Goal: Communication & Community: Answer question/provide support

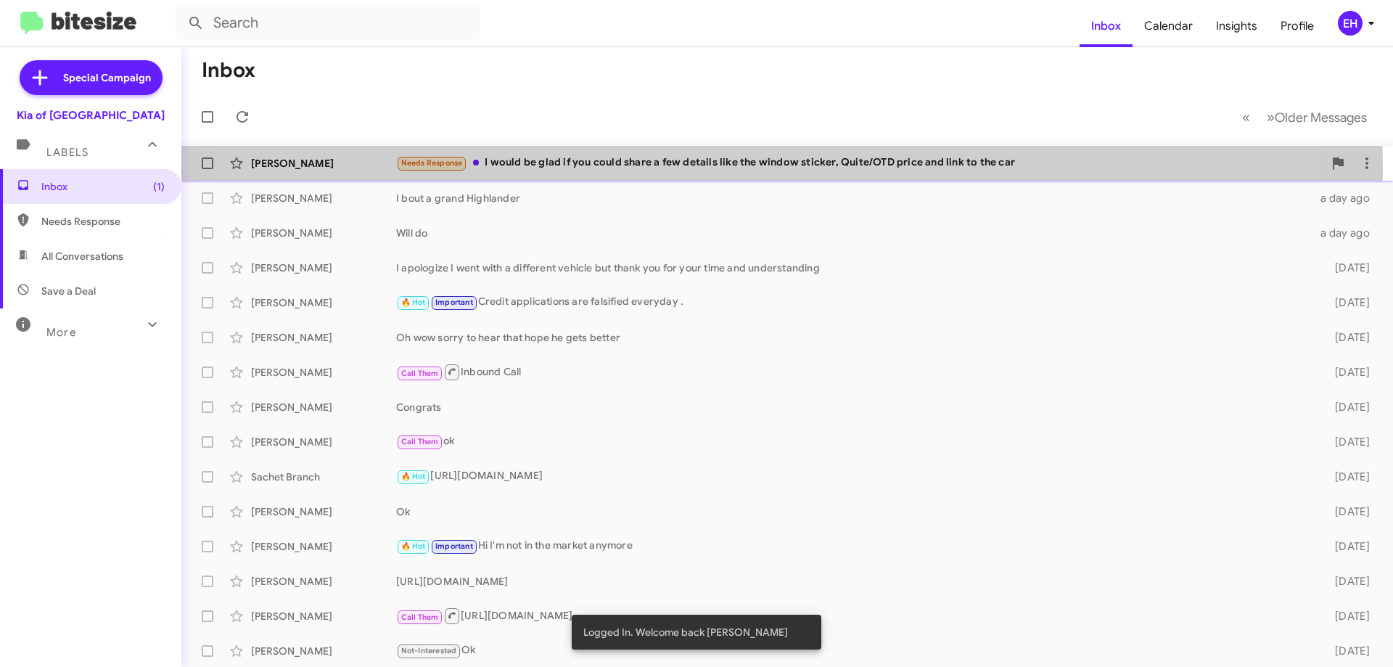
click at [707, 168] on div "Needs Response I would be glad if you could share a few details like the window…" at bounding box center [859, 163] width 927 height 17
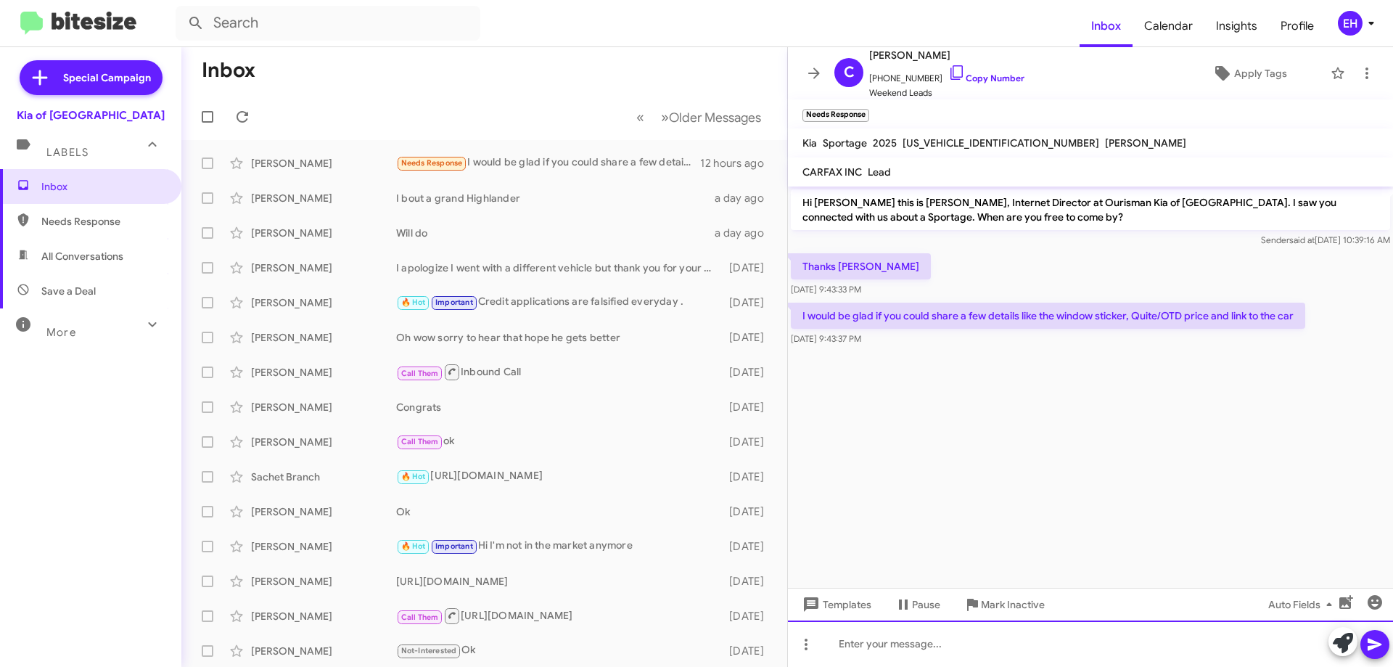
click at [973, 636] on div at bounding box center [1090, 643] width 605 height 46
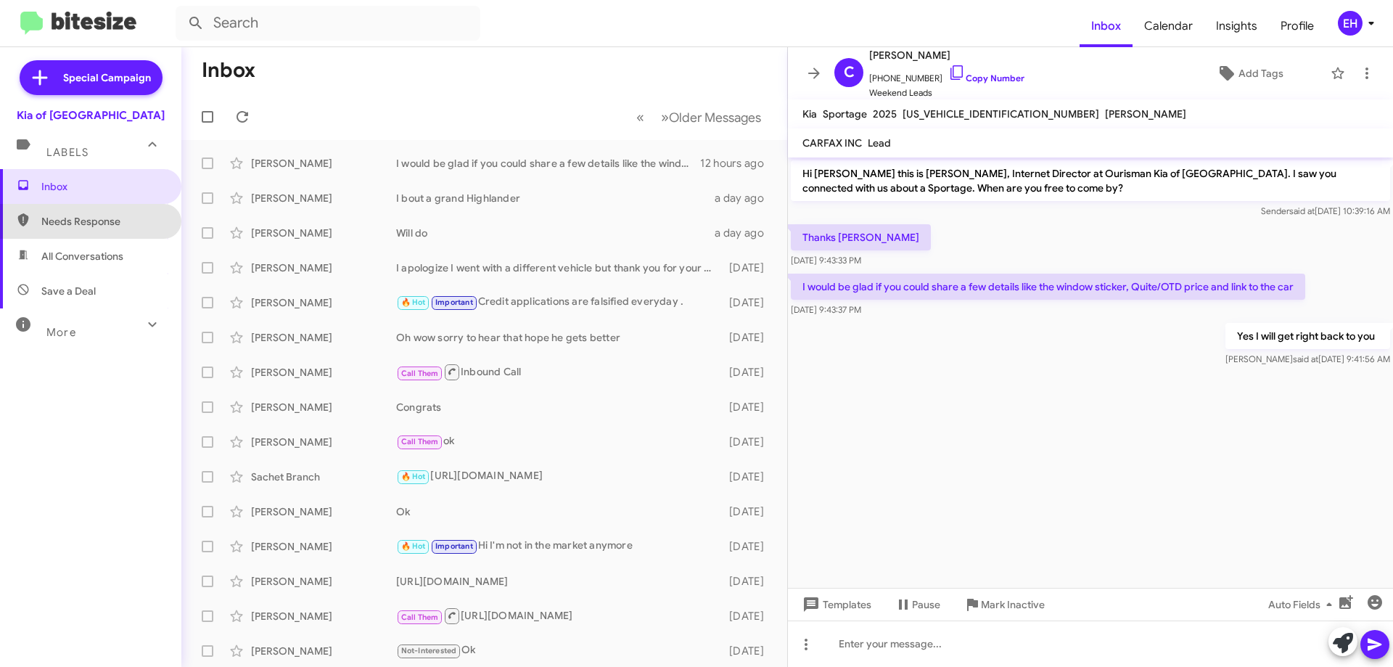
click at [117, 229] on span "Needs Response" at bounding box center [90, 221] width 181 height 35
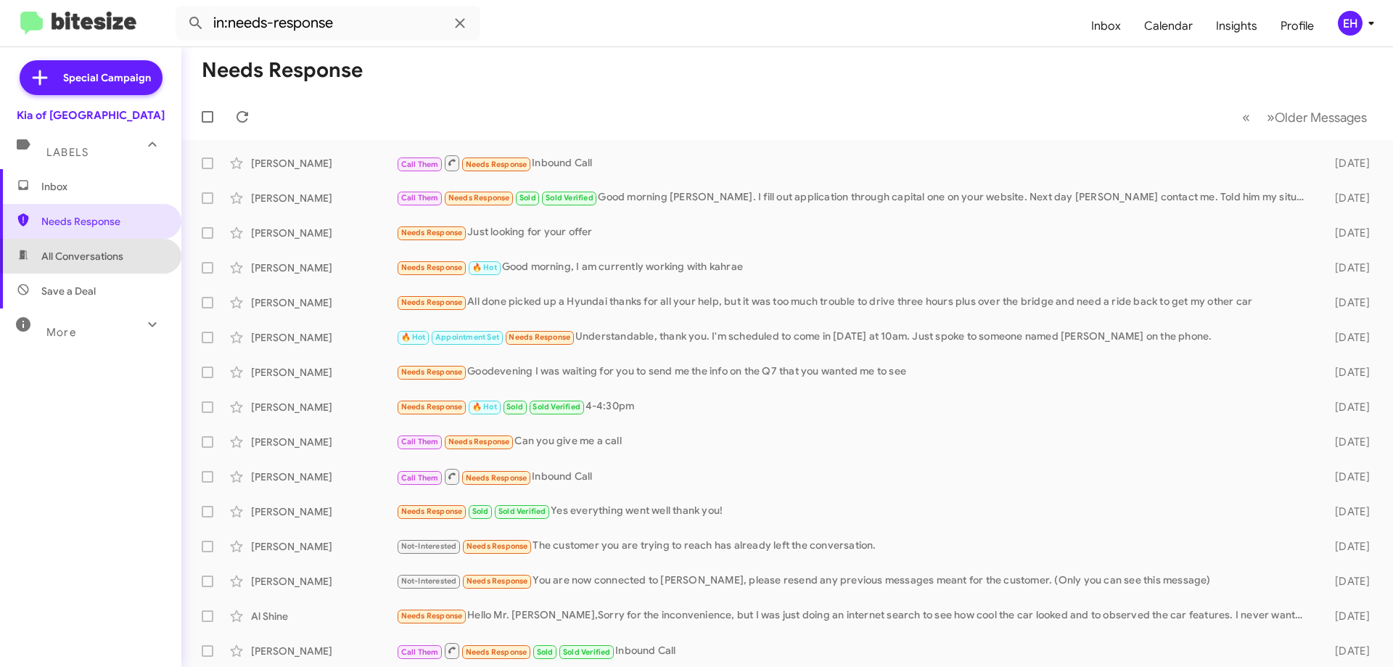
click at [111, 253] on span "All Conversations" at bounding box center [82, 256] width 82 height 15
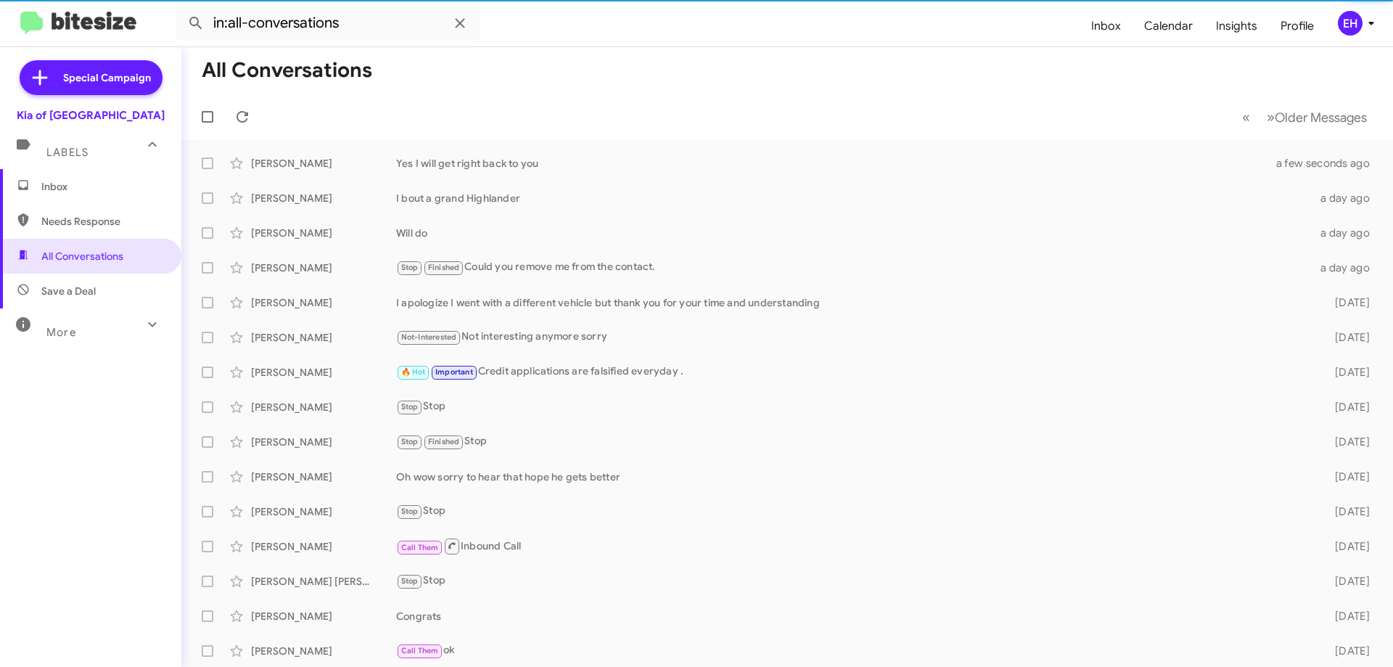
click at [109, 288] on span "Save a Deal" at bounding box center [90, 291] width 181 height 35
type input "in:not-interested"
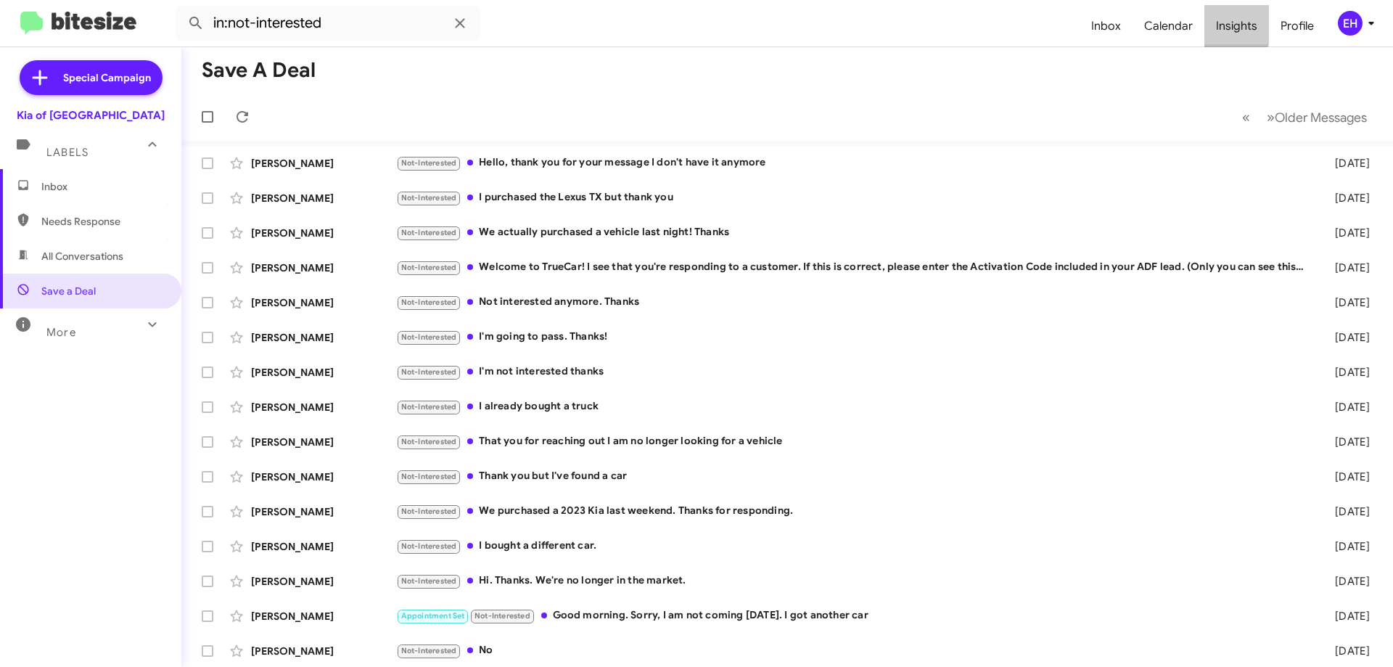
click at [1223, 21] on span "Insights" at bounding box center [1236, 26] width 65 height 42
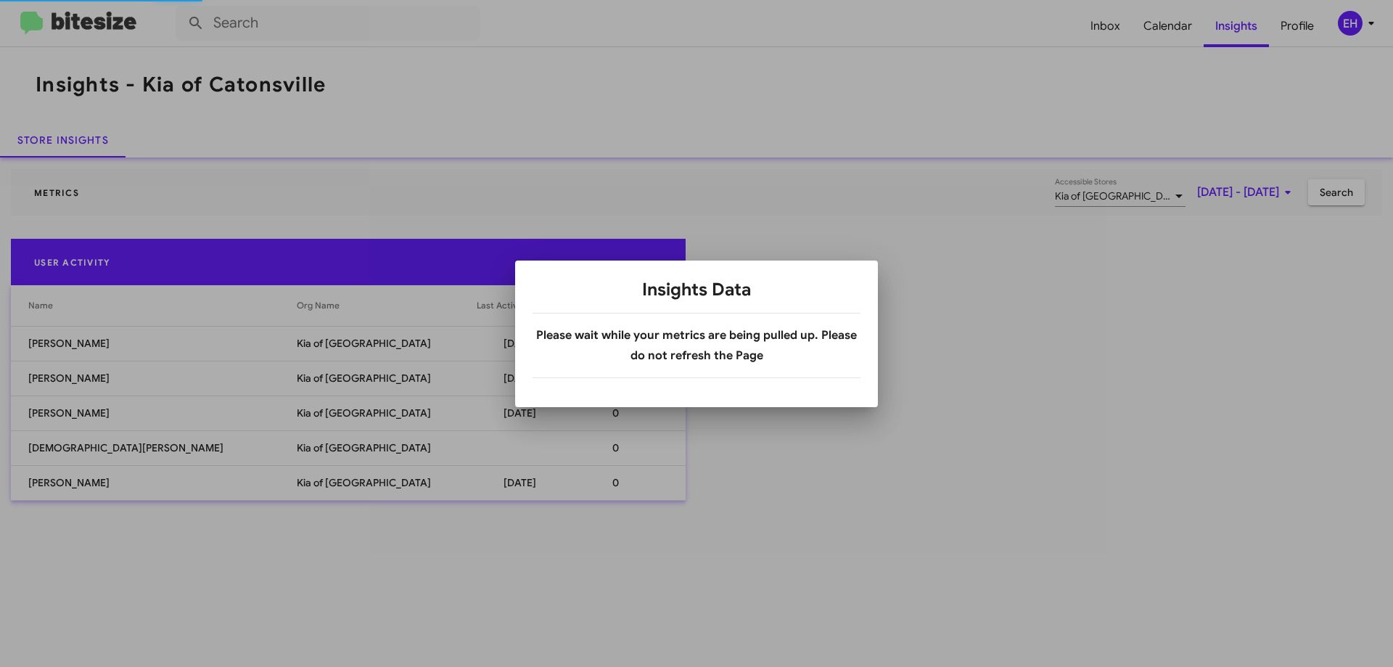
drag, startPoint x: 753, startPoint y: 332, endPoint x: 565, endPoint y: 332, distance: 187.9
click at [752, 333] on b "Please wait while your metrics are being pulled up. Please do not refresh the P…" at bounding box center [696, 345] width 321 height 35
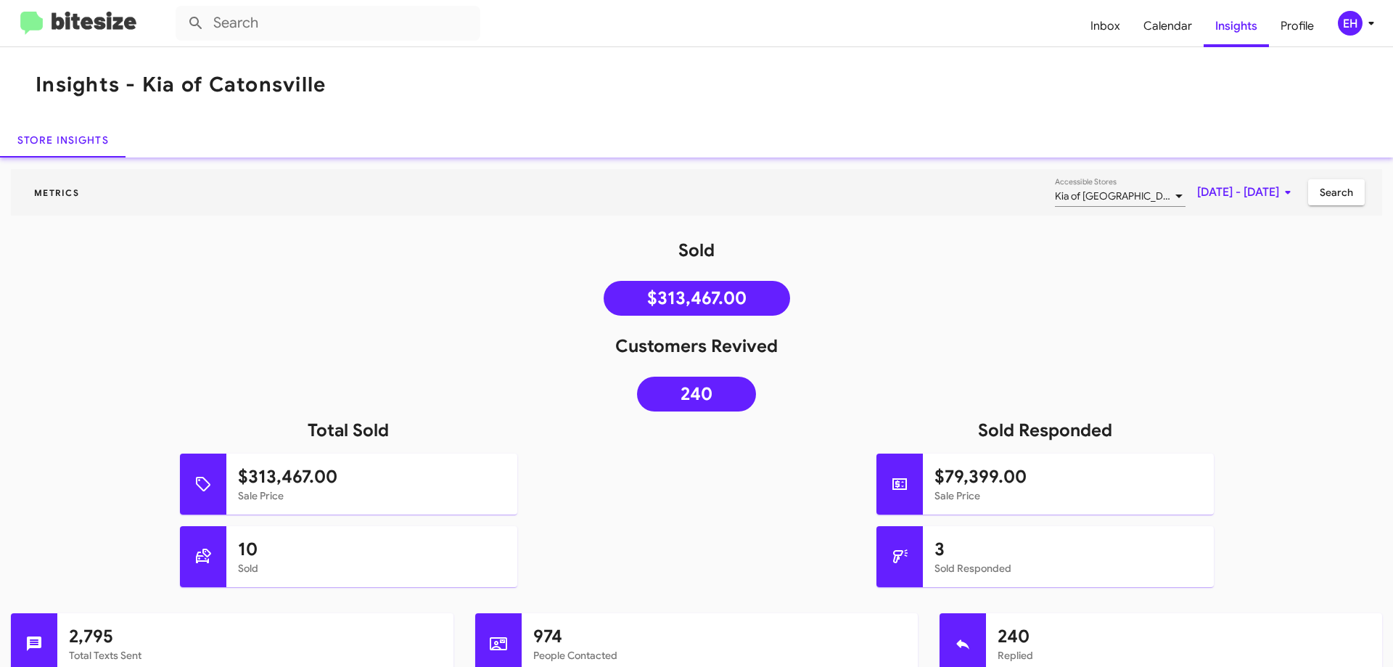
click at [88, 26] on img at bounding box center [78, 24] width 116 height 24
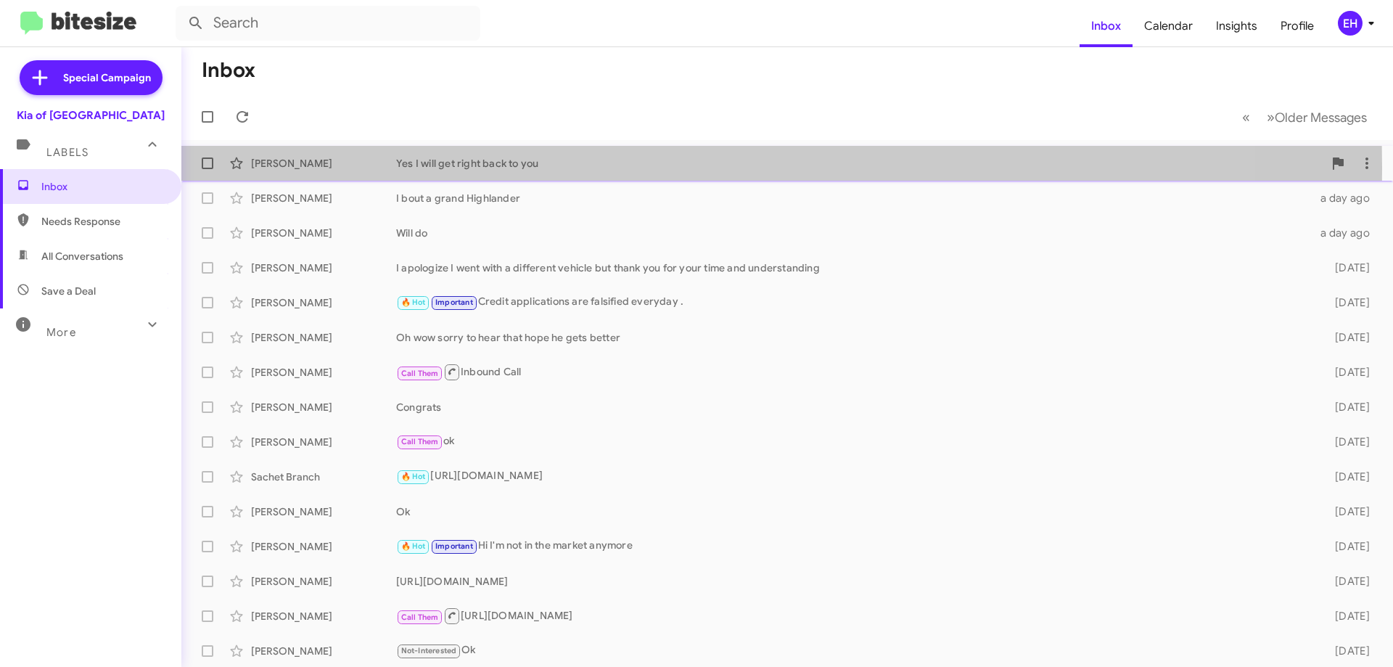
click at [489, 168] on div "Yes I will get right back to you" at bounding box center [859, 163] width 927 height 15
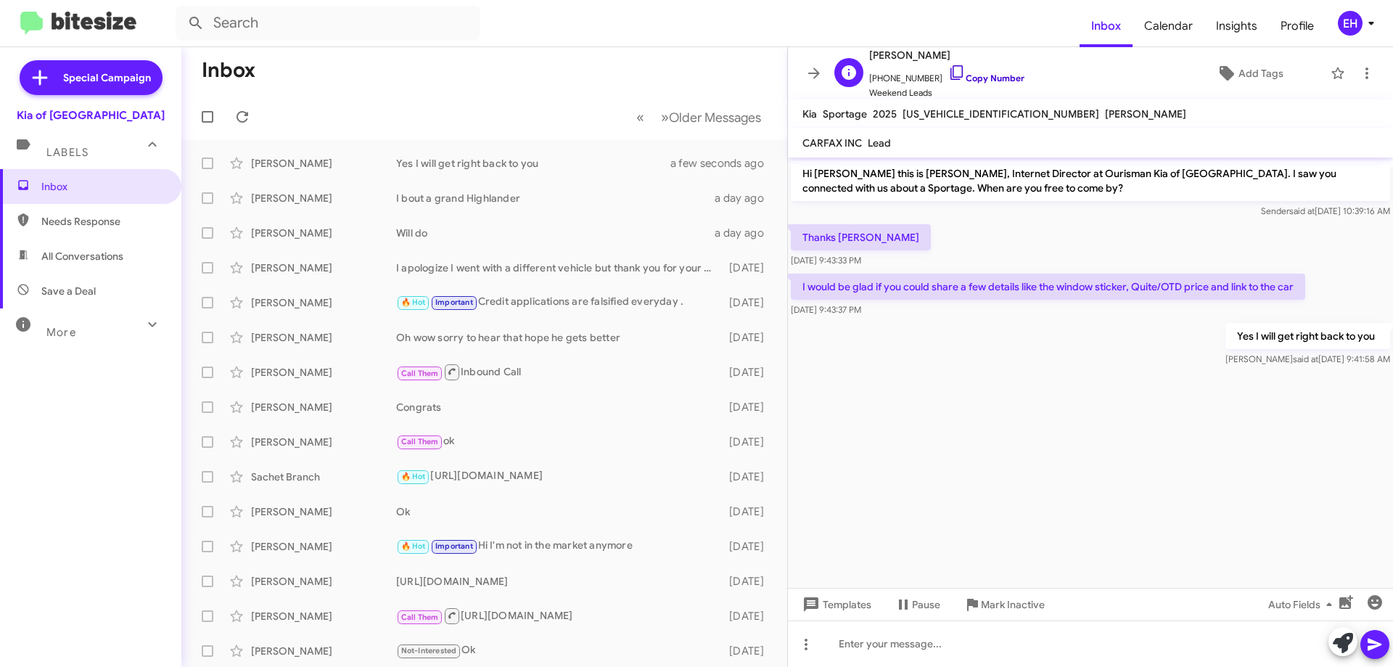
click at [963, 75] on link "Copy Number" at bounding box center [986, 78] width 76 height 11
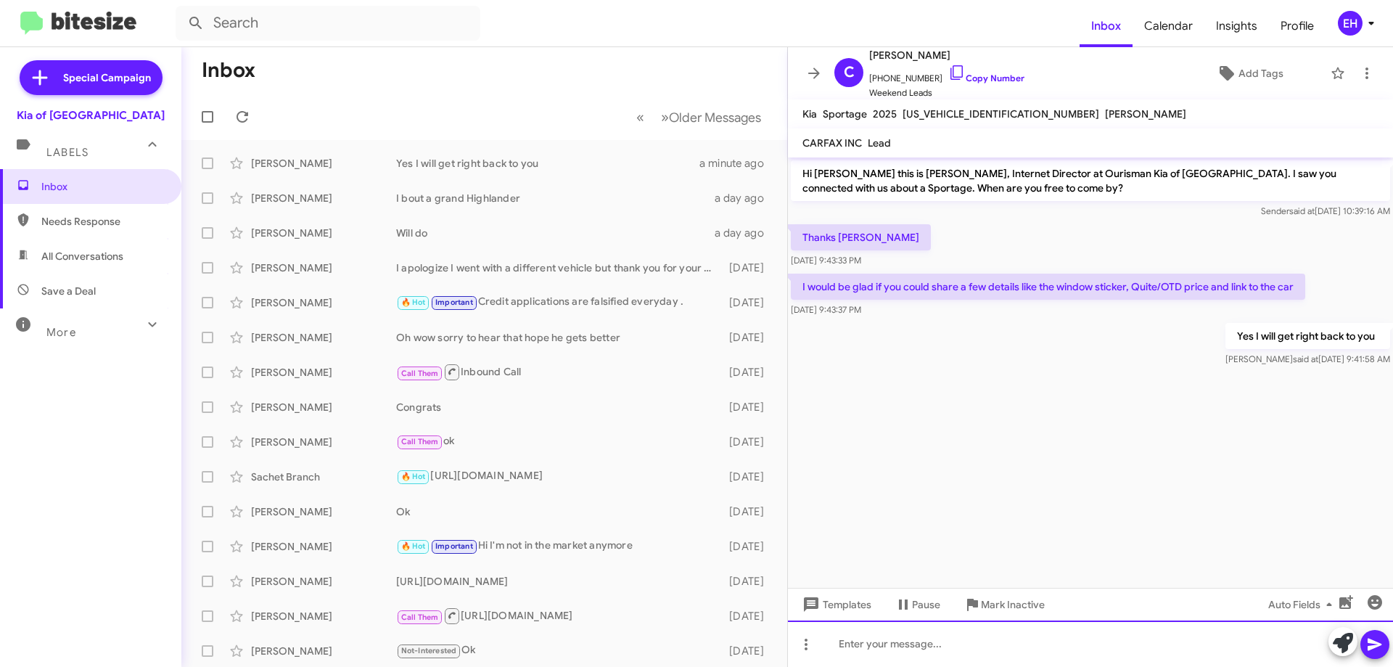
click at [933, 656] on div at bounding box center [1090, 643] width 605 height 46
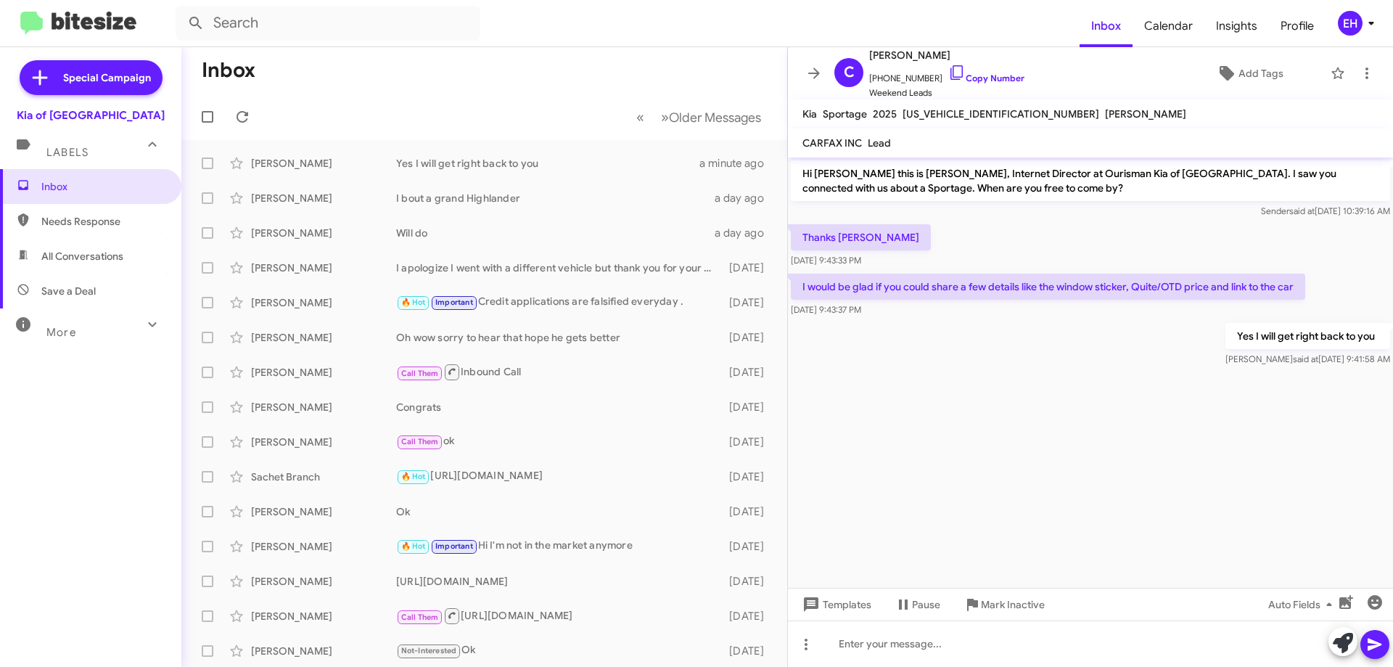
drag, startPoint x: 1003, startPoint y: 108, endPoint x: 903, endPoint y: 107, distance: 100.9
click at [903, 107] on span "[US_VEHICLE_IDENTIFICATION_NUMBER]" at bounding box center [1001, 113] width 197 height 13
copy span "[US_VEHICLE_IDENTIFICATION_NUMBER]"
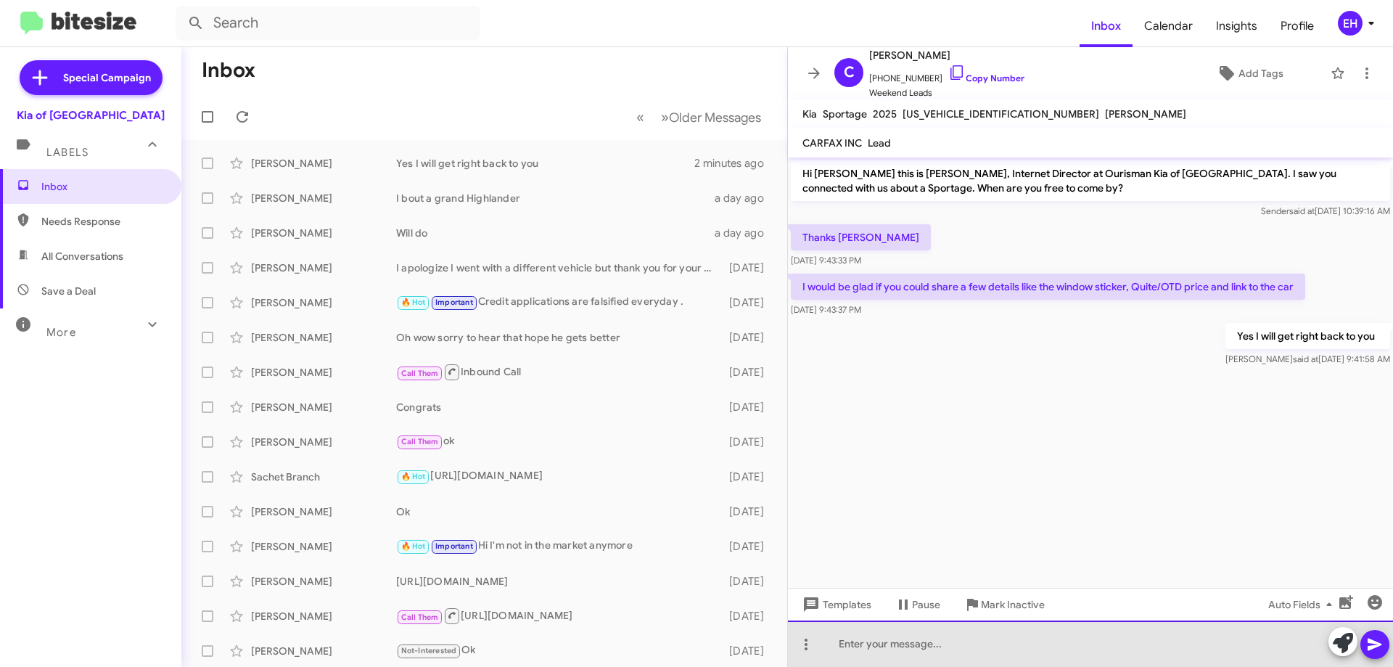
click at [900, 647] on div at bounding box center [1090, 643] width 605 height 46
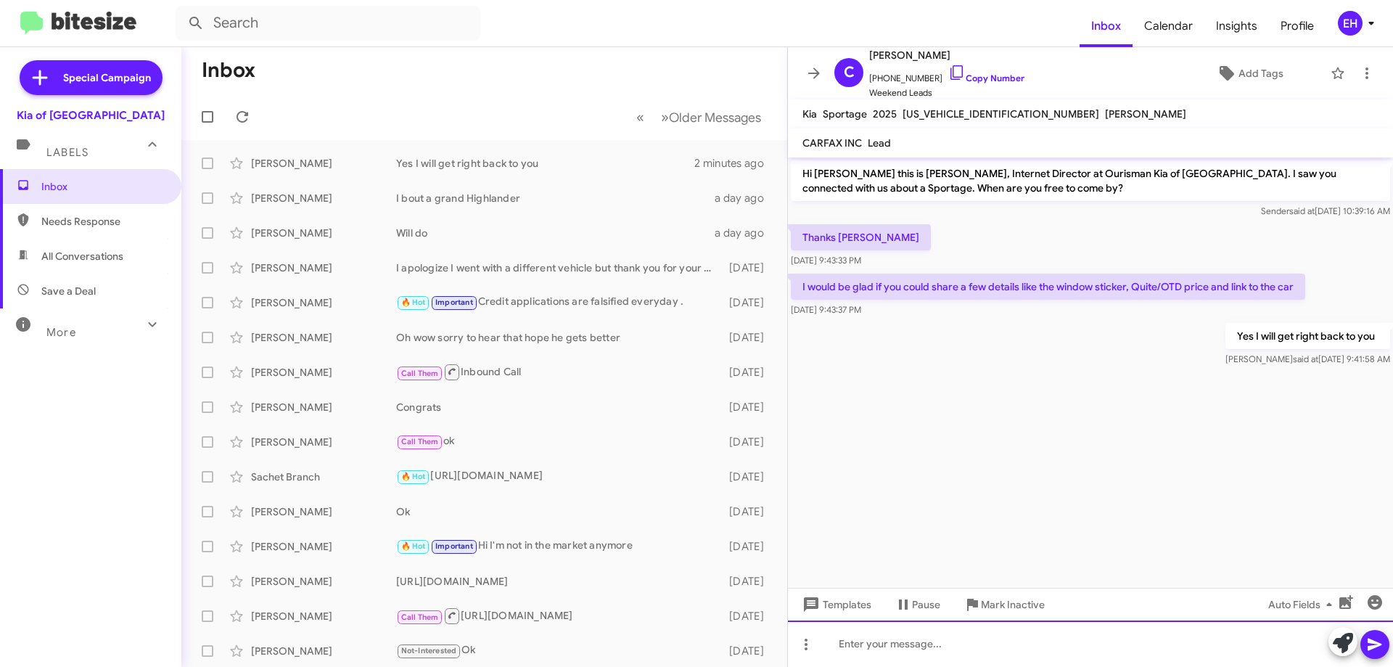
paste div
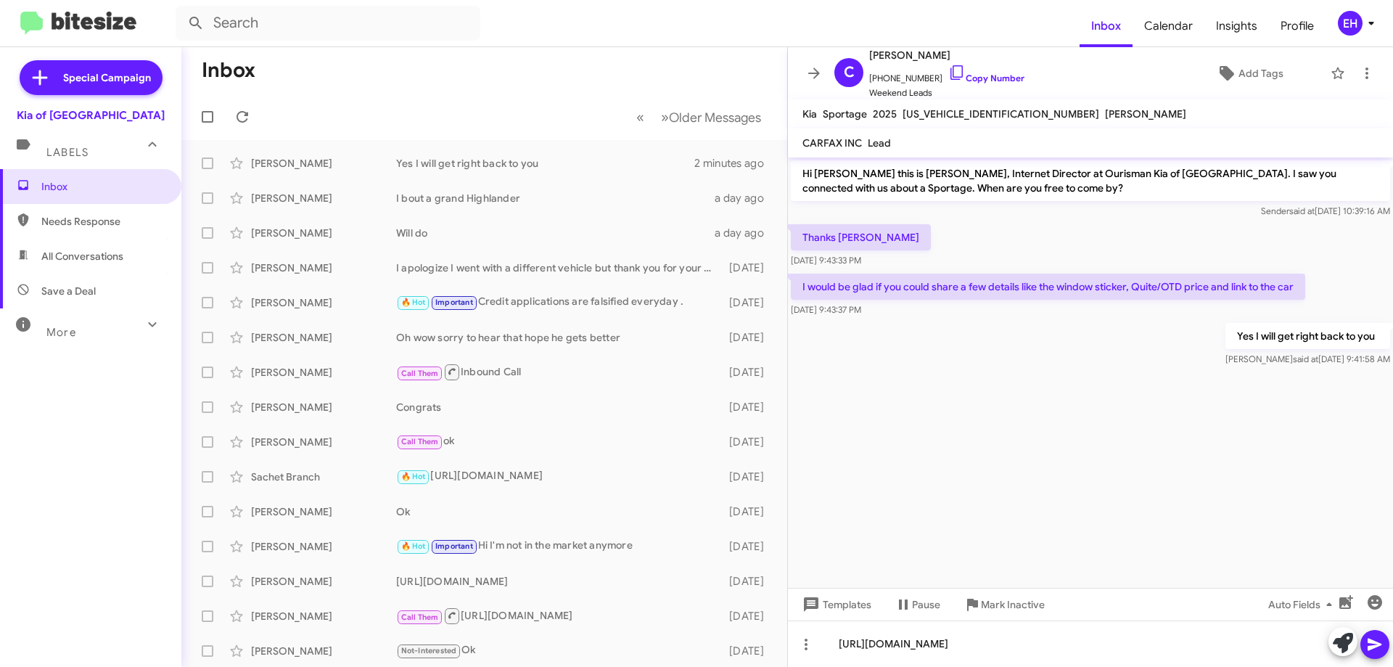
click at [1368, 643] on icon at bounding box center [1374, 644] width 17 height 17
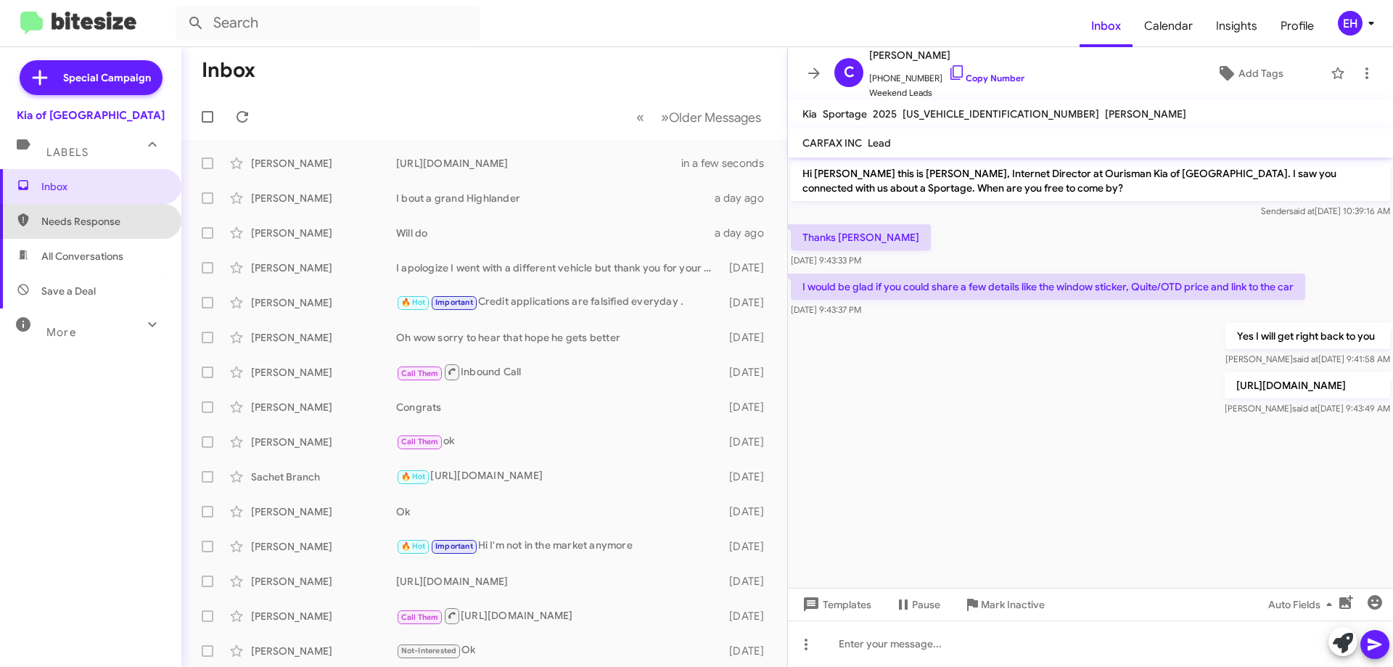
click at [102, 219] on span "Needs Response" at bounding box center [102, 221] width 123 height 15
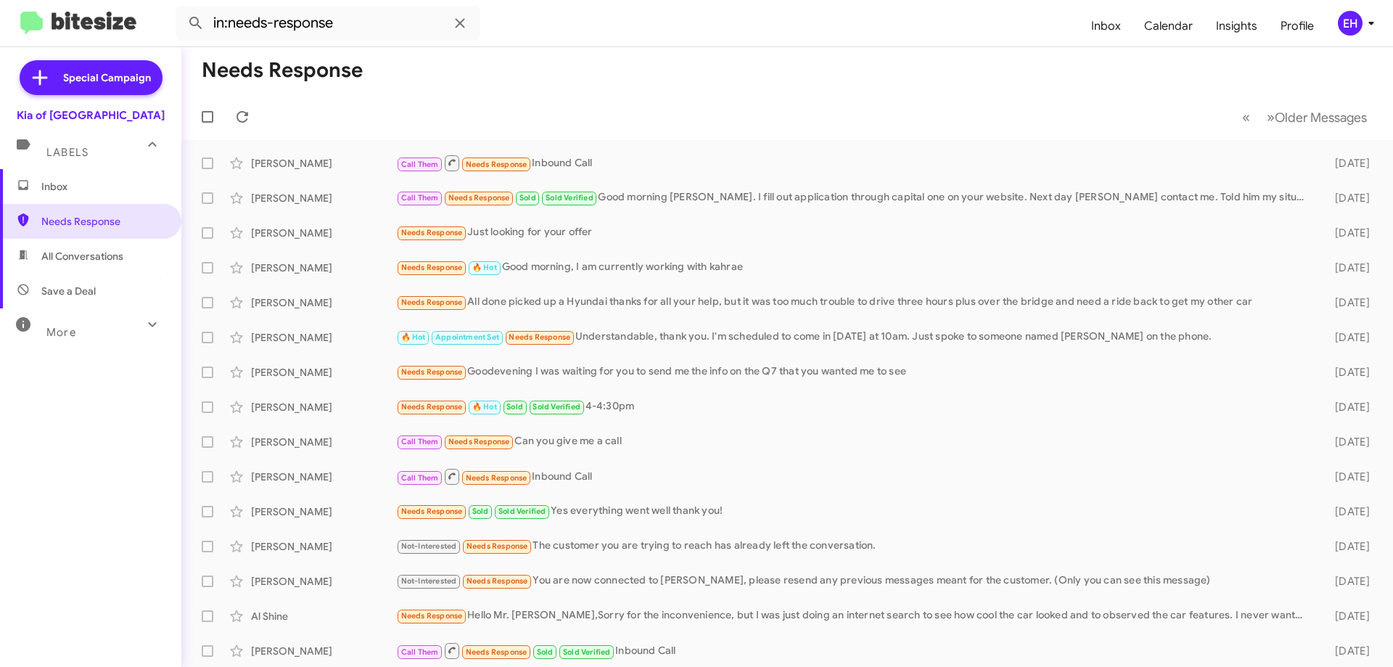
click at [102, 255] on span "All Conversations" at bounding box center [82, 256] width 82 height 15
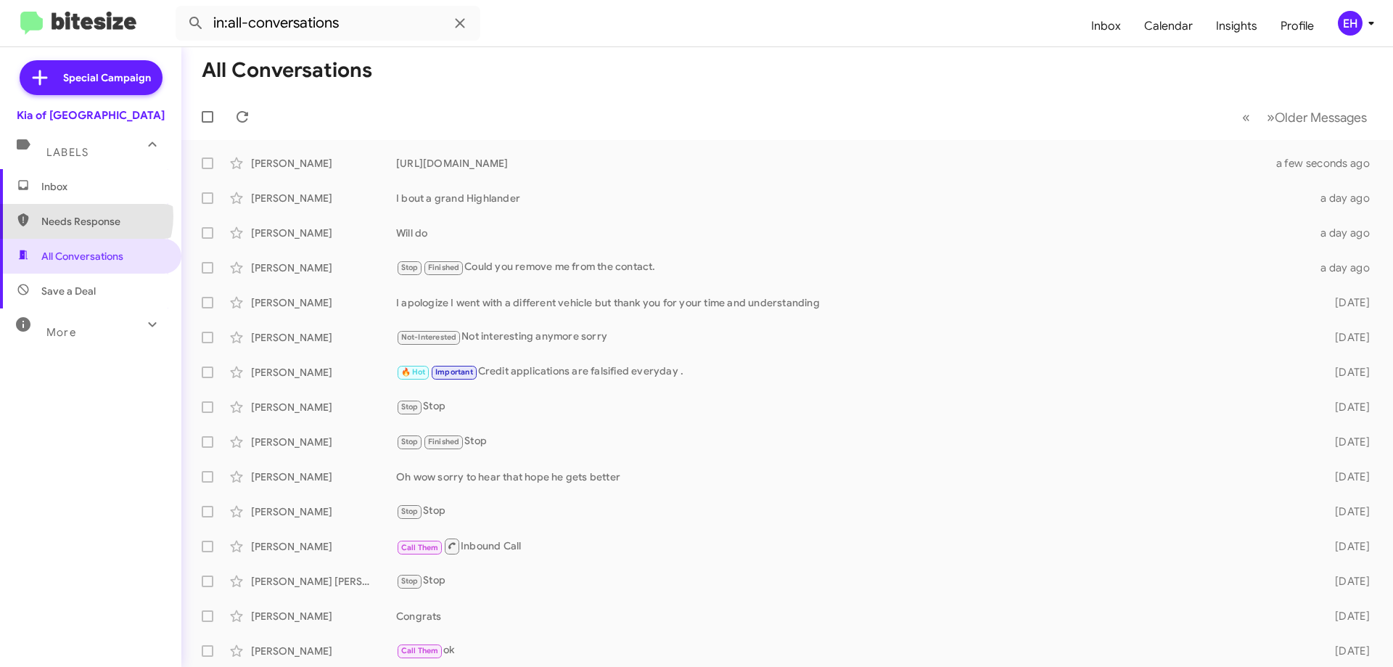
click at [85, 216] on span "Needs Response" at bounding box center [102, 221] width 123 height 15
type input "in:needs-response"
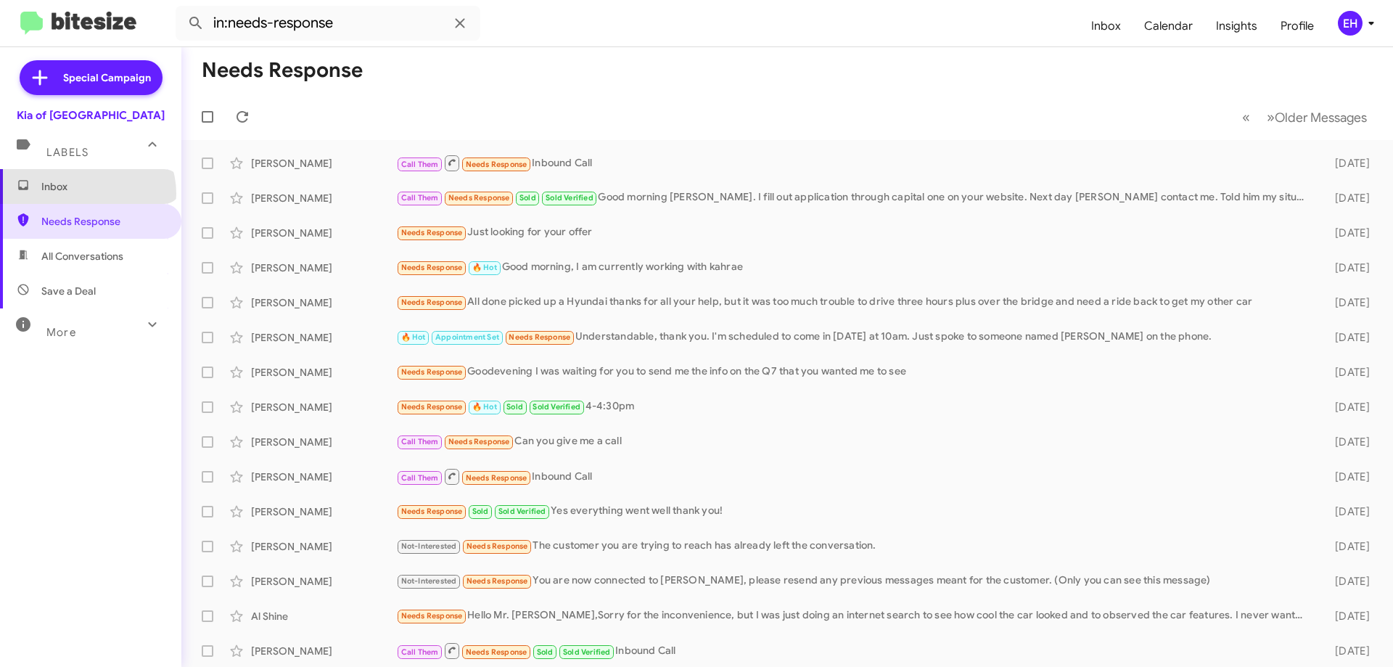
click at [86, 194] on span "Inbox" at bounding box center [90, 186] width 181 height 35
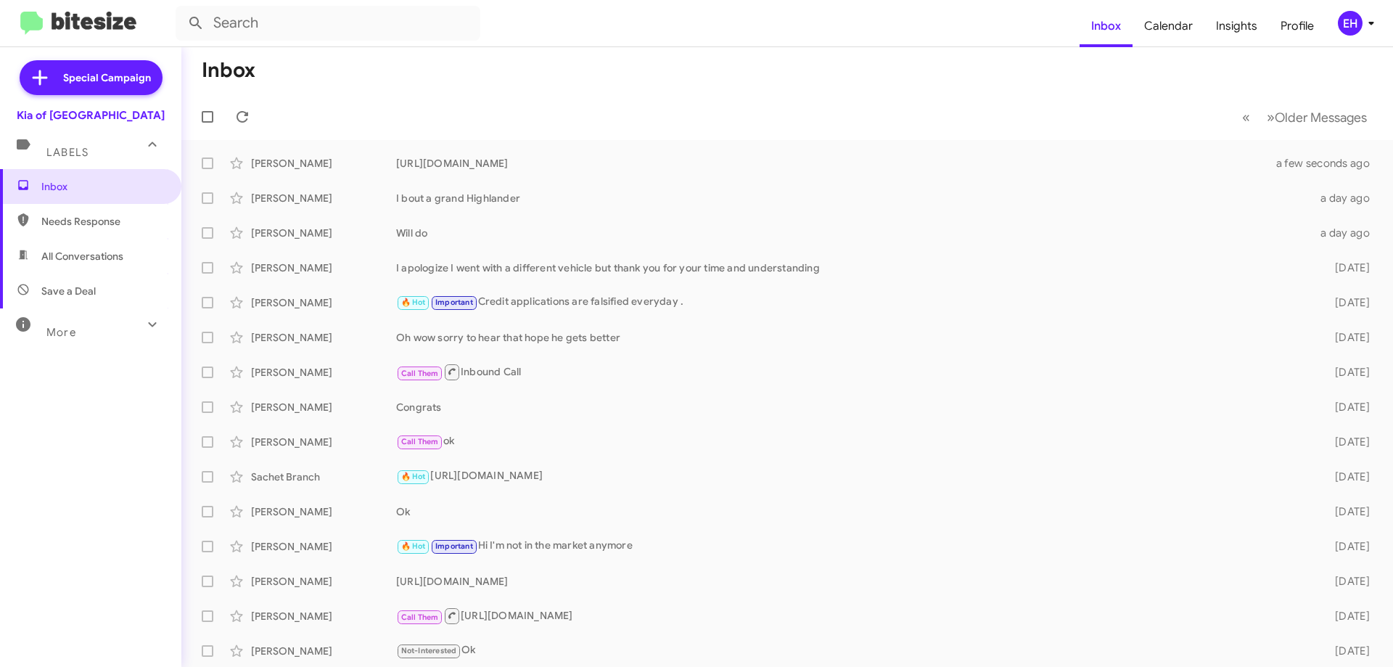
click at [90, 255] on span "All Conversations" at bounding box center [82, 256] width 82 height 15
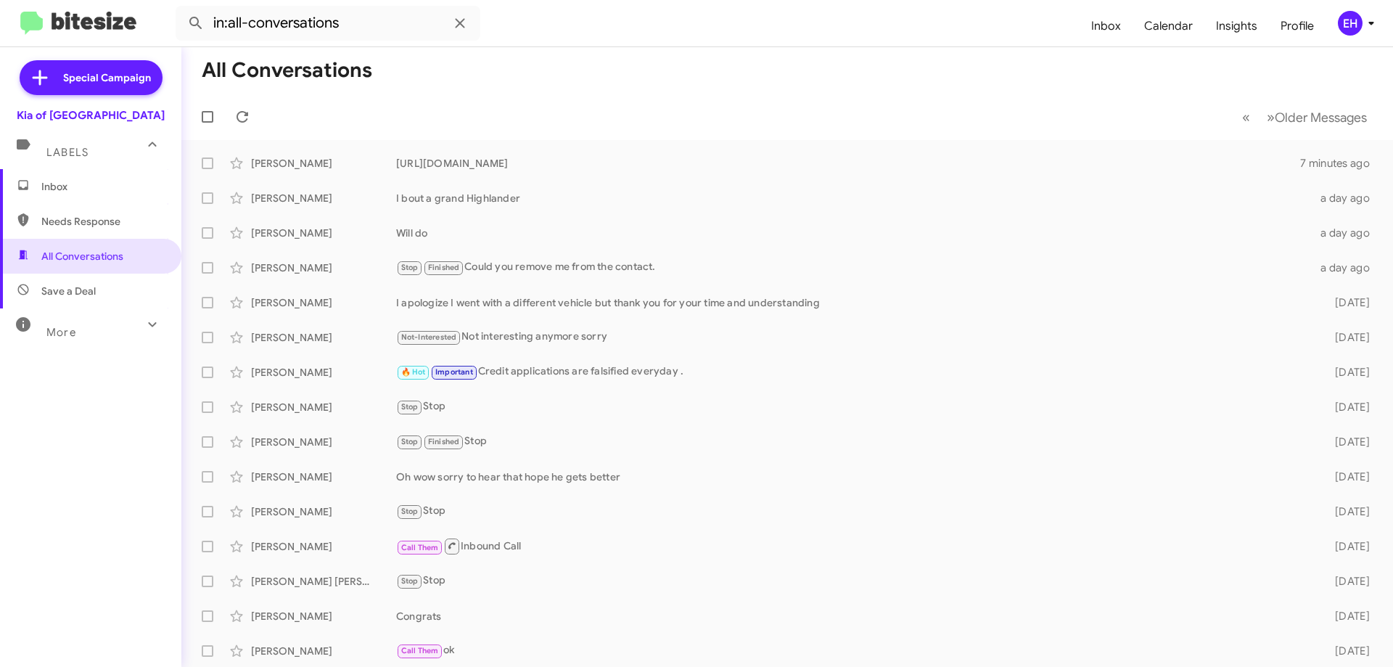
click at [120, 215] on span "Needs Response" at bounding box center [102, 221] width 123 height 15
type input "in:needs-response"
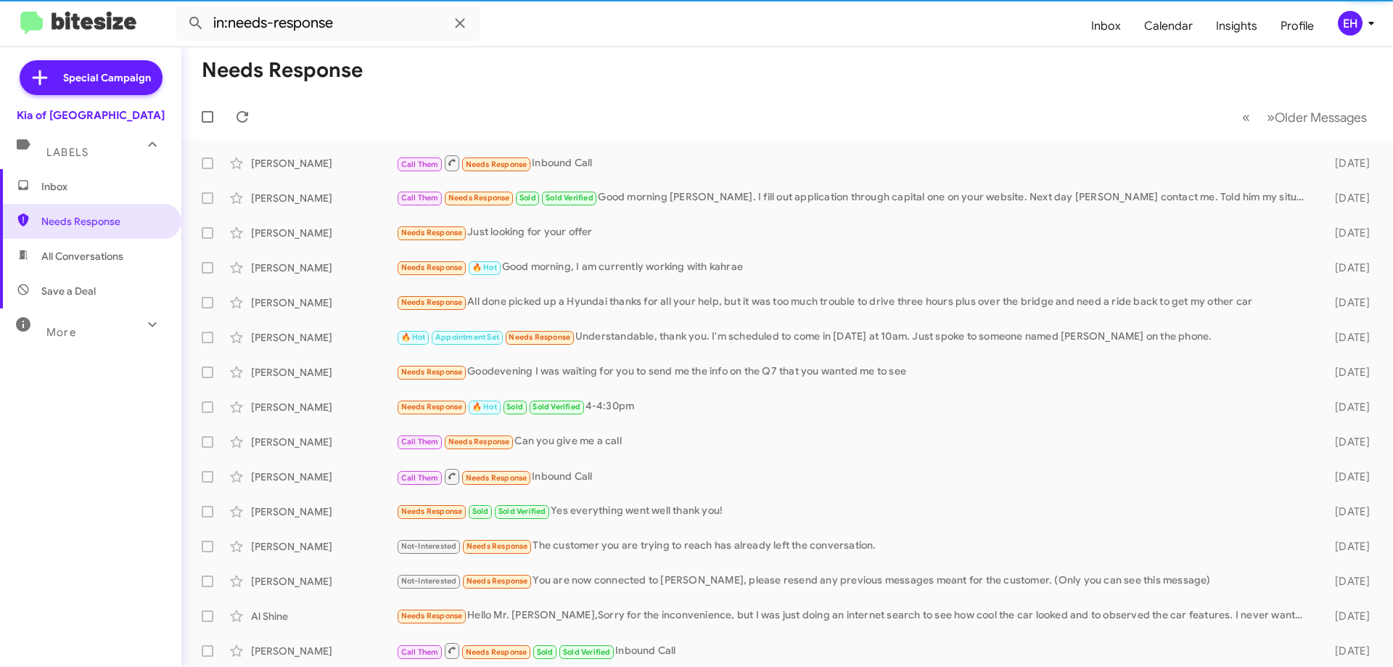
click at [87, 184] on span "Inbox" at bounding box center [102, 186] width 123 height 15
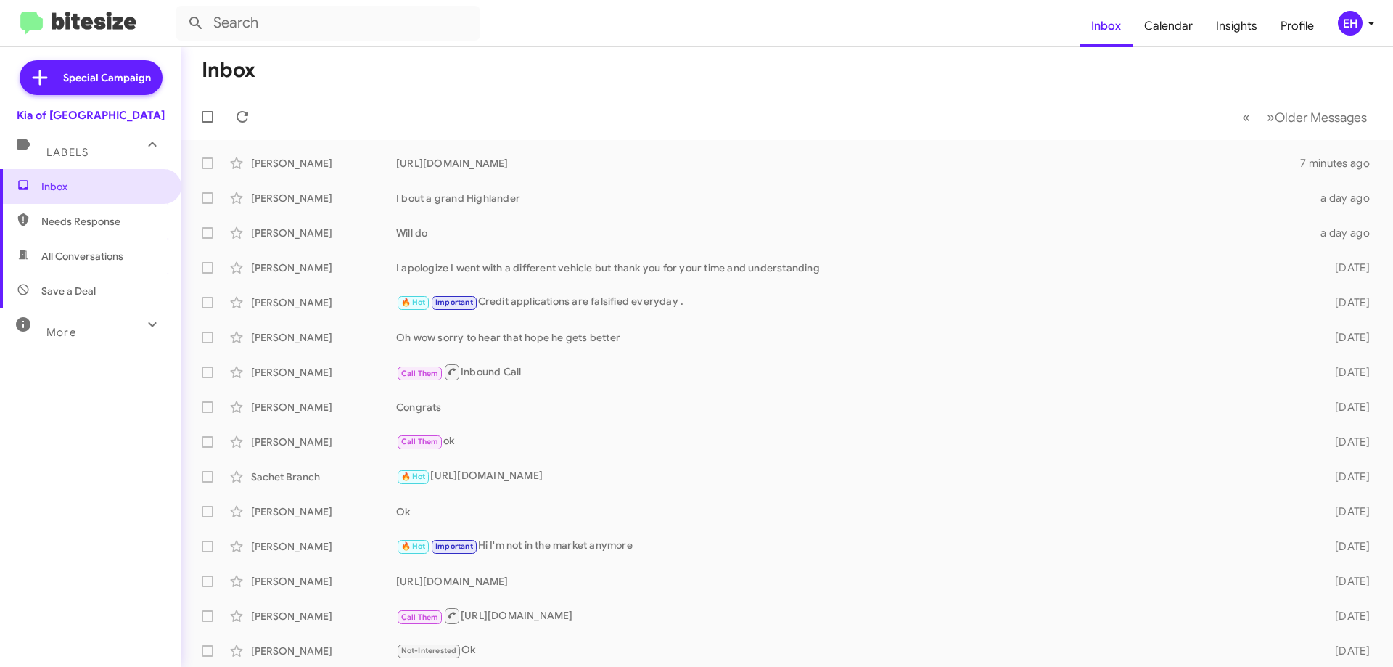
click at [102, 221] on span "Needs Response" at bounding box center [102, 221] width 123 height 15
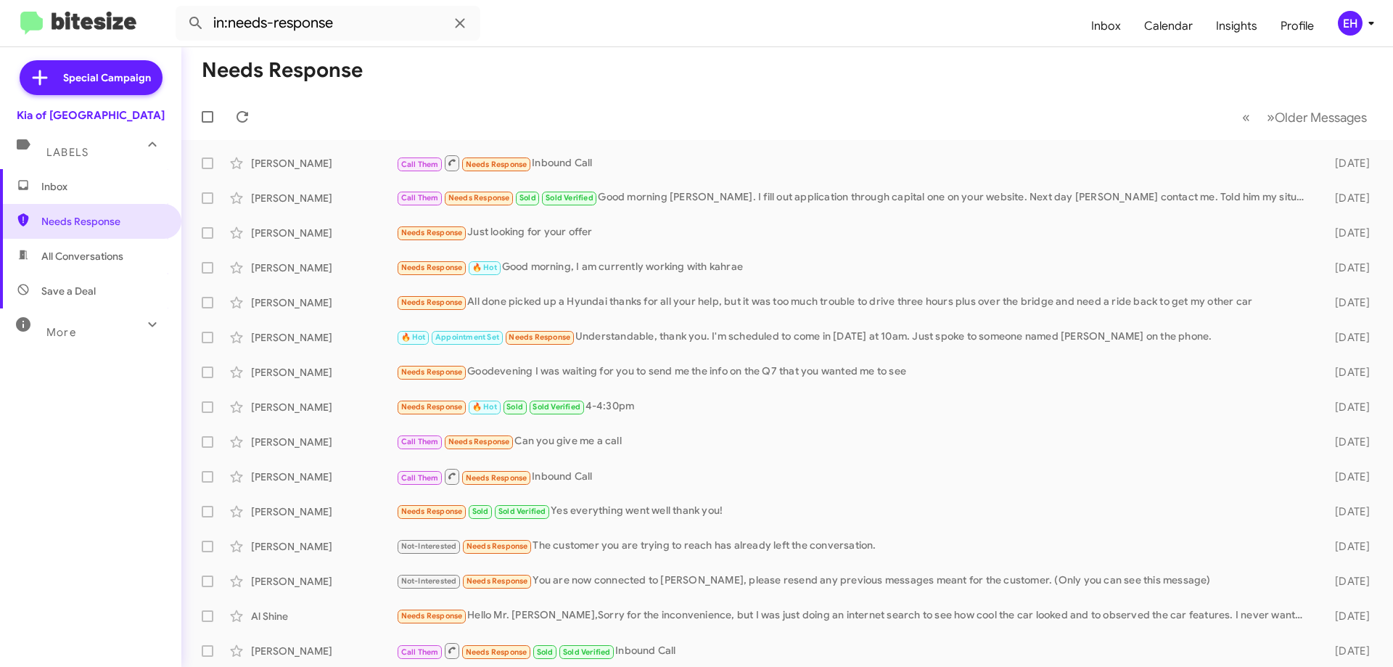
click at [105, 251] on span "All Conversations" at bounding box center [82, 256] width 82 height 15
type input "in:all-conversations"
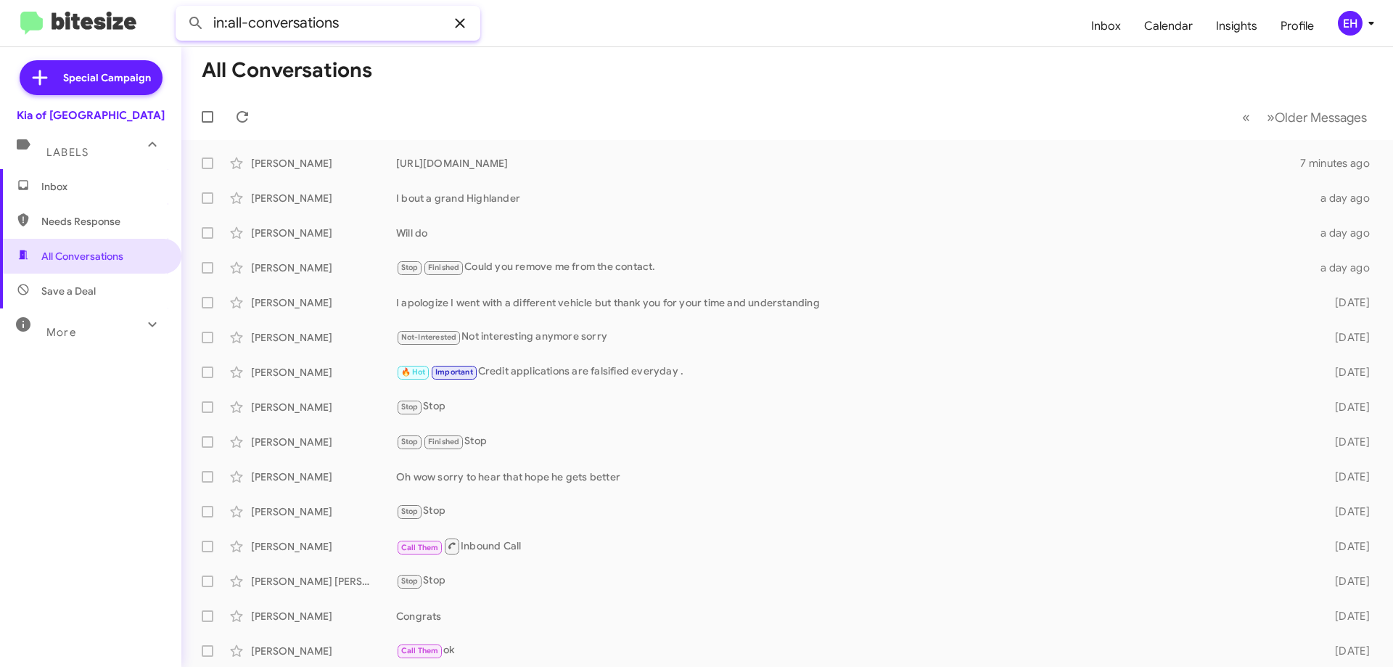
drag, startPoint x: 402, startPoint y: 27, endPoint x: 446, endPoint y: 24, distance: 44.4
click at [443, 24] on input "in:all-conversations" at bounding box center [328, 23] width 305 height 35
click at [451, 27] on span at bounding box center [459, 23] width 29 height 17
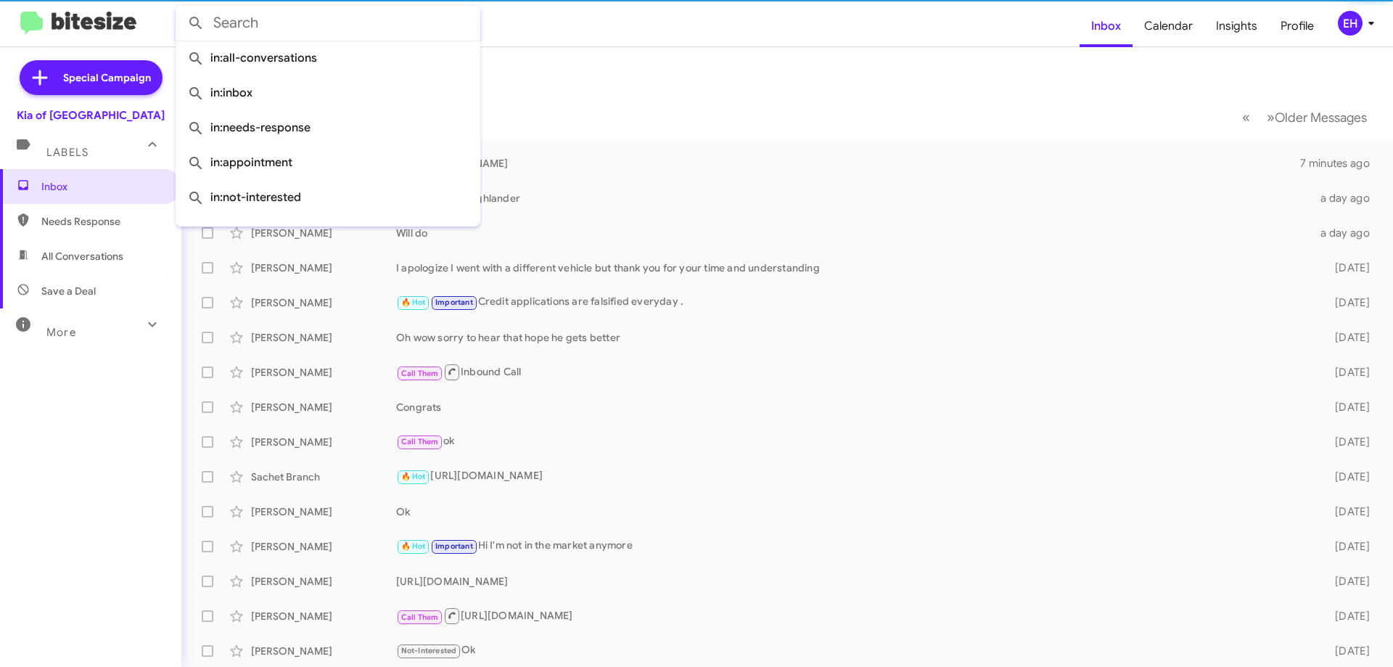
click at [423, 25] on input "text" at bounding box center [328, 23] width 305 height 35
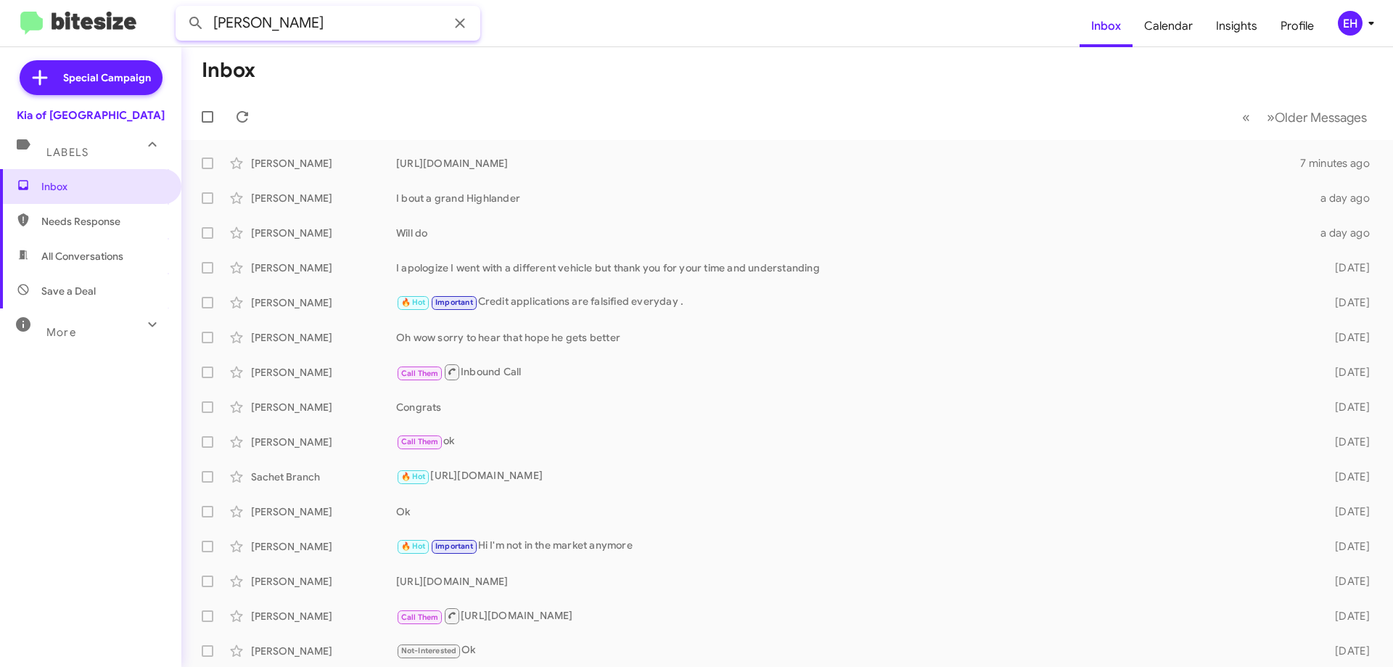
type input "[PERSON_NAME]"
click at [181, 9] on button at bounding box center [195, 23] width 29 height 29
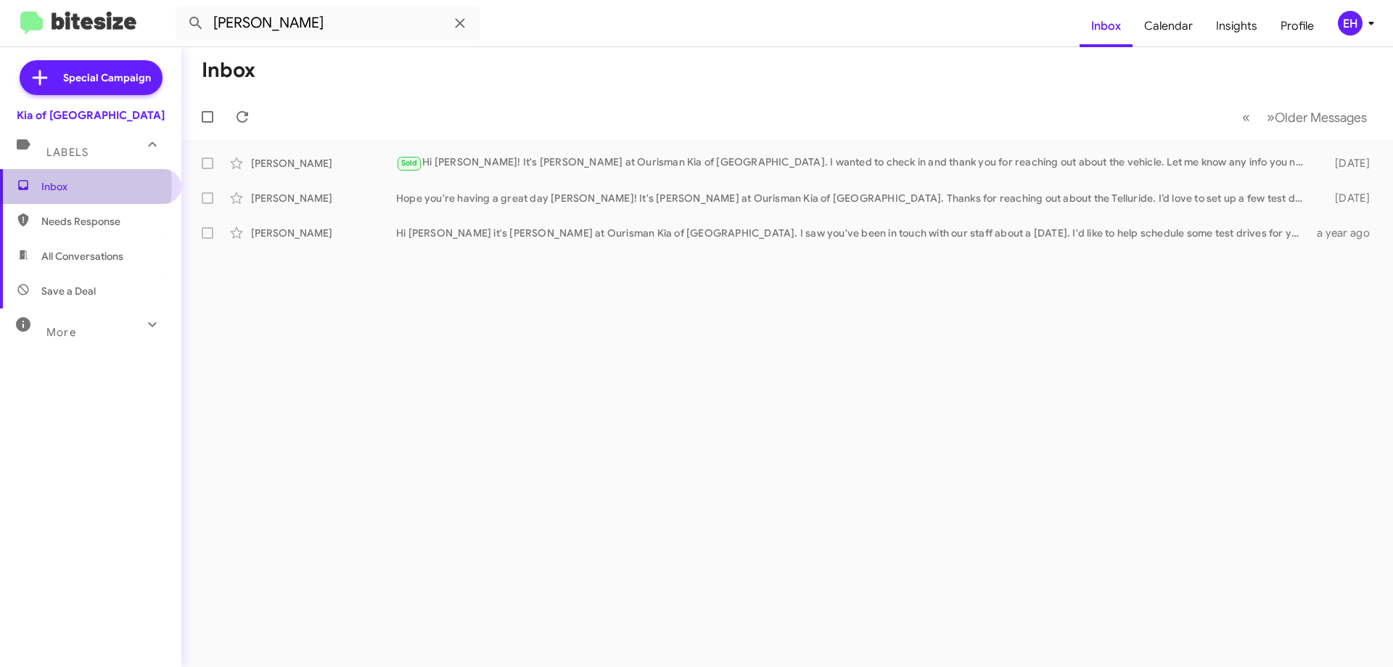
click at [64, 185] on span "Inbox" at bounding box center [102, 186] width 123 height 15
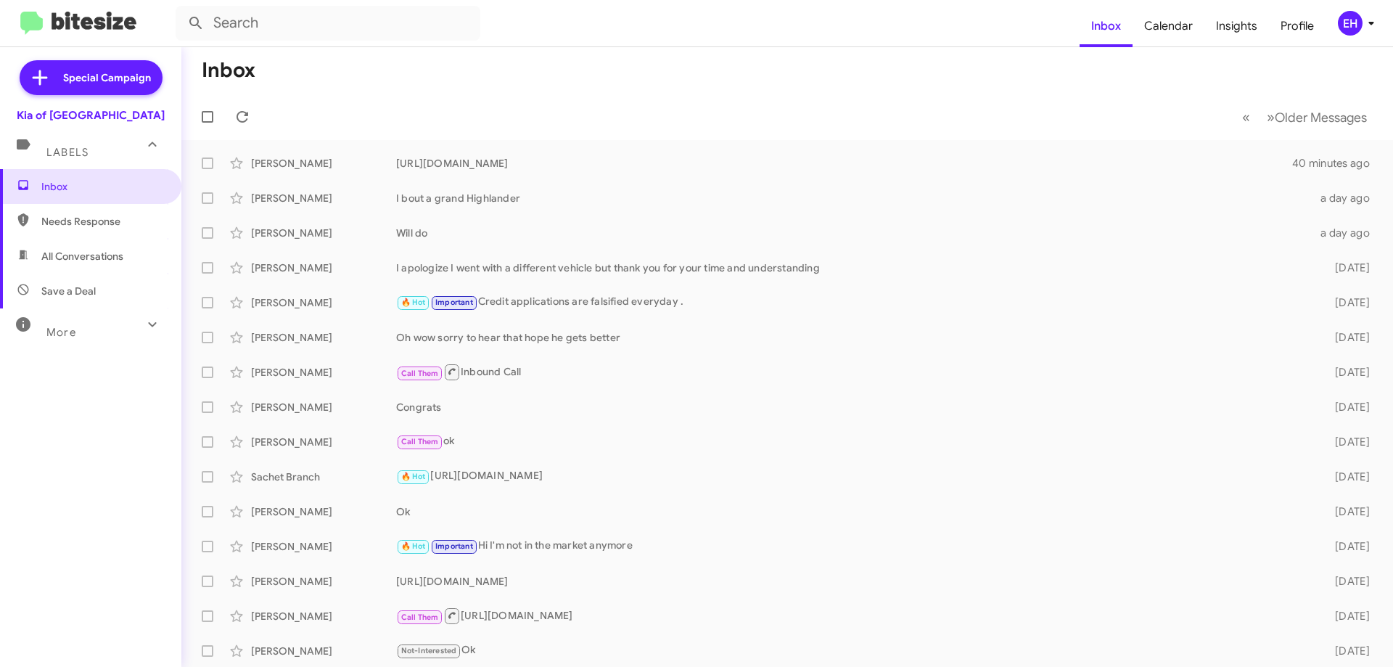
click at [83, 229] on span "Needs Response" at bounding box center [90, 221] width 181 height 35
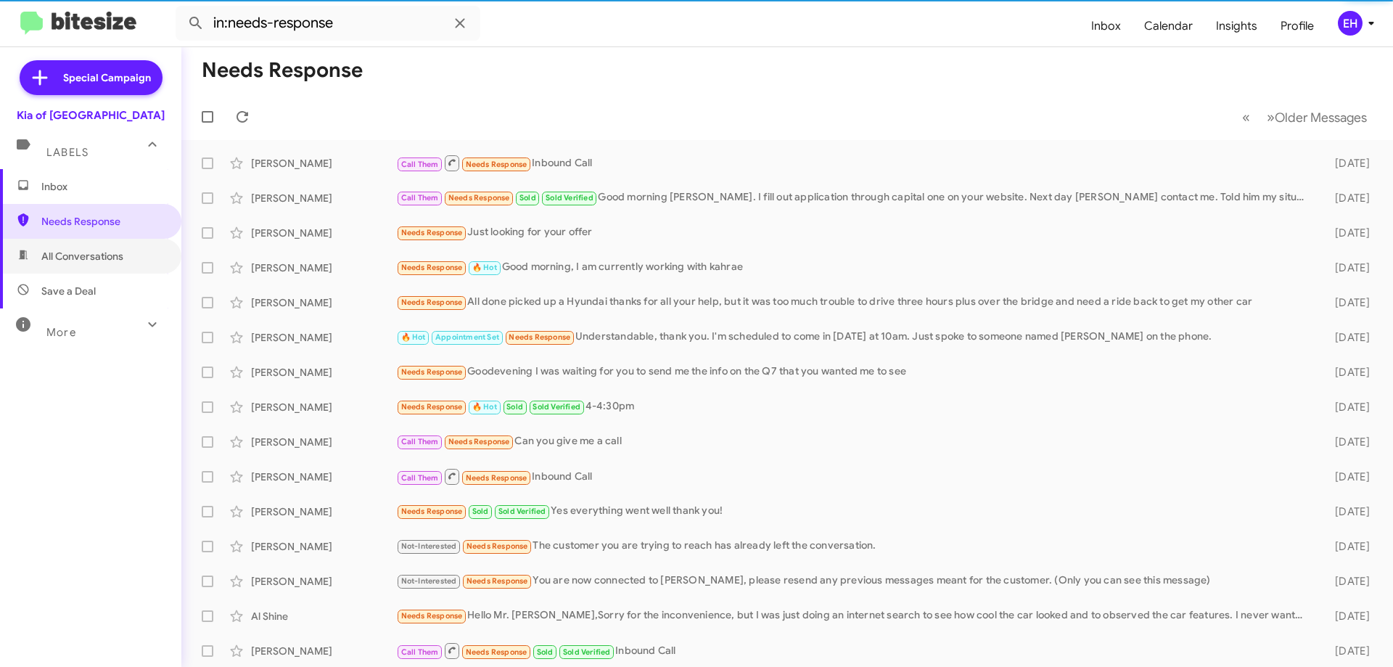
drag, startPoint x: 88, startPoint y: 255, endPoint x: 93, endPoint y: 285, distance: 30.2
click at [88, 256] on span "All Conversations" at bounding box center [82, 256] width 82 height 15
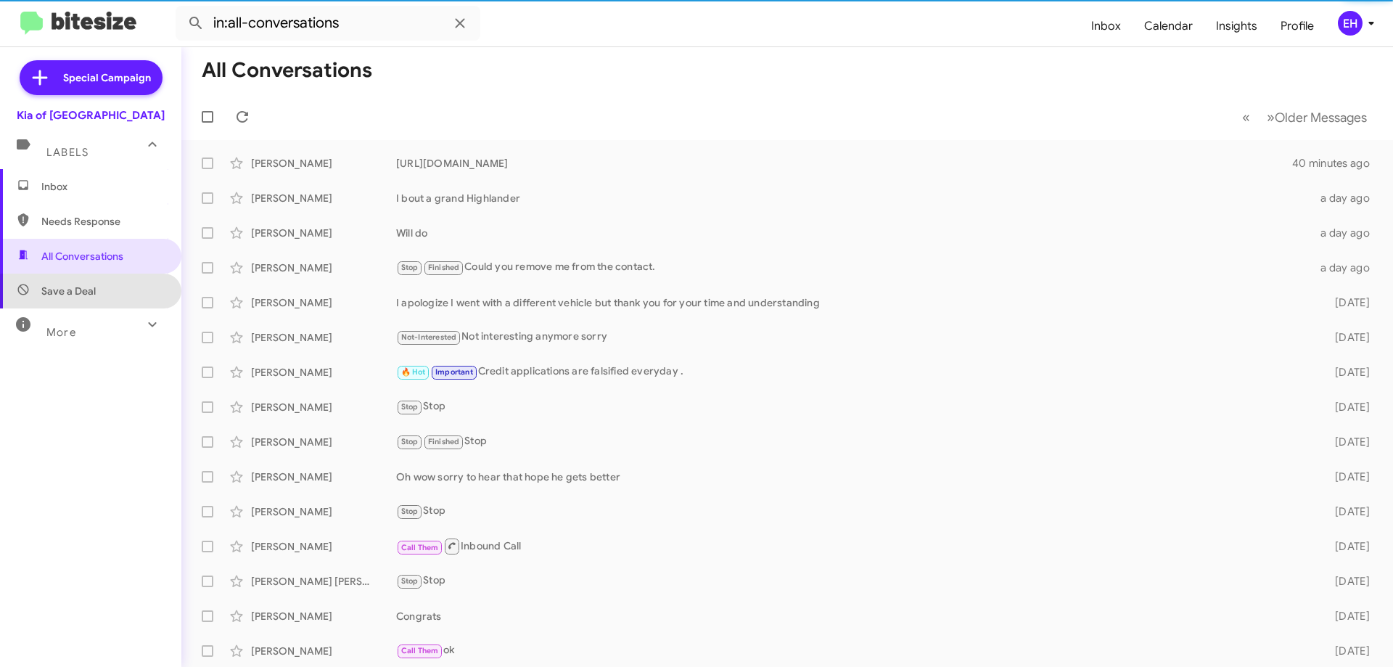
click at [91, 297] on span "Save a Deal" at bounding box center [68, 291] width 54 height 15
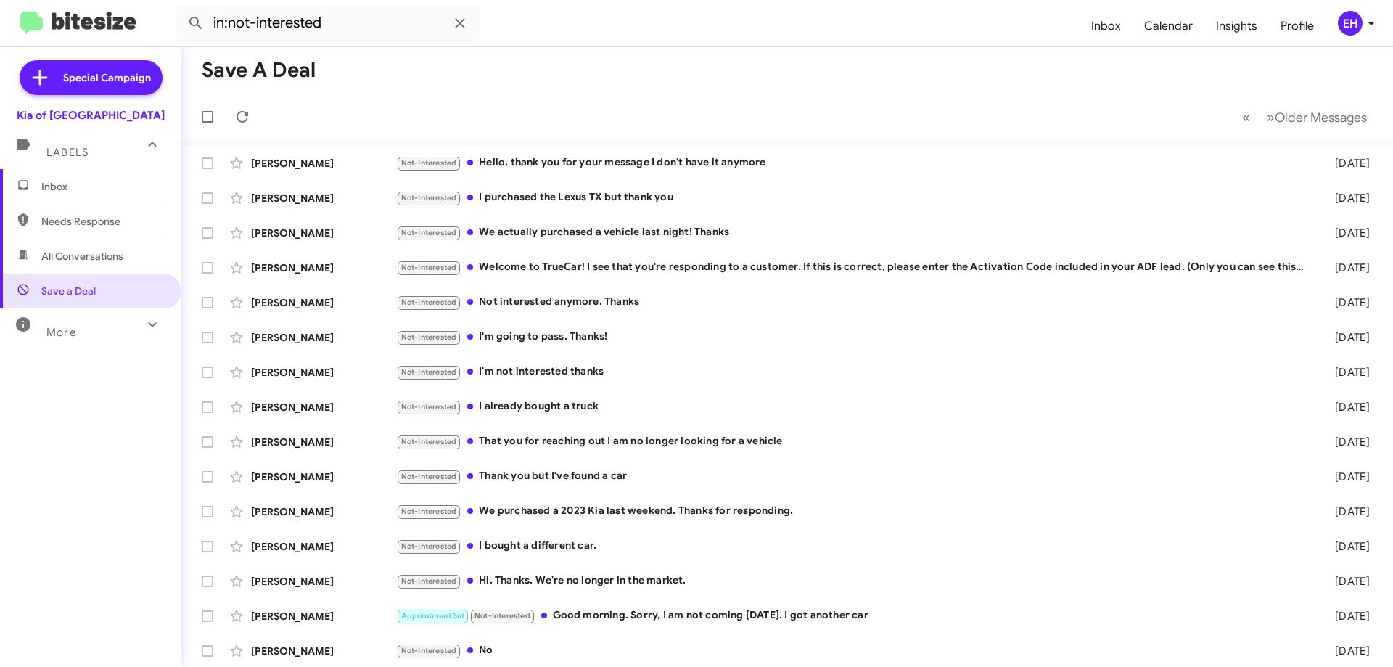
click at [102, 221] on span "Needs Response" at bounding box center [102, 221] width 123 height 15
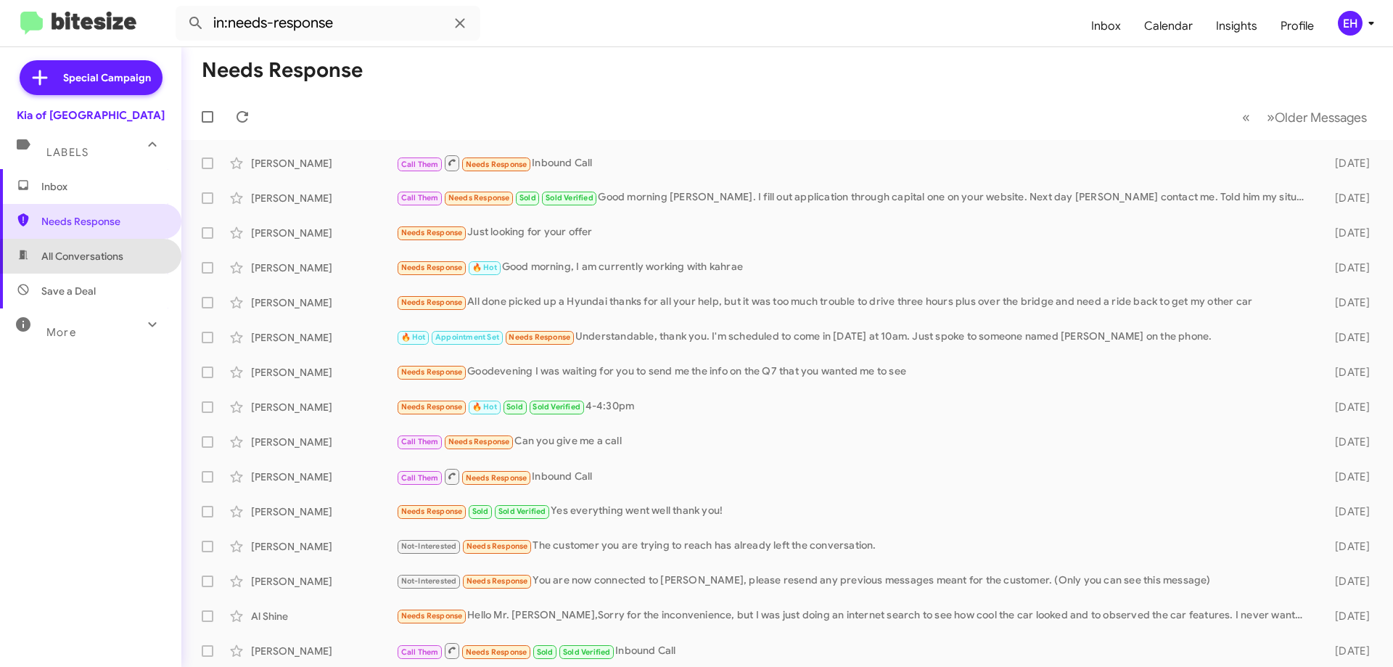
click at [104, 258] on span "All Conversations" at bounding box center [82, 256] width 82 height 15
type input "in:all-conversations"
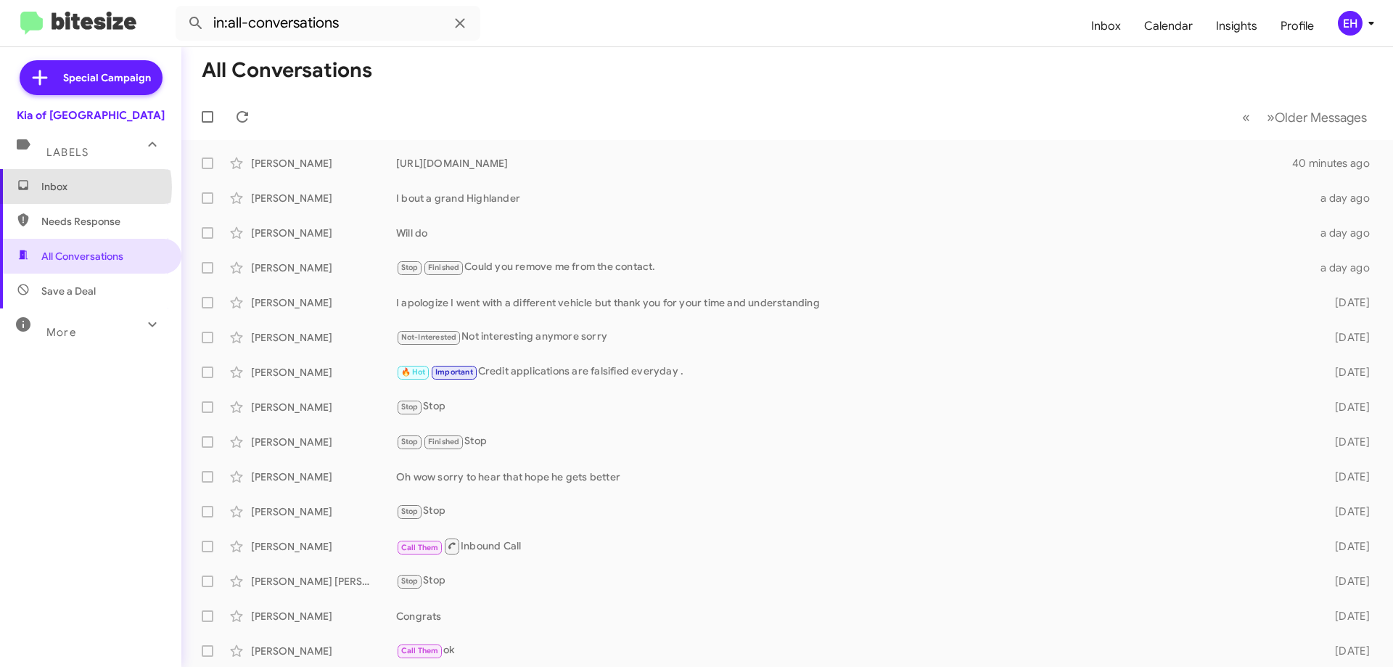
click at [75, 186] on span "Inbox" at bounding box center [102, 186] width 123 height 15
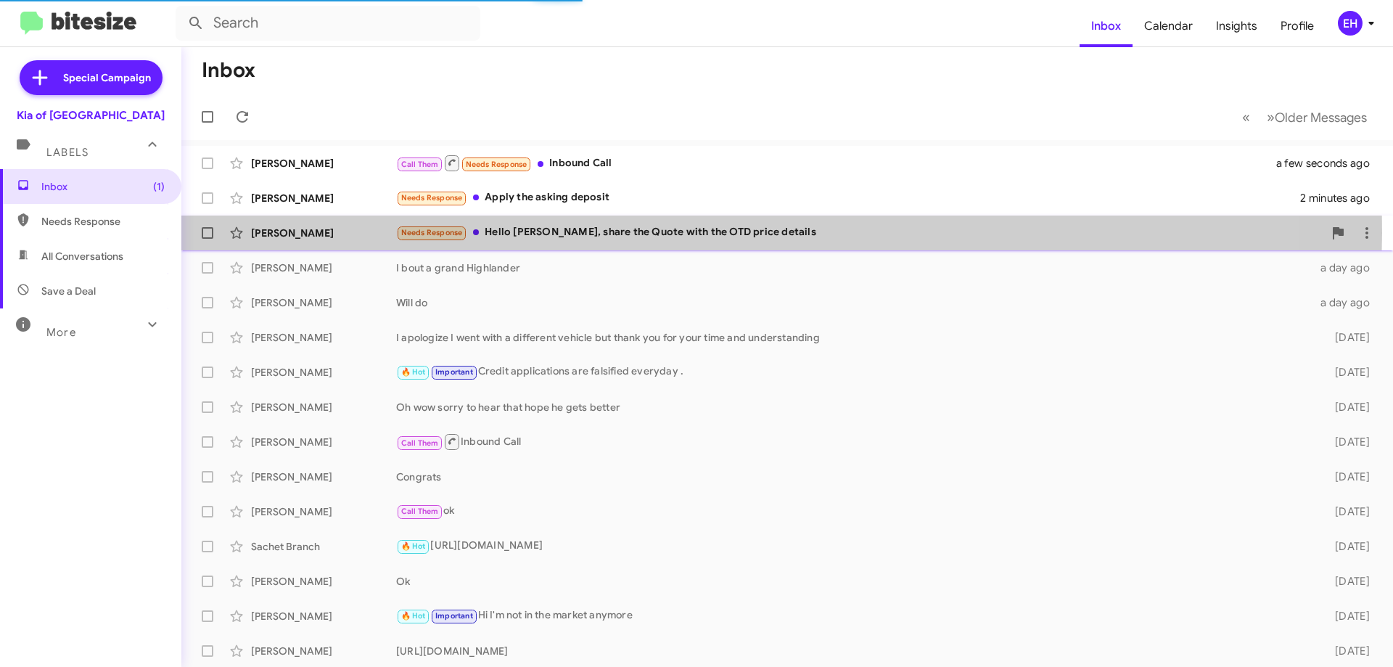
click at [695, 233] on div "Needs Response Hello [PERSON_NAME], share the Quote with the OTD price details" at bounding box center [859, 232] width 927 height 17
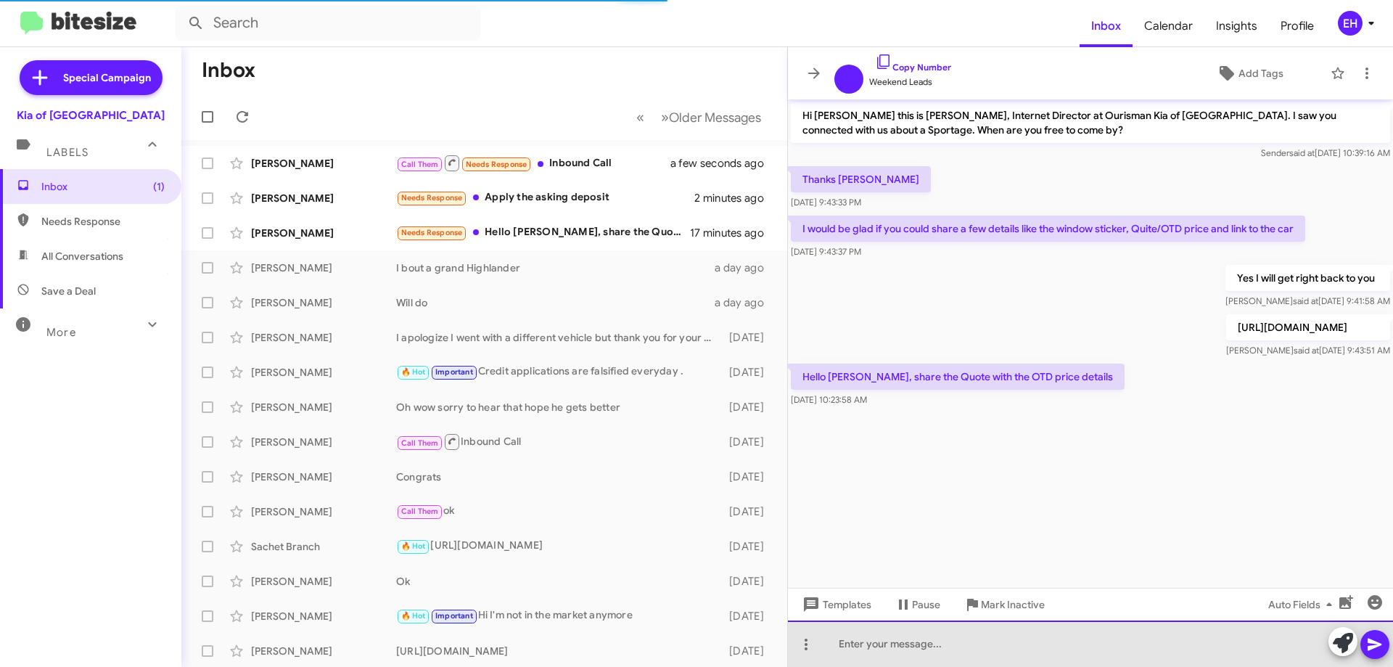
click at [944, 644] on div at bounding box center [1090, 643] width 605 height 46
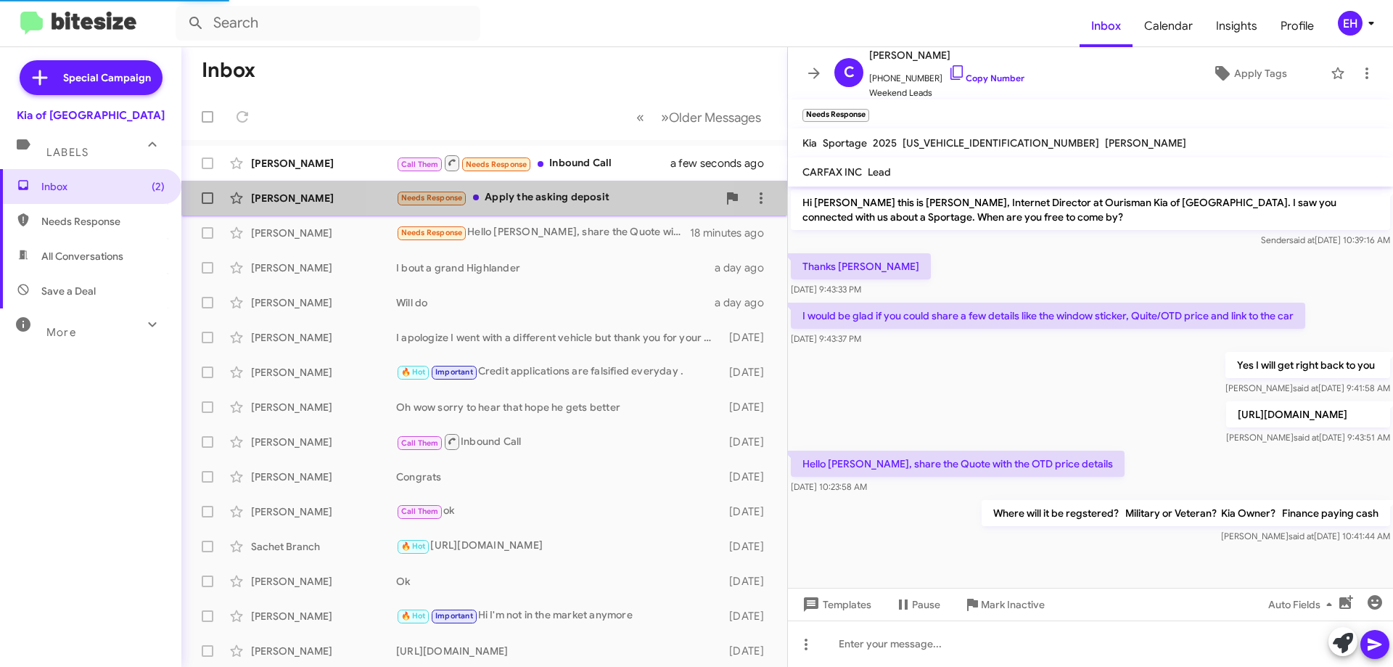
click at [560, 200] on div "Needs Response Apply the asking deposit" at bounding box center [556, 197] width 321 height 17
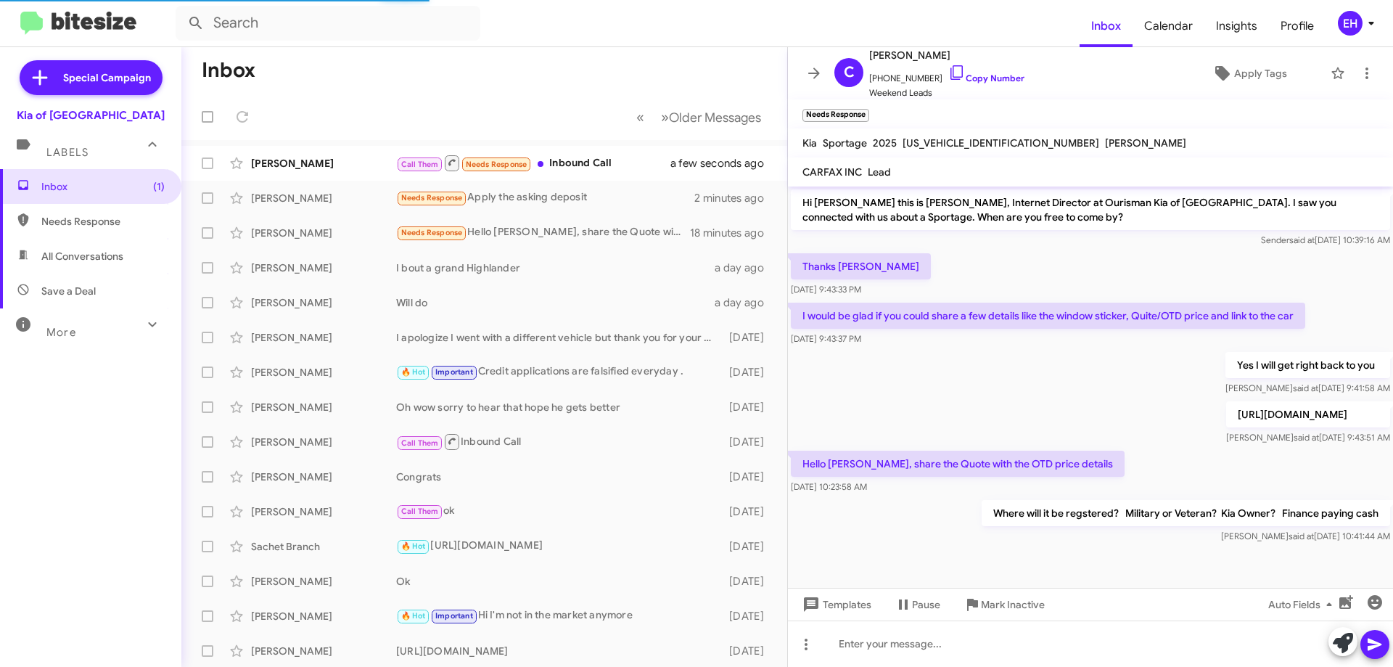
scroll to position [105, 0]
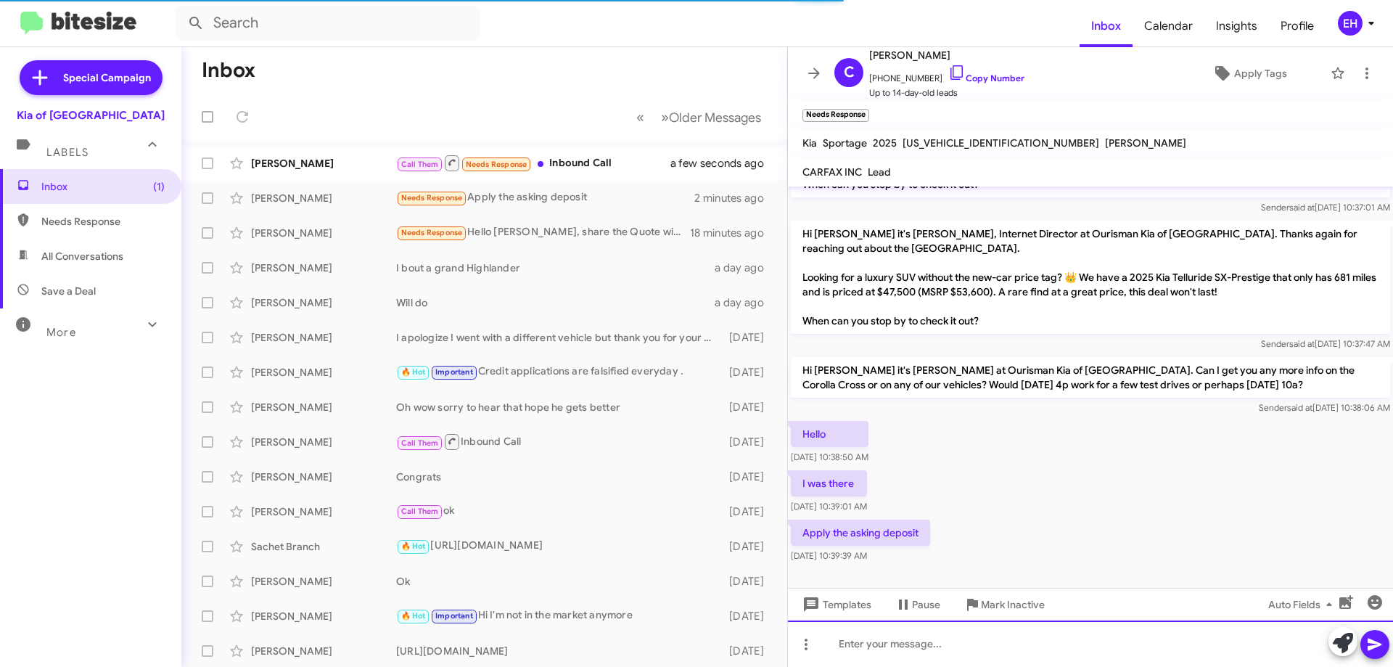
click at [952, 654] on div at bounding box center [1090, 643] width 605 height 46
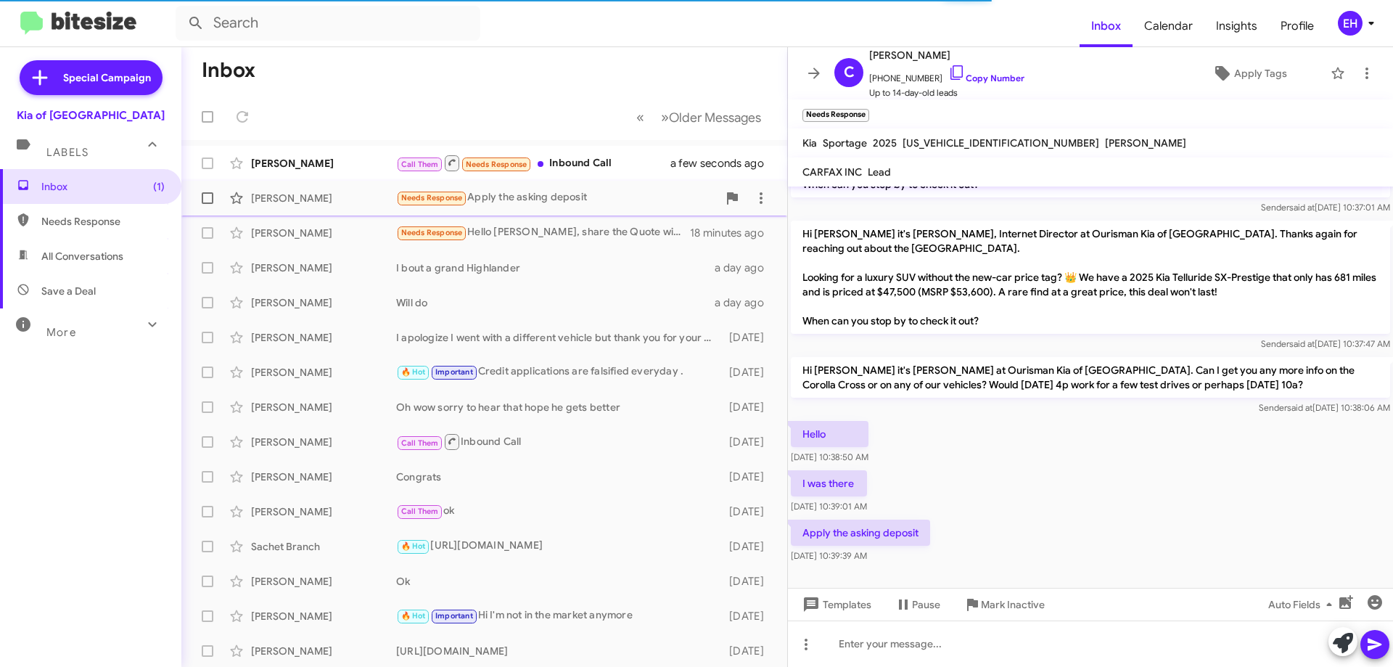
click at [538, 195] on div "Needs Response Apply the asking deposit" at bounding box center [556, 197] width 321 height 17
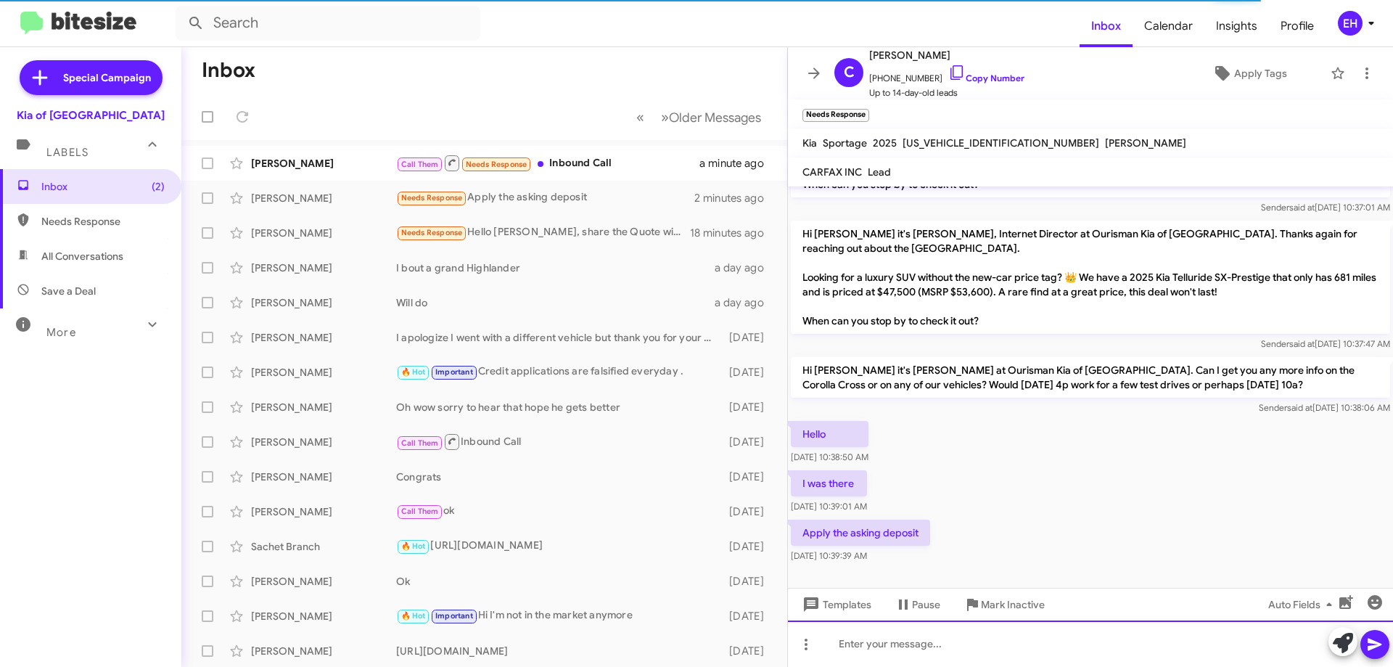
click at [946, 653] on div at bounding box center [1090, 643] width 605 height 46
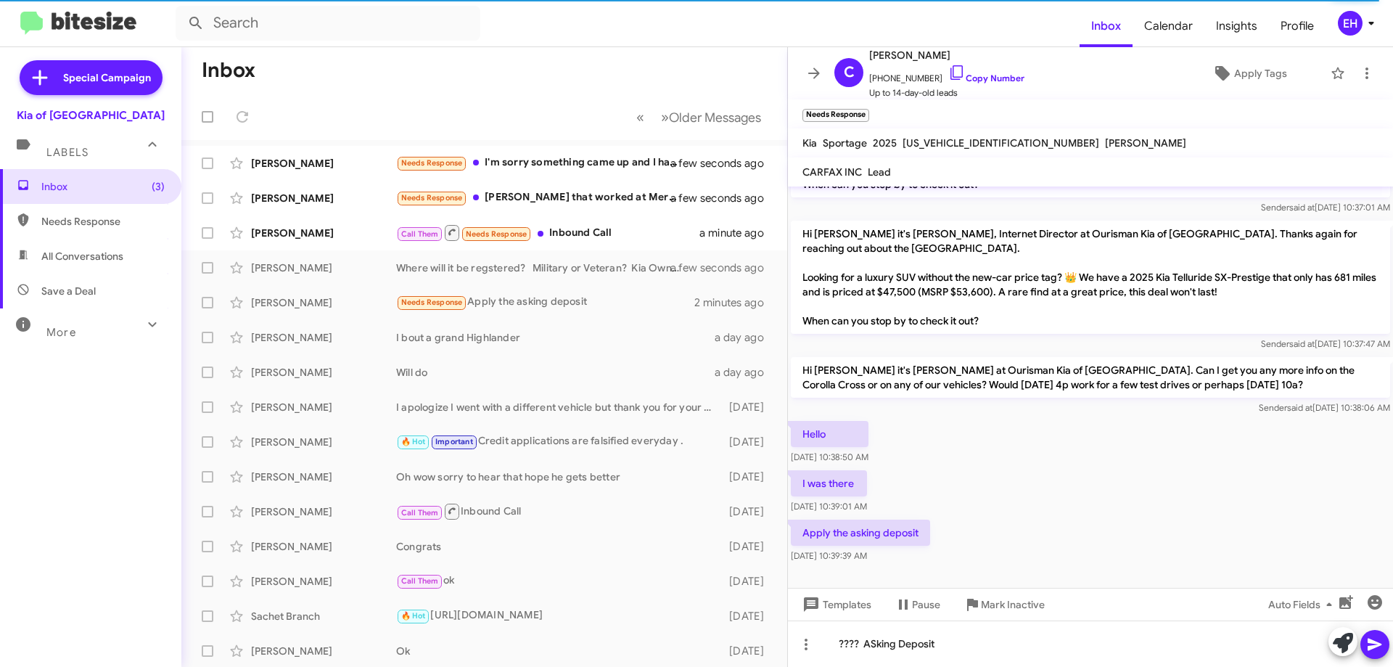
click at [1382, 638] on icon at bounding box center [1374, 644] width 17 height 17
click at [536, 197] on div "Needs Response [PERSON_NAME] that worked at Mercedes?" at bounding box center [556, 197] width 321 height 17
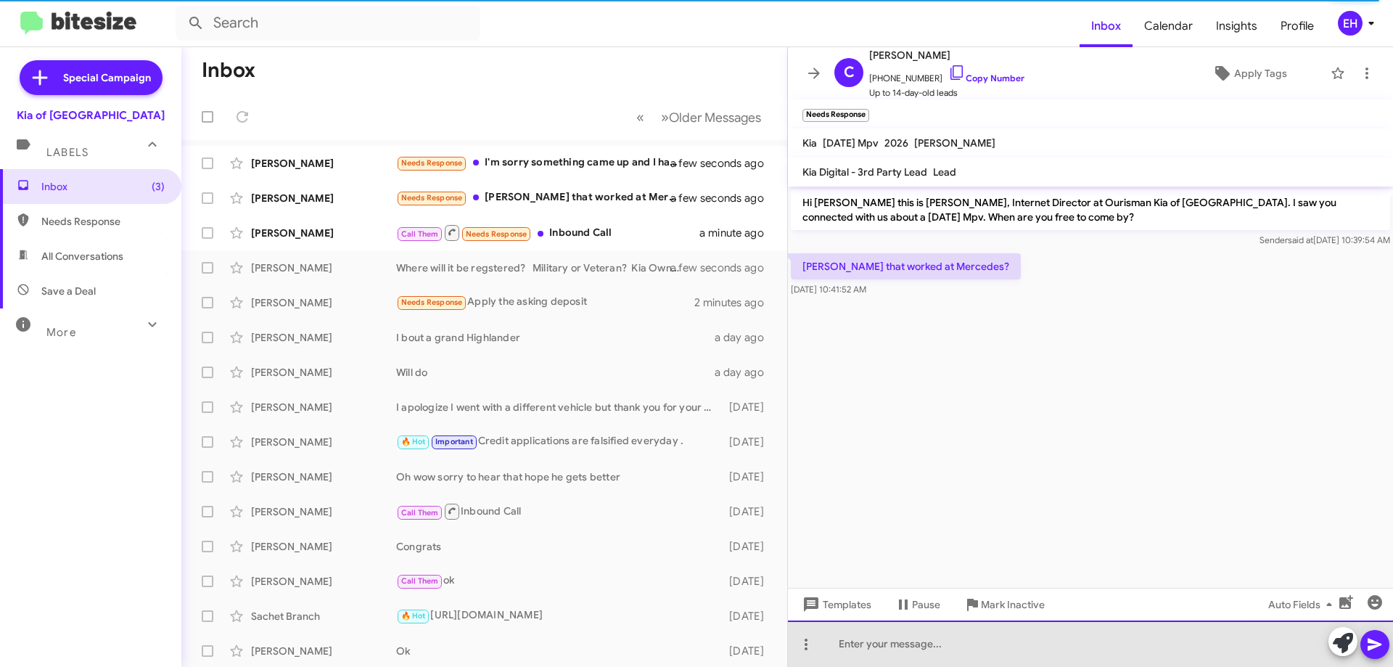
click at [952, 642] on div at bounding box center [1090, 643] width 605 height 46
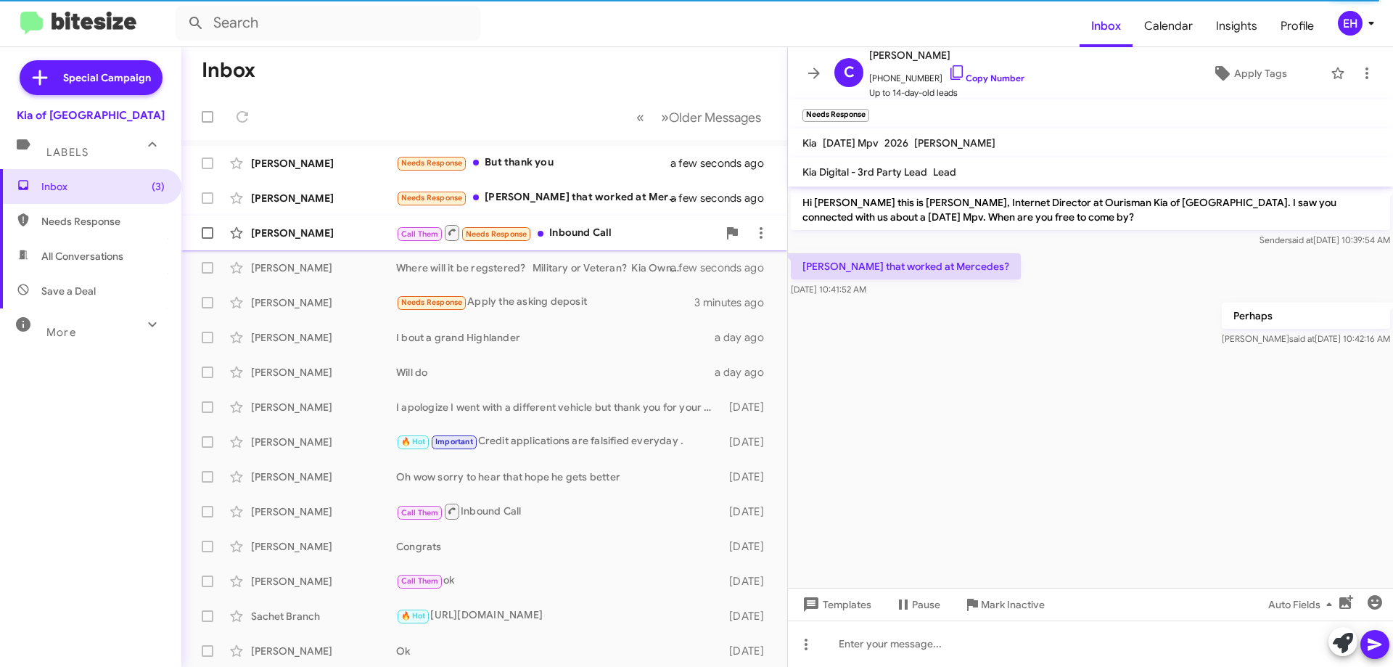
click at [587, 234] on div "Call Them Needs Response Inbound Call" at bounding box center [556, 232] width 321 height 18
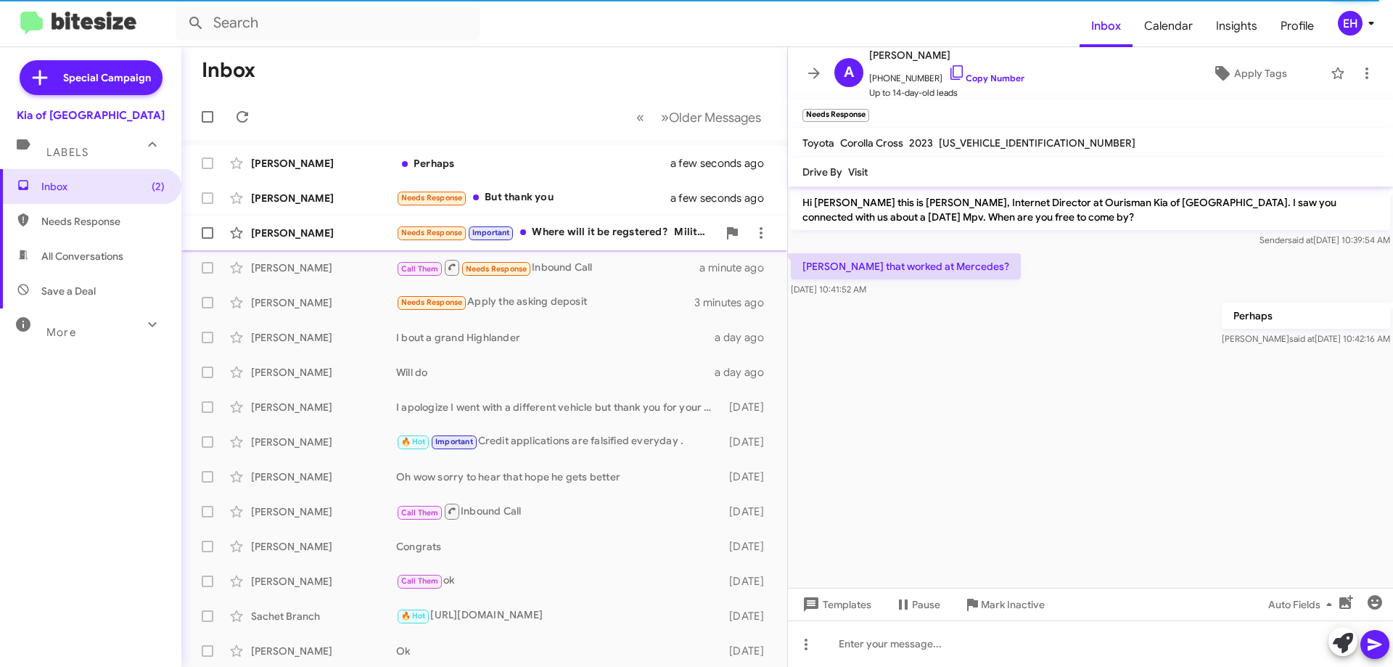
drag, startPoint x: 636, startPoint y: 237, endPoint x: 626, endPoint y: 234, distance: 9.9
click at [633, 235] on div "Needs Response Important Where will it be regstered? Military or Veteran? Kia O…" at bounding box center [556, 232] width 321 height 17
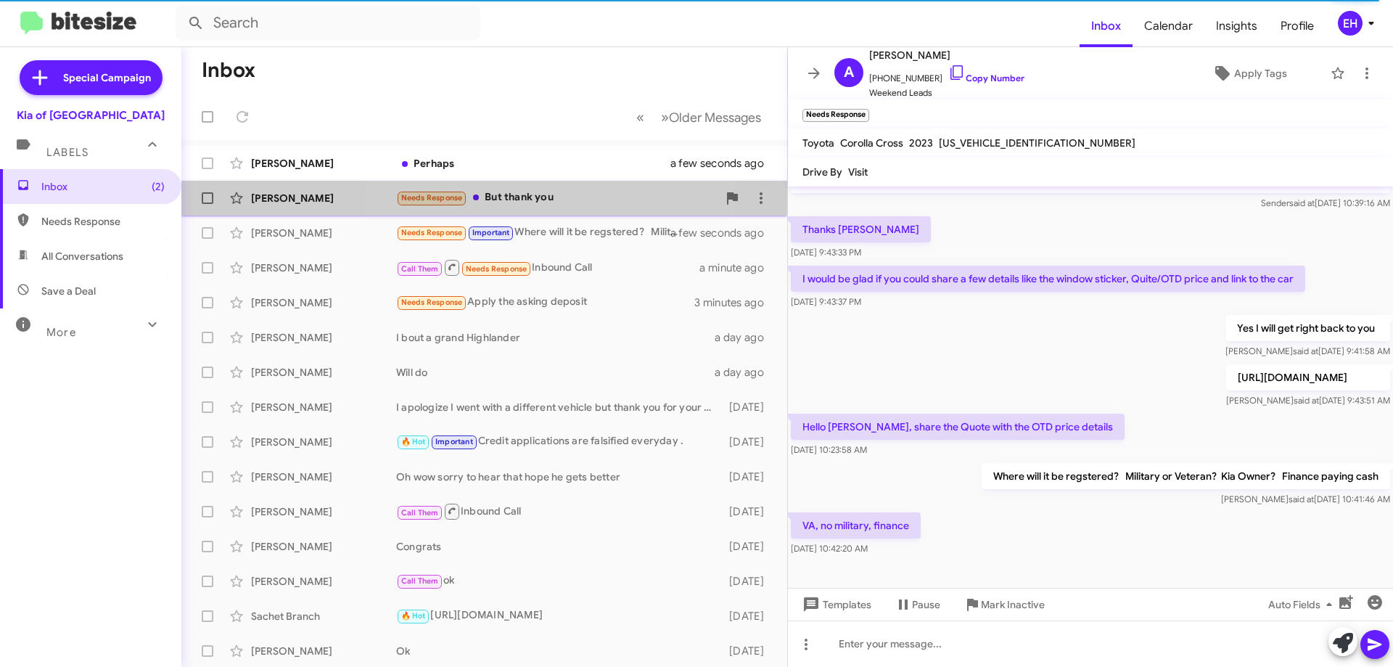
click at [535, 200] on div "Needs Response But thank you" at bounding box center [556, 197] width 321 height 17
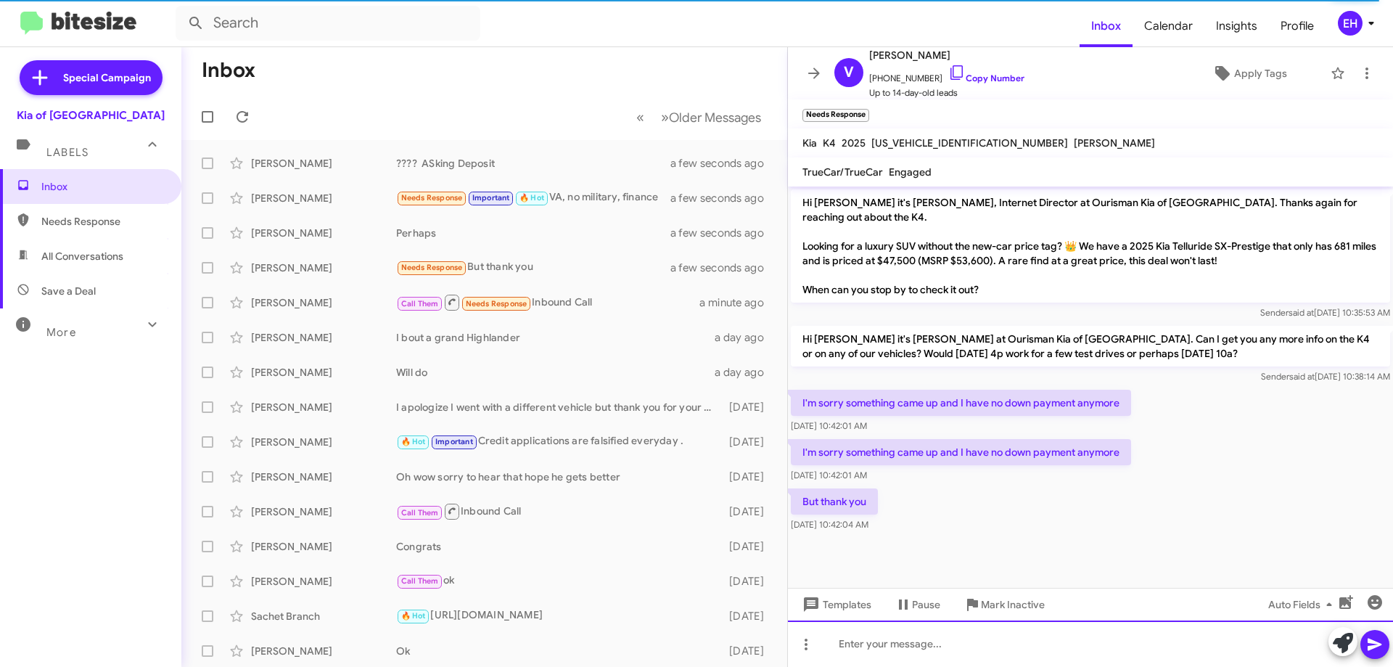
click at [960, 654] on div at bounding box center [1090, 643] width 605 height 46
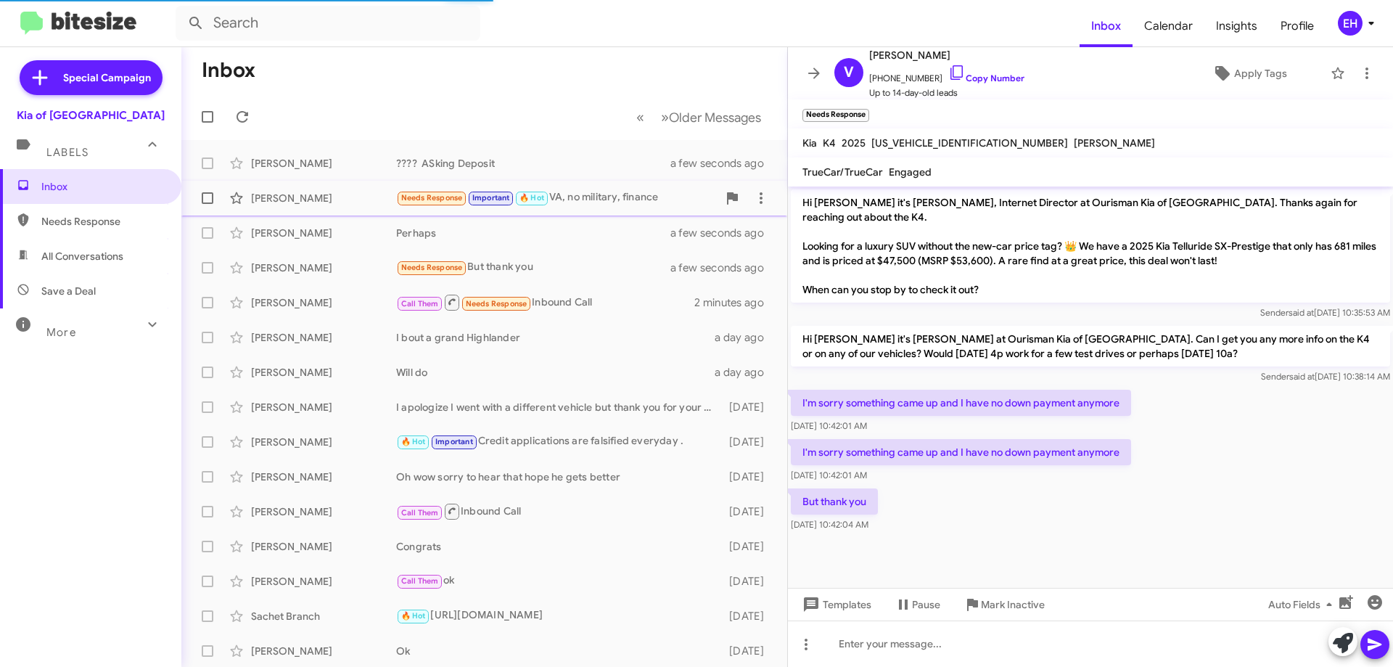
click at [573, 198] on div "Needs Response Important 🔥 Hot VA, no military, finance" at bounding box center [556, 197] width 321 height 17
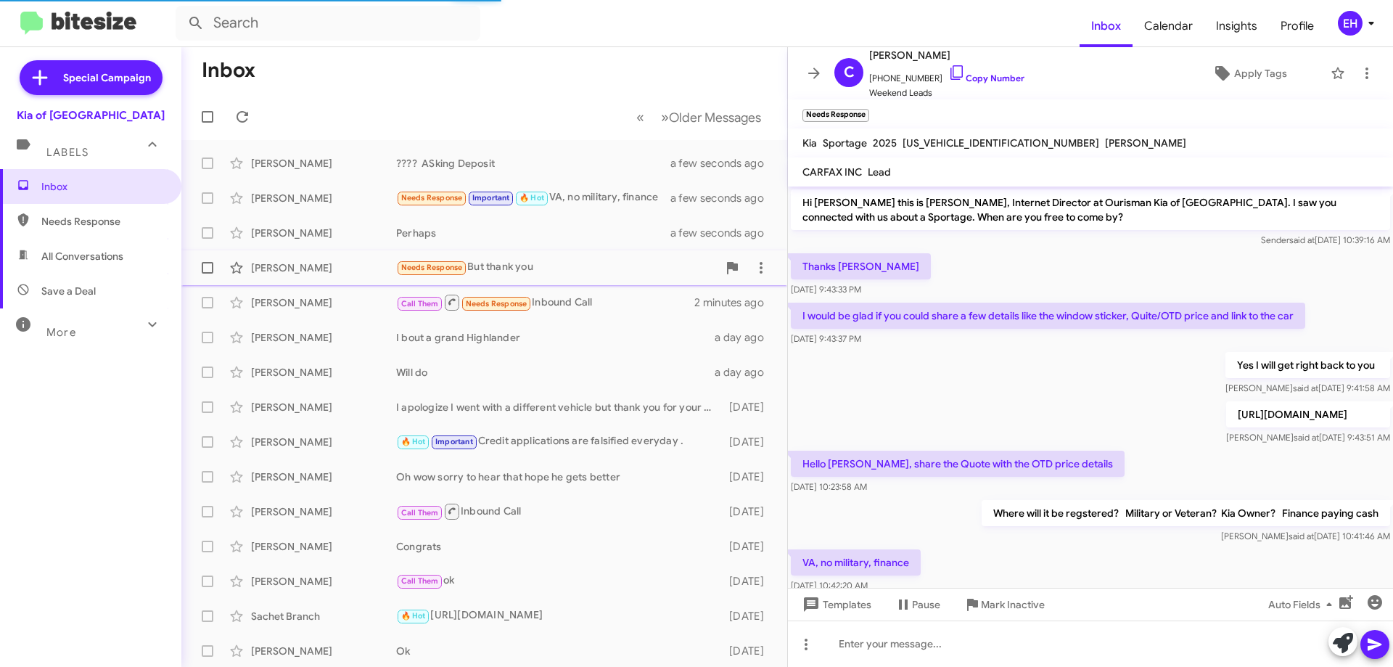
scroll to position [37, 0]
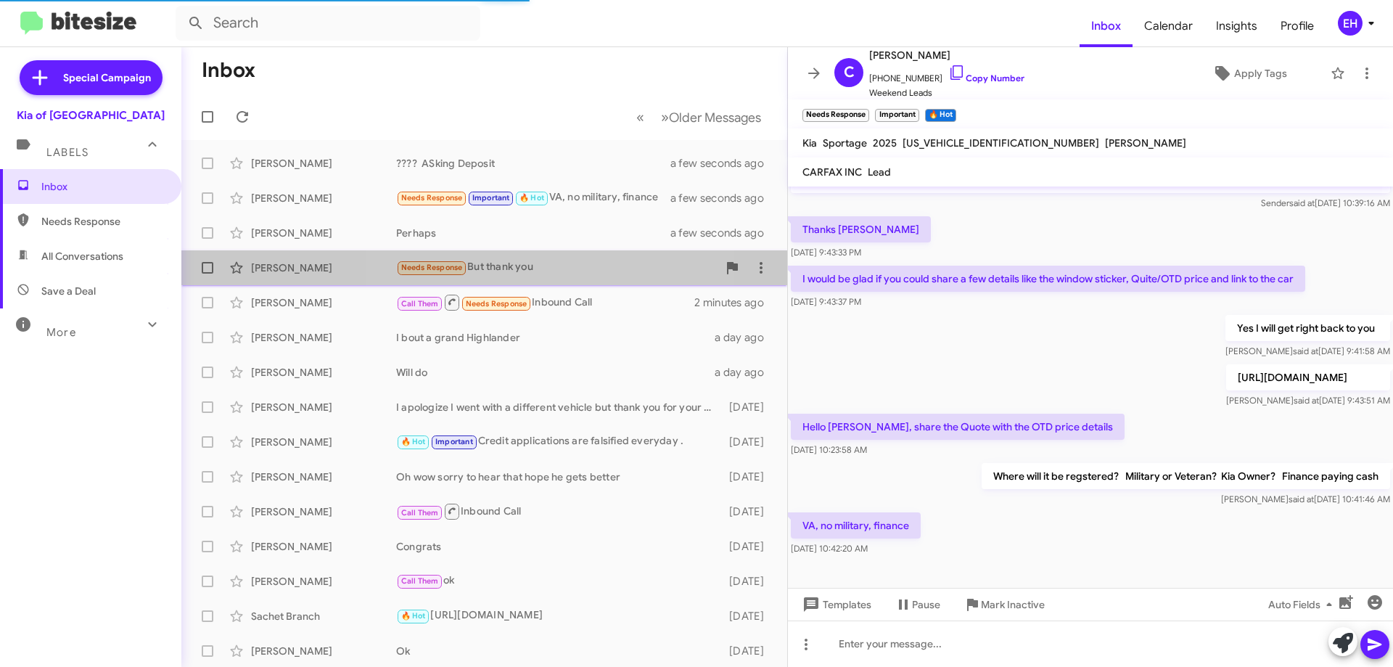
click at [542, 270] on div "Needs Response But thank you" at bounding box center [556, 267] width 321 height 17
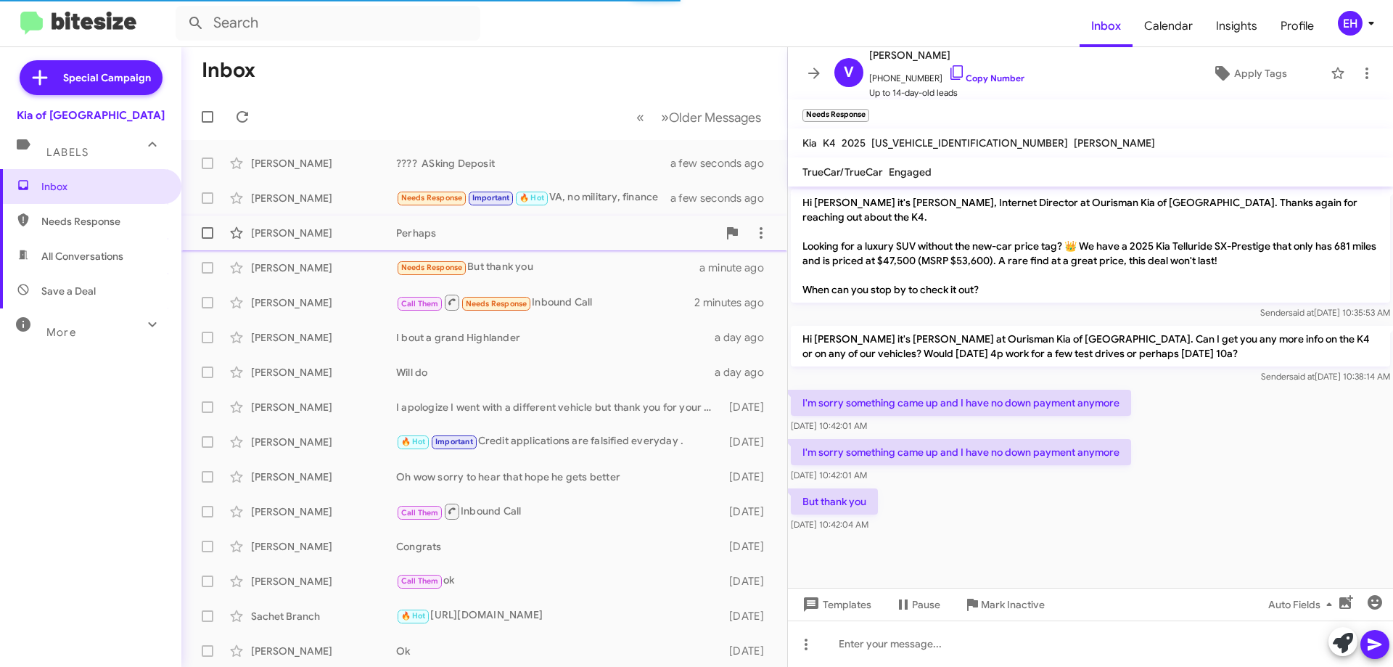
click at [433, 235] on div "Perhaps" at bounding box center [556, 233] width 321 height 15
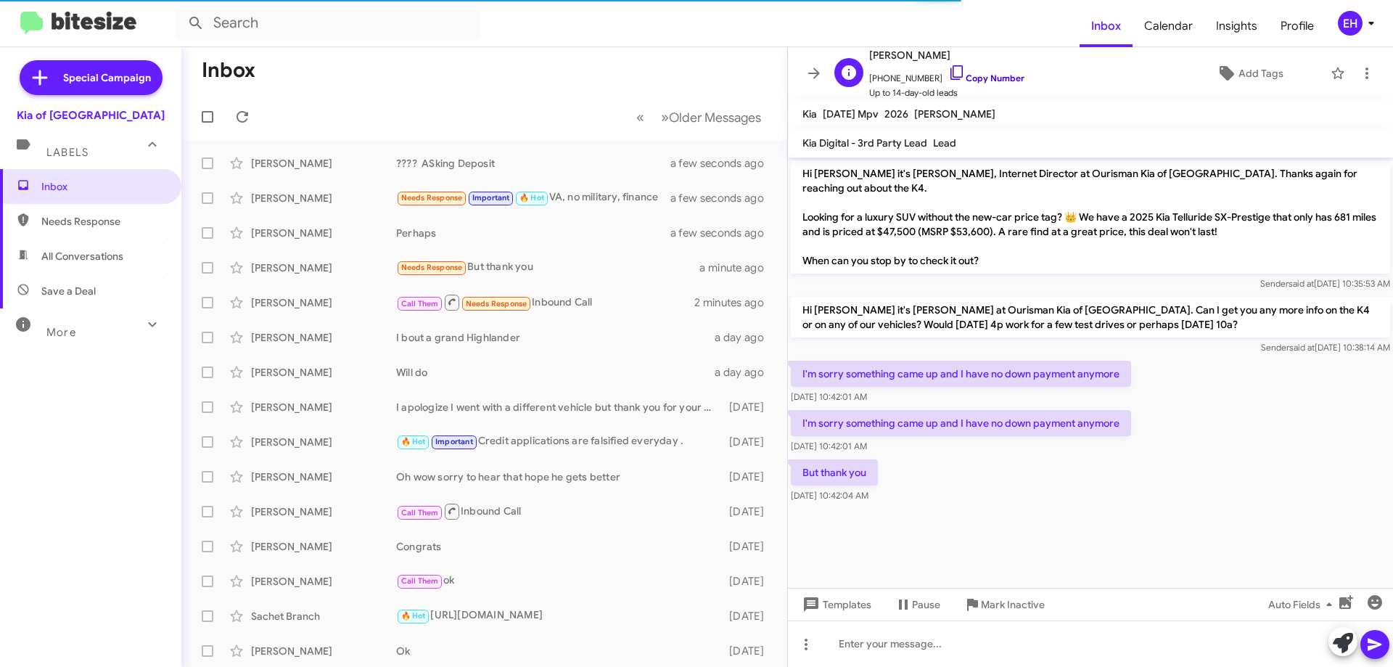
click at [979, 78] on link "Copy Number" at bounding box center [986, 78] width 76 height 11
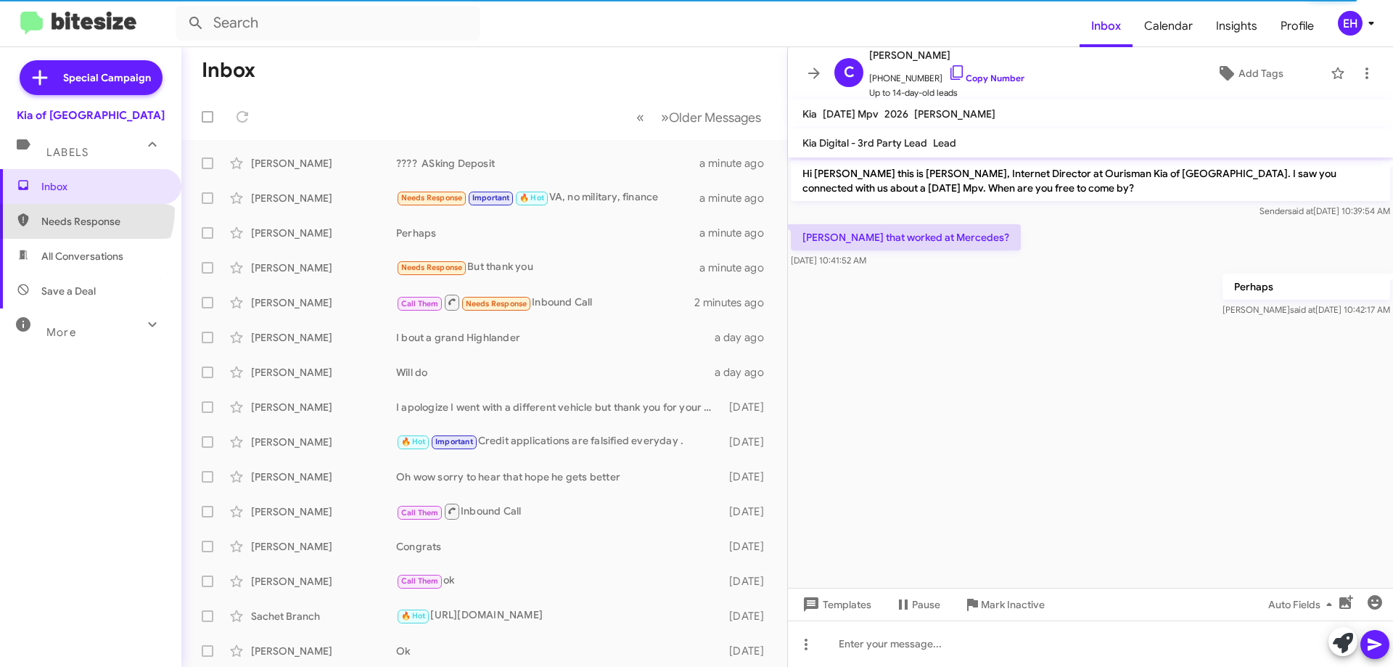
click at [81, 210] on span "Needs Response" at bounding box center [90, 221] width 181 height 35
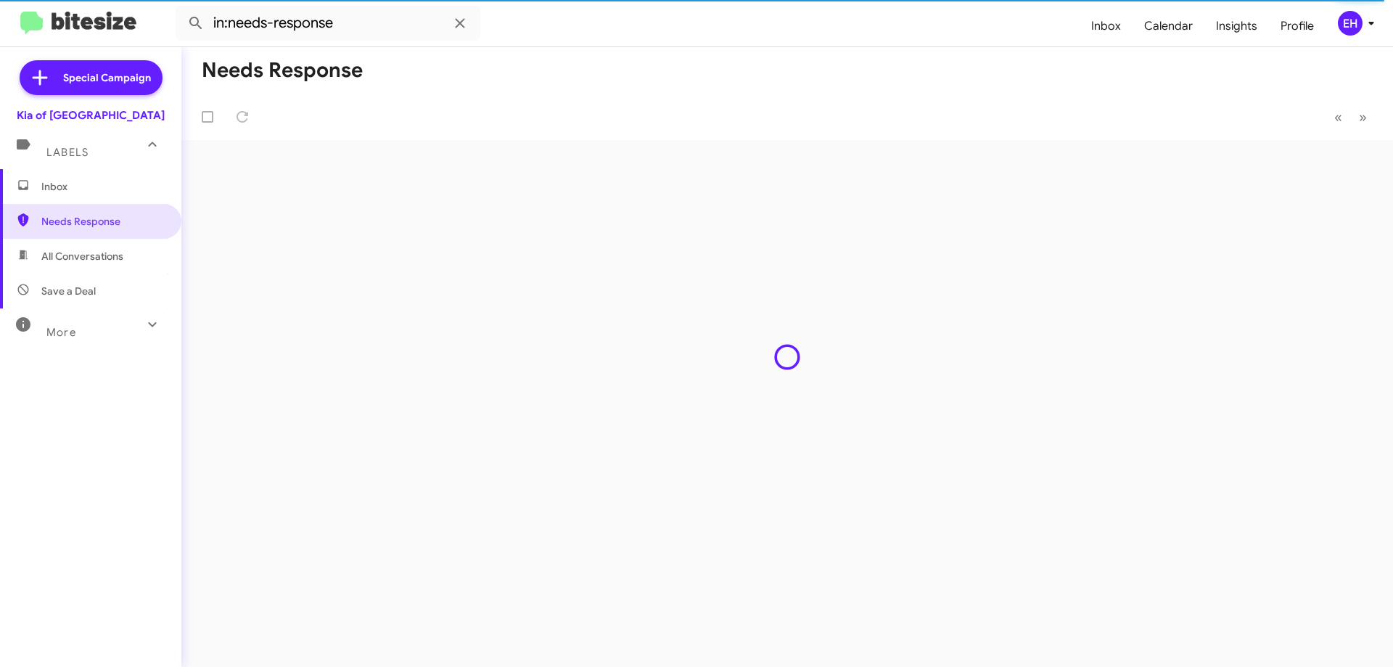
click at [99, 255] on span "All Conversations" at bounding box center [82, 256] width 82 height 15
type input "in:all-conversations"
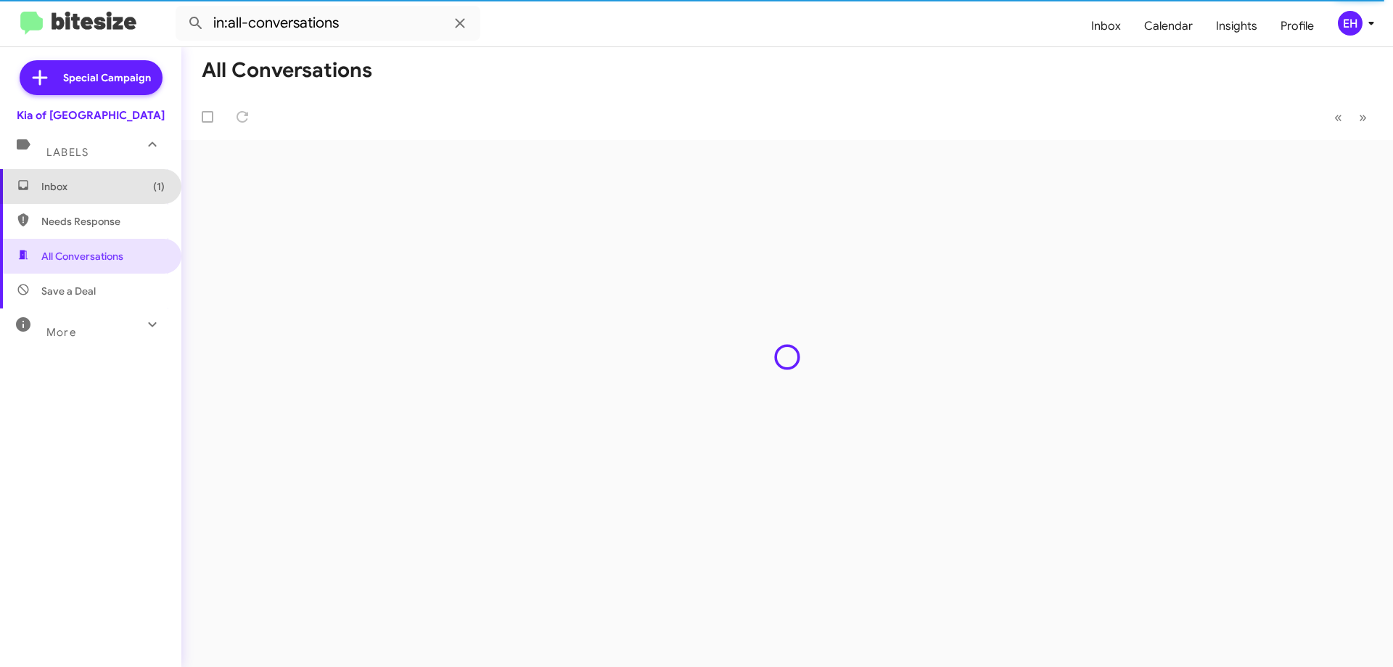
click at [102, 193] on span "Inbox (1)" at bounding box center [102, 186] width 123 height 15
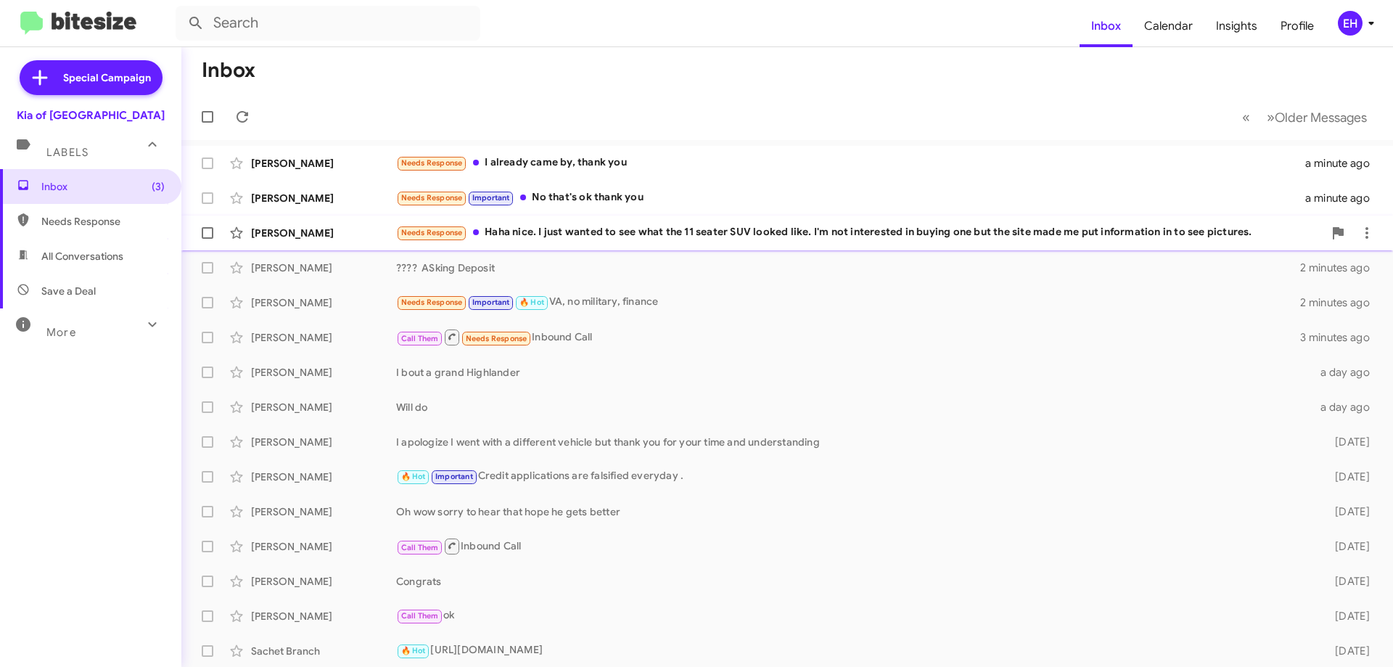
click at [688, 228] on div "Needs Response Haha nice. I just wanted to see what the 11 seater SUV looked li…" at bounding box center [859, 232] width 927 height 17
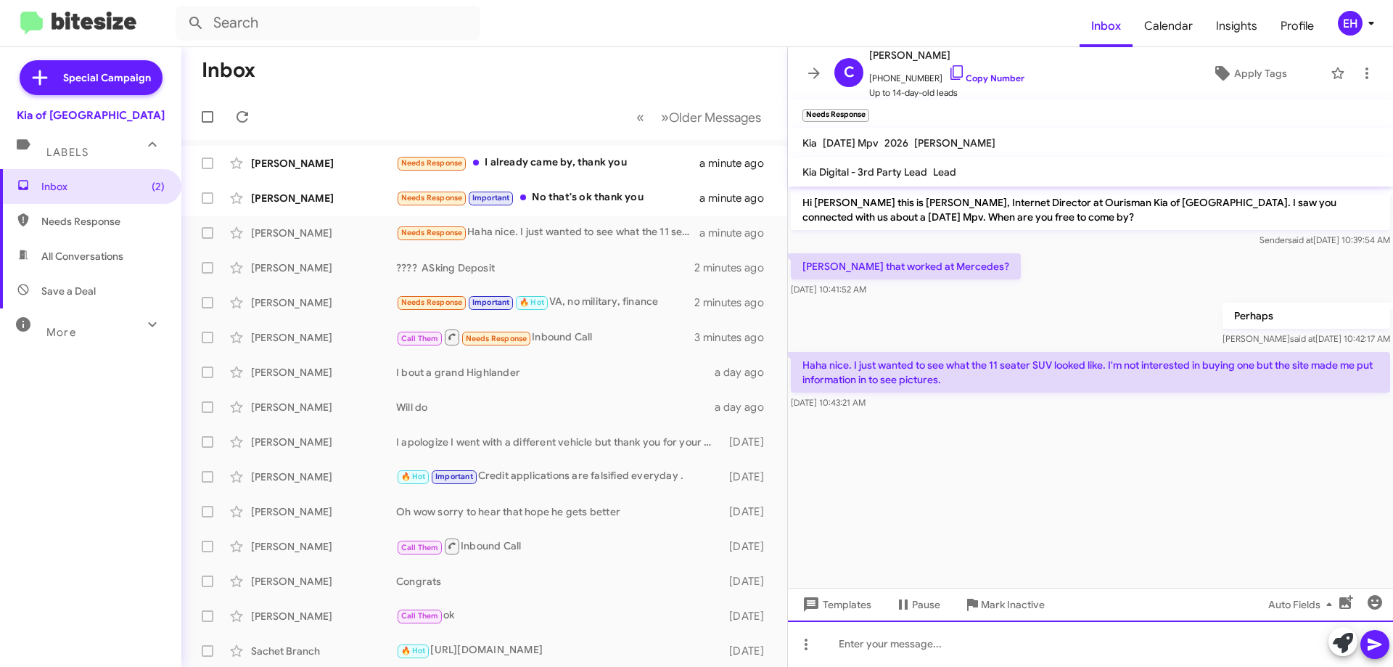
click at [962, 649] on div at bounding box center [1090, 643] width 605 height 46
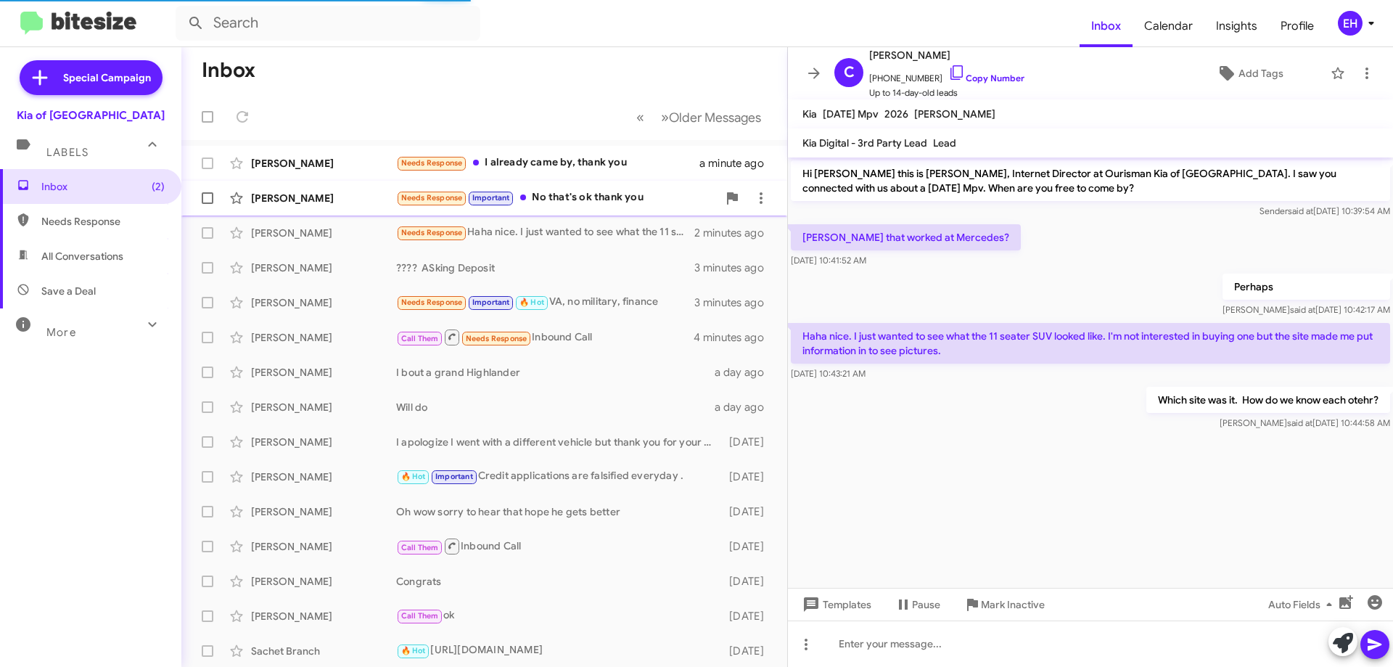
click at [571, 194] on div "Needs Response Important No that's ok thank you" at bounding box center [556, 197] width 321 height 17
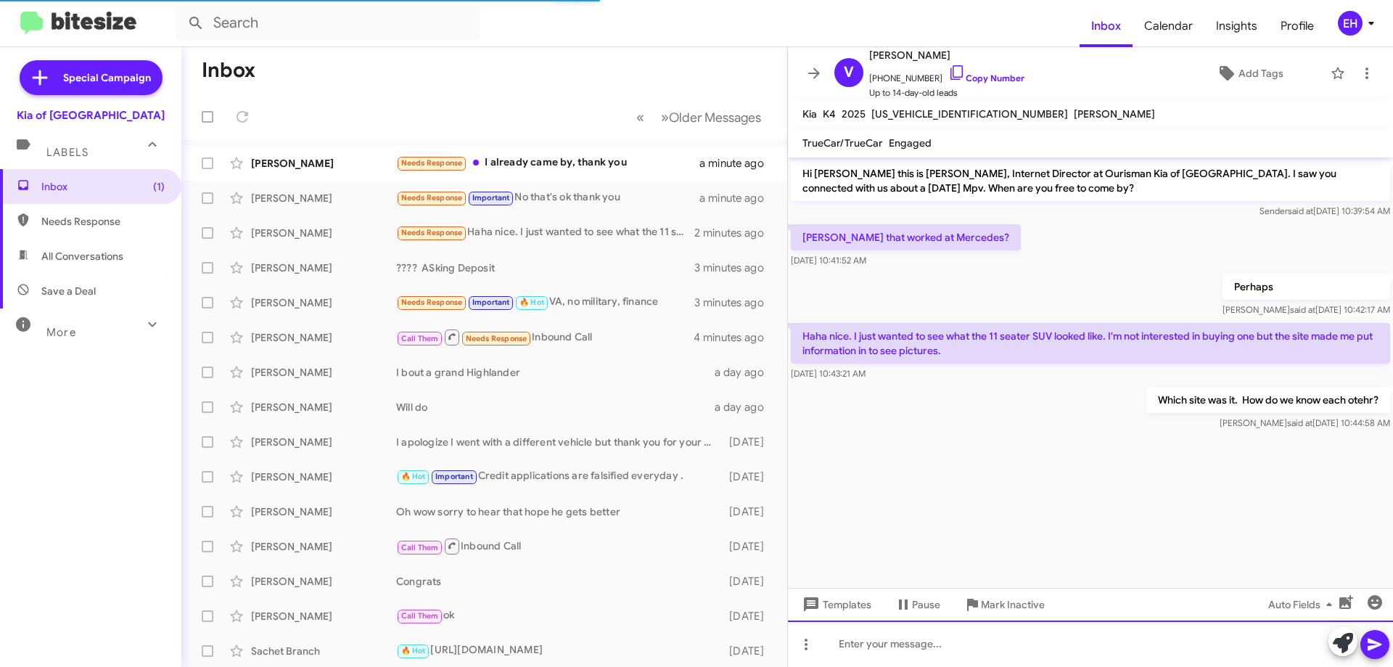
click at [1035, 653] on div at bounding box center [1090, 643] width 605 height 46
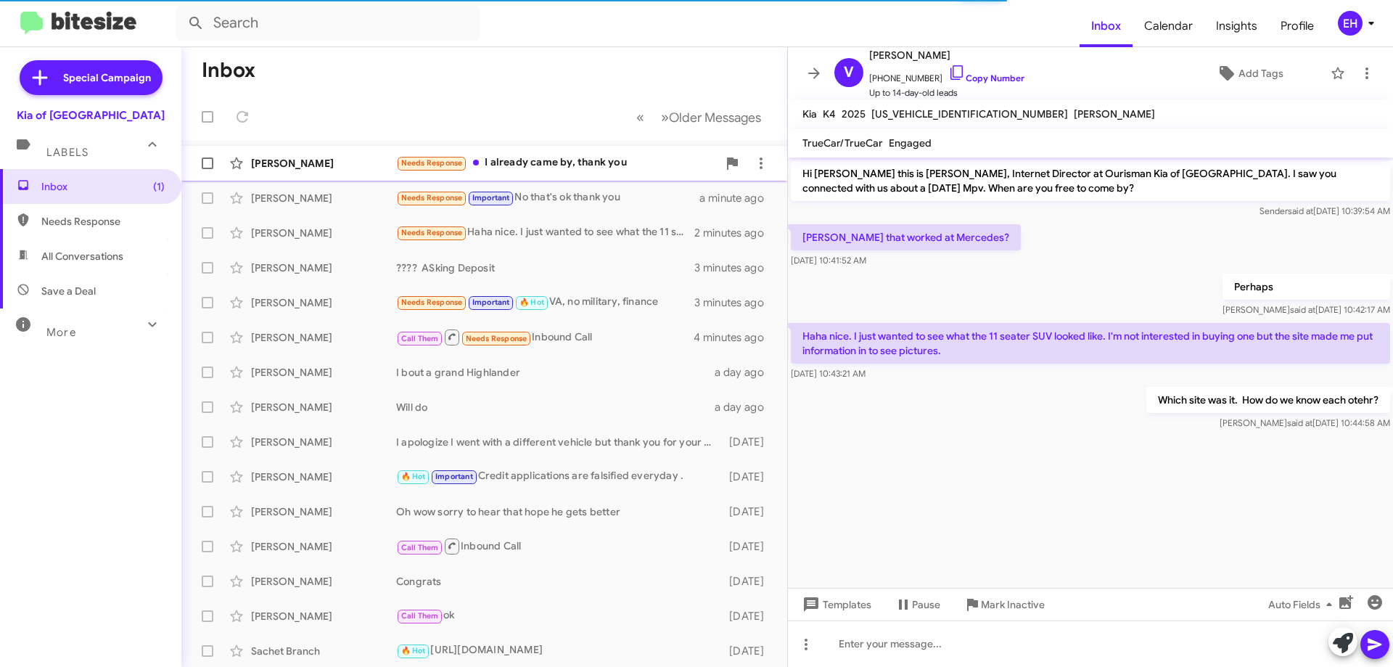
click at [563, 163] on div "Needs Response I already came by, thank you" at bounding box center [556, 163] width 321 height 17
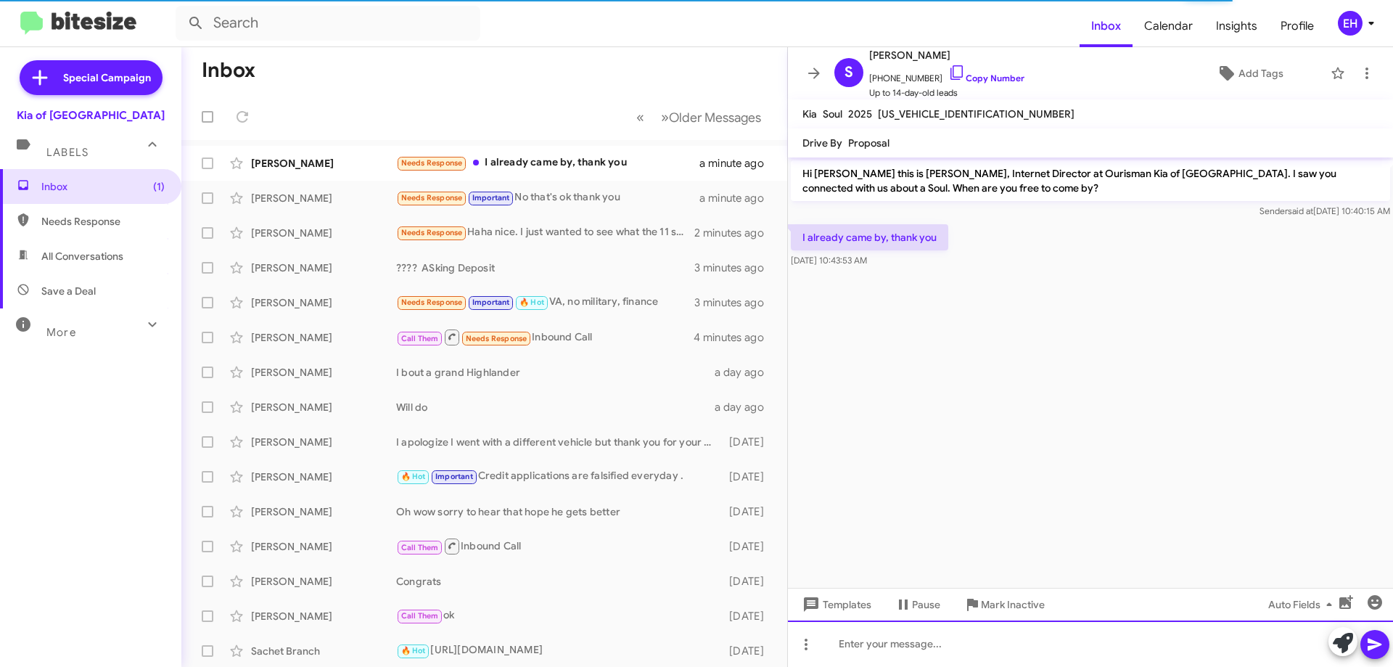
click at [880, 645] on div at bounding box center [1090, 643] width 605 height 46
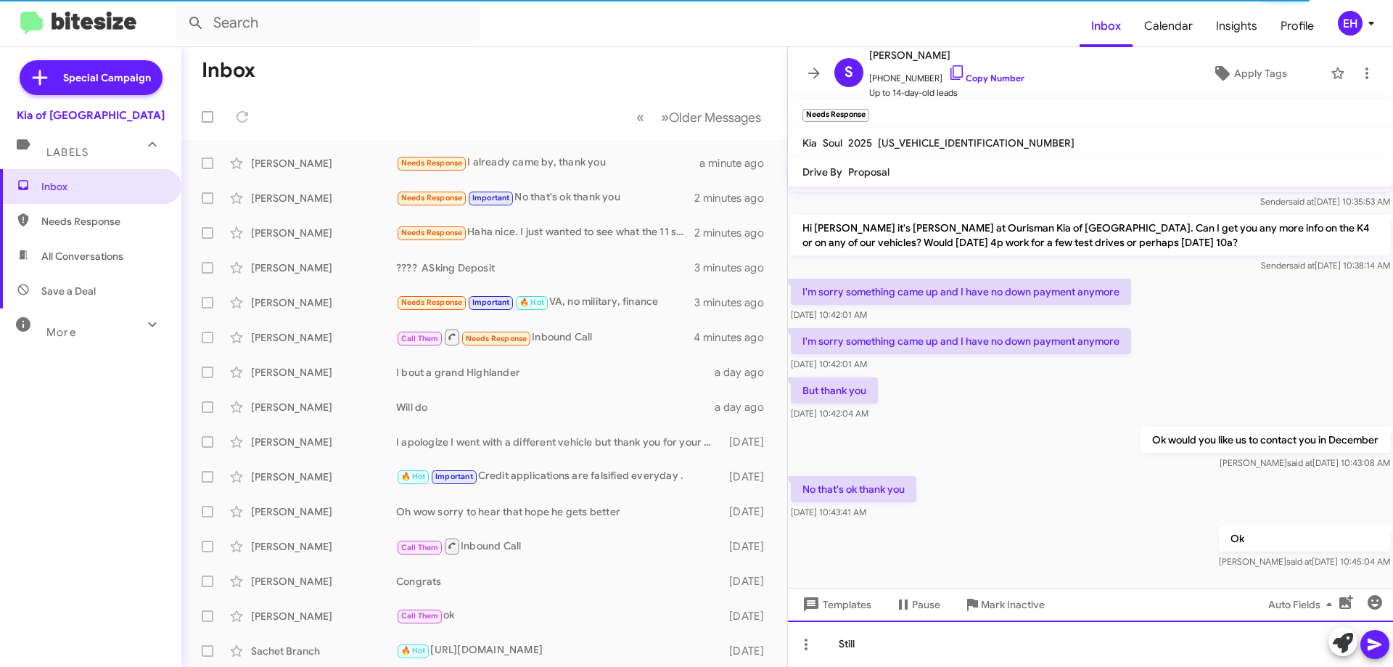
scroll to position [124, 0]
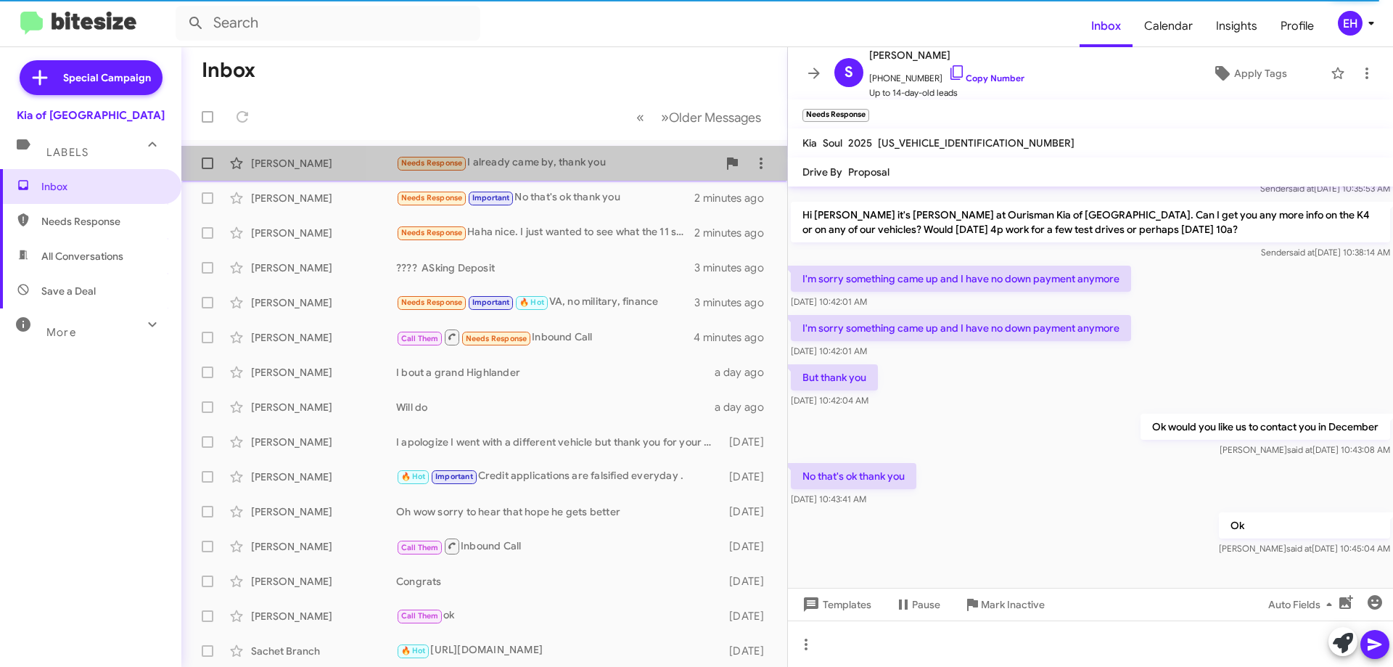
click at [593, 157] on div "Needs Response I already came by, thank you" at bounding box center [556, 163] width 321 height 17
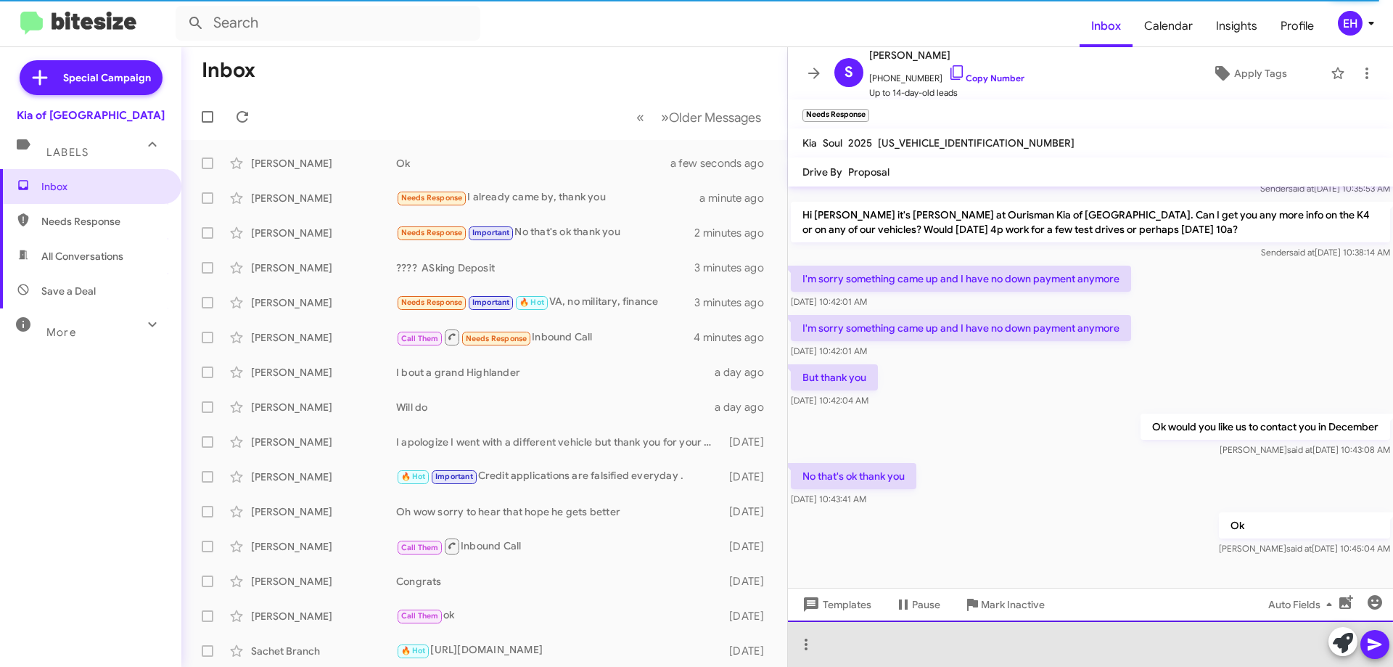
click at [924, 650] on div at bounding box center [1090, 643] width 605 height 46
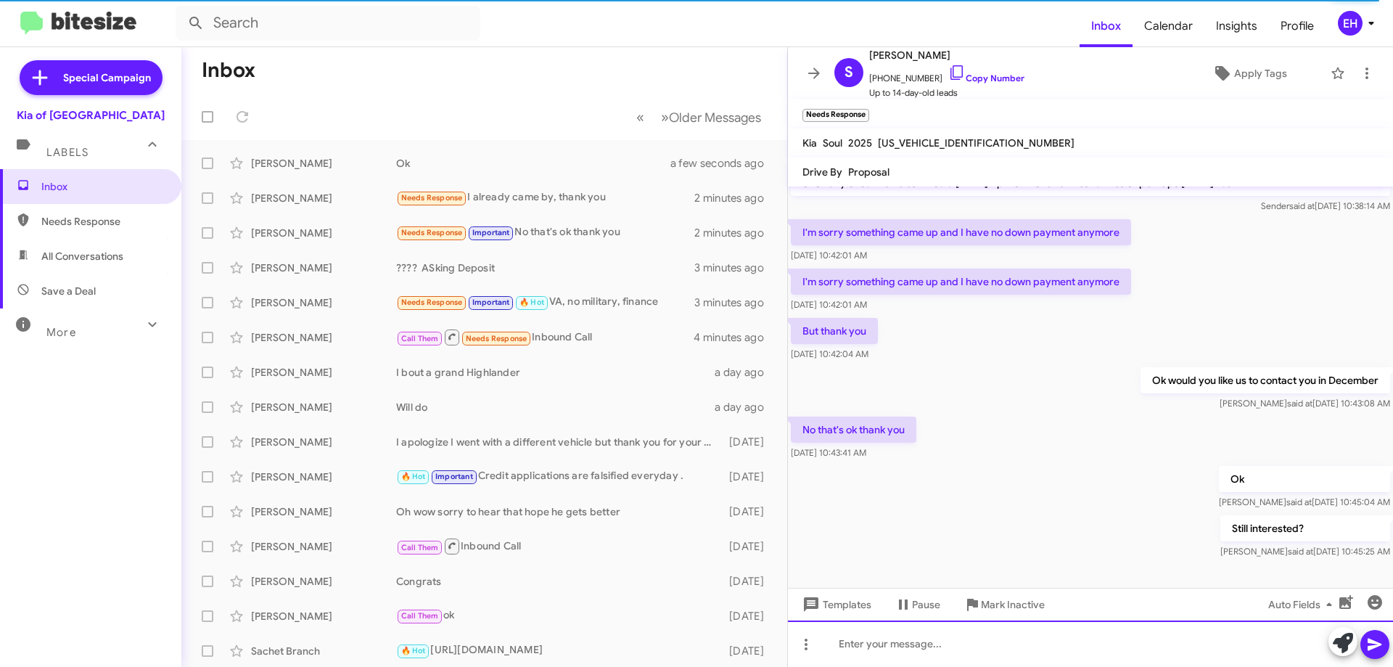
scroll to position [177, 0]
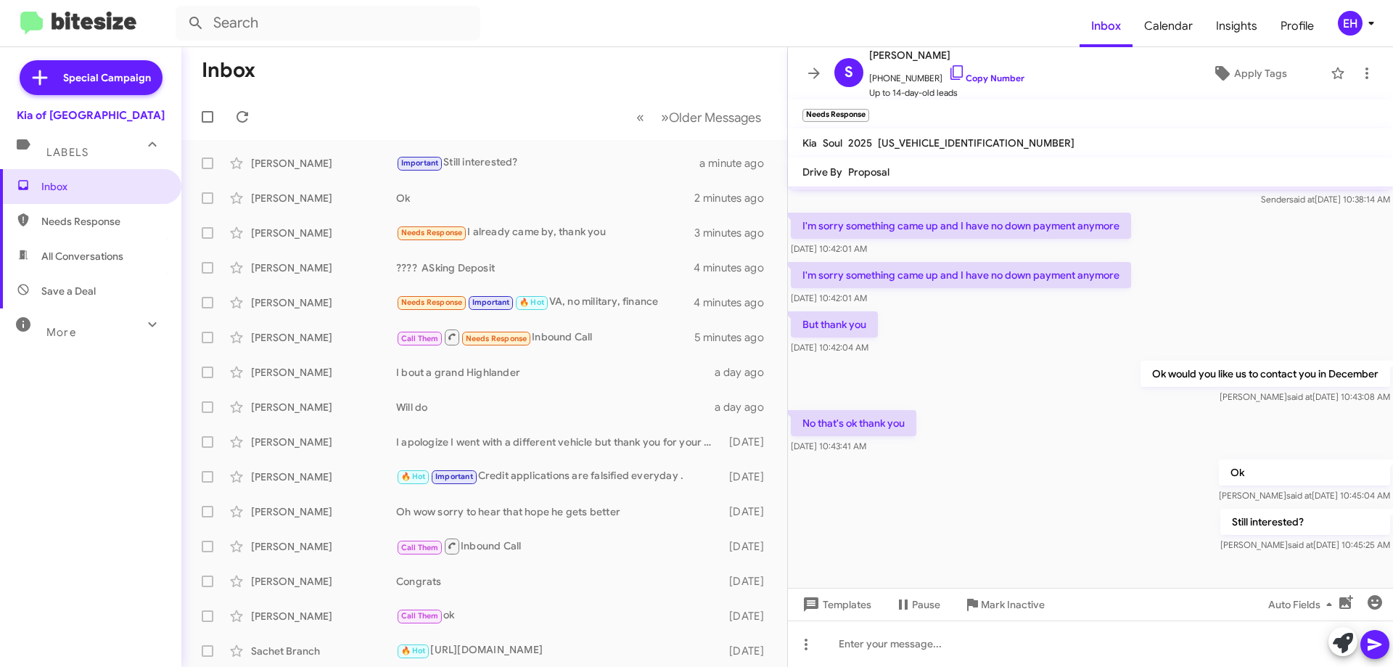
click at [81, 218] on span "Needs Response" at bounding box center [102, 221] width 123 height 15
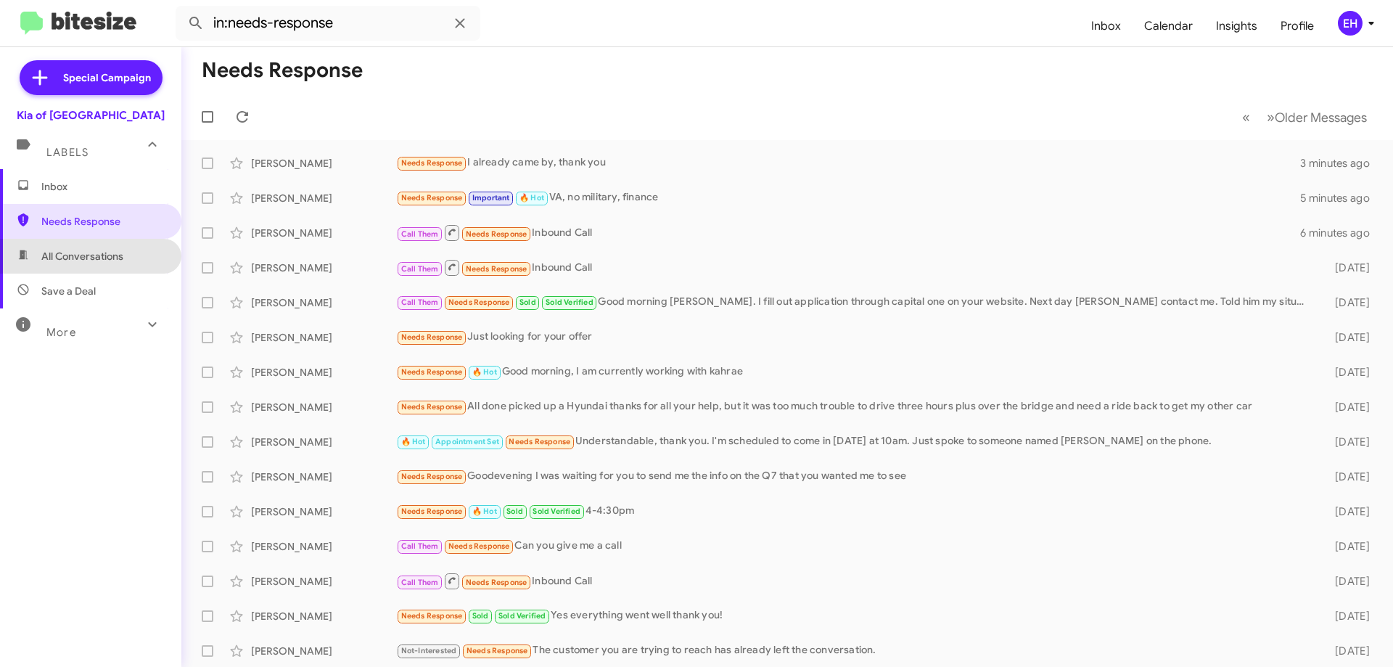
click at [98, 259] on span "All Conversations" at bounding box center [82, 256] width 82 height 15
type input "in:all-conversations"
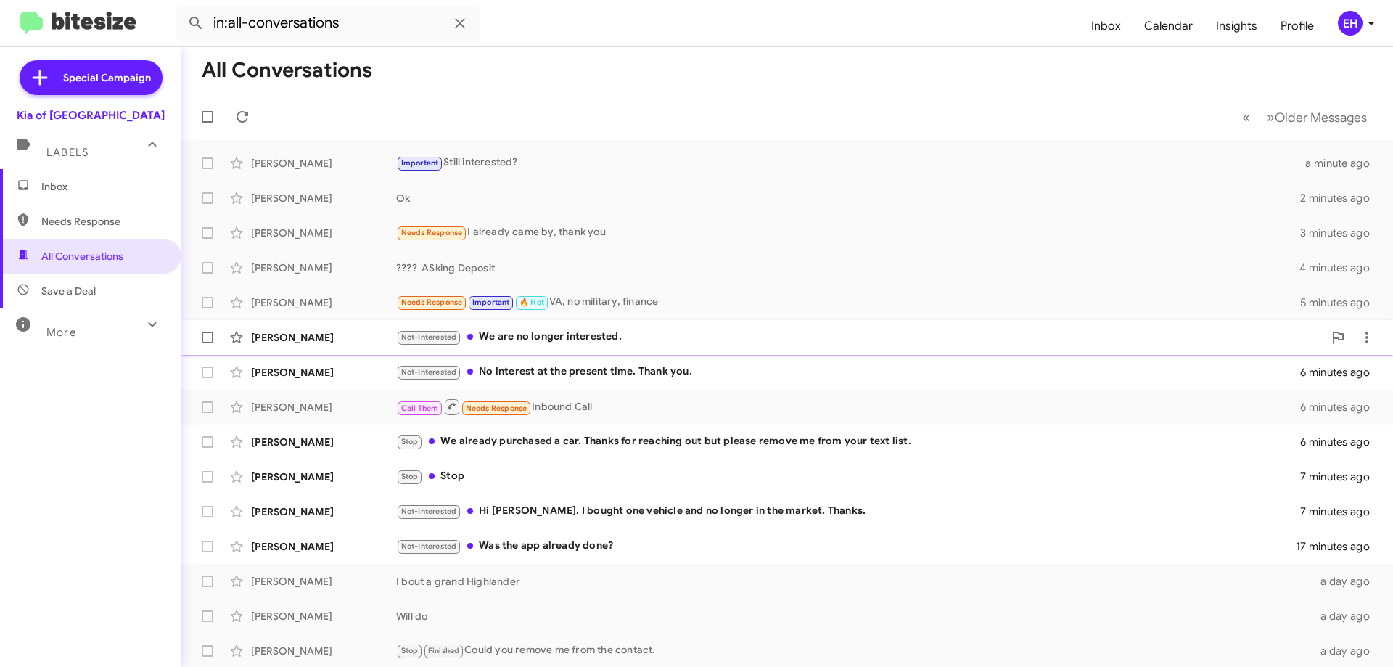
click at [555, 337] on div "Not-Interested We are no longer interested." at bounding box center [859, 337] width 927 height 17
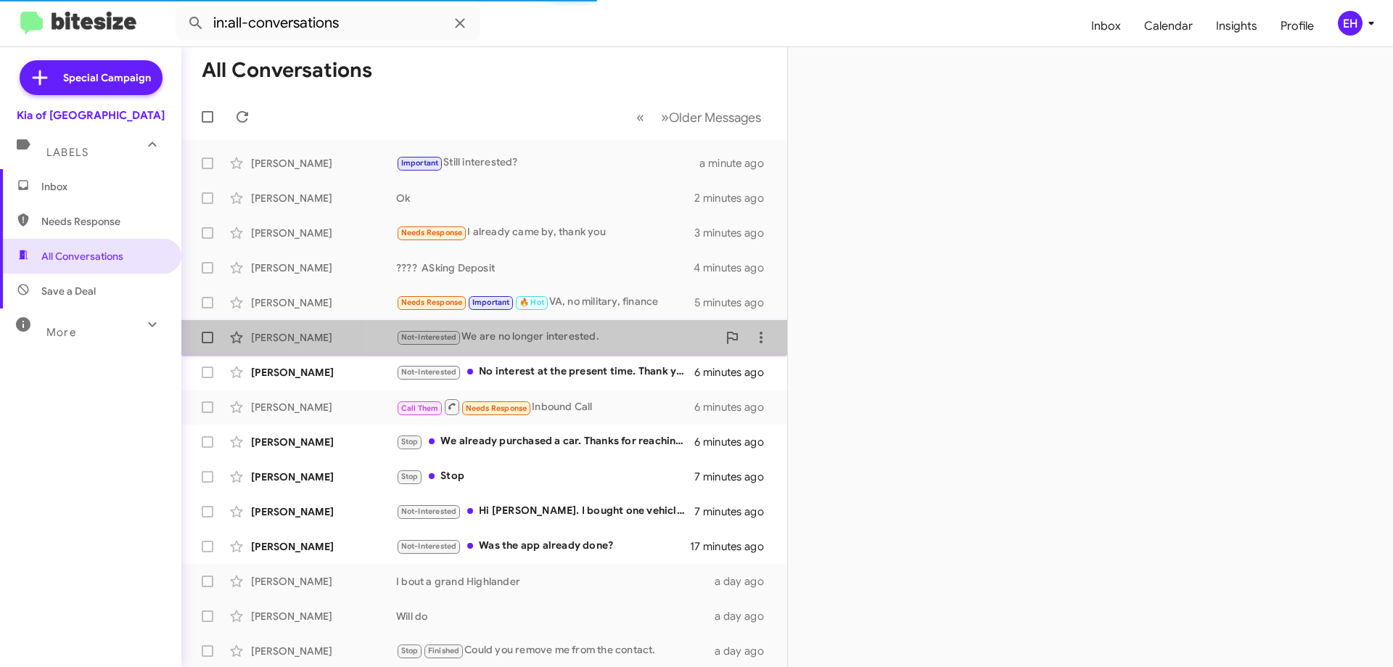
click at [571, 337] on div "Not-Interested We are no longer interested." at bounding box center [556, 337] width 321 height 17
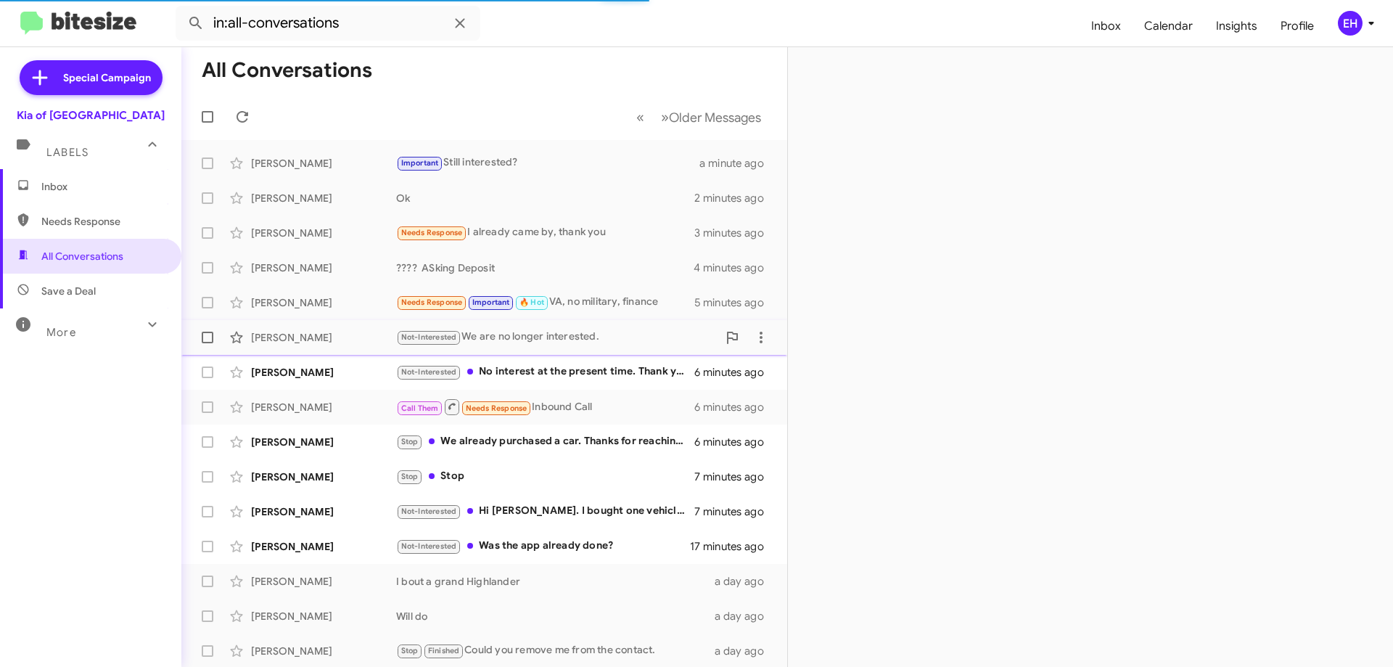
click at [571, 339] on div "Not-Interested We are no longer interested." at bounding box center [556, 337] width 321 height 17
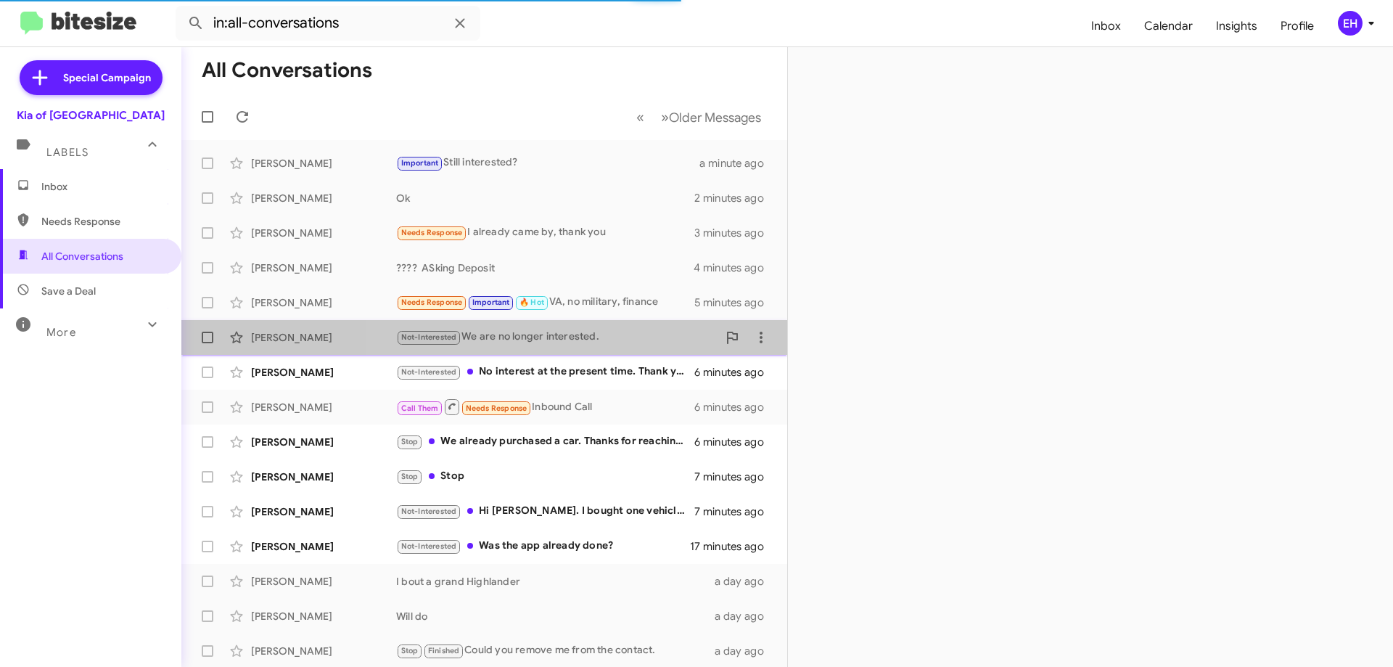
click at [572, 338] on div "Not-Interested We are no longer interested." at bounding box center [556, 337] width 321 height 17
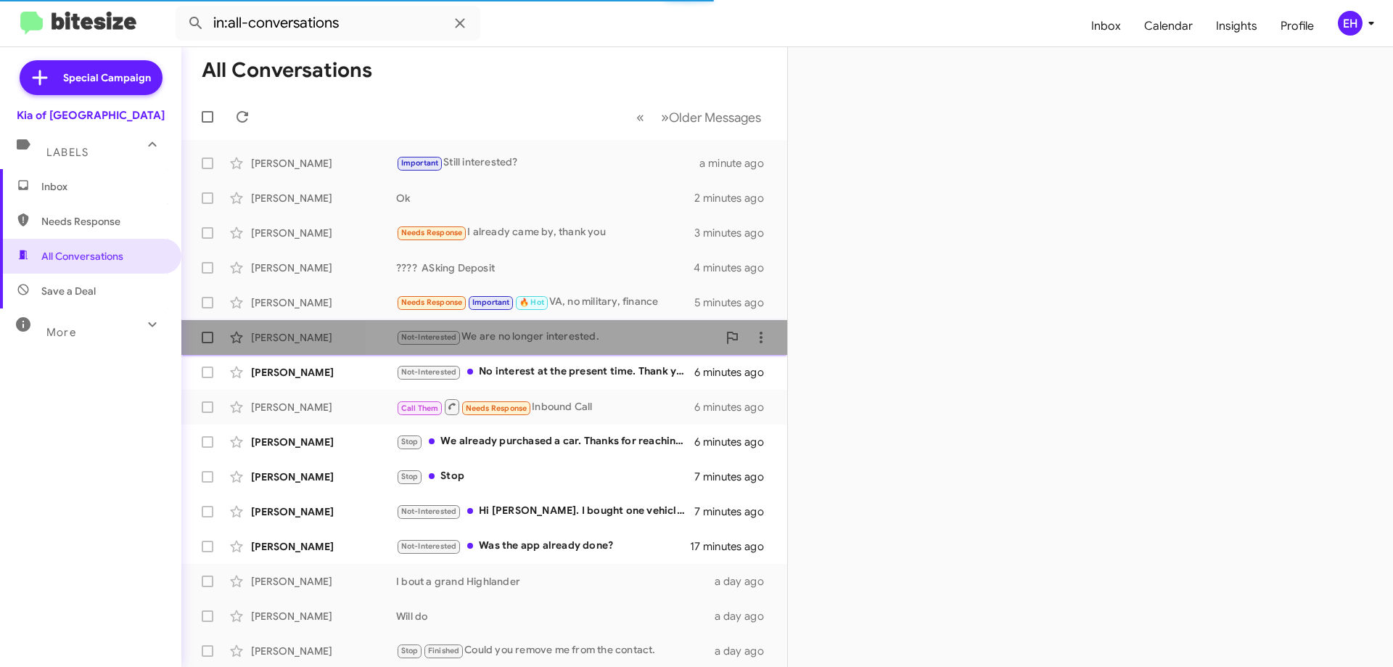
click at [574, 340] on div "Not-Interested We are no longer interested." at bounding box center [556, 337] width 321 height 17
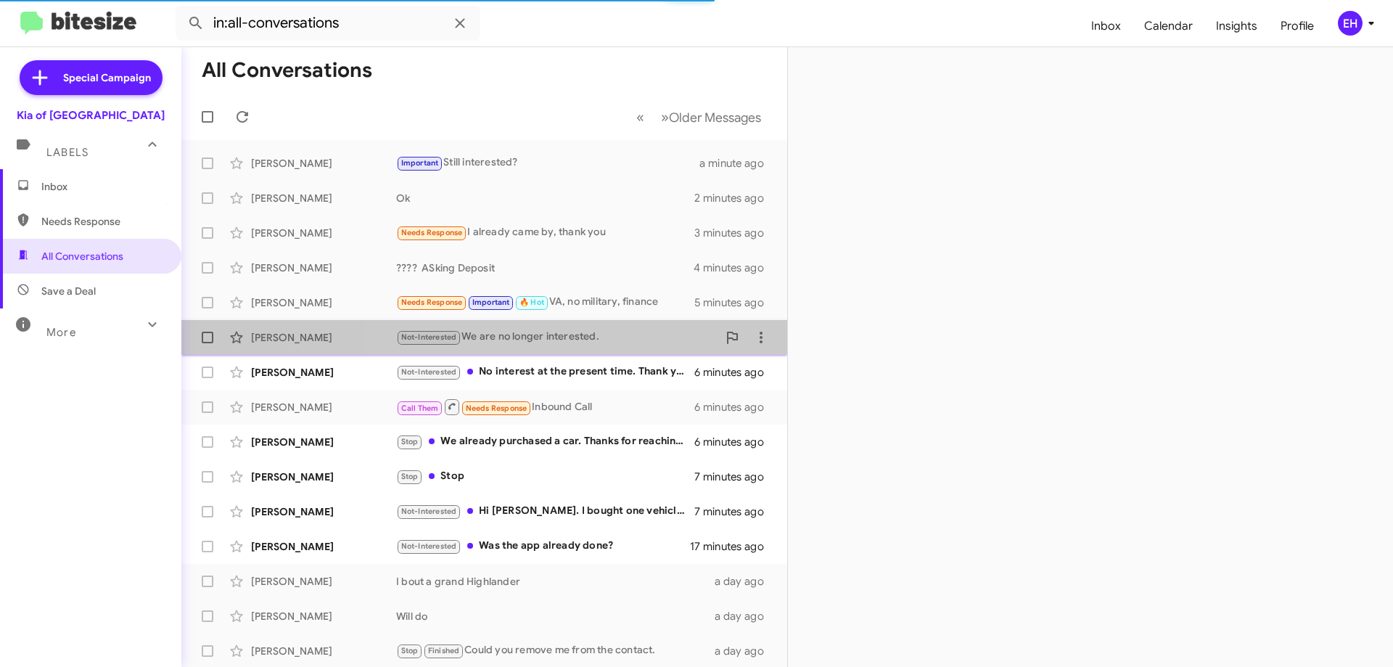
click at [574, 340] on div "Not-Interested We are no longer interested." at bounding box center [556, 337] width 321 height 17
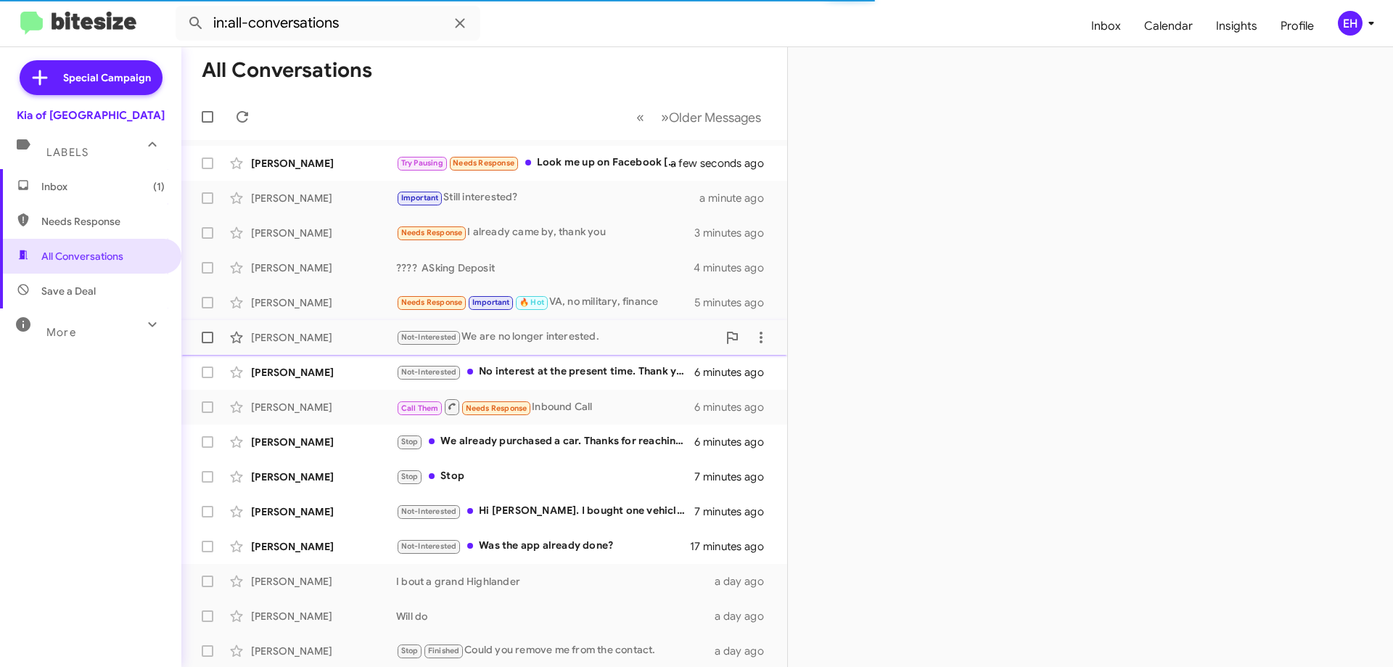
click at [575, 340] on div "Not-Interested We are no longer interested." at bounding box center [556, 337] width 321 height 17
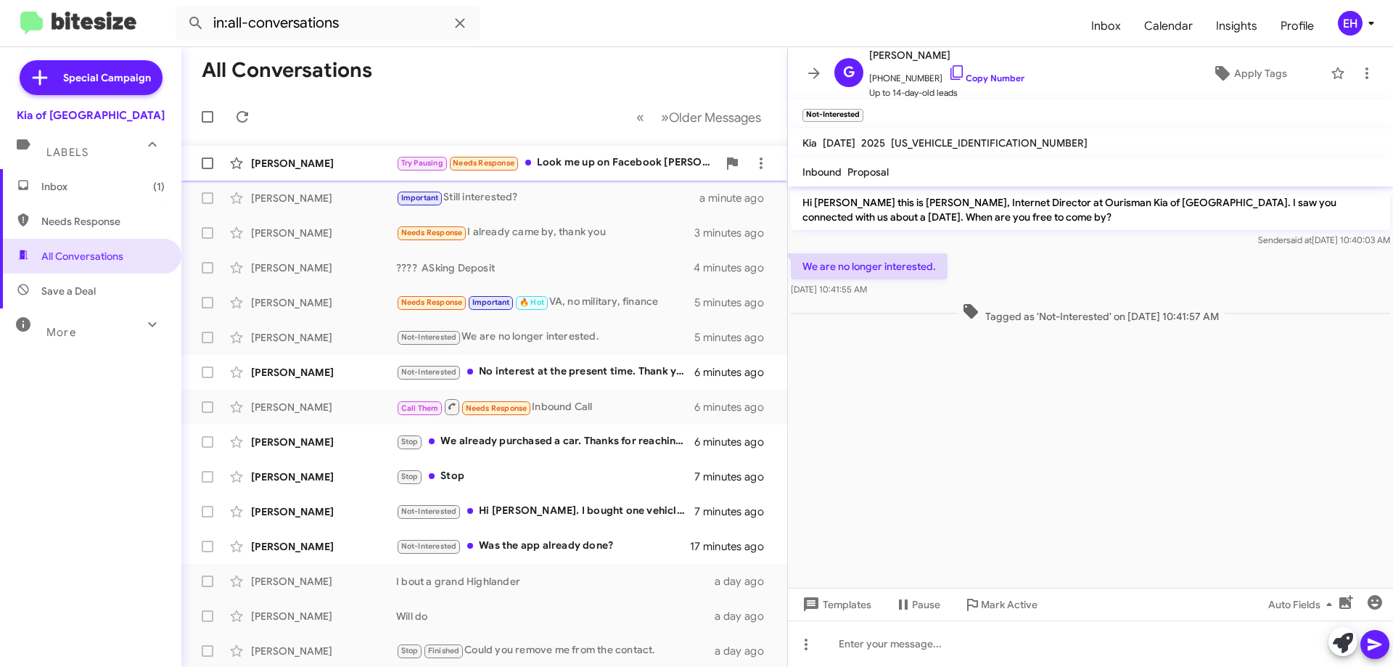
click at [608, 171] on div "Try Pausing Needs Response Look me up on Facebook [PERSON_NAME], Cancun, Baja, …" at bounding box center [556, 163] width 321 height 17
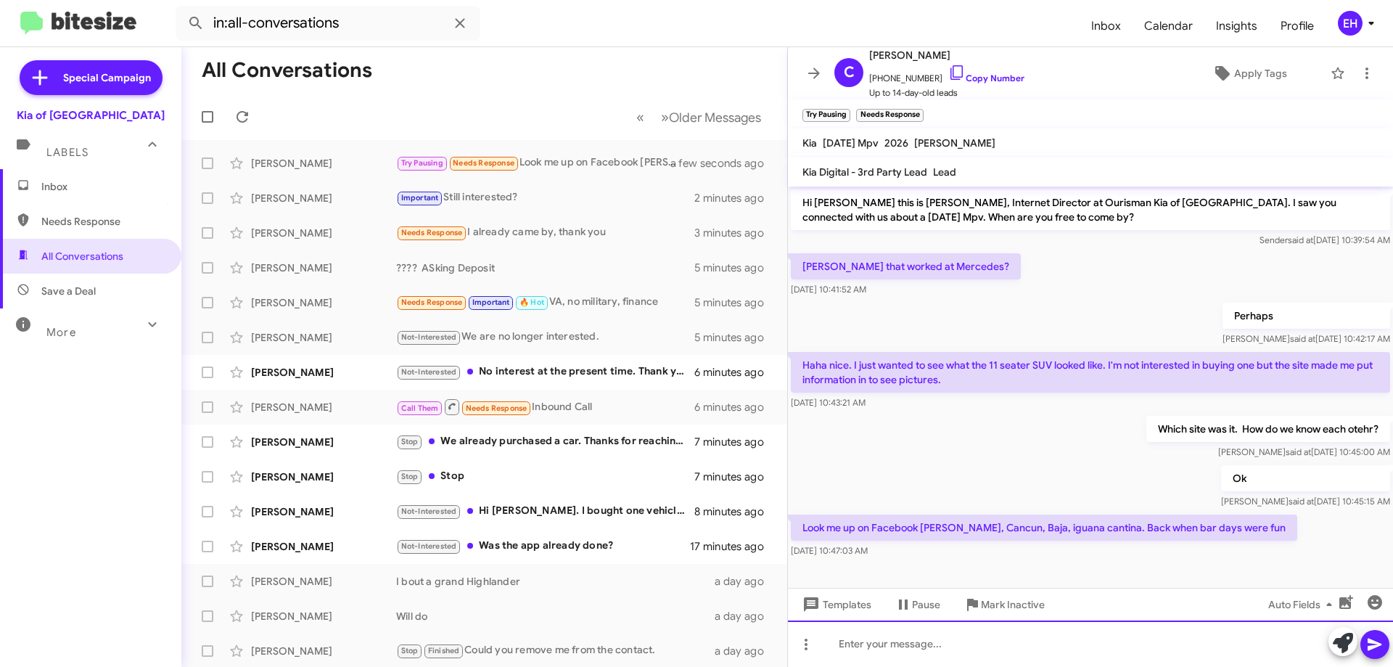
click at [1080, 647] on div at bounding box center [1090, 643] width 605 height 46
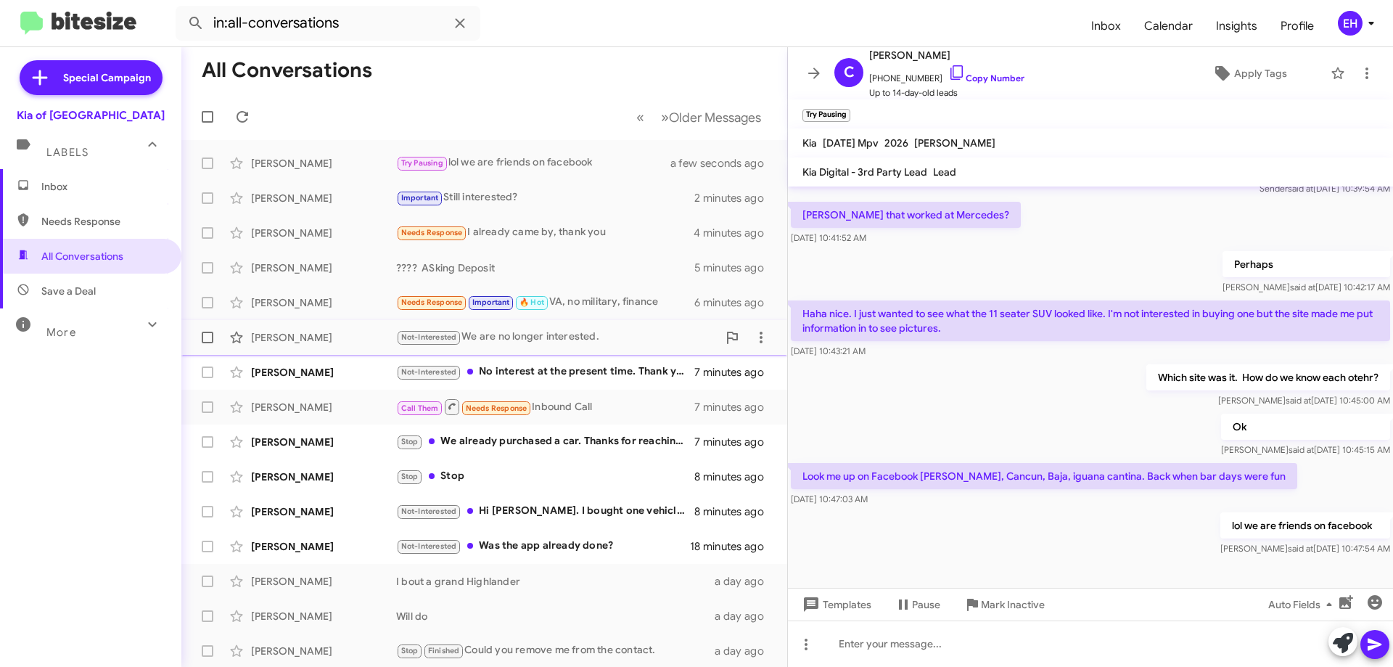
click at [564, 332] on div "Not-Interested We are no longer interested." at bounding box center [556, 337] width 321 height 17
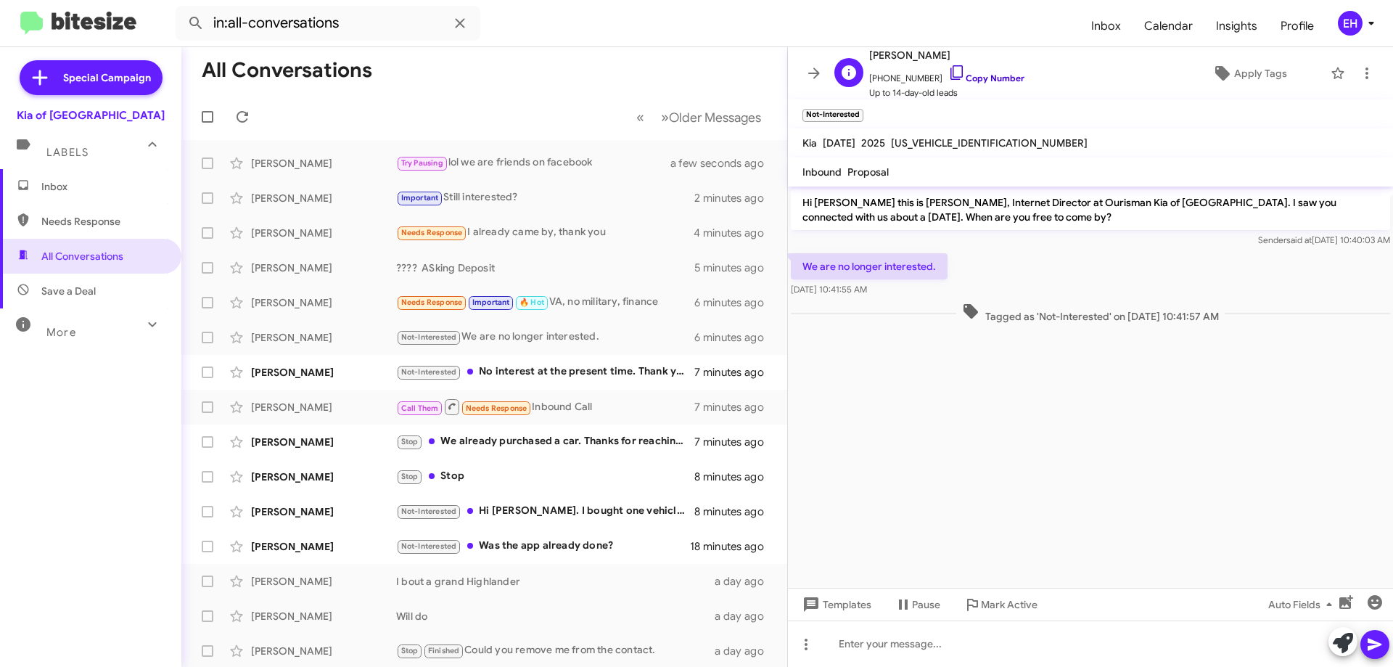
click at [980, 79] on link "Copy Number" at bounding box center [986, 78] width 76 height 11
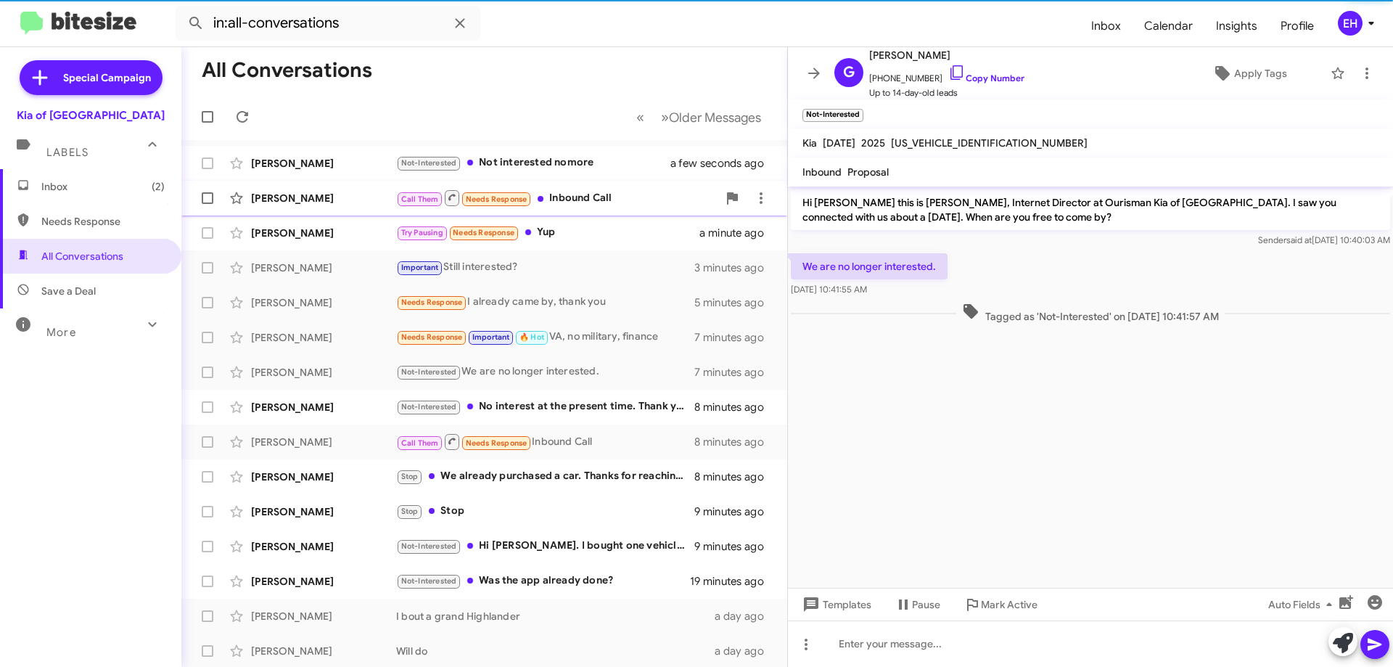
click at [573, 198] on div "Call Them Needs Response Inbound Call" at bounding box center [556, 198] width 321 height 18
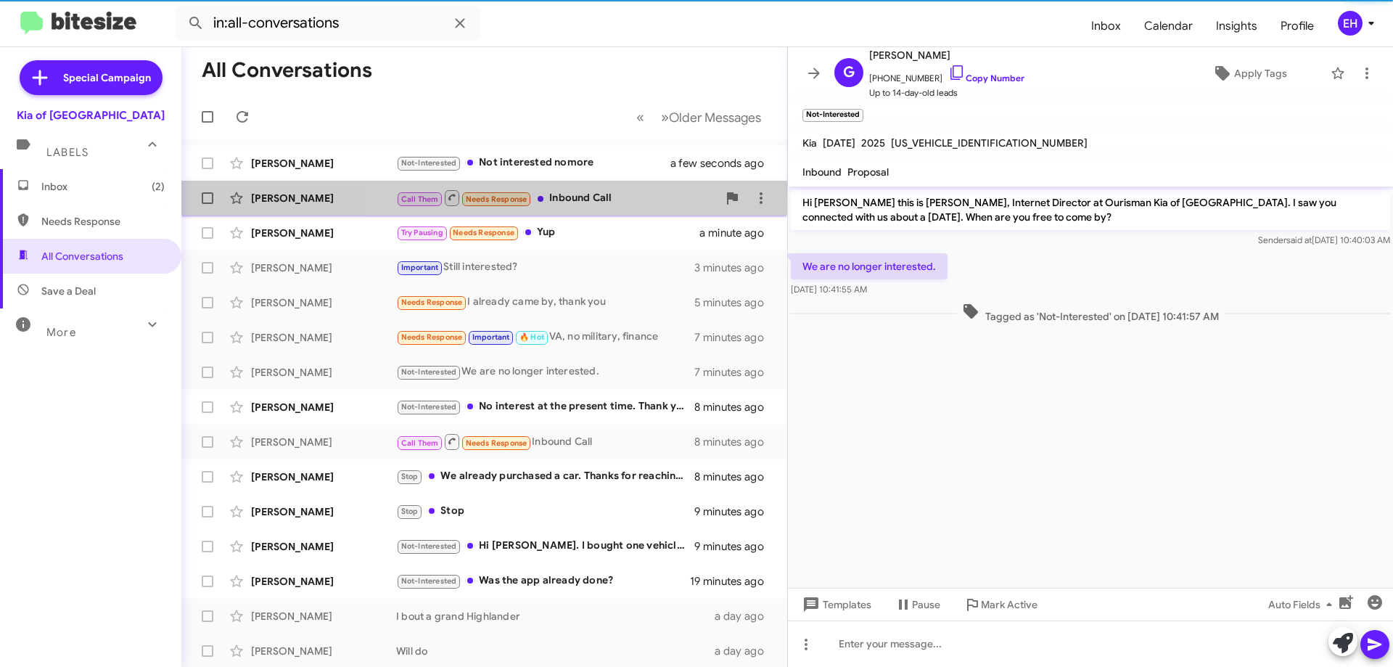
scroll to position [189, 0]
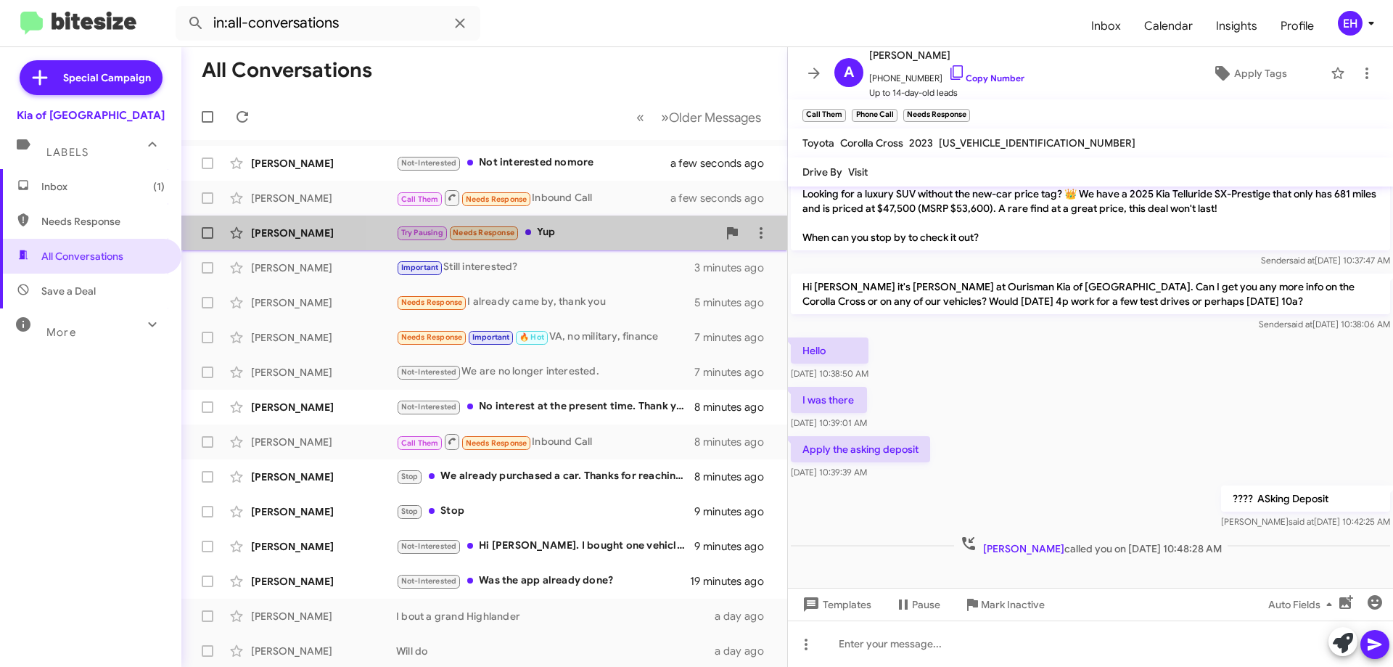
click at [581, 231] on div "Try Pausing Needs Response Yup" at bounding box center [556, 232] width 321 height 17
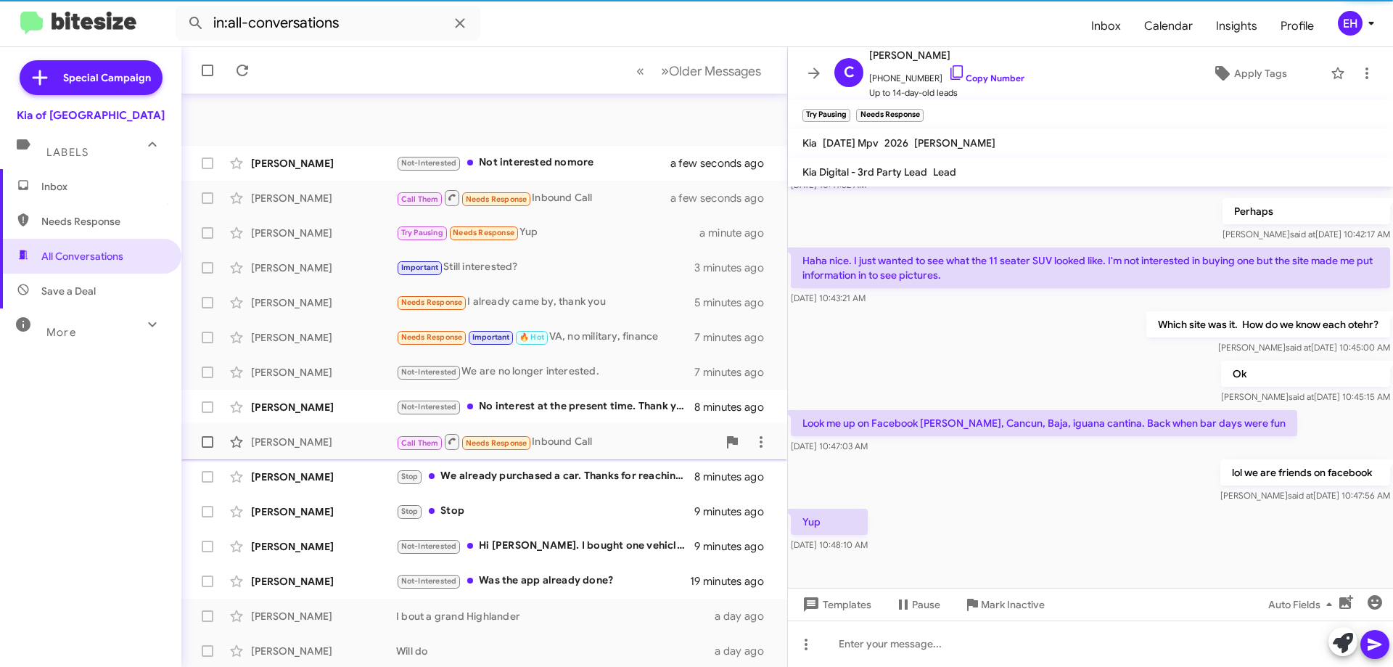
scroll to position [176, 0]
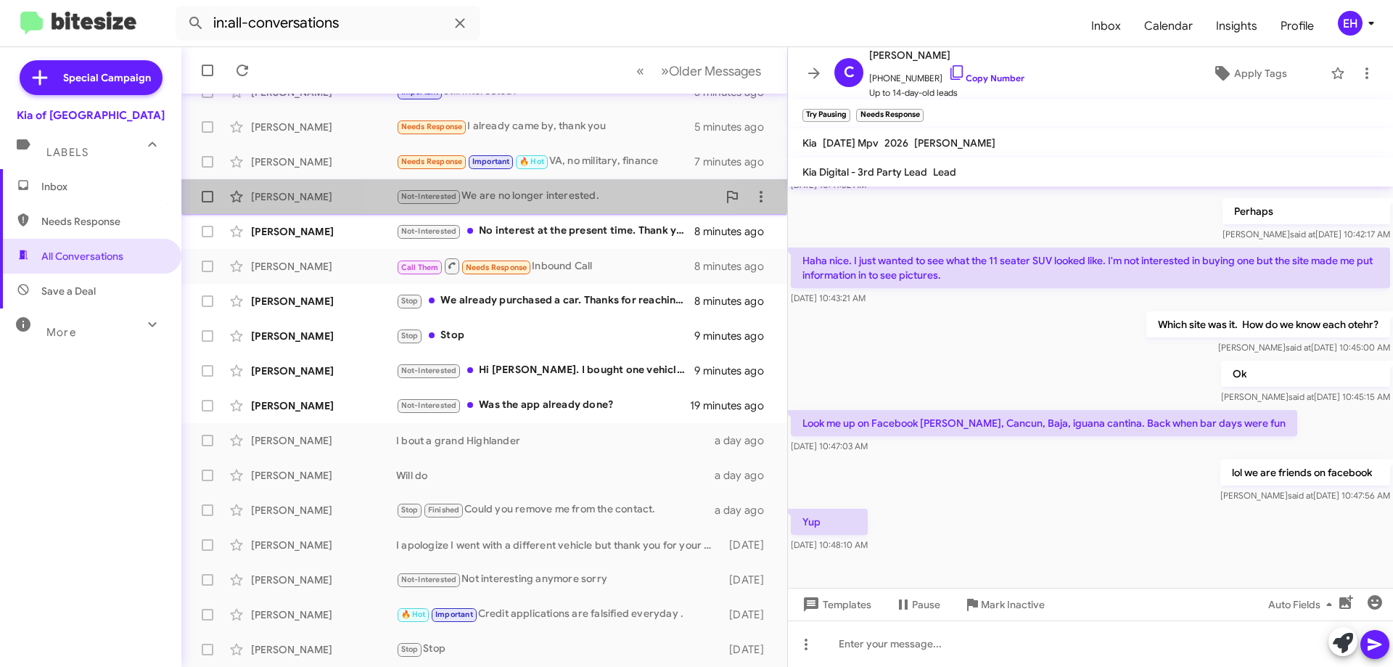
click at [541, 201] on div "Not-Interested We are no longer interested." at bounding box center [556, 196] width 321 height 17
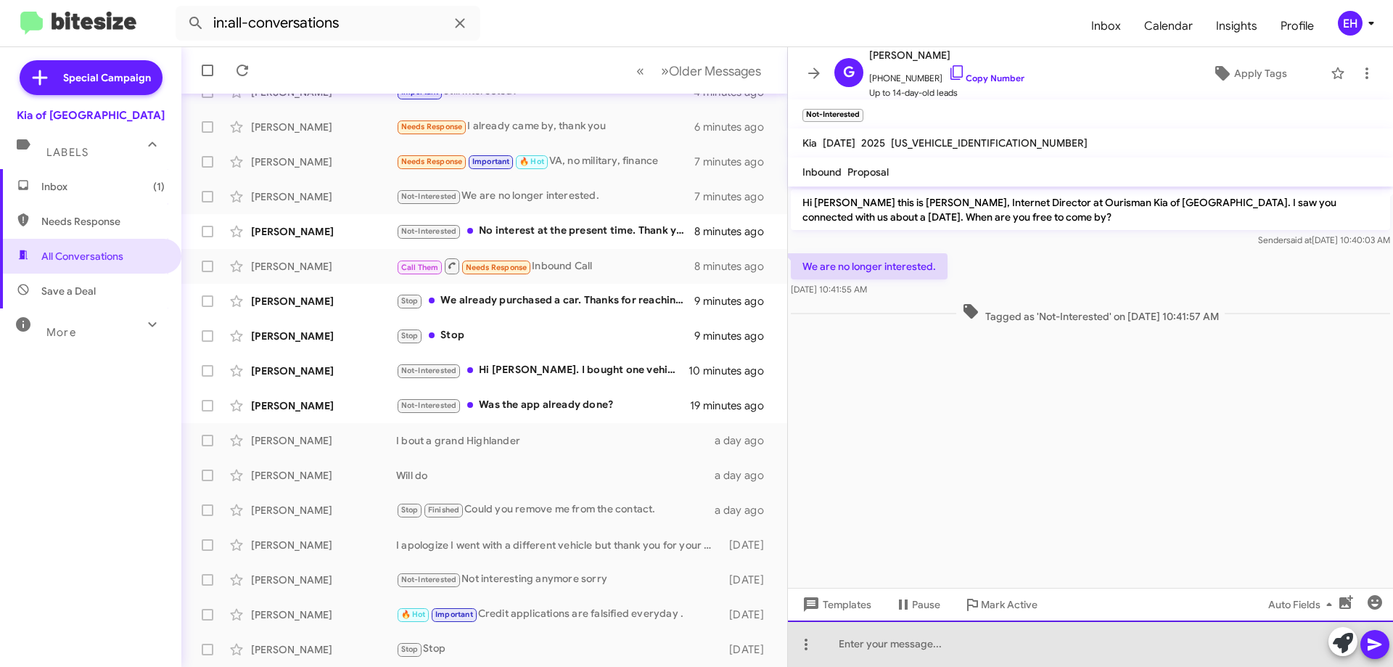
click at [981, 666] on html "in:all-conversations Inbox Calendar Insights Profile EH Special Campaign Kia of…" at bounding box center [696, 333] width 1393 height 667
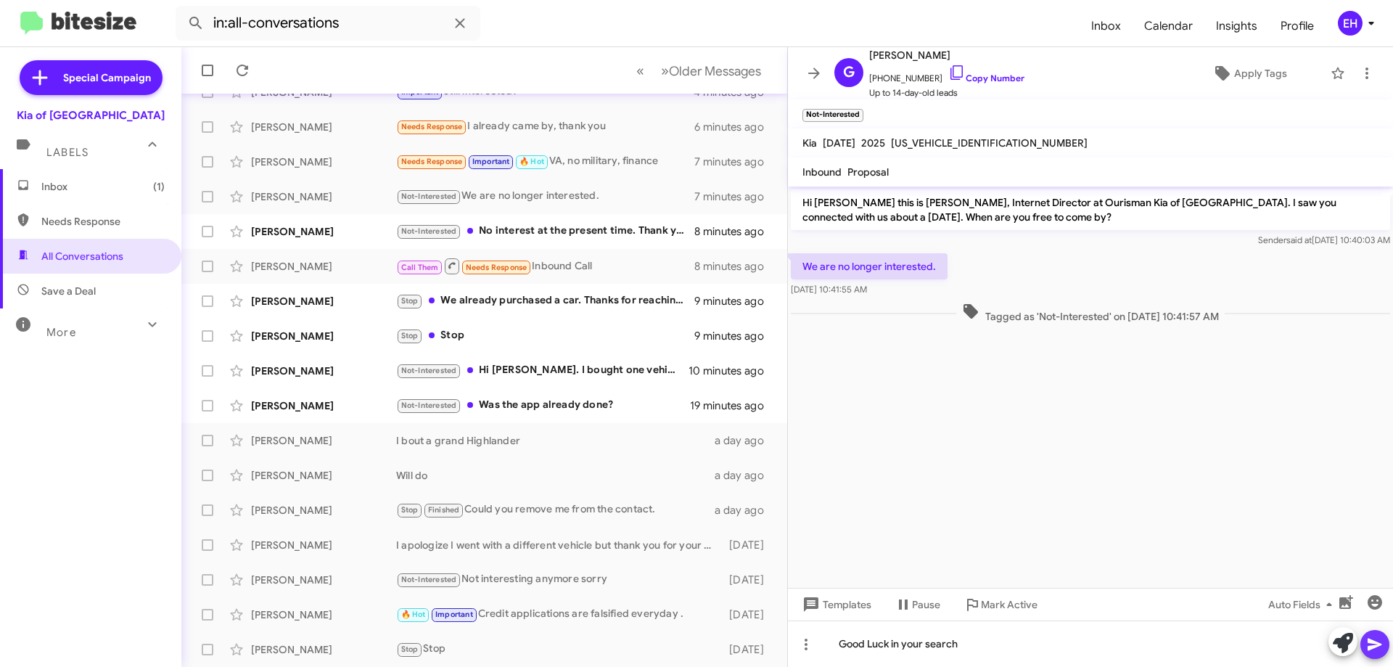
click at [1379, 646] on icon at bounding box center [1374, 644] width 17 height 17
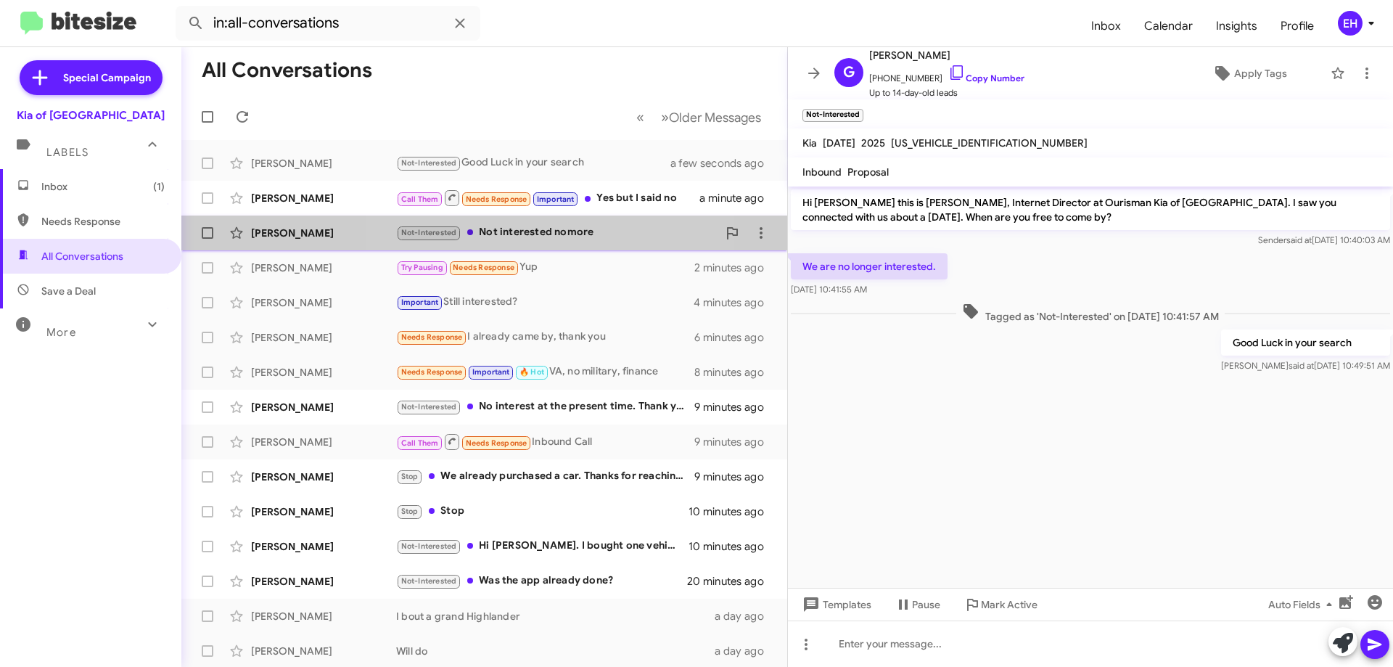
click at [551, 235] on div "Not-Interested Not interested nomore" at bounding box center [556, 232] width 321 height 17
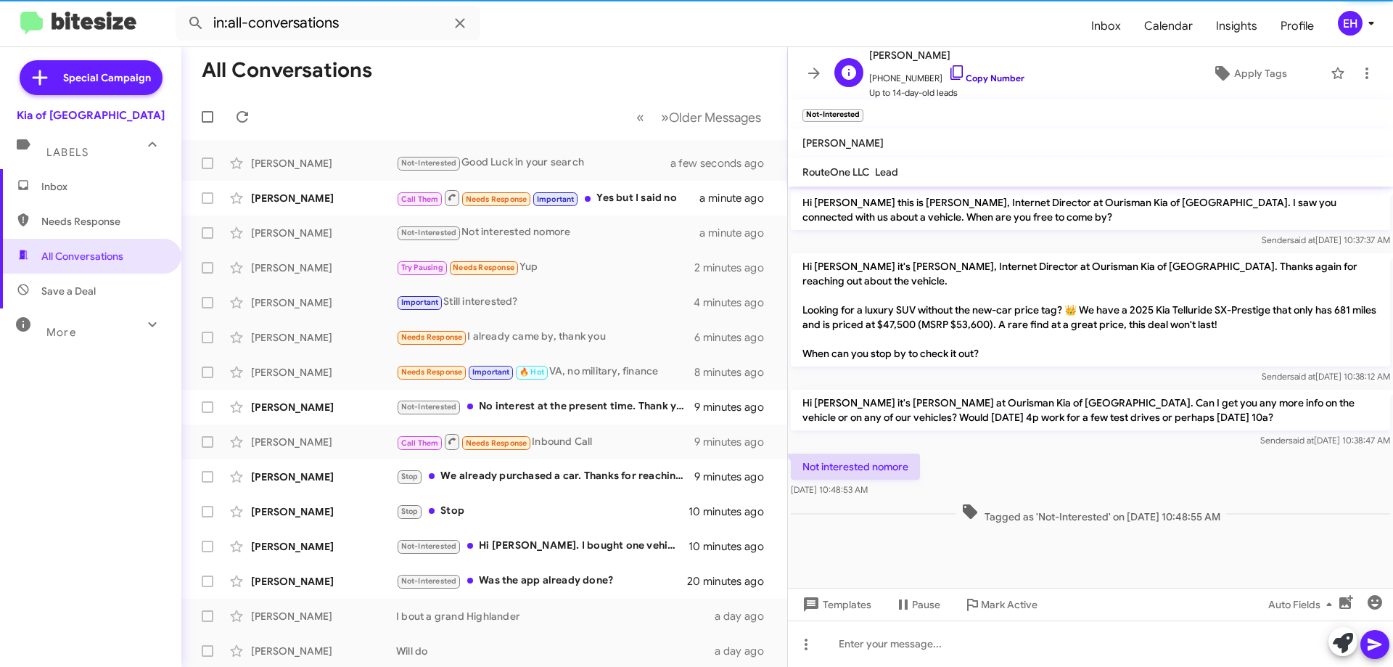
click at [982, 78] on link "Copy Number" at bounding box center [986, 78] width 76 height 11
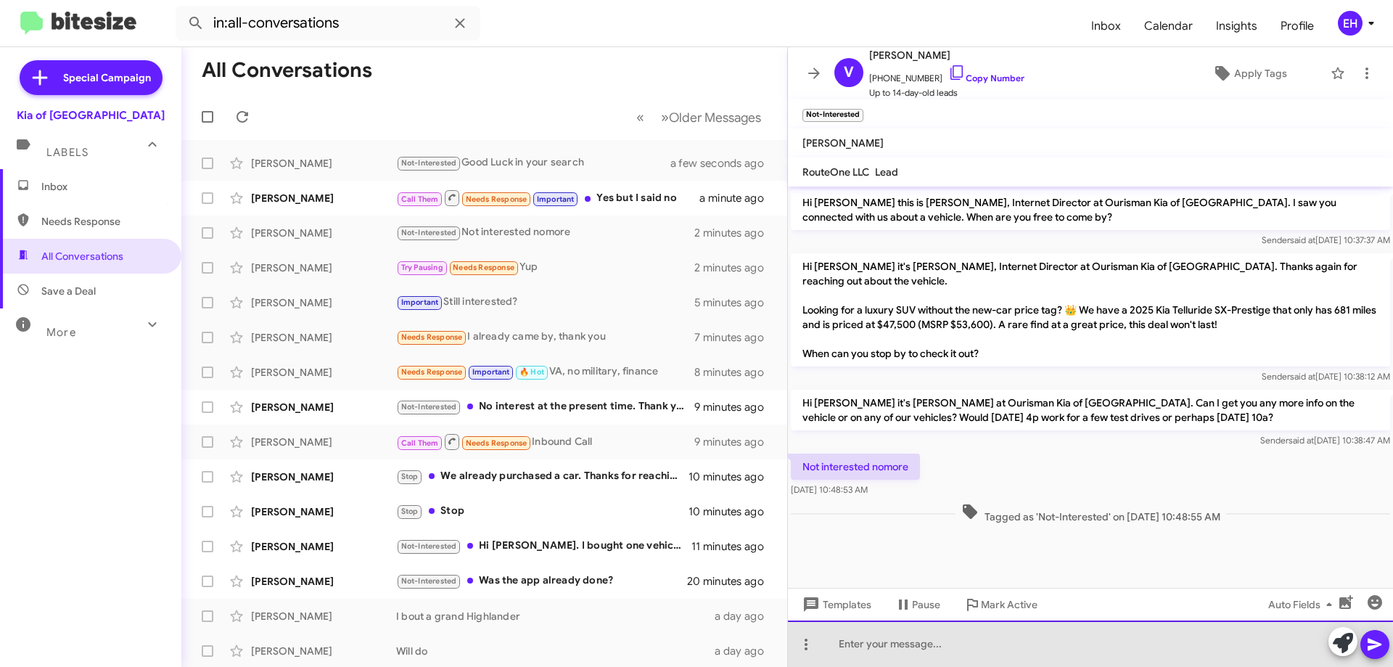
click at [899, 652] on div at bounding box center [1090, 643] width 605 height 46
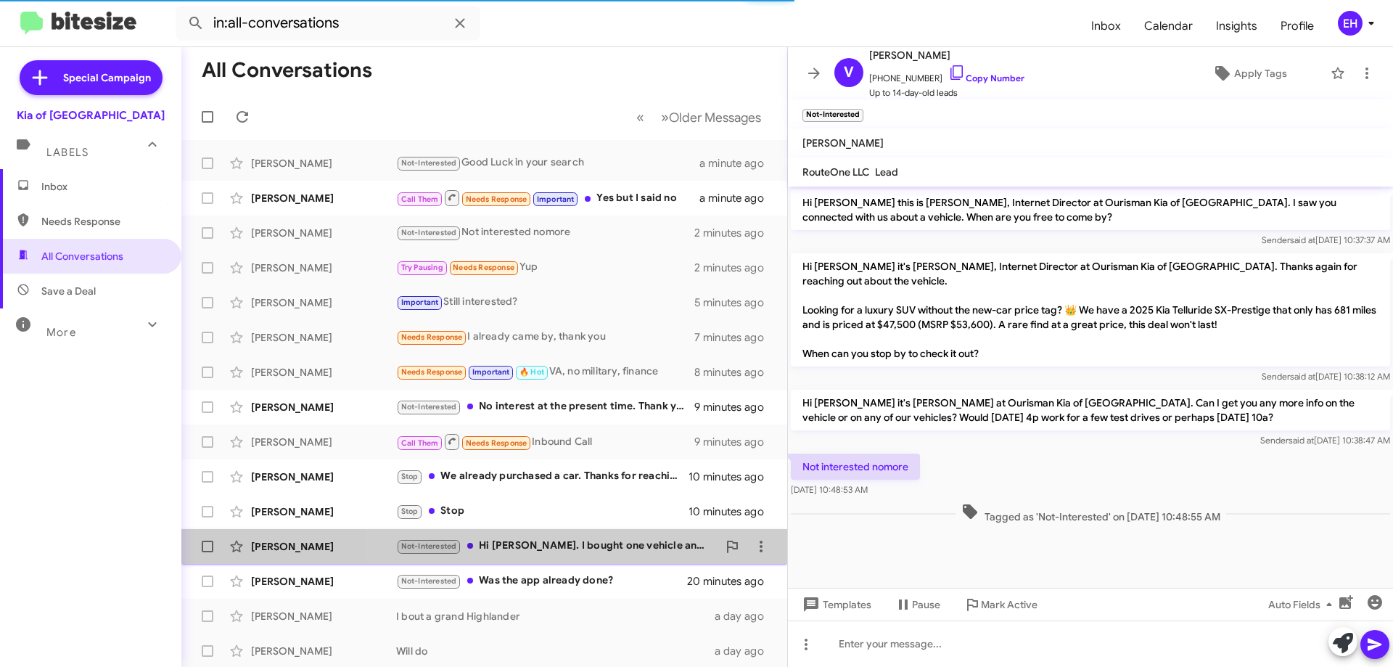
click at [572, 543] on div "Not-Interested Hi [PERSON_NAME]. I bought one vehicle and no longer in the mark…" at bounding box center [556, 546] width 321 height 17
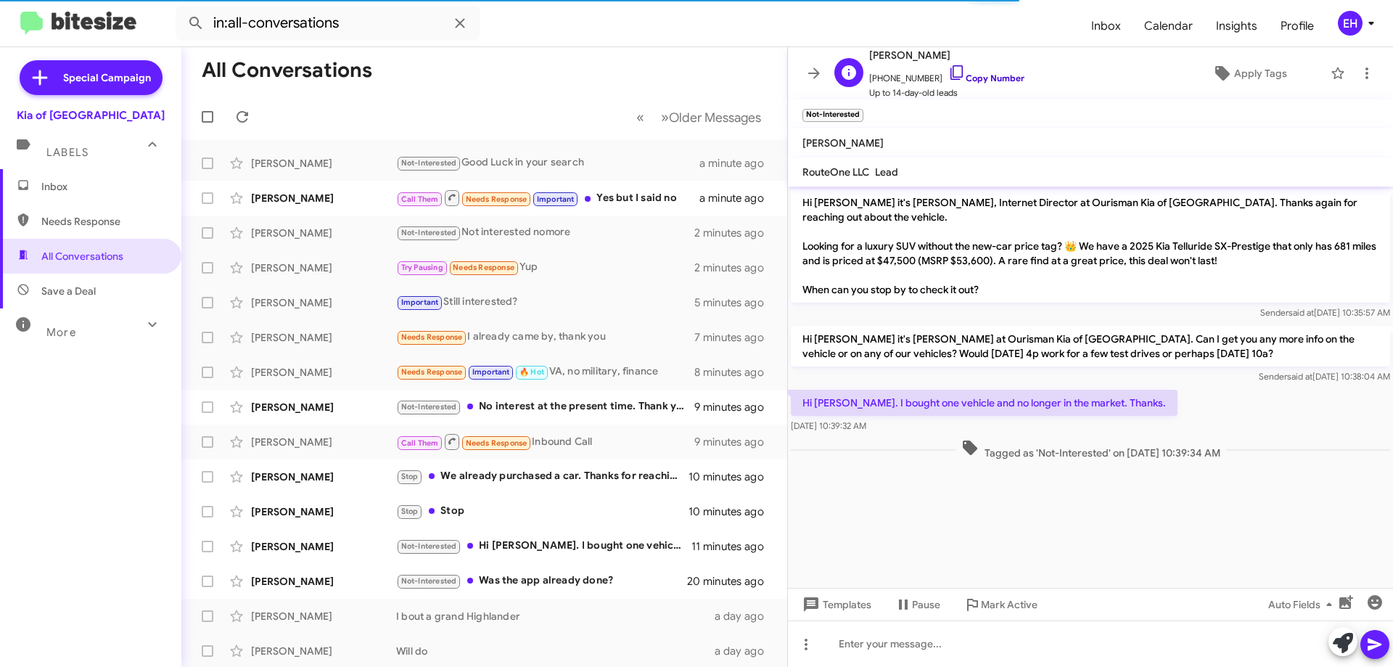
click at [990, 75] on link "Copy Number" at bounding box center [986, 78] width 76 height 11
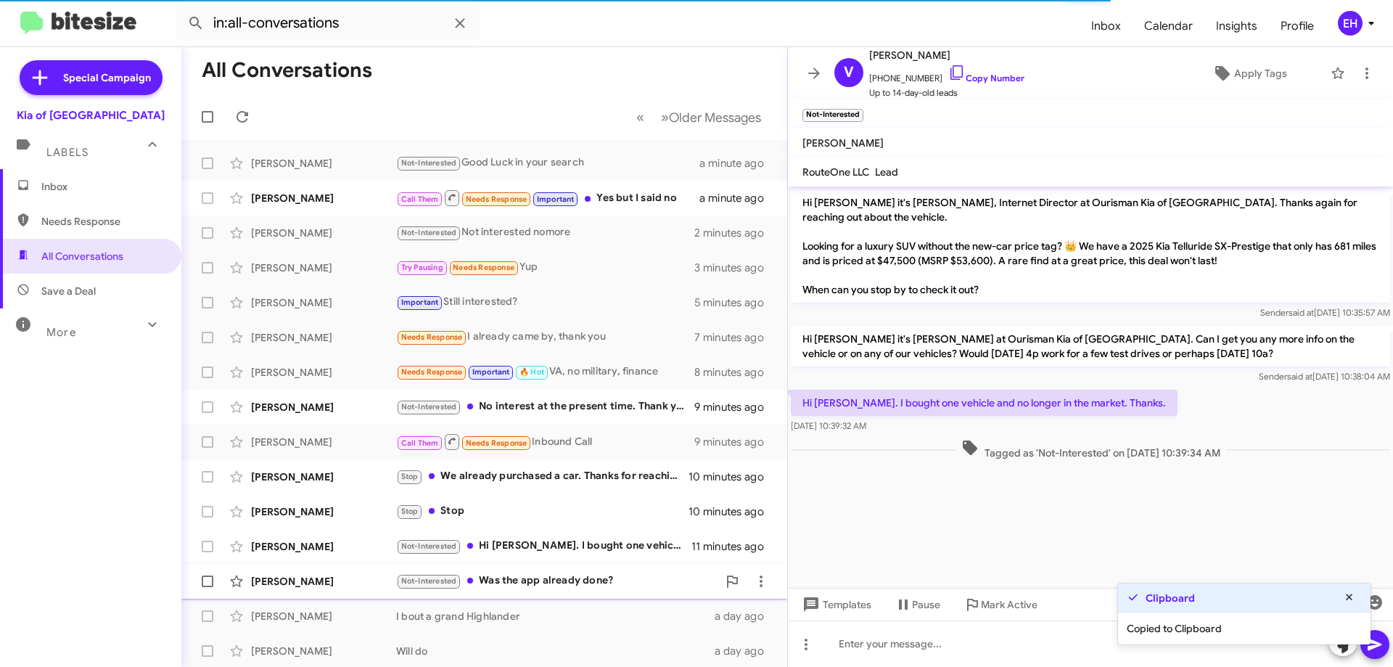
drag, startPoint x: 654, startPoint y: 567, endPoint x: 644, endPoint y: 564, distance: 11.1
click at [658, 575] on mat-action-list "[PERSON_NAME] Not-Interested Good Luck in your search a minute ago [PERSON_NAME…" at bounding box center [484, 491] width 606 height 702
click at [602, 549] on div "Not-Interested Hi [PERSON_NAME]. I bought one vehicle and no longer in the mark…" at bounding box center [556, 546] width 321 height 17
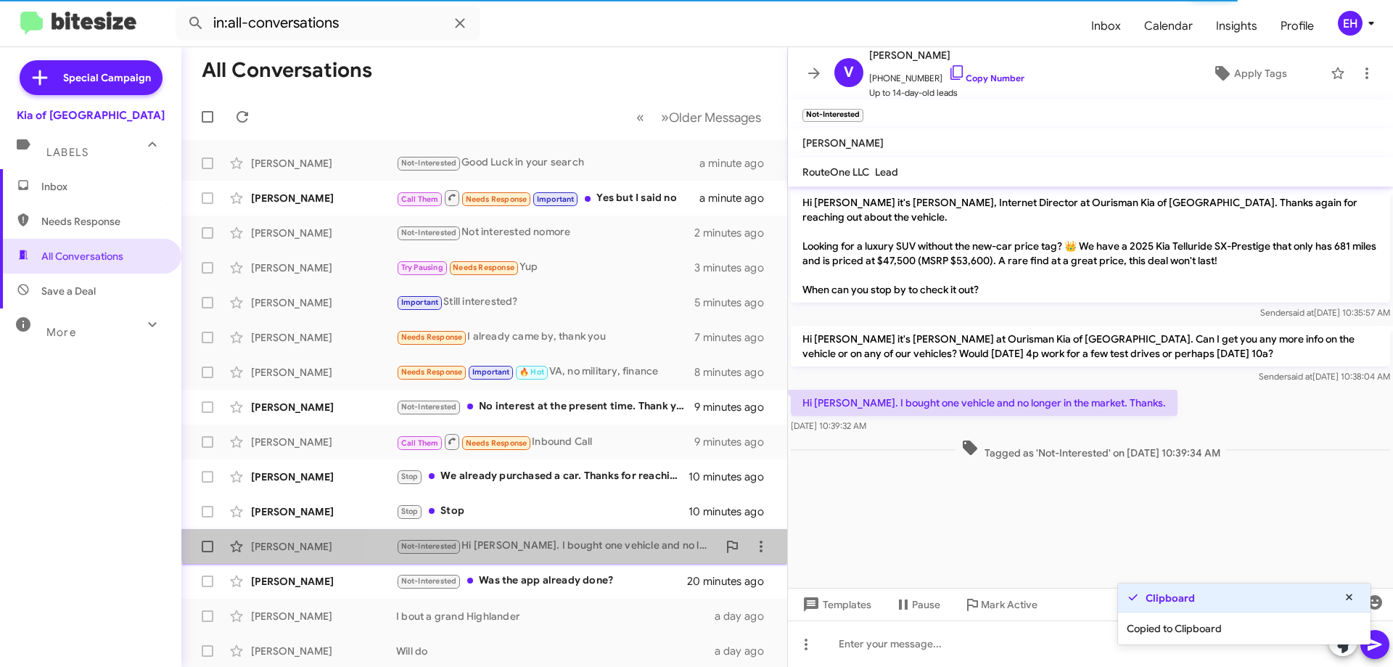
click at [607, 534] on div "[PERSON_NAME] Not-Interested Hi [PERSON_NAME]. I bought one vehicle and no long…" at bounding box center [484, 546] width 583 height 29
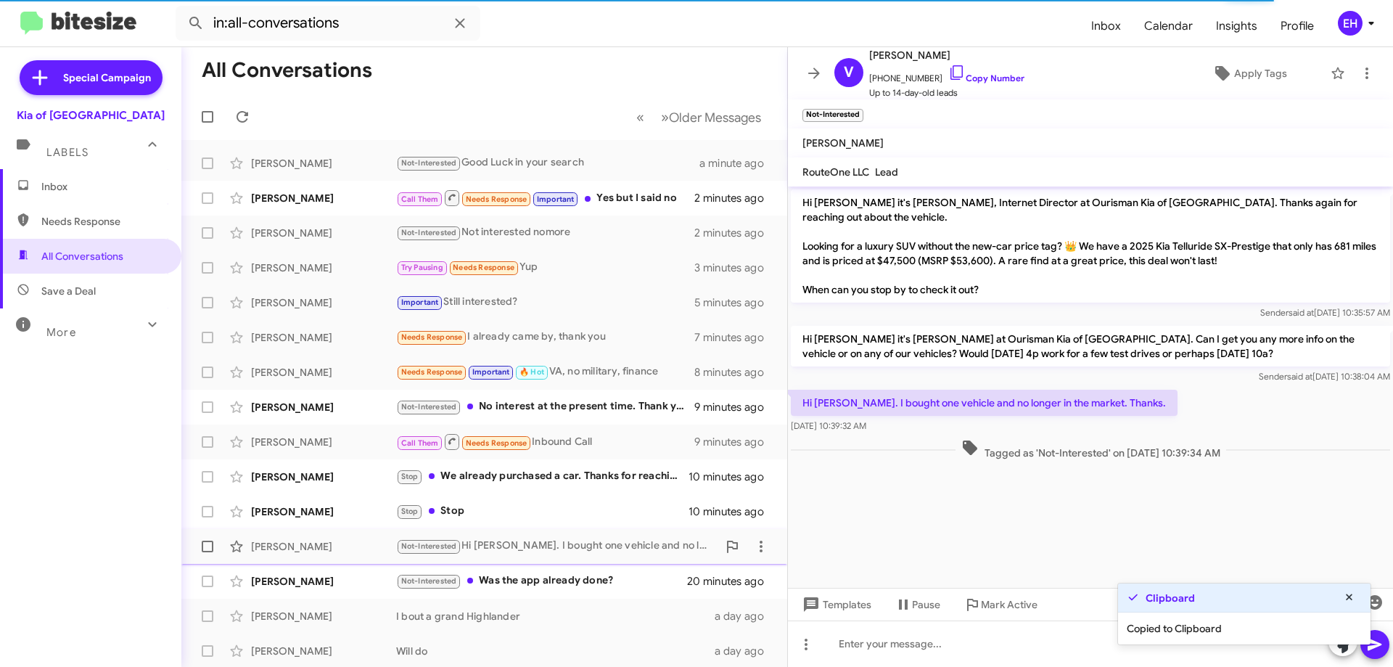
click at [620, 549] on div "Not-Interested Hi [PERSON_NAME]. I bought one vehicle and no longer in the mark…" at bounding box center [556, 546] width 321 height 17
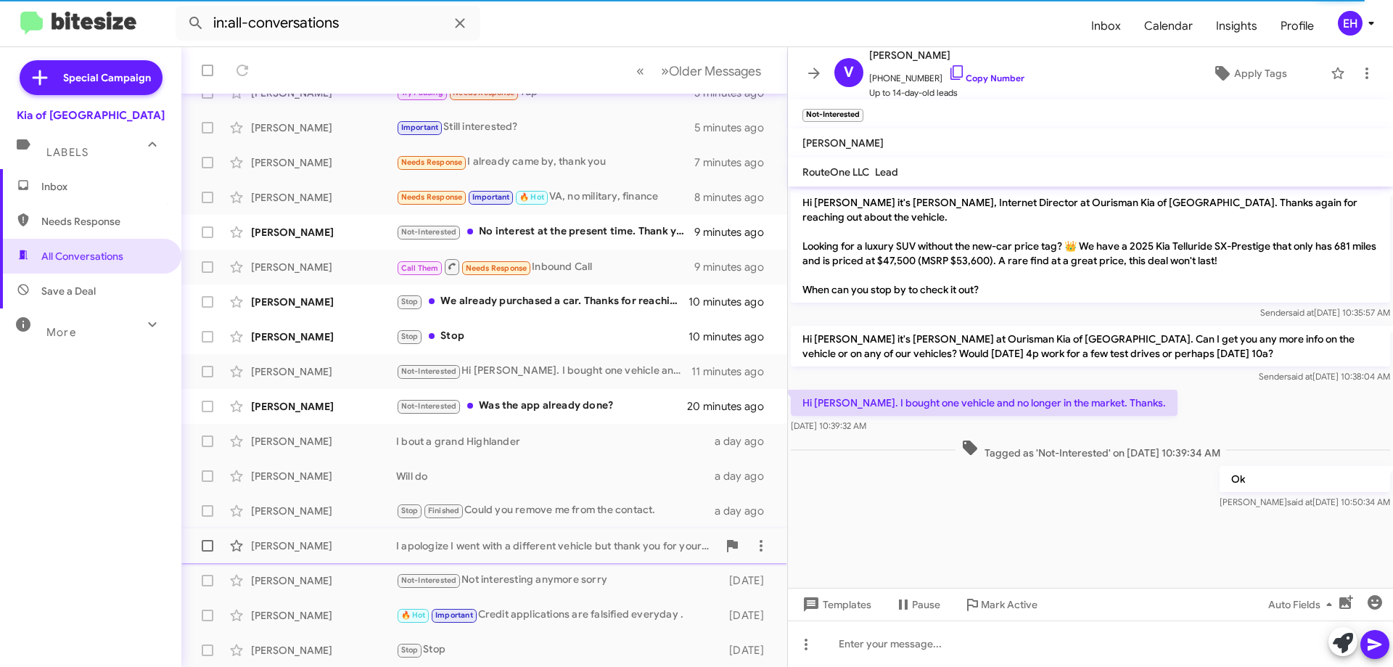
scroll to position [176, 0]
click at [561, 369] on div "Not-Interested Hi [PERSON_NAME]. I bought one vehicle and no longer in the mark…" at bounding box center [556, 370] width 321 height 17
click at [561, 370] on div "Not-Interested Hi [PERSON_NAME]. I bought one vehicle and no longer in the mark…" at bounding box center [556, 370] width 321 height 17
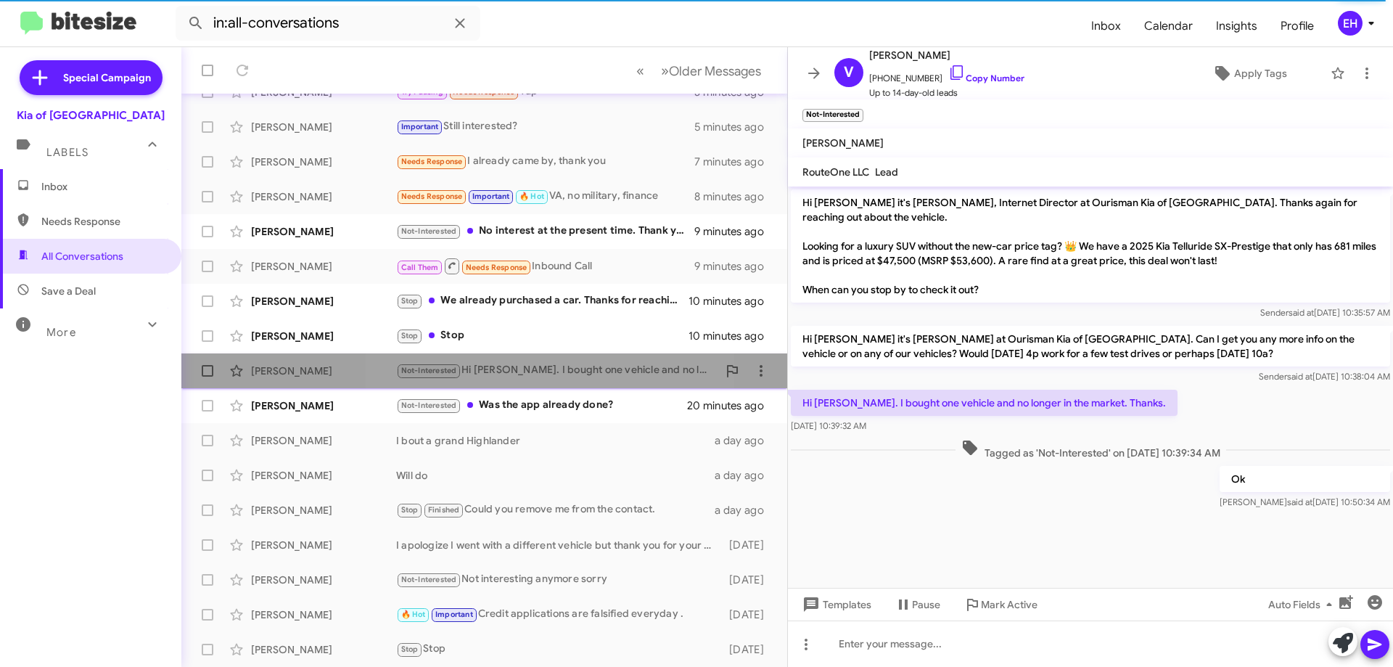
click at [561, 370] on div "Not-Interested Hi [PERSON_NAME]. I bought one vehicle and no longer in the mark…" at bounding box center [556, 370] width 321 height 17
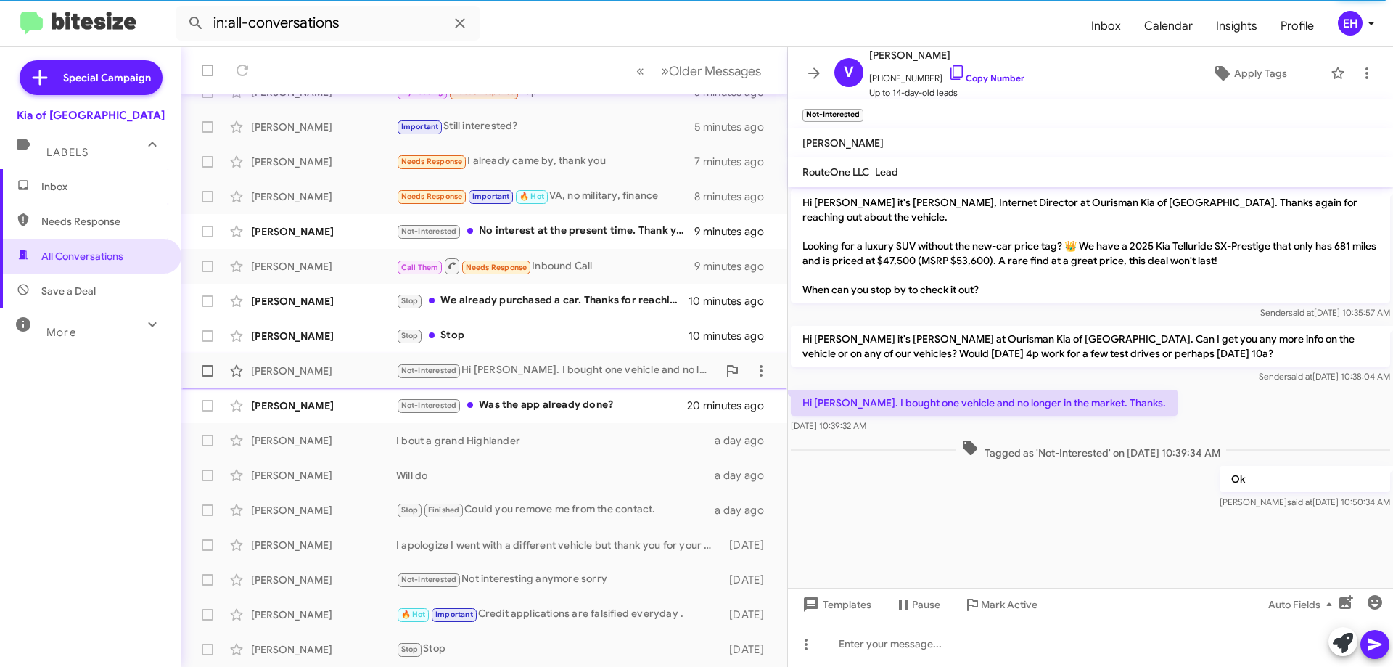
click at [562, 370] on div "Not-Interested Hi [PERSON_NAME]. I bought one vehicle and no longer in the mark…" at bounding box center [556, 370] width 321 height 17
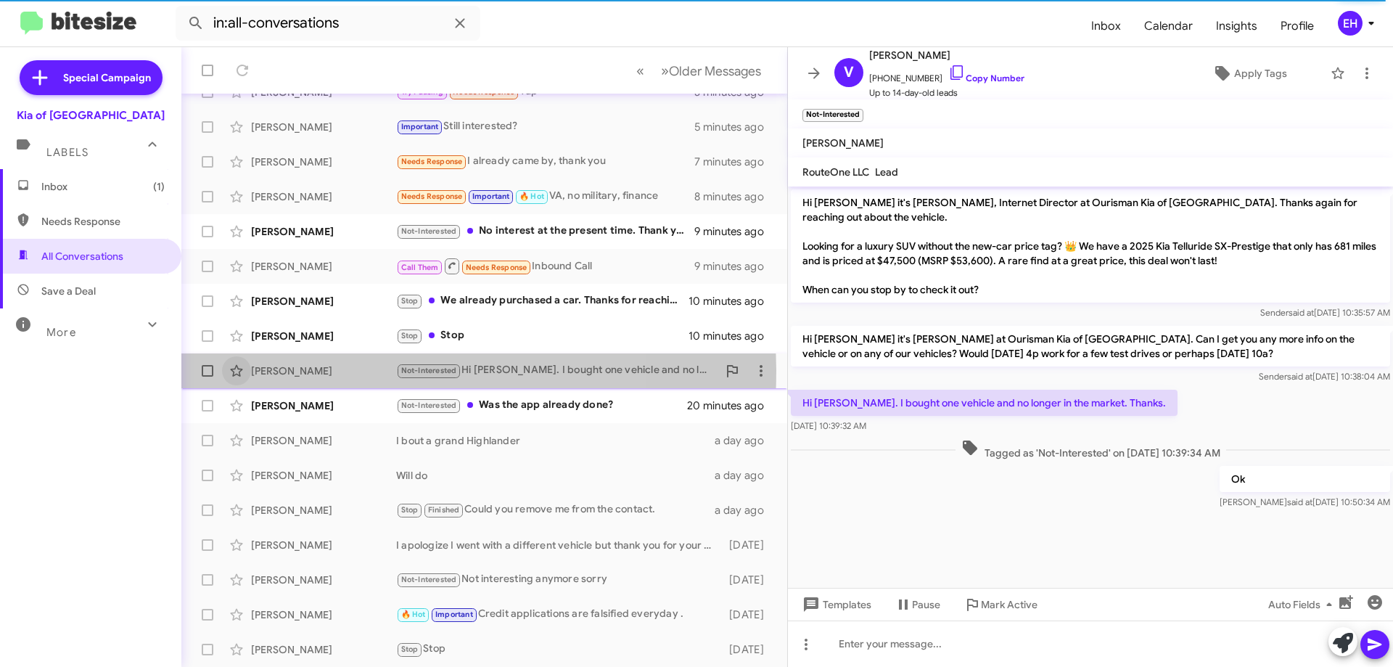
drag, startPoint x: 251, startPoint y: 370, endPoint x: 283, endPoint y: 372, distance: 32.0
click at [253, 371] on div "[PERSON_NAME] Not-Interested Hi [PERSON_NAME]. I bought one vehicle and no long…" at bounding box center [484, 370] width 583 height 29
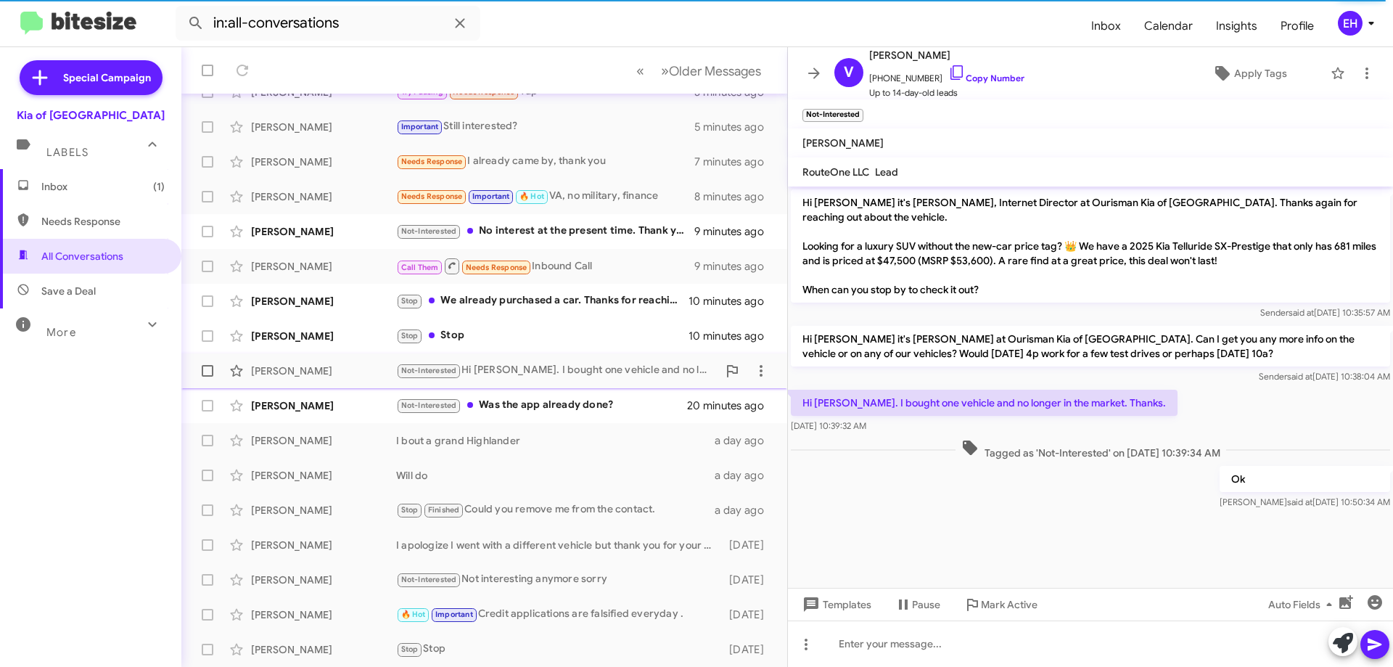
click at [283, 373] on div "[PERSON_NAME]" at bounding box center [323, 370] width 145 height 15
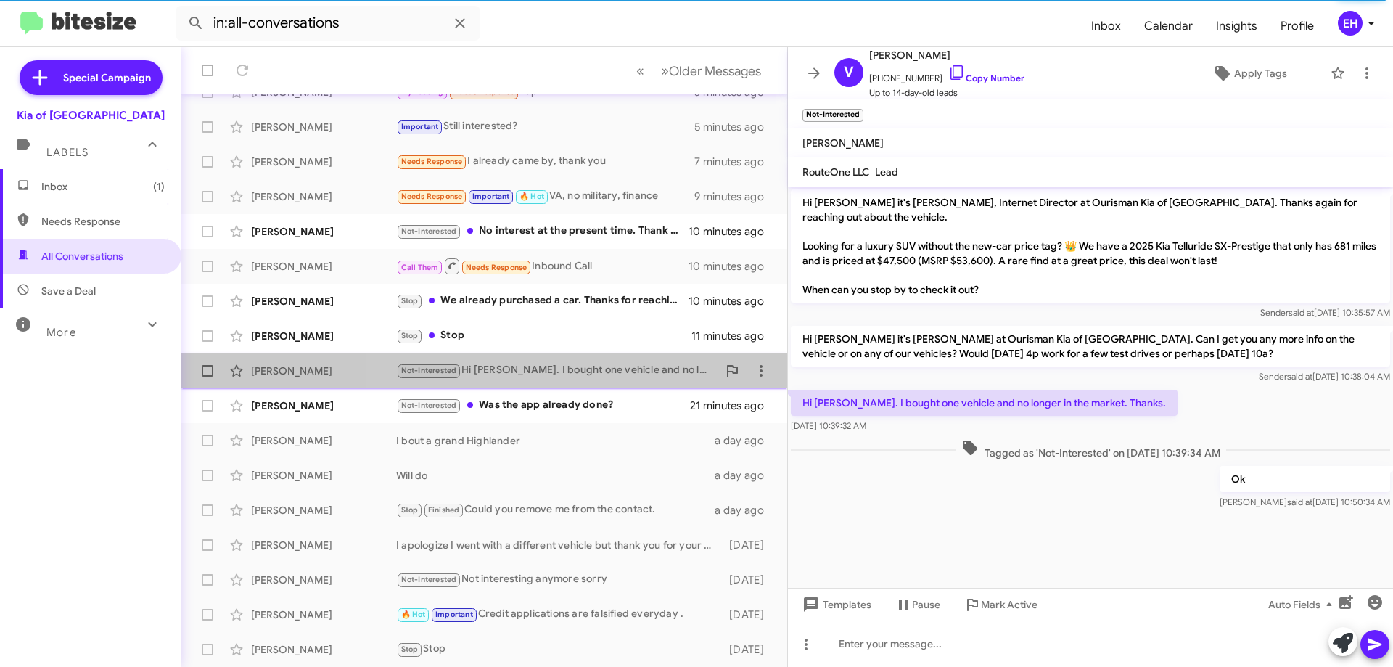
click at [589, 371] on div "Not-Interested Hi [PERSON_NAME]. I bought one vehicle and no longer in the mark…" at bounding box center [556, 370] width 321 height 17
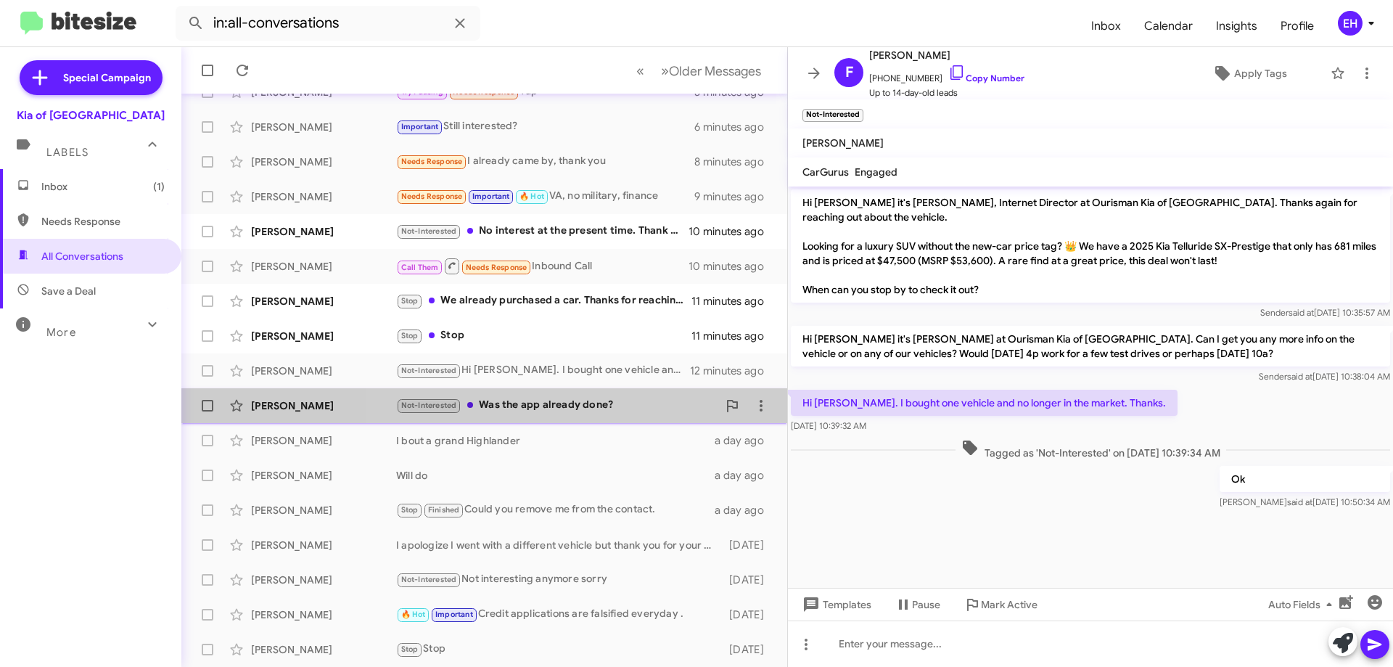
click at [577, 412] on div "Not-Interested Was the app already done?" at bounding box center [556, 405] width 321 height 17
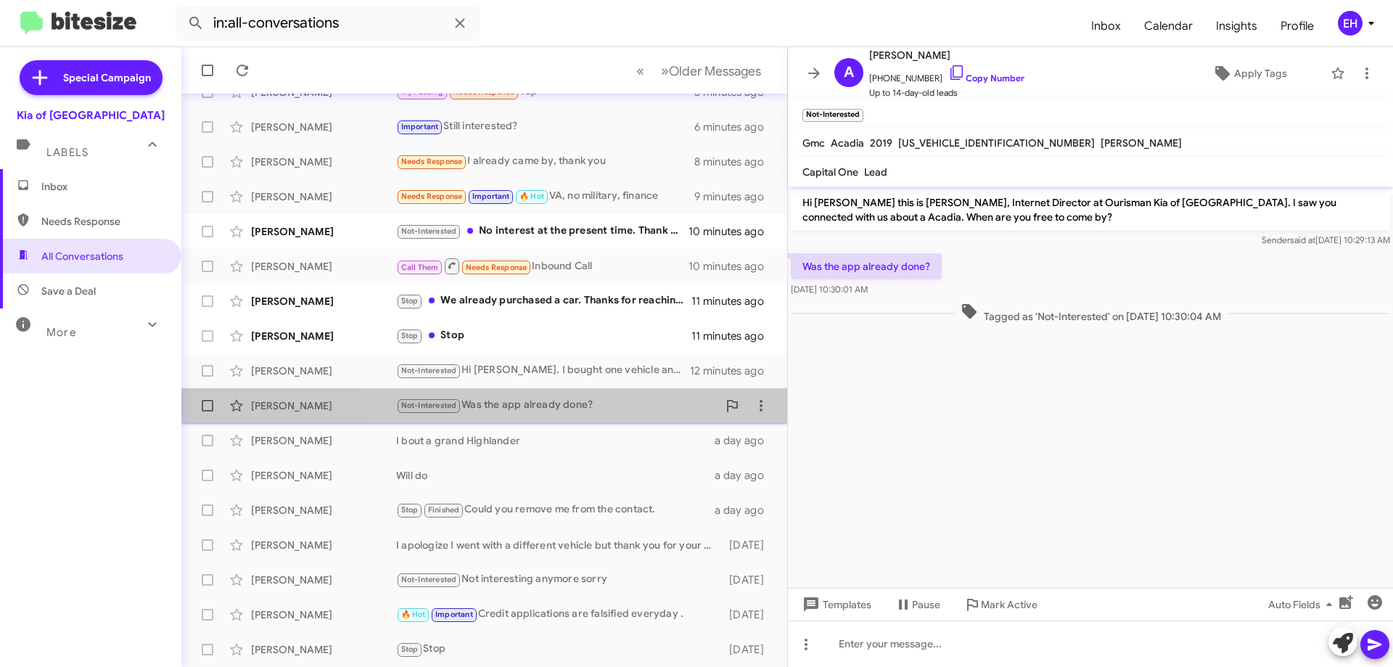
click at [575, 397] on div "Not-Interested Was the app already done?" at bounding box center [556, 405] width 321 height 17
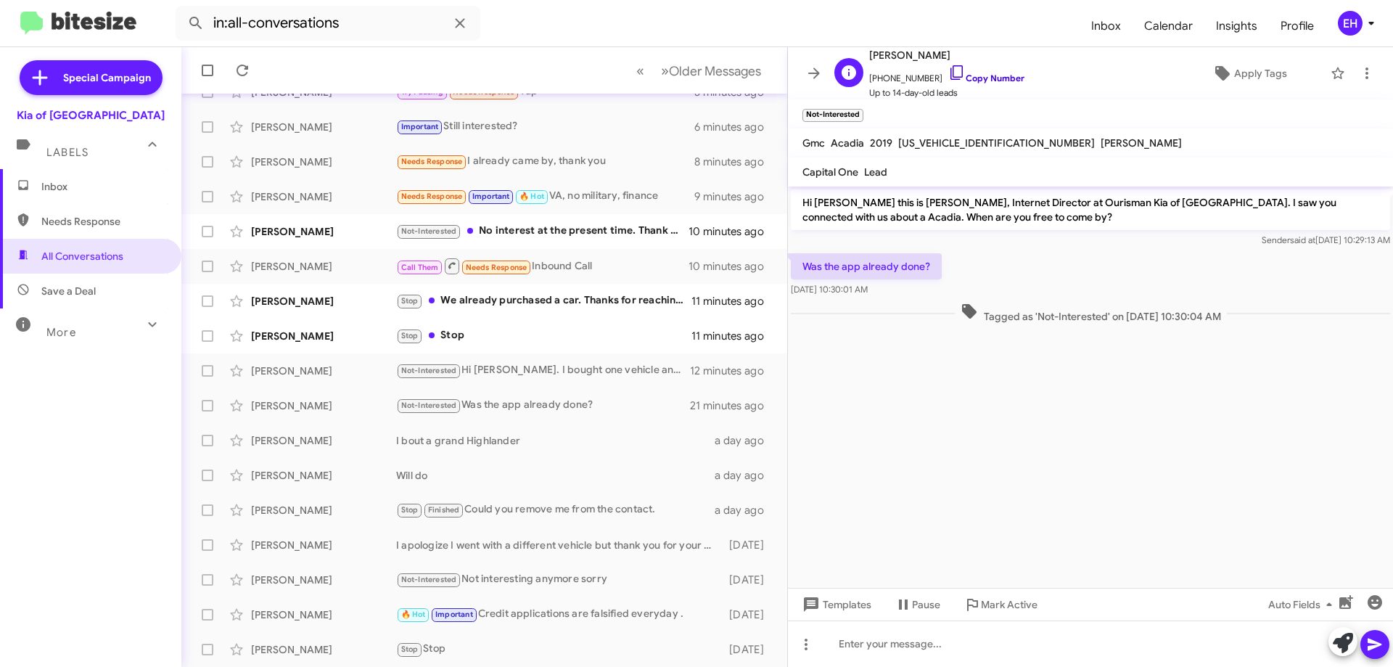
click at [990, 82] on link "Copy Number" at bounding box center [986, 78] width 76 height 11
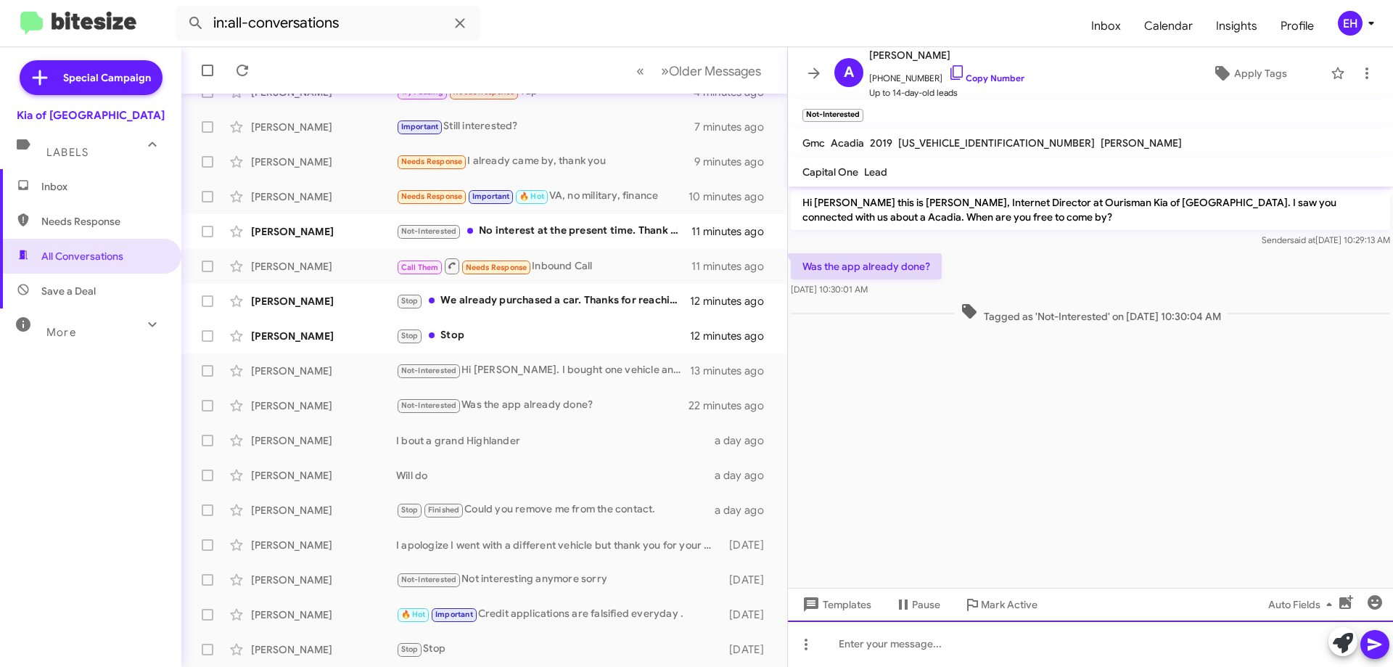
click at [961, 634] on div at bounding box center [1090, 643] width 605 height 46
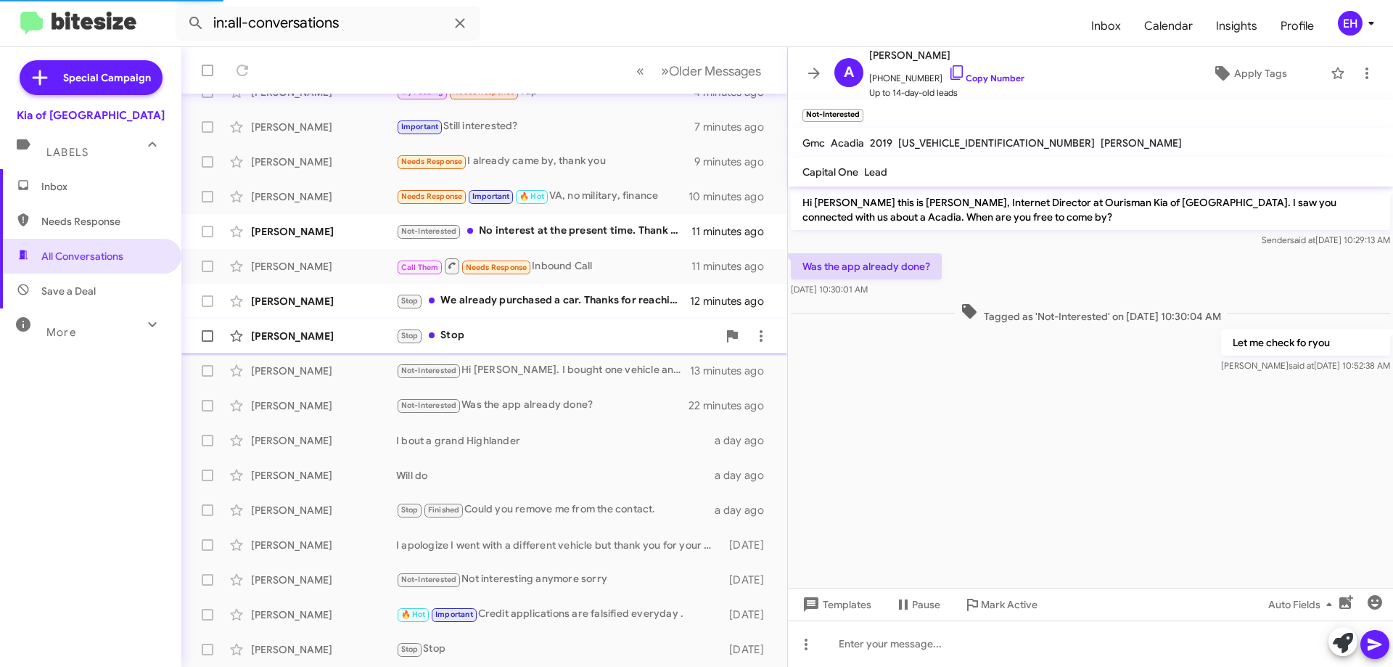
click at [493, 326] on div "[PERSON_NAME] Stop Stop 12 minutes ago" at bounding box center [484, 335] width 583 height 29
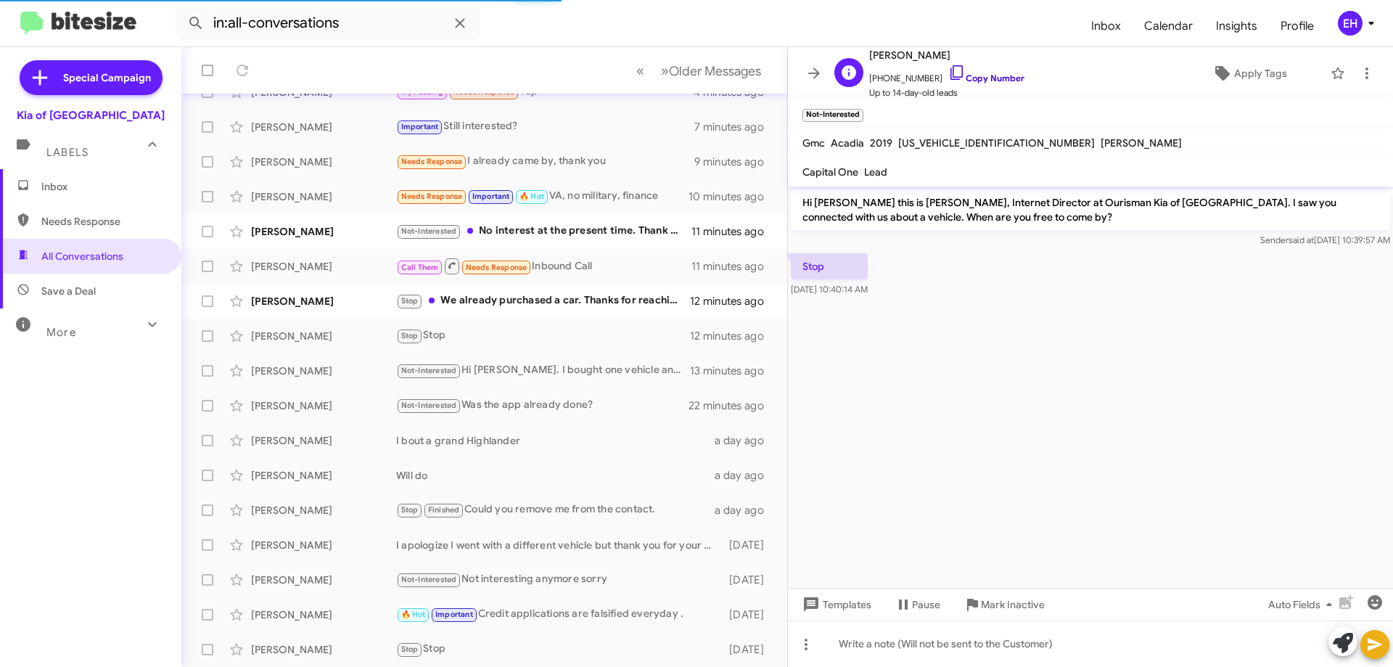
click at [993, 78] on link "Copy Number" at bounding box center [986, 78] width 76 height 11
click at [993, 77] on link "Copy Number" at bounding box center [986, 78] width 76 height 11
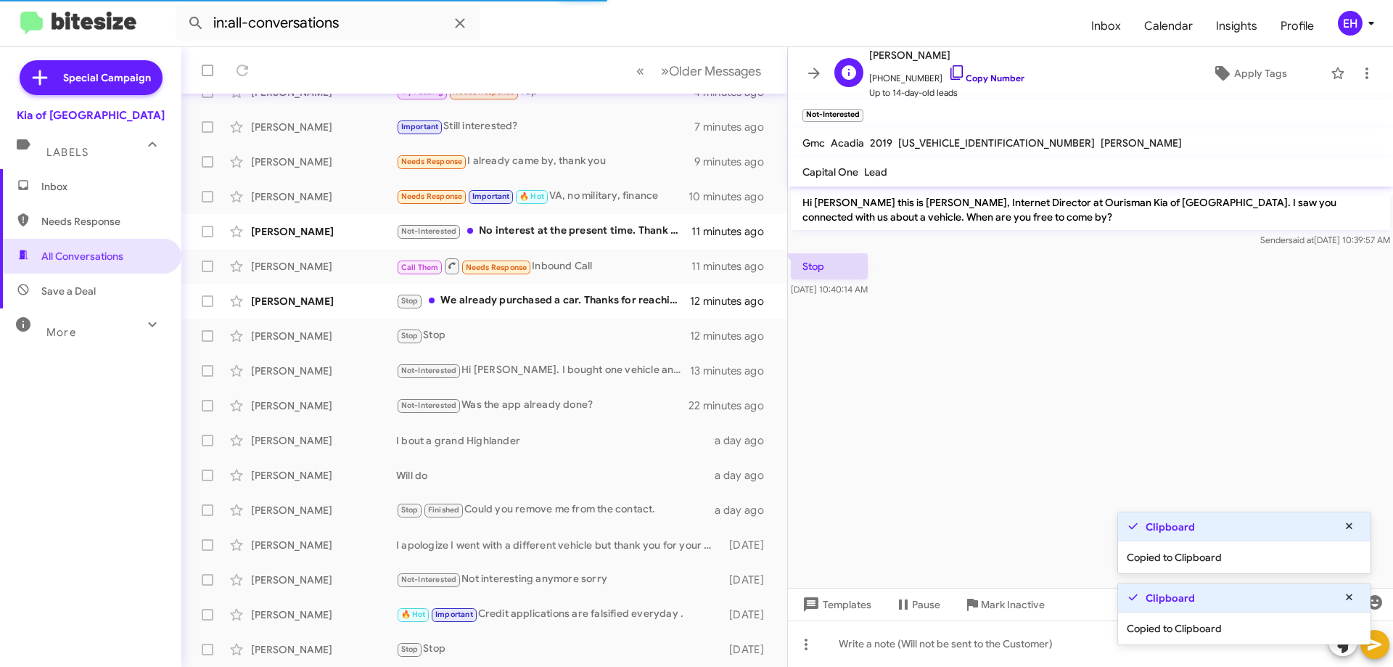
click at [993, 76] on link "Copy Number" at bounding box center [986, 78] width 76 height 11
drag, startPoint x: 974, startPoint y: 303, endPoint x: 1059, endPoint y: 311, distance: 85.2
click at [975, 303] on div at bounding box center [1090, 303] width 605 height 7
click at [1288, 373] on cdk-virtual-scroll-viewport "Hi [PERSON_NAME] this is [PERSON_NAME], Internet Director at Ourisman Kia of [G…" at bounding box center [1090, 386] width 605 height 401
click at [1349, 453] on icon at bounding box center [1349, 455] width 13 height 10
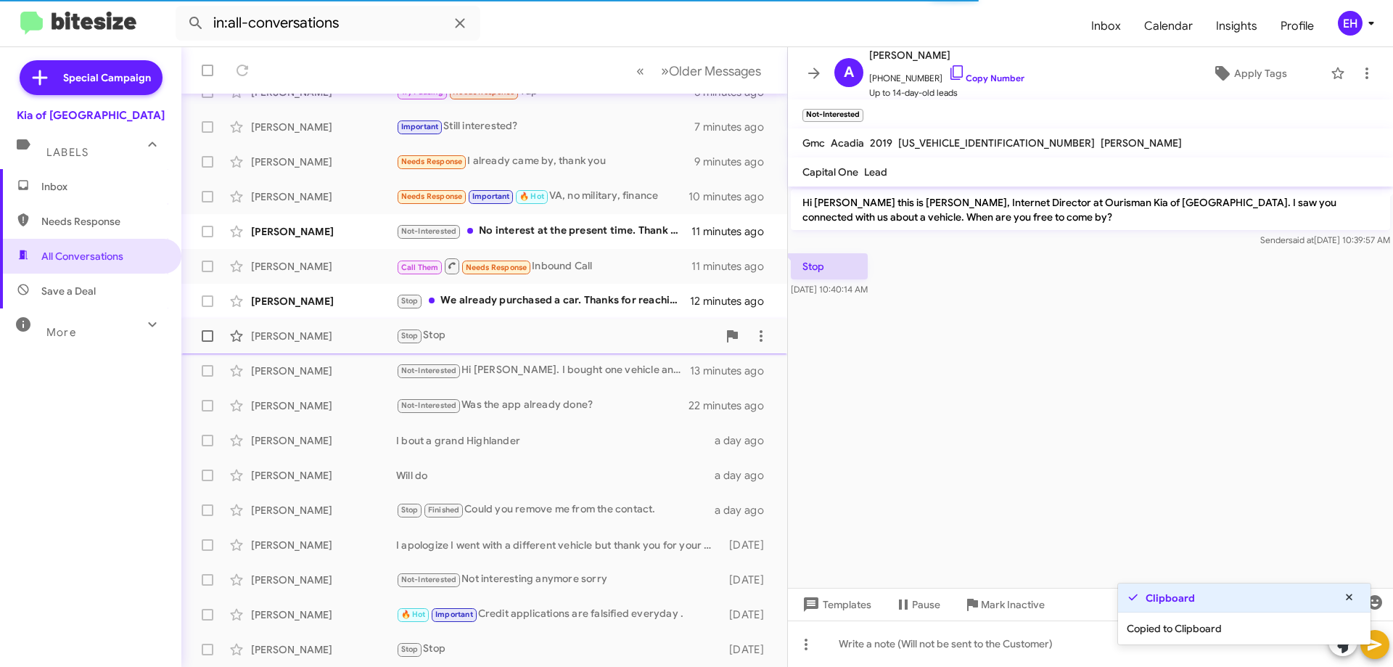
click at [442, 334] on div "Stop Stop" at bounding box center [556, 335] width 321 height 17
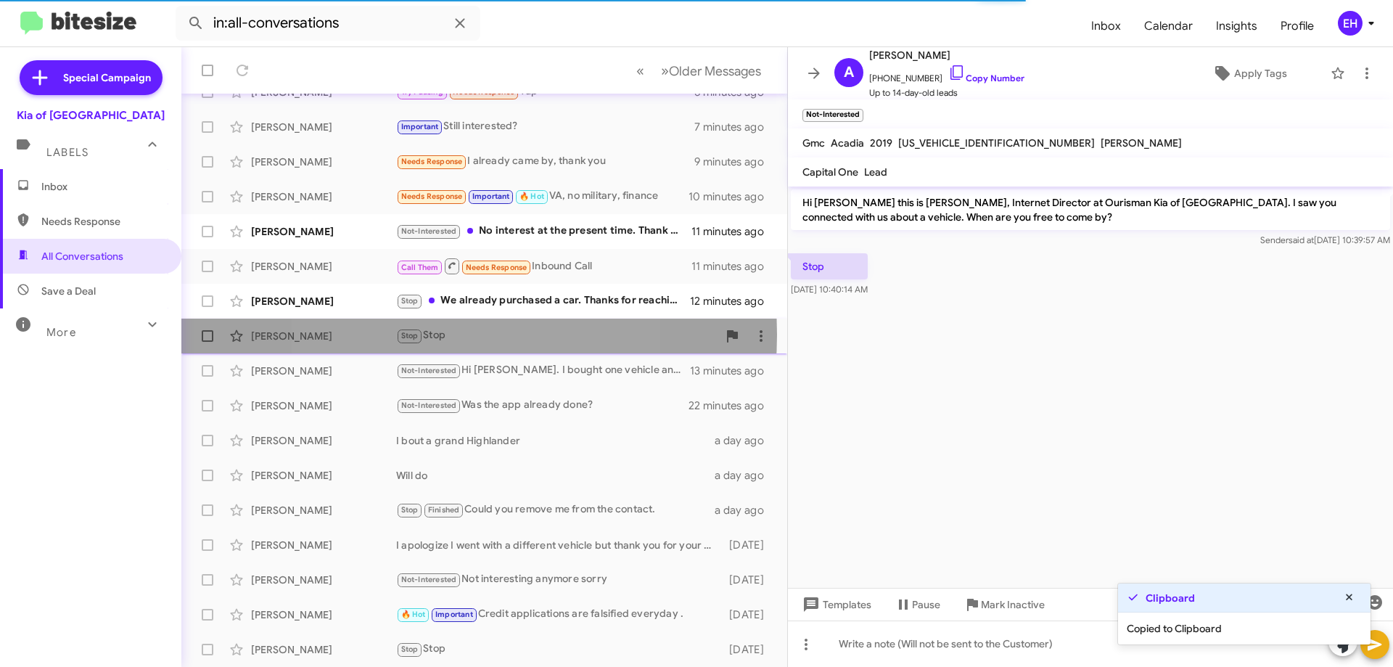
click at [442, 334] on div "Stop Stop" at bounding box center [556, 335] width 321 height 17
click at [443, 334] on div "Stop Stop" at bounding box center [556, 335] width 321 height 17
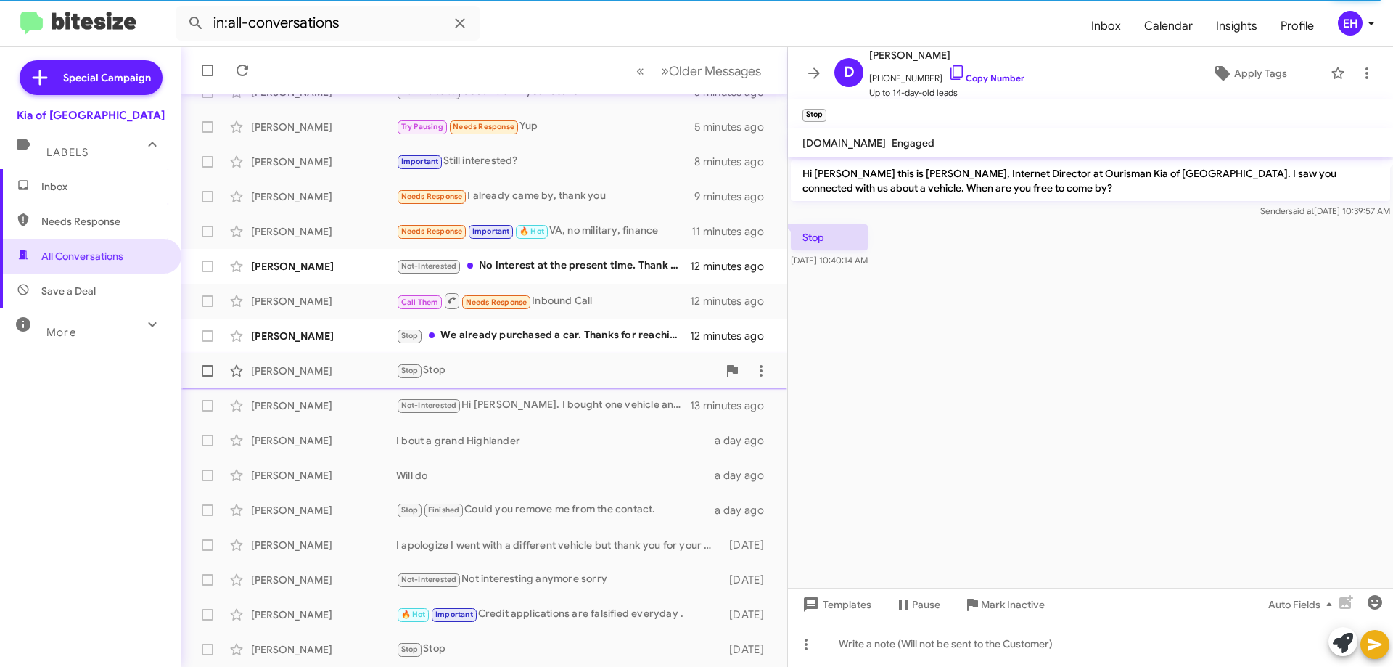
click at [471, 377] on div "Stop Stop" at bounding box center [556, 370] width 321 height 17
click at [974, 77] on link "Copy Number" at bounding box center [986, 78] width 76 height 11
copy div "Stop Stop 12 minutes ago"
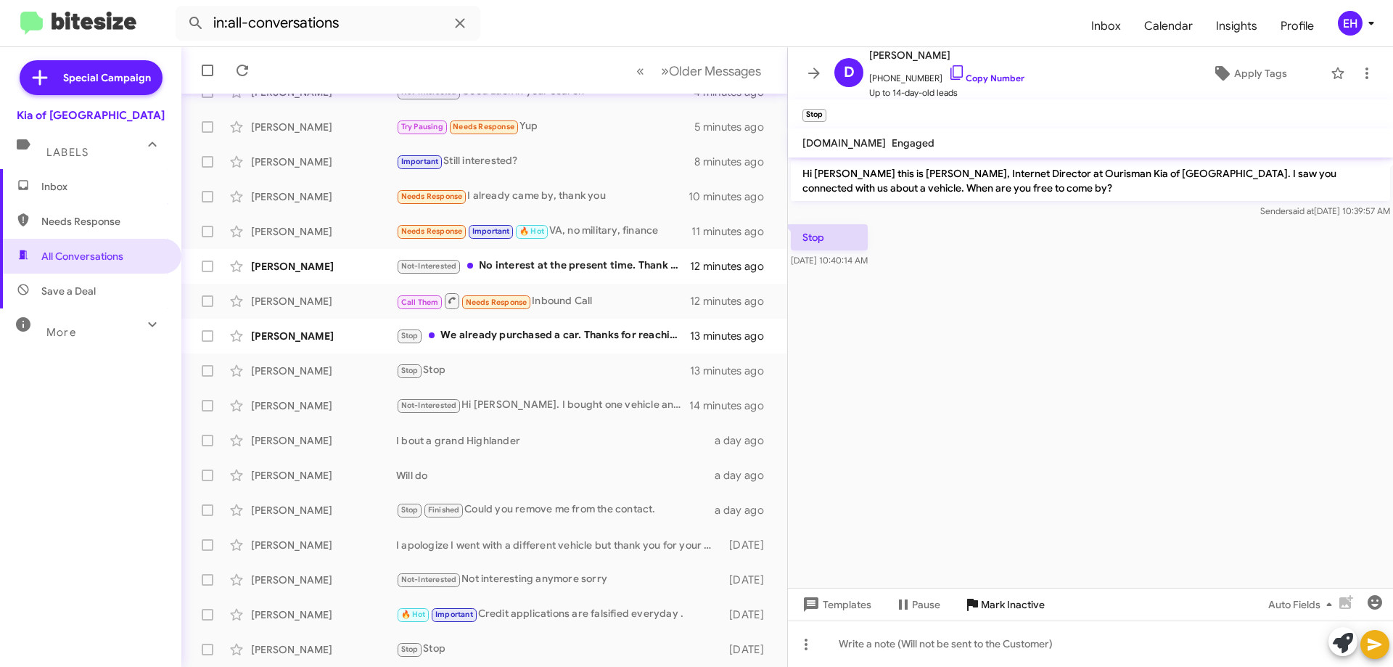
click at [991, 599] on span "Mark Inactive" at bounding box center [1013, 604] width 64 height 26
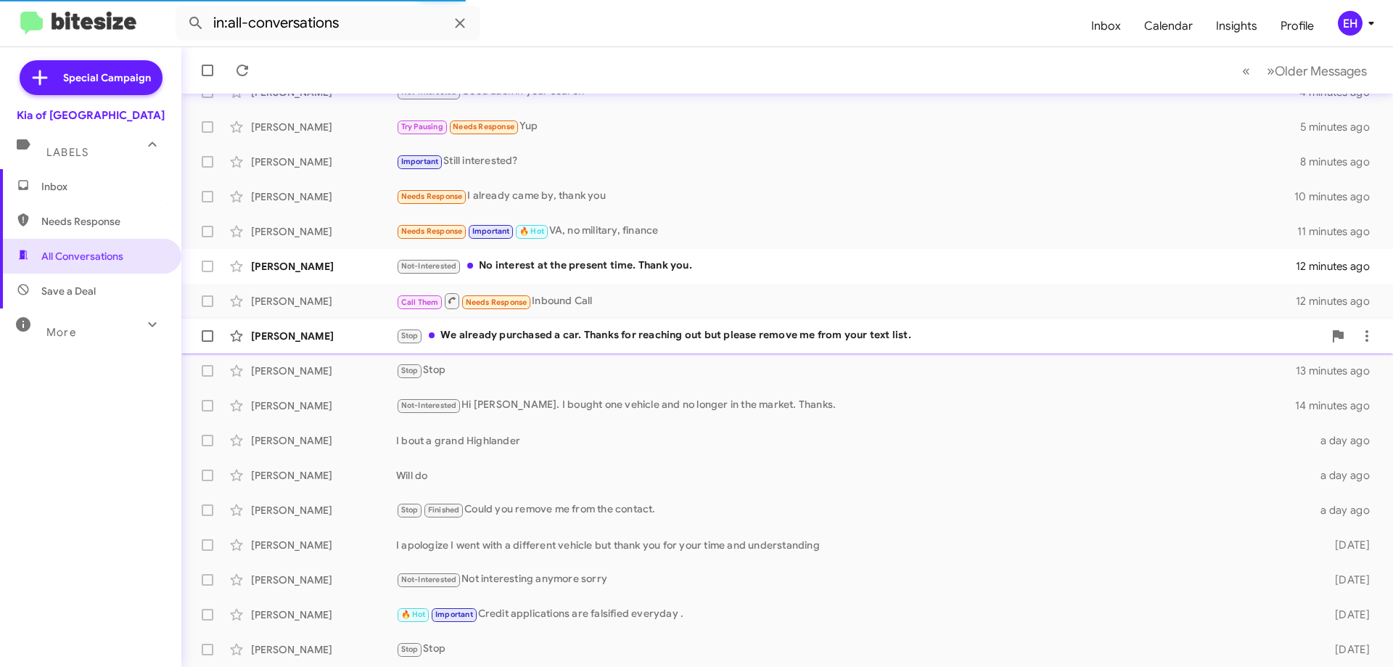
click at [628, 338] on div "Stop We already purchased a car. Thanks for reaching out but please remove me f…" at bounding box center [859, 335] width 927 height 17
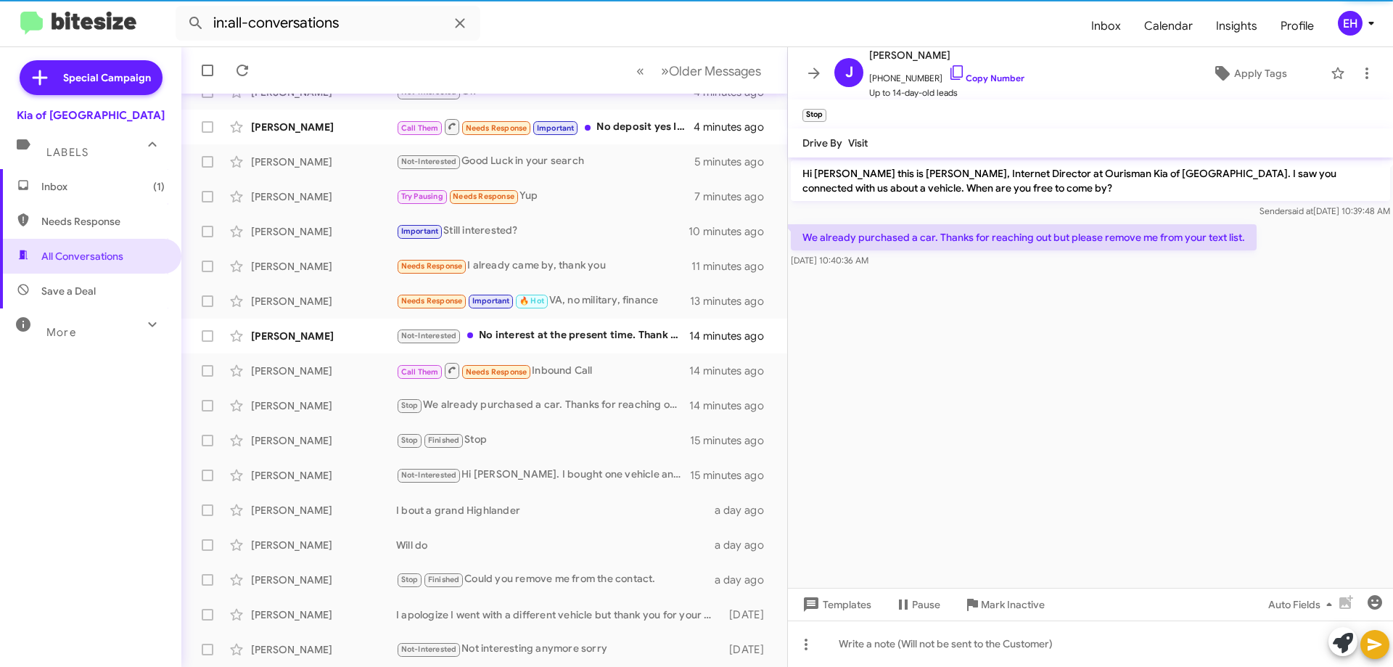
scroll to position [176, 0]
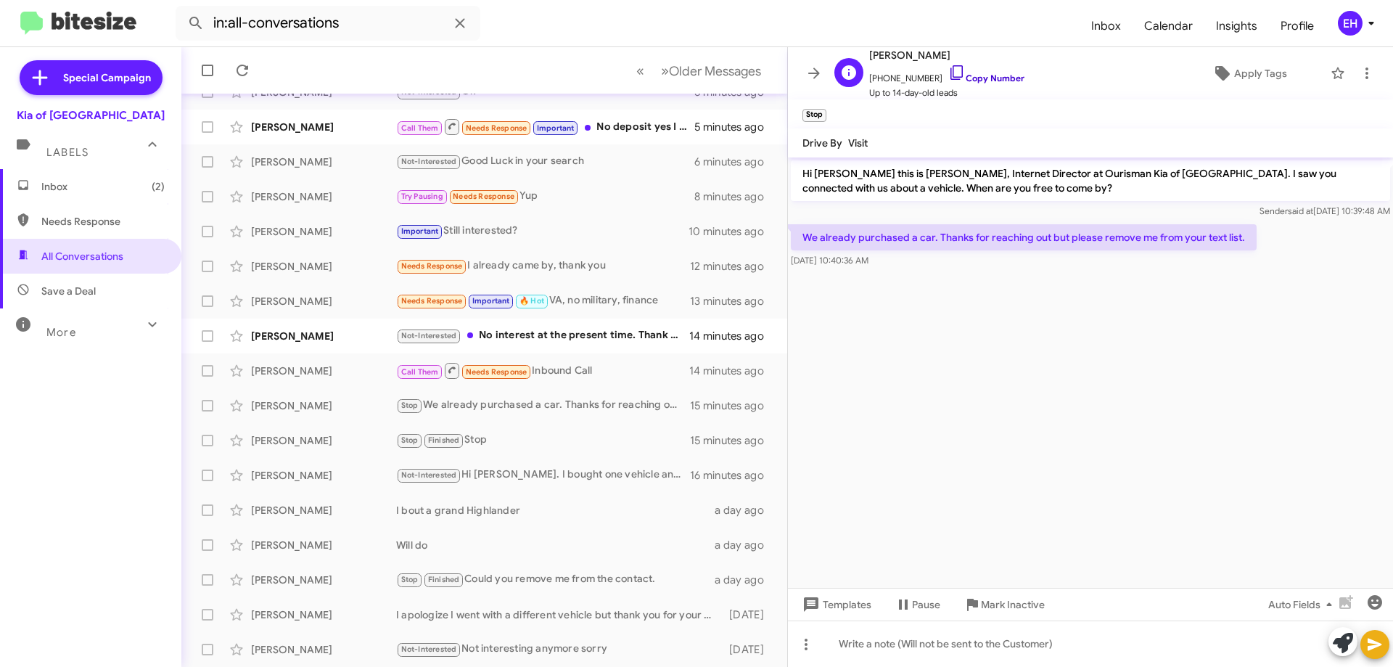
click at [984, 75] on link "Copy Number" at bounding box center [986, 78] width 76 height 11
click at [996, 614] on span "Mark Inactive" at bounding box center [1013, 604] width 64 height 26
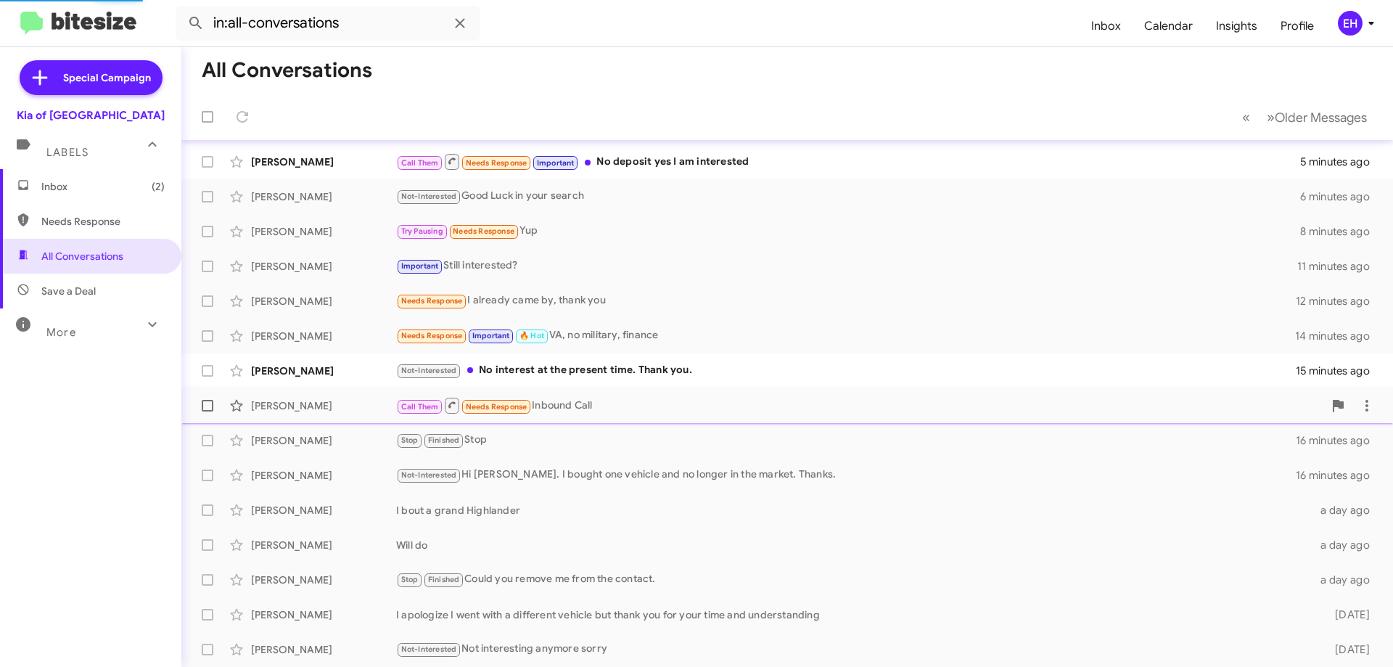
scroll to position [176, 0]
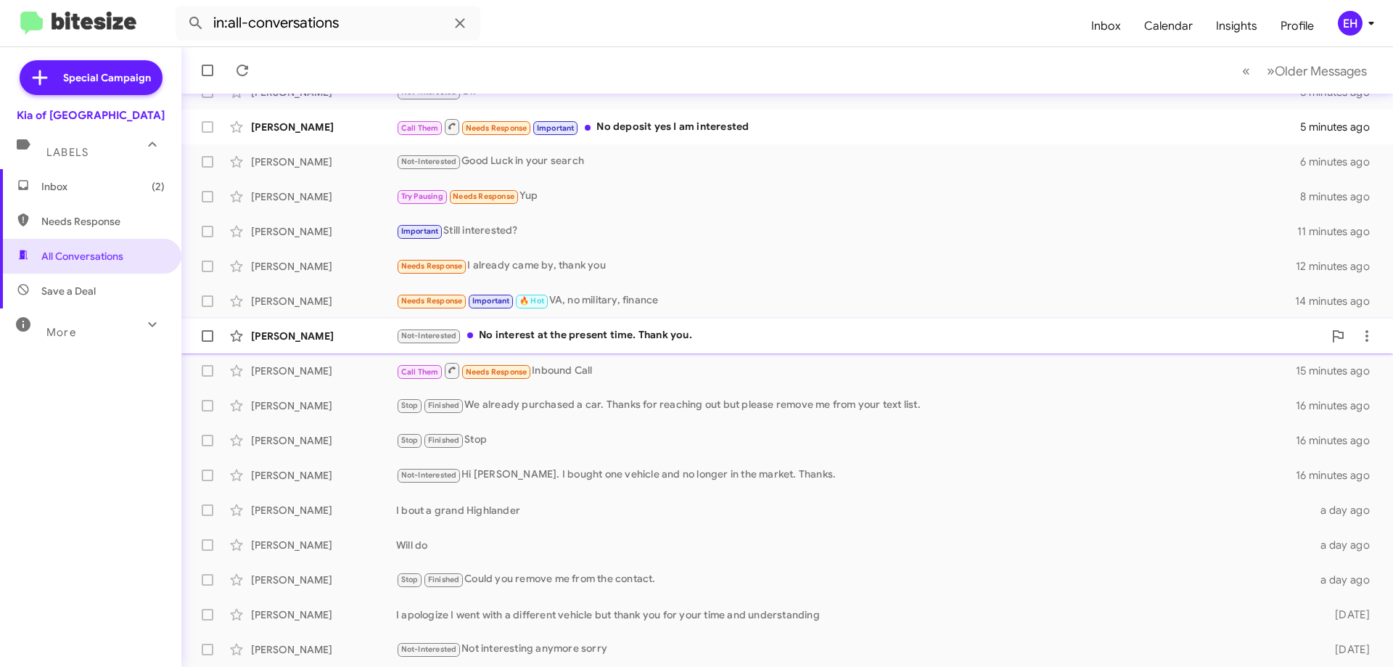
click at [599, 340] on div "Not-Interested No interest at the present time. Thank you." at bounding box center [859, 335] width 927 height 17
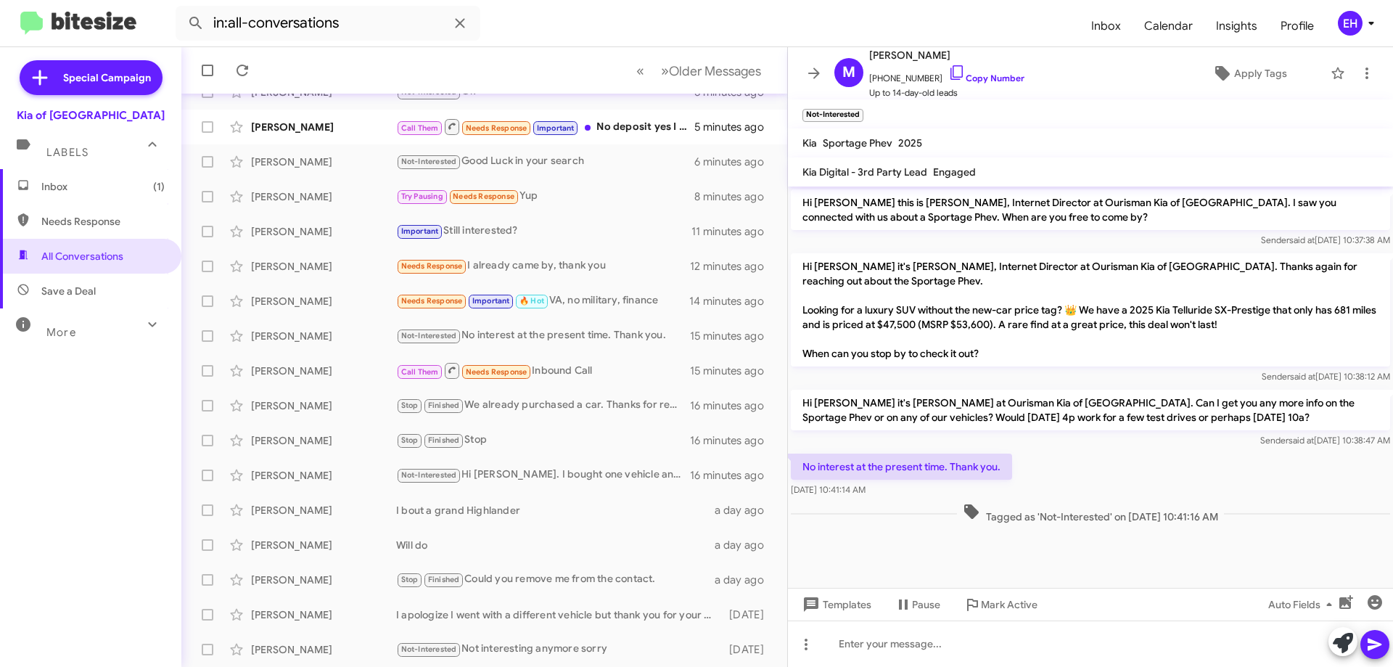
drag, startPoint x: 982, startPoint y: 74, endPoint x: 916, endPoint y: 44, distance: 73.1
click at [983, 73] on link "Copy Number" at bounding box center [986, 78] width 76 height 11
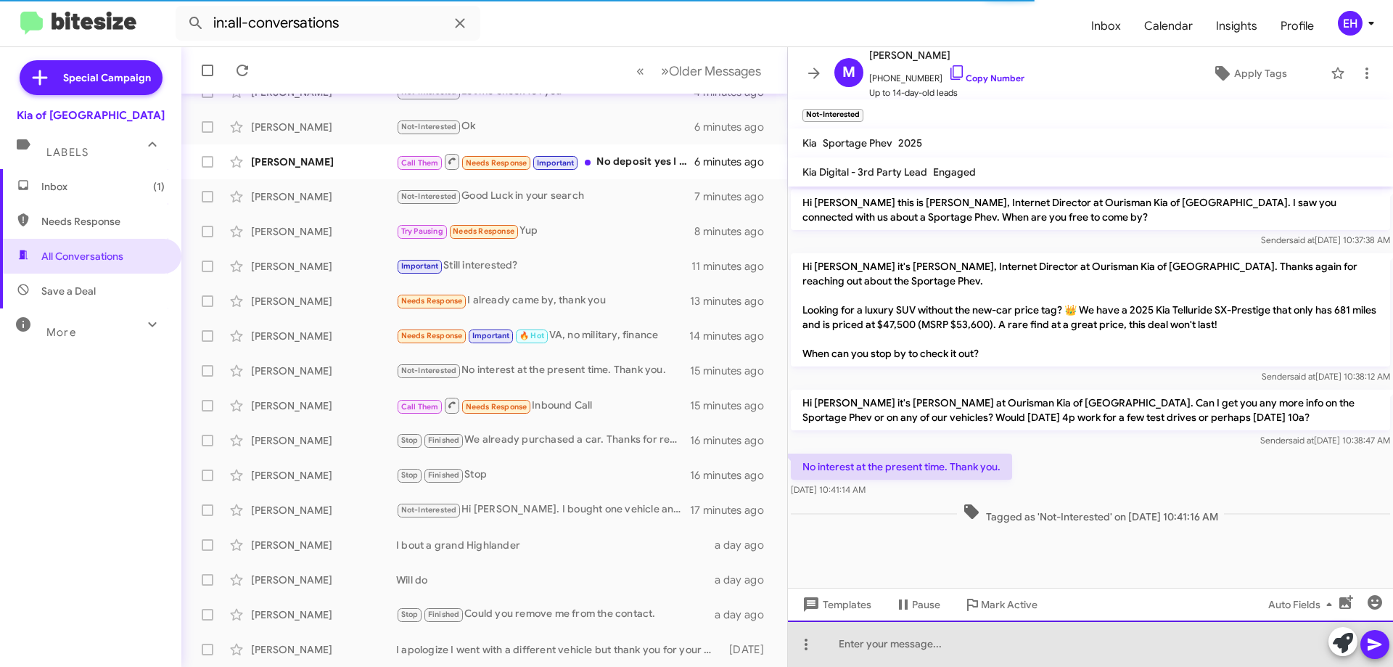
click at [974, 654] on div at bounding box center [1090, 643] width 605 height 46
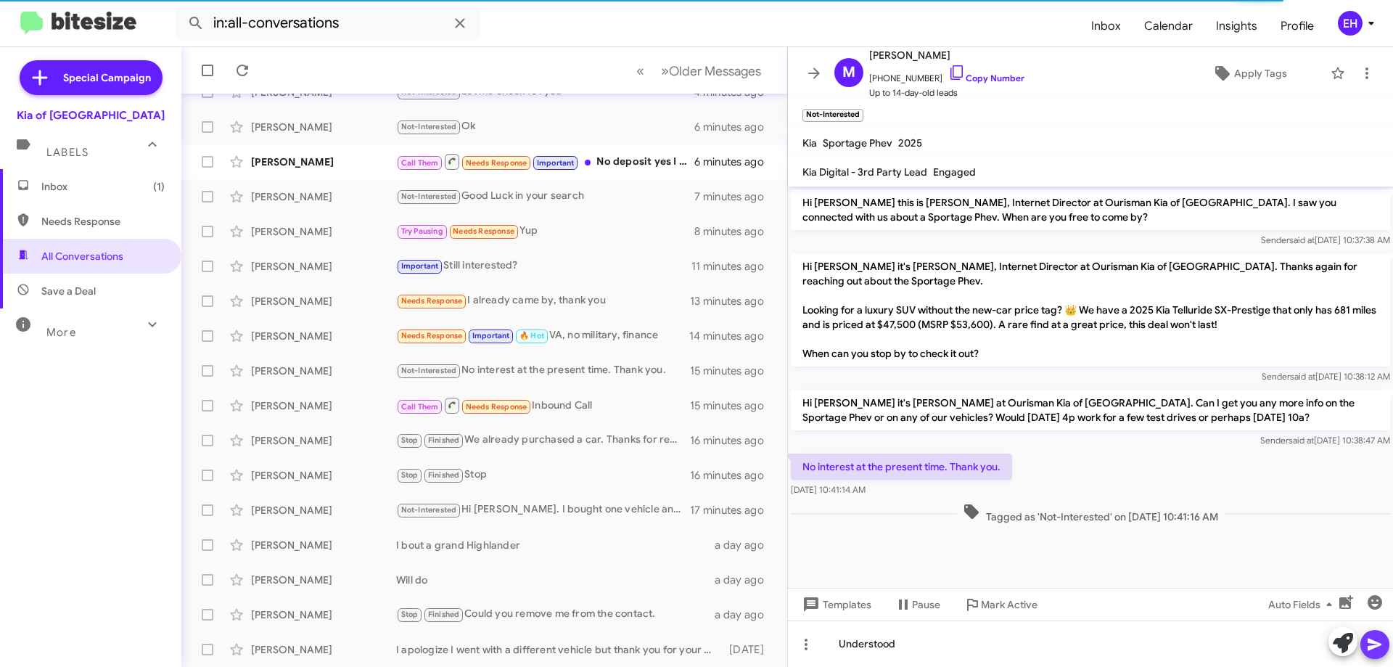
click at [1370, 642] on icon at bounding box center [1375, 644] width 14 height 12
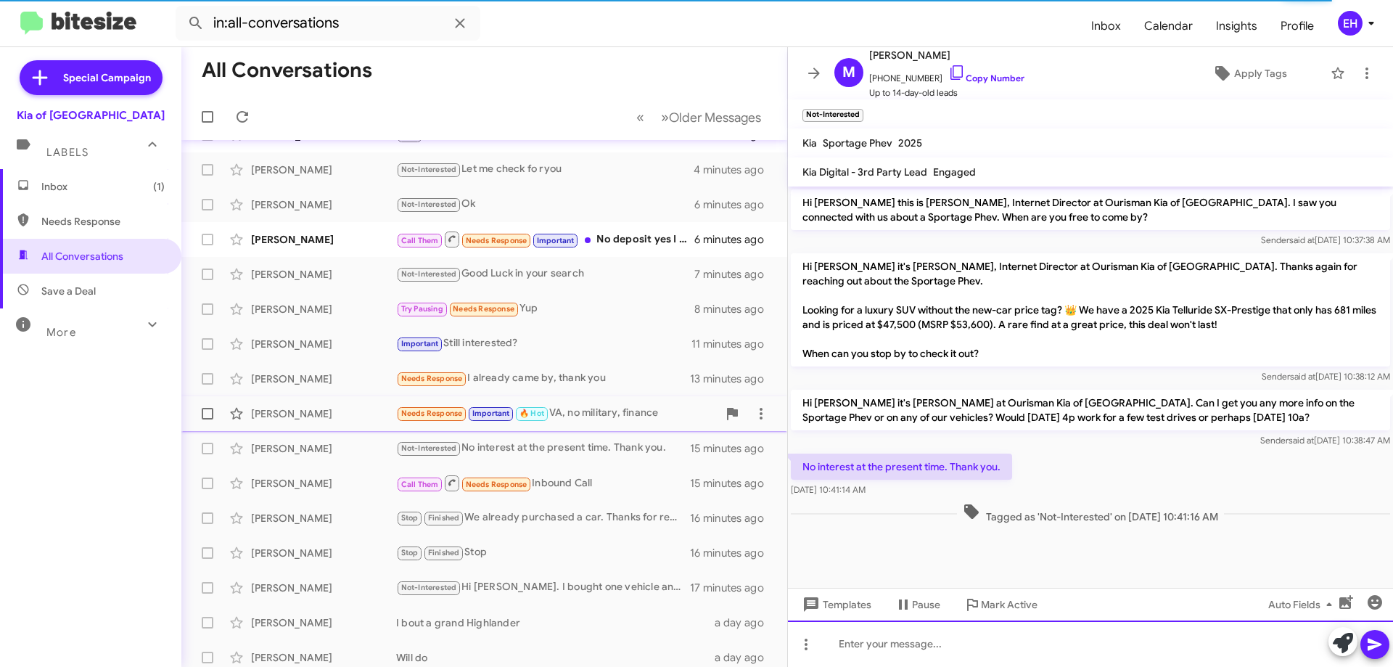
scroll to position [30, 0]
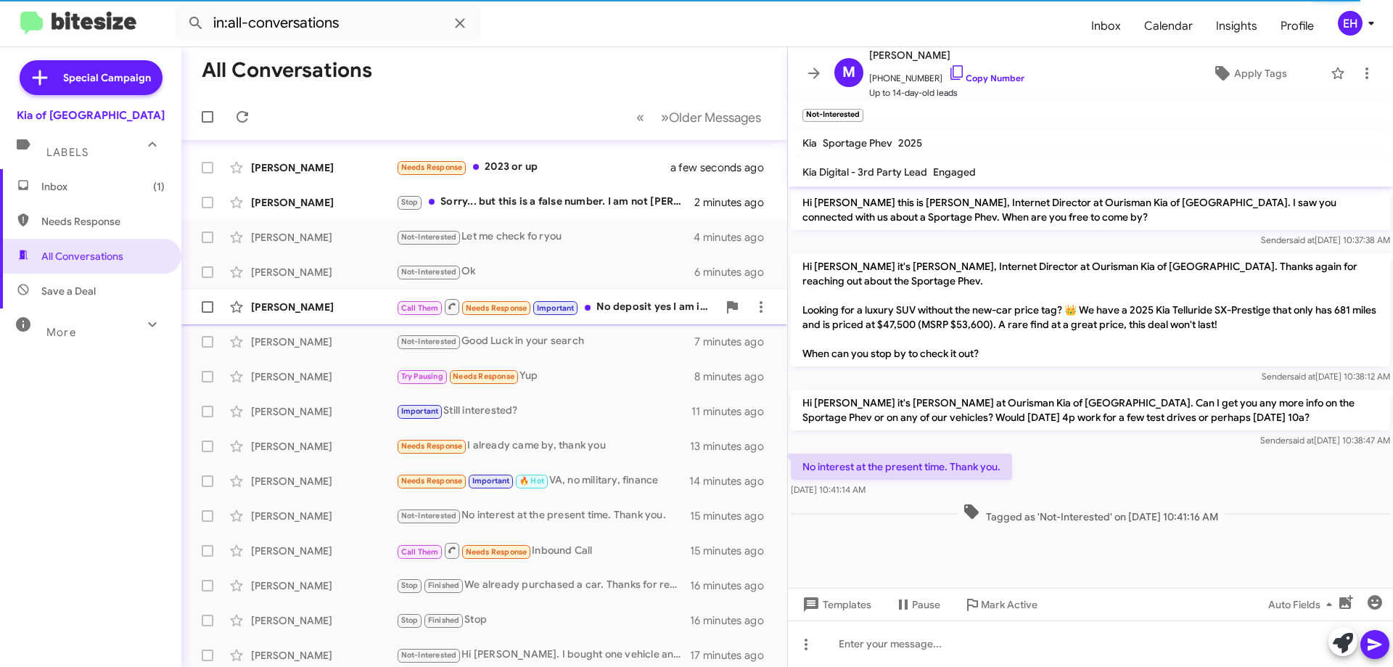
click at [620, 311] on div "Call Them Needs Response Important No deposit yes I am interested" at bounding box center [556, 306] width 321 height 18
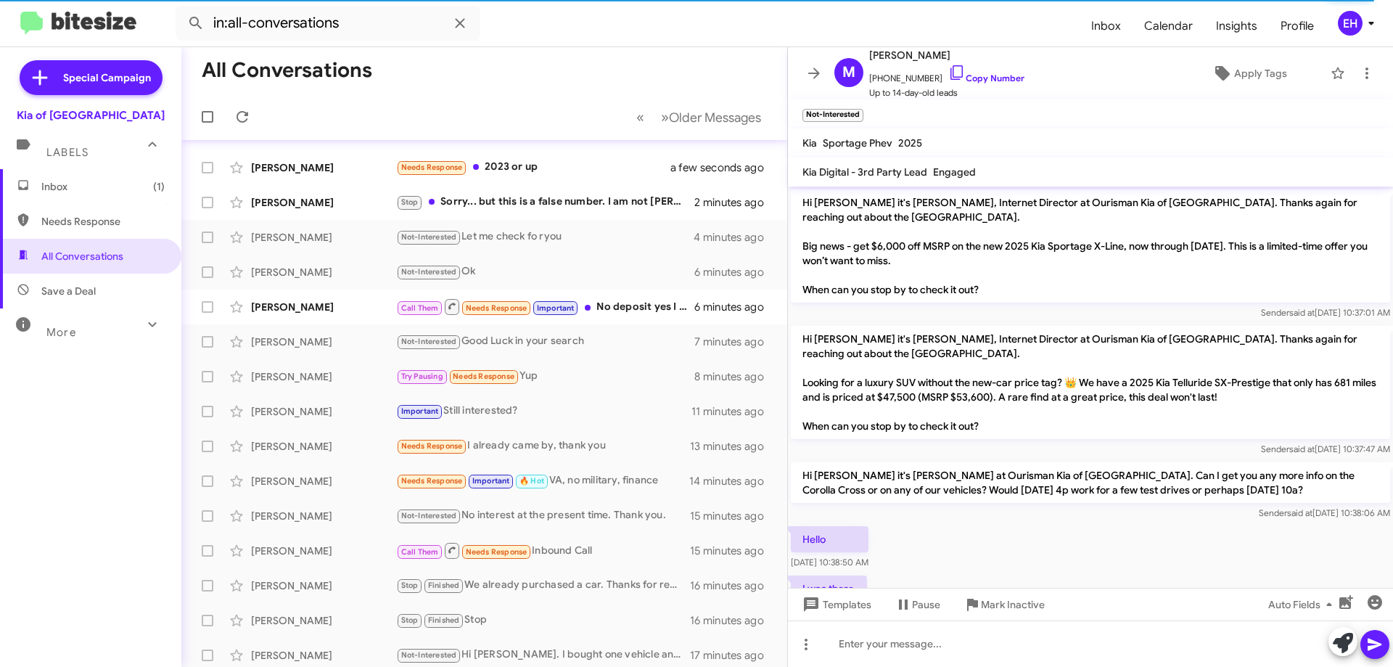
scroll to position [295, 0]
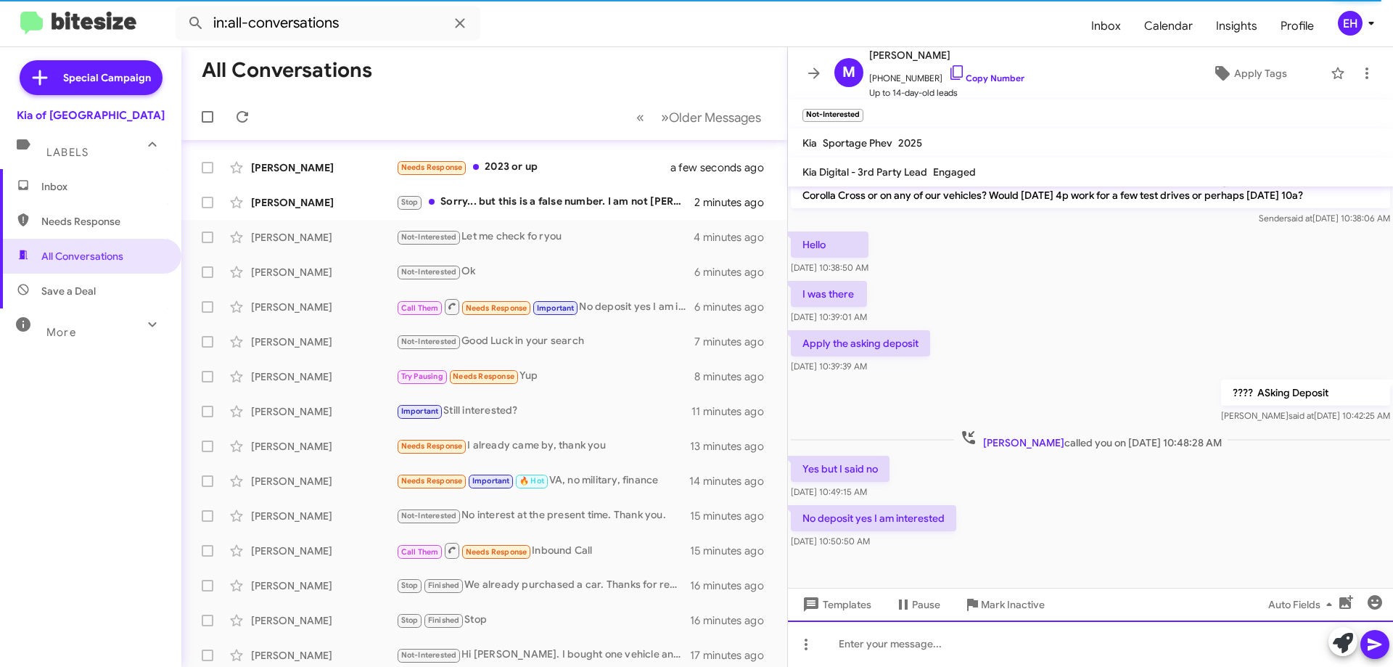
click at [974, 654] on div at bounding box center [1090, 643] width 605 height 46
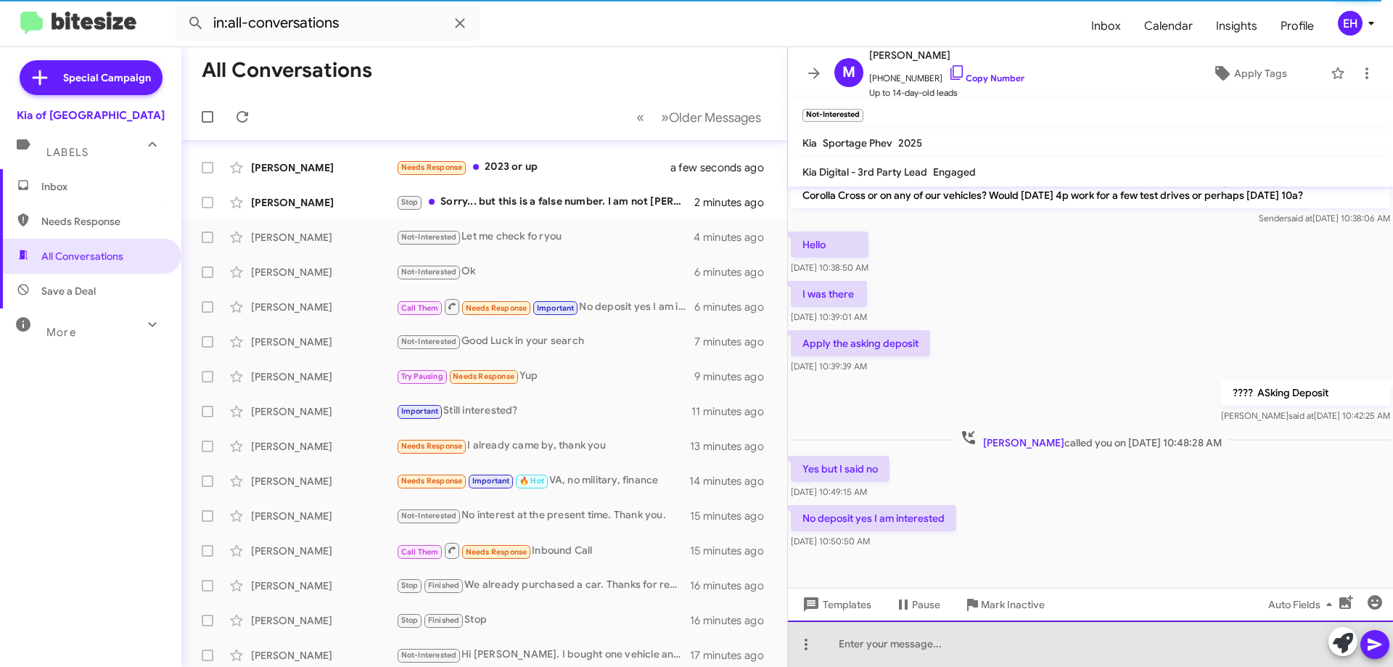
click at [977, 649] on div at bounding box center [1090, 643] width 605 height 46
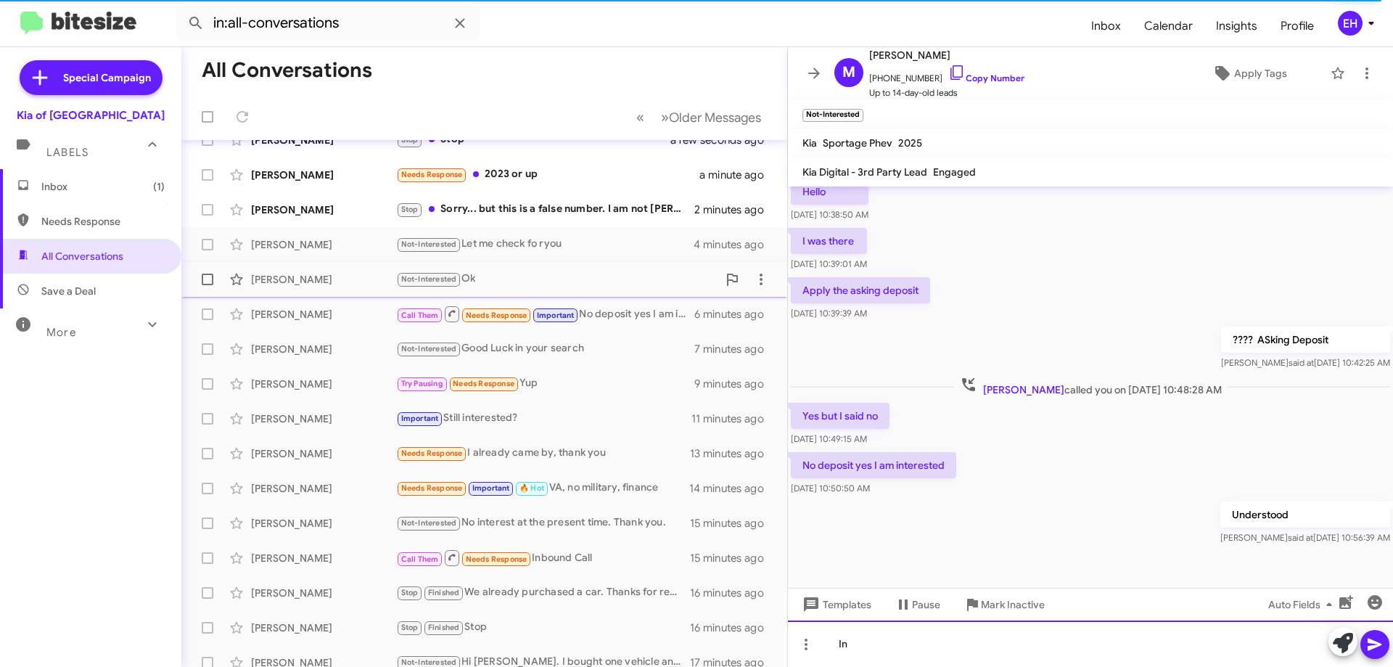
scroll to position [0, 0]
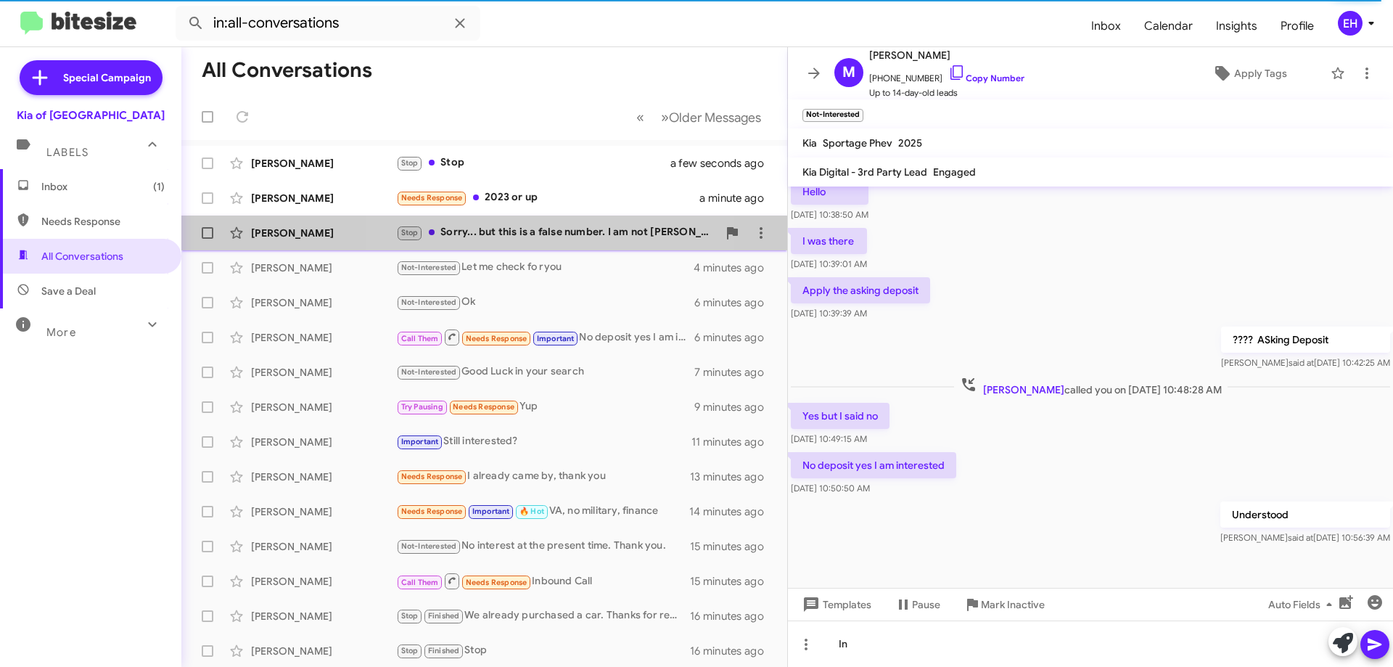
click at [495, 233] on div "Stop Sorry... but this is a false number. I am not [PERSON_NAME] and I'm not se…" at bounding box center [556, 232] width 321 height 17
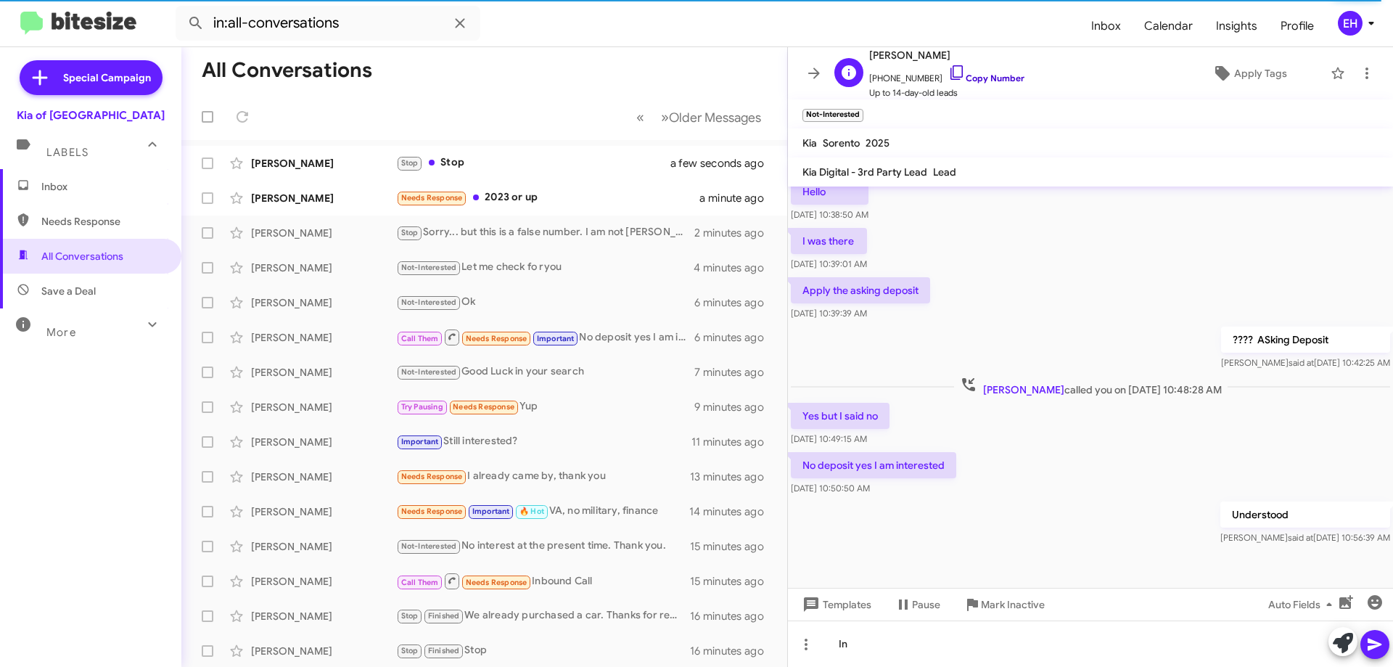
click at [985, 78] on link "Copy Number" at bounding box center [986, 78] width 76 height 11
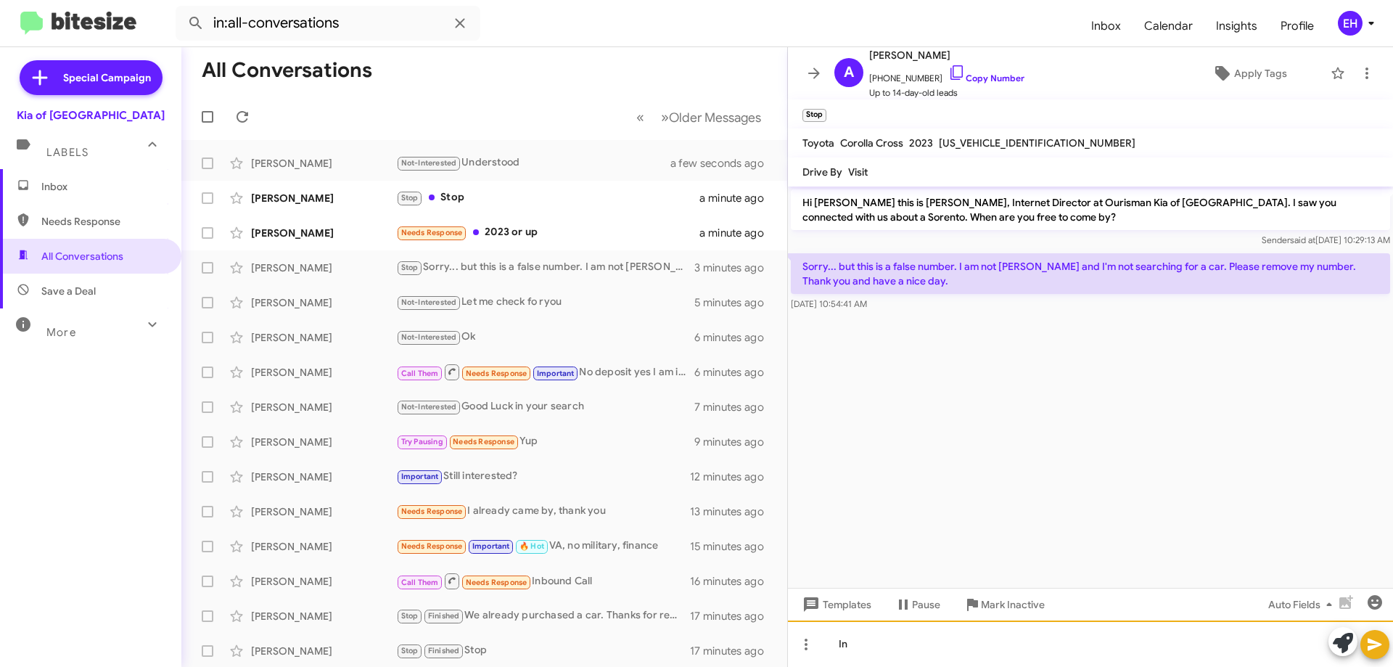
click at [995, 659] on div "In" at bounding box center [1090, 643] width 605 height 46
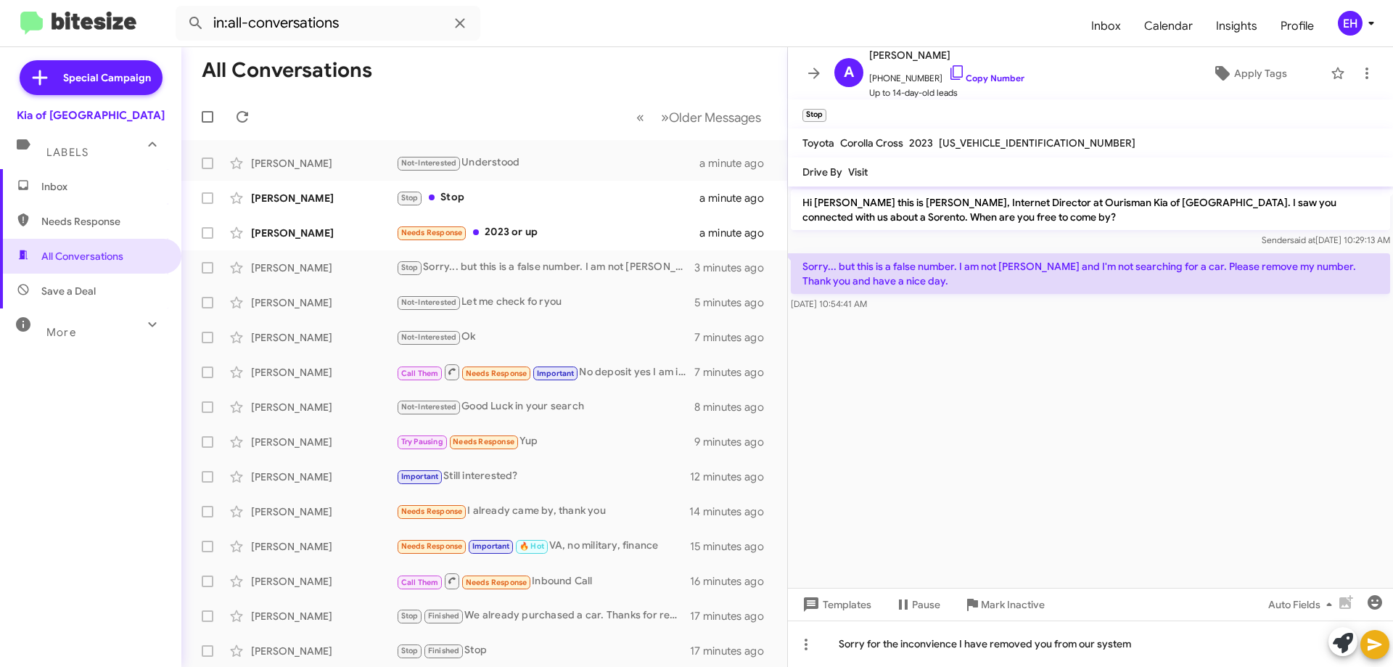
click at [1380, 649] on icon at bounding box center [1374, 644] width 17 height 17
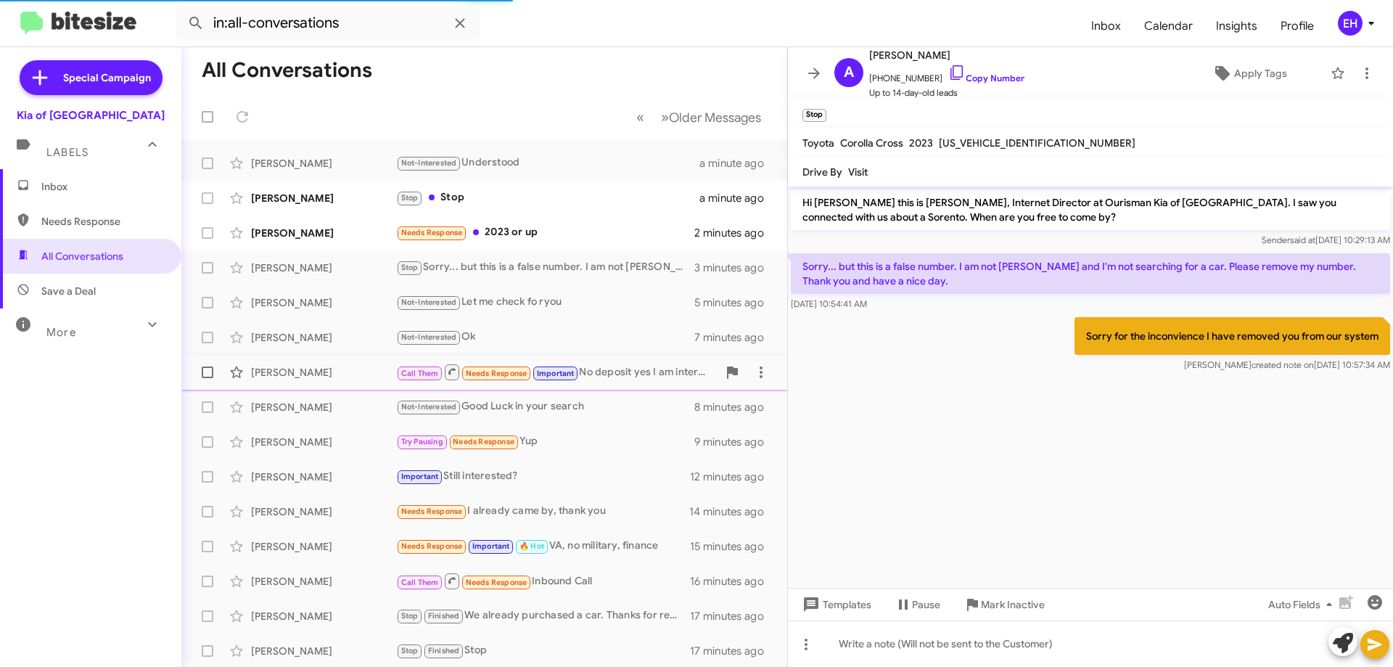
click at [643, 371] on div "Call Them Needs Response Important No deposit yes I am interested" at bounding box center [556, 372] width 321 height 18
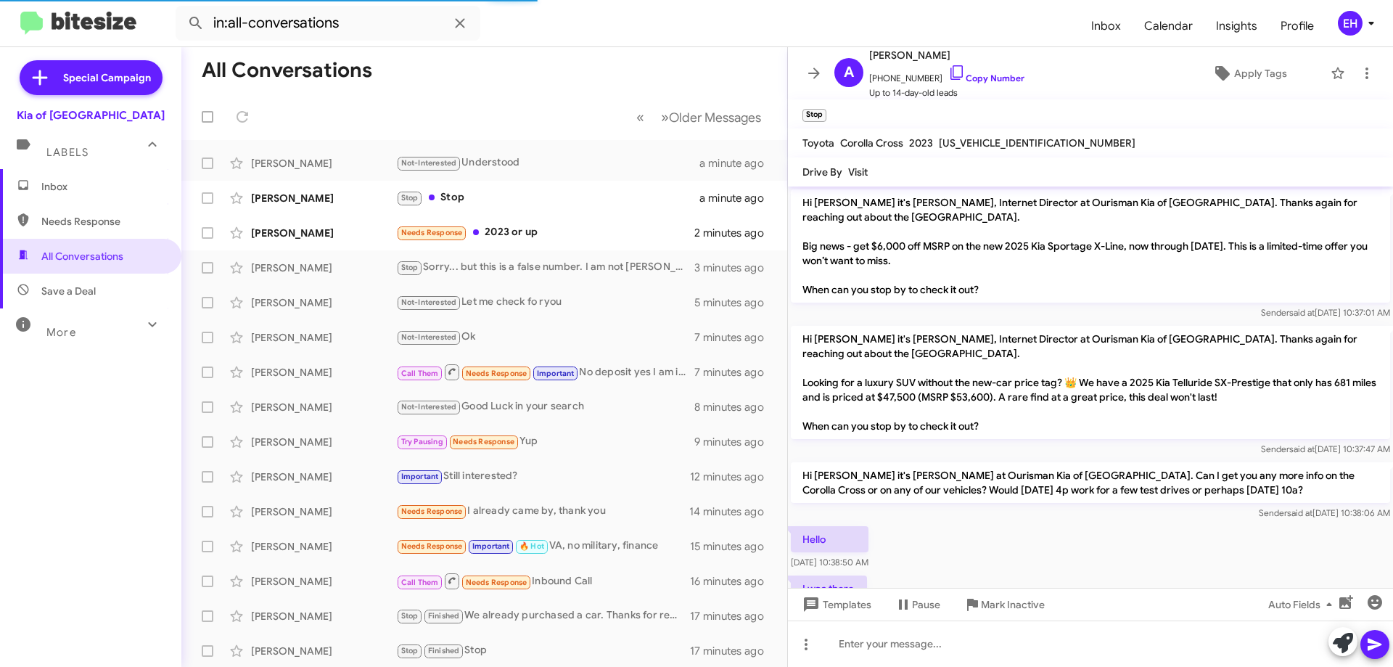
scroll to position [295, 0]
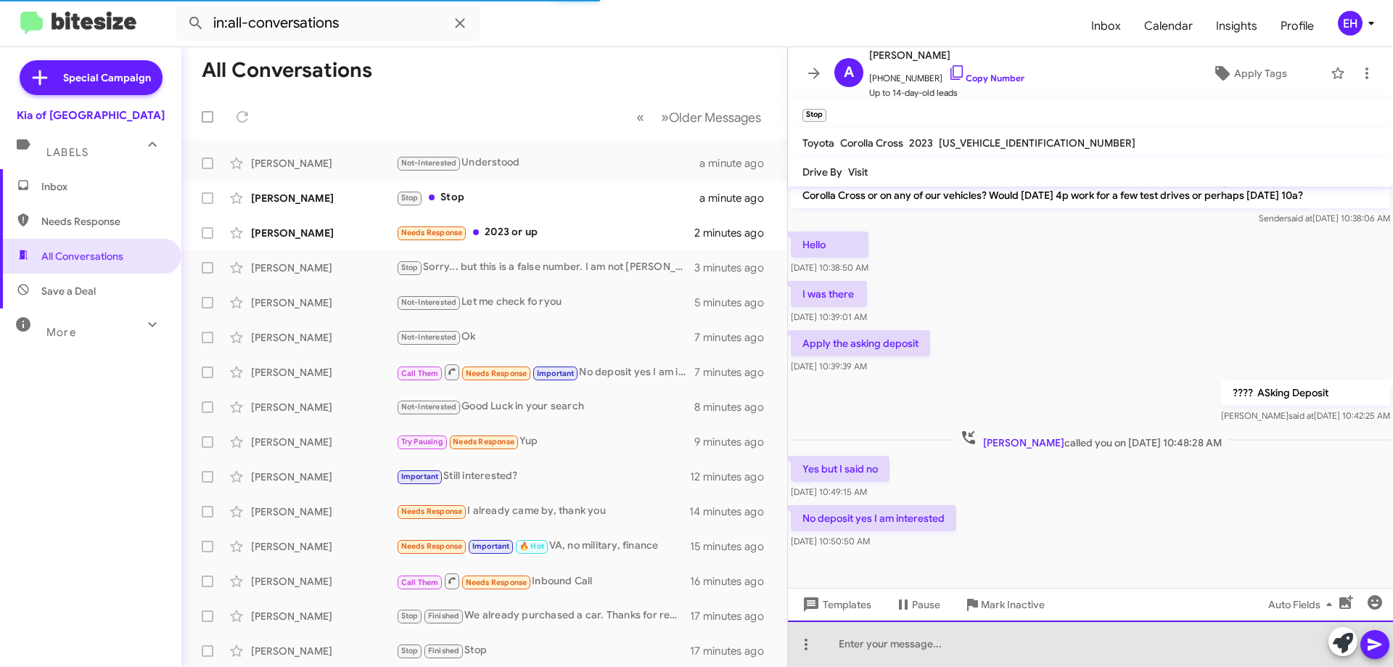
click at [943, 628] on div at bounding box center [1090, 643] width 605 height 46
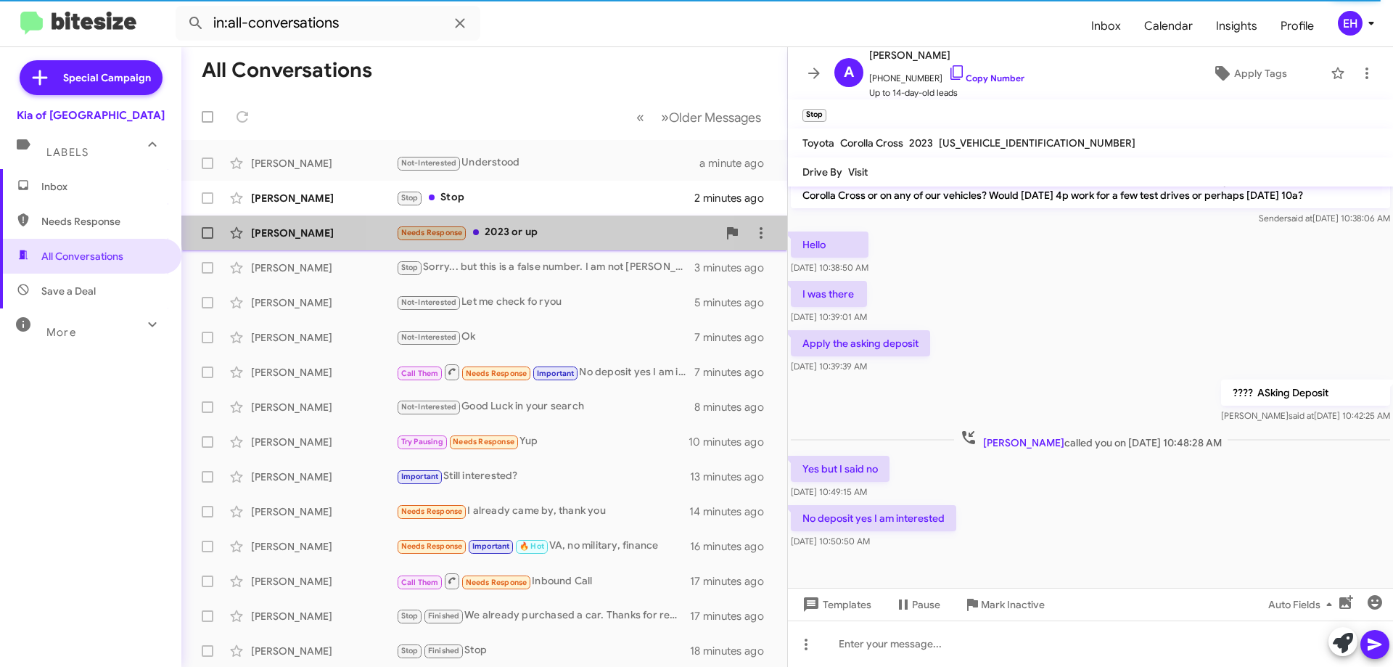
click at [509, 223] on div "[PERSON_NAME] Needs Response 2023 or up 2 minutes ago" at bounding box center [484, 232] width 583 height 29
click at [506, 229] on div "Needs Response 2023 or up" at bounding box center [556, 232] width 321 height 17
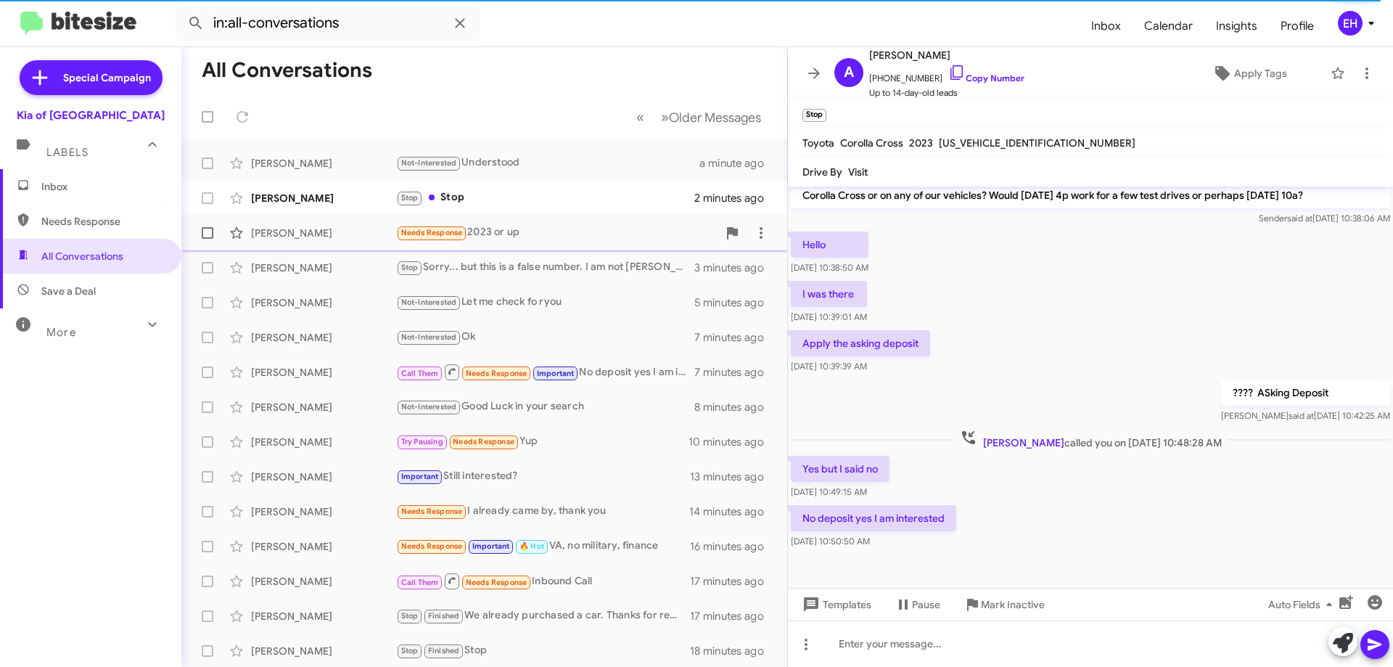
click at [506, 229] on div "Needs Response 2023 or up" at bounding box center [556, 232] width 321 height 17
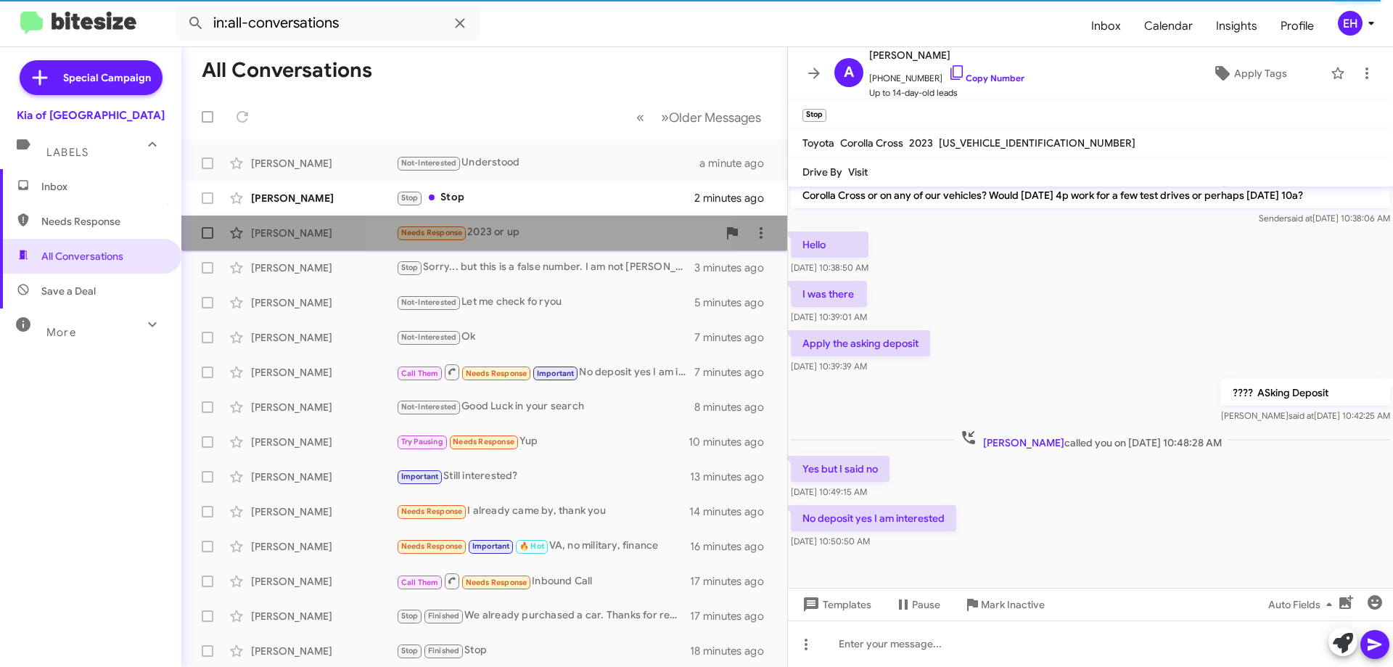
click at [506, 229] on div "Needs Response 2023 or up" at bounding box center [556, 232] width 321 height 17
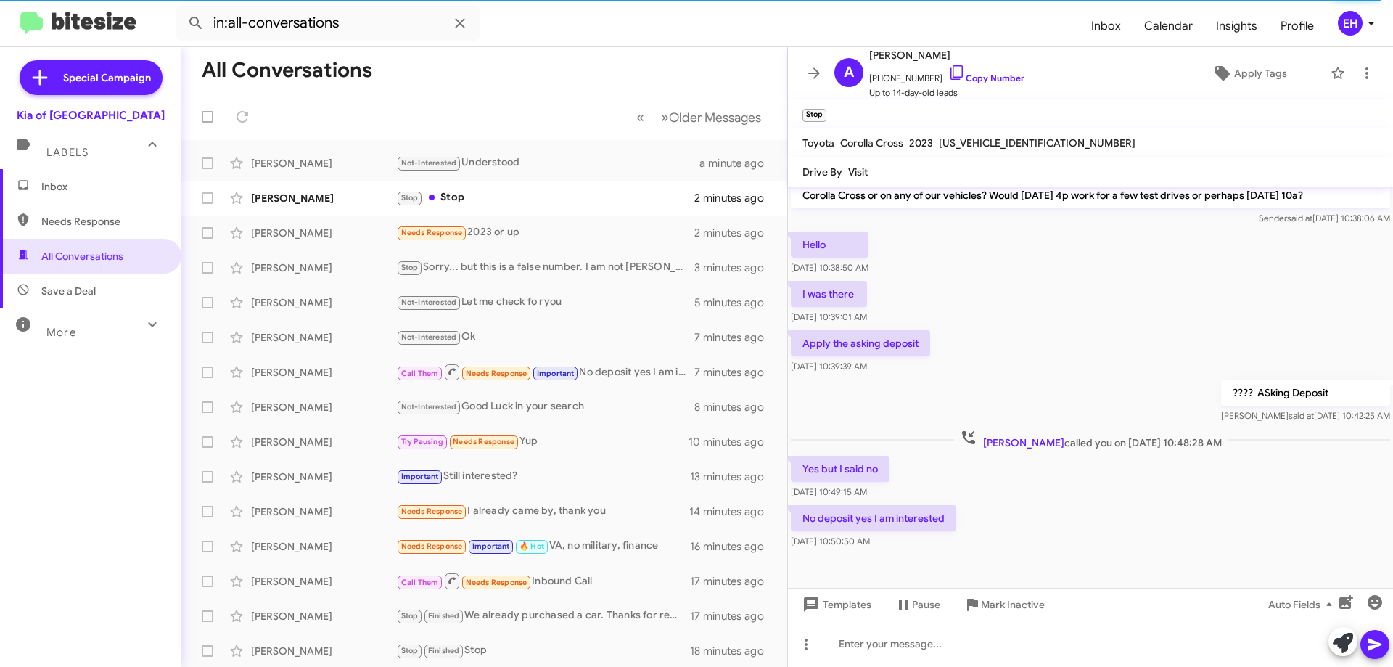
click at [93, 224] on span "Needs Response" at bounding box center [102, 221] width 123 height 15
type input "in:needs-response"
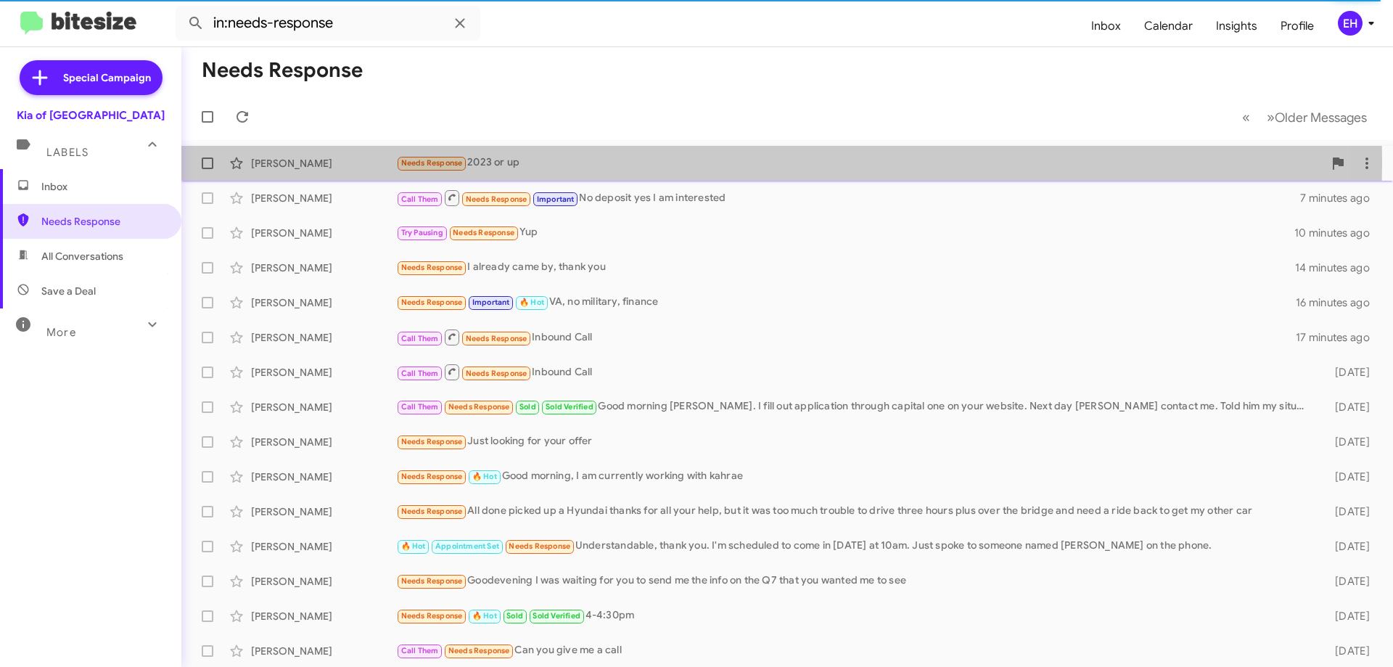
click at [536, 162] on div "Needs Response 2023 or up" at bounding box center [859, 163] width 927 height 17
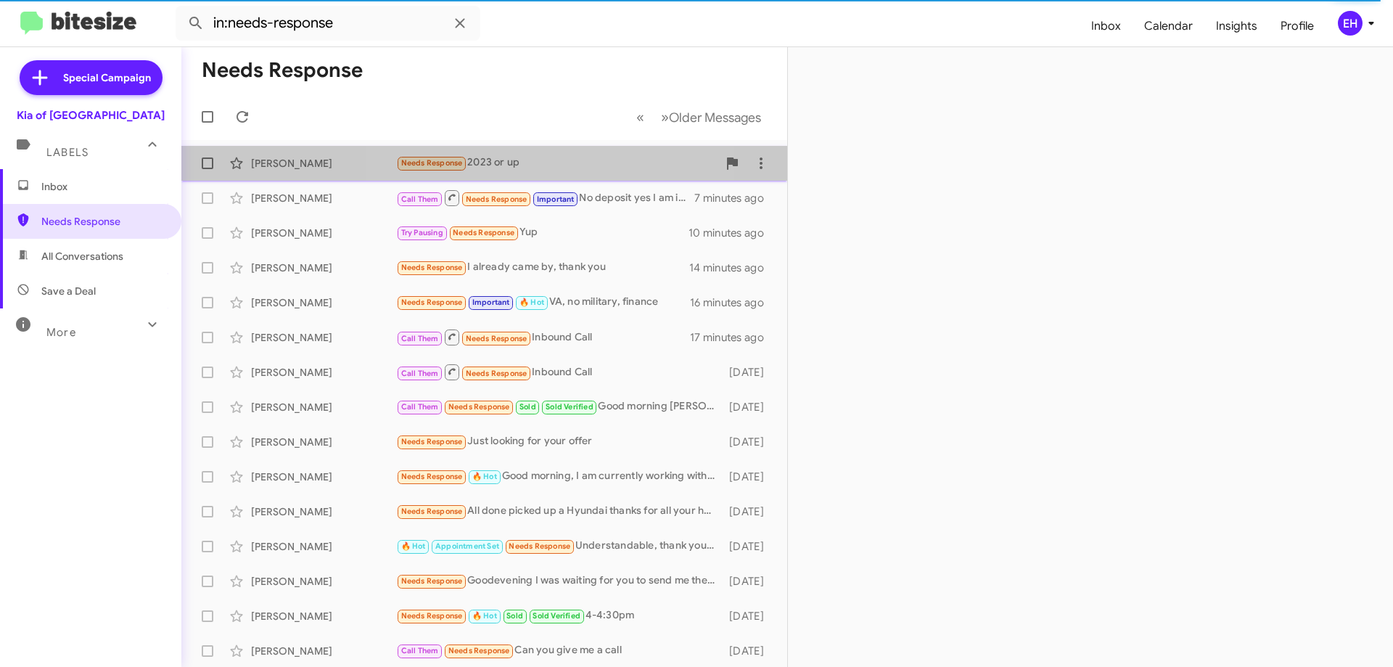
click at [530, 160] on div "Needs Response 2023 or up" at bounding box center [556, 163] width 321 height 17
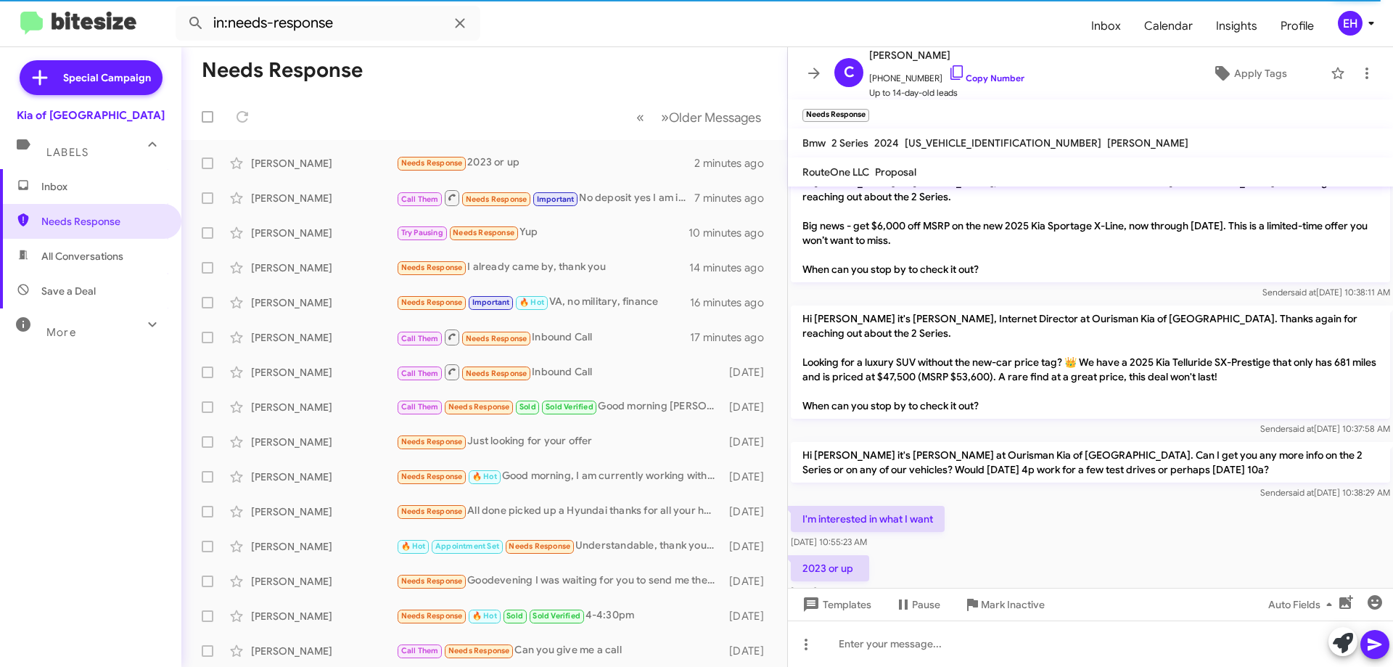
scroll to position [52, 0]
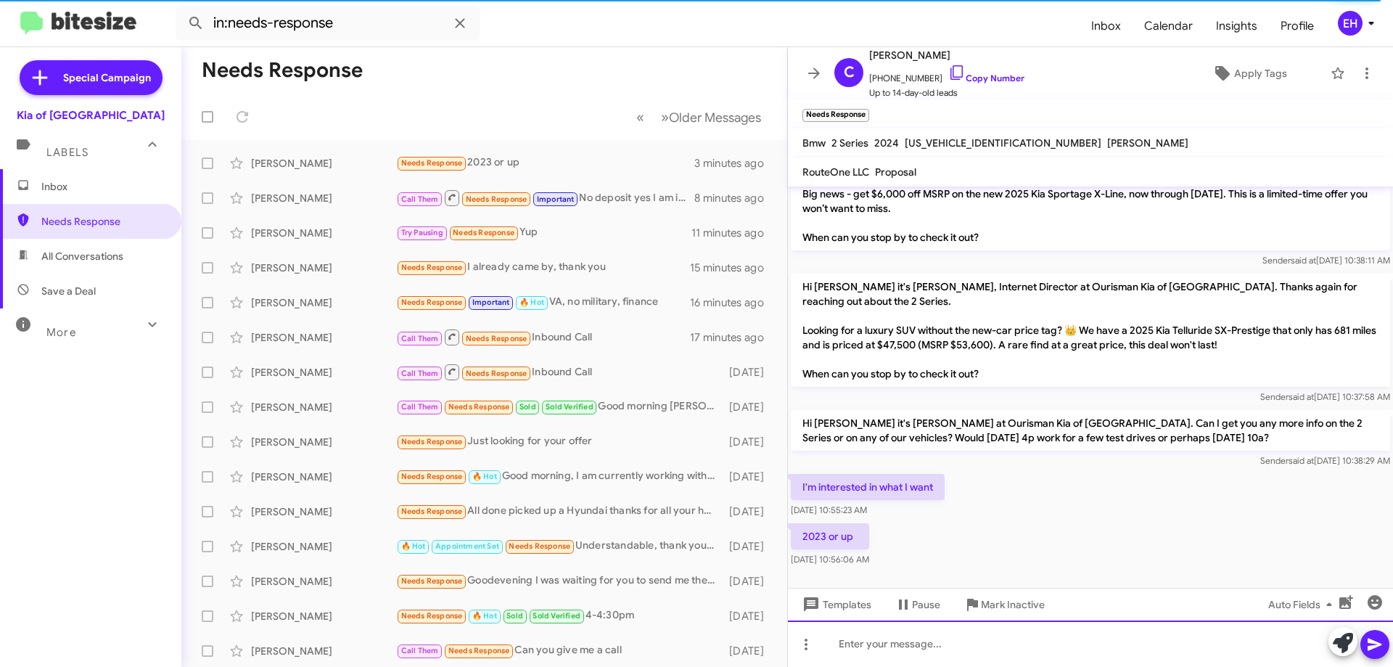
click at [908, 642] on div at bounding box center [1090, 643] width 605 height 46
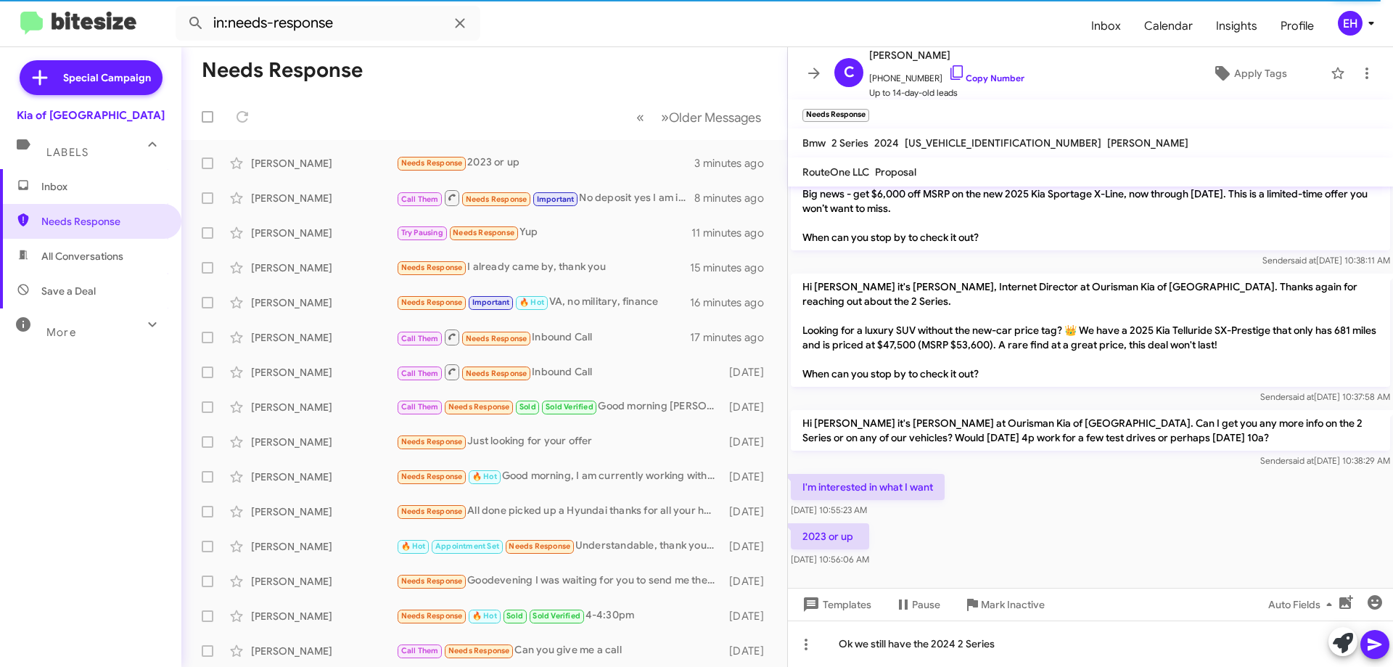
click at [1384, 642] on button at bounding box center [1374, 644] width 29 height 29
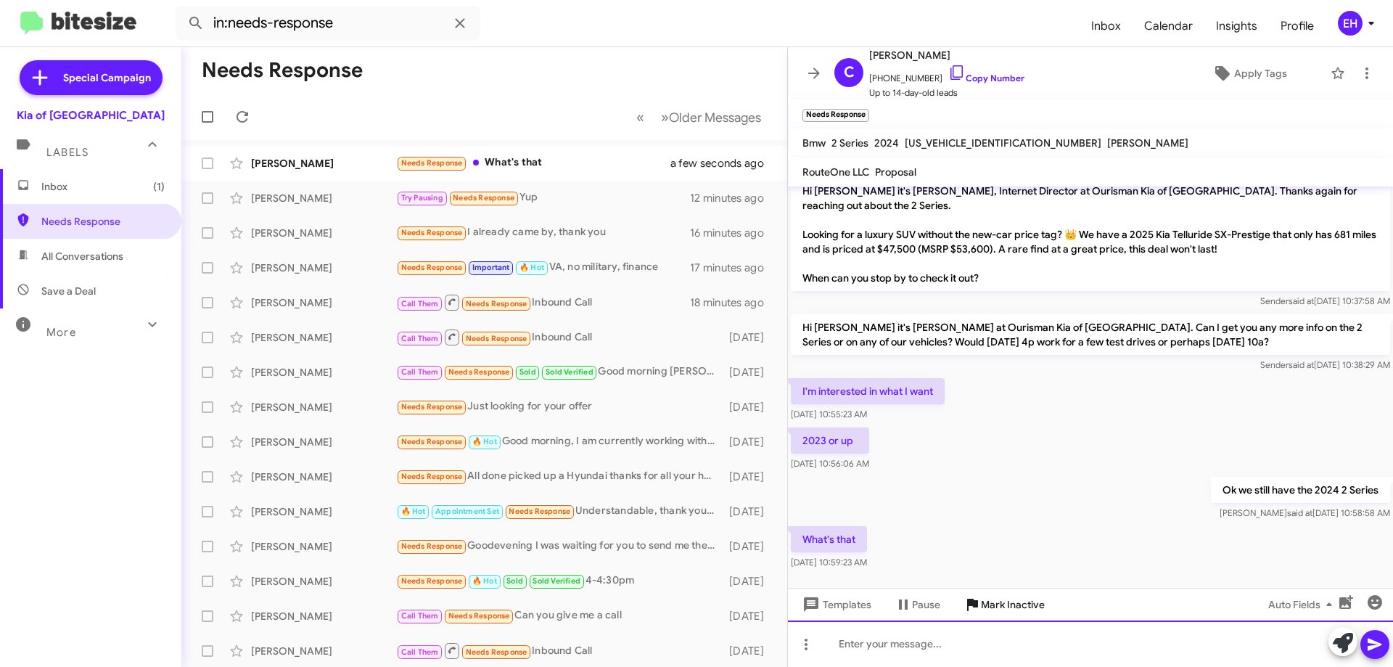
scroll to position [158, 0]
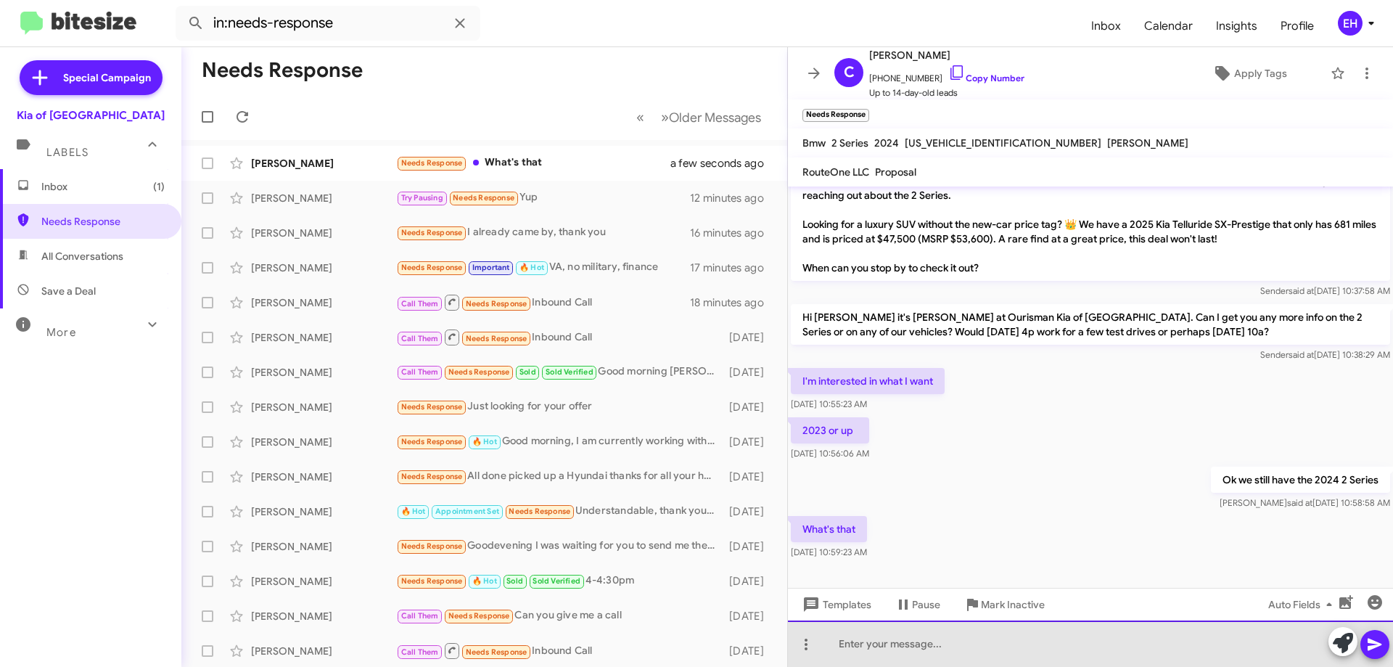
click at [955, 654] on div at bounding box center [1090, 643] width 605 height 46
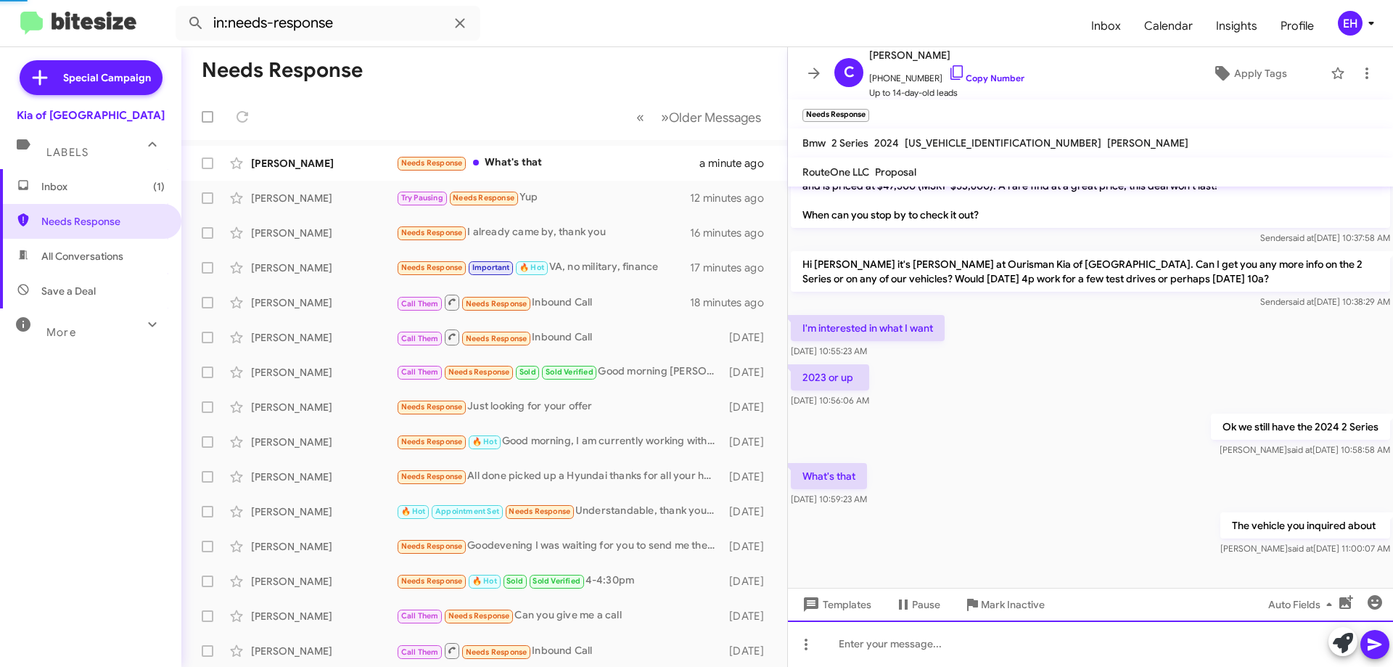
scroll to position [182, 0]
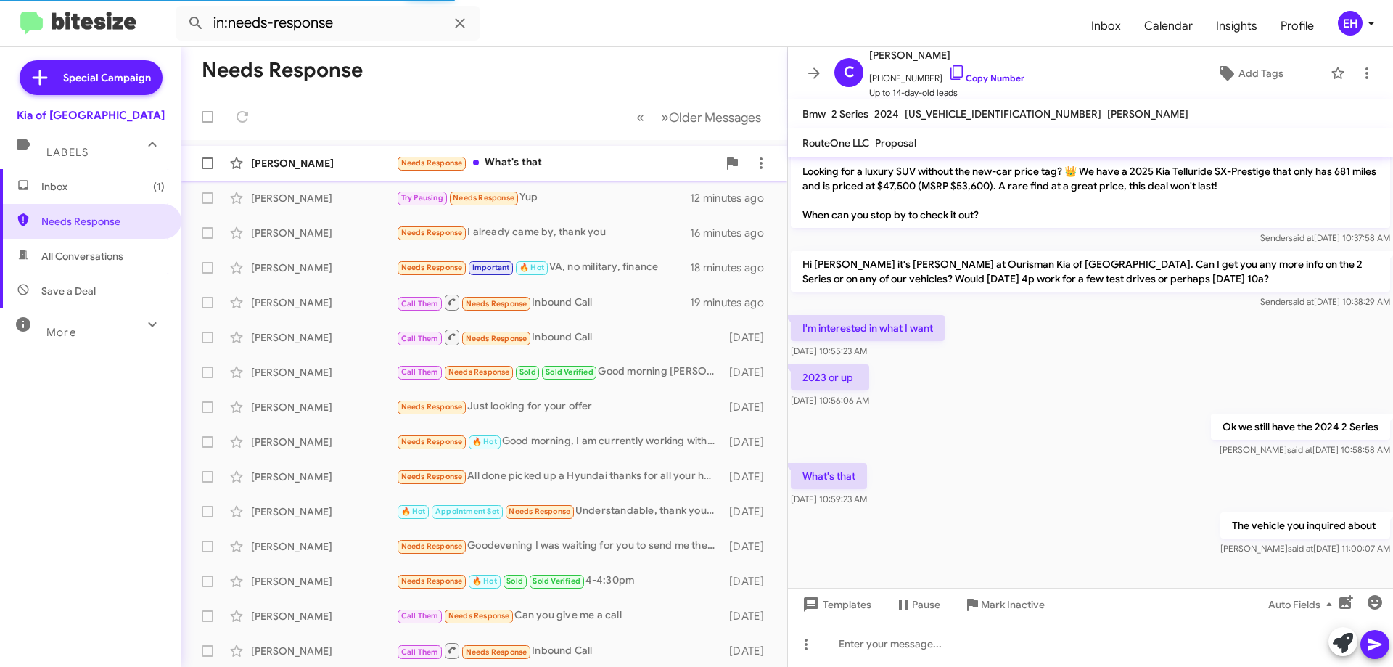
click at [536, 161] on div "Needs Response What's that" at bounding box center [556, 163] width 321 height 17
click at [127, 205] on span "Needs Response" at bounding box center [90, 221] width 181 height 35
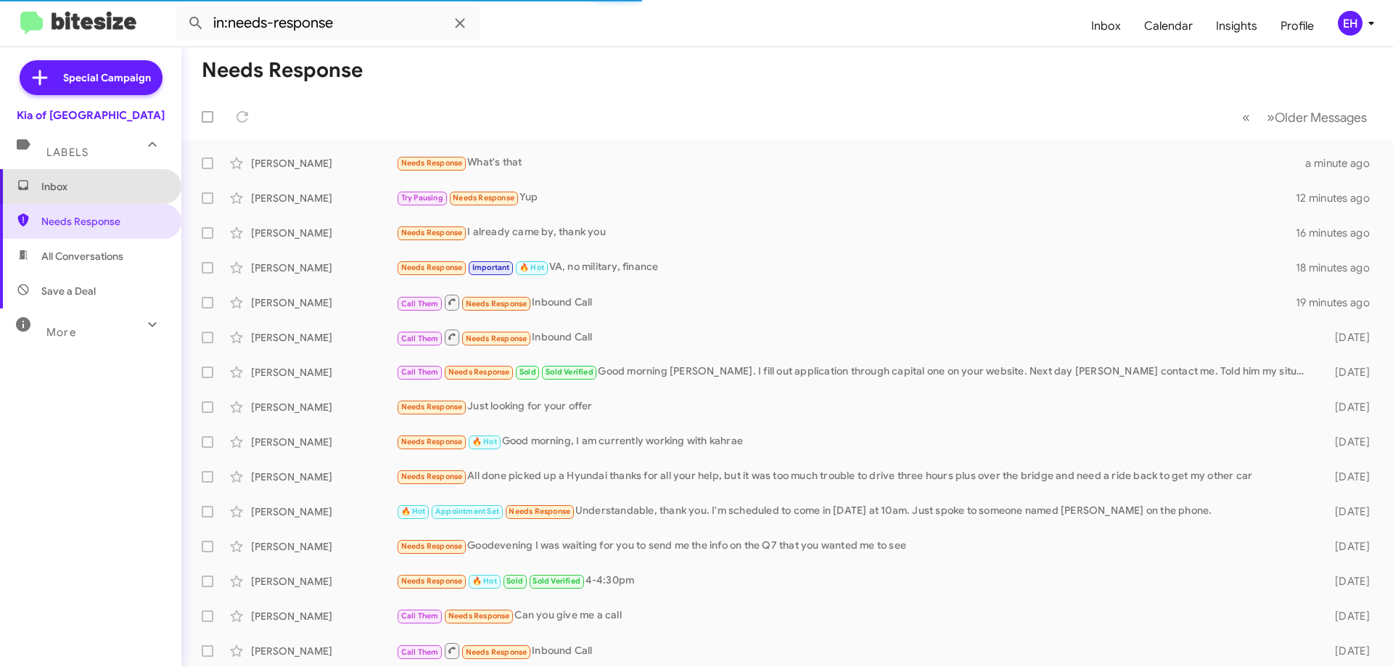
click at [127, 196] on span "Inbox" at bounding box center [90, 186] width 181 height 35
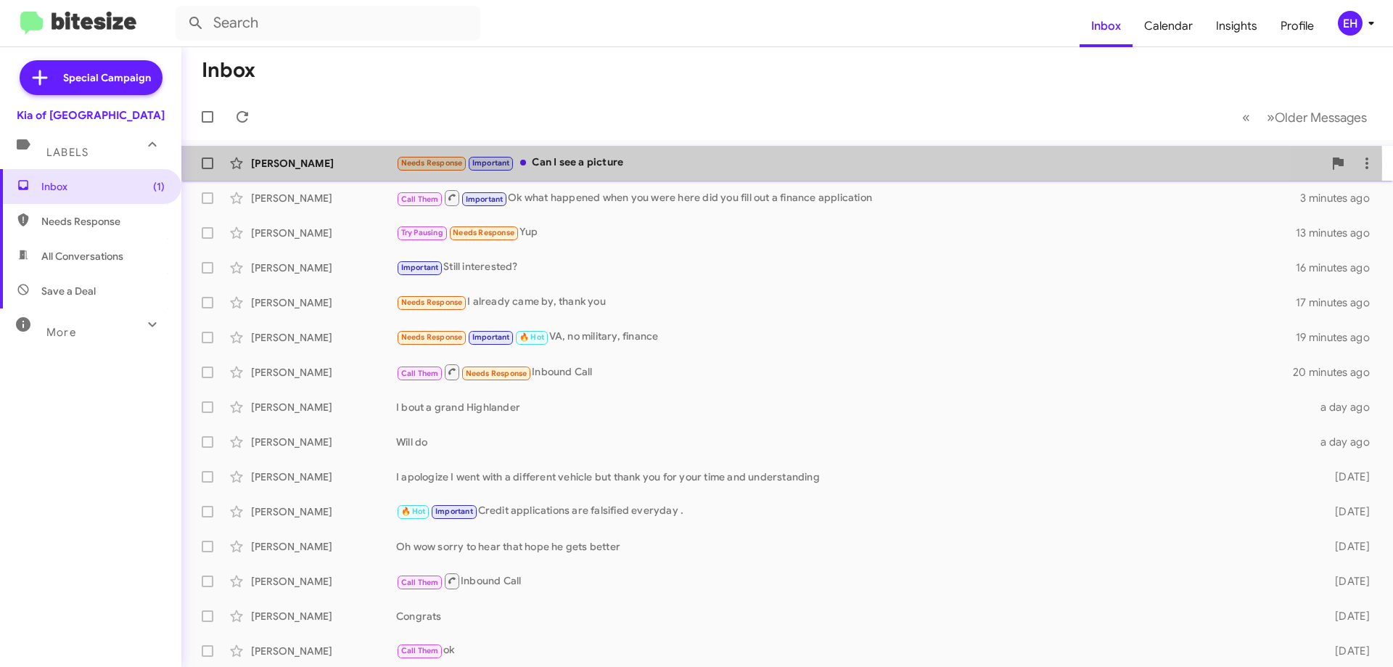
click at [599, 165] on div "Needs Response Important Can I see a picture" at bounding box center [859, 163] width 927 height 17
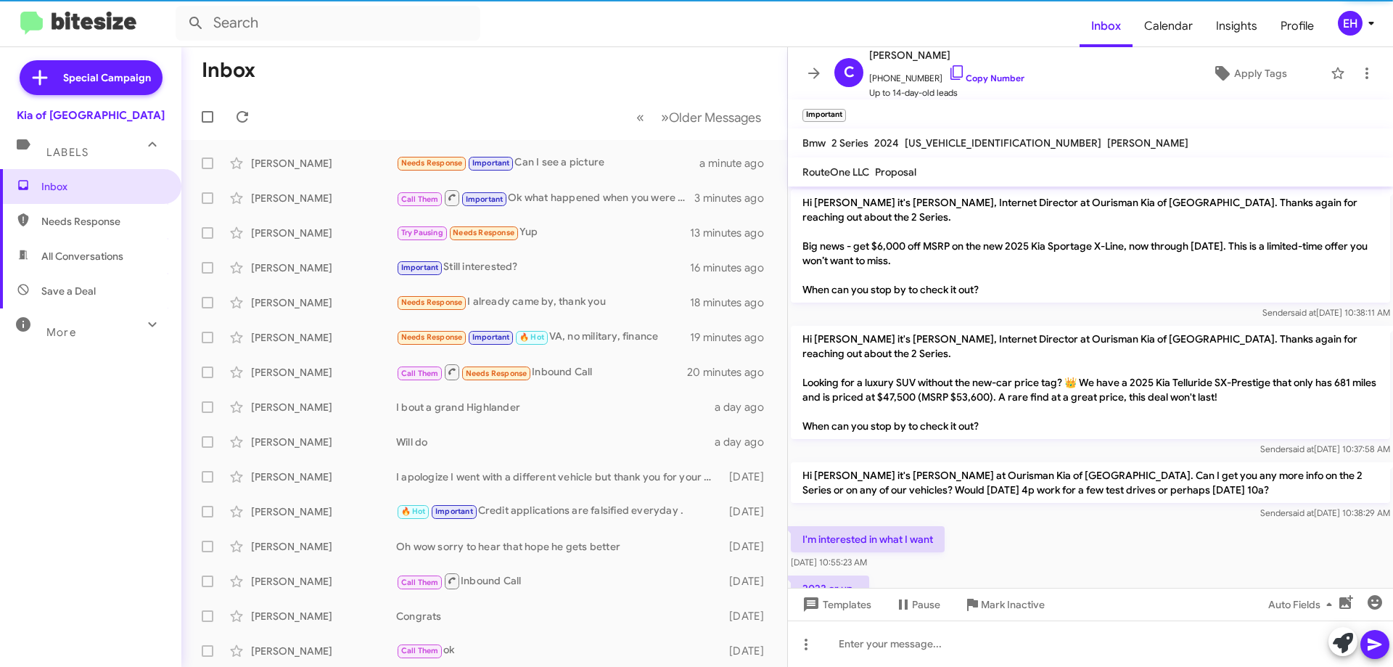
scroll to position [264, 0]
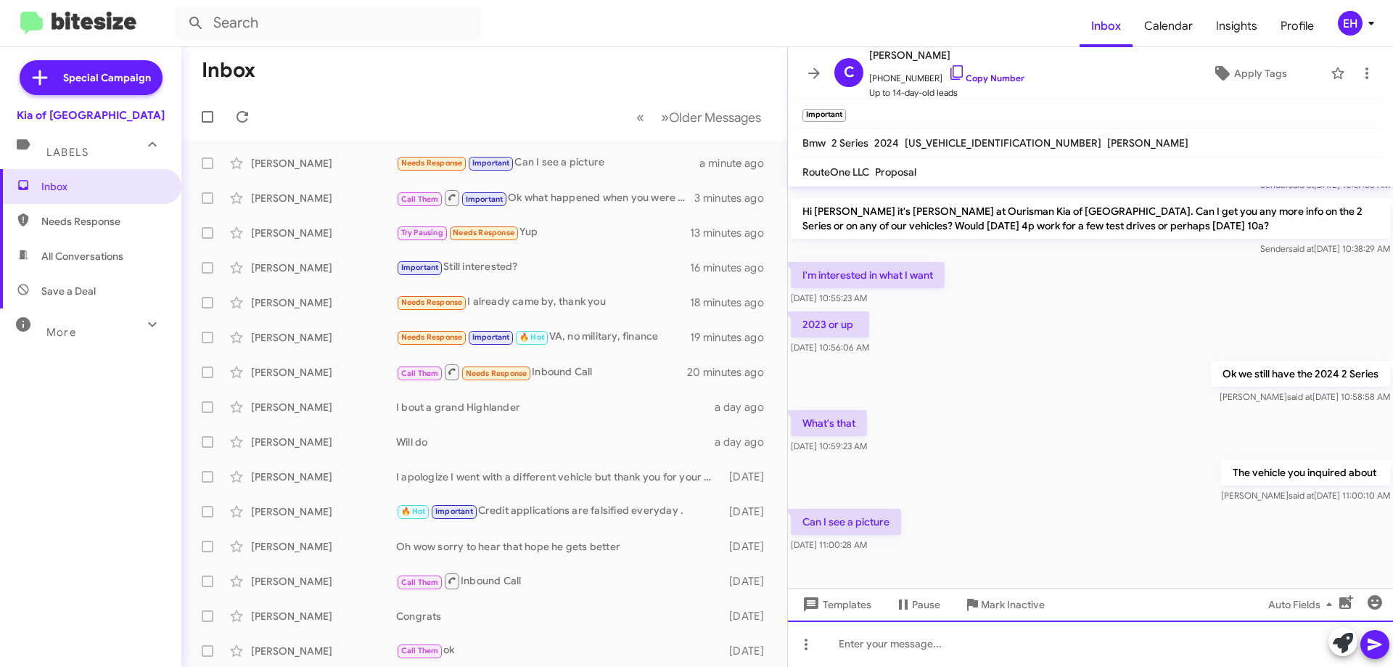
click at [926, 646] on div at bounding box center [1090, 643] width 605 height 46
paste div
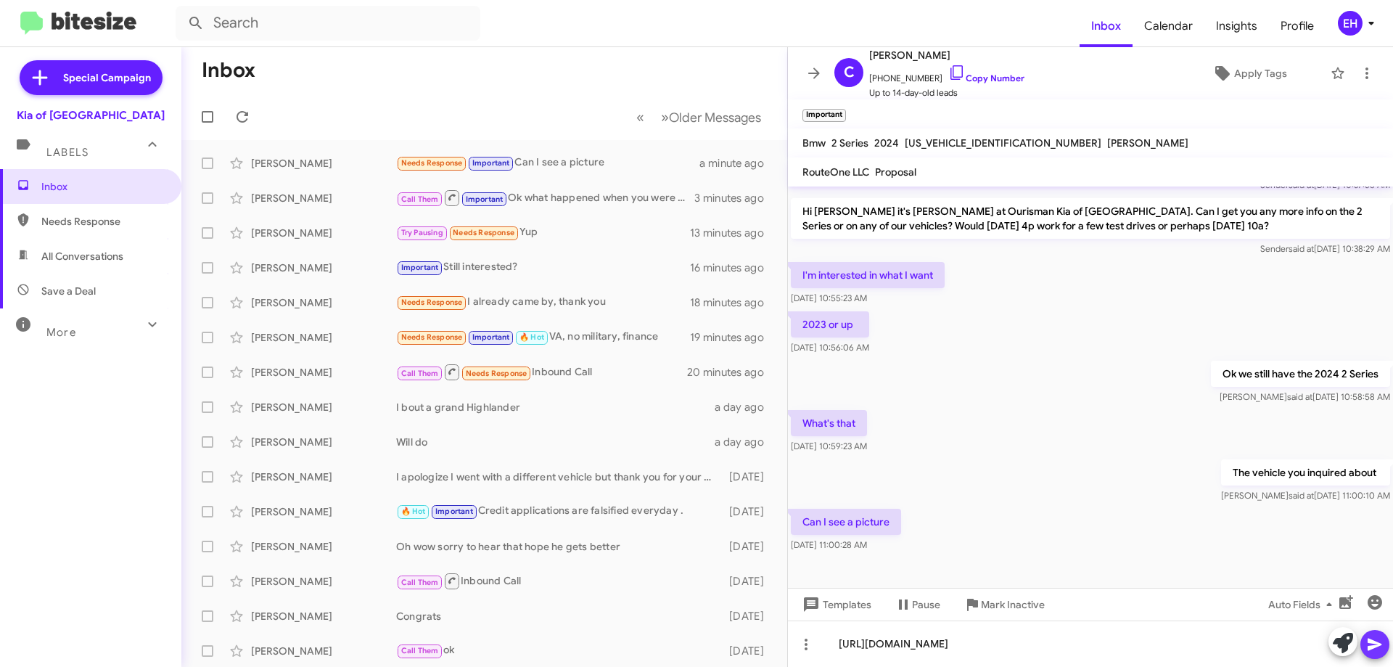
click at [1371, 642] on icon at bounding box center [1375, 644] width 14 height 12
click at [92, 216] on span "Needs Response" at bounding box center [102, 221] width 123 height 15
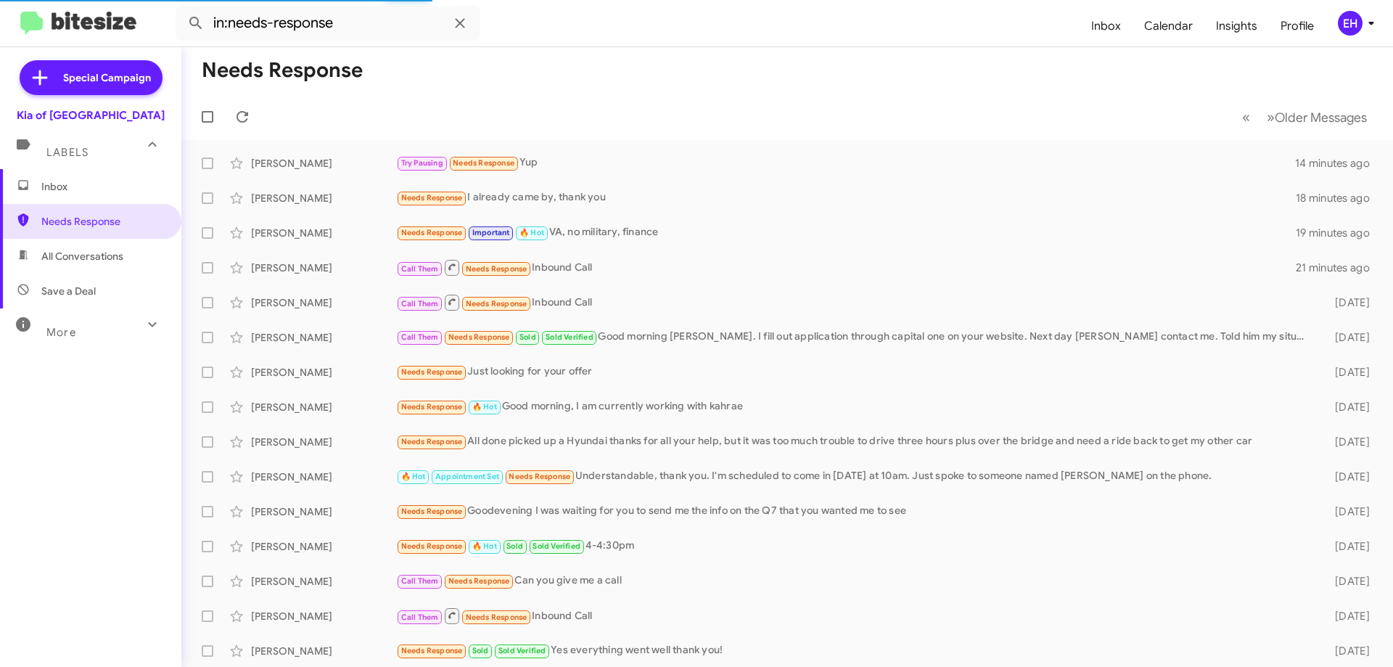
click at [100, 255] on span "All Conversations" at bounding box center [82, 256] width 82 height 15
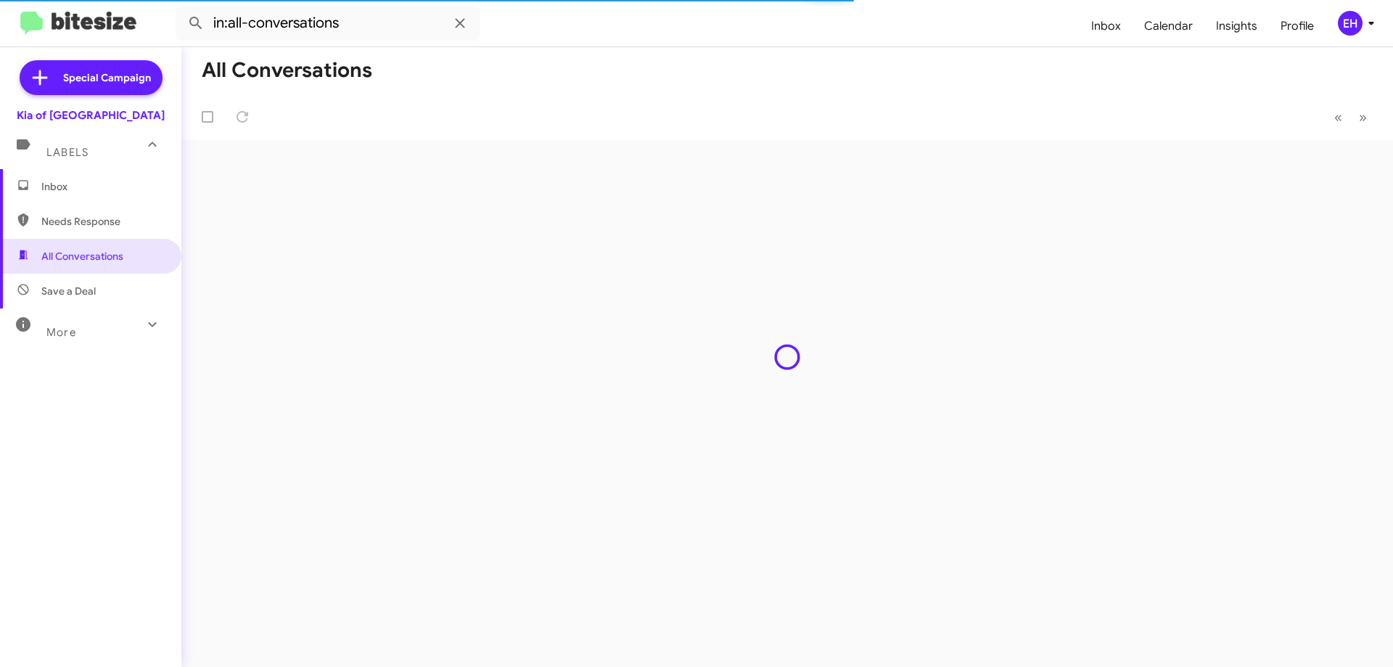
click at [123, 222] on span "Needs Response" at bounding box center [102, 221] width 123 height 15
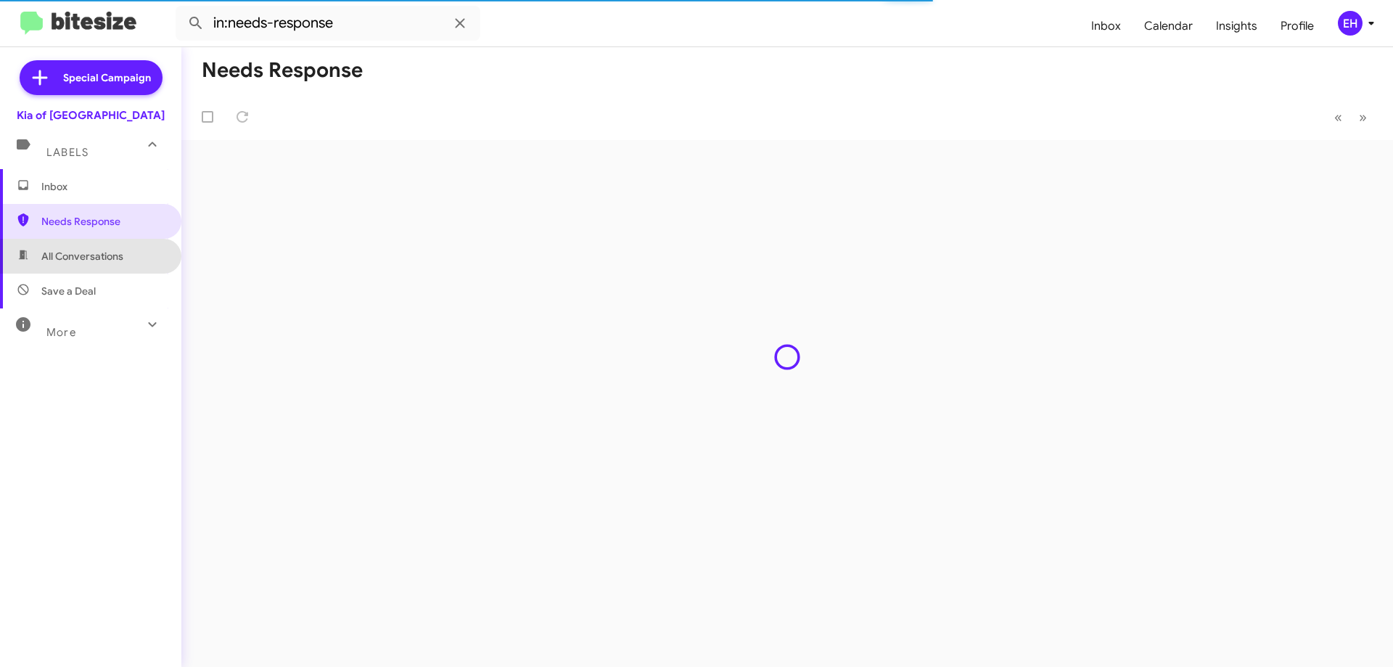
click at [106, 257] on span "All Conversations" at bounding box center [82, 256] width 82 height 15
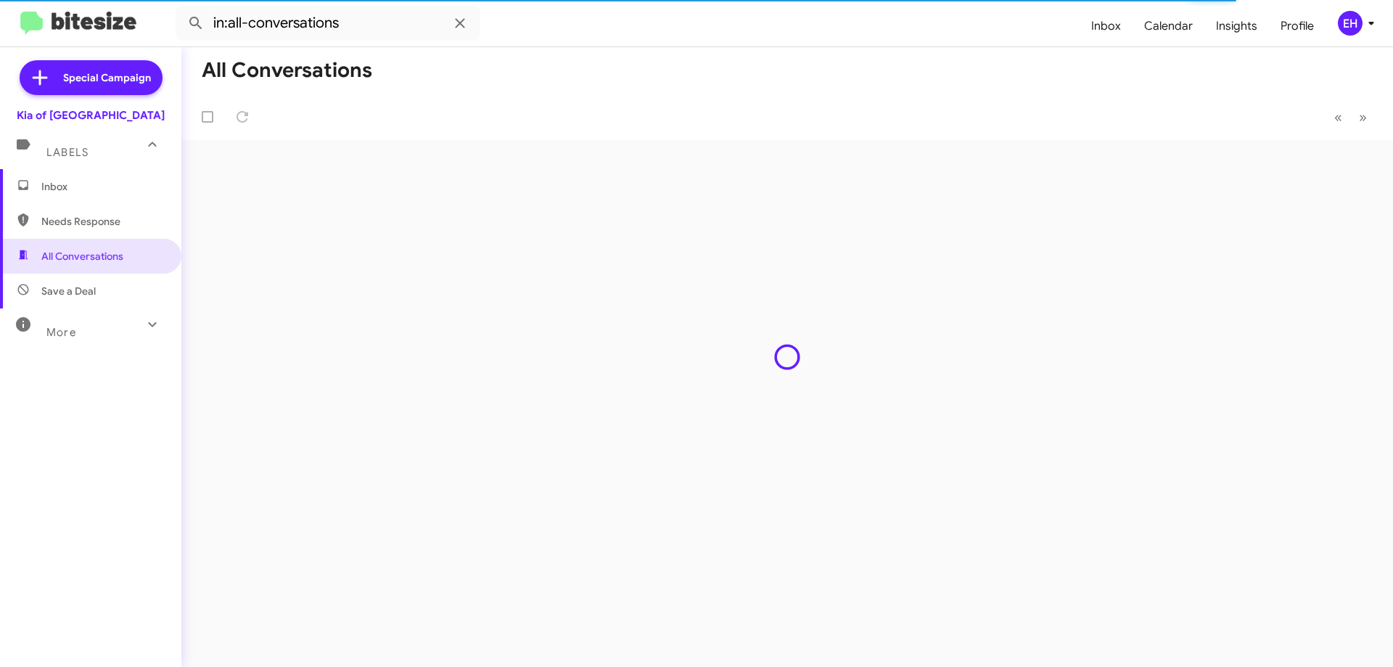
click at [82, 219] on span "Needs Response" at bounding box center [102, 221] width 123 height 15
type input "in:needs-response"
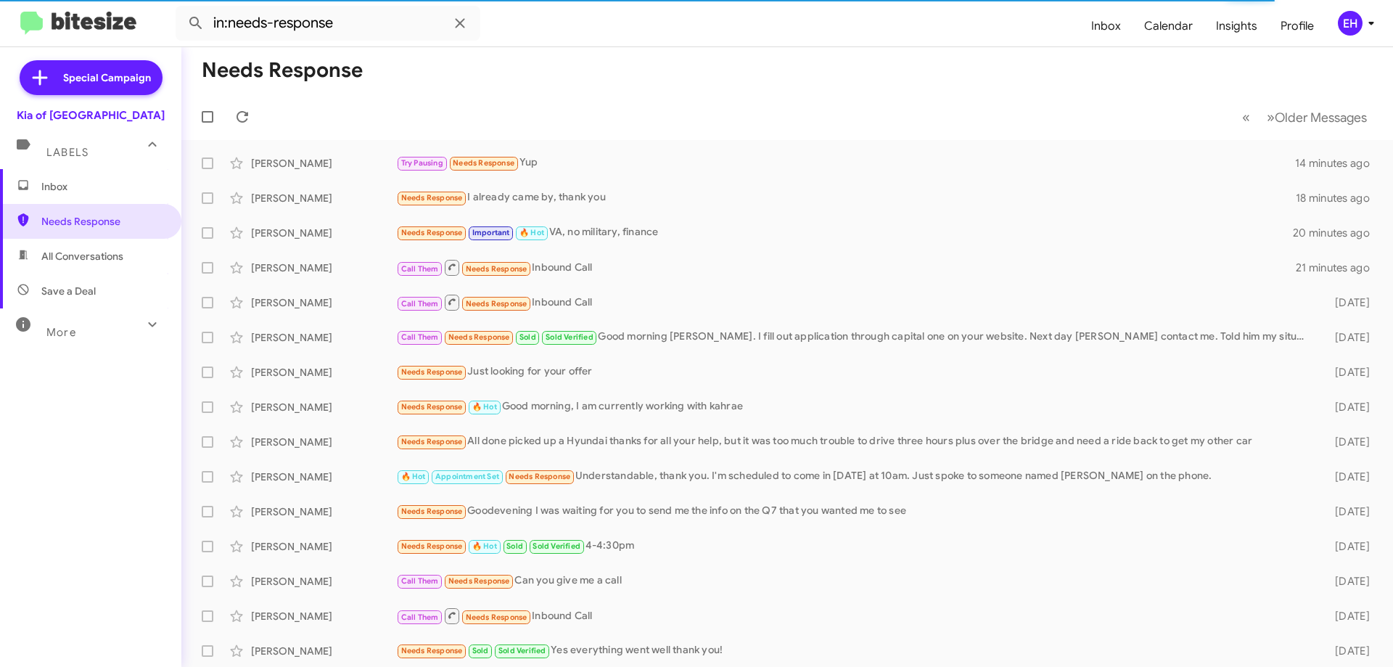
click at [53, 184] on span "Inbox" at bounding box center [102, 186] width 123 height 15
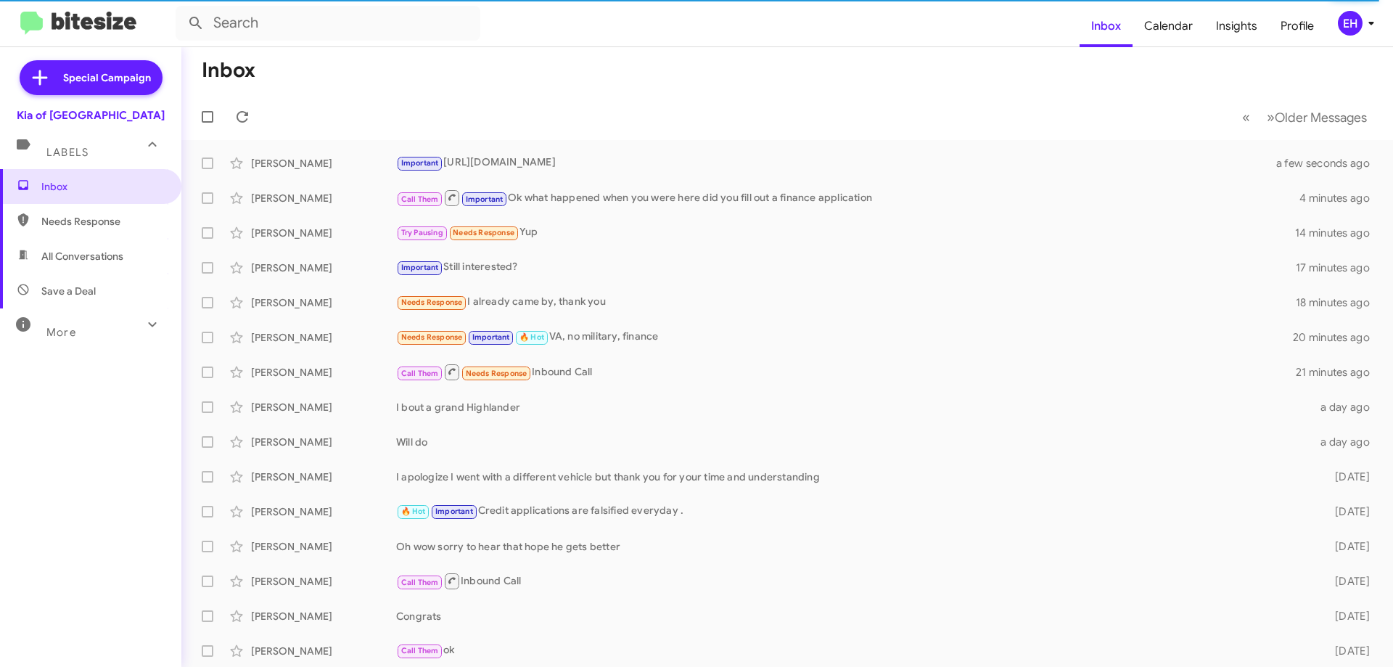
click at [132, 220] on span "Needs Response" at bounding box center [102, 221] width 123 height 15
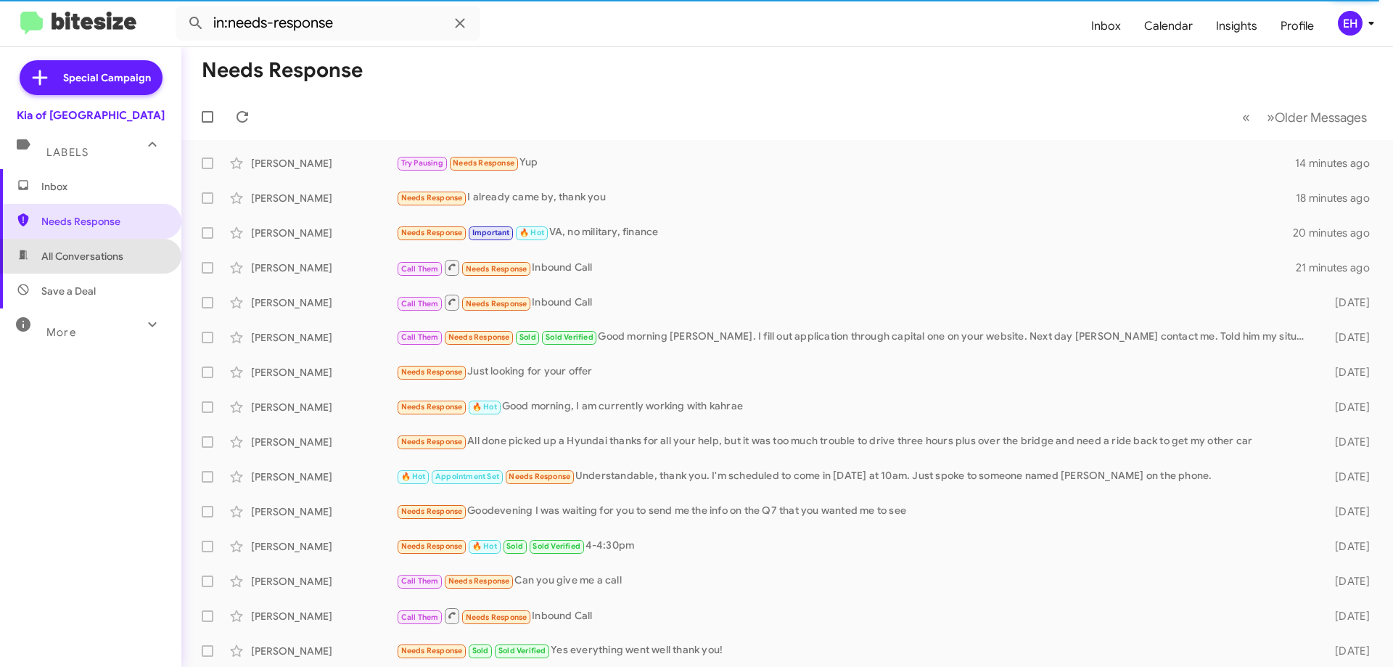
click at [120, 260] on span "All Conversations" at bounding box center [82, 256] width 82 height 15
type input "in:all-conversations"
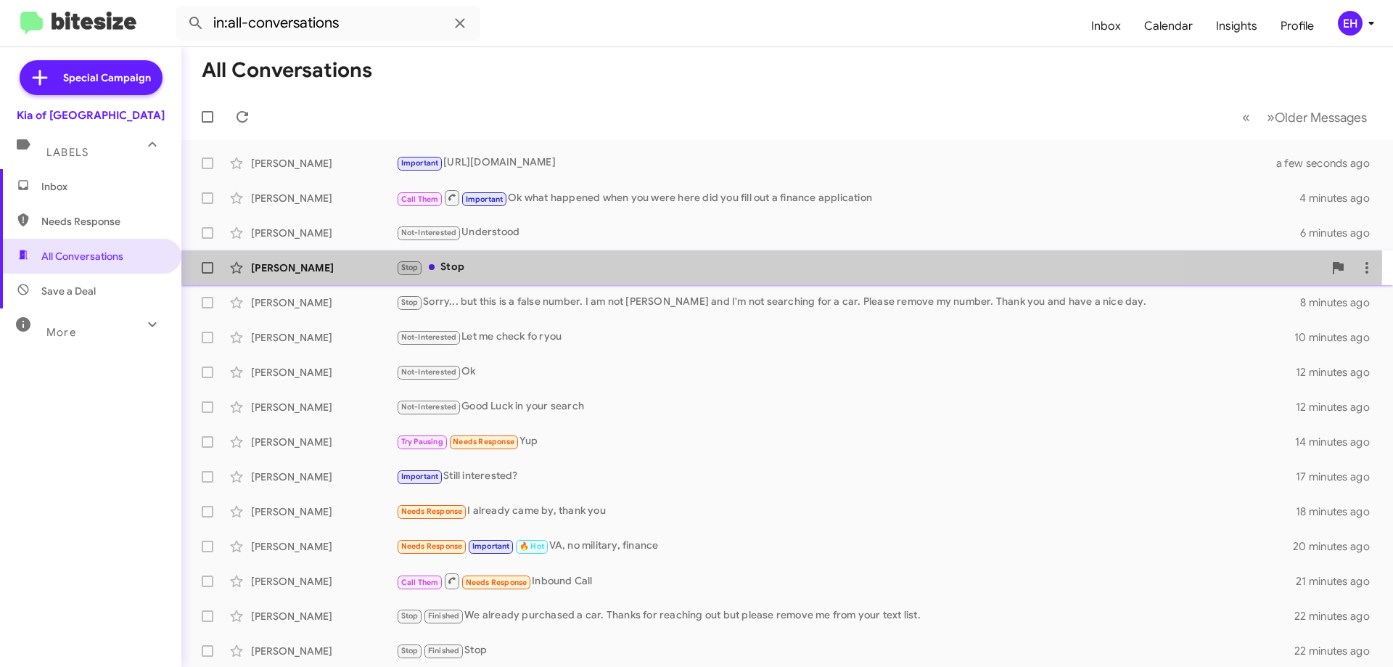
click at [453, 264] on div "Stop Stop" at bounding box center [859, 267] width 927 height 17
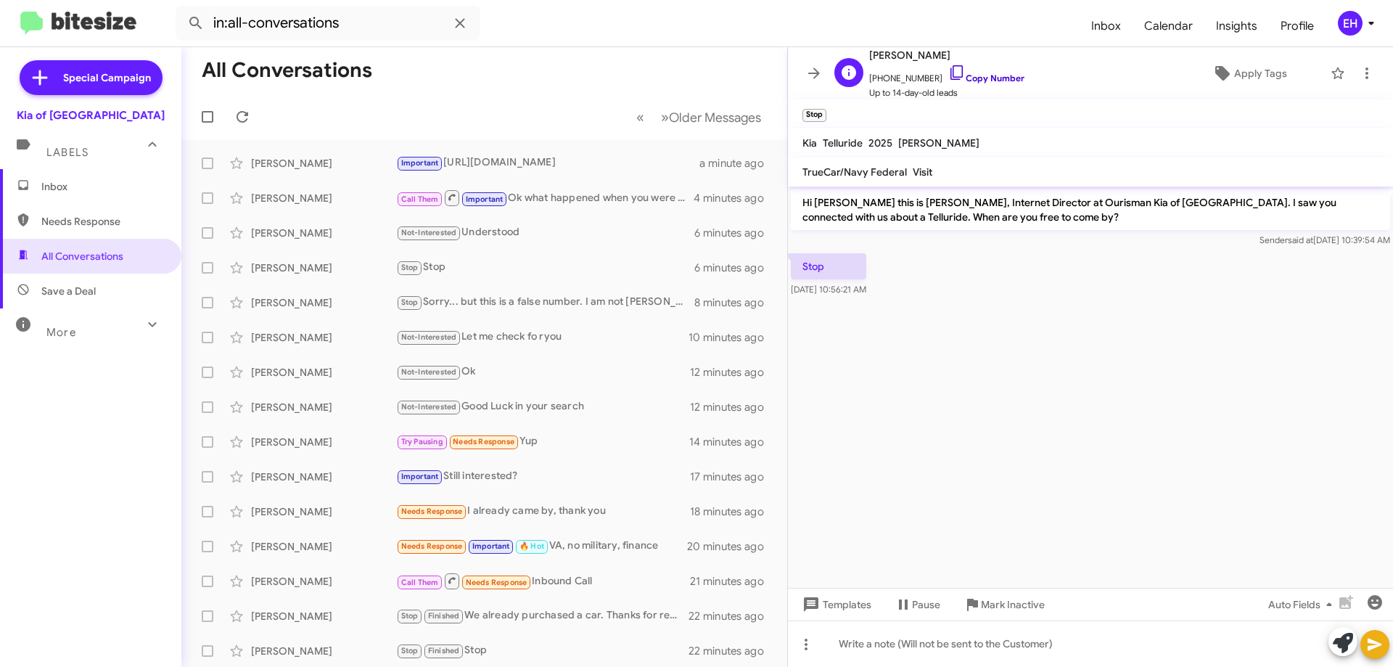
click at [977, 78] on link "Copy Number" at bounding box center [986, 78] width 76 height 11
click at [63, 176] on span "Inbox" at bounding box center [90, 186] width 181 height 35
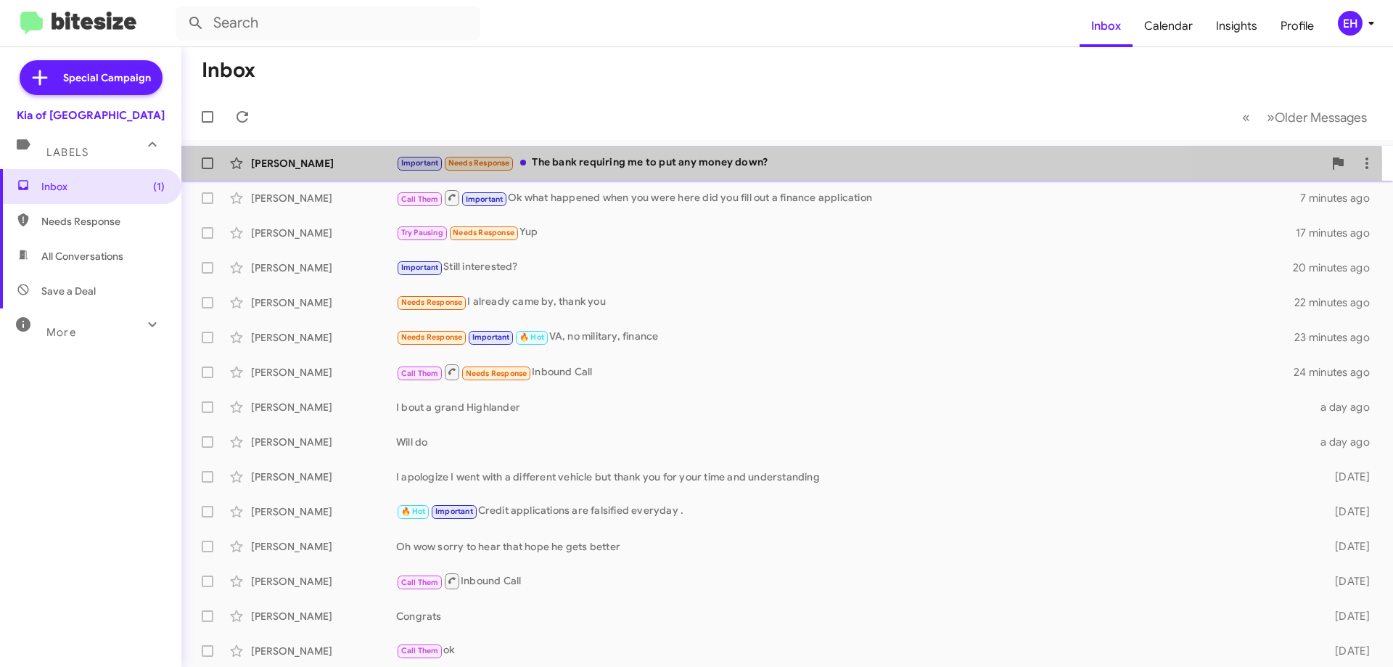
click at [641, 166] on div "Important Needs Response The bank requiring me to put any money down?" at bounding box center [859, 163] width 927 height 17
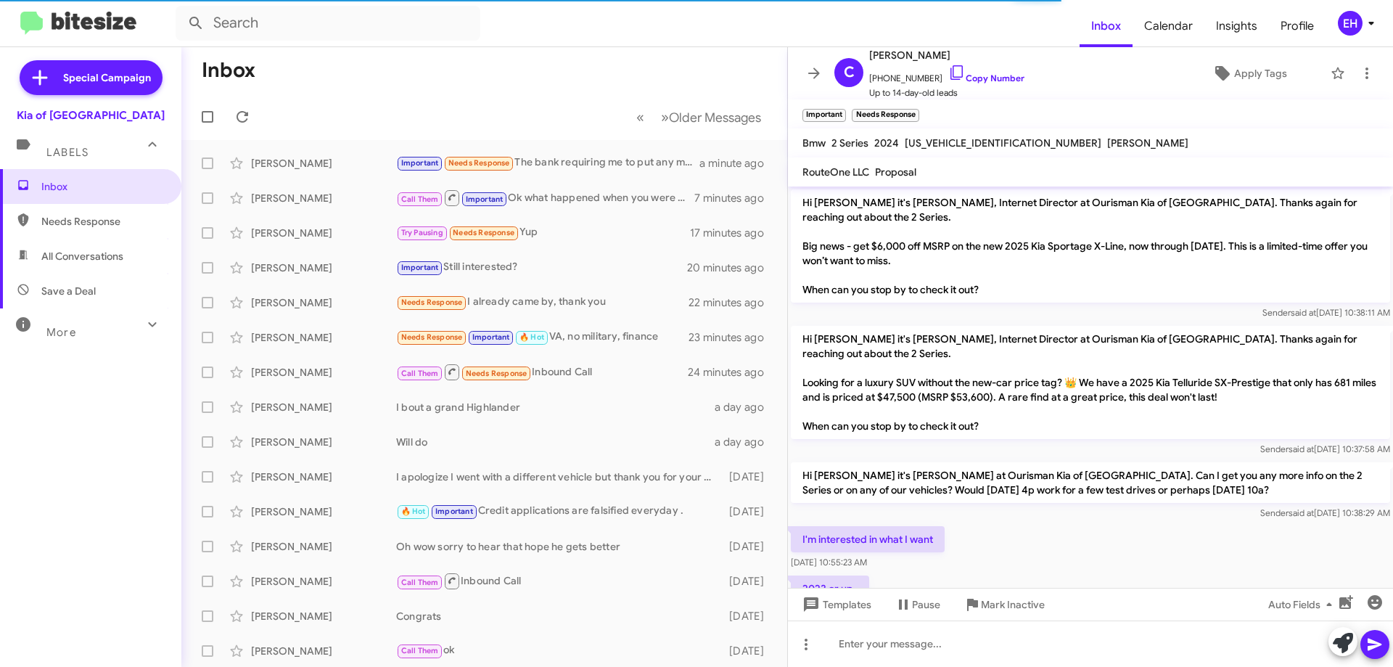
scroll to position [341, 0]
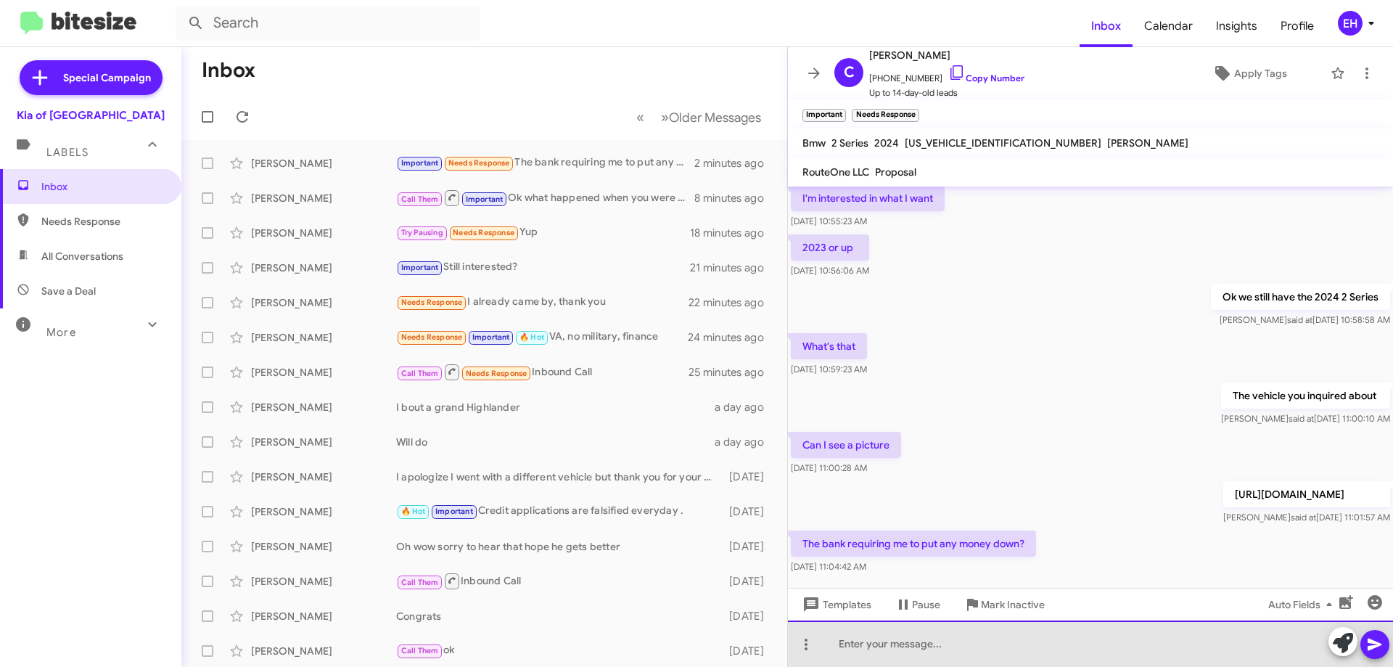
drag, startPoint x: 897, startPoint y: 99, endPoint x: 955, endPoint y: 641, distance: 544.3
click at [955, 641] on div at bounding box center [1090, 643] width 605 height 46
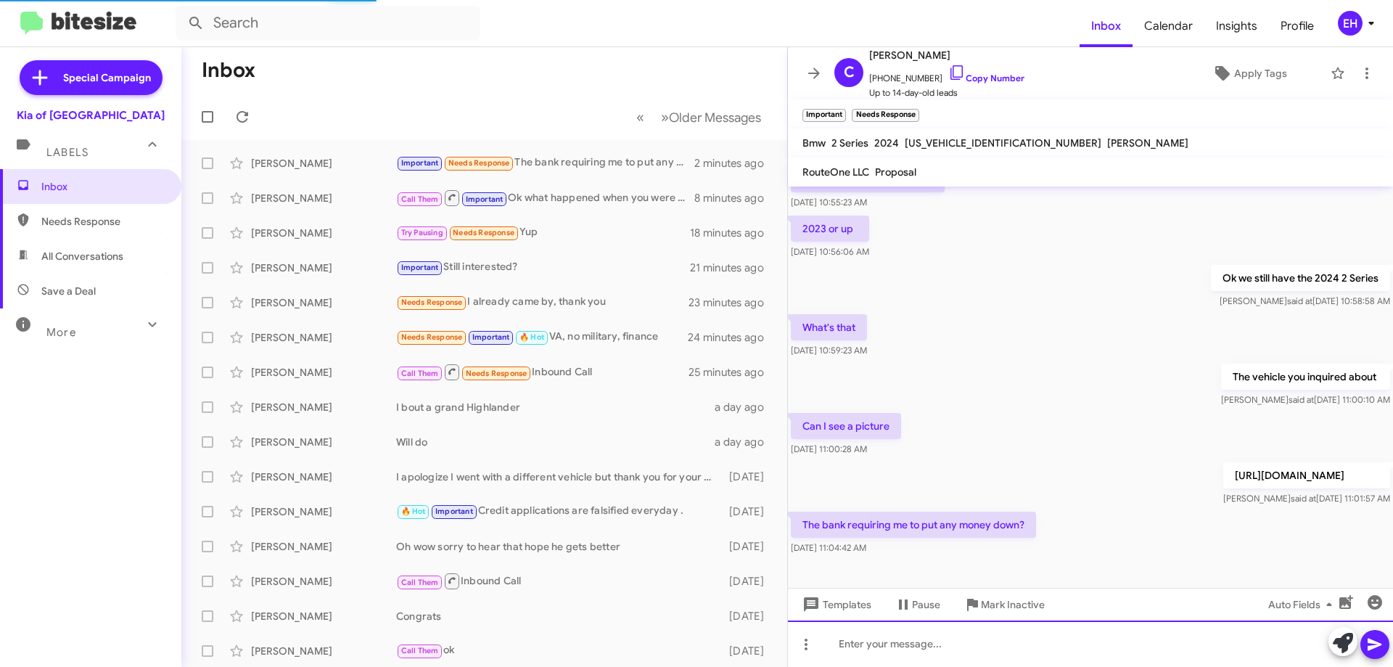
scroll to position [370, 0]
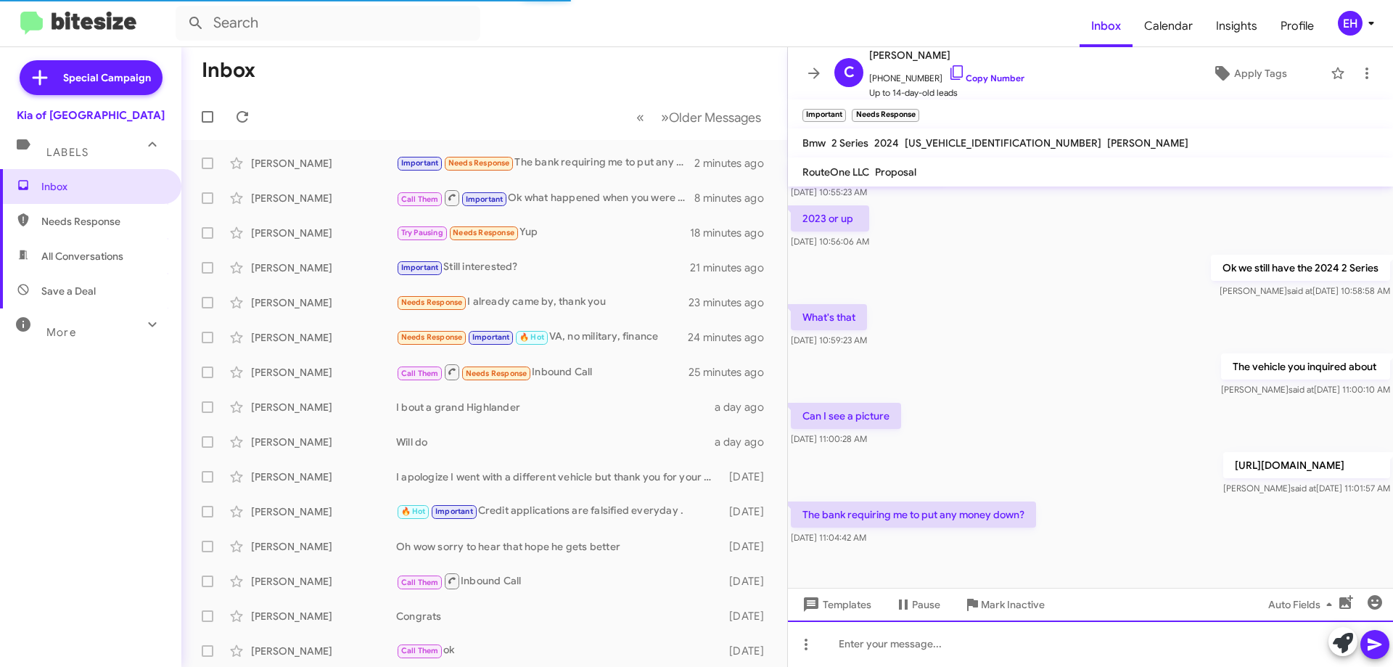
click at [984, 638] on div at bounding box center [1090, 643] width 605 height 46
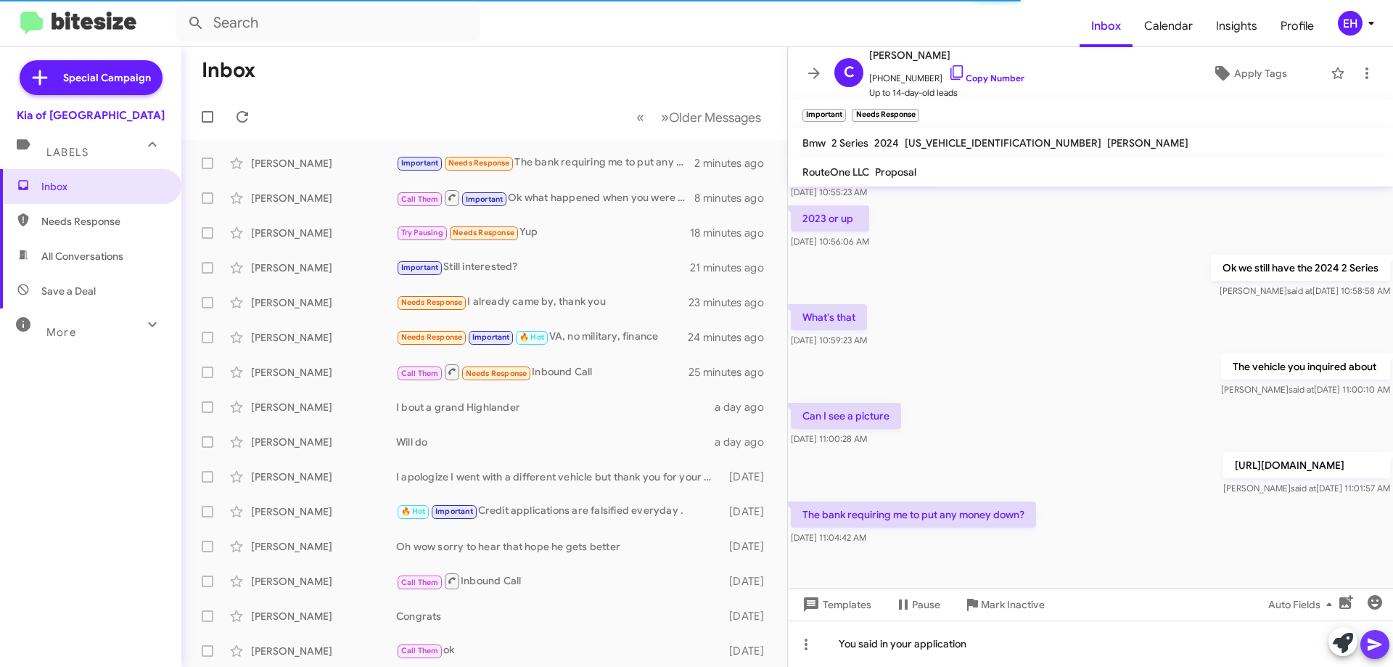
click at [1378, 642] on icon at bounding box center [1374, 644] width 17 height 17
click at [118, 215] on span "Needs Response" at bounding box center [102, 221] width 123 height 15
type input "in:needs-response"
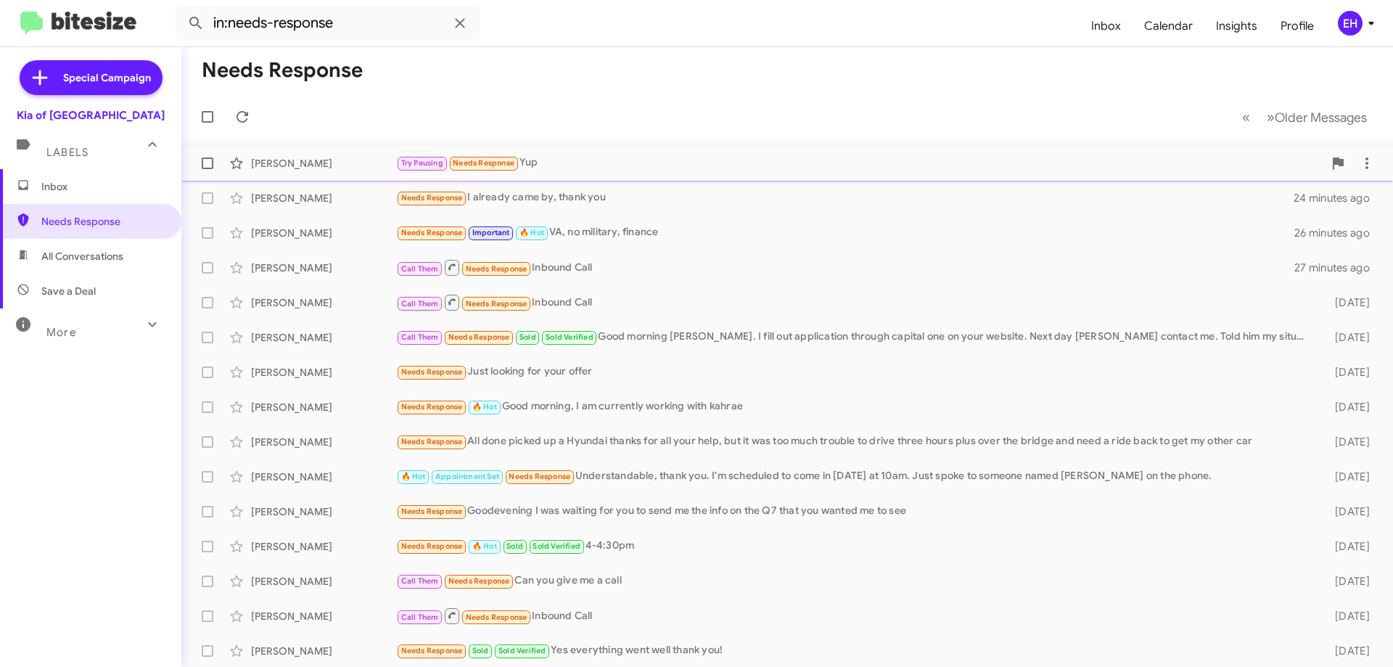
click at [533, 171] on div "Try Pausing Needs Response Yup" at bounding box center [859, 163] width 927 height 17
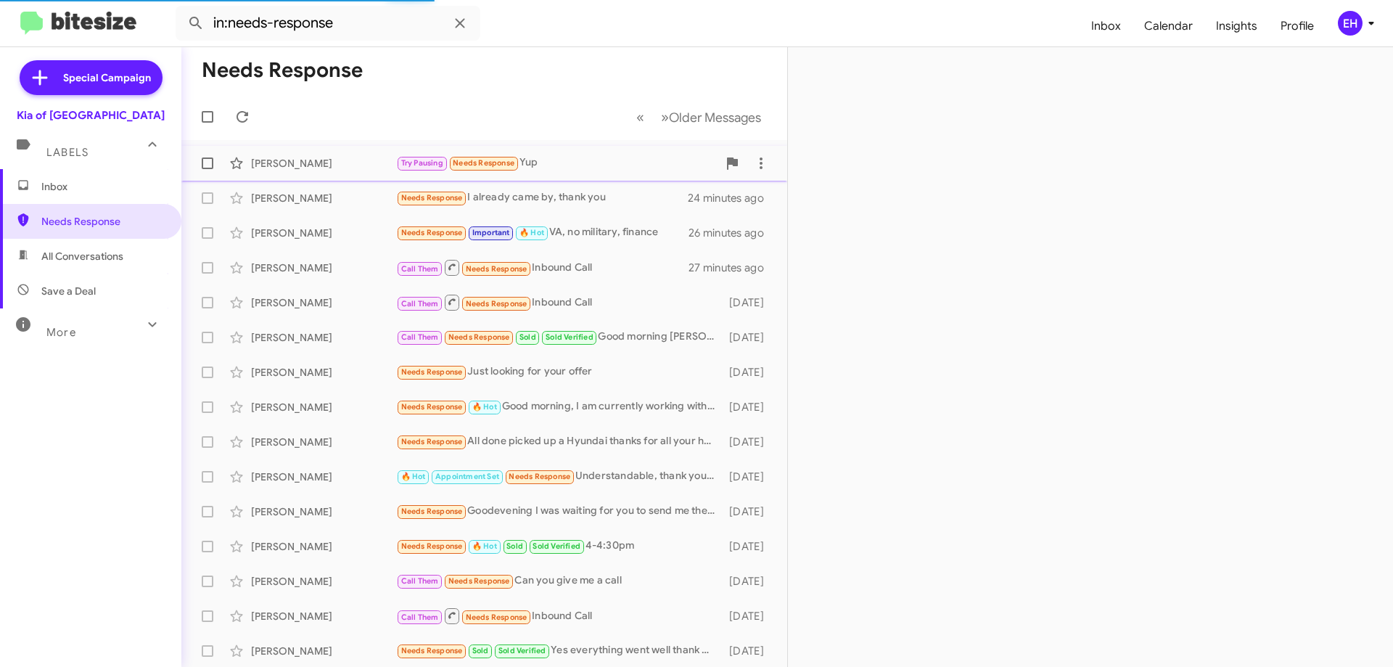
click at [590, 160] on div "Try Pausing Needs Response Yup" at bounding box center [556, 163] width 321 height 17
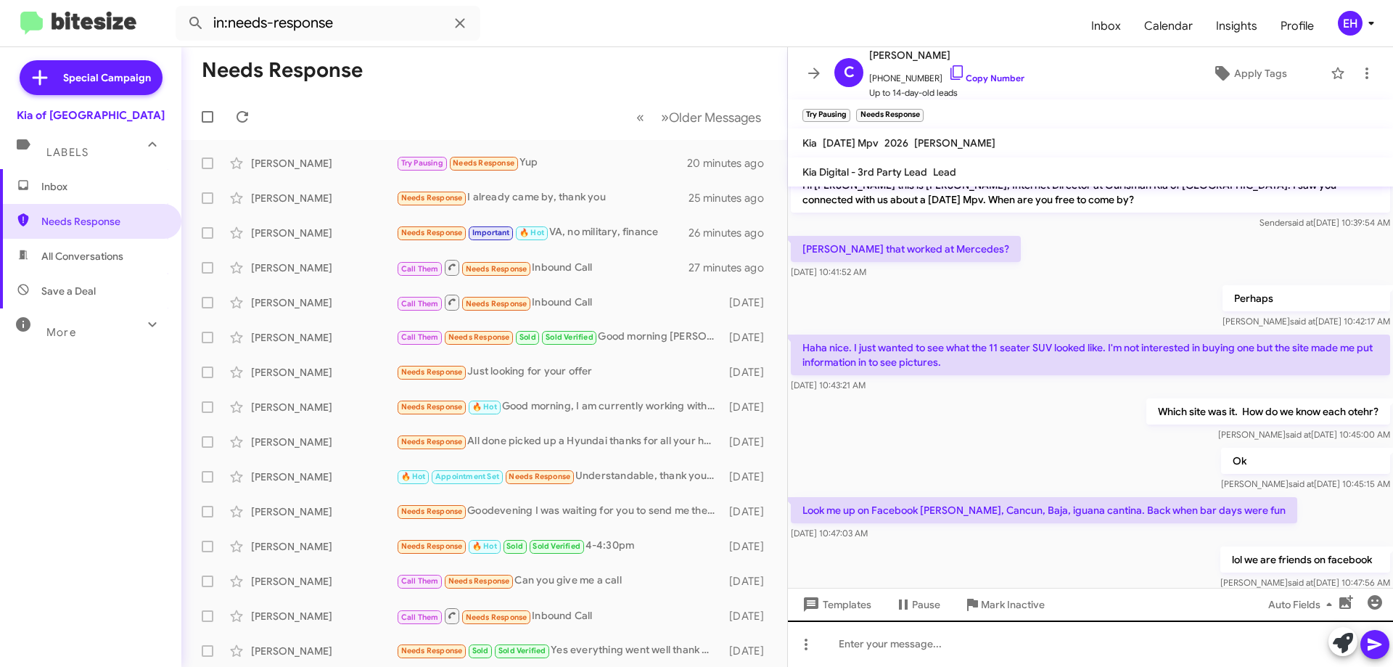
scroll to position [104, 0]
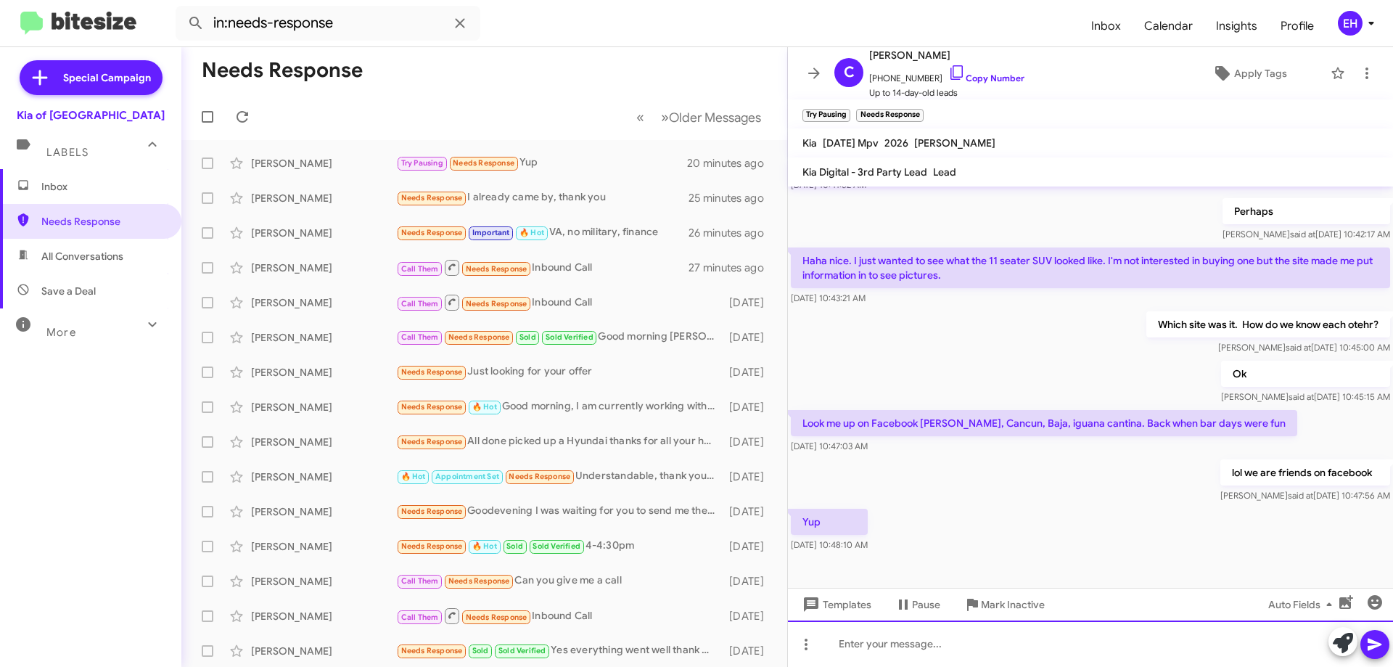
click at [955, 637] on div at bounding box center [1090, 643] width 605 height 46
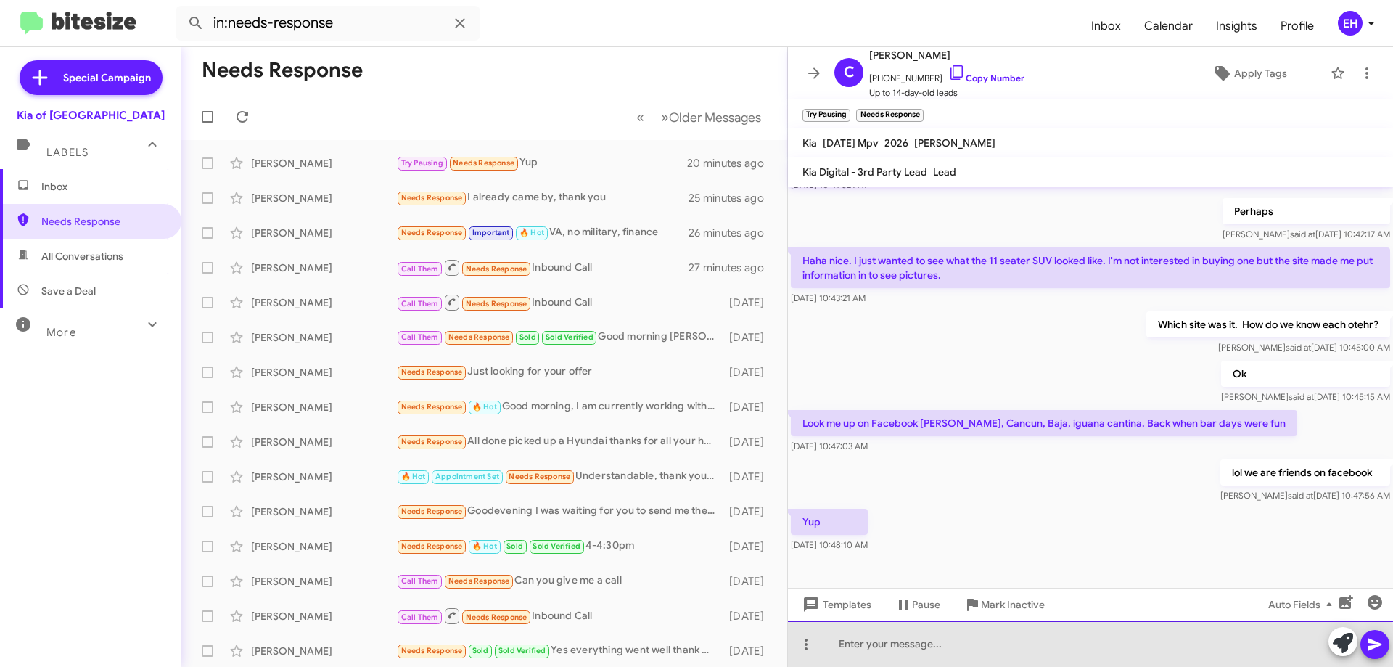
click at [924, 650] on div at bounding box center [1090, 643] width 605 height 46
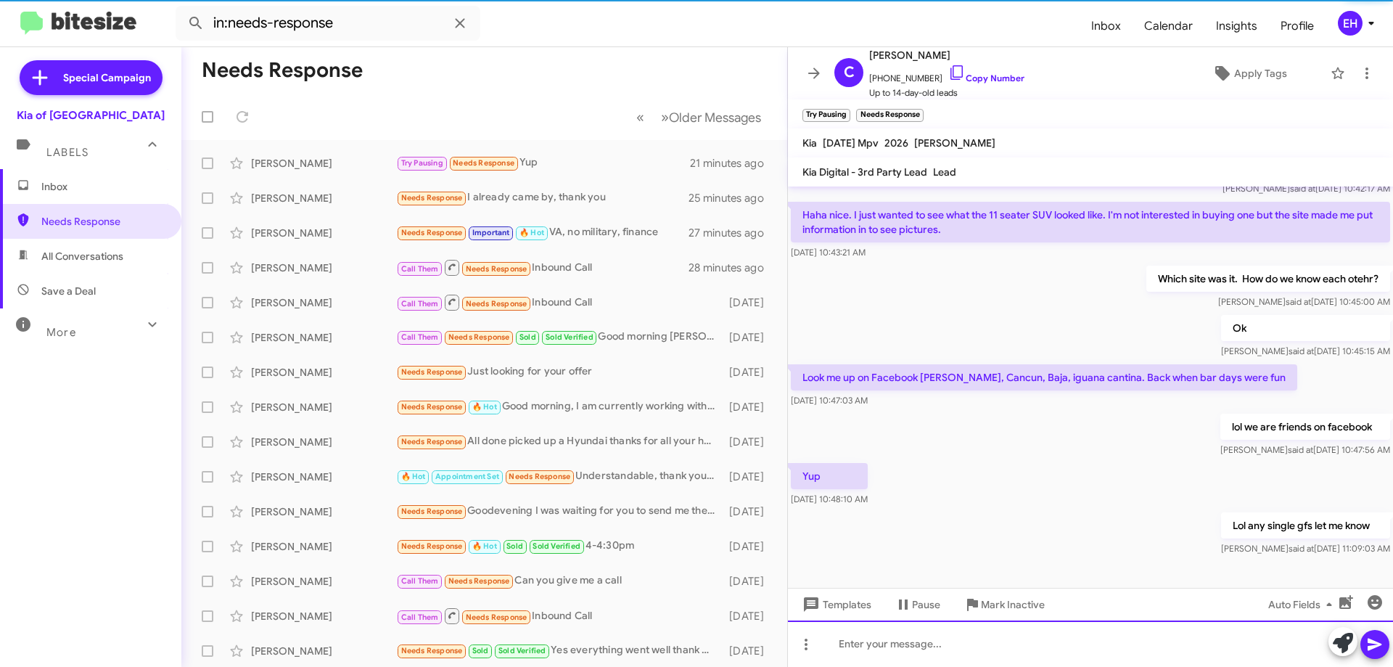
scroll to position [157, 0]
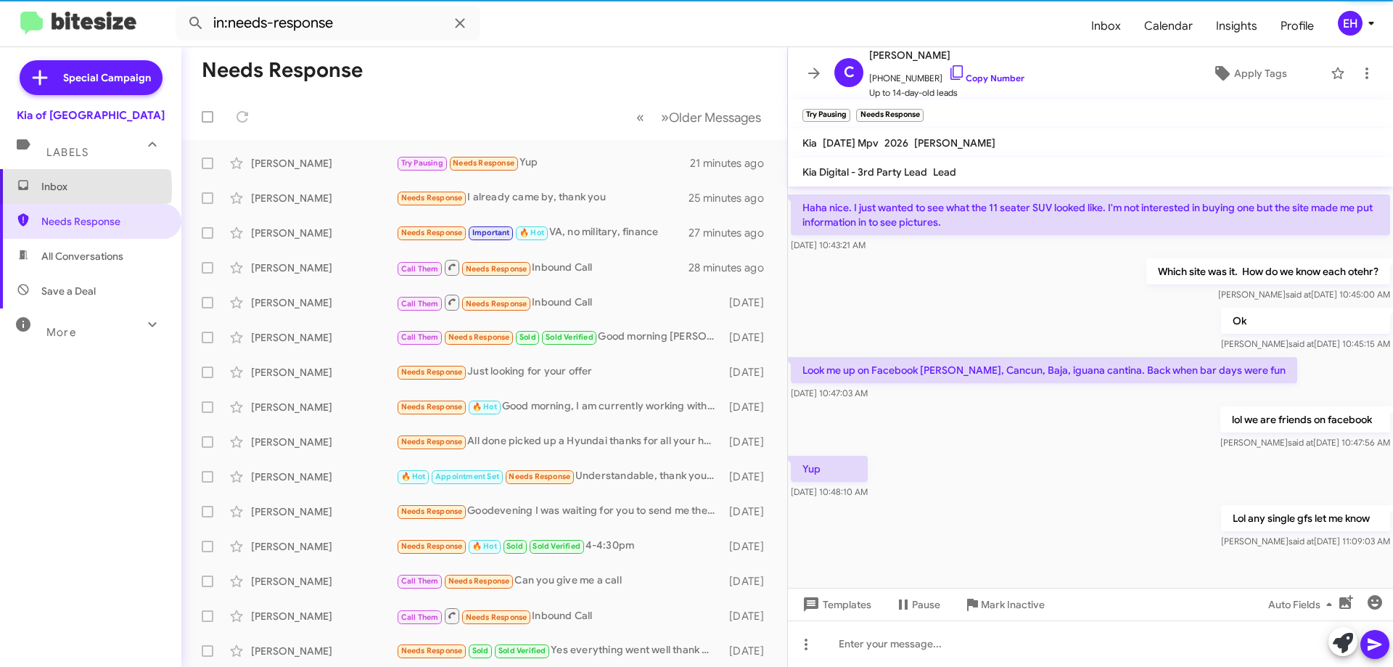
click at [35, 187] on span "Inbox" at bounding box center [90, 186] width 181 height 35
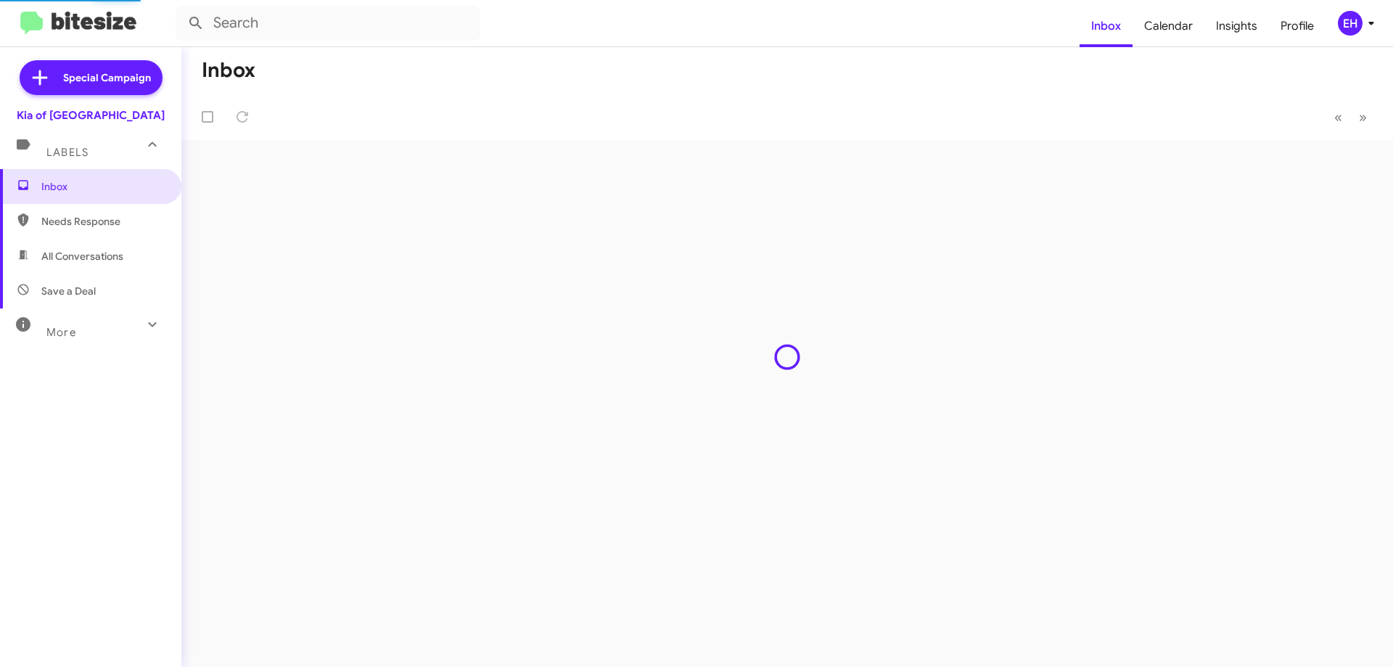
click at [88, 261] on span "All Conversations" at bounding box center [82, 256] width 82 height 15
type input "in:all-conversations"
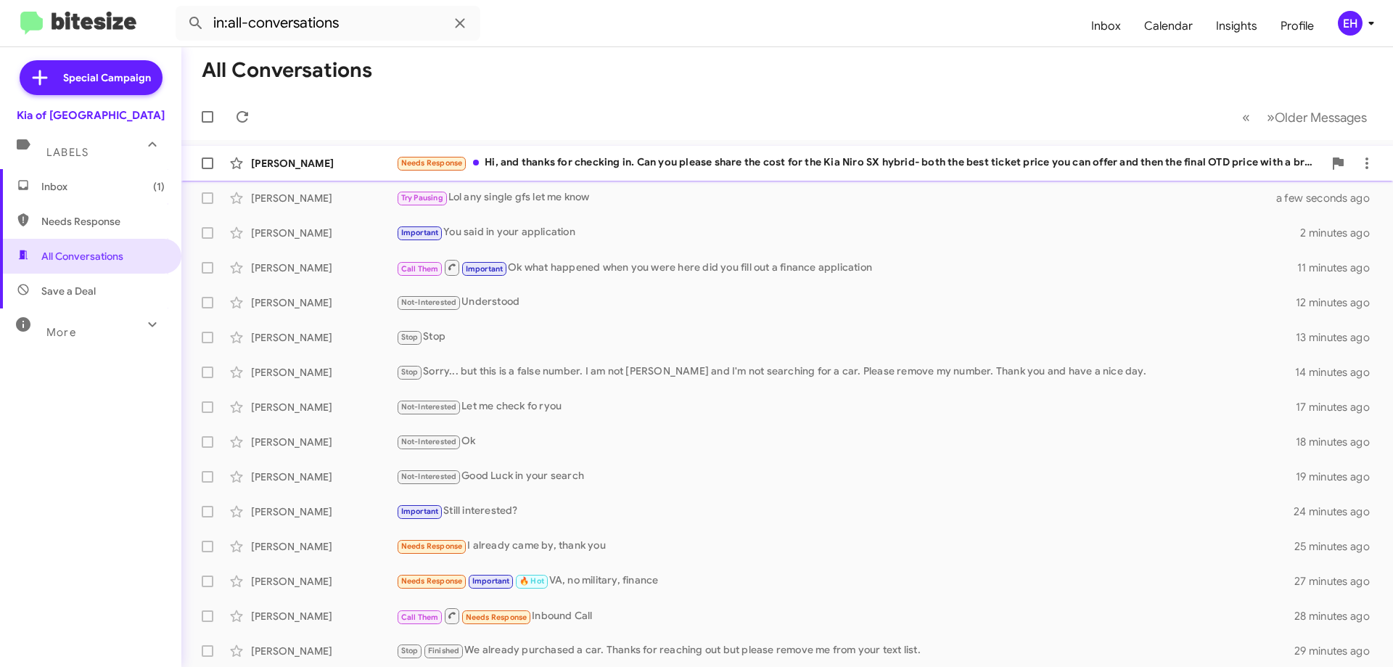
click at [615, 167] on div "Needs Response Hi, and thanks for checking in. Can you please share the cost fo…" at bounding box center [859, 163] width 927 height 17
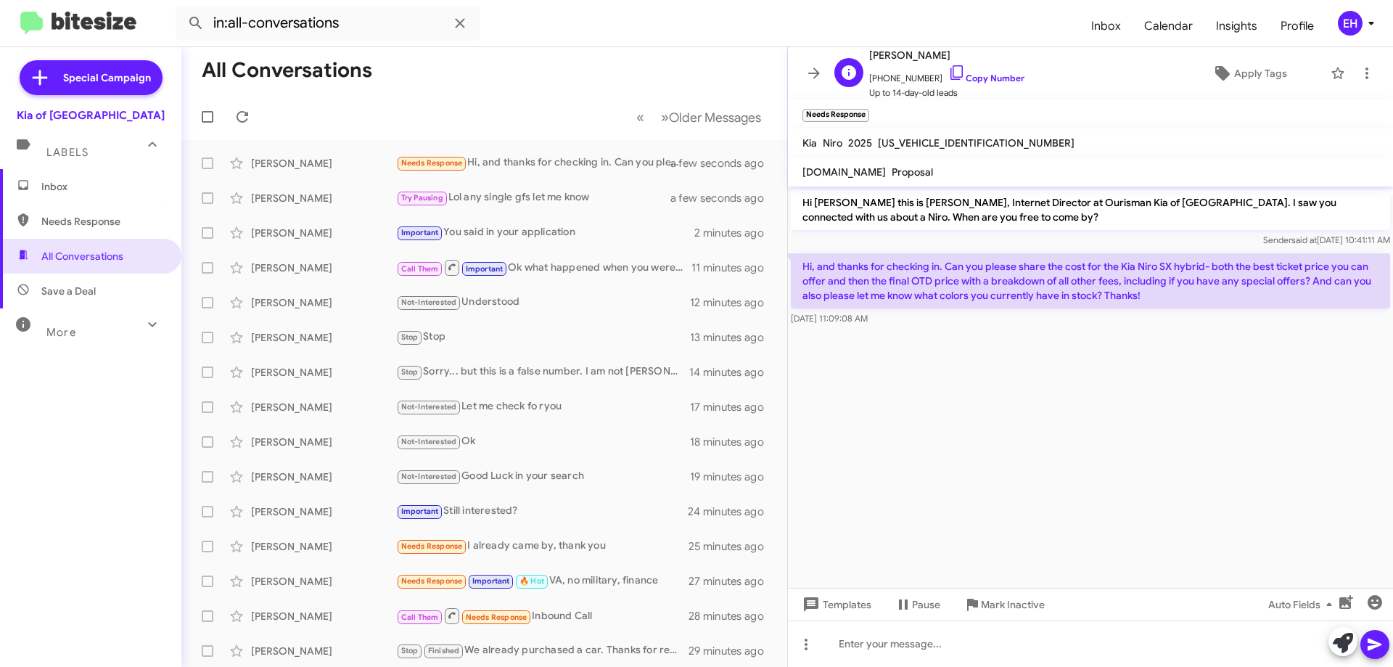
click at [979, 71] on span "[PHONE_NUMBER] Copy Number" at bounding box center [946, 75] width 155 height 22
click at [985, 75] on link "Copy Number" at bounding box center [986, 78] width 76 height 11
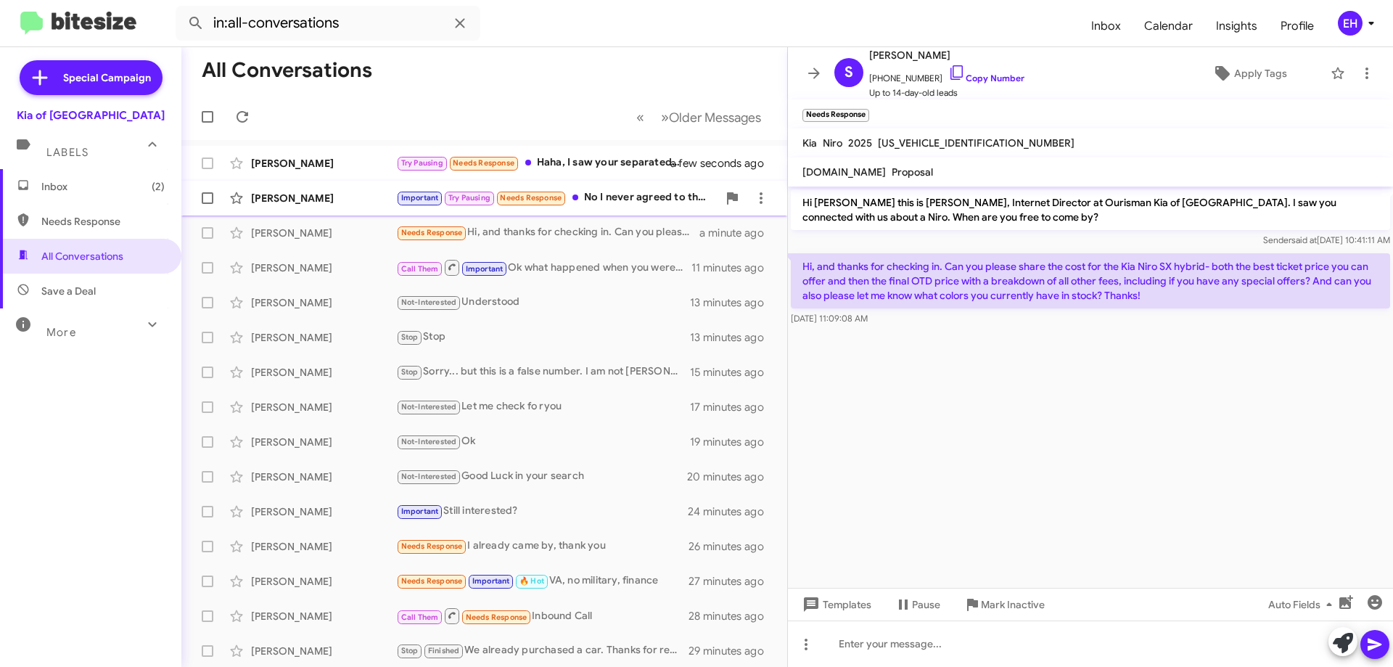
click at [637, 202] on div "Important Try Pausing Needs Response No I never agreed to that I'll just wait t…" at bounding box center [556, 197] width 321 height 17
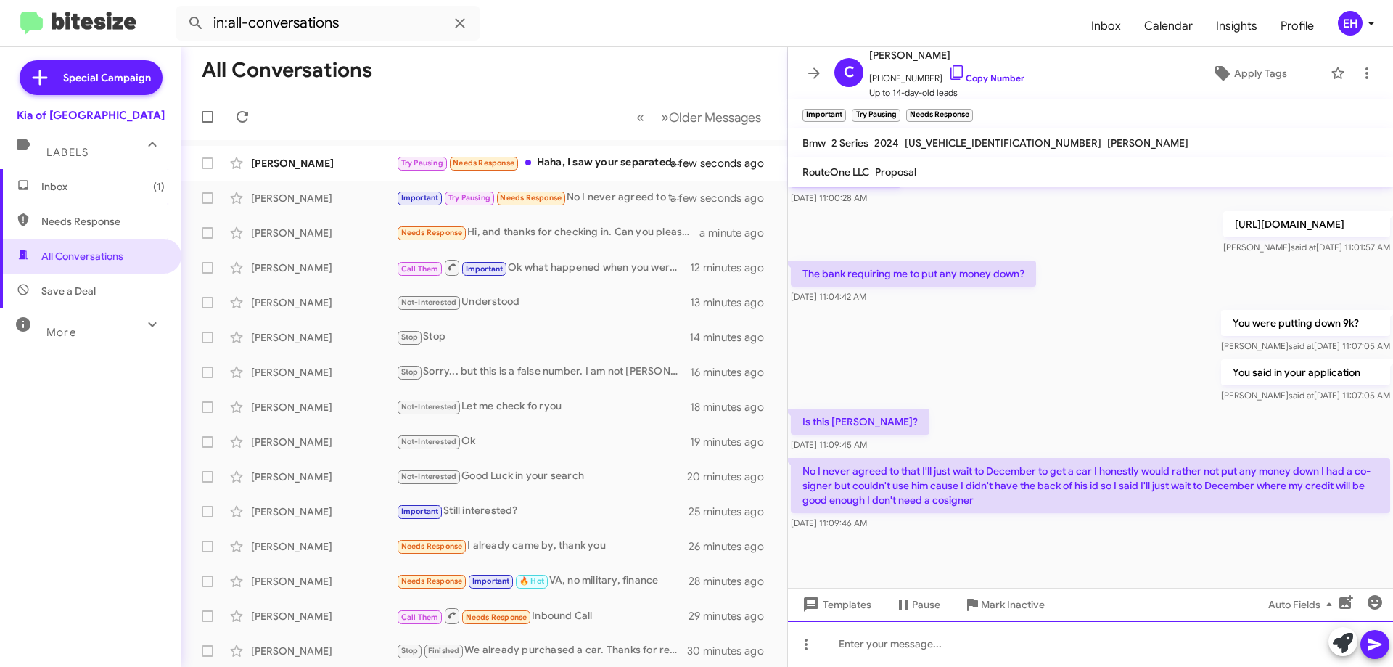
click at [967, 636] on div at bounding box center [1090, 643] width 605 height 46
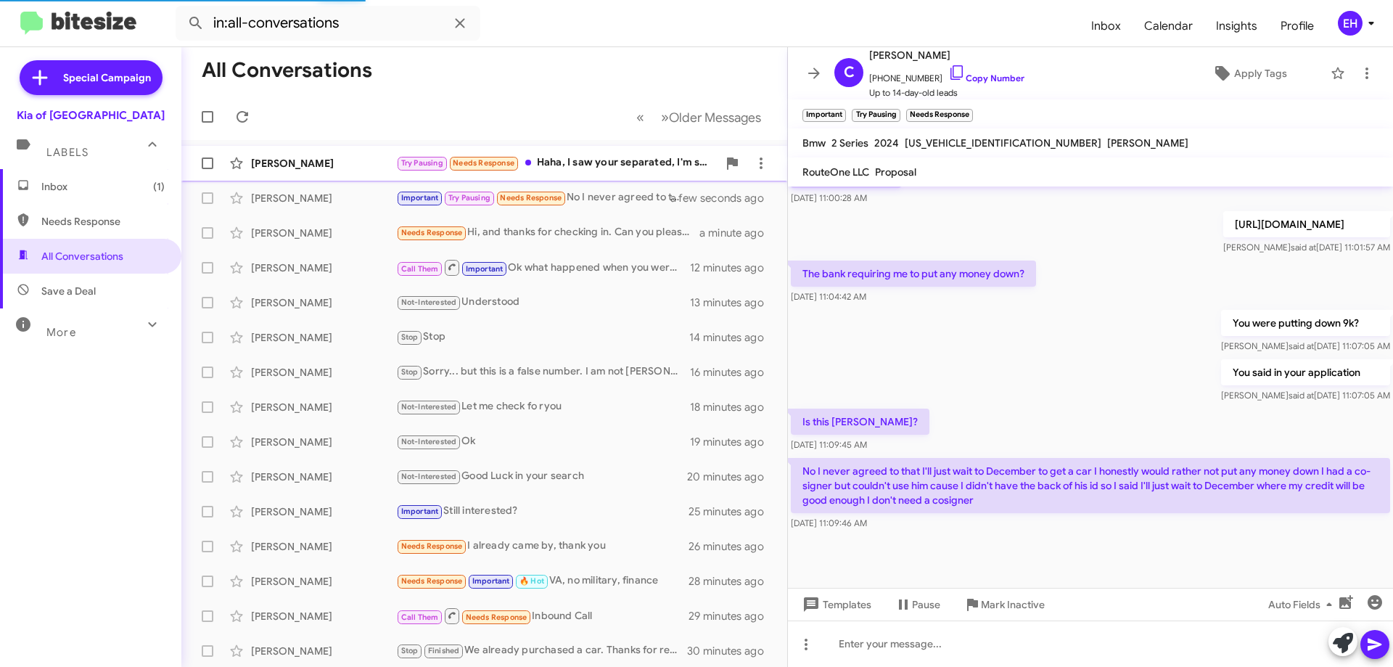
click at [599, 160] on div "Try Pausing Needs Response [PERSON_NAME], I saw your separated, I'm sorry it di…" at bounding box center [556, 163] width 321 height 17
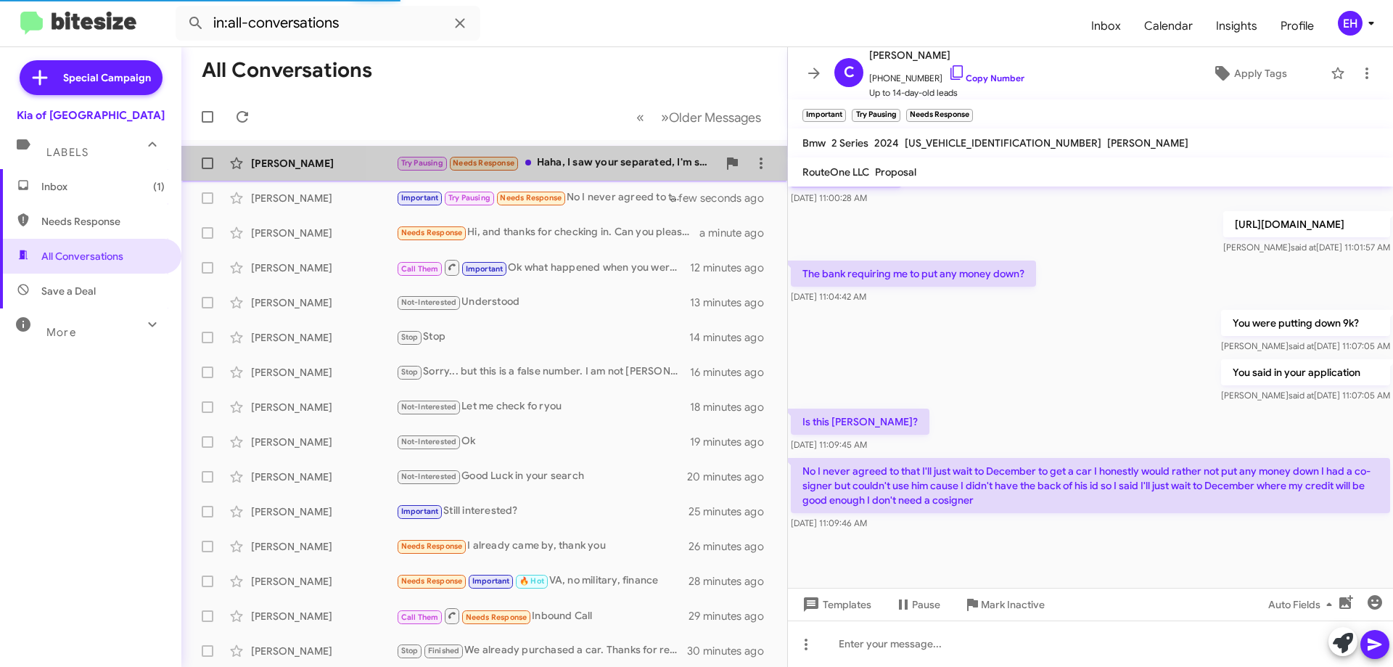
scroll to position [210, 0]
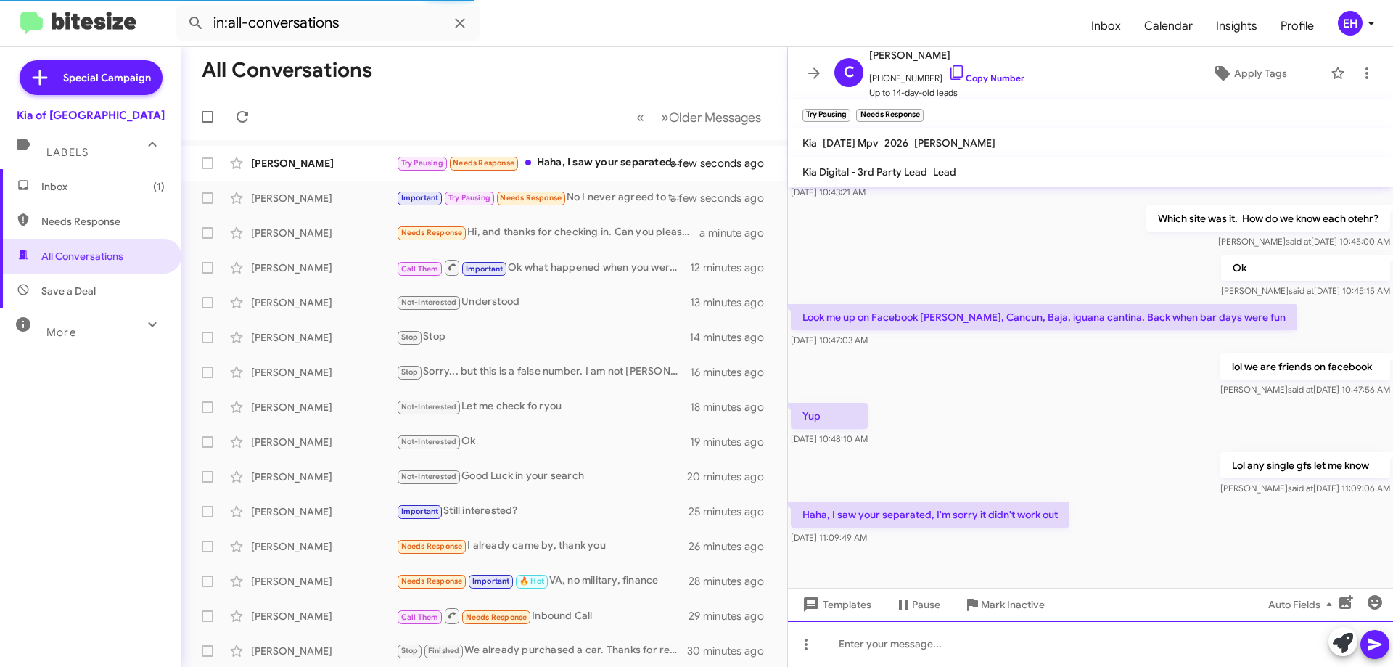
click at [1008, 648] on div at bounding box center [1090, 643] width 605 height 46
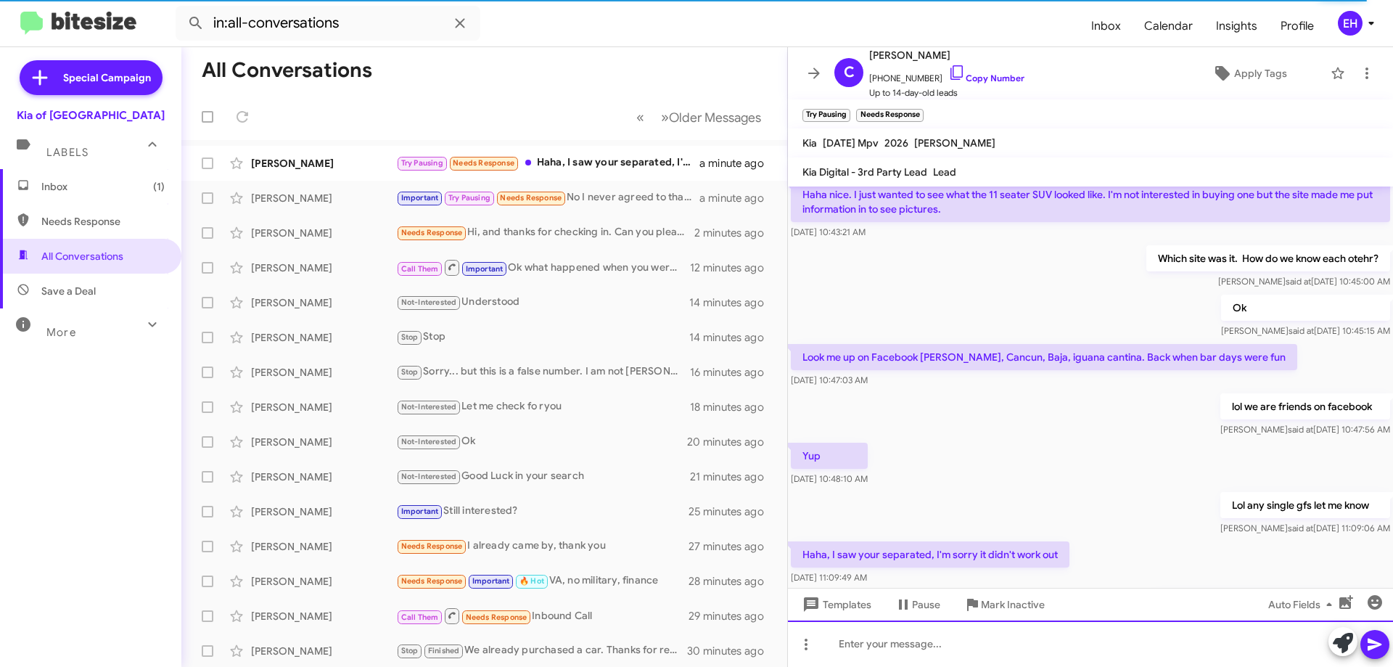
scroll to position [263, 0]
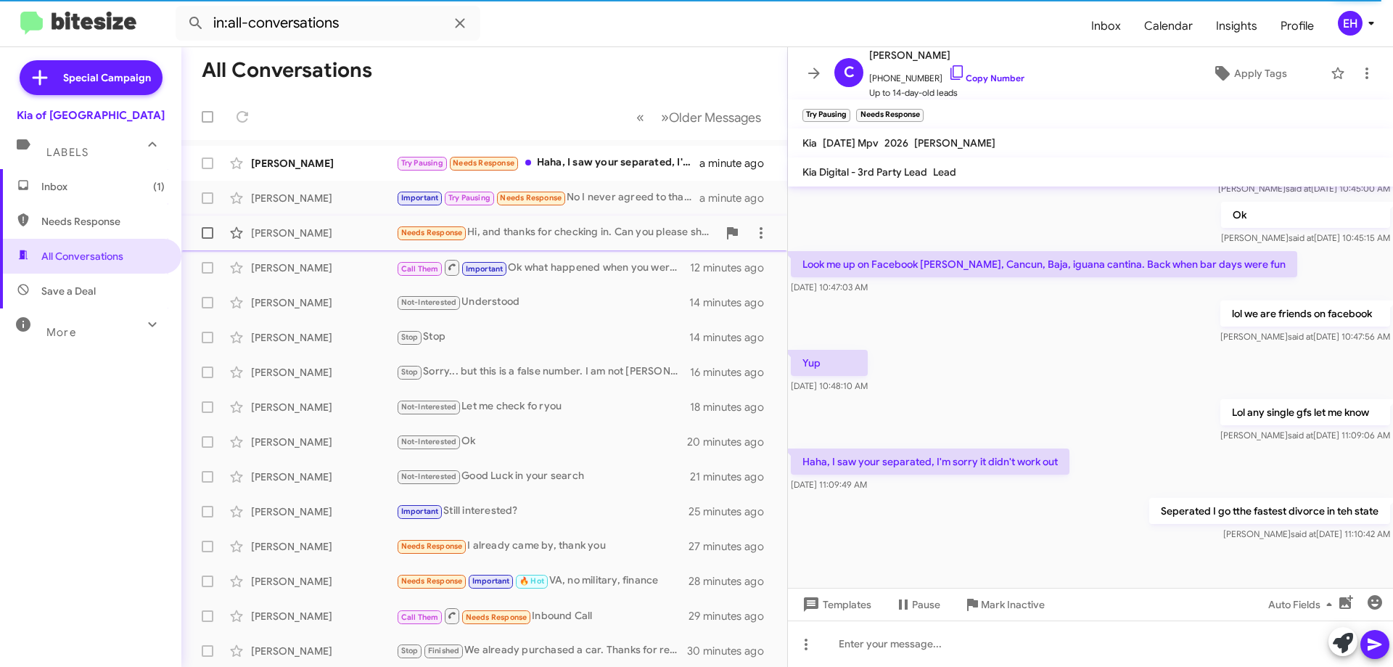
click at [609, 240] on div "Needs Response Hi, and thanks for checking in. Can you please share the cost fo…" at bounding box center [556, 232] width 321 height 17
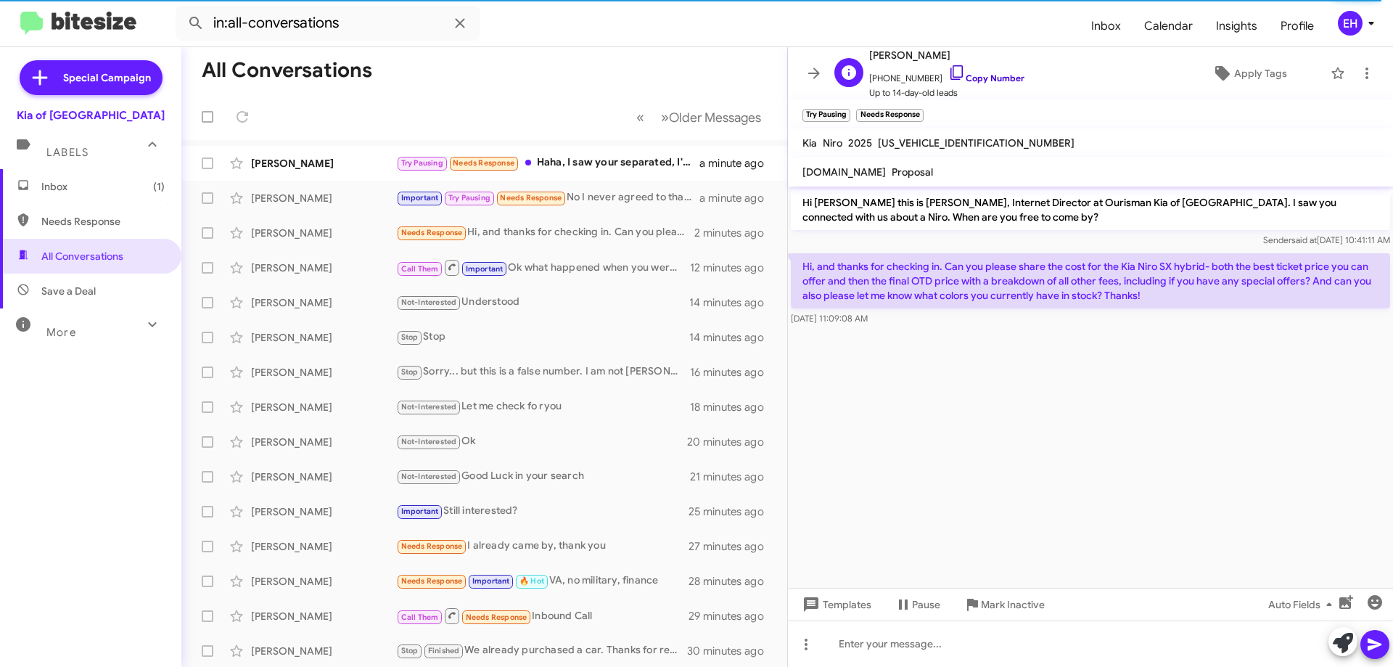
click at [968, 80] on link "Copy Number" at bounding box center [986, 78] width 76 height 11
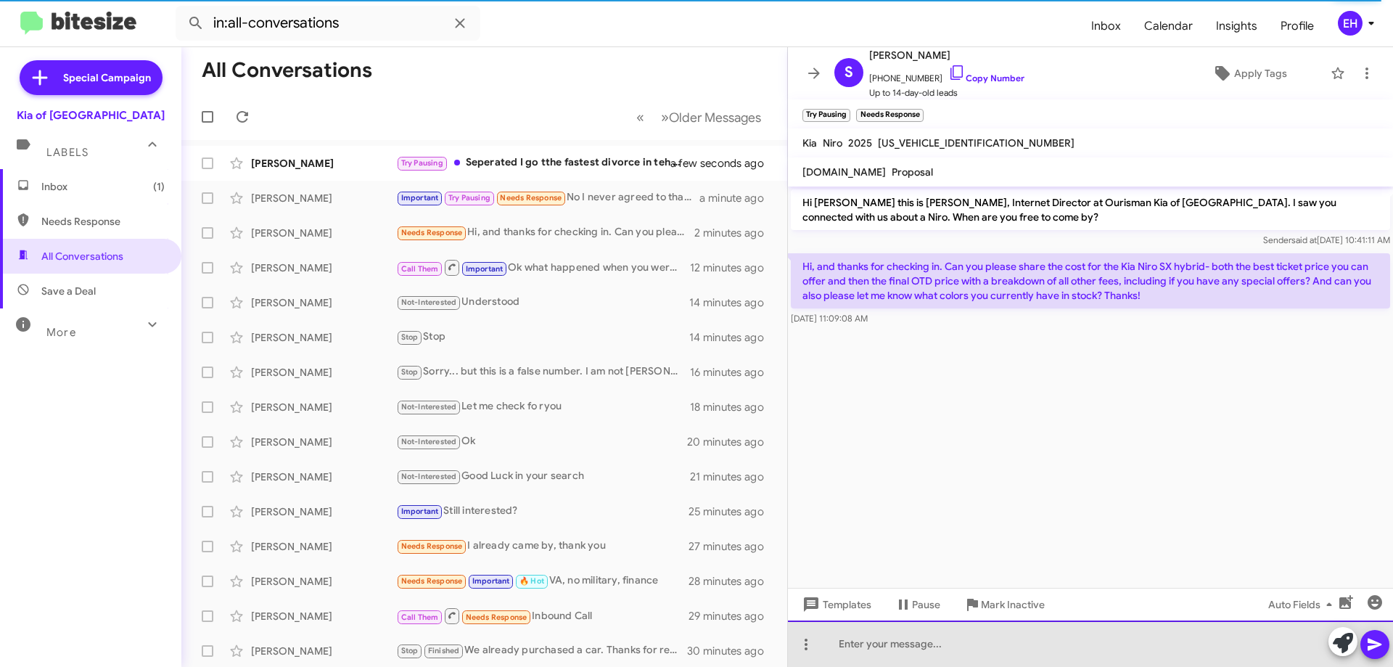
click at [905, 641] on div at bounding box center [1090, 643] width 605 height 46
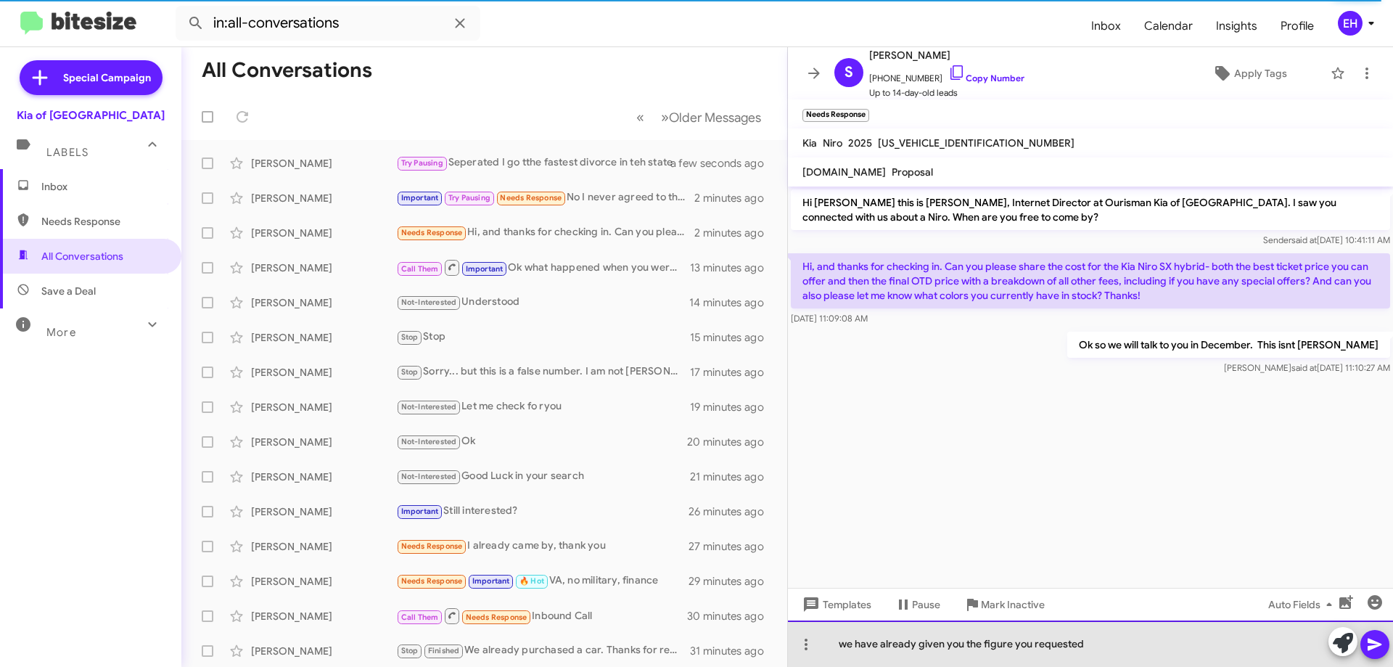
click at [1007, 644] on div "we have already given you the figure you requested" at bounding box center [1090, 643] width 605 height 46
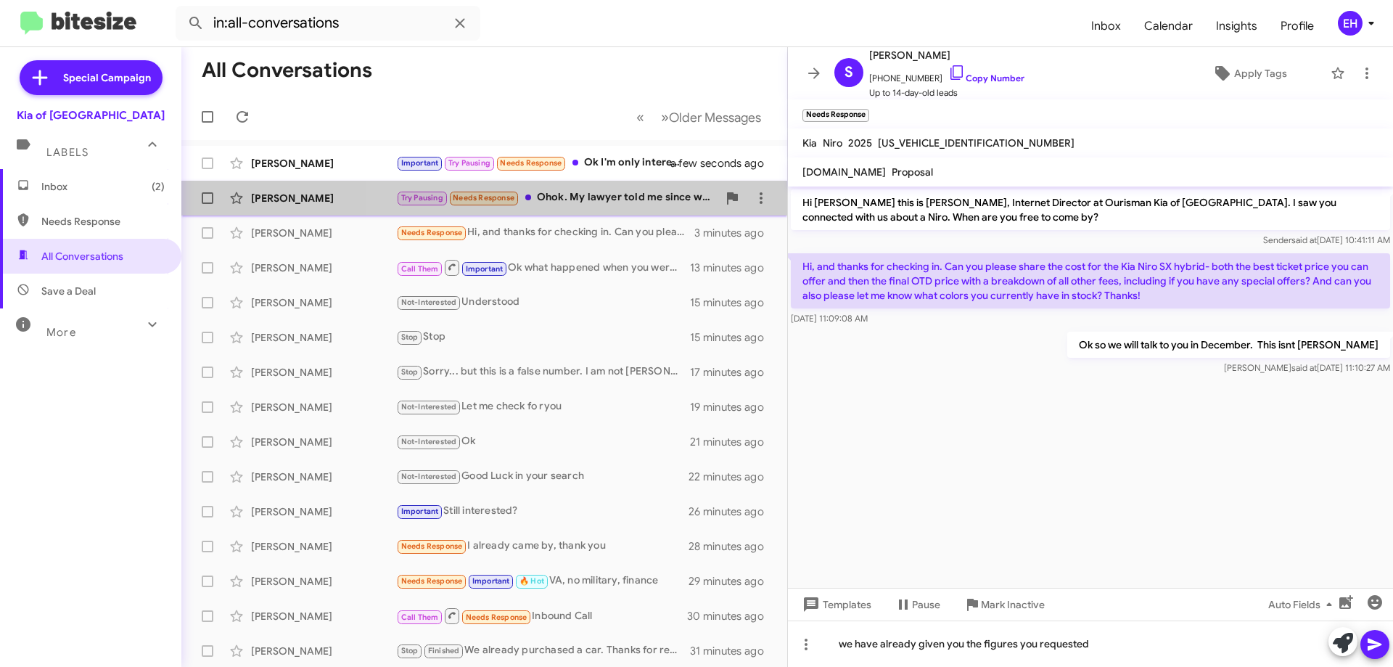
click at [587, 197] on div "Try Pausing Needs Response Ohok. My lawyer told me since we don't have kids and…" at bounding box center [556, 197] width 321 height 17
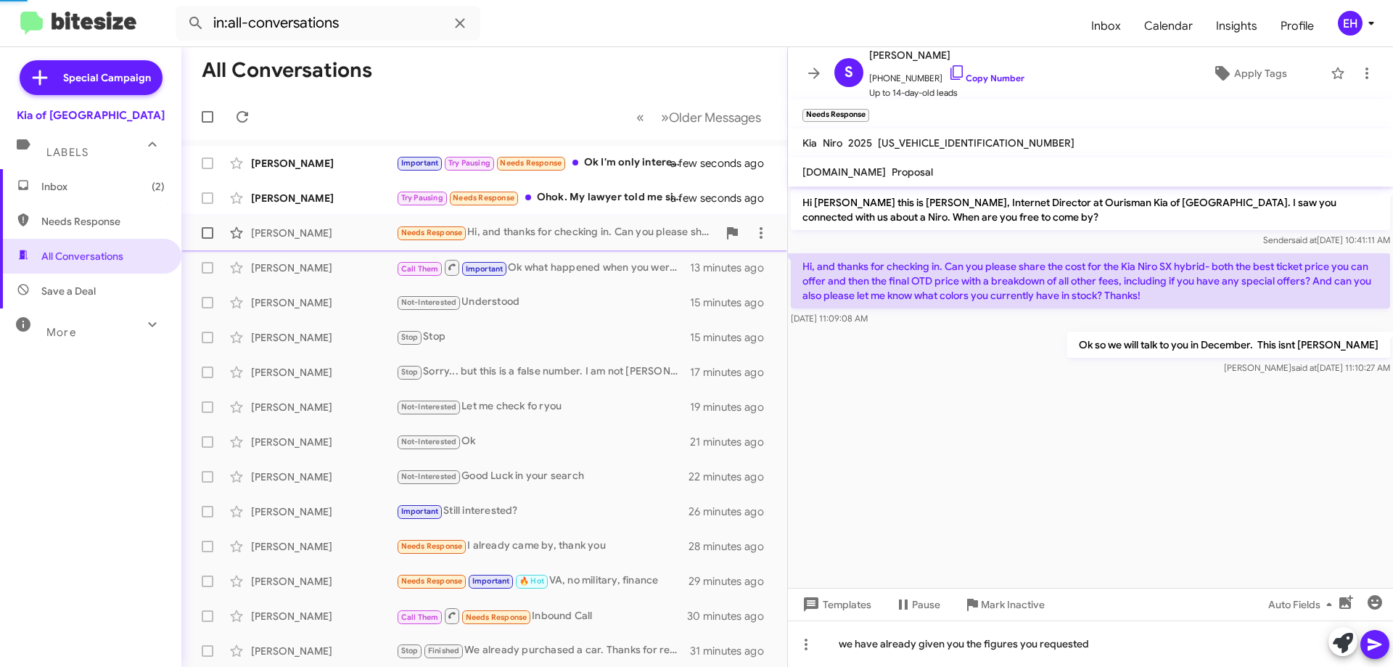
scroll to position [331, 0]
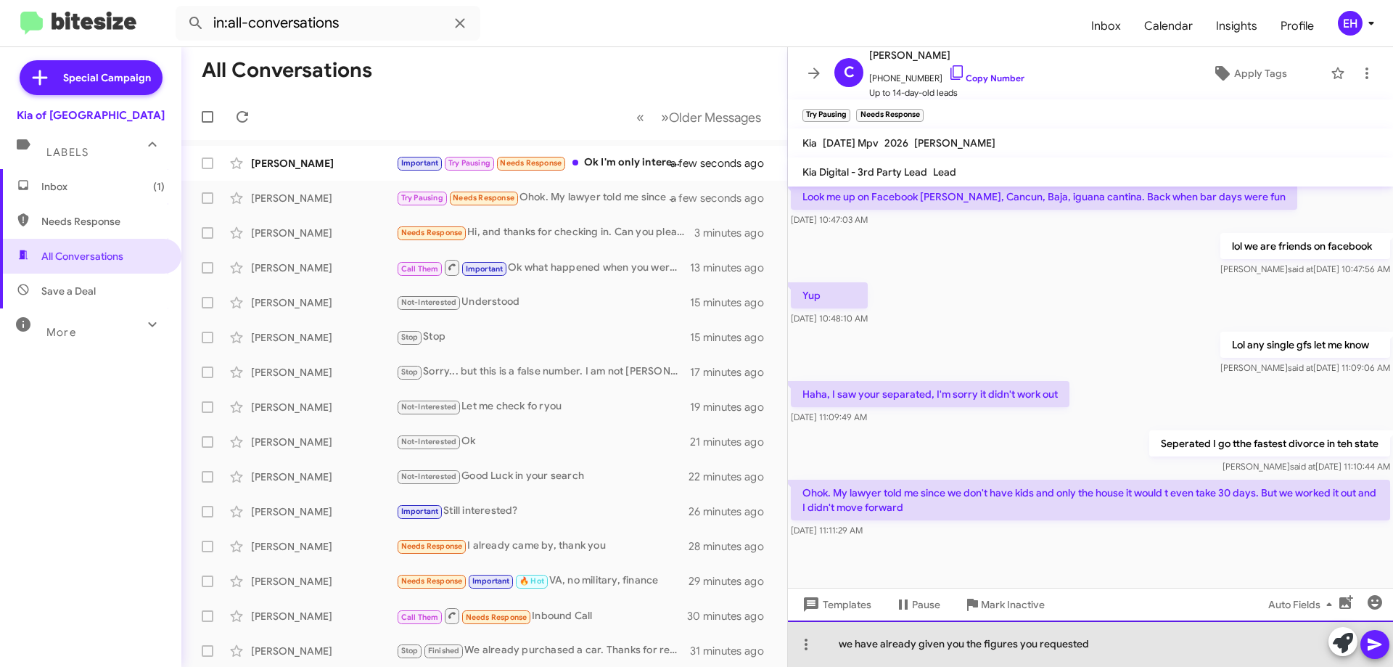
click at [984, 641] on div "we have already given you the figures you requested" at bounding box center [1090, 643] width 605 height 46
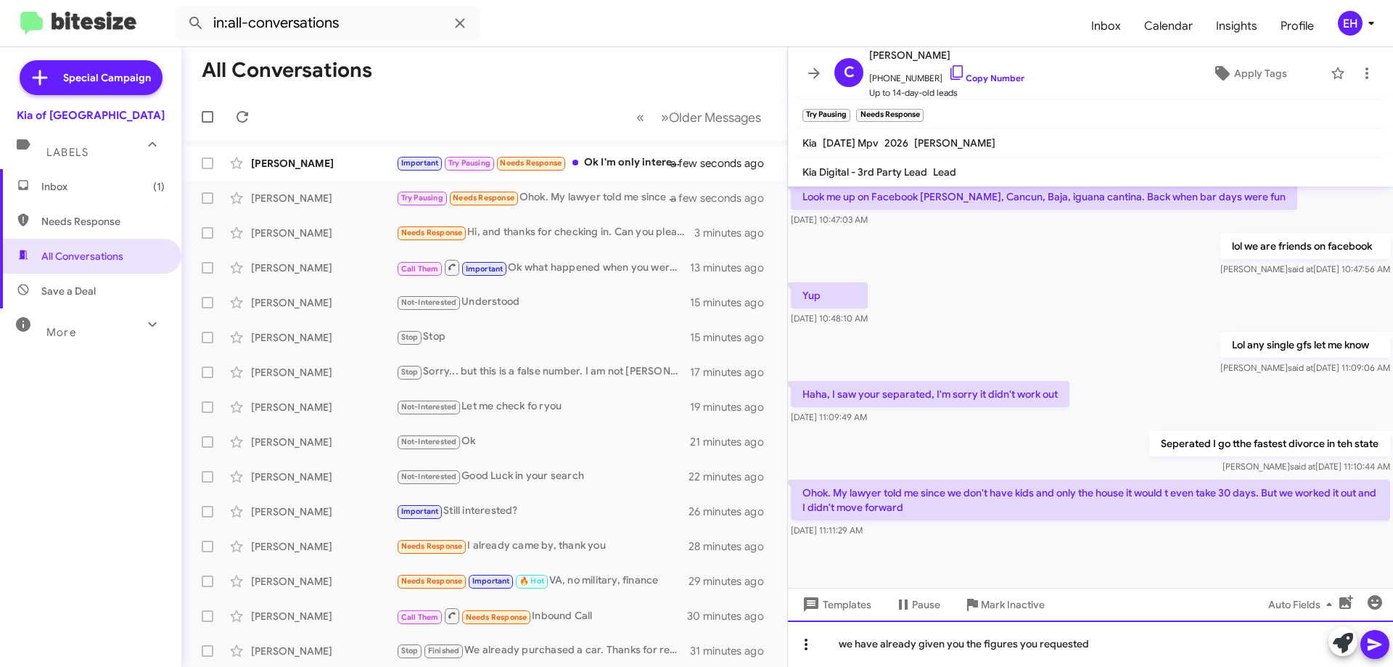
drag, startPoint x: 1114, startPoint y: 646, endPoint x: 839, endPoint y: 649, distance: 275.7
click at [816, 652] on div "we have already given you the figures you requested" at bounding box center [1090, 643] width 605 height 46
copy div "we have already given you the figures you requested"
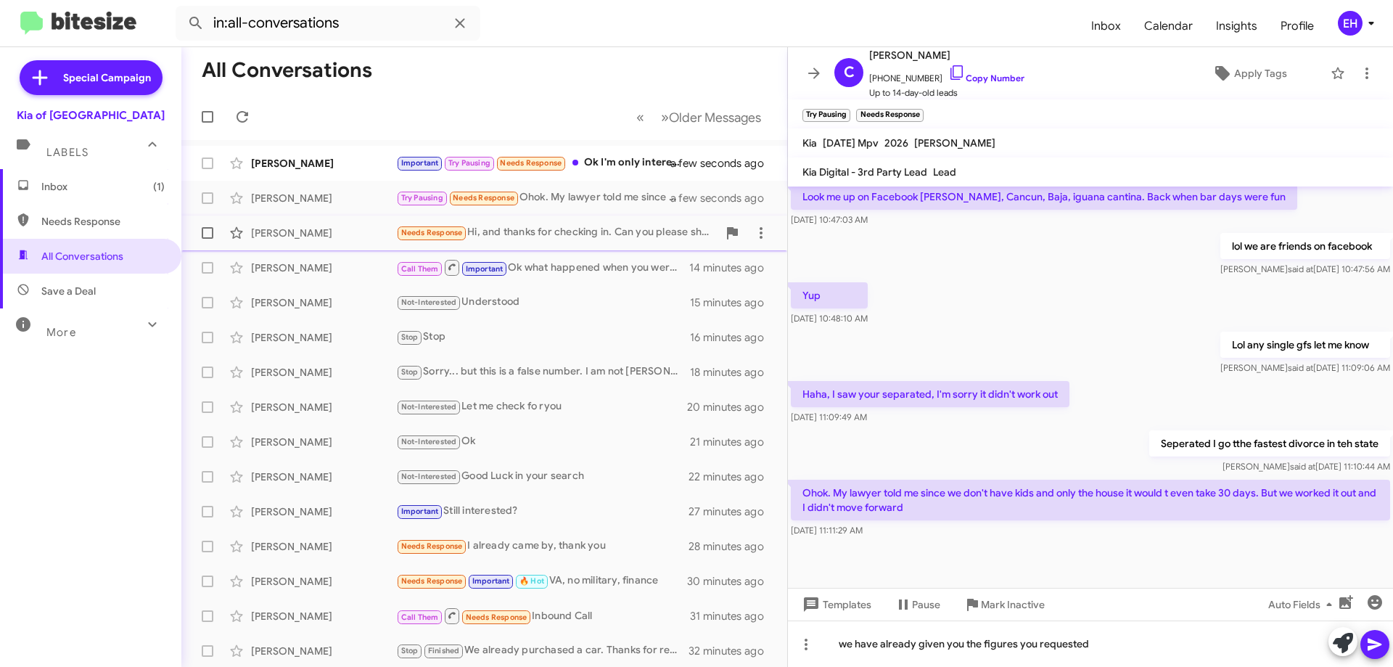
click at [599, 234] on div "Needs Response Hi, and thanks for checking in. Can you please share the cost fo…" at bounding box center [556, 232] width 321 height 17
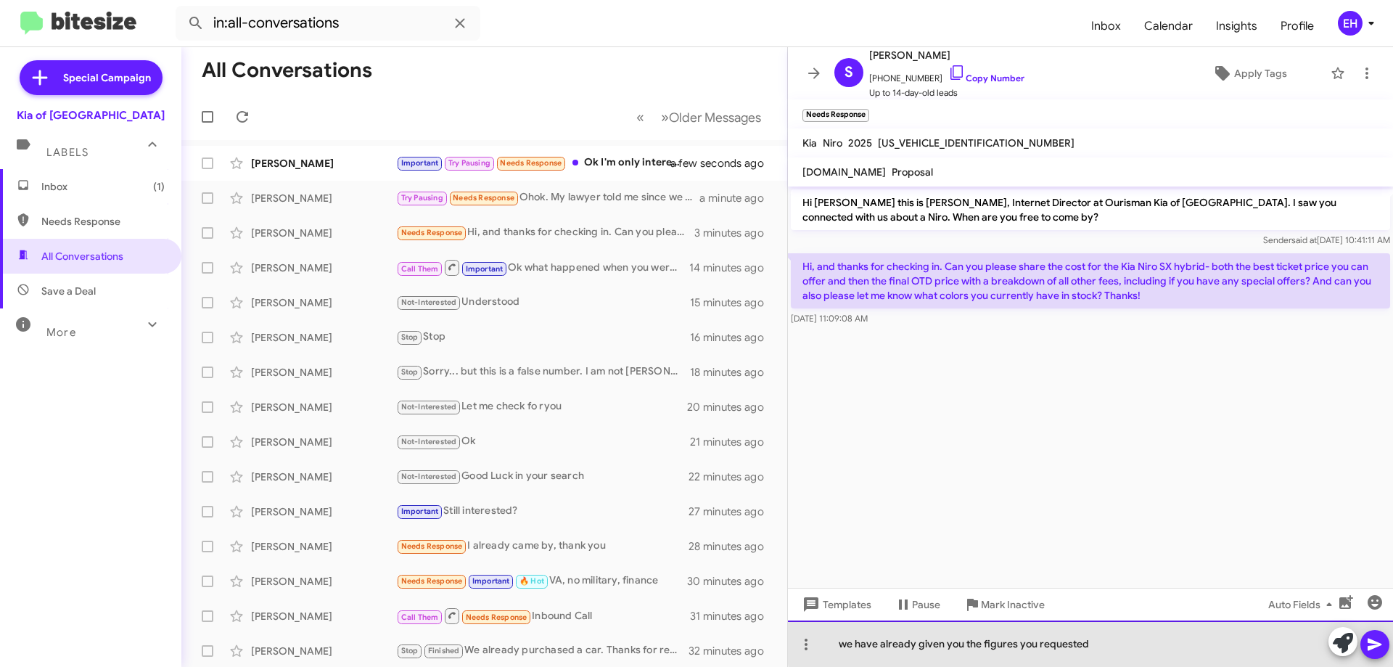
click at [1101, 644] on div "we have already given you the figures you requested" at bounding box center [1090, 643] width 605 height 46
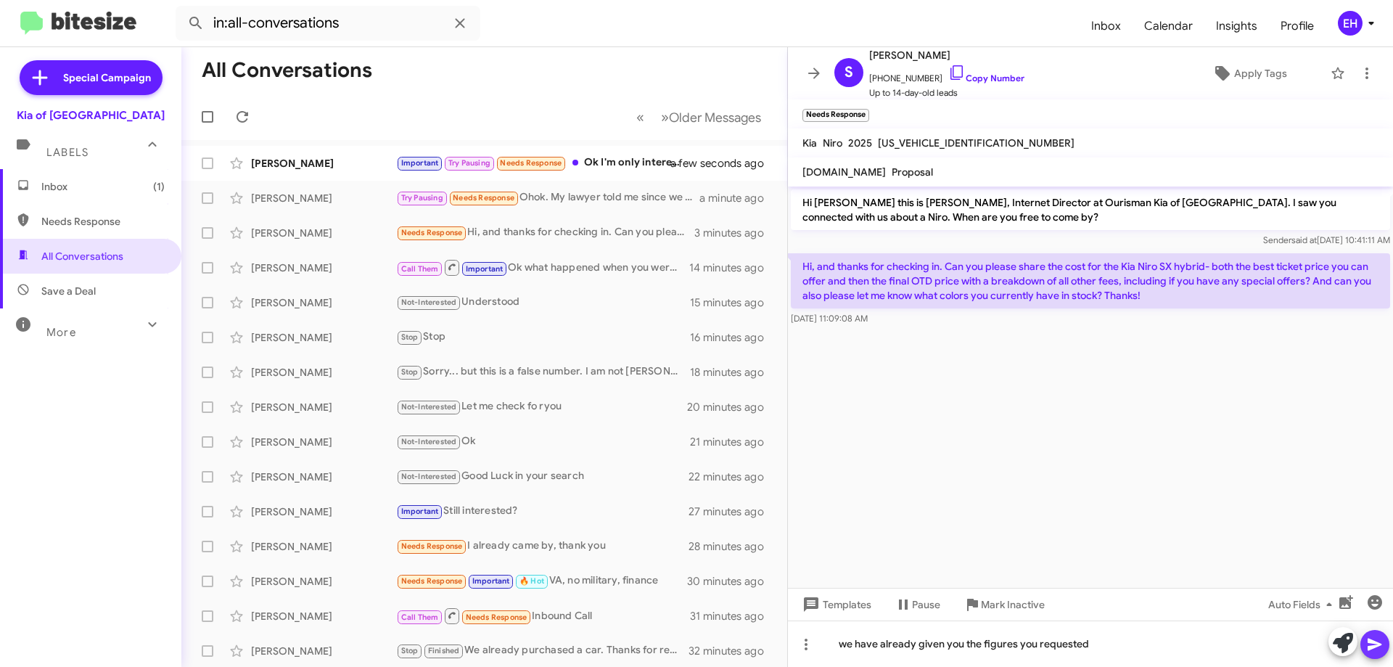
click at [1379, 646] on icon at bounding box center [1374, 644] width 17 height 17
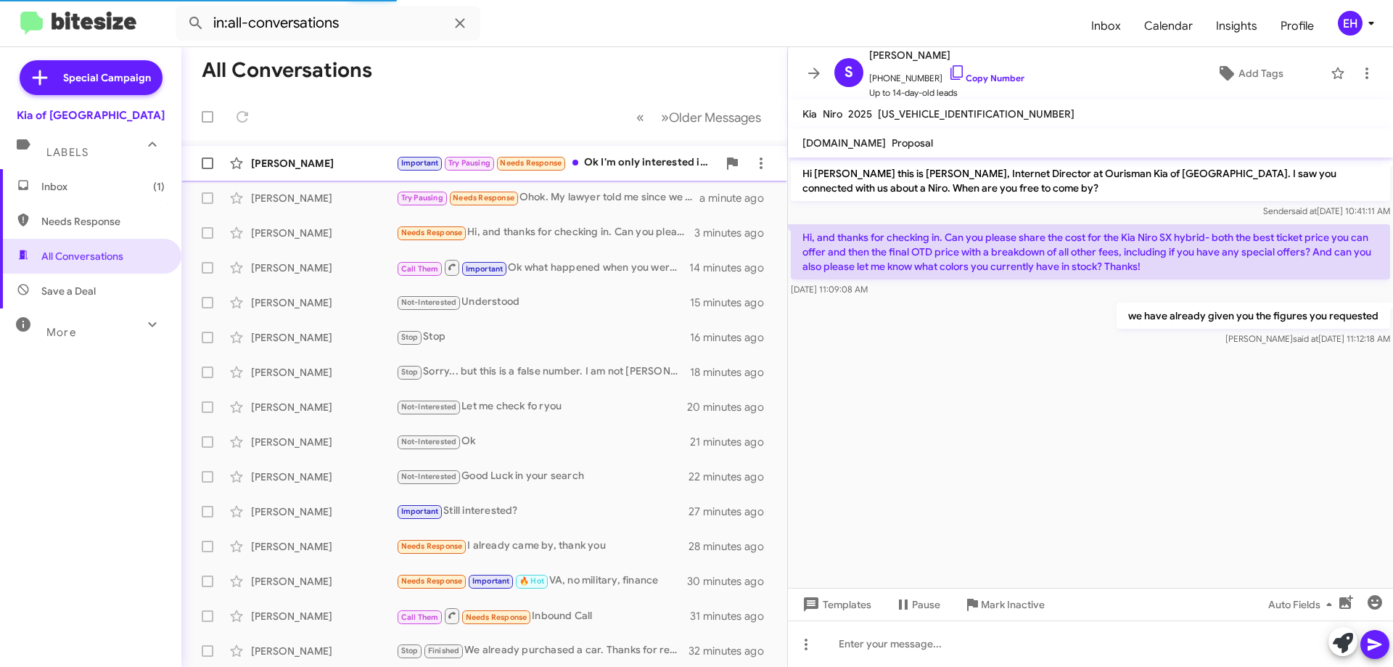
click at [598, 163] on div "Important Try Pausing Needs Response Ok I'm only interested in talking with [PE…" at bounding box center [556, 163] width 321 height 17
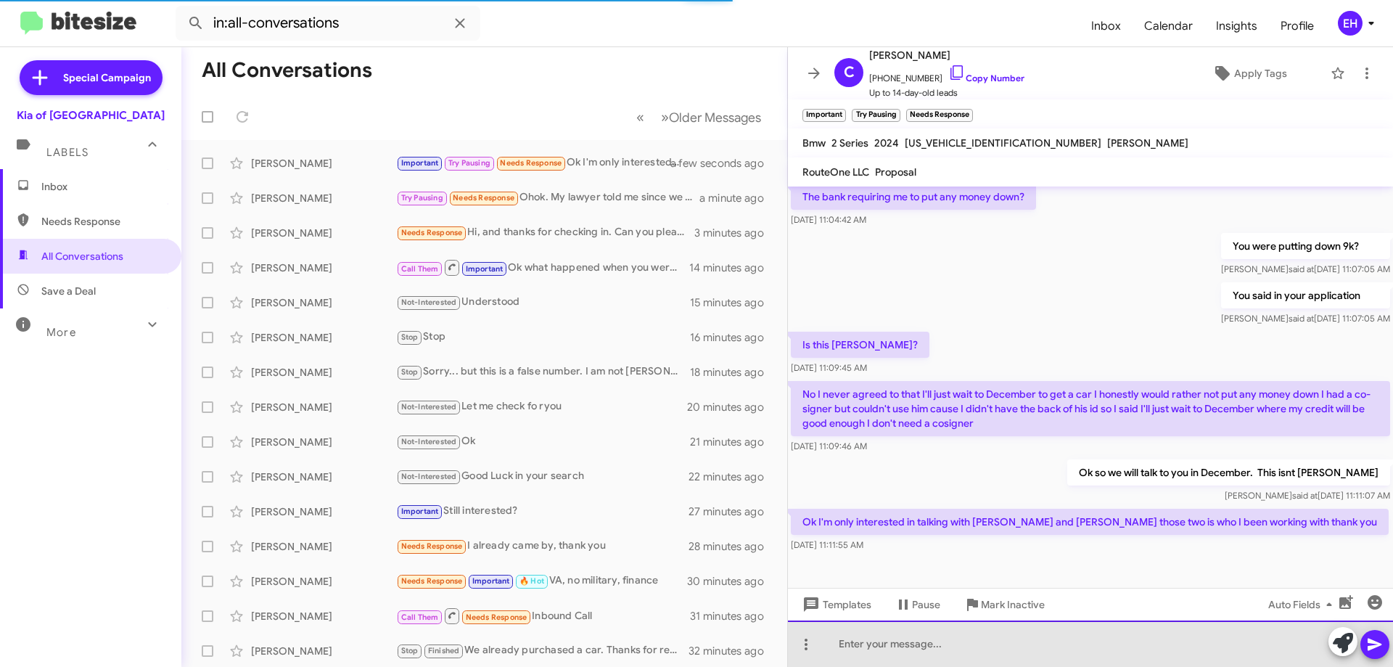
click at [1030, 659] on div at bounding box center [1090, 643] width 605 height 46
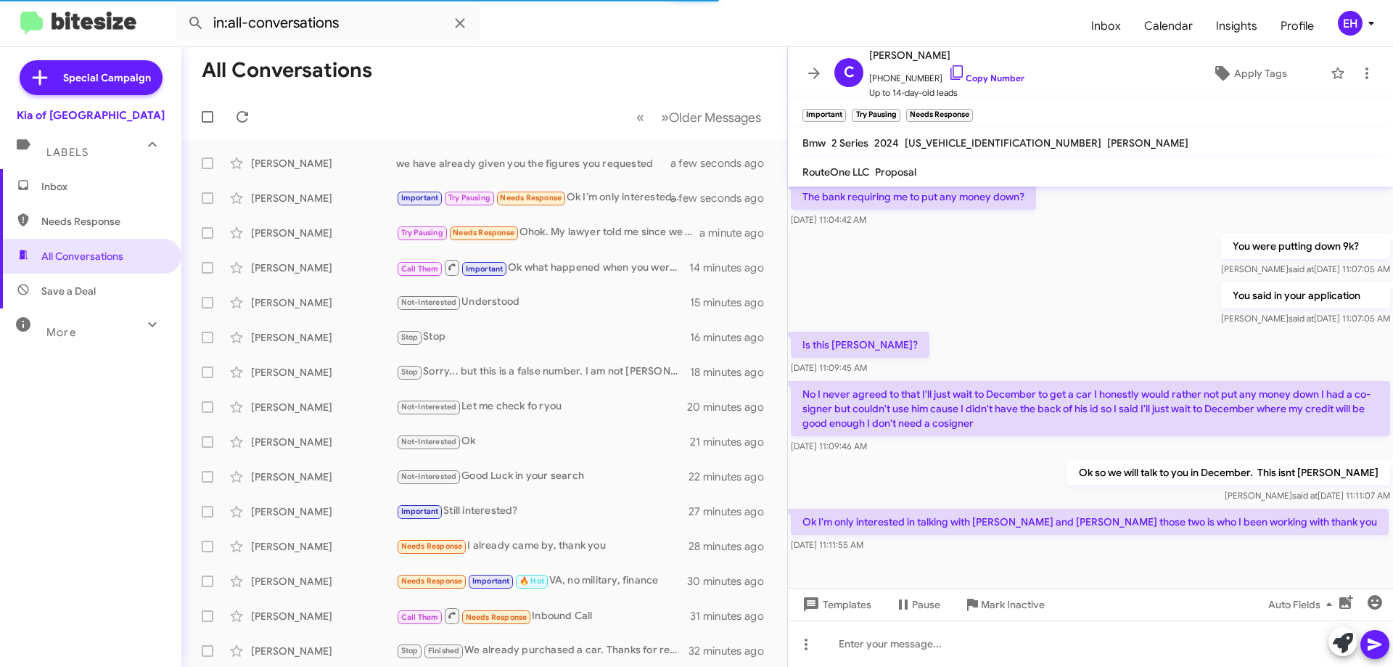
click at [517, 70] on mat-toolbar-row "All Conversations" at bounding box center [484, 70] width 606 height 46
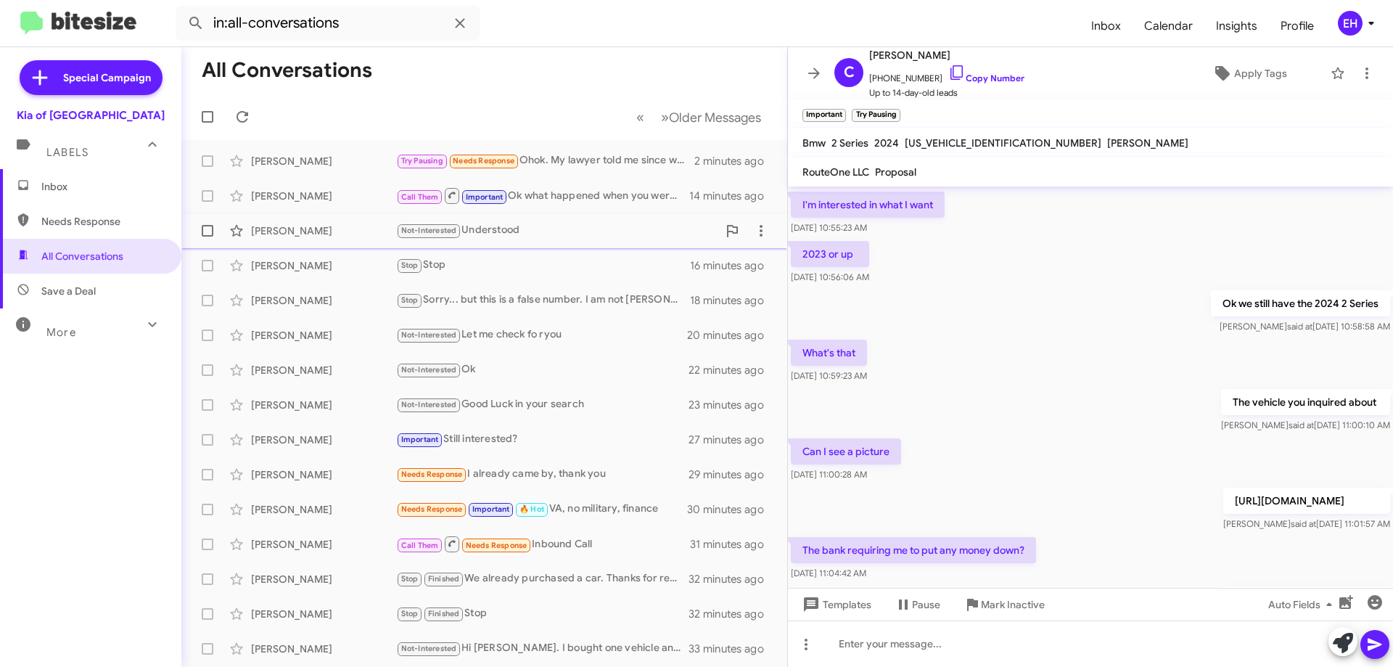
scroll to position [0, 0]
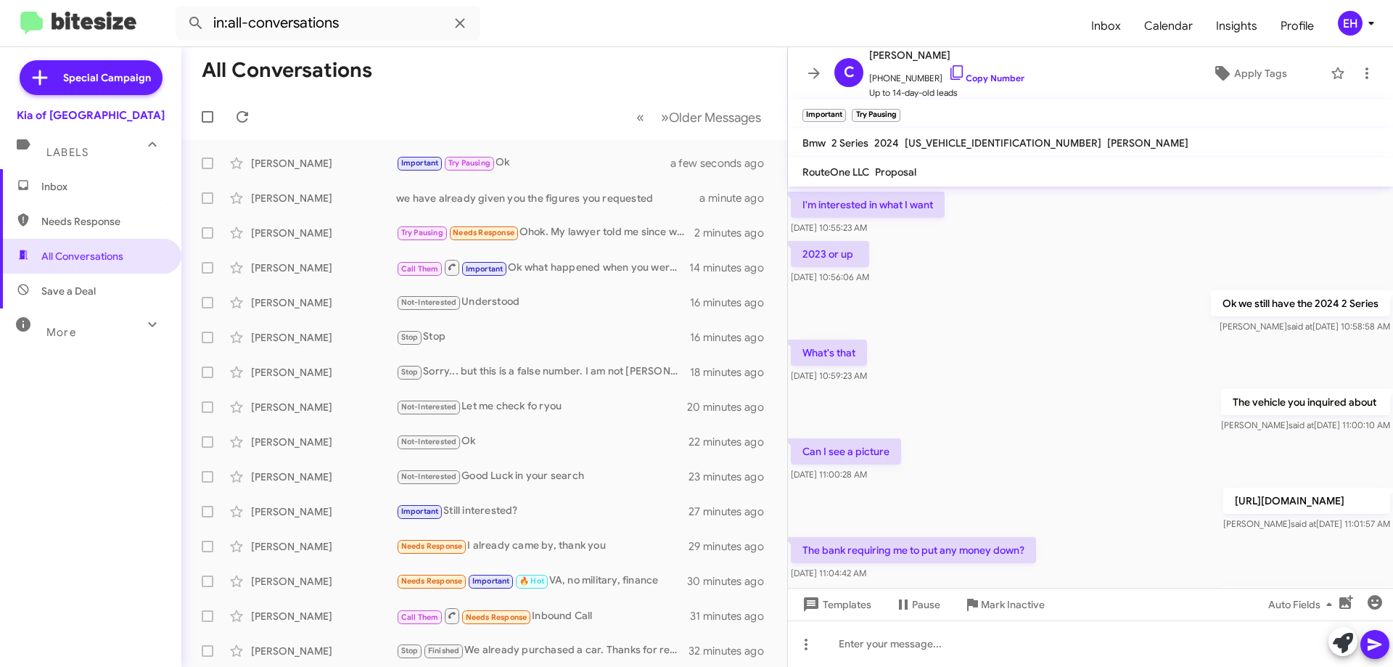
click at [91, 217] on span "Needs Response" at bounding box center [102, 221] width 123 height 15
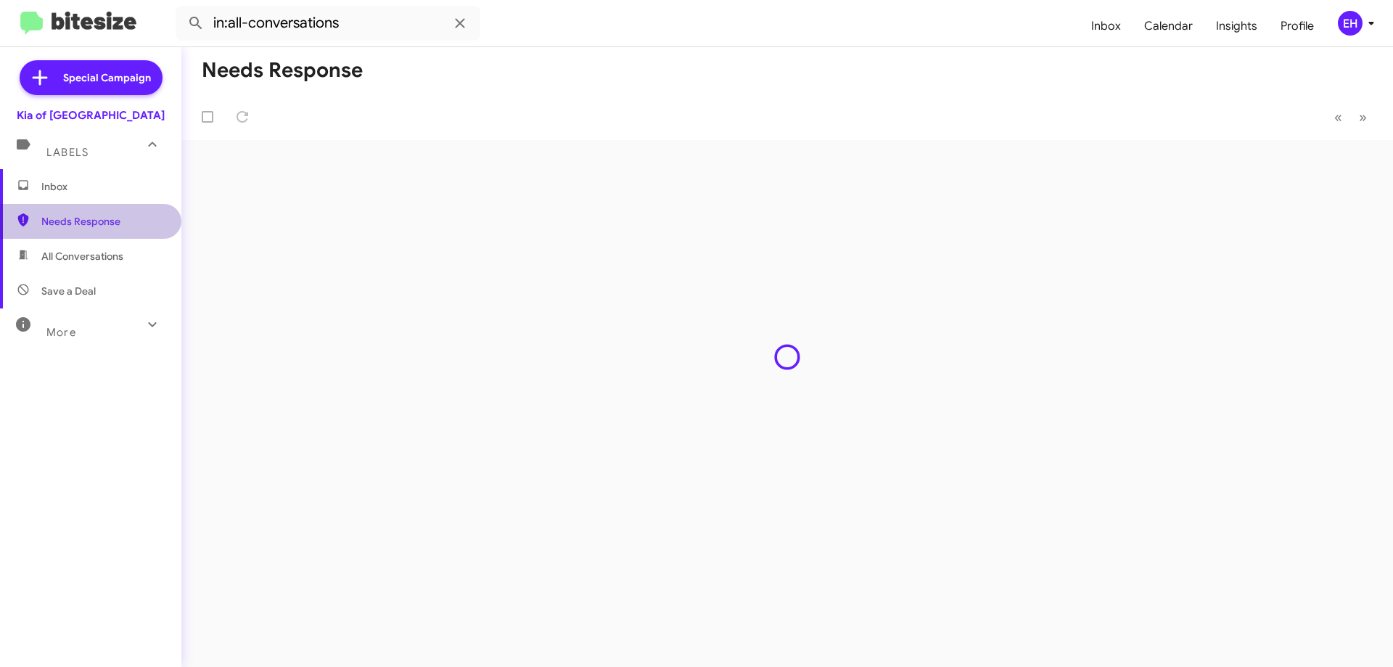
type input "in:needs-response"
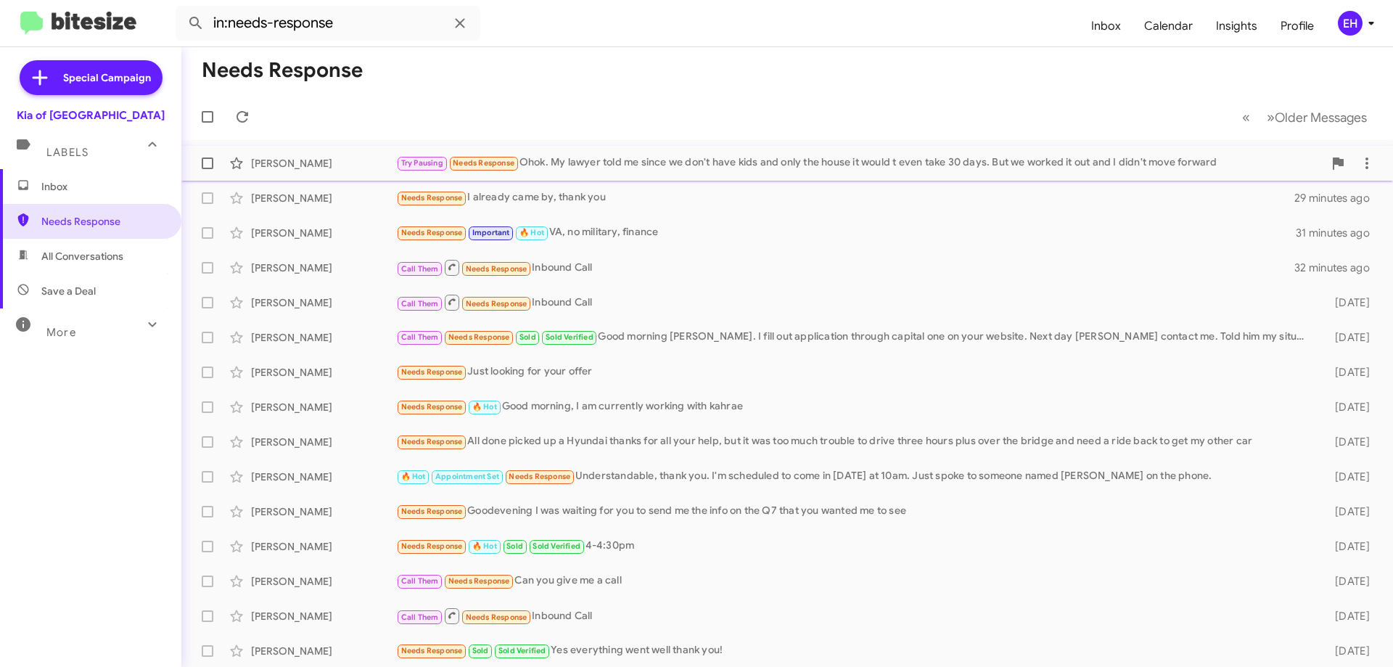
click at [704, 162] on div "Try Pausing Needs Response Ohok. My lawyer told me since we don't have kids and…" at bounding box center [859, 163] width 927 height 17
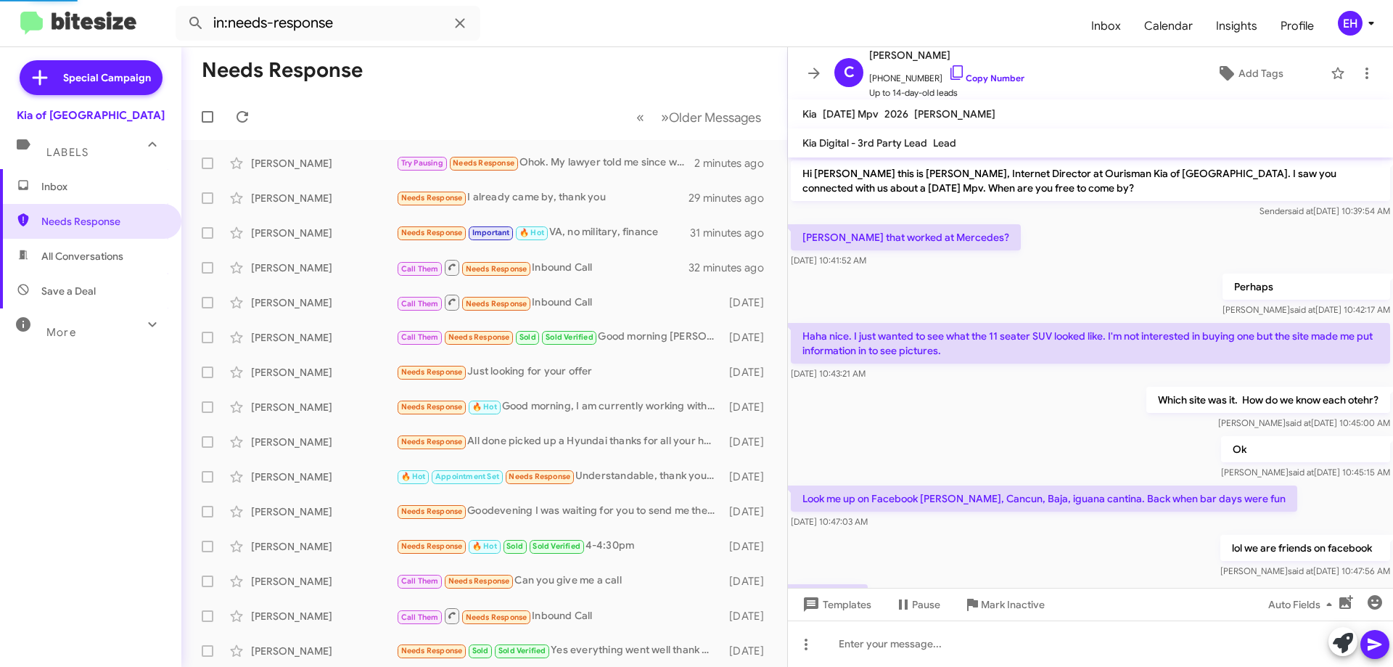
scroll to position [302, 0]
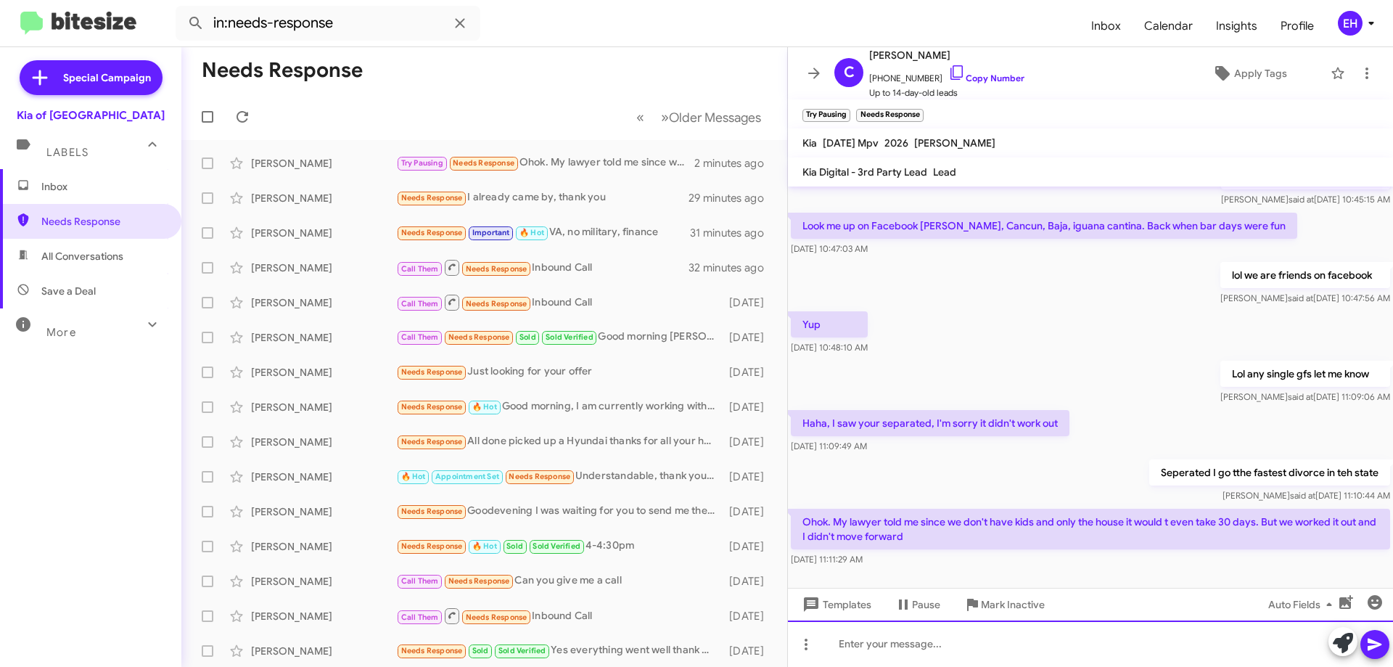
click at [975, 651] on div at bounding box center [1090, 643] width 605 height 46
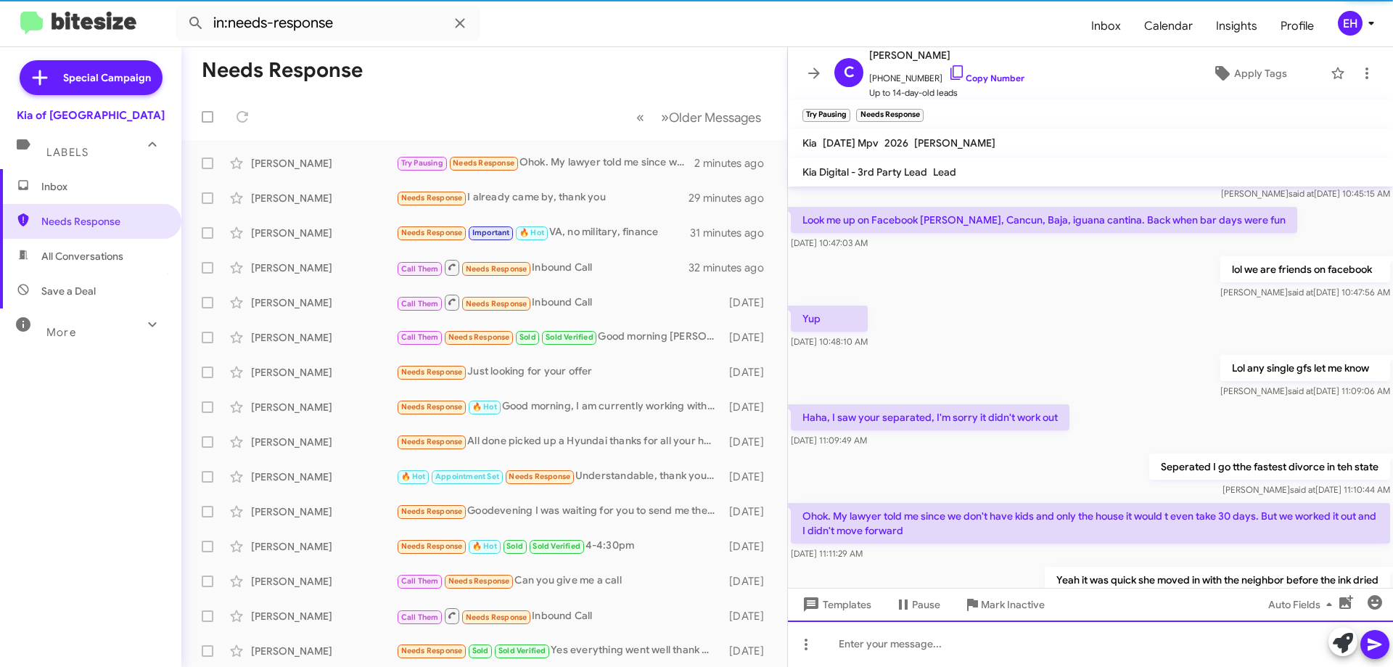
scroll to position [384, 0]
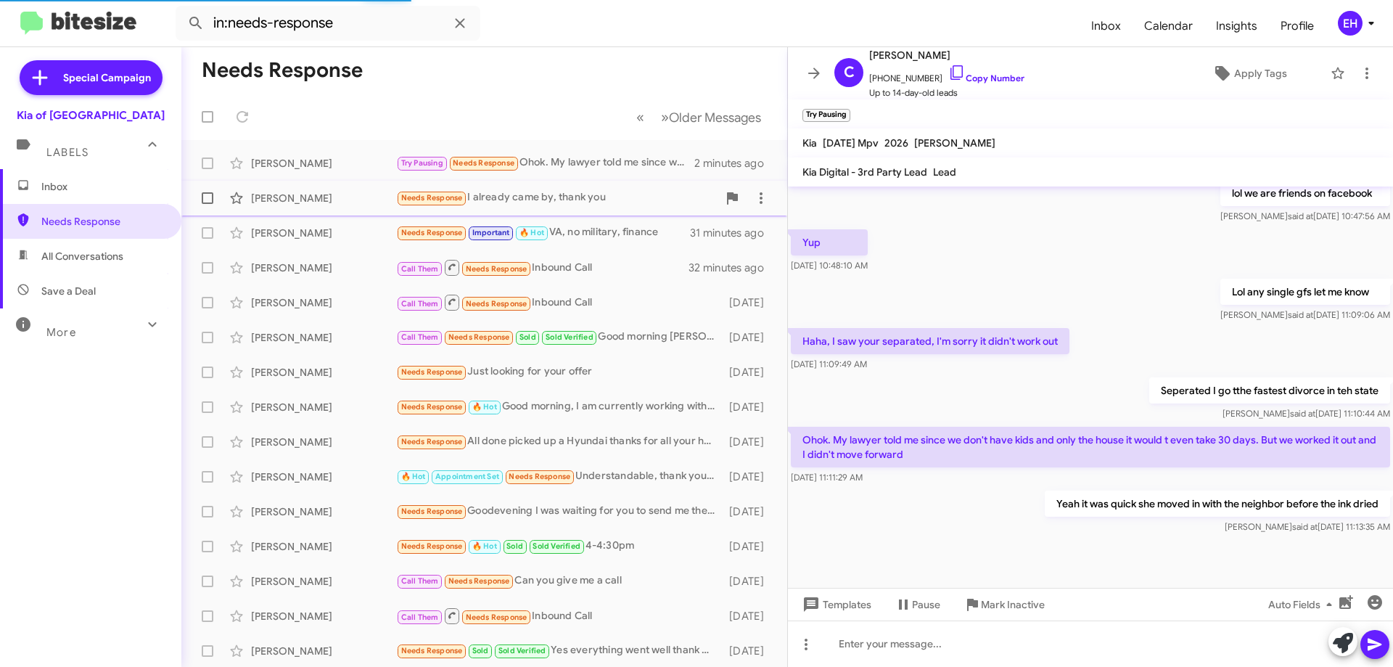
click at [518, 194] on div "Needs Response I already came by, thank you" at bounding box center [556, 197] width 321 height 17
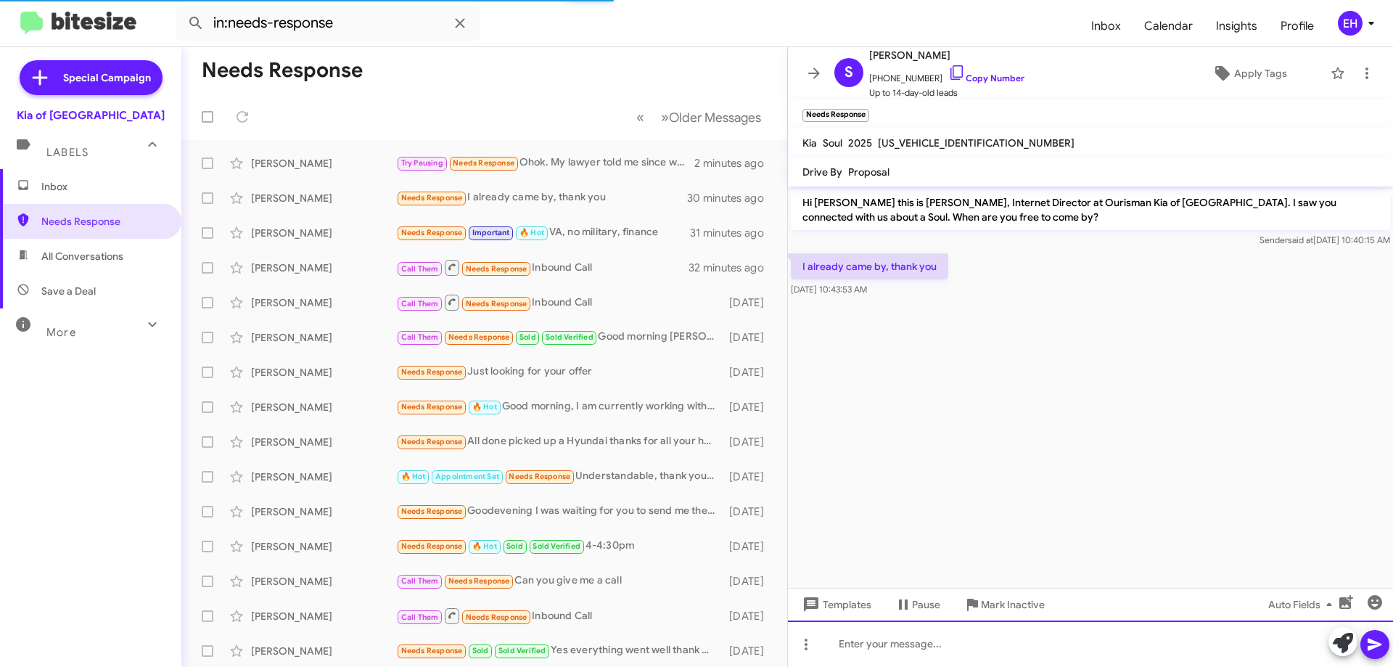
click at [953, 649] on div at bounding box center [1090, 643] width 605 height 46
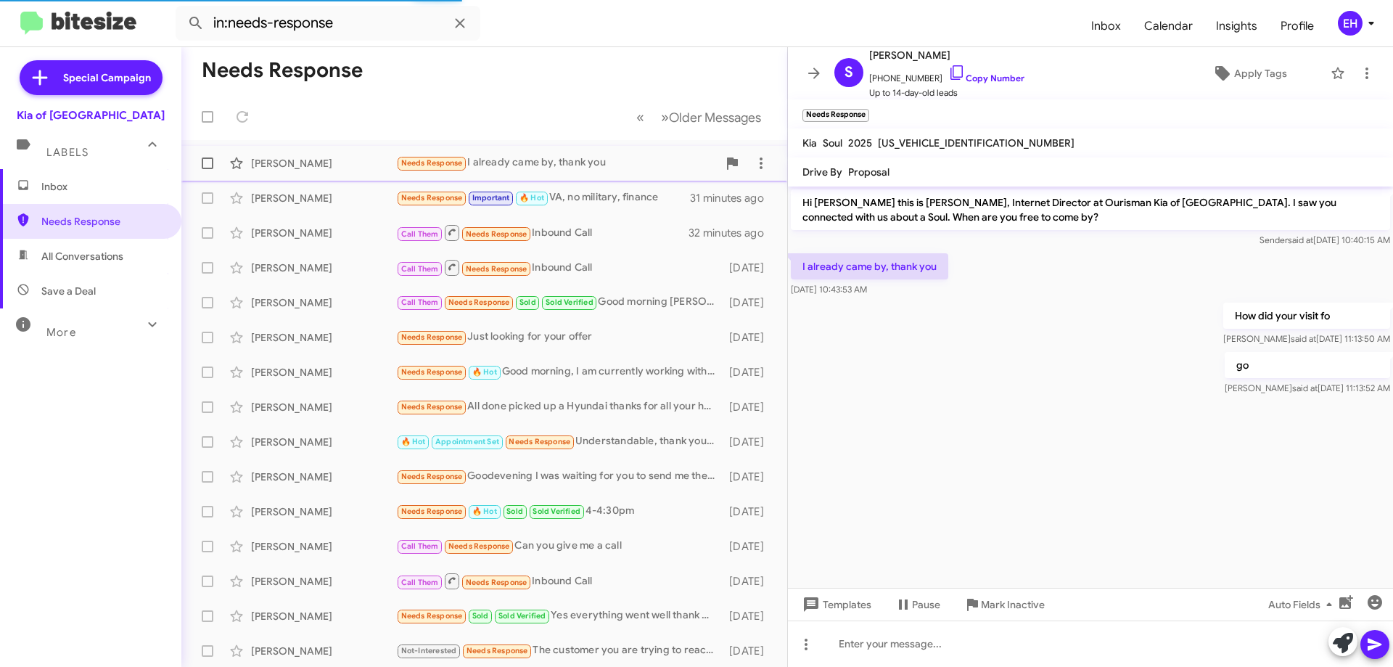
click at [539, 163] on div "Needs Response I already came by, thank you" at bounding box center [556, 163] width 321 height 17
click at [102, 184] on span "Inbox" at bounding box center [102, 186] width 123 height 15
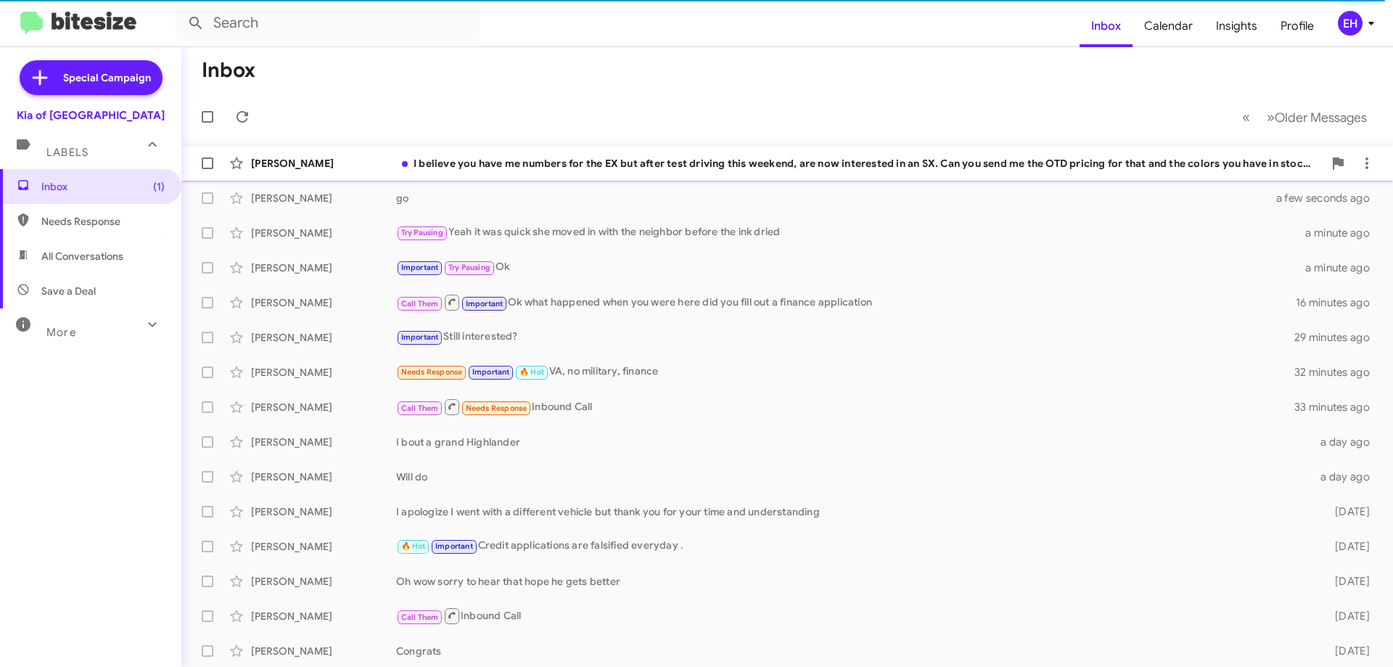
click at [837, 160] on div "I believe you have me numbers for the EX but after test driving this weekend, a…" at bounding box center [859, 163] width 927 height 15
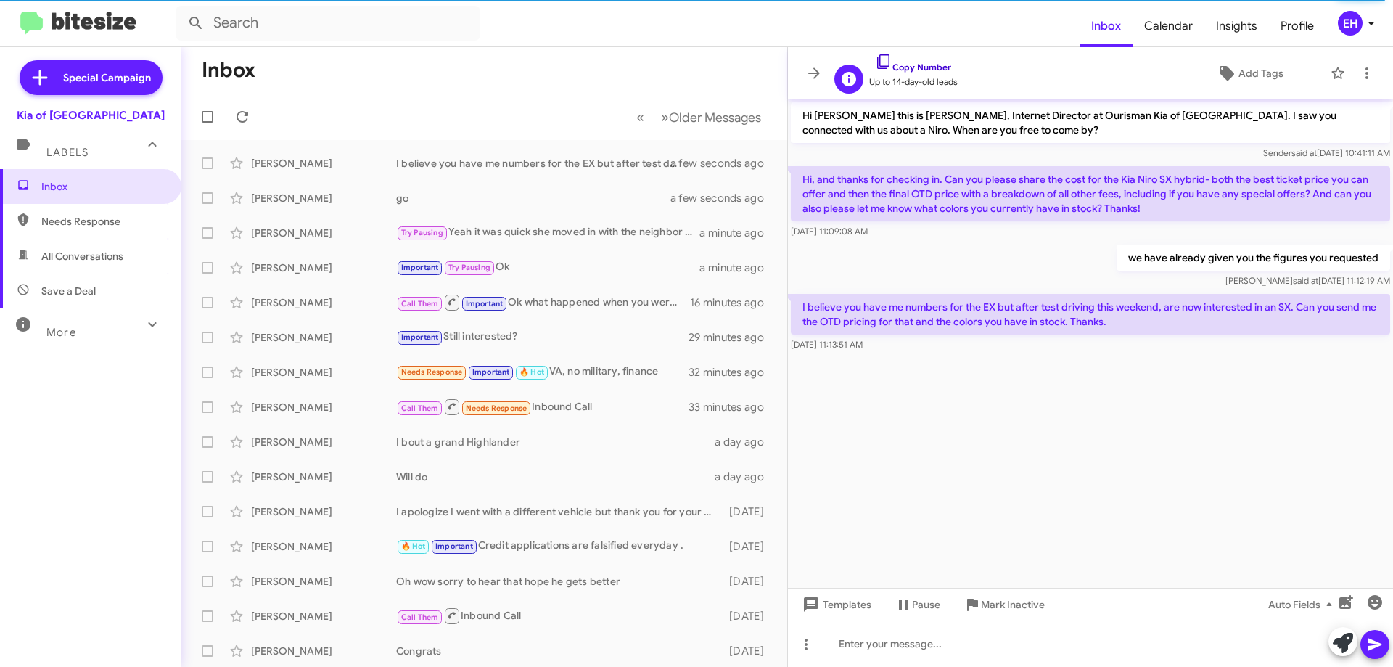
click at [932, 63] on link "Copy Number" at bounding box center [913, 67] width 76 height 11
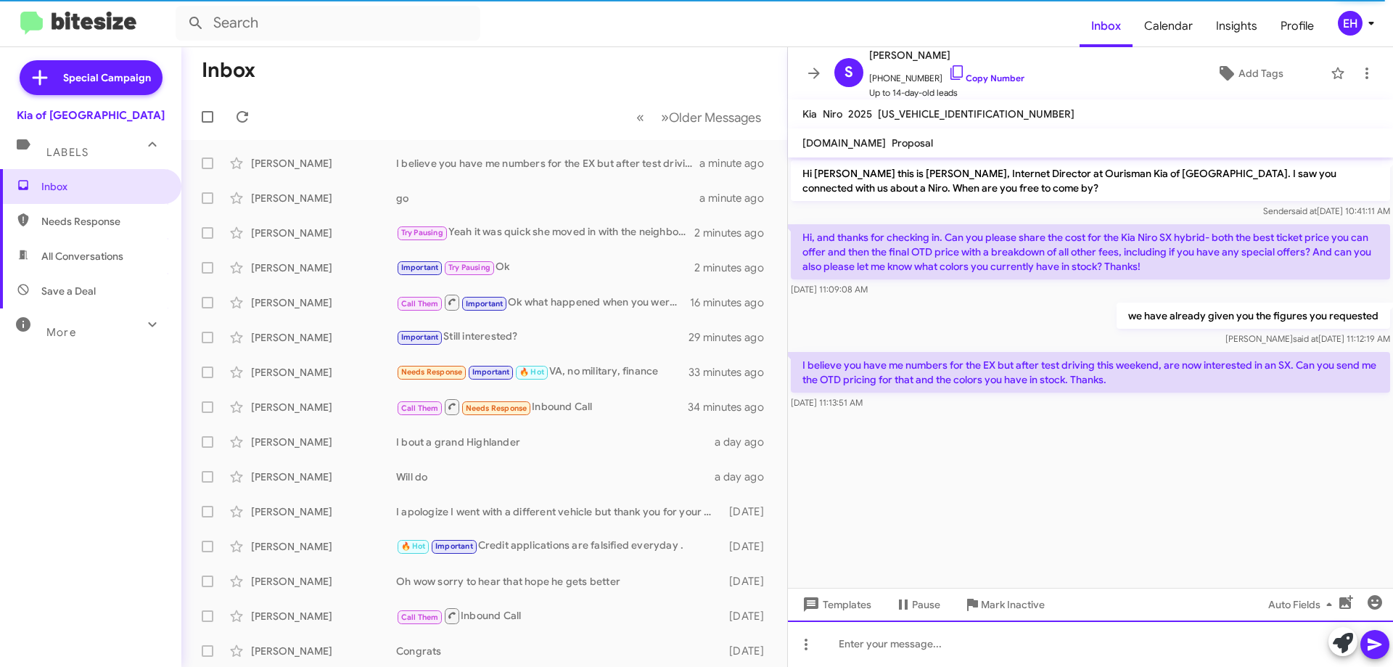
click at [932, 649] on div at bounding box center [1090, 643] width 605 height 46
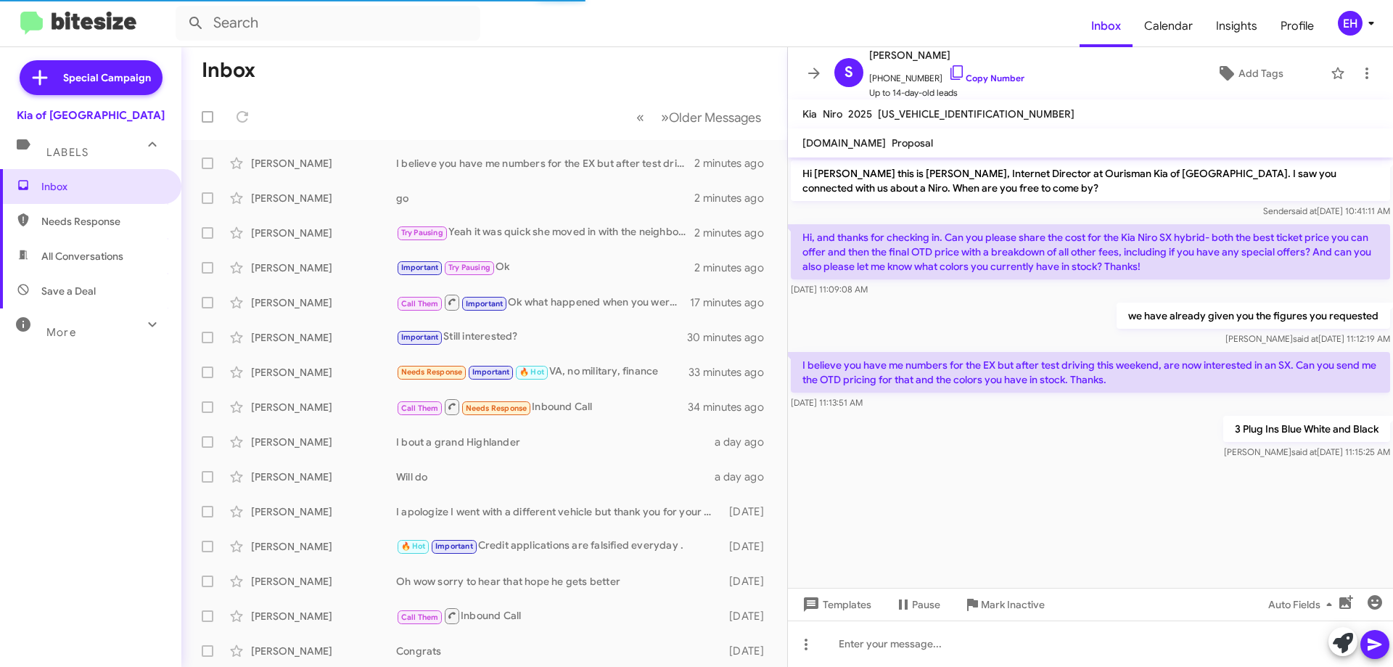
drag, startPoint x: 408, startPoint y: 70, endPoint x: 486, endPoint y: 133, distance: 100.1
click at [408, 70] on mat-toolbar-row "Inbox" at bounding box center [484, 70] width 606 height 46
click at [403, 202] on div "go" at bounding box center [556, 198] width 321 height 15
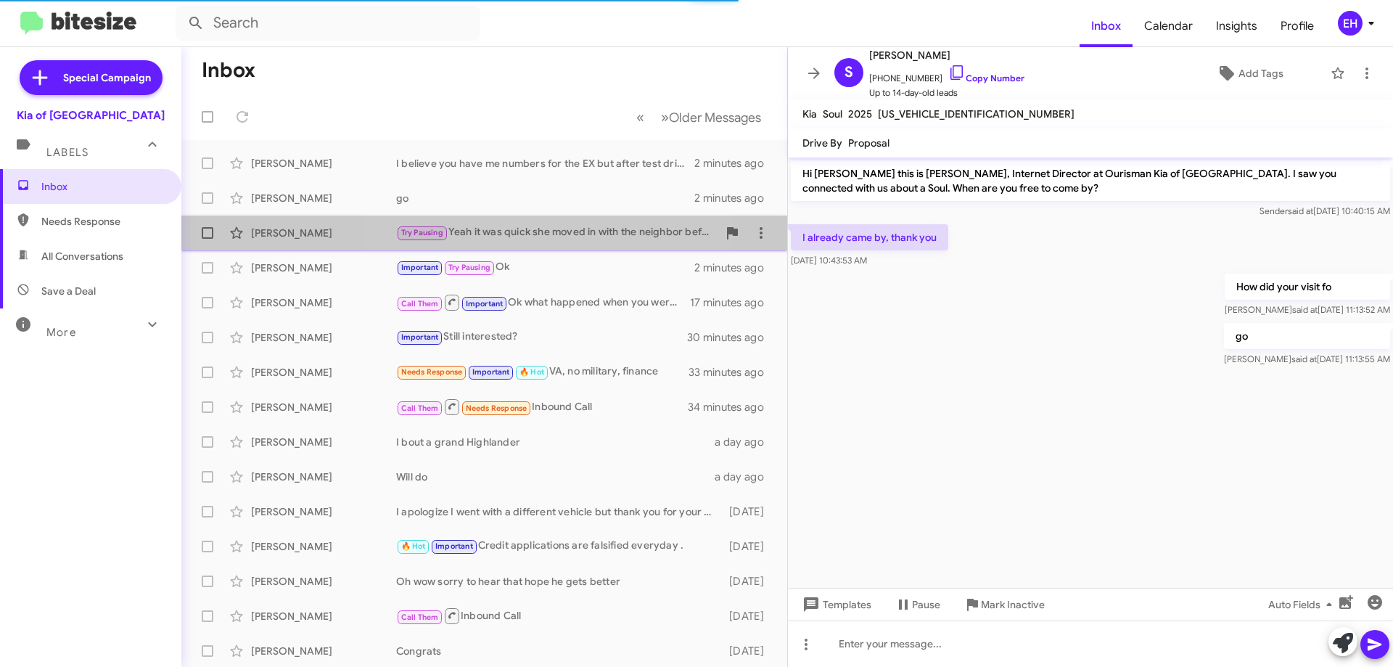
click at [512, 230] on div "Try Pausing Yeah it was quick she moved in with the neighbor before the ink dri…" at bounding box center [556, 232] width 321 height 17
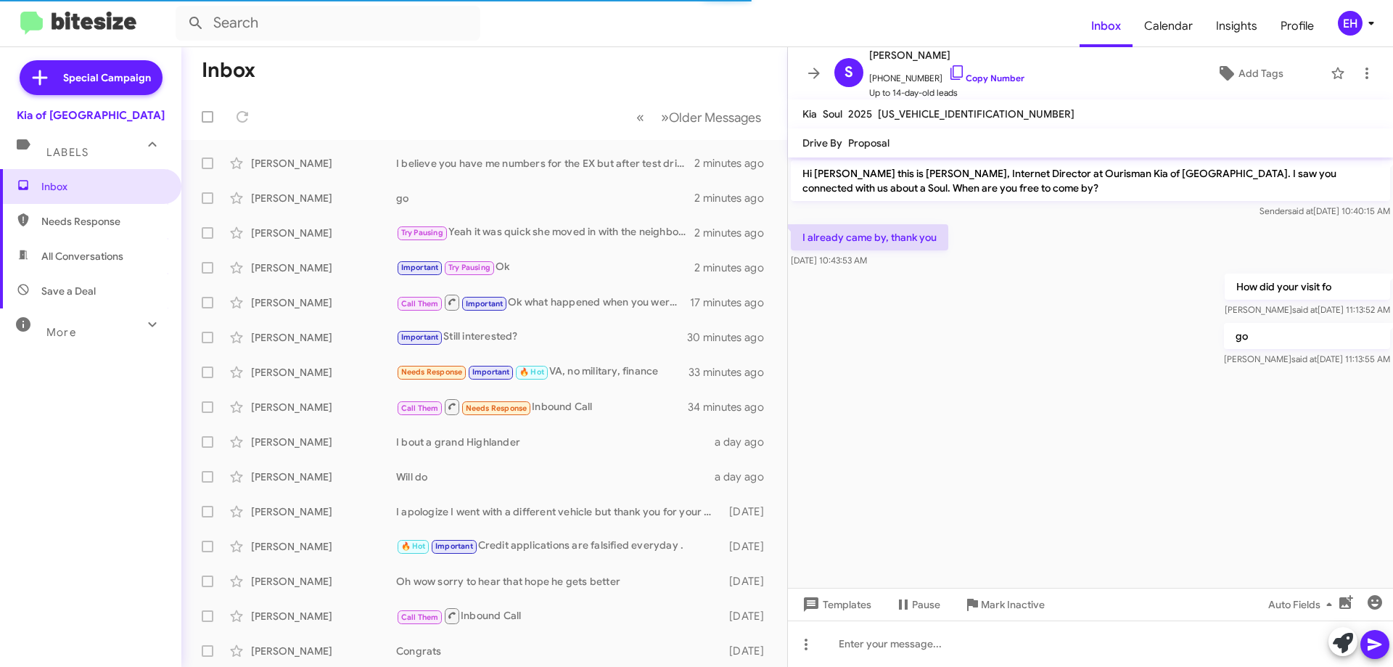
scroll to position [355, 0]
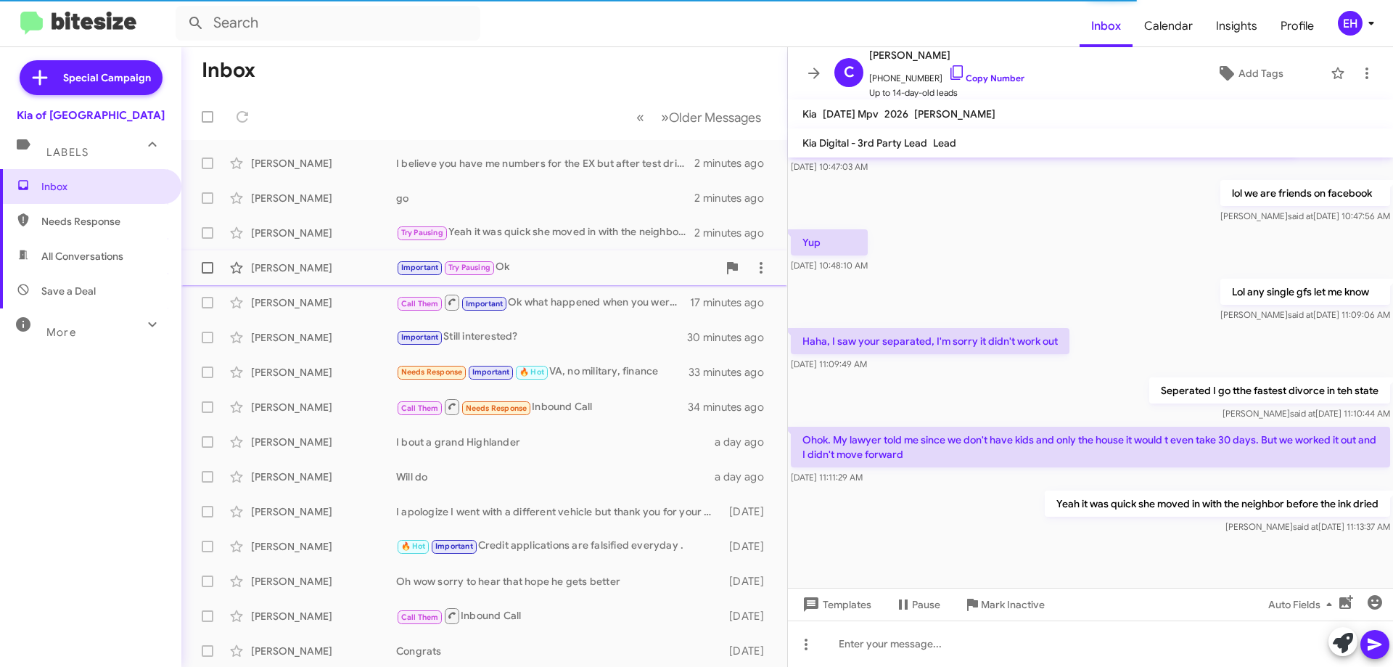
click at [512, 271] on div "Important Try Pausing Ok" at bounding box center [556, 267] width 321 height 17
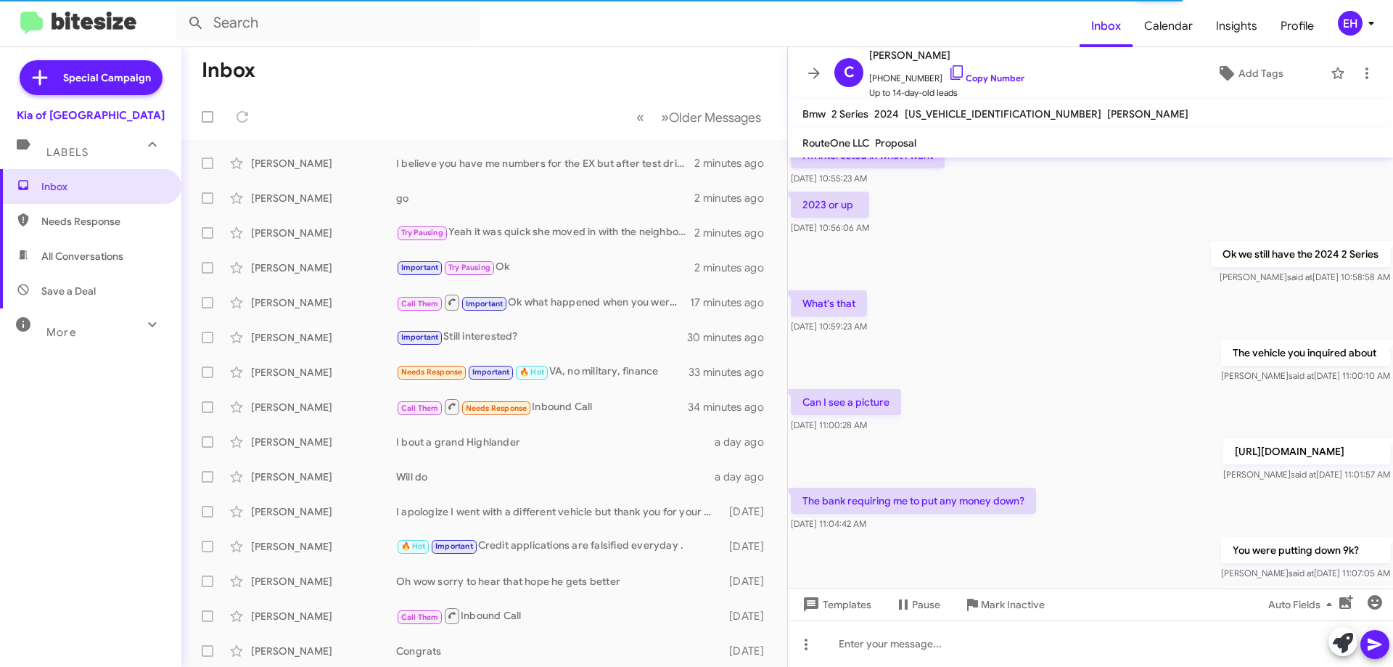
scroll to position [741, 0]
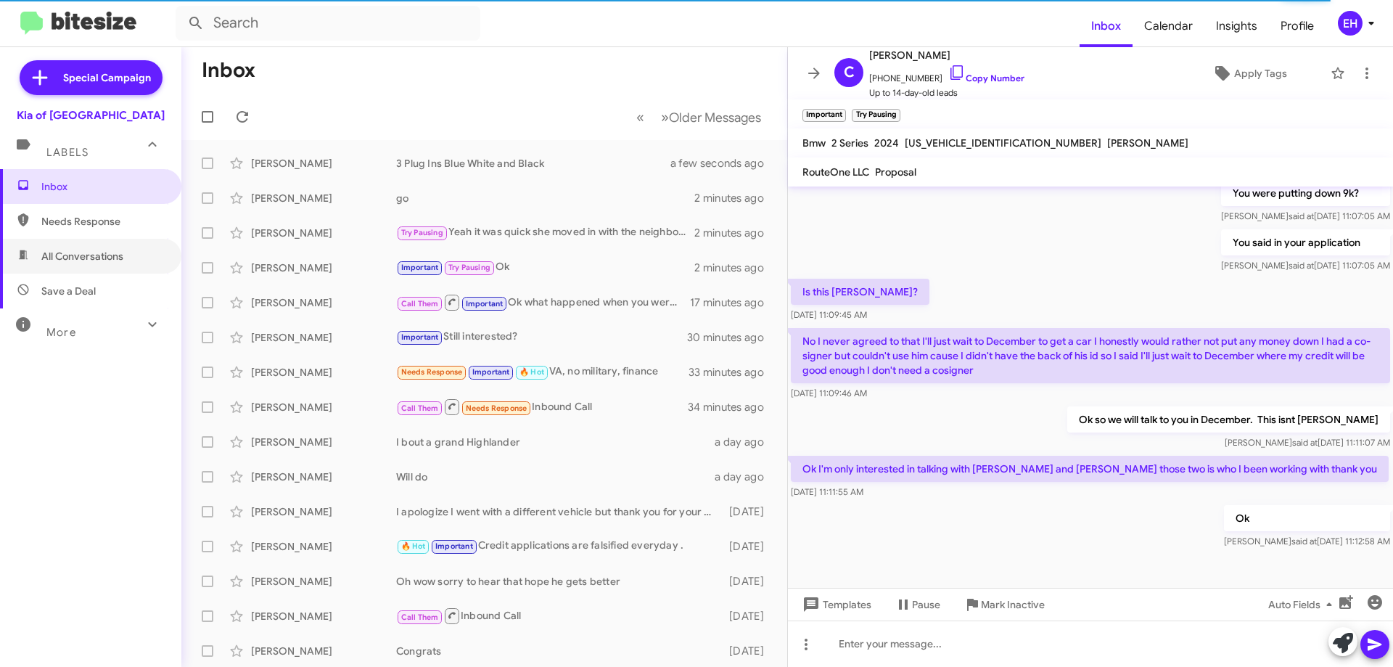
drag, startPoint x: 80, startPoint y: 258, endPoint x: 82, endPoint y: 232, distance: 26.2
click at [78, 259] on span "All Conversations" at bounding box center [82, 256] width 82 height 15
type input "in:all-conversations"
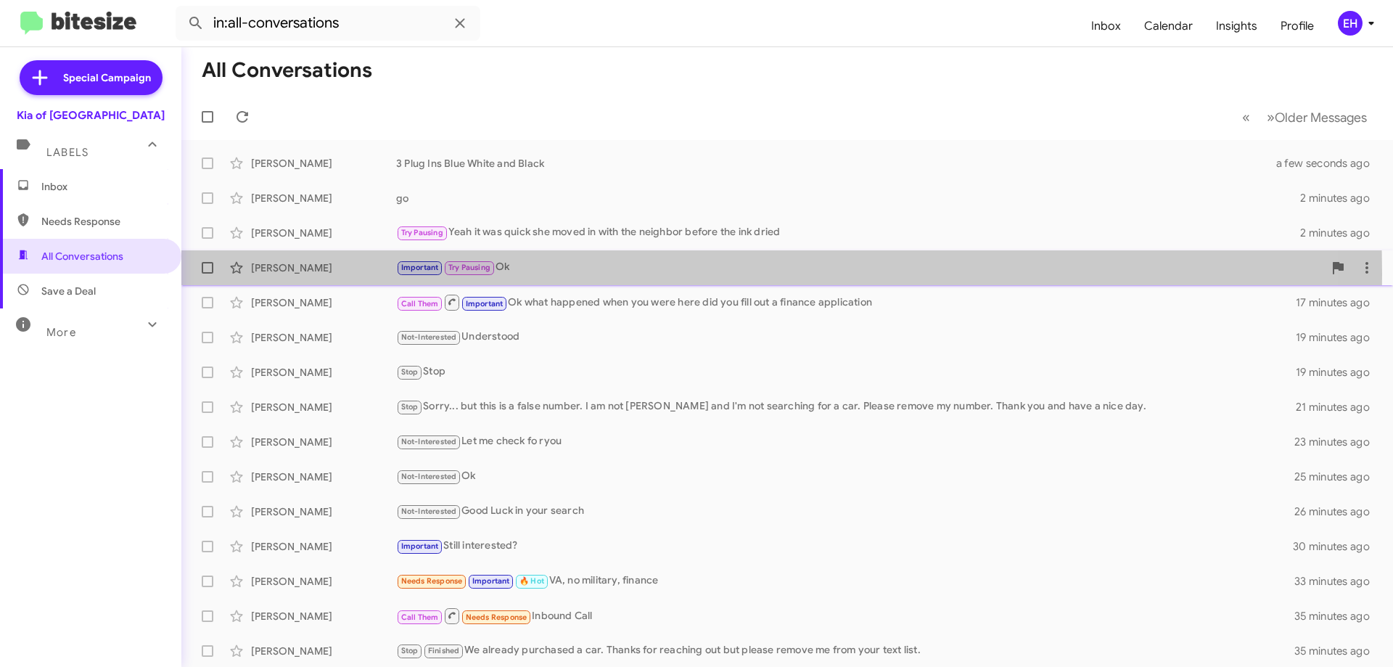
click at [530, 274] on div "Important Try Pausing Ok" at bounding box center [859, 267] width 927 height 17
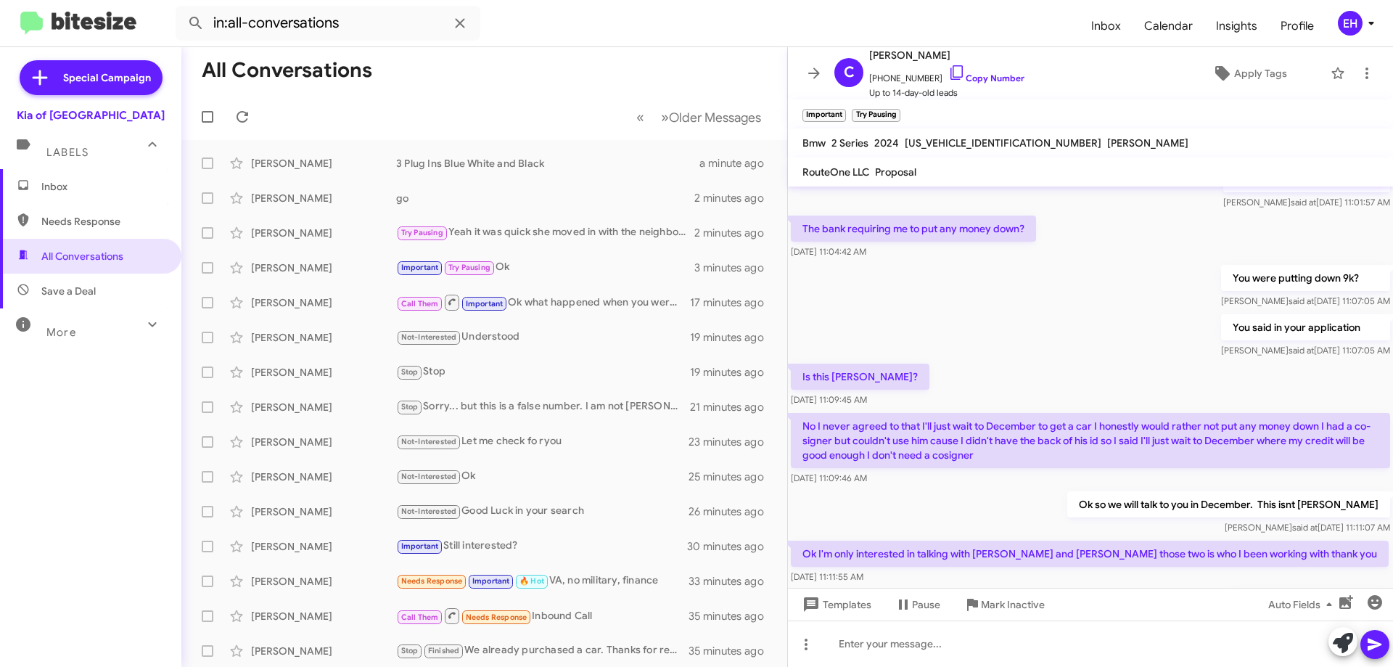
scroll to position [770, 0]
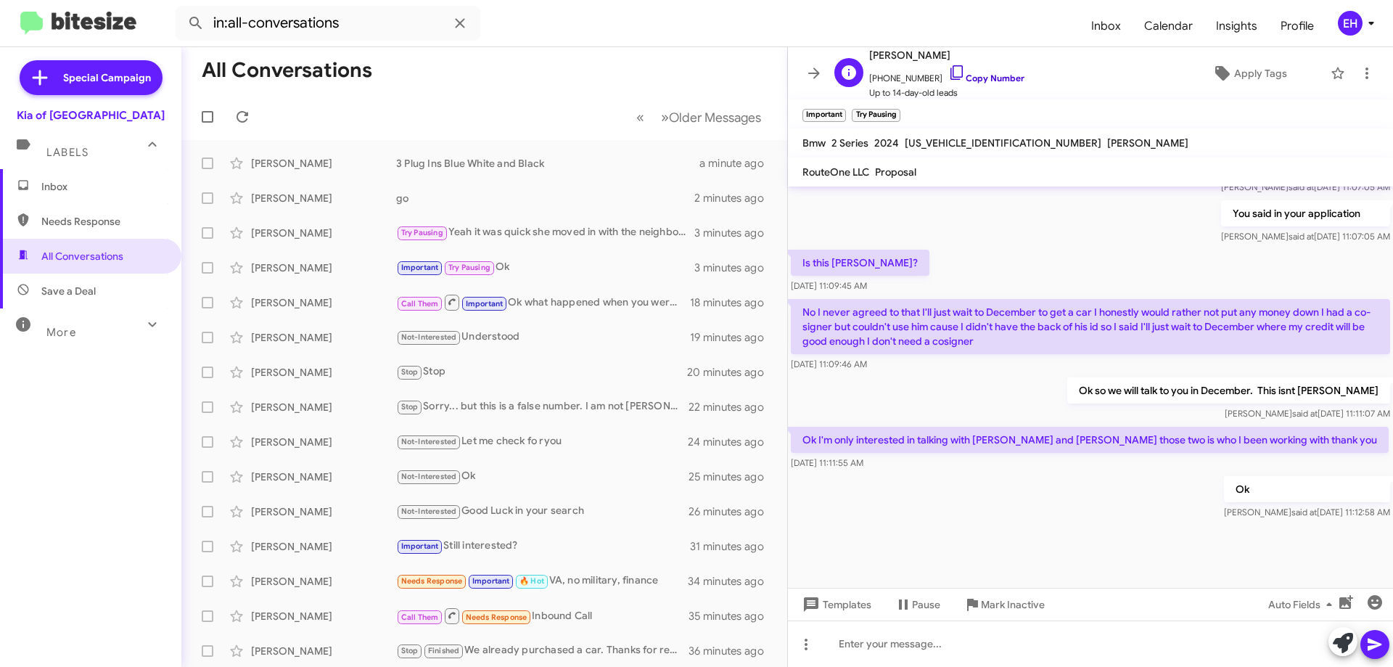
click at [978, 77] on link "Copy Number" at bounding box center [986, 78] width 76 height 11
click at [55, 187] on span "Inbox" at bounding box center [102, 186] width 123 height 15
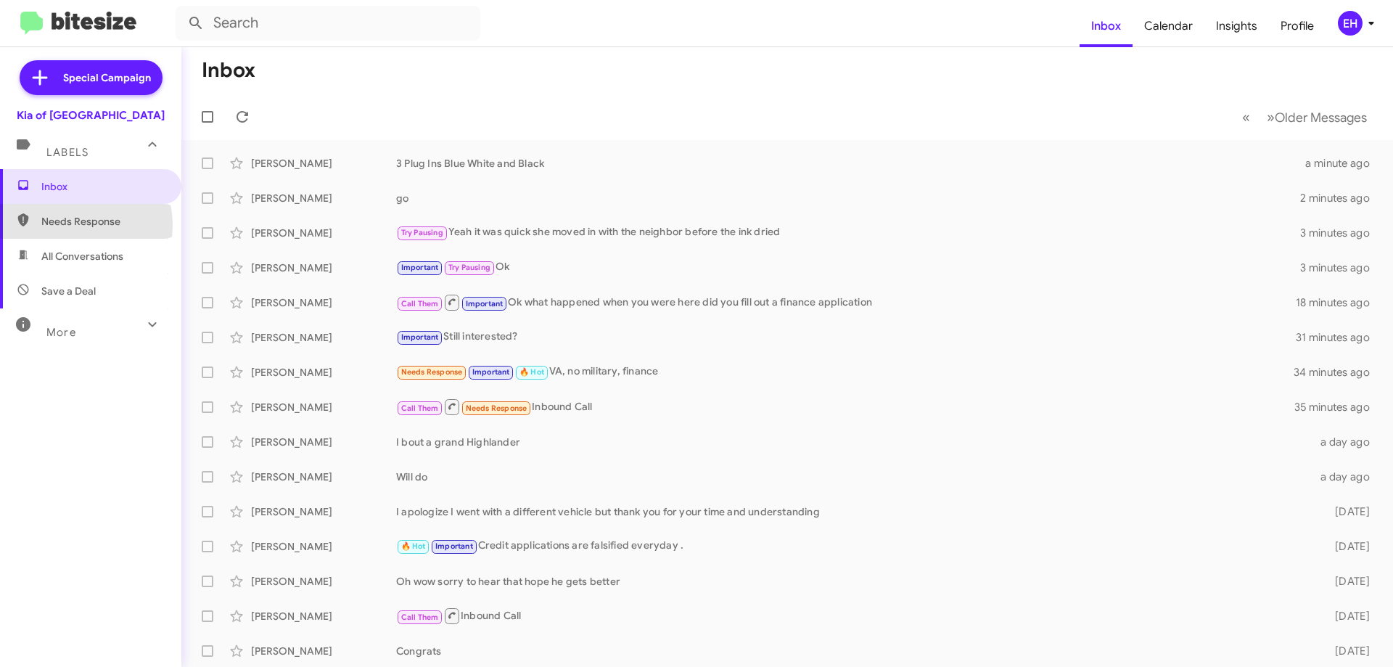
click at [68, 225] on span "Needs Response" at bounding box center [102, 221] width 123 height 15
type input "in:needs-response"
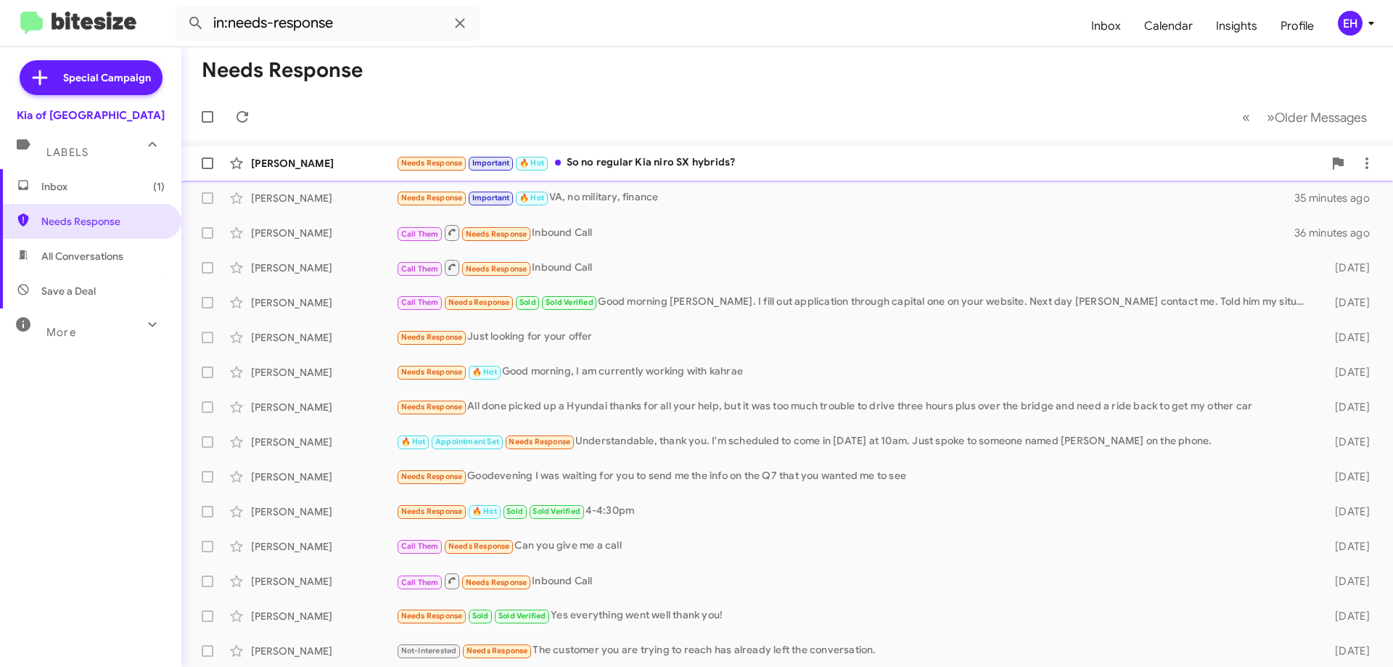
click at [645, 164] on div "Needs Response Important 🔥 Hot So no regular Kia niro SX hybrids?" at bounding box center [859, 163] width 927 height 17
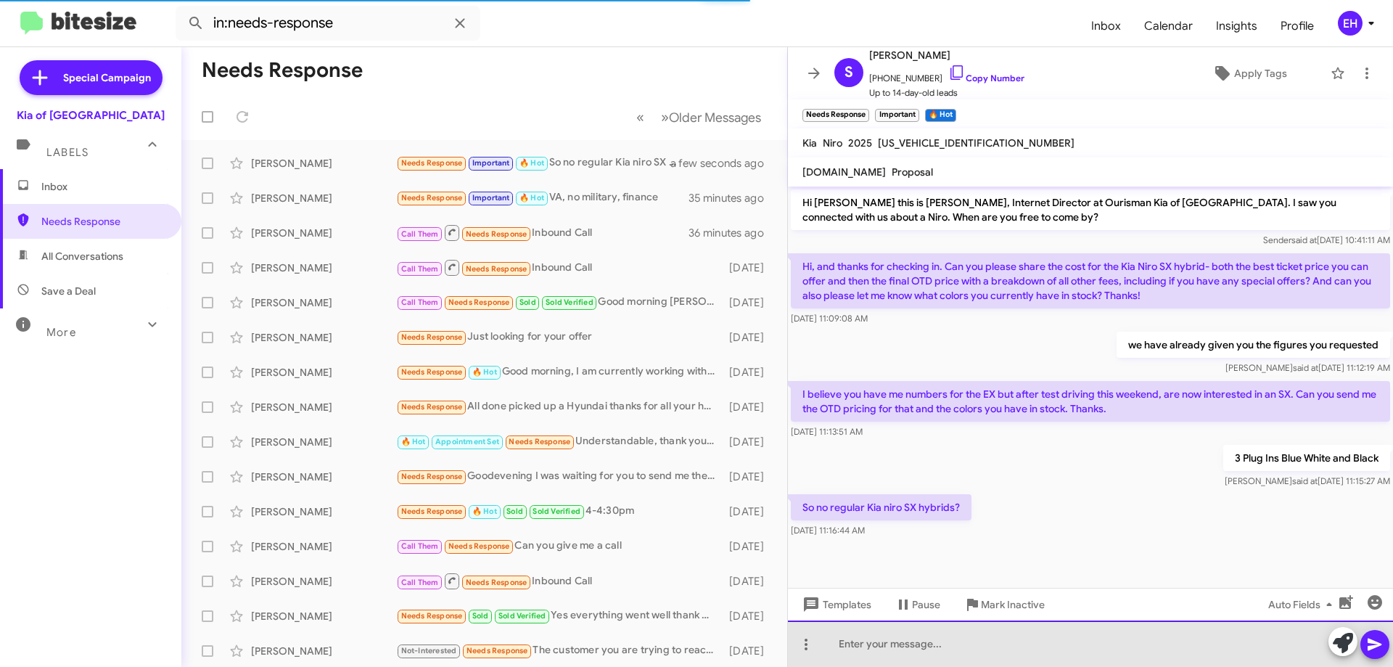
click at [907, 641] on div at bounding box center [1090, 643] width 605 height 46
drag, startPoint x: 908, startPoint y: 642, endPoint x: 820, endPoint y: 636, distance: 88.0
click at [820, 636] on div "No SX" at bounding box center [1090, 643] width 605 height 46
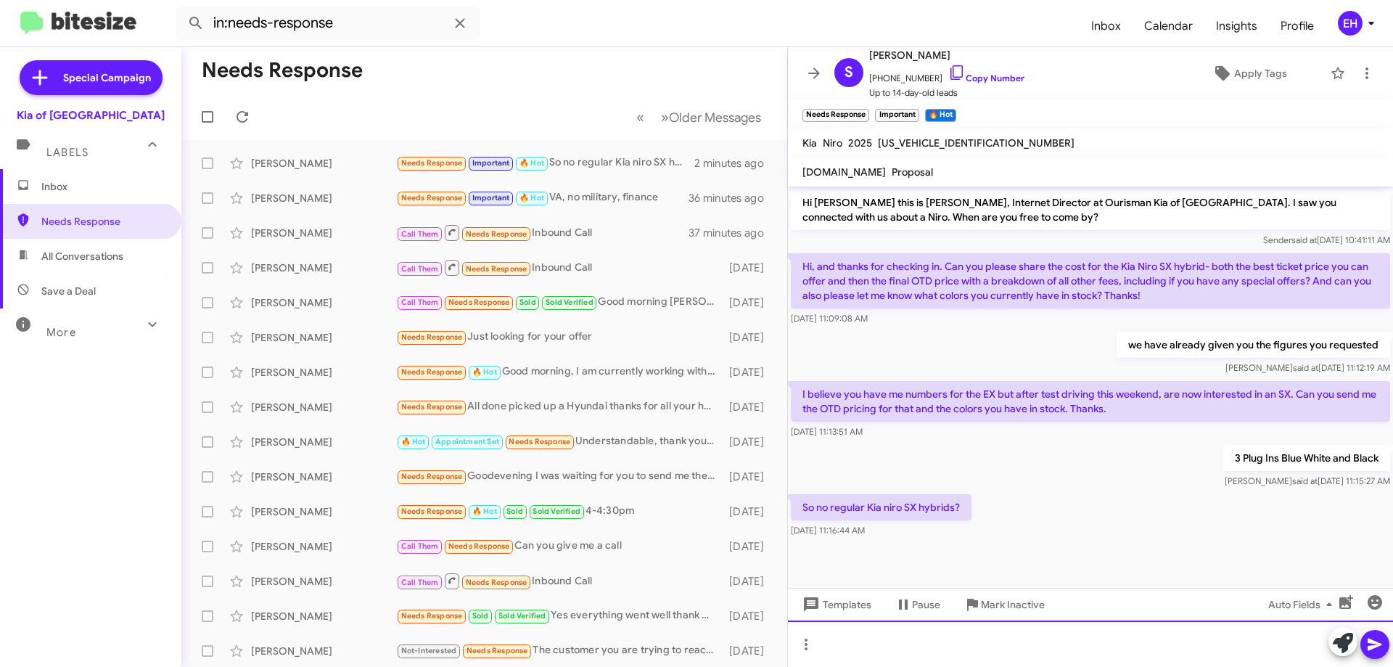
click at [889, 657] on div at bounding box center [1090, 643] width 605 height 46
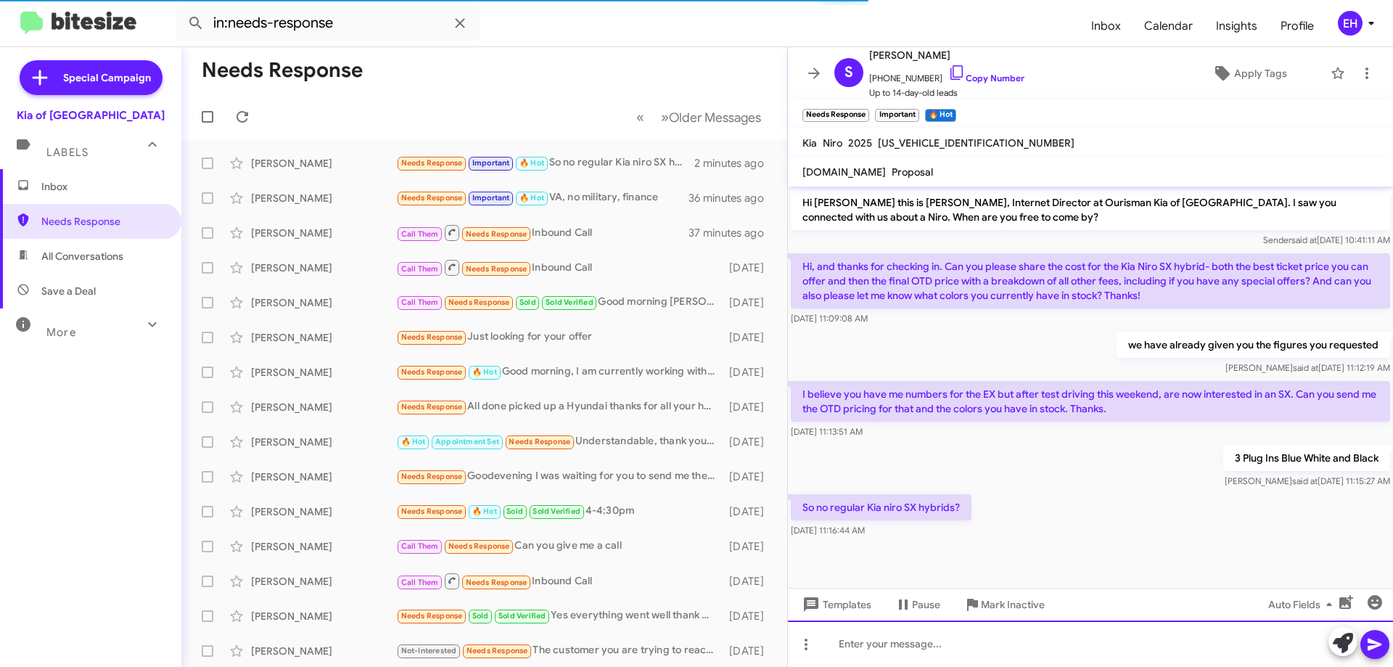
click at [890, 640] on div at bounding box center [1090, 643] width 605 height 46
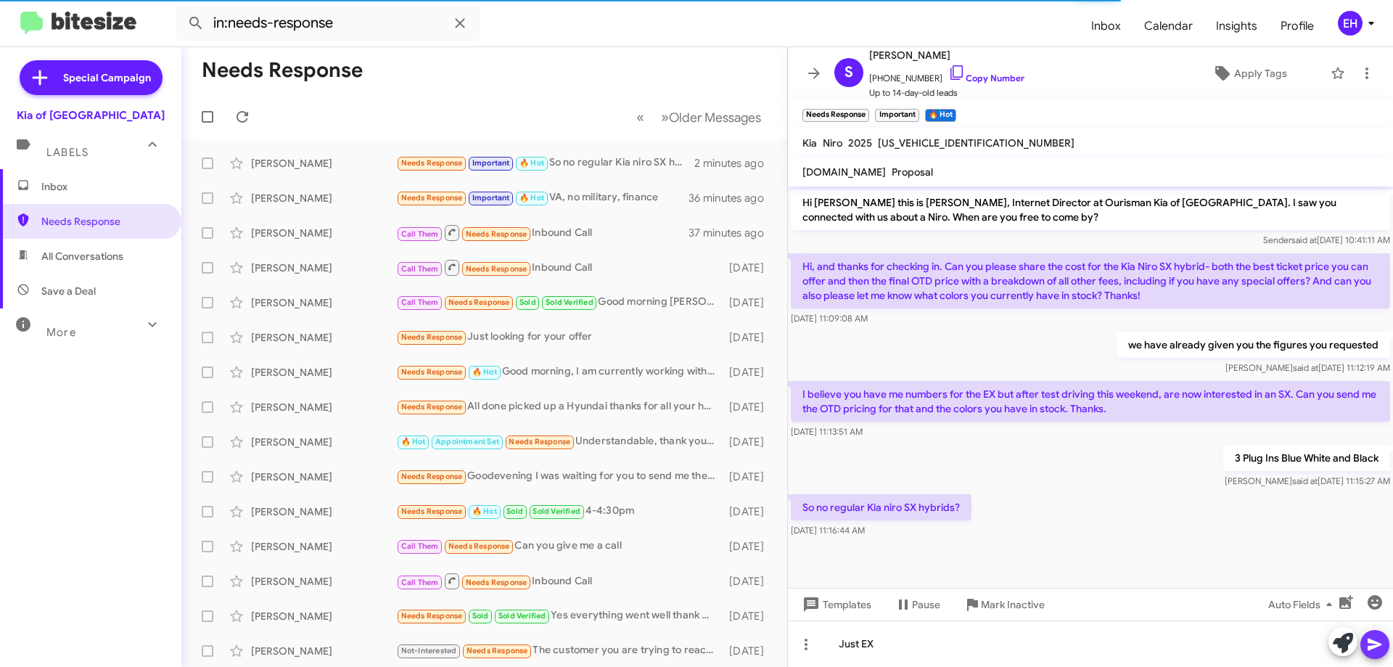
drag, startPoint x: 1372, startPoint y: 638, endPoint x: 1365, endPoint y: 634, distance: 7.8
click at [1373, 638] on icon at bounding box center [1374, 644] width 17 height 17
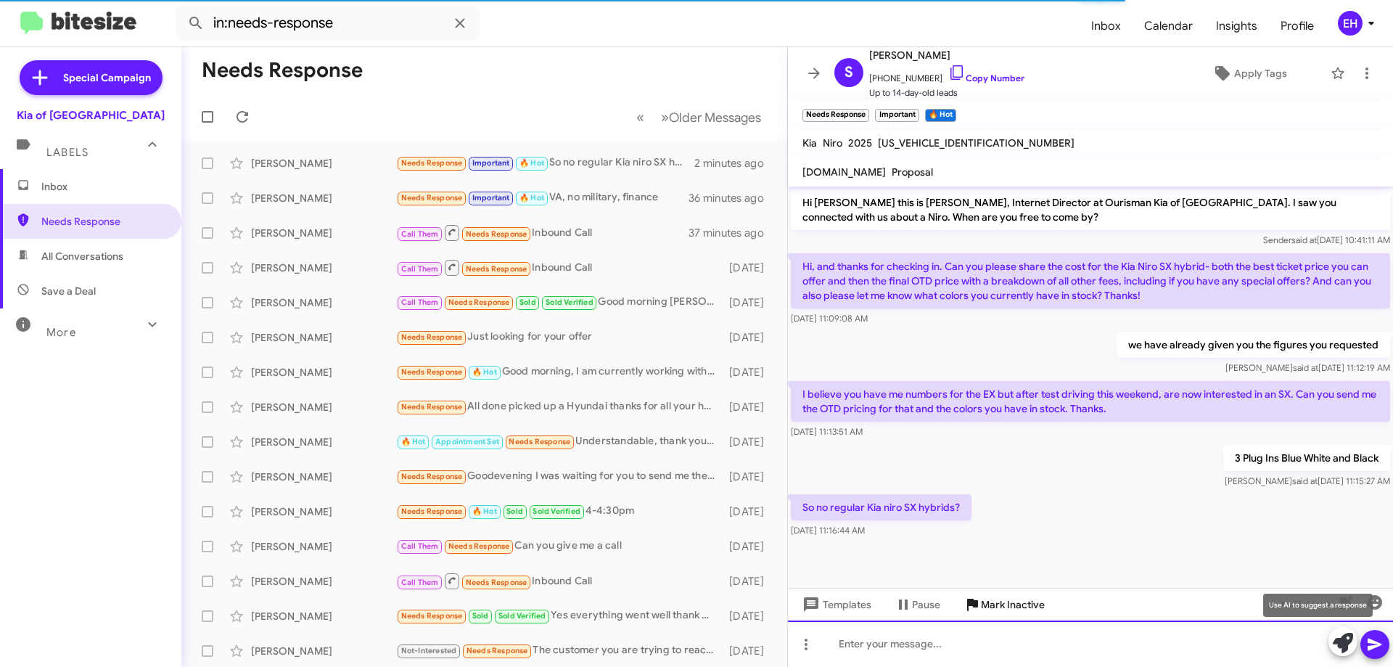
scroll to position [28, 0]
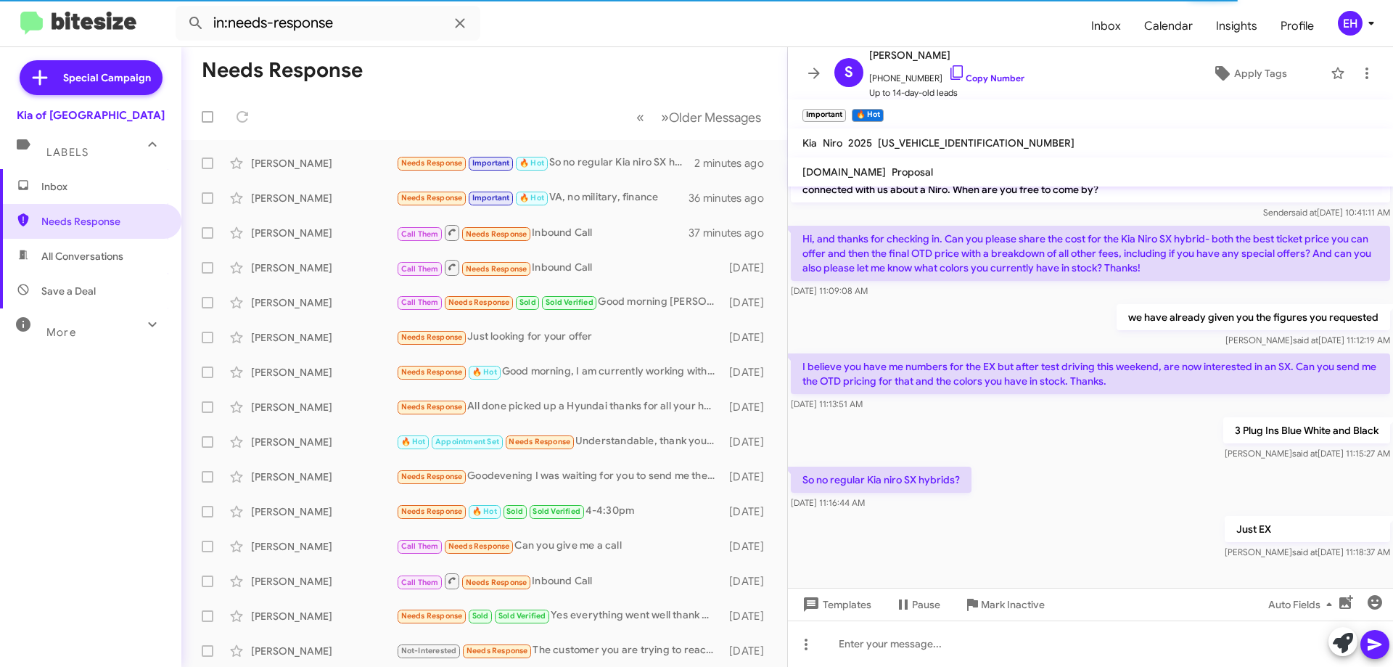
click at [82, 192] on span "Inbox" at bounding box center [102, 186] width 123 height 15
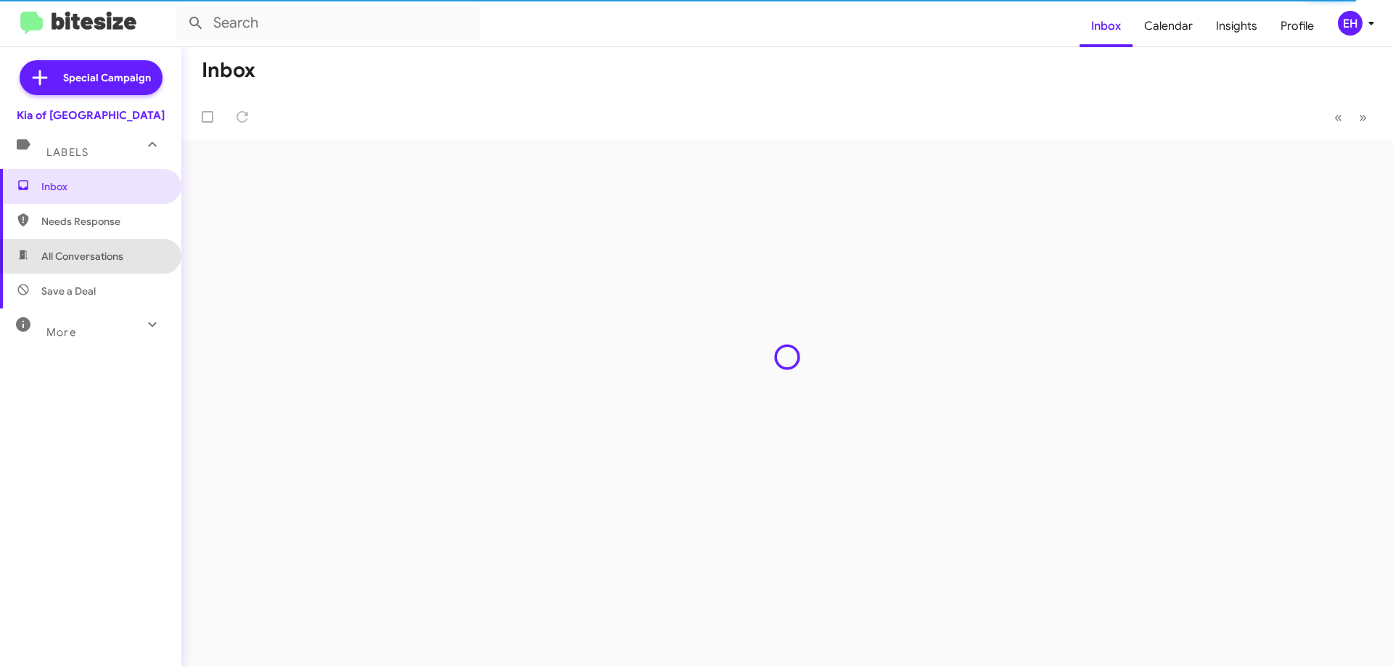
click at [92, 258] on span "All Conversations" at bounding box center [82, 256] width 82 height 15
type input "in:all-conversations"
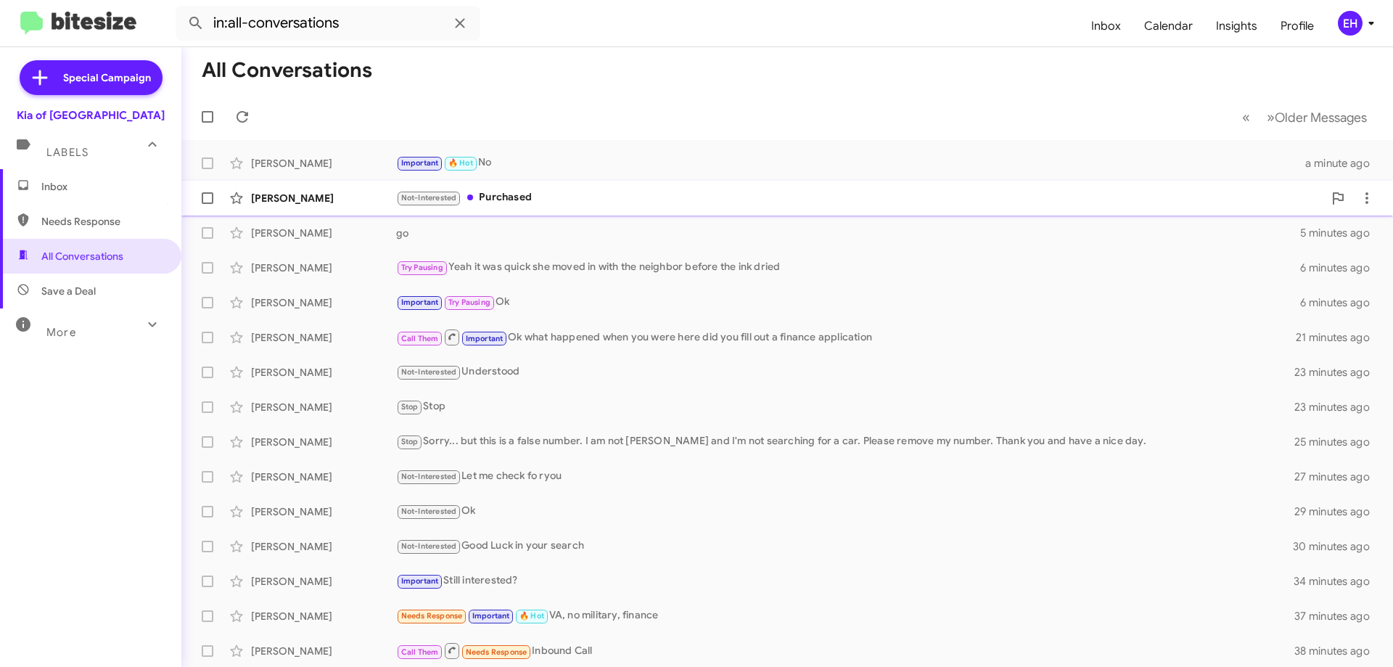
click at [495, 198] on div "Not-Interested Purchased" at bounding box center [859, 197] width 927 height 17
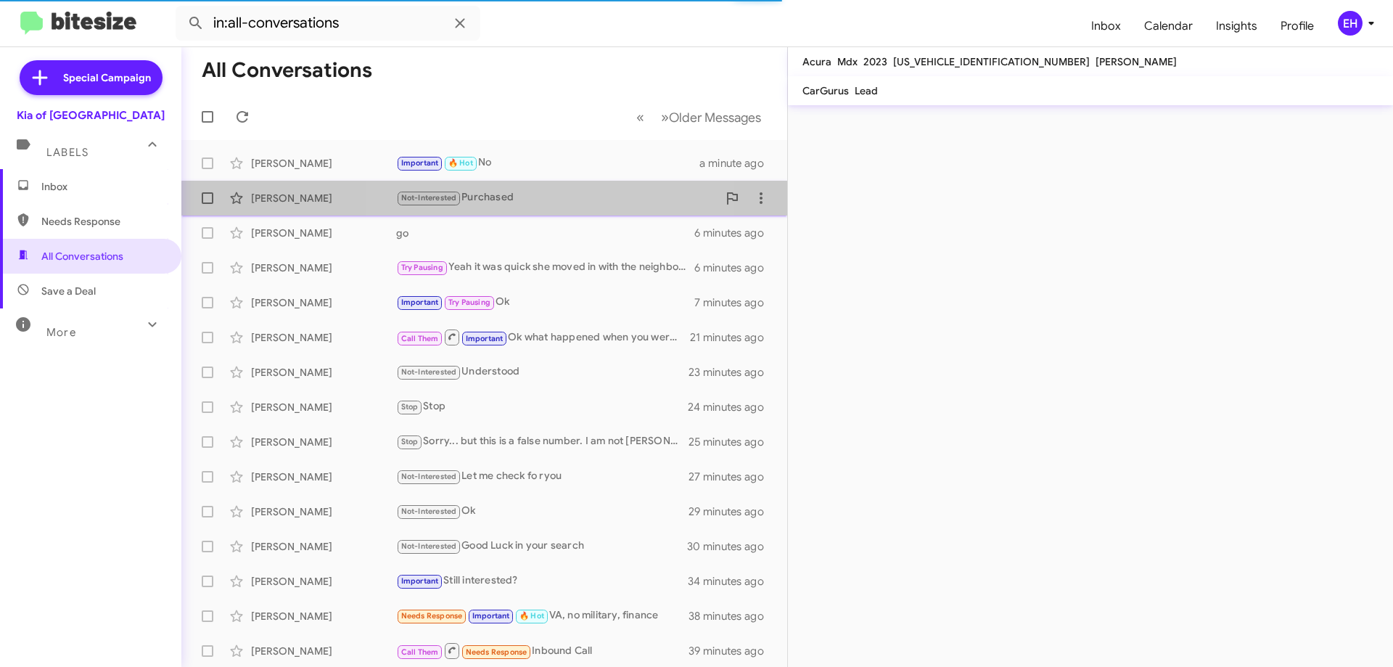
click at [502, 202] on div "Not-Interested Purchased" at bounding box center [556, 197] width 321 height 17
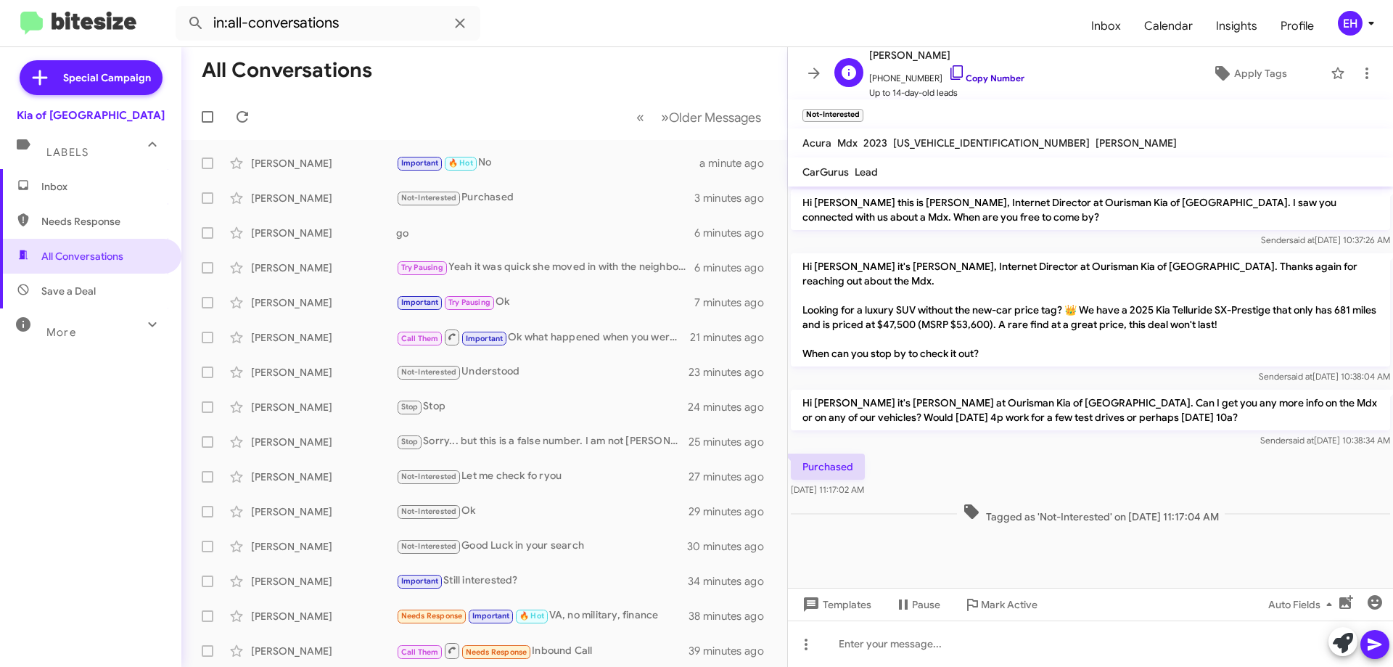
click at [985, 78] on link "Copy Number" at bounding box center [986, 78] width 76 height 11
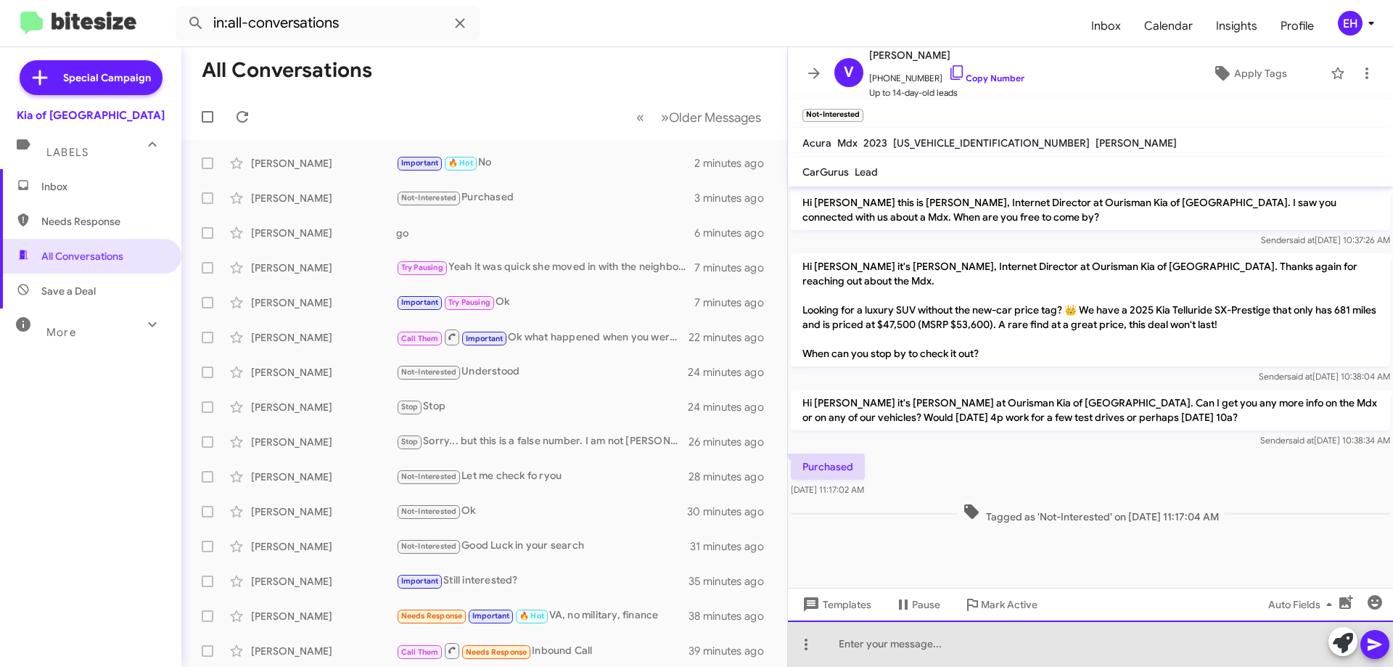
click at [879, 643] on div at bounding box center [1090, 643] width 605 height 46
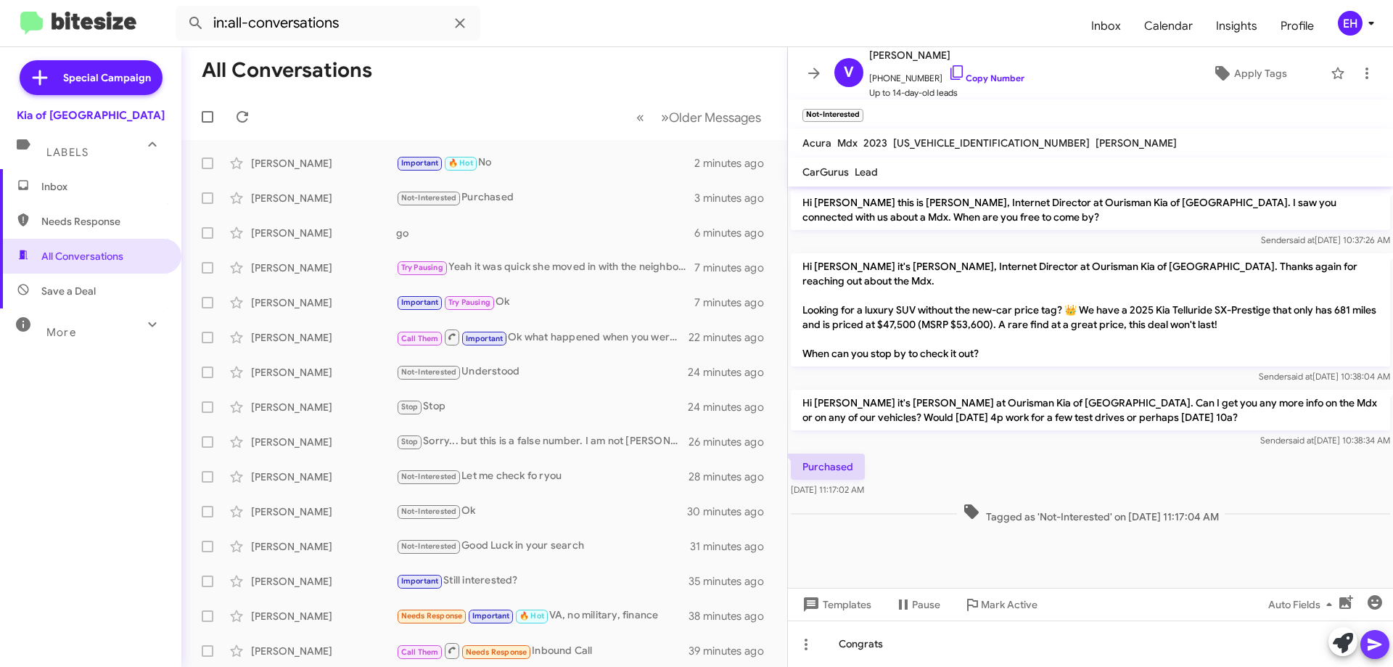
click at [1375, 648] on icon at bounding box center [1374, 644] width 17 height 17
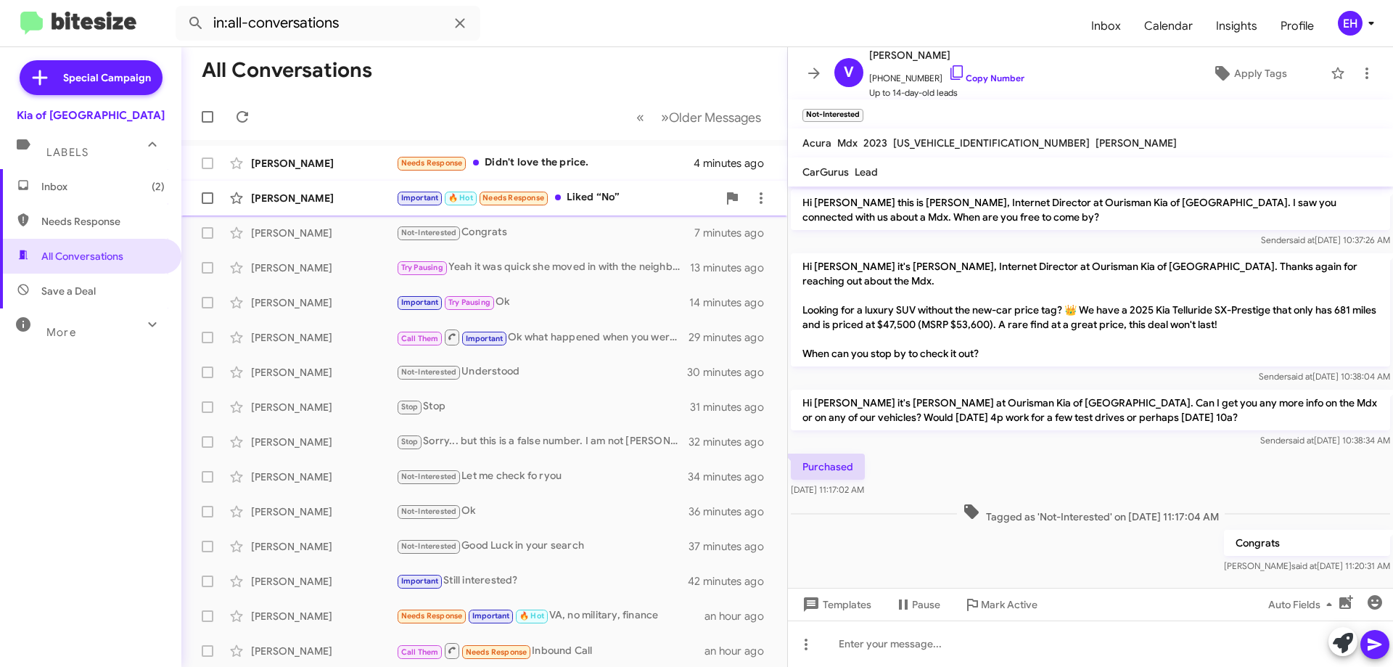
click at [607, 192] on div "Important 🔥 Hot Needs Response Liked “No”" at bounding box center [556, 197] width 321 height 17
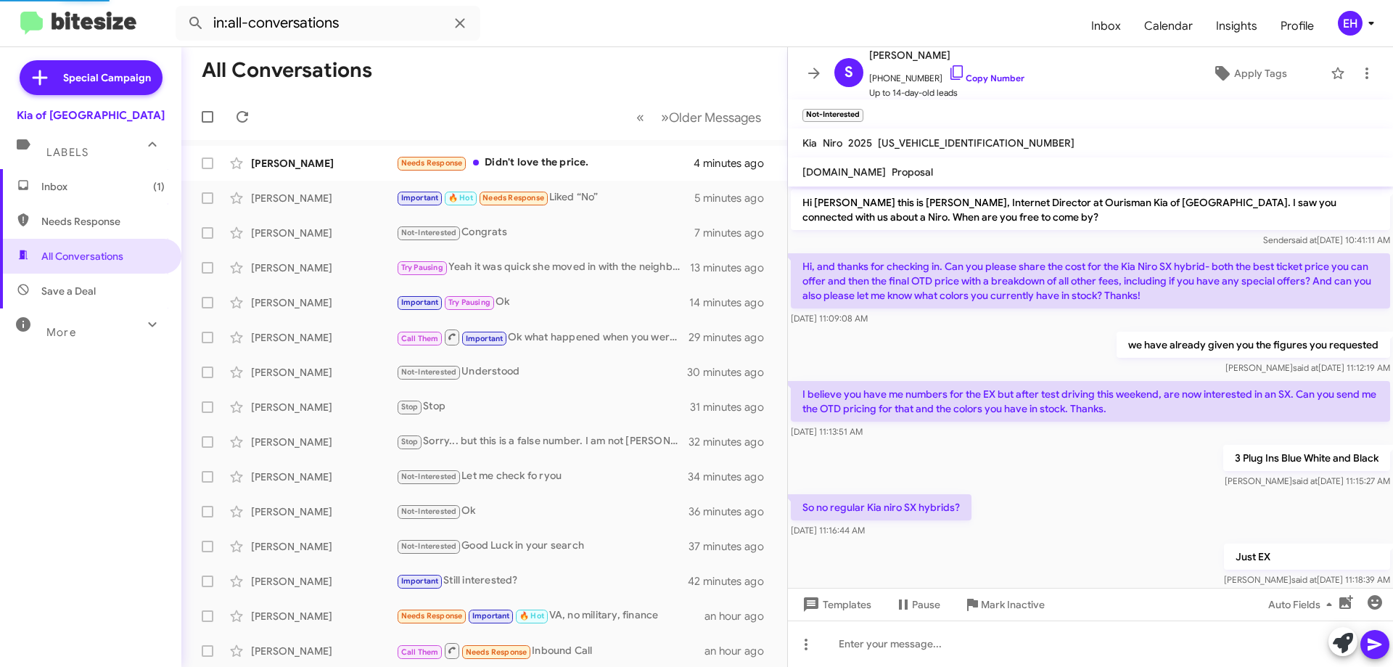
scroll to position [133, 0]
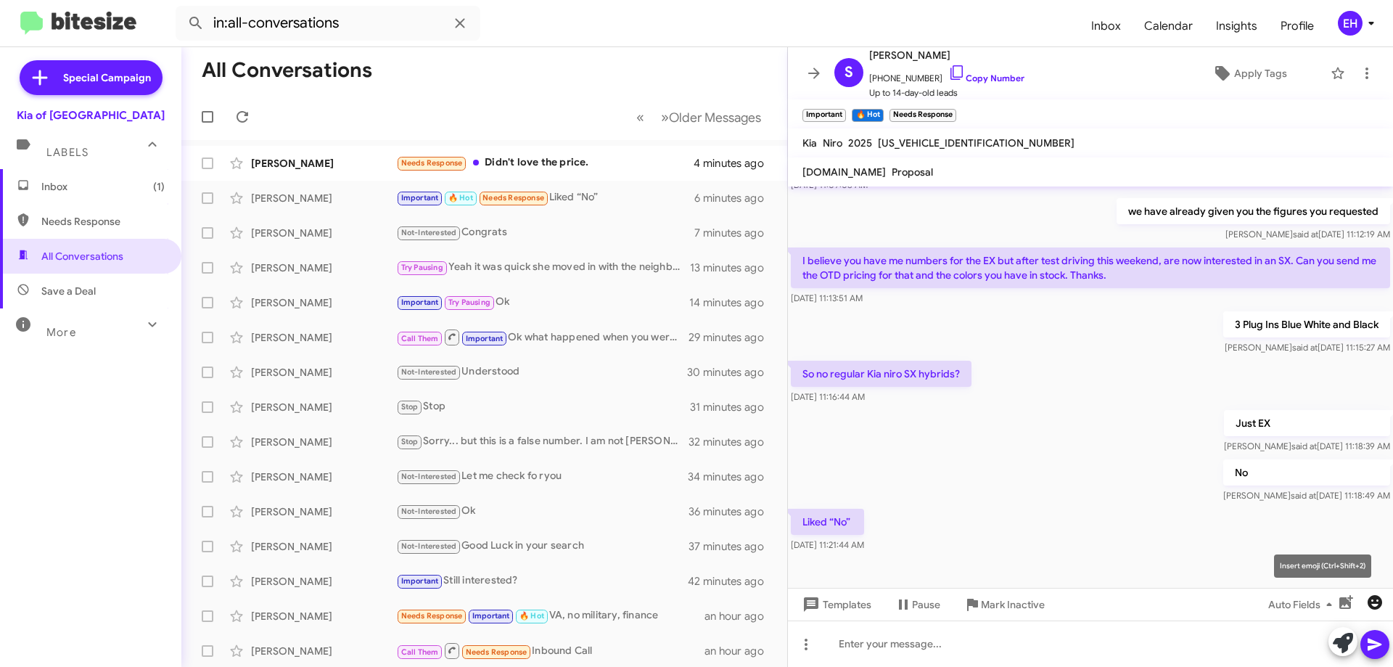
click at [1376, 600] on icon "button" at bounding box center [1375, 602] width 15 height 15
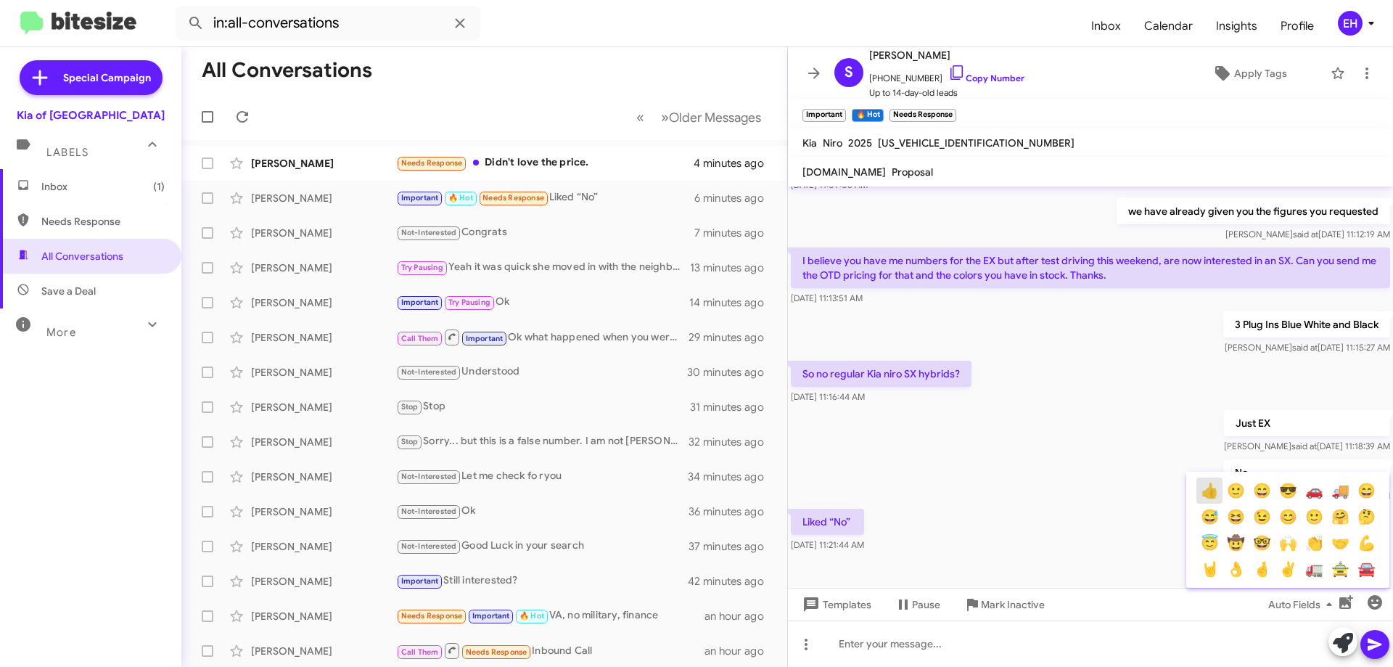
drag, startPoint x: 1213, startPoint y: 490, endPoint x: 1365, endPoint y: 562, distance: 168.8
click at [1213, 489] on button "👍" at bounding box center [1209, 490] width 26 height 26
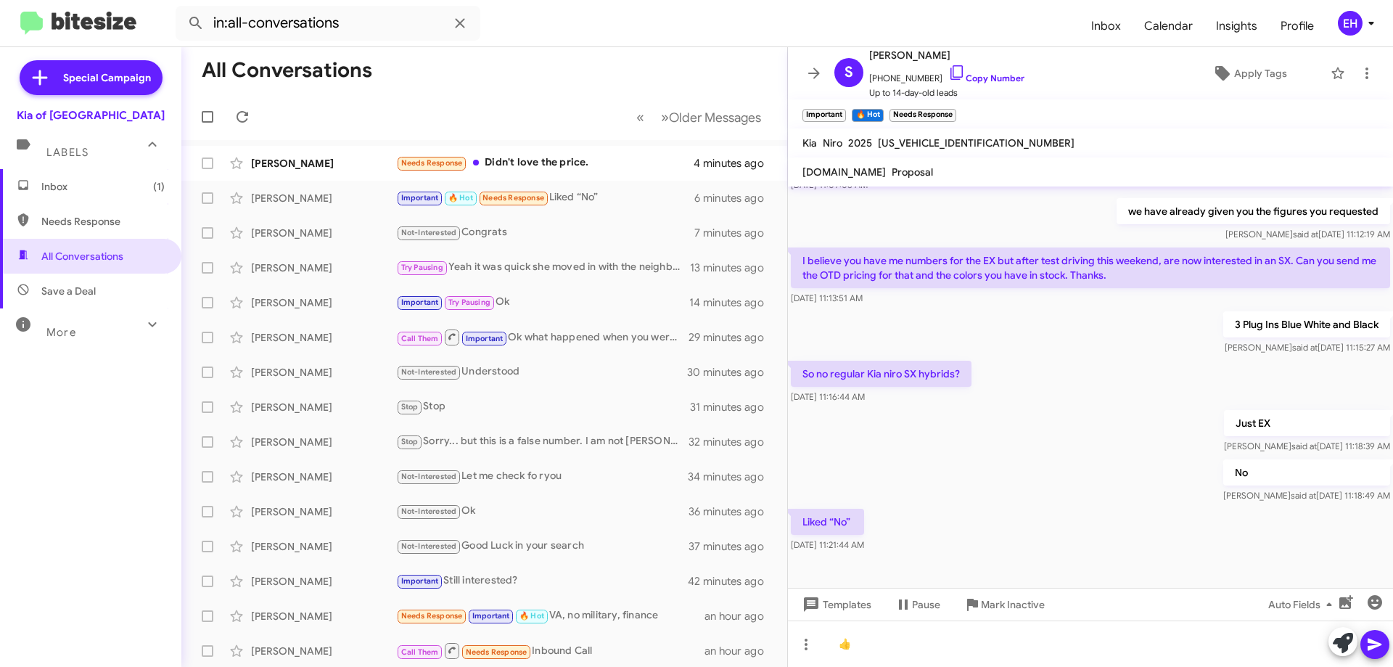
click at [1367, 645] on icon at bounding box center [1374, 644] width 17 height 17
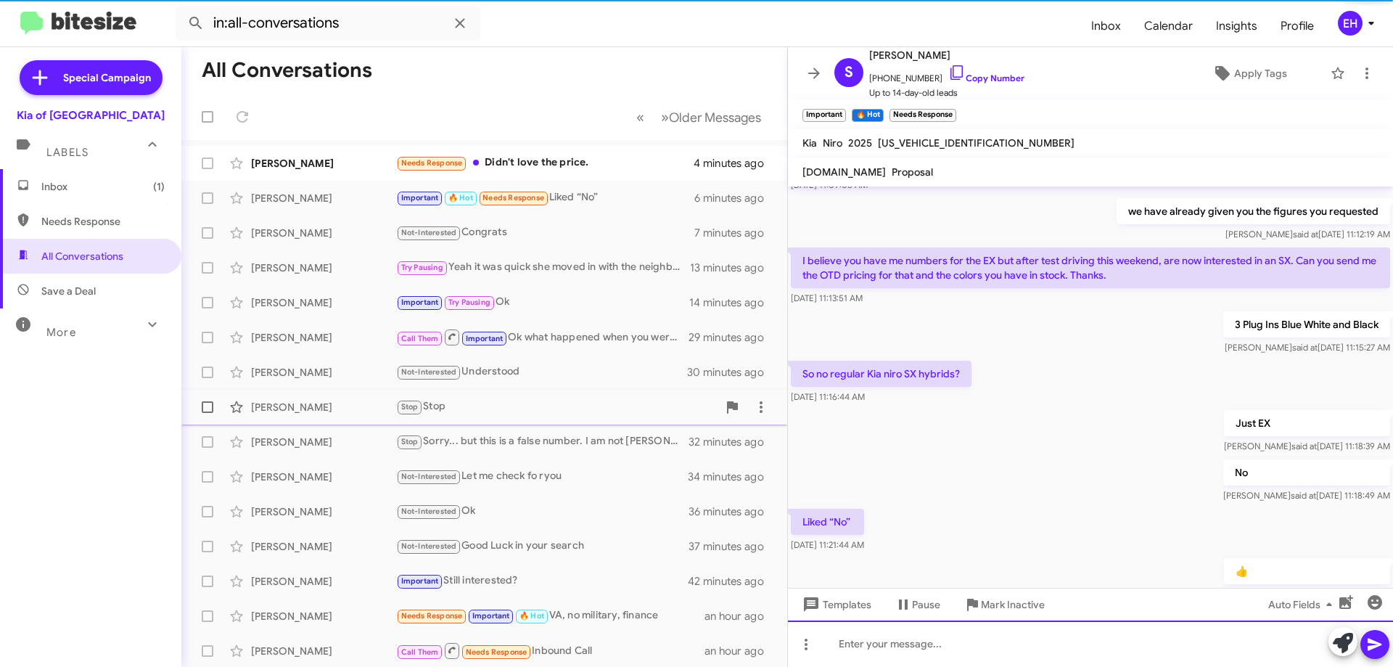
scroll to position [0, 0]
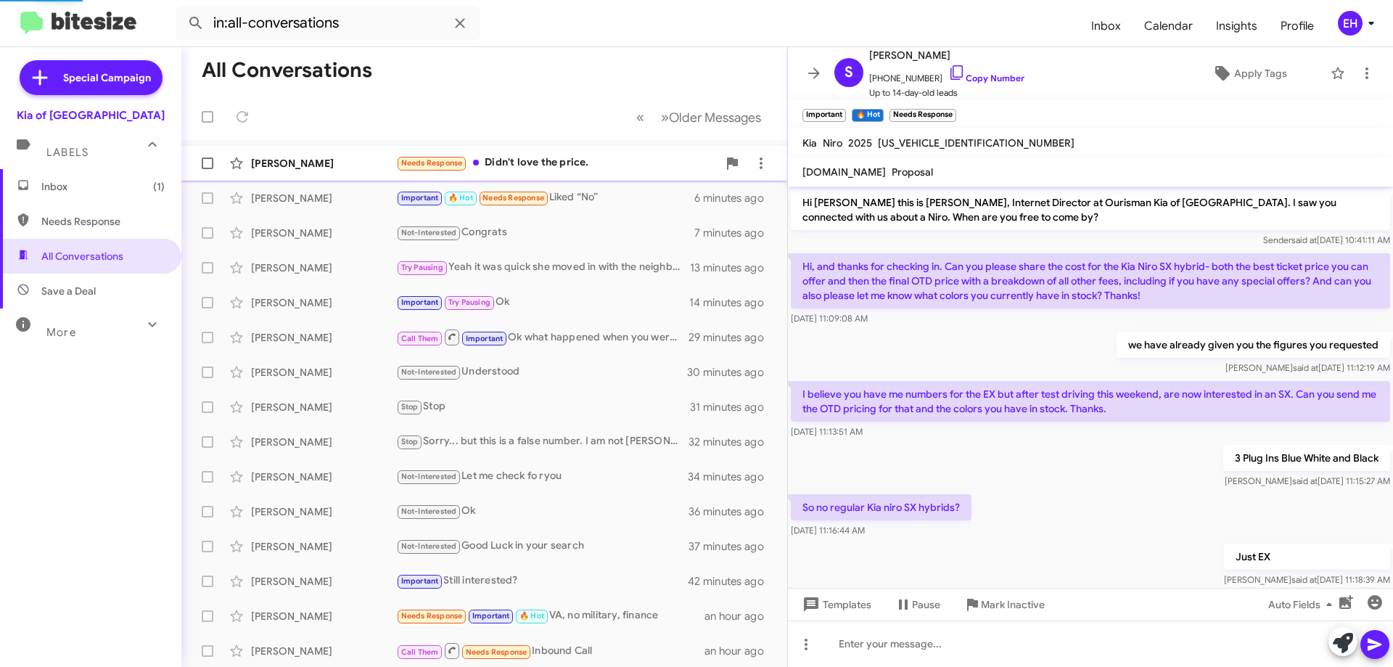
click at [569, 168] on div "Needs Response Didn't love the price." at bounding box center [556, 163] width 321 height 17
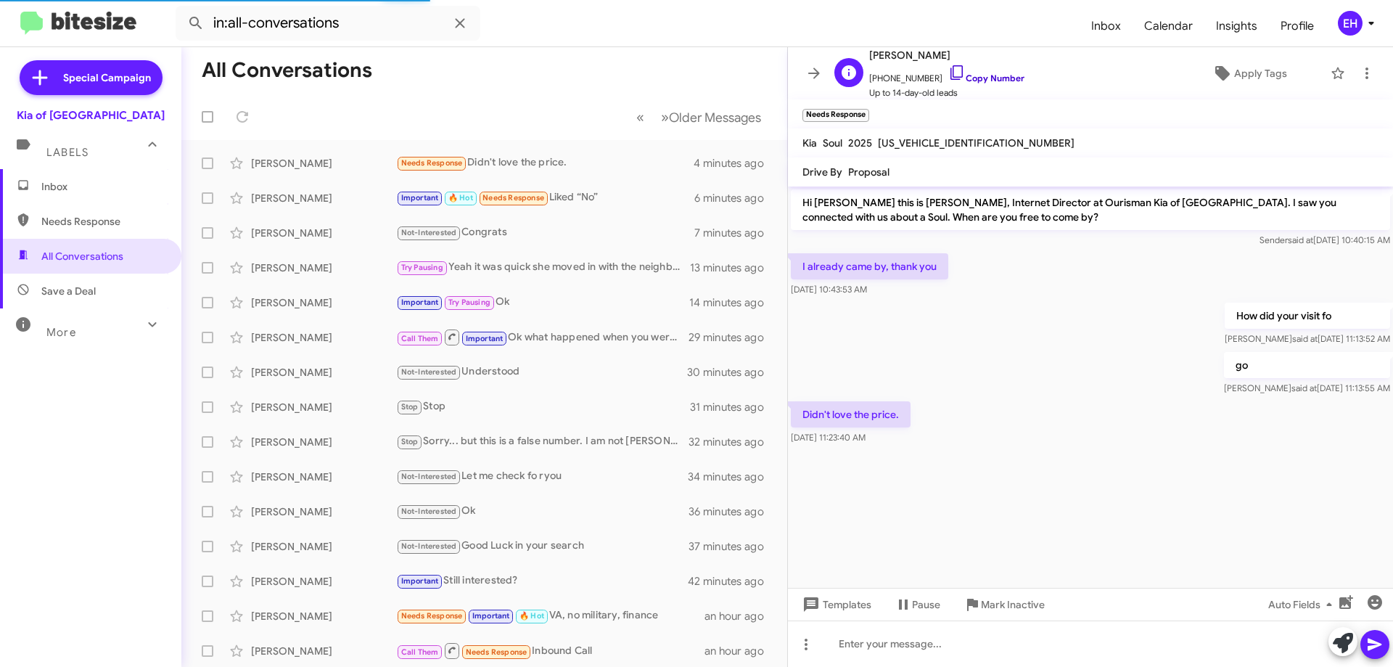
click at [982, 77] on link "Copy Number" at bounding box center [986, 78] width 76 height 11
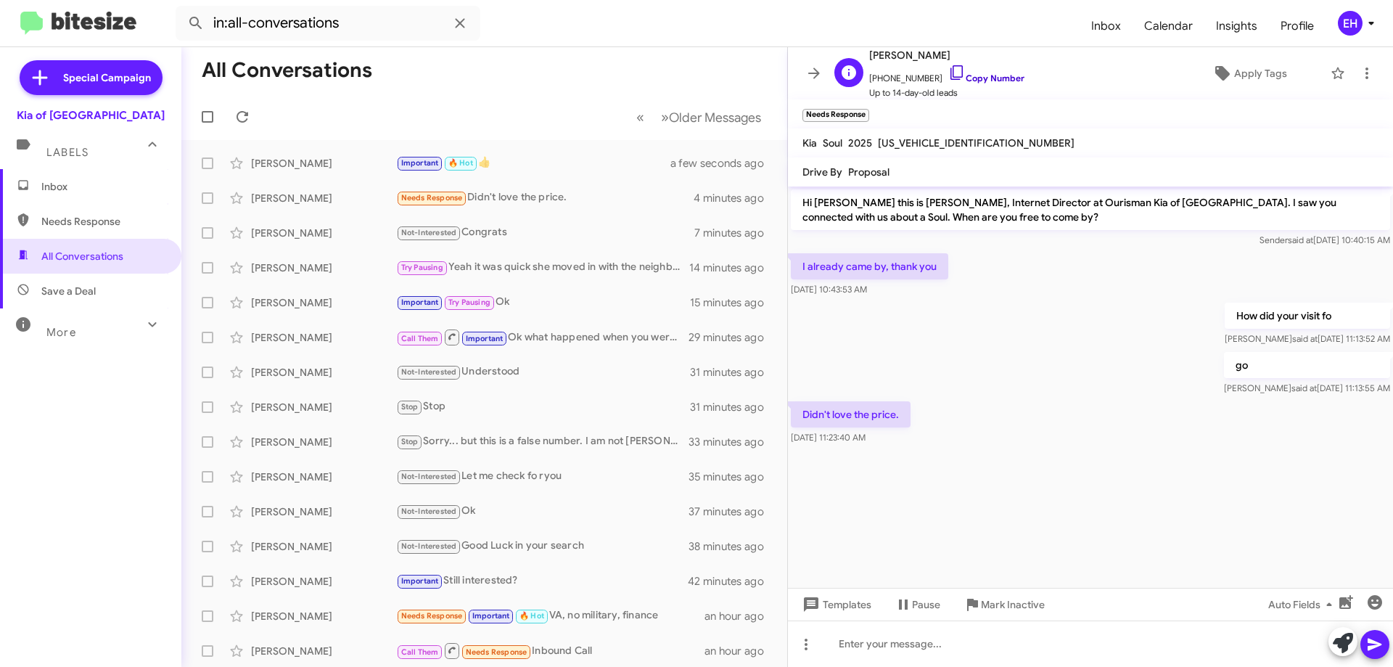
click at [977, 78] on link "Copy Number" at bounding box center [986, 78] width 76 height 11
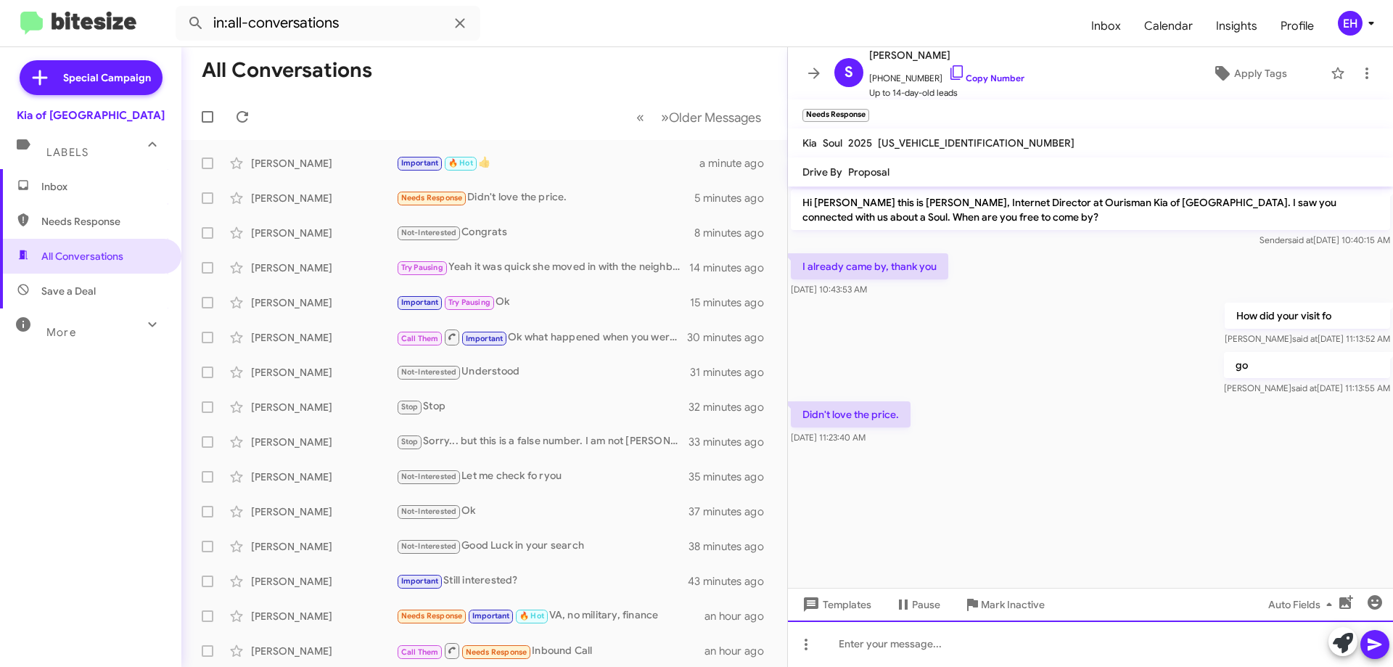
click at [907, 633] on div at bounding box center [1090, 643] width 605 height 46
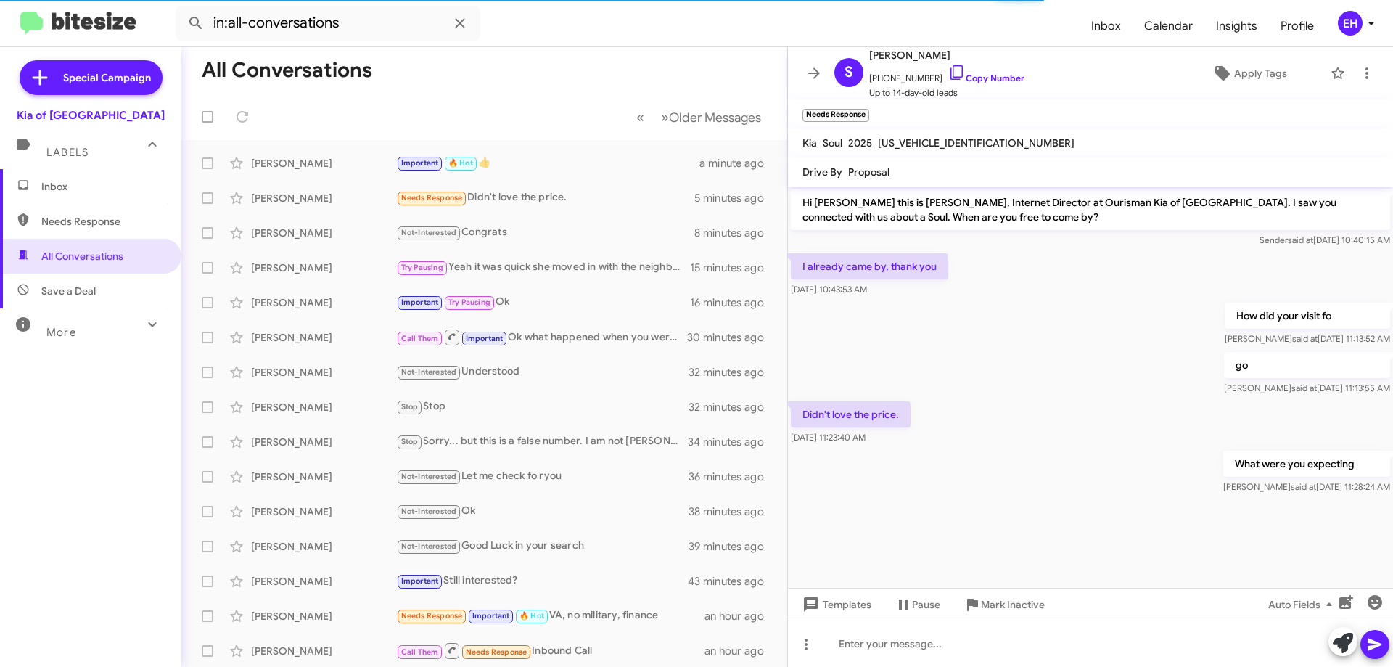
drag, startPoint x: 544, startPoint y: 79, endPoint x: 441, endPoint y: 83, distance: 103.1
click at [544, 78] on mat-toolbar-row "All Conversations" at bounding box center [484, 70] width 606 height 46
click at [67, 197] on span "Inbox" at bounding box center [90, 186] width 181 height 35
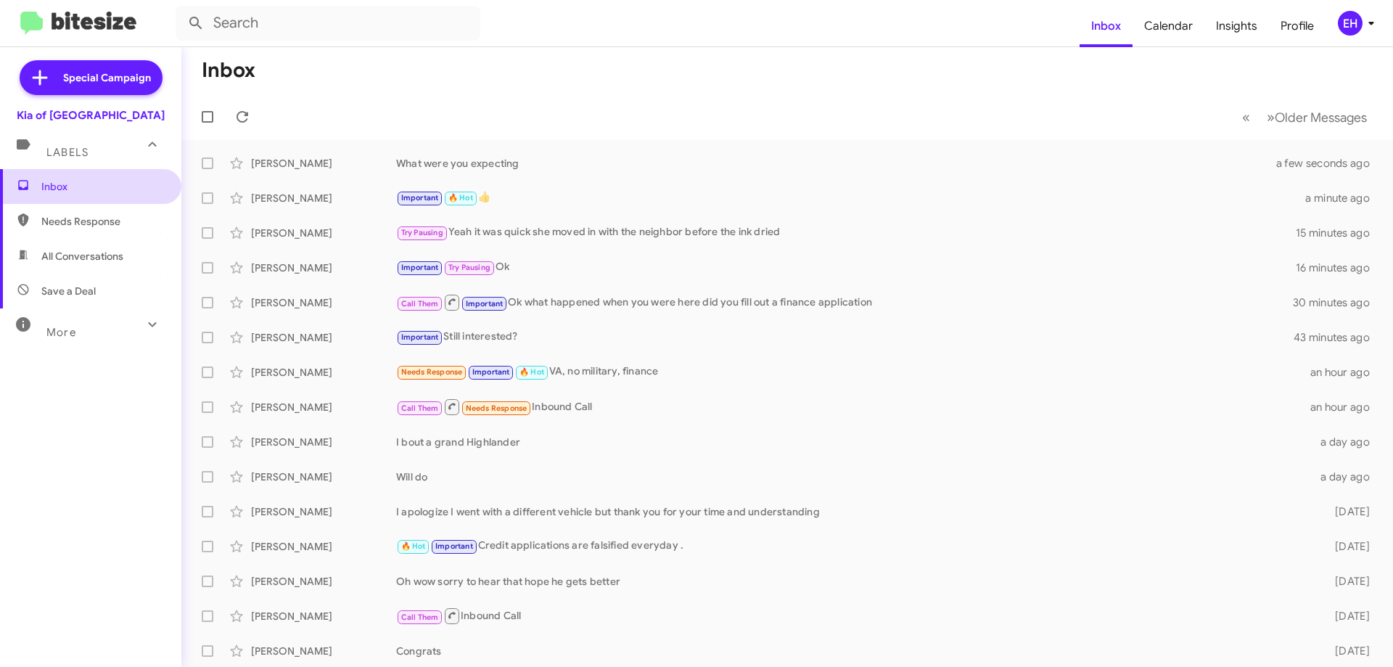
click at [60, 200] on span "Inbox" at bounding box center [90, 186] width 181 height 35
click at [75, 236] on span "Needs Response" at bounding box center [90, 221] width 181 height 35
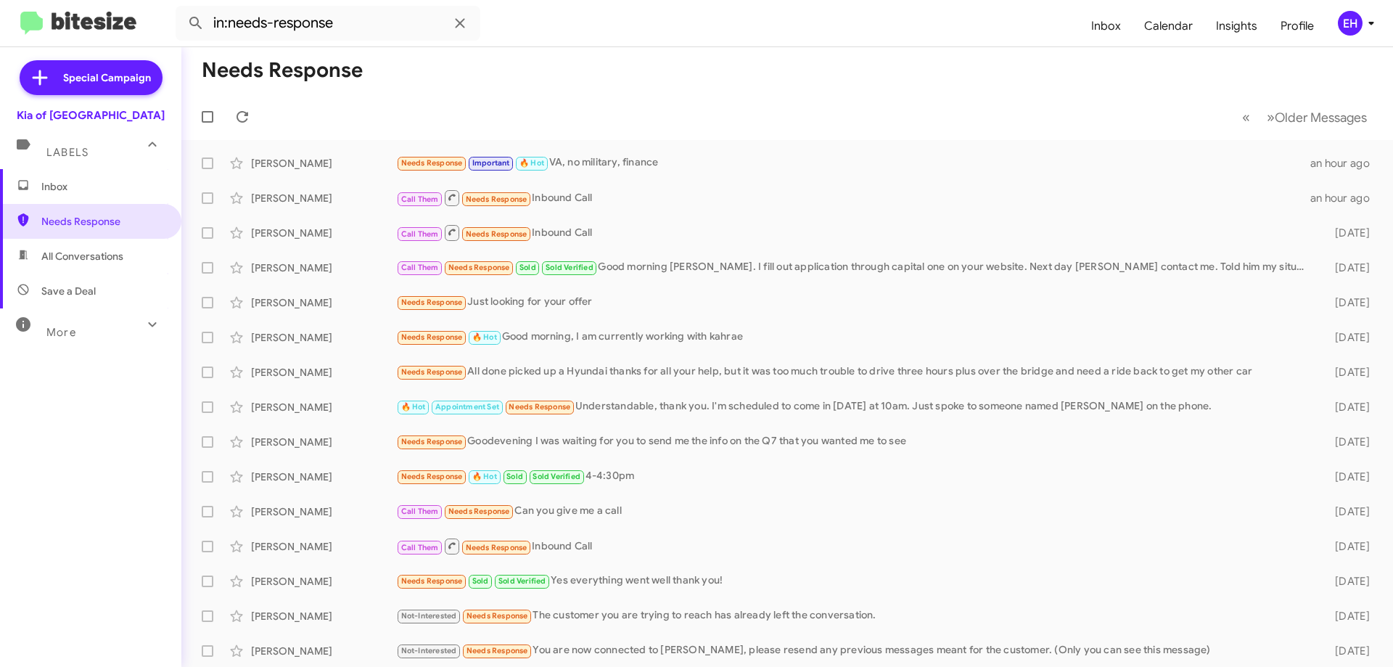
click at [79, 250] on span "All Conversations" at bounding box center [82, 256] width 82 height 15
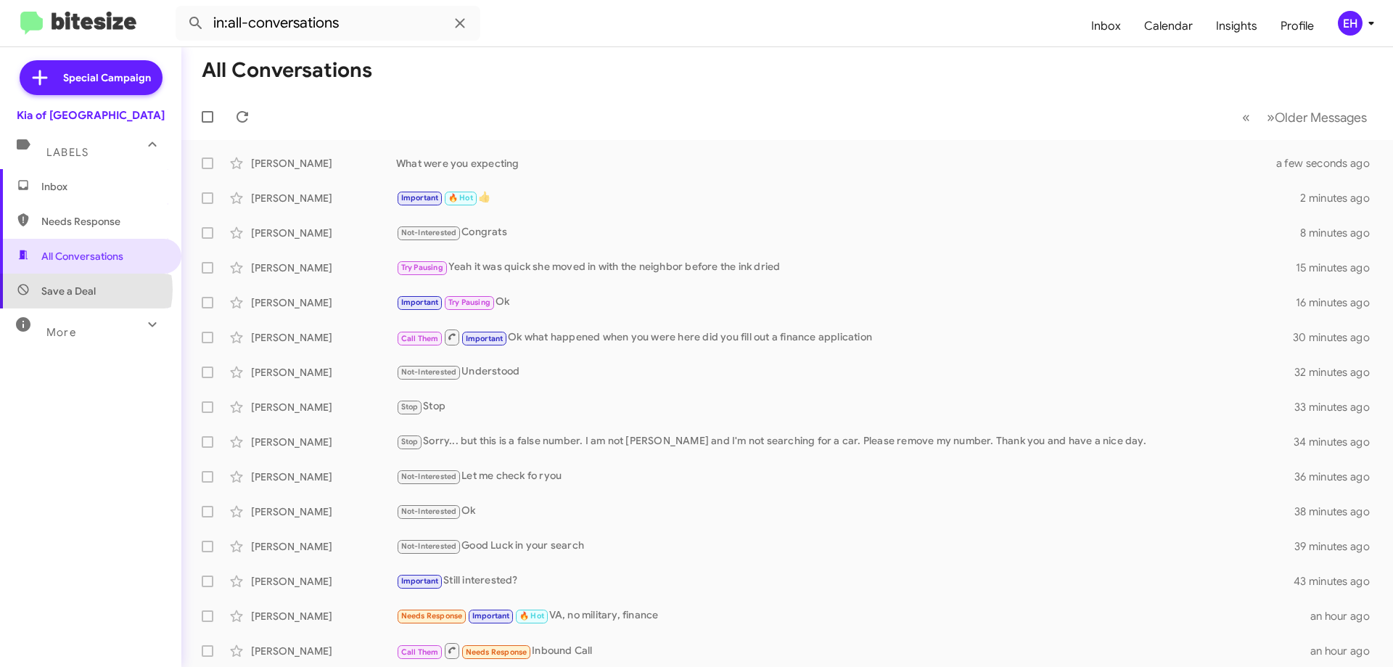
click at [85, 289] on span "Save a Deal" at bounding box center [68, 291] width 54 height 15
type input "in:not-interested"
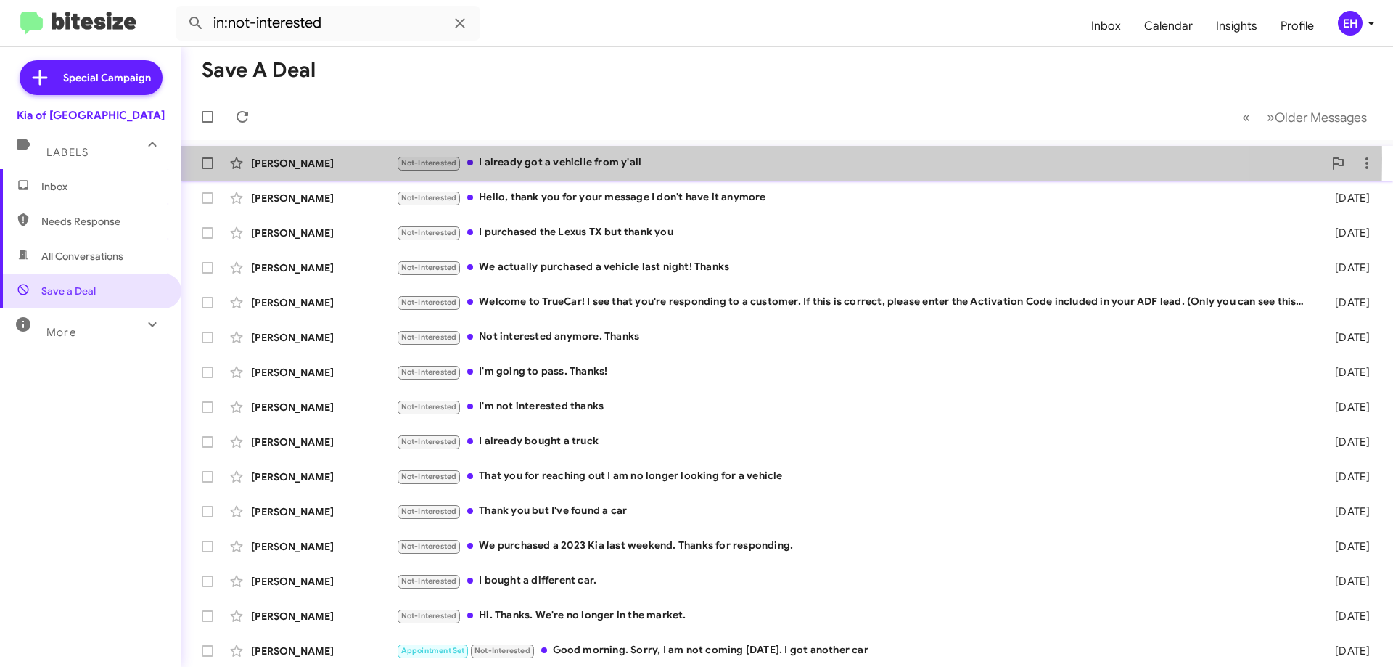
click at [578, 158] on div "Not-Interested I already got a vehicile from y'all" at bounding box center [859, 163] width 927 height 17
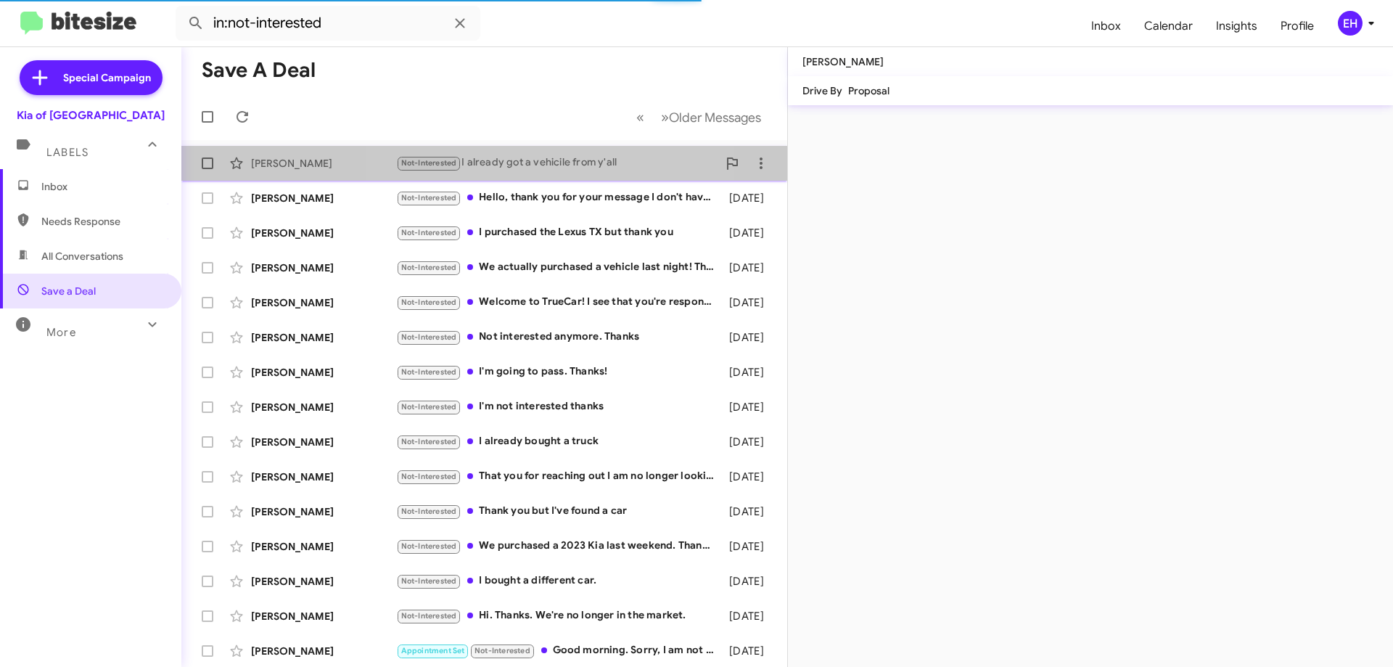
click at [507, 163] on div "Not-Interested I already got a vehicile from y'all" at bounding box center [556, 163] width 321 height 17
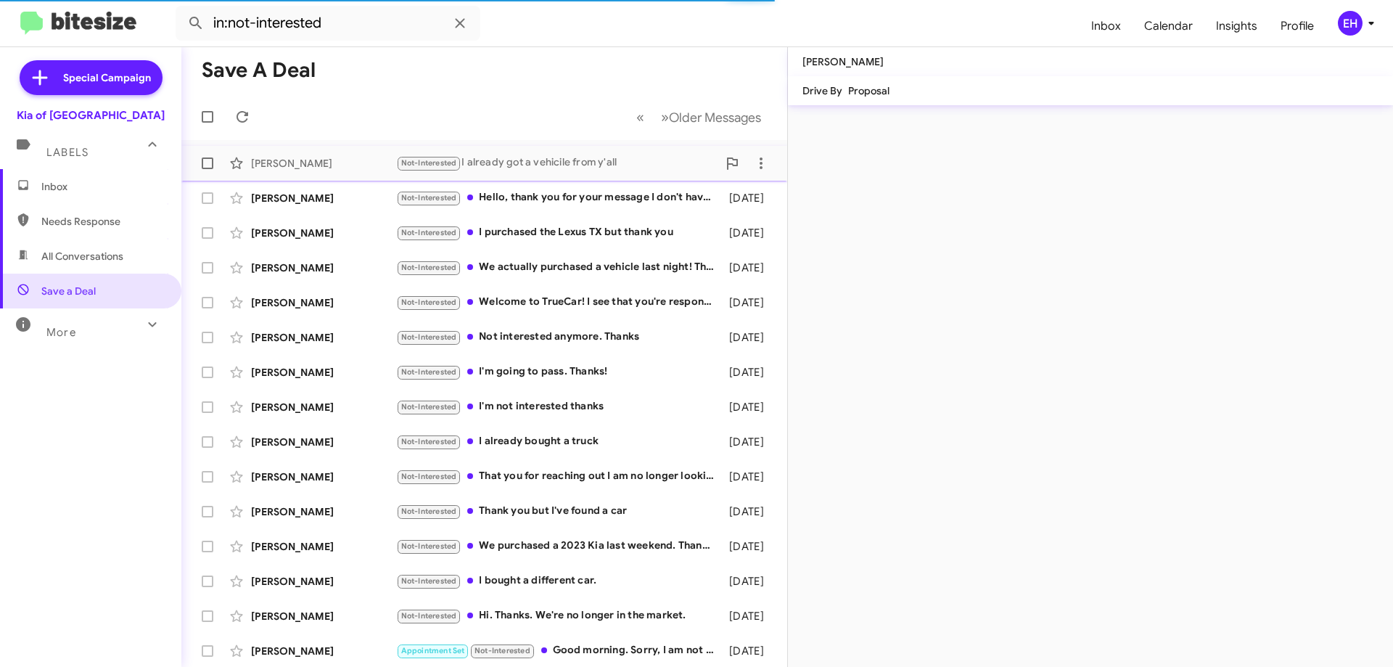
click at [533, 158] on div "Not-Interested I already got a vehicile from y'all" at bounding box center [556, 163] width 321 height 17
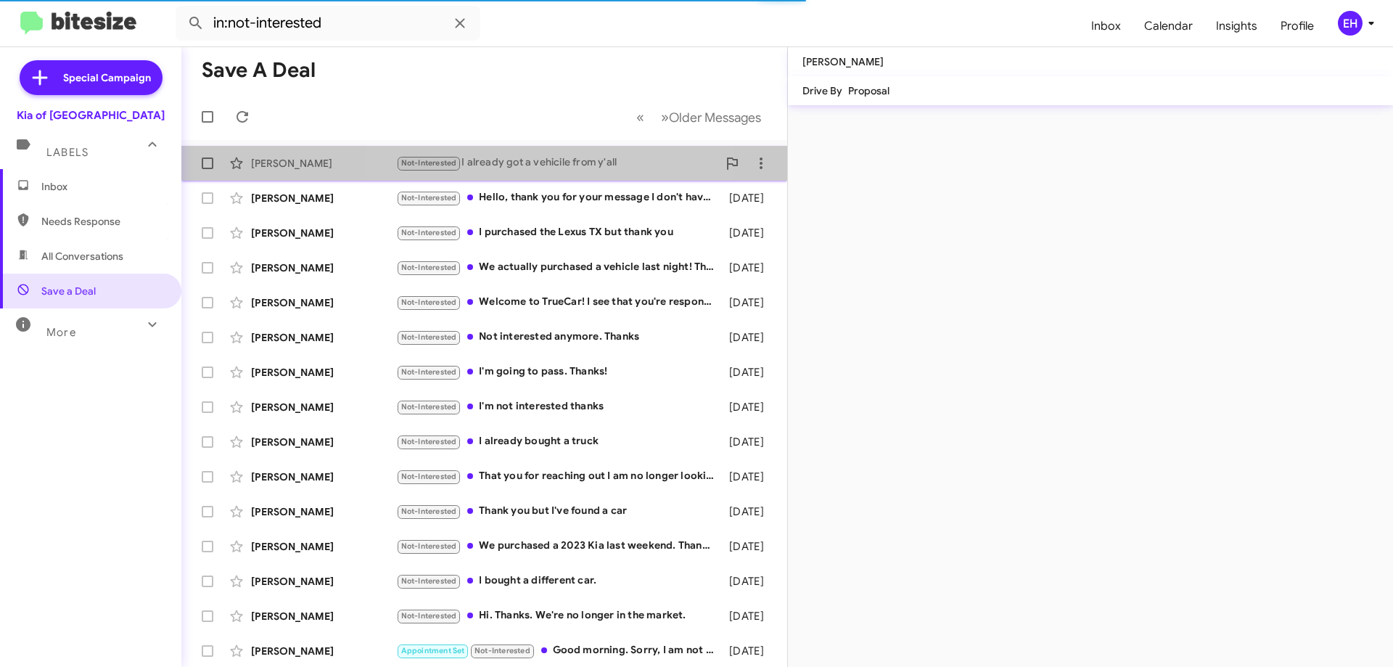
click at [533, 158] on div "Not-Interested I already got a vehicile from y'all" at bounding box center [556, 163] width 321 height 17
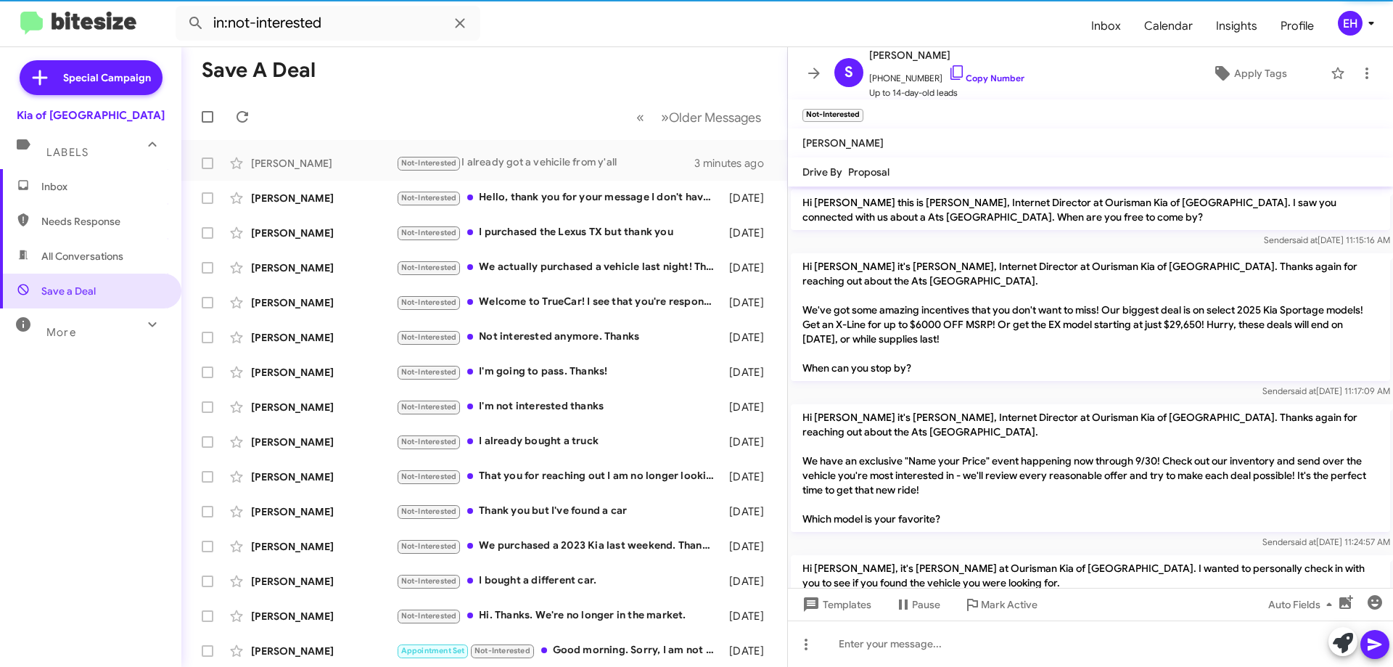
scroll to position [223, 0]
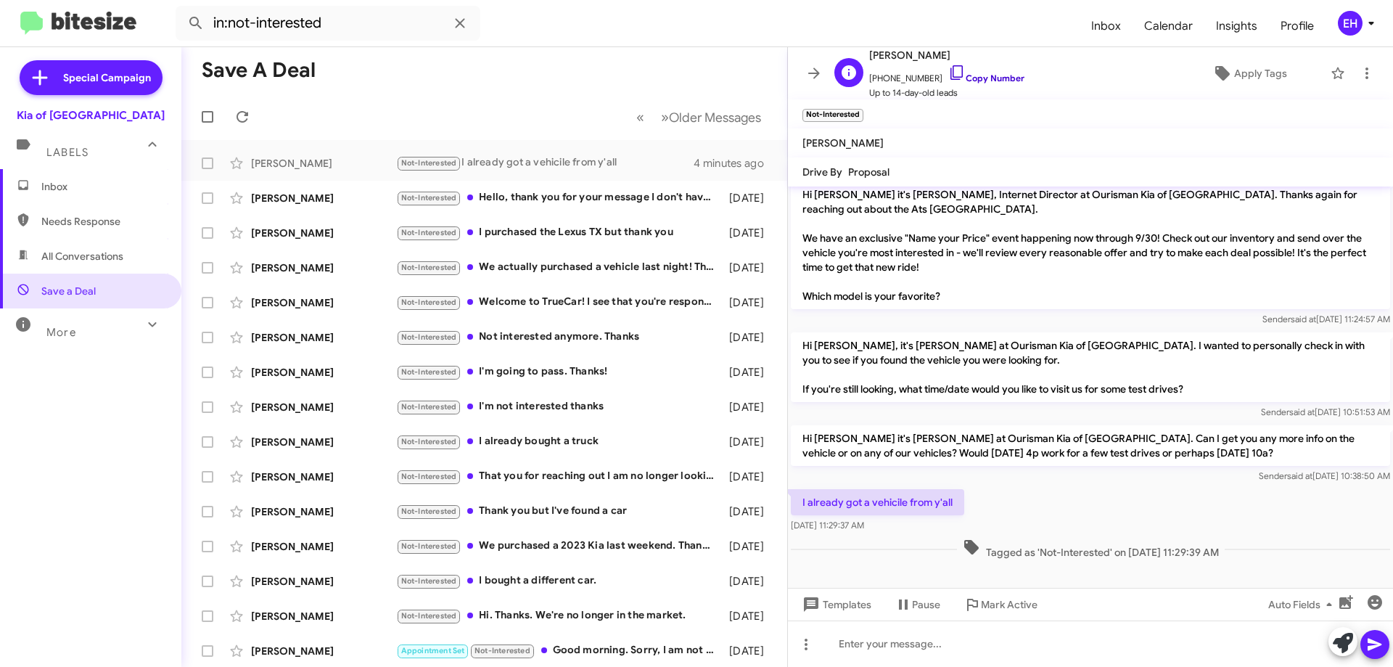
click at [980, 78] on link "Copy Number" at bounding box center [986, 78] width 76 height 11
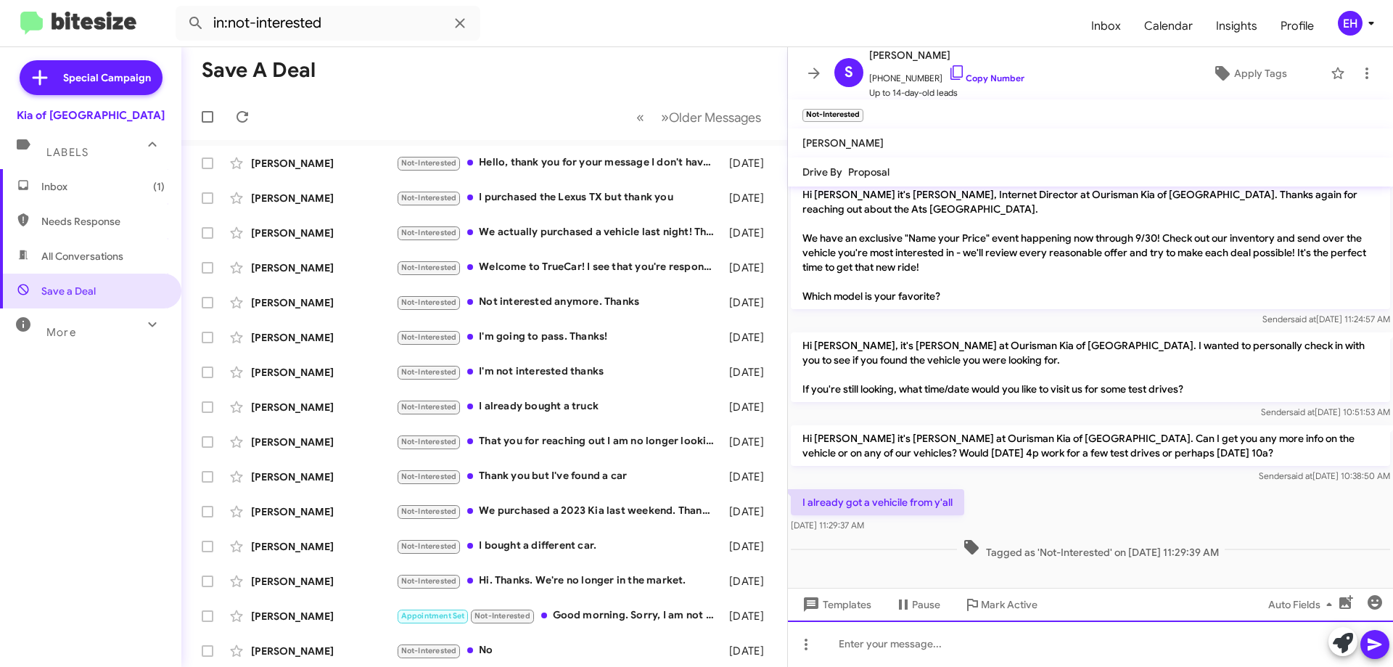
click at [984, 638] on div at bounding box center [1090, 643] width 605 height 46
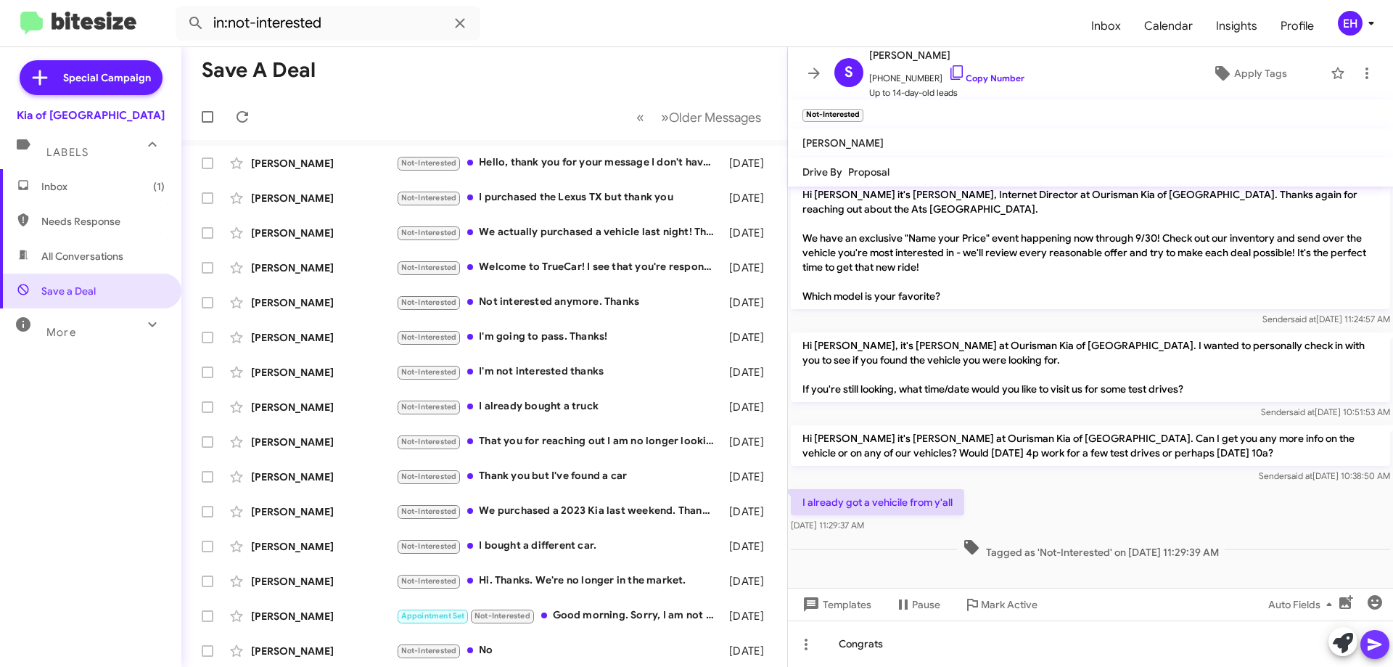
click at [1375, 643] on icon at bounding box center [1375, 644] width 14 height 12
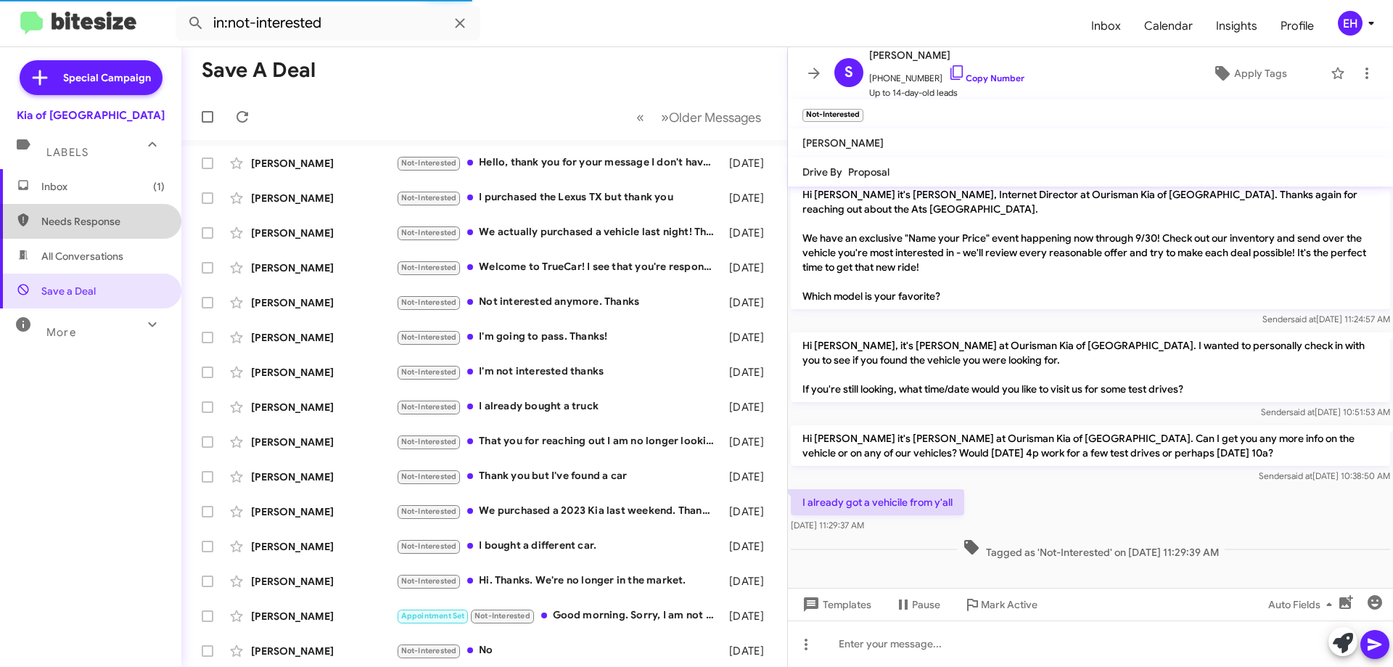
drag, startPoint x: 95, startPoint y: 217, endPoint x: 85, endPoint y: 184, distance: 34.2
click at [97, 216] on span "Needs Response" at bounding box center [102, 221] width 123 height 15
type input "in:needs-response"
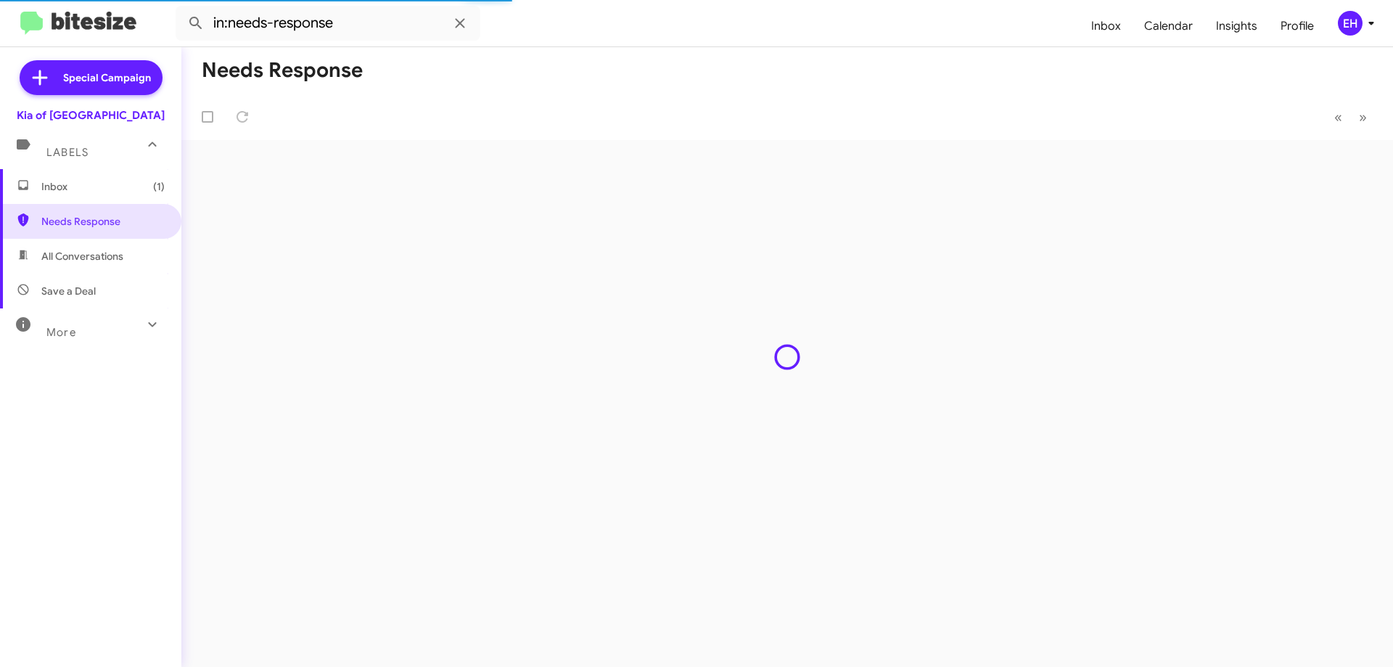
click at [86, 184] on span "Inbox (1)" at bounding box center [102, 186] width 123 height 15
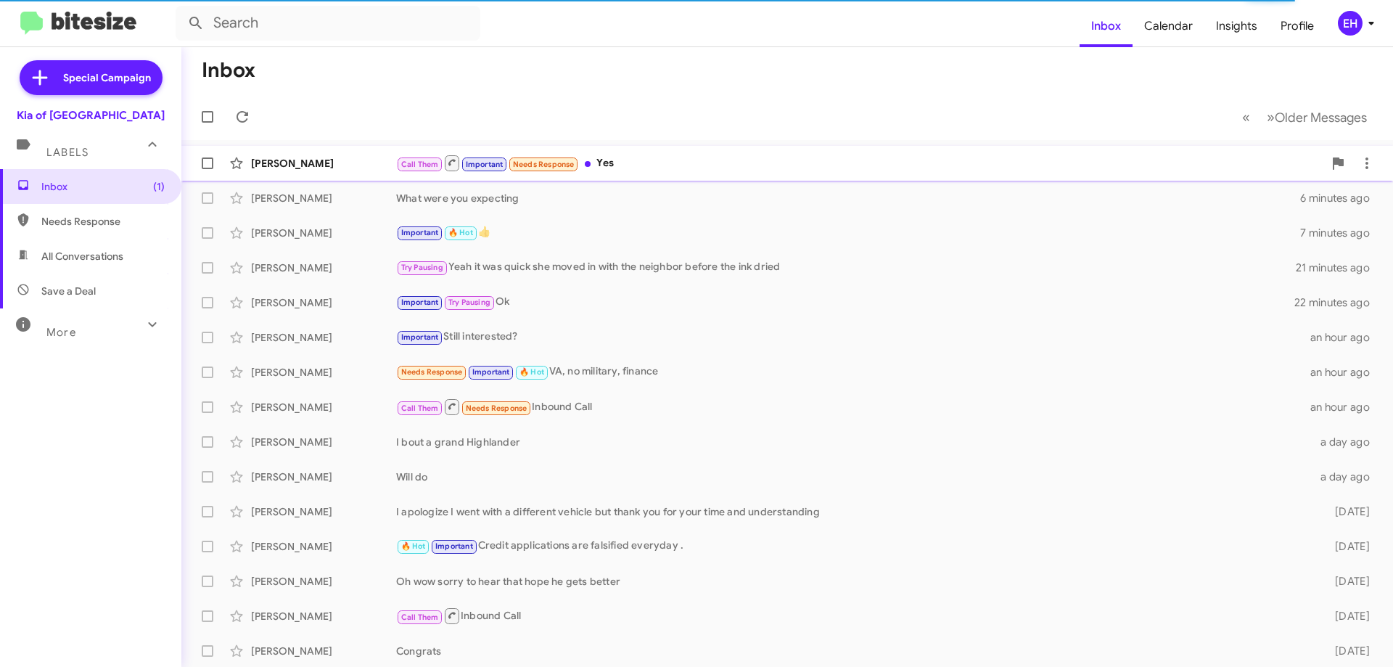
click at [615, 163] on div "Call Them Important Needs Response Yes" at bounding box center [859, 163] width 927 height 18
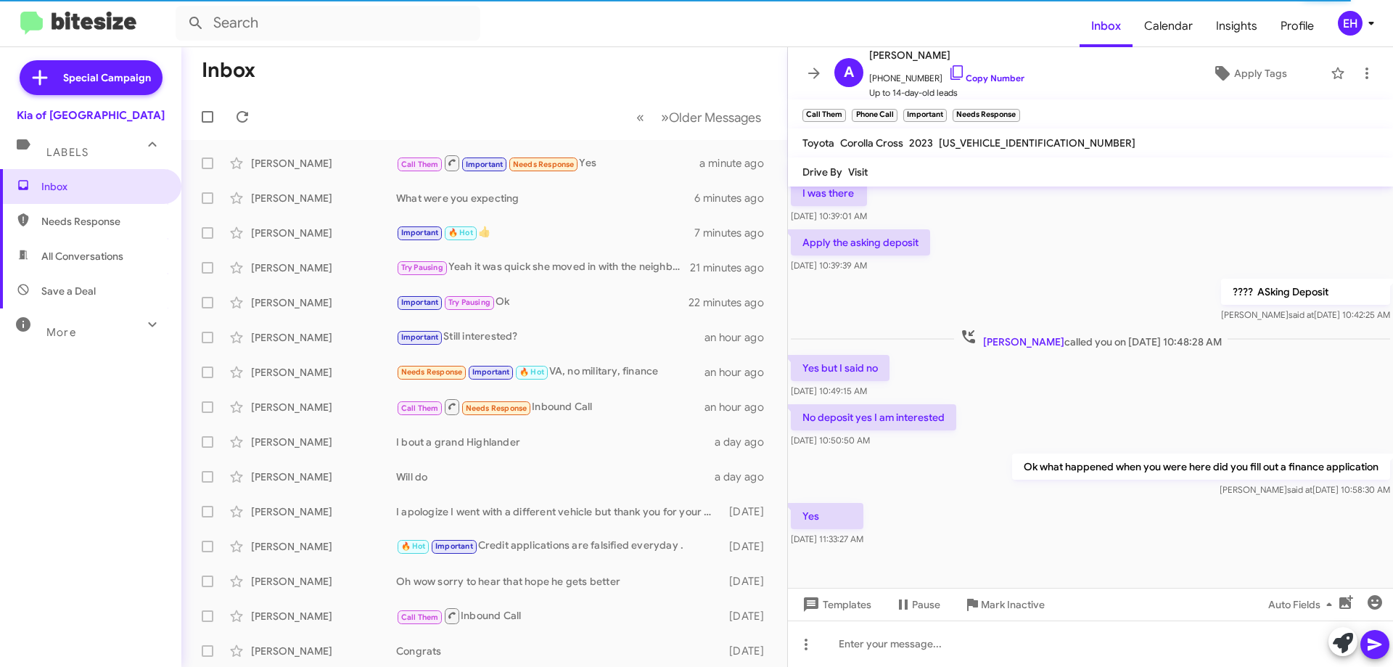
scroll to position [400, 0]
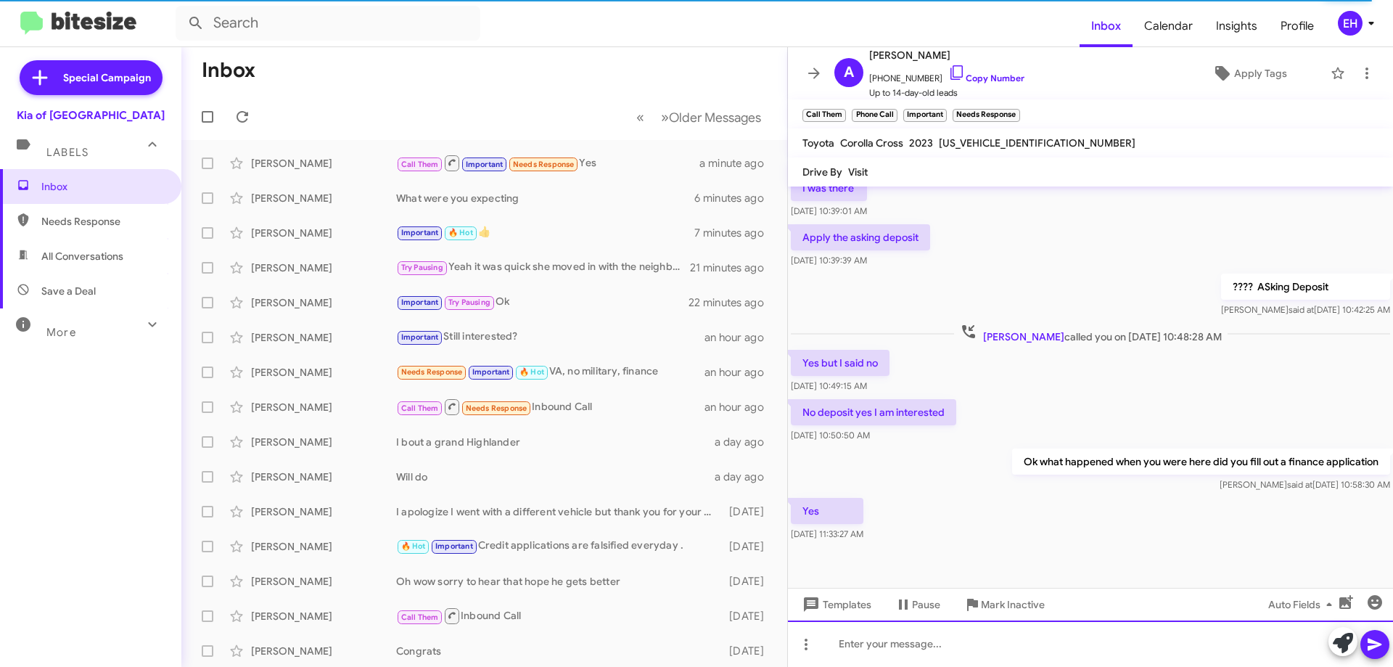
click at [962, 649] on div at bounding box center [1090, 643] width 605 height 46
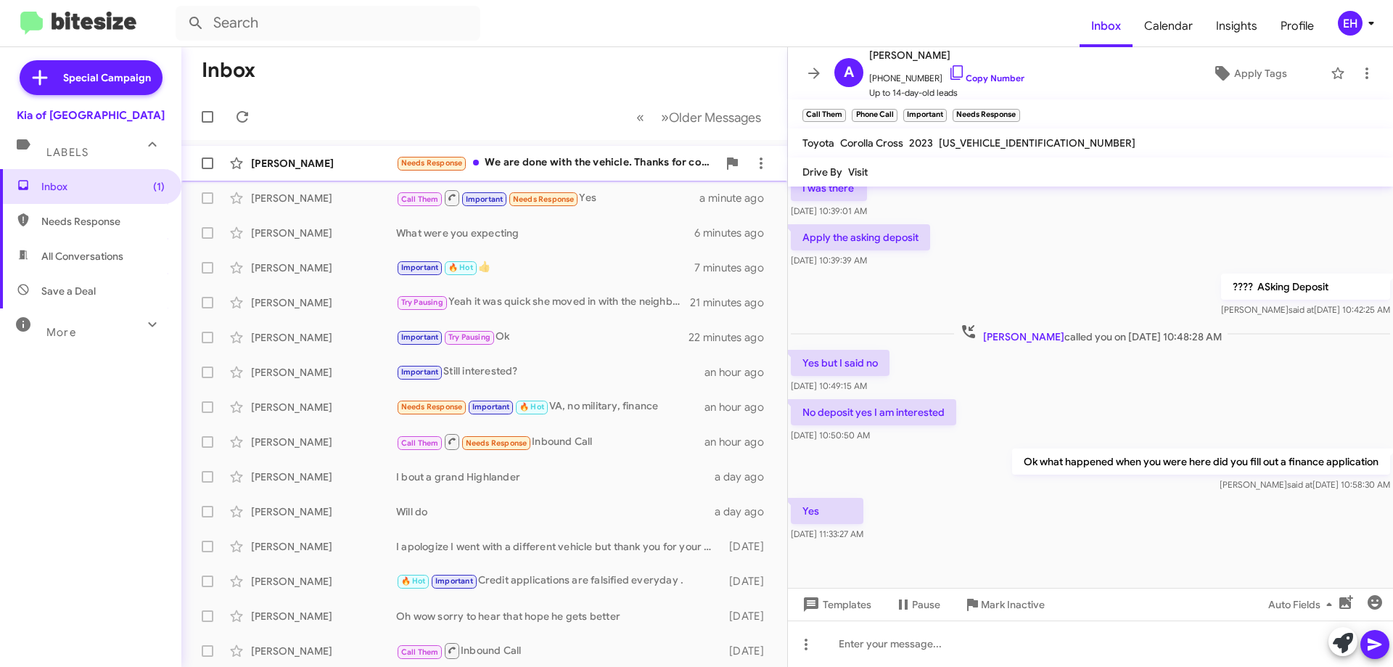
click at [607, 162] on div "Needs Response We are done with the vehicle. Thanks for contacting us" at bounding box center [556, 163] width 321 height 17
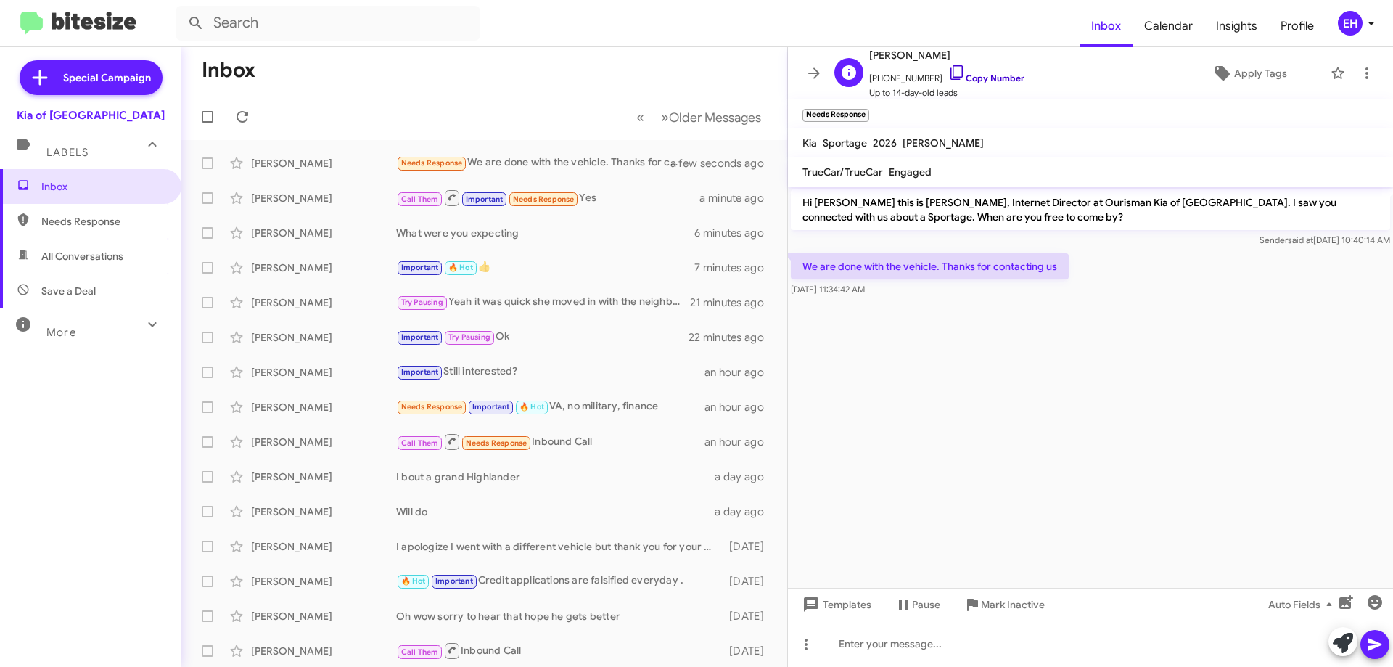
click at [975, 75] on link "Copy Number" at bounding box center [986, 78] width 76 height 11
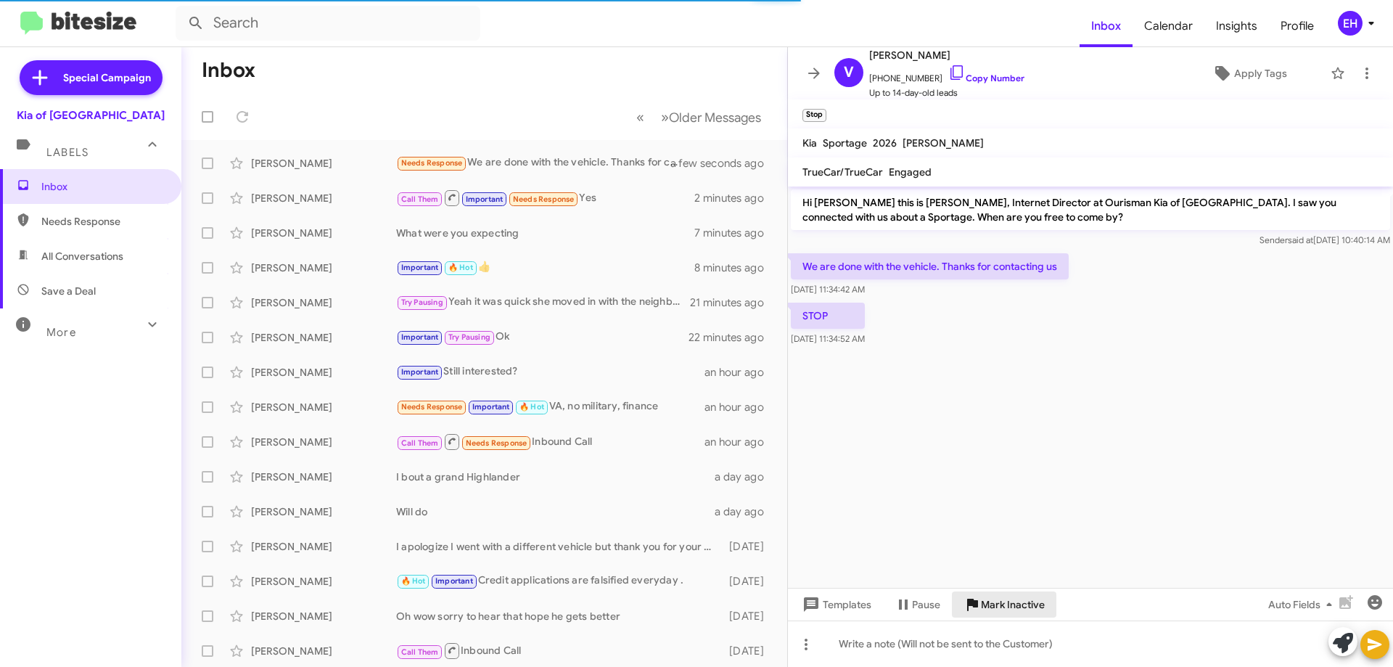
click at [991, 603] on span "Mark Inactive" at bounding box center [1013, 604] width 64 height 26
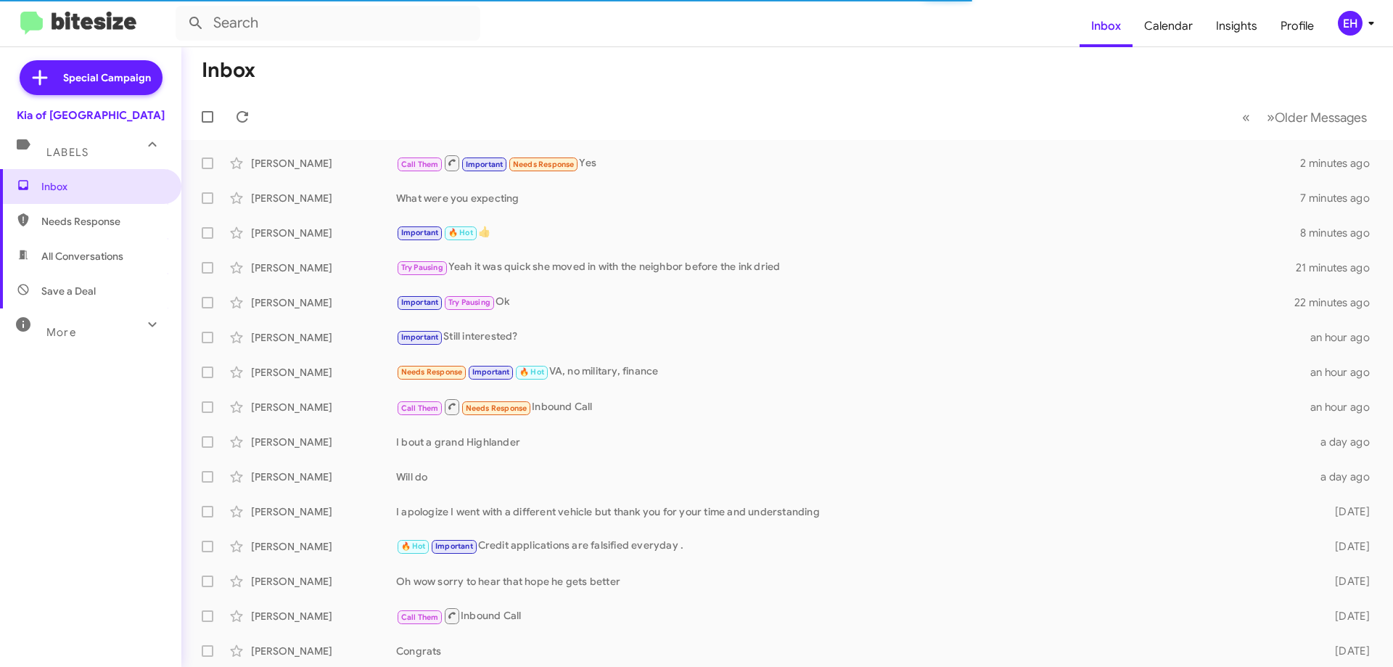
click at [66, 227] on span "Needs Response" at bounding box center [102, 221] width 123 height 15
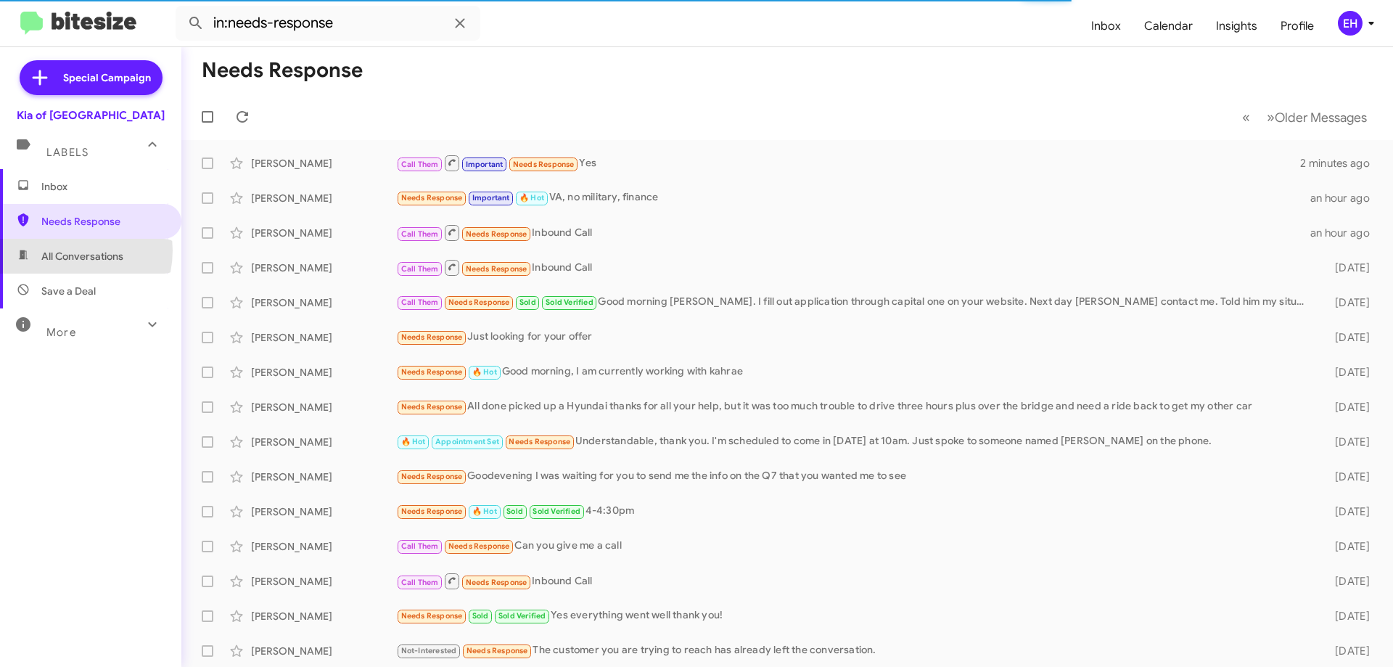
click at [63, 250] on span "All Conversations" at bounding box center [82, 256] width 82 height 15
type input "in:all-conversations"
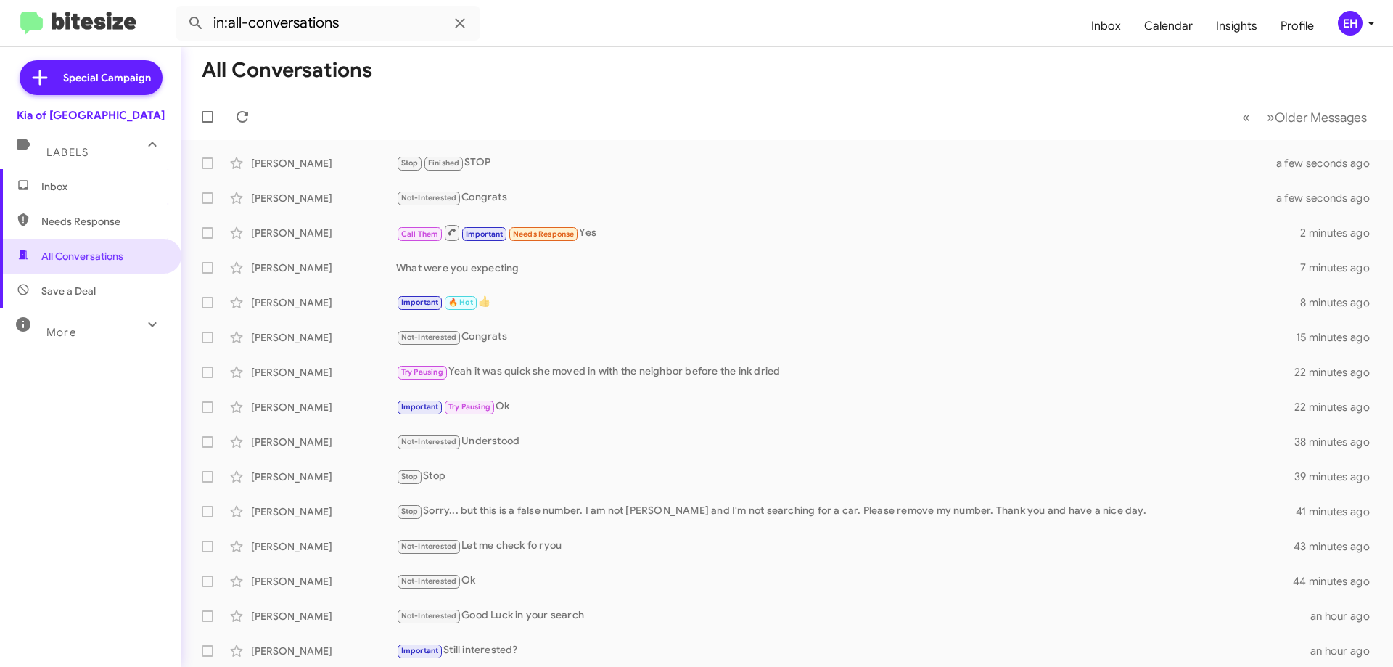
click at [62, 176] on span "Inbox" at bounding box center [90, 186] width 181 height 35
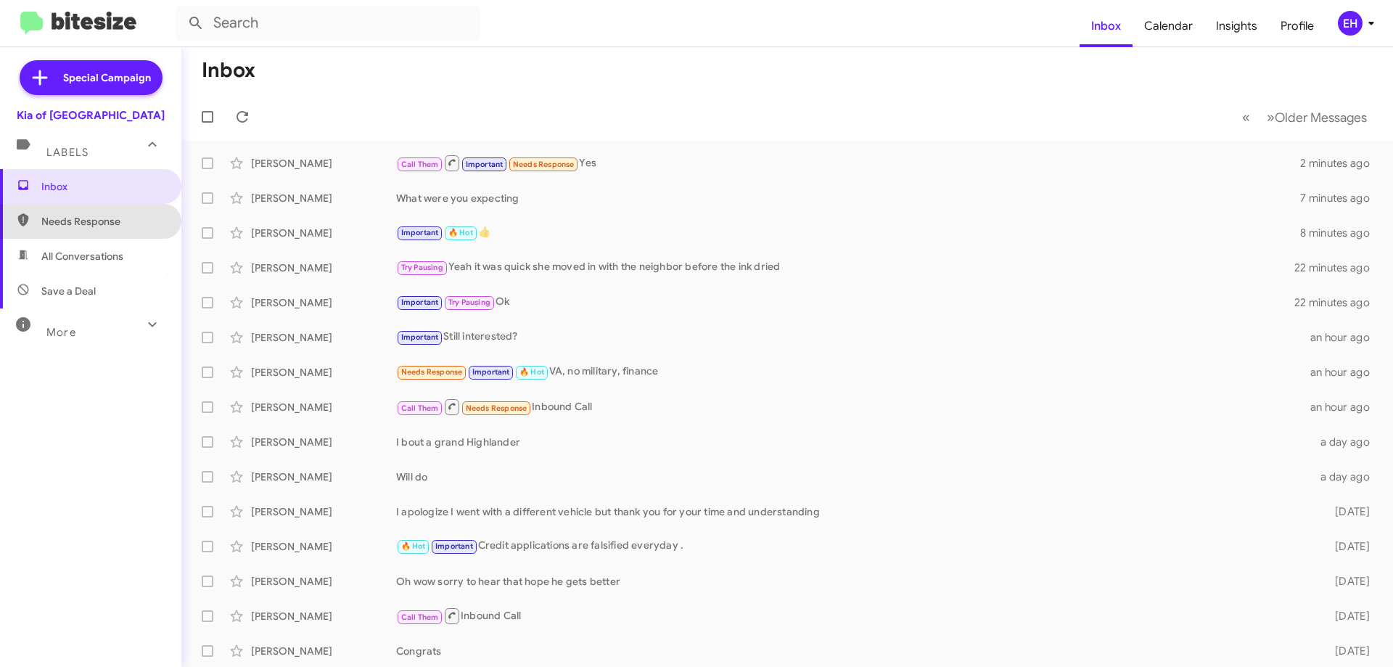
click at [92, 215] on span "Needs Response" at bounding box center [102, 221] width 123 height 15
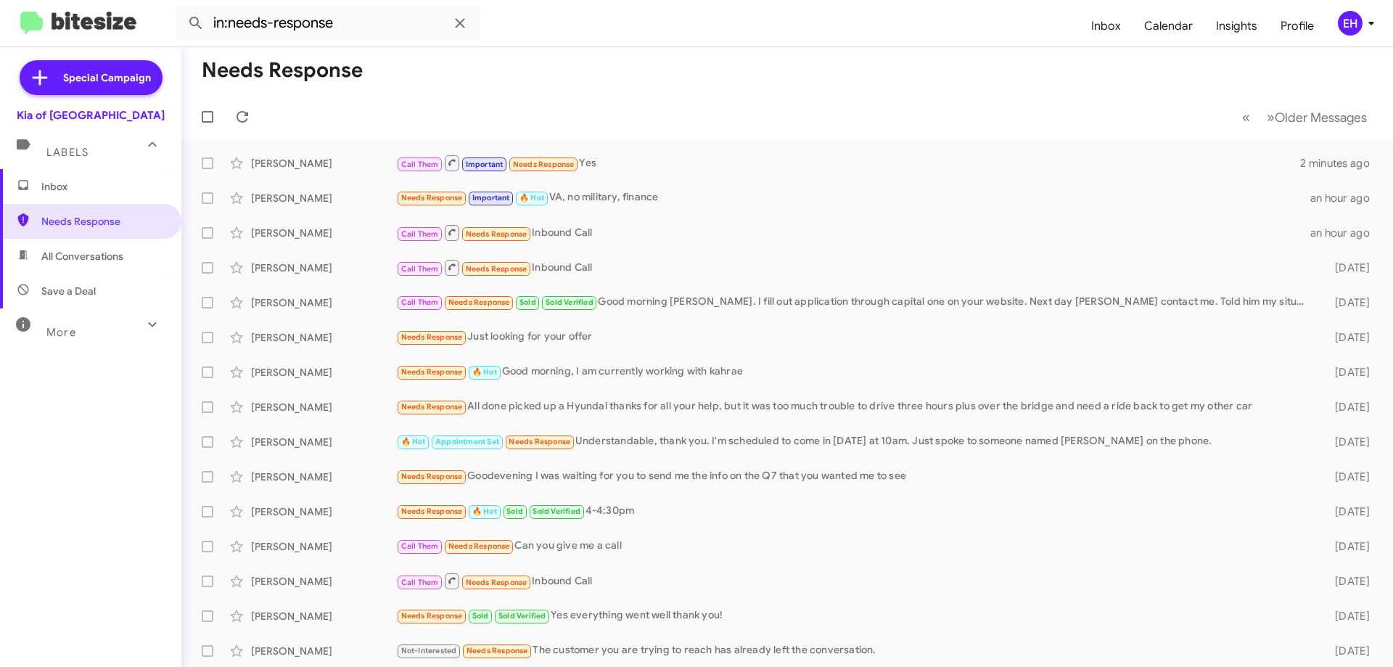
click at [102, 266] on span "All Conversations" at bounding box center [90, 256] width 181 height 35
type input "in:all-conversations"
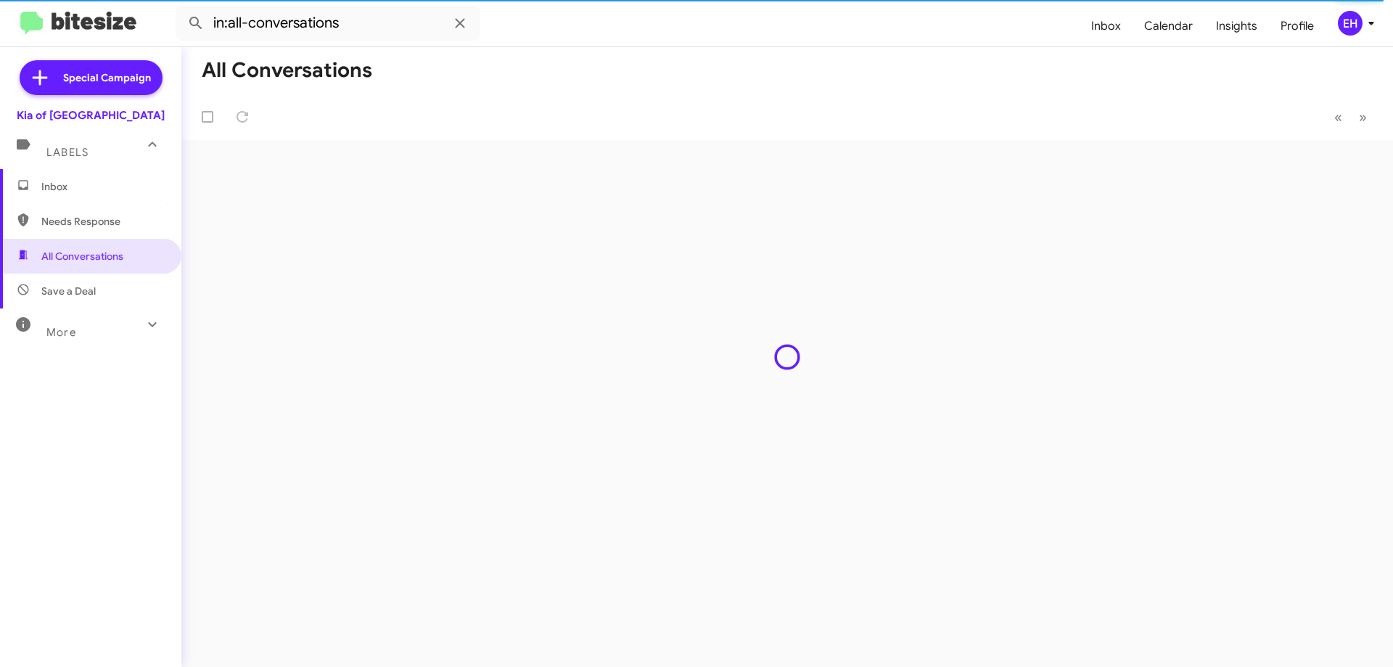
click at [83, 160] on mat-expansion-panel-header "Labels" at bounding box center [90, 146] width 181 height 46
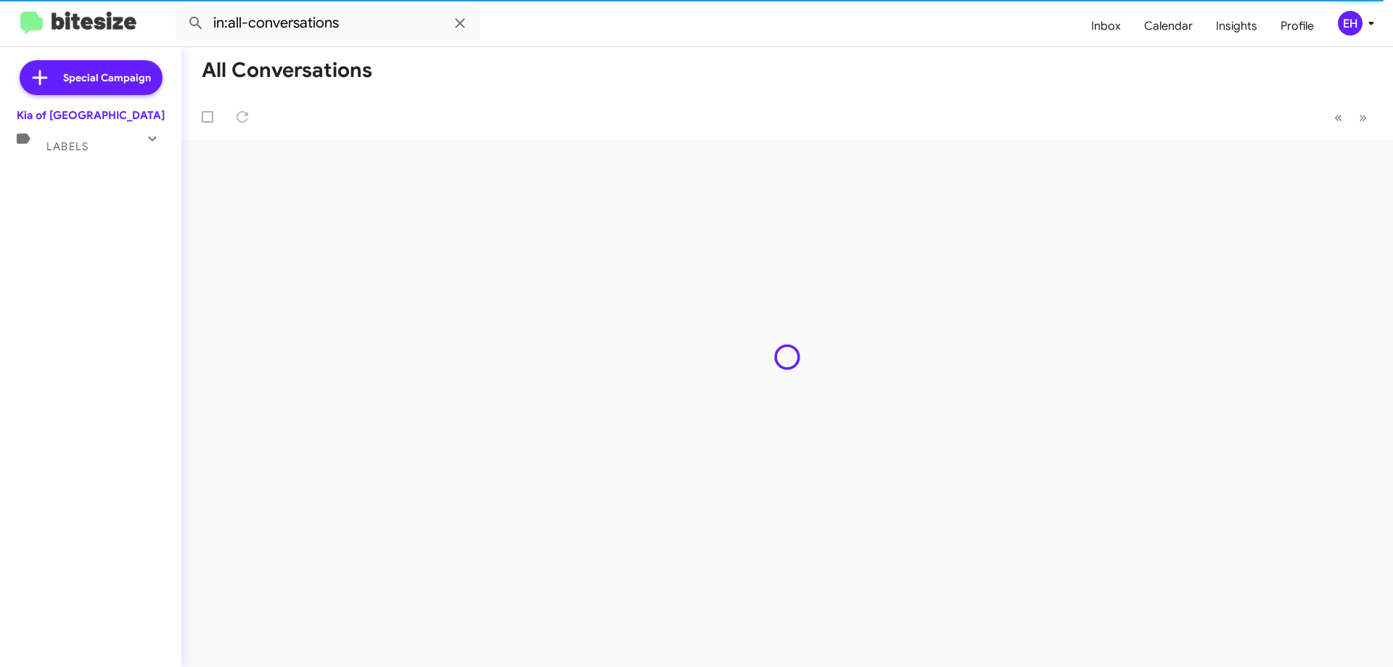
click at [100, 178] on div "Special Campaign Kia of Catonsville Labels Inbox Needs Response All Conversatio…" at bounding box center [90, 354] width 181 height 614
click at [75, 150] on span "Labels" at bounding box center [67, 146] width 42 height 13
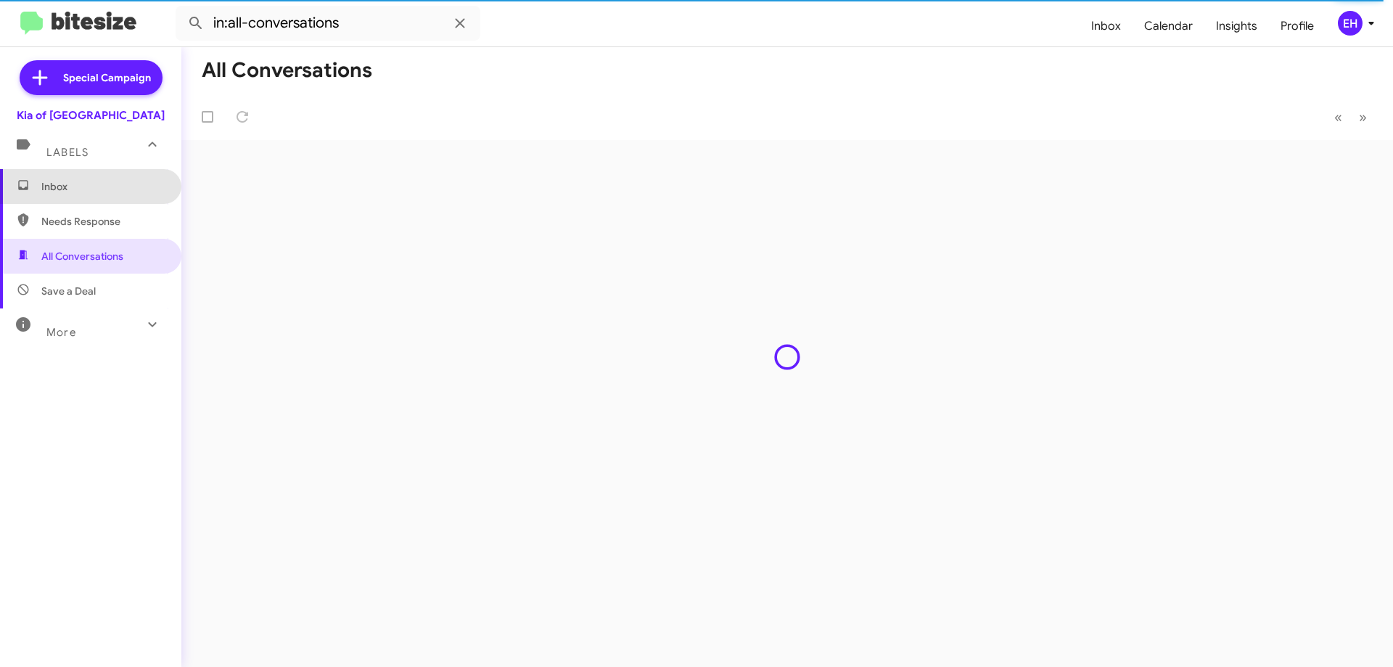
click at [91, 192] on span "Inbox" at bounding box center [102, 186] width 123 height 15
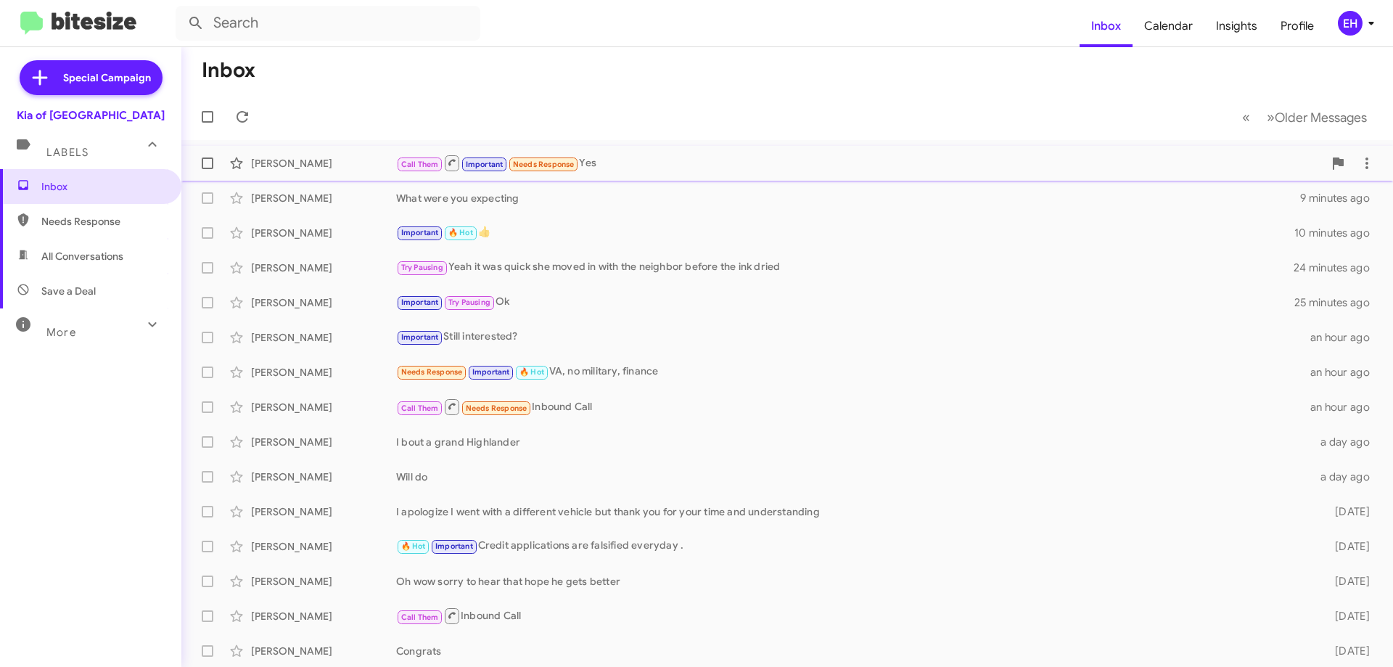
click at [607, 163] on div "Call Them Important Needs Response Yes" at bounding box center [859, 163] width 927 height 18
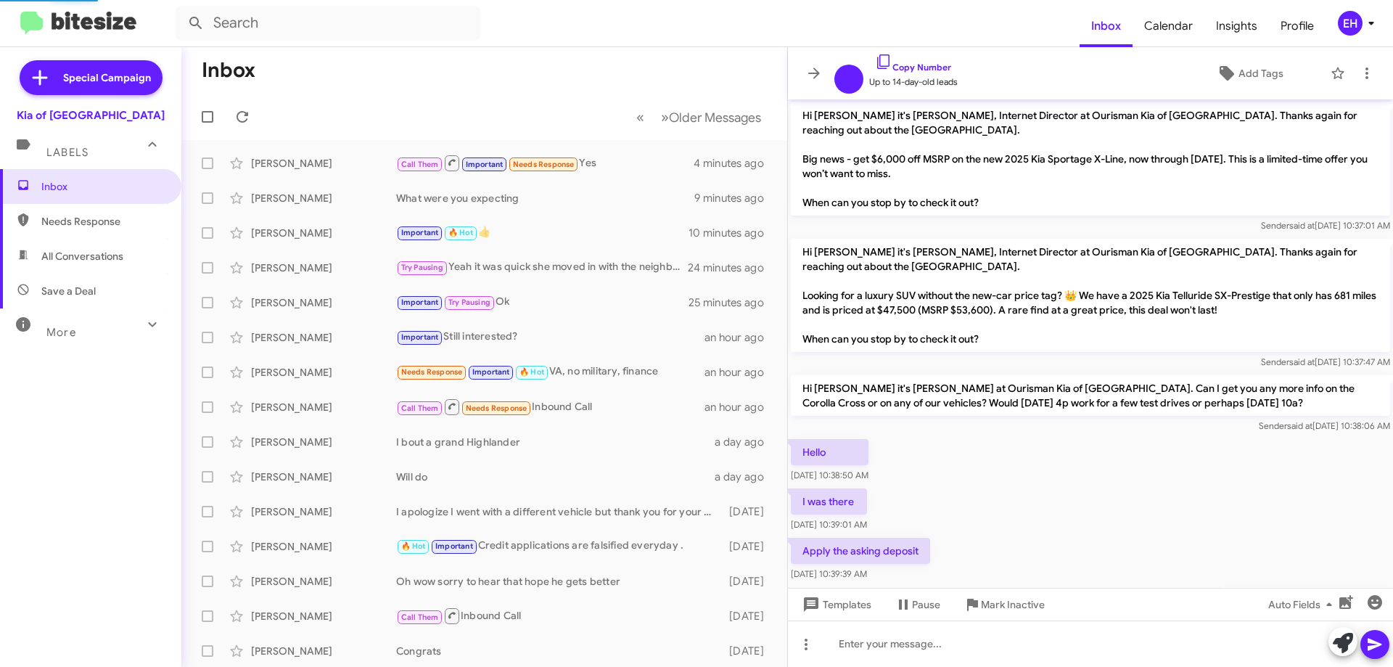
scroll to position [313, 0]
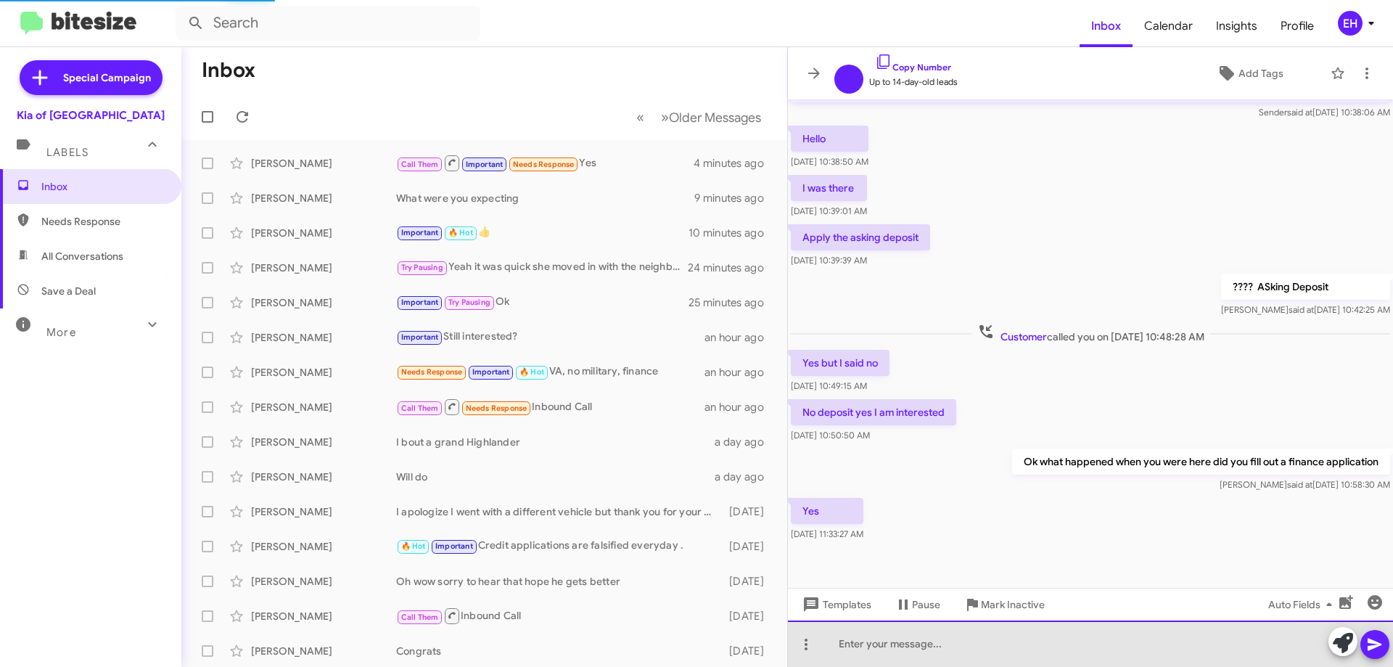
drag, startPoint x: 887, startPoint y: 624, endPoint x: 890, endPoint y: 639, distance: 15.5
click at [890, 630] on div at bounding box center [1090, 643] width 605 height 46
click at [891, 639] on div at bounding box center [1090, 643] width 605 height 46
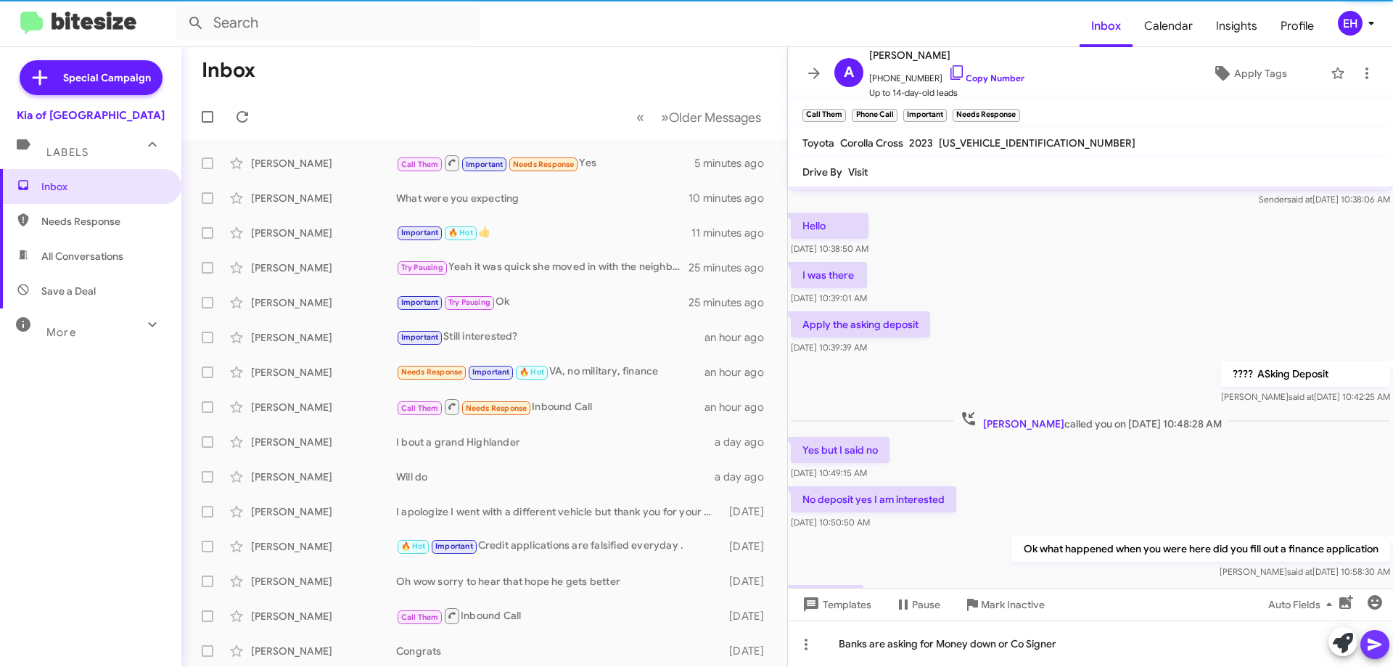
click at [1365, 646] on button at bounding box center [1374, 644] width 29 height 29
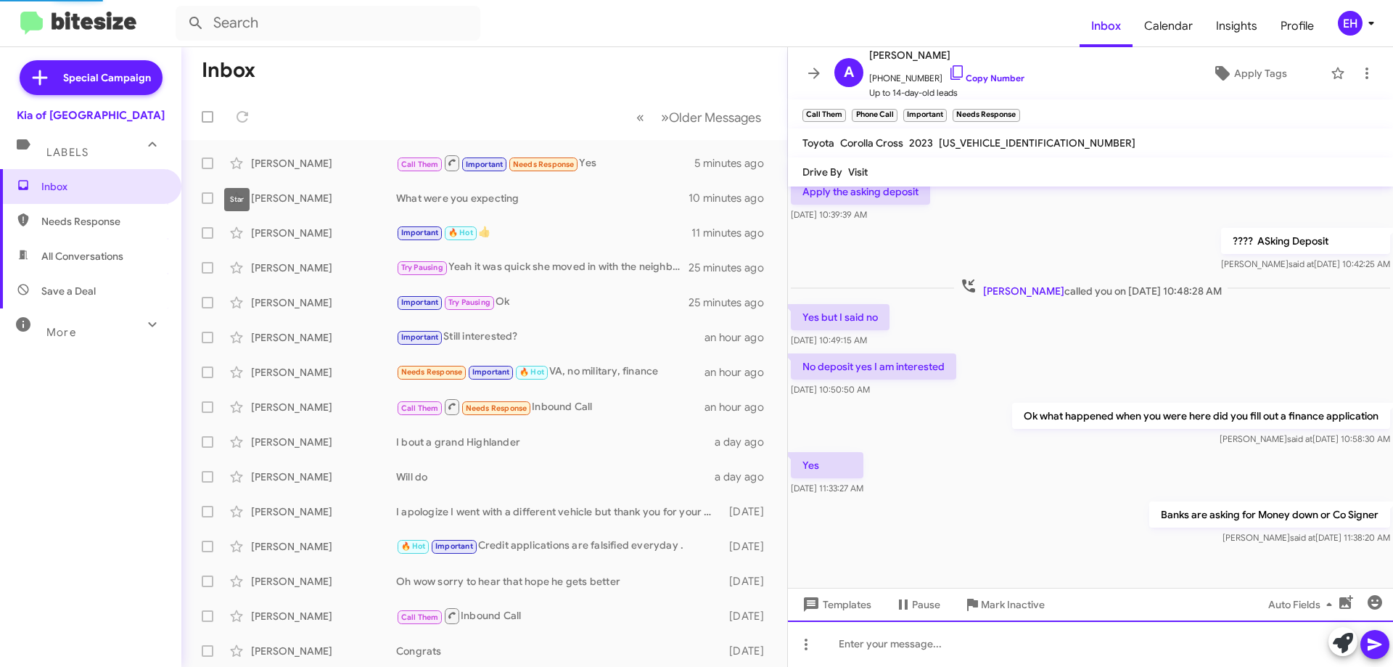
scroll to position [453, 0]
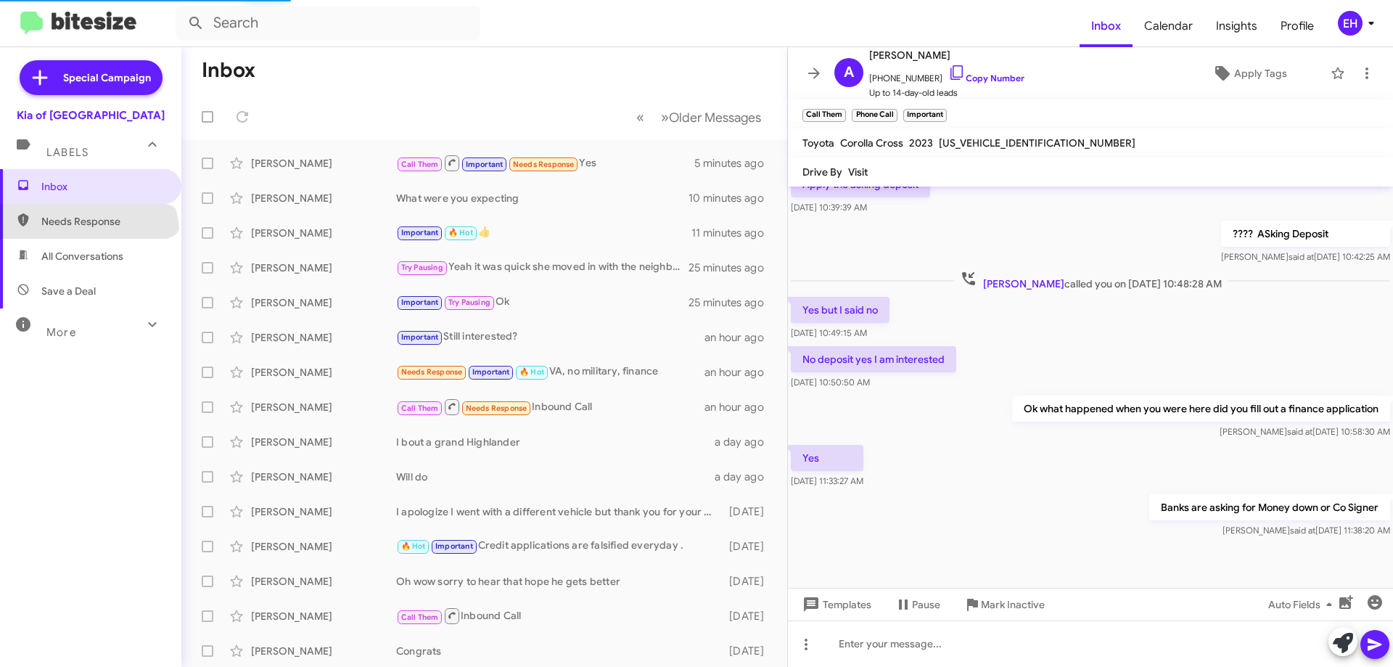
click at [87, 233] on span "Needs Response" at bounding box center [90, 221] width 181 height 35
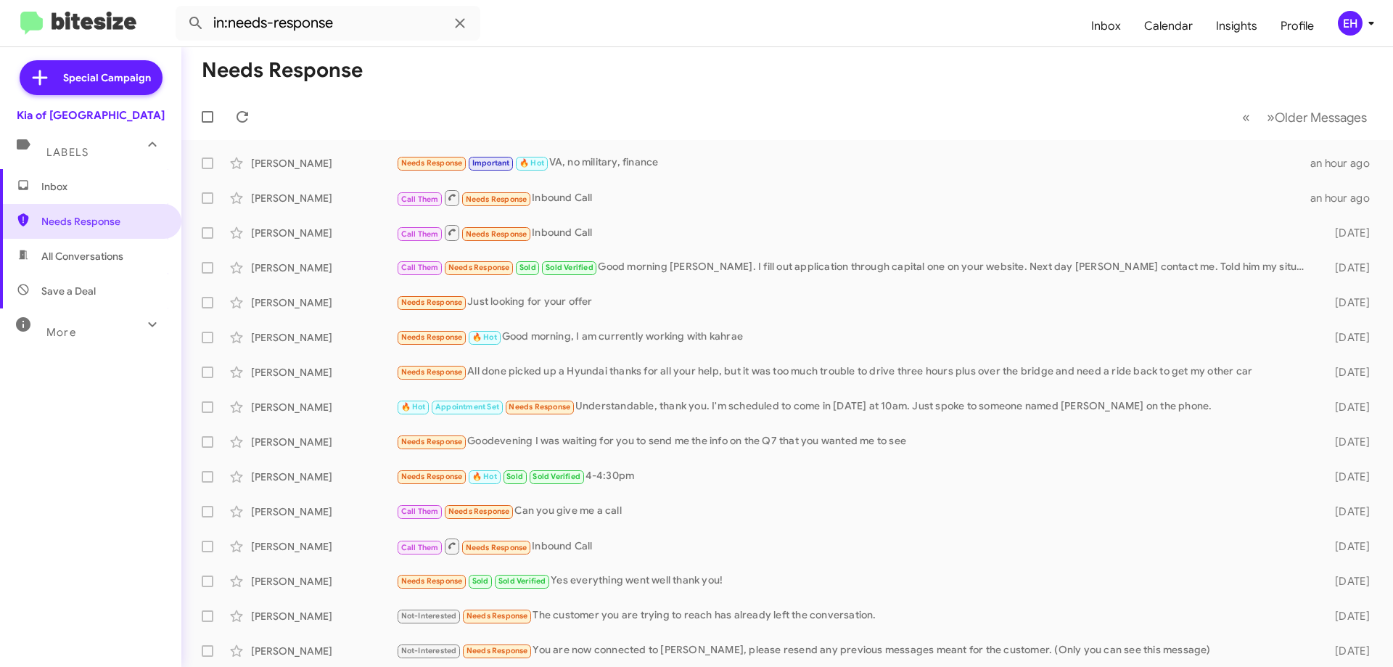
click at [96, 263] on span "All Conversations" at bounding box center [90, 256] width 181 height 35
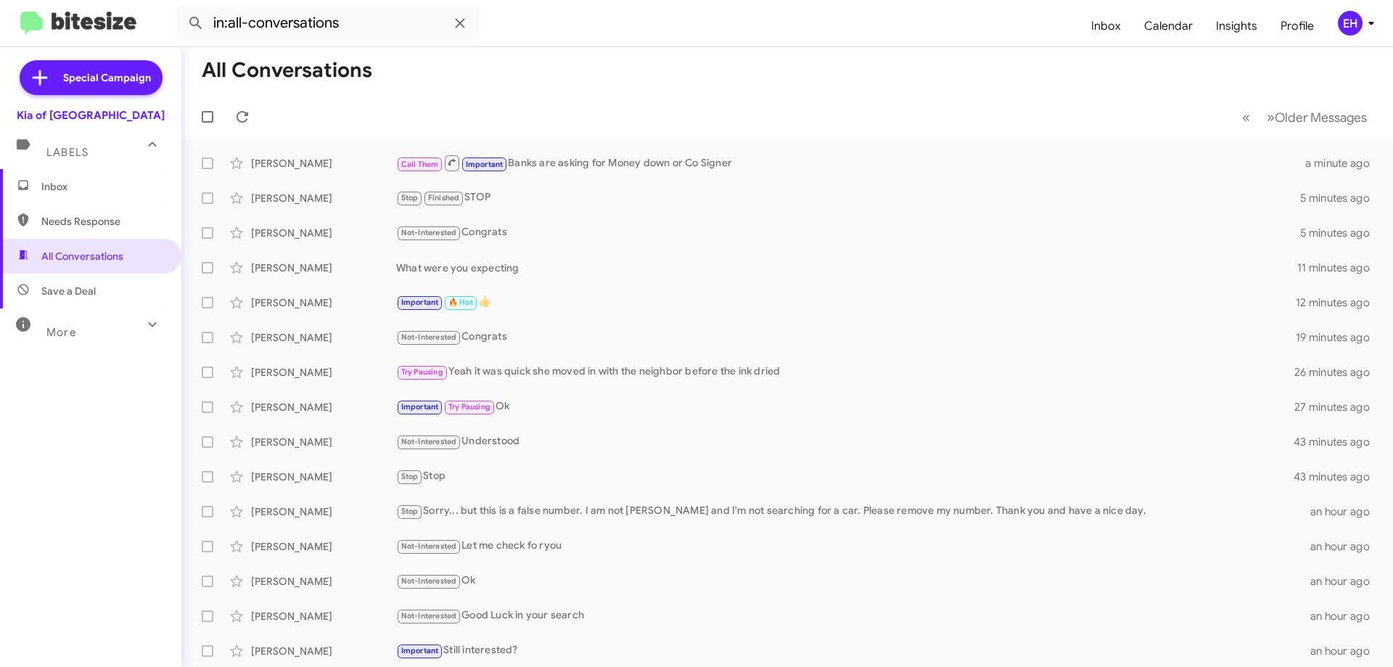
click at [83, 289] on span "Save a Deal" at bounding box center [68, 291] width 54 height 15
type input "in:not-interested"
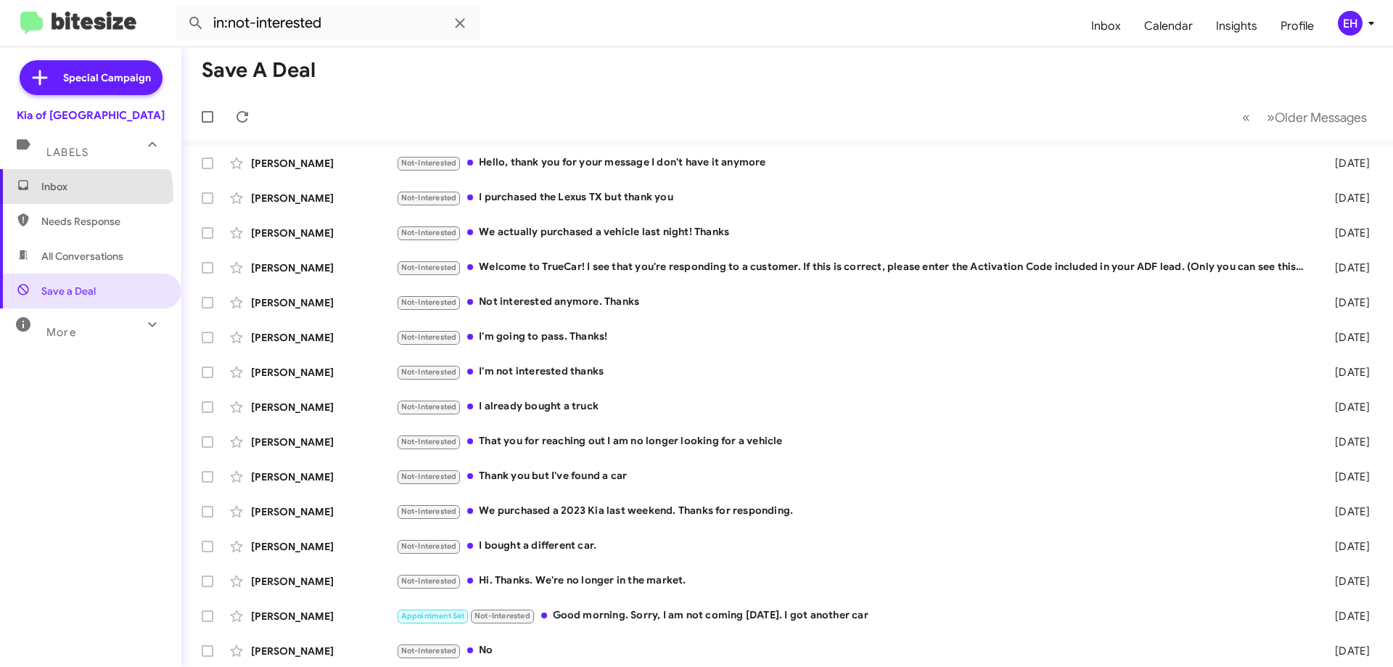
click at [70, 194] on span "Inbox" at bounding box center [90, 186] width 181 height 35
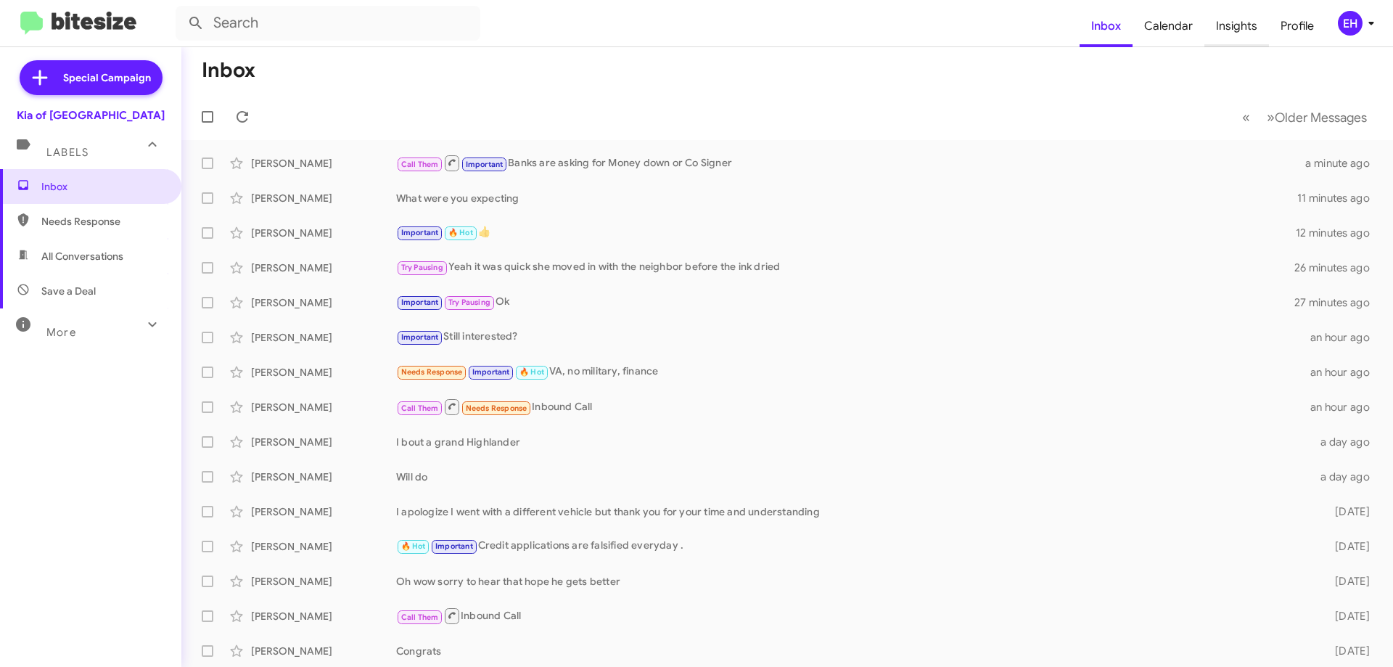
click at [1253, 31] on span "Insights" at bounding box center [1236, 26] width 65 height 42
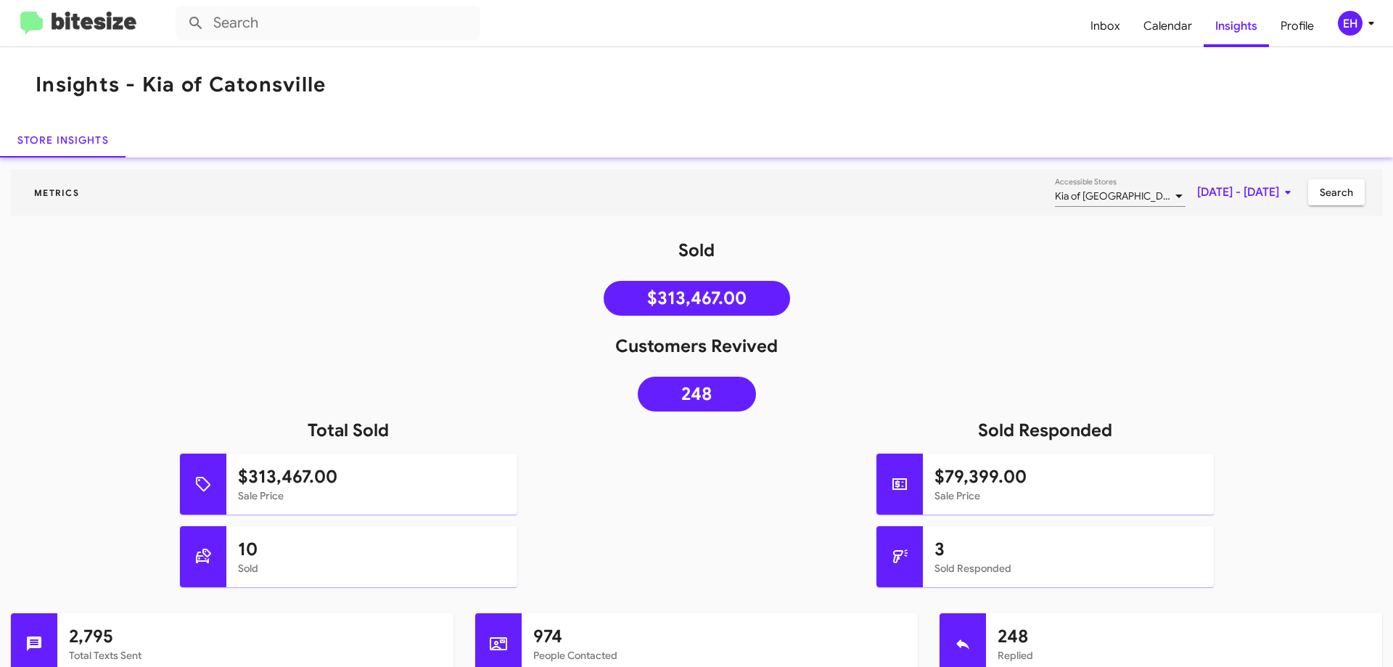
click at [123, 22] on img at bounding box center [78, 24] width 116 height 24
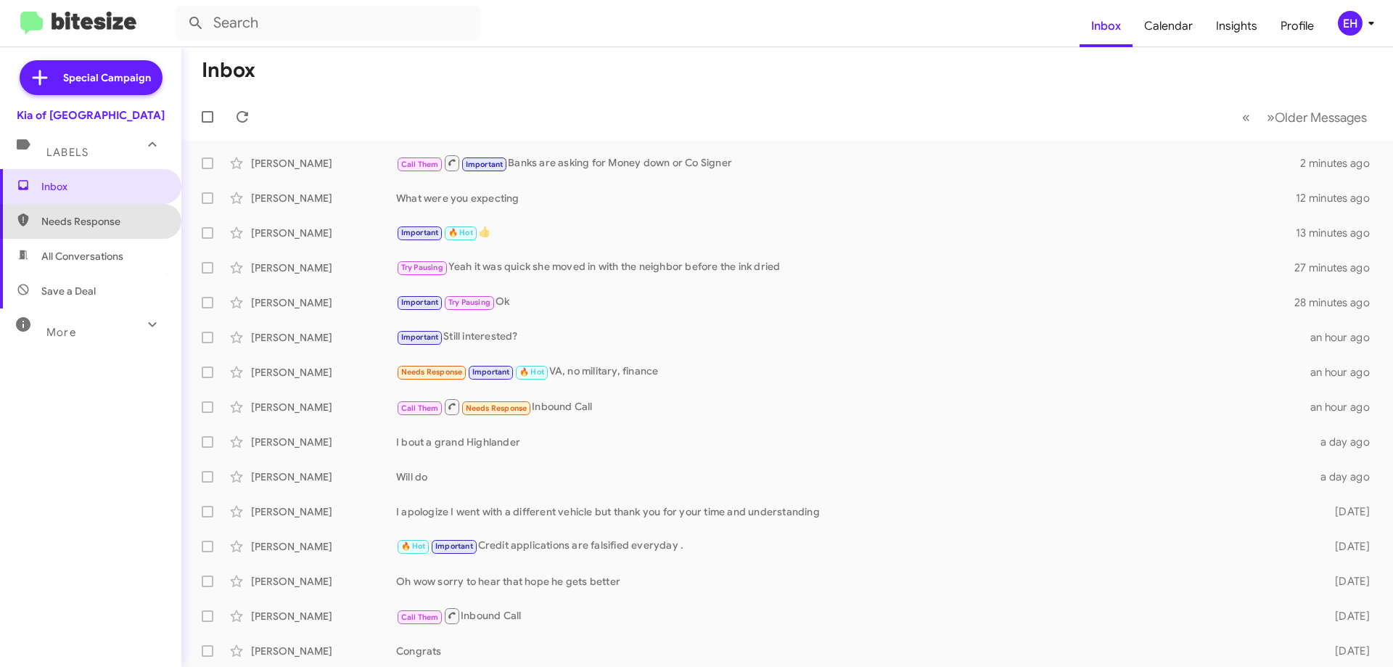
click at [99, 215] on span "Needs Response" at bounding box center [102, 221] width 123 height 15
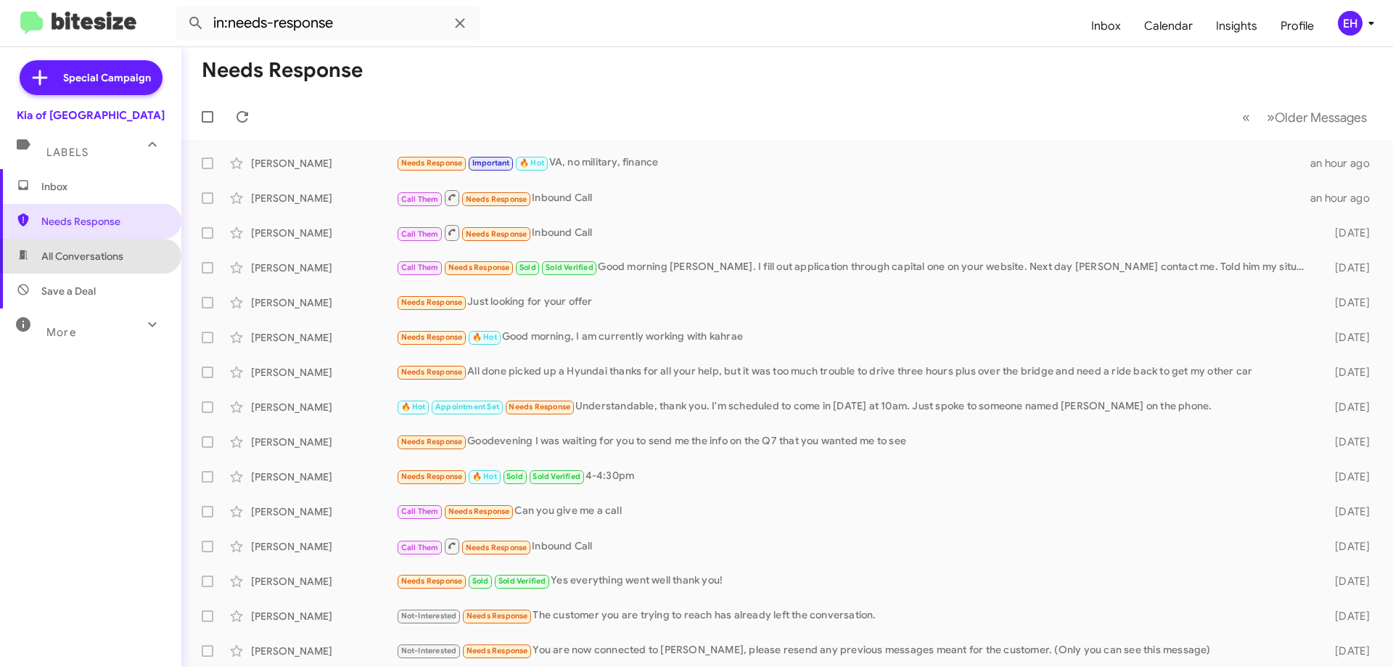
click at [97, 259] on span "All Conversations" at bounding box center [82, 256] width 82 height 15
type input "in:all-conversations"
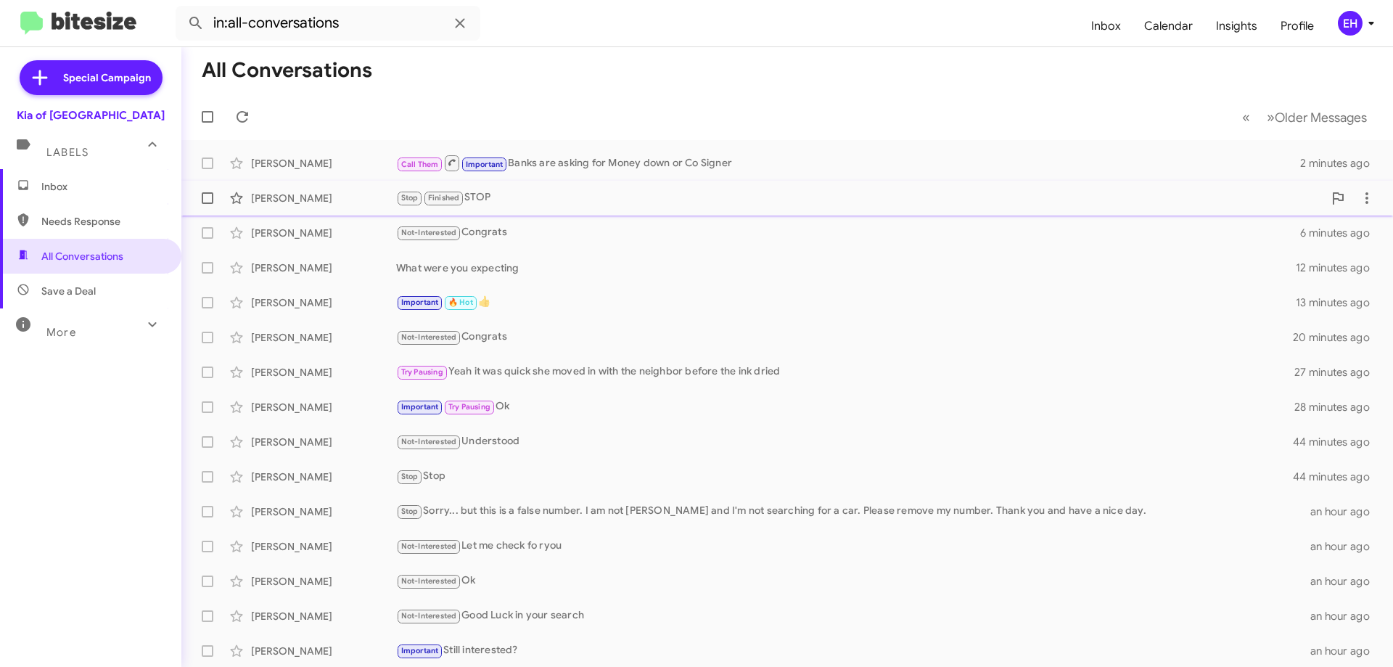
click at [481, 192] on div "Stop Finished STOP" at bounding box center [859, 197] width 927 height 17
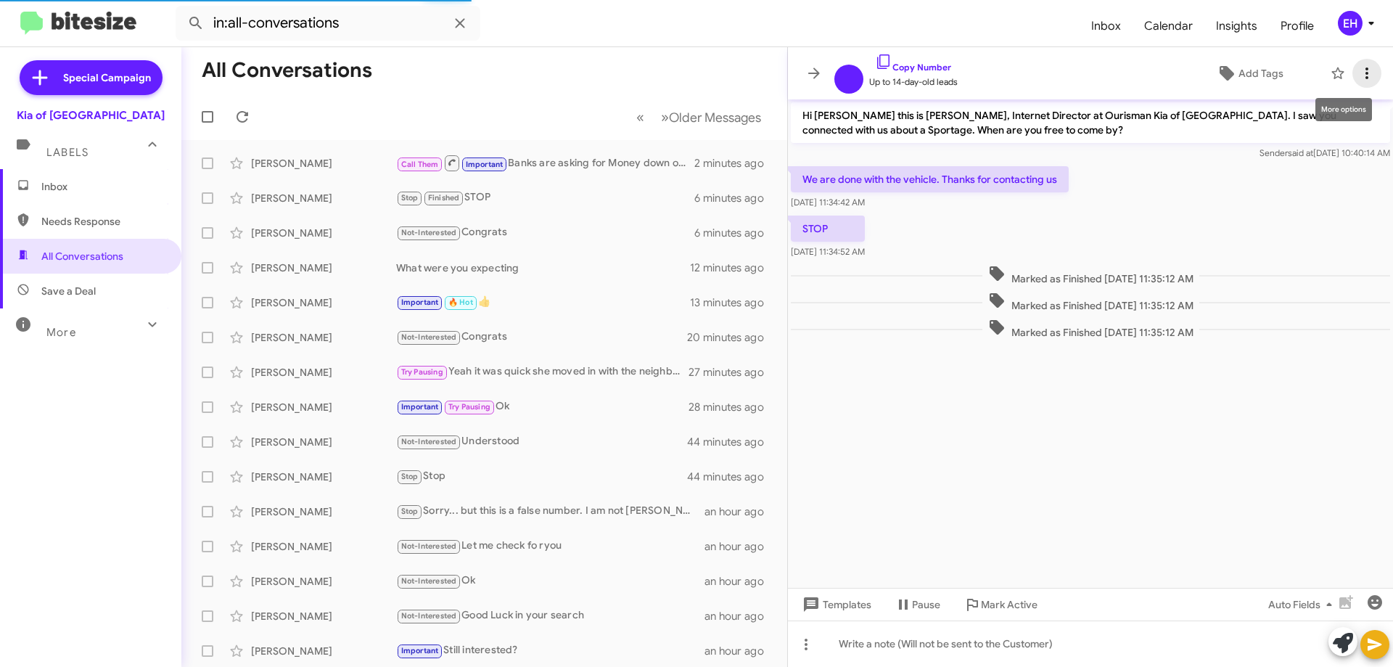
click at [1371, 71] on icon at bounding box center [1366, 73] width 17 height 17
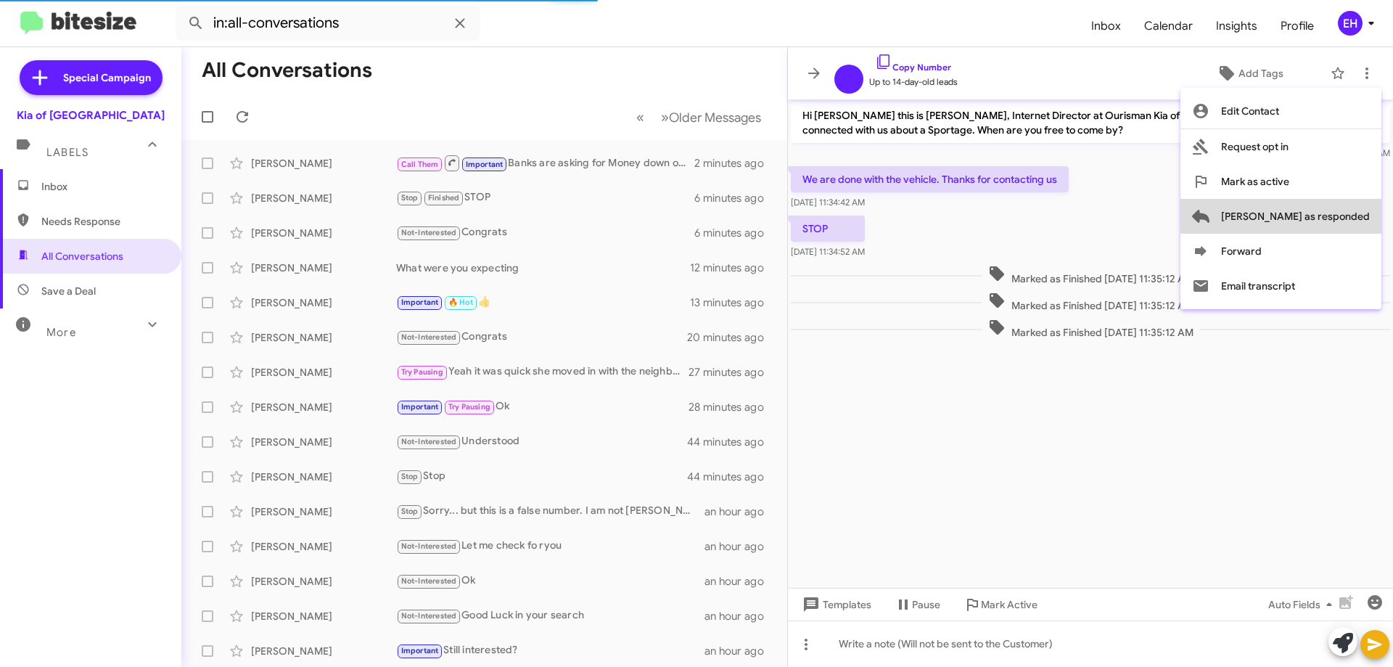
click at [1368, 212] on span "Mark as responded" at bounding box center [1295, 216] width 149 height 35
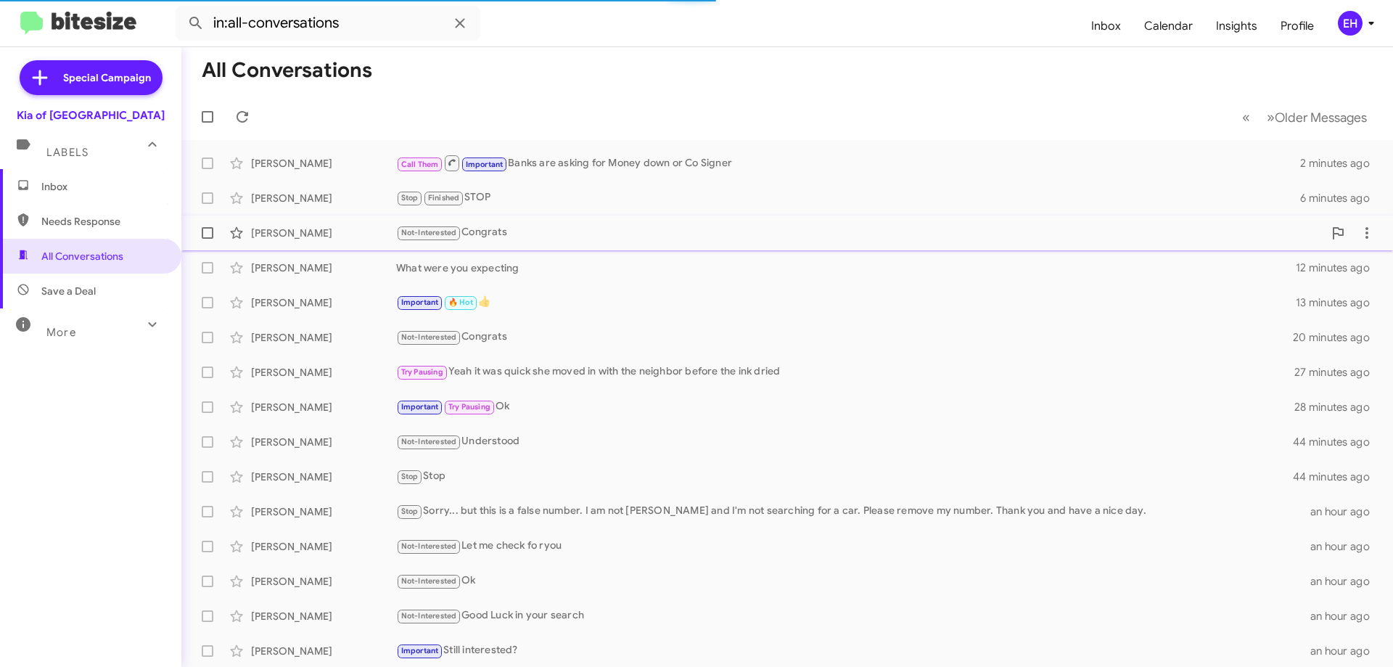
click at [502, 227] on div "Not-Interested Congrats" at bounding box center [859, 232] width 927 height 17
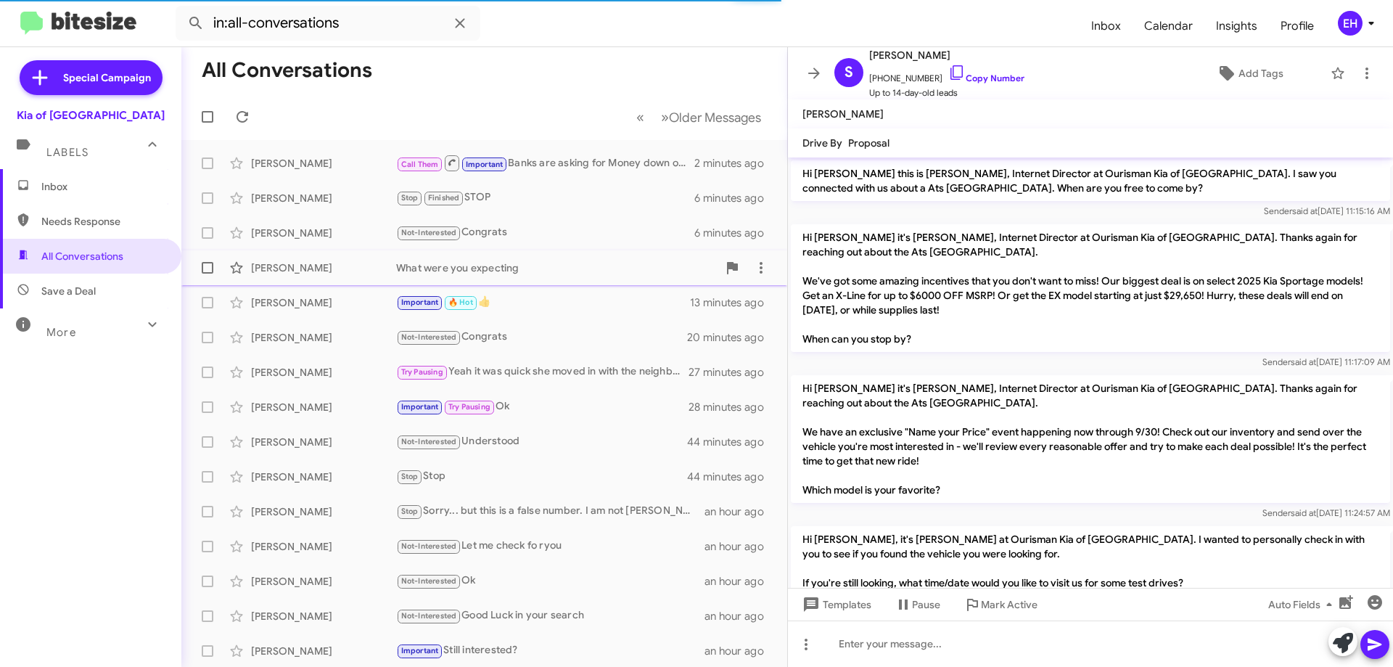
scroll to position [247, 0]
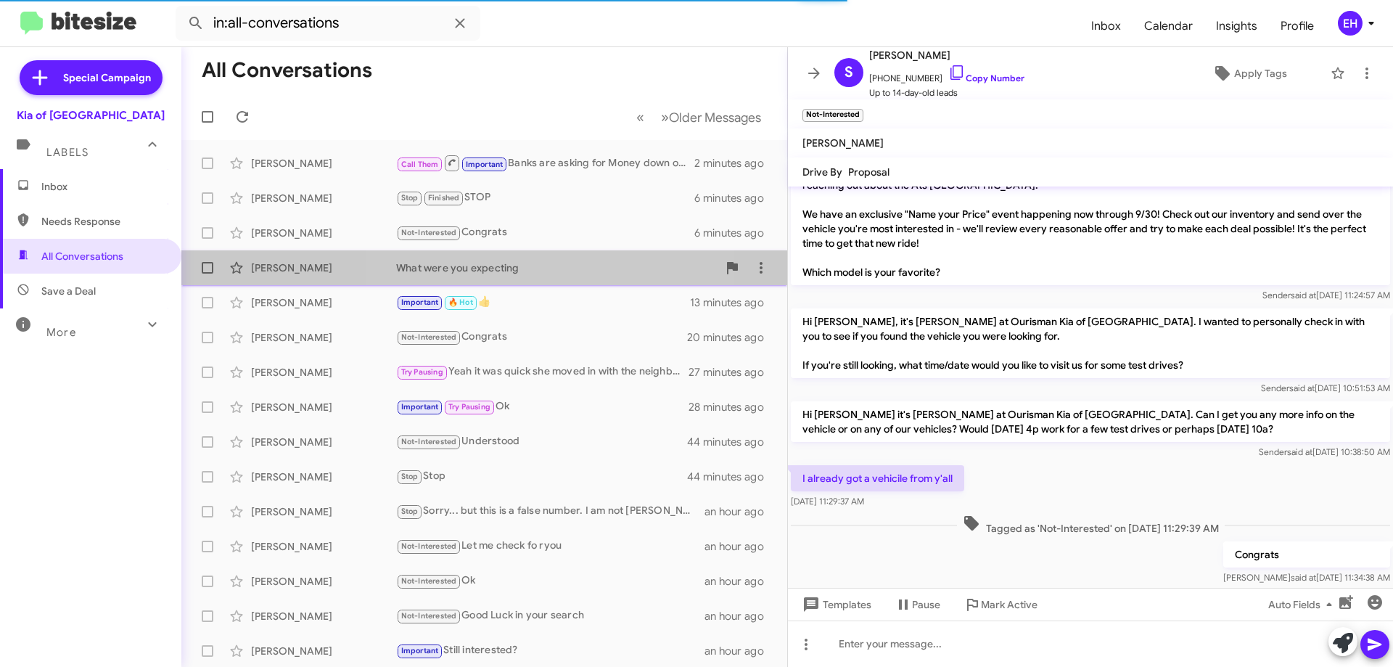
click at [493, 268] on div "What were you expecting" at bounding box center [556, 267] width 321 height 15
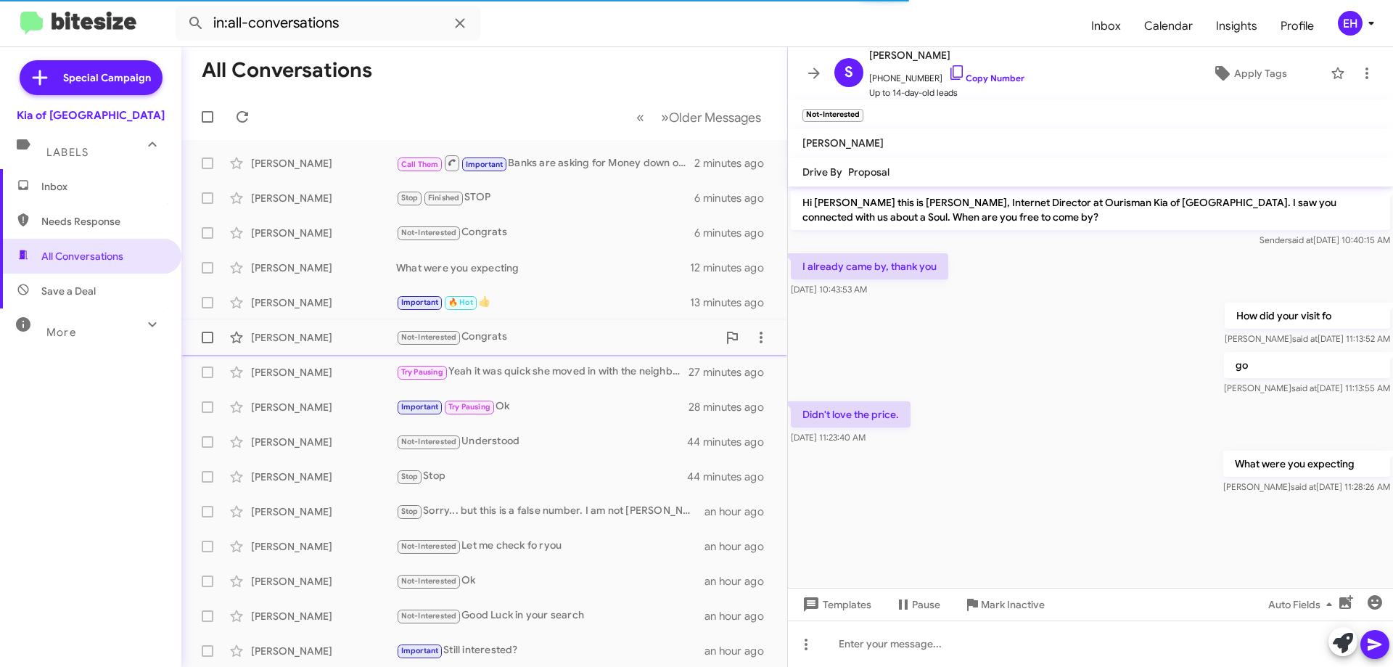
click at [506, 339] on div "Not-Interested Congrats" at bounding box center [556, 337] width 321 height 17
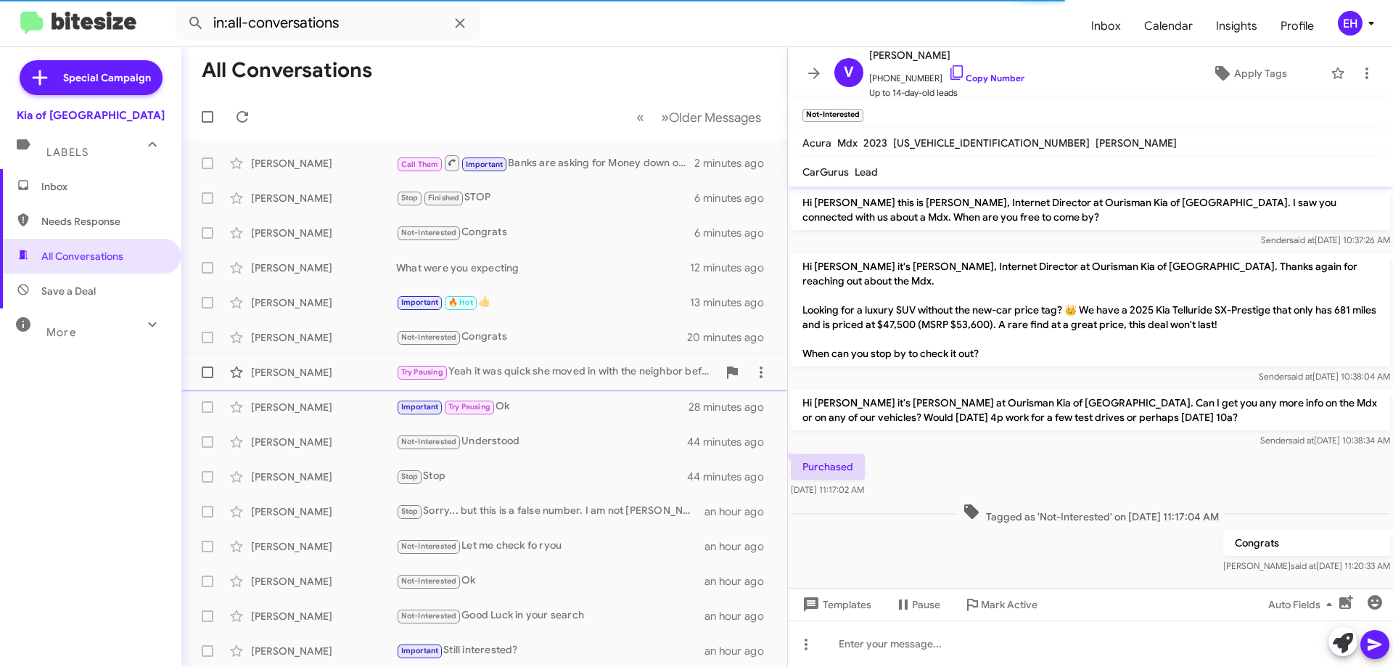
click at [572, 374] on div "Try Pausing Yeah it was quick she moved in with the neighbor before the ink dri…" at bounding box center [556, 371] width 321 height 17
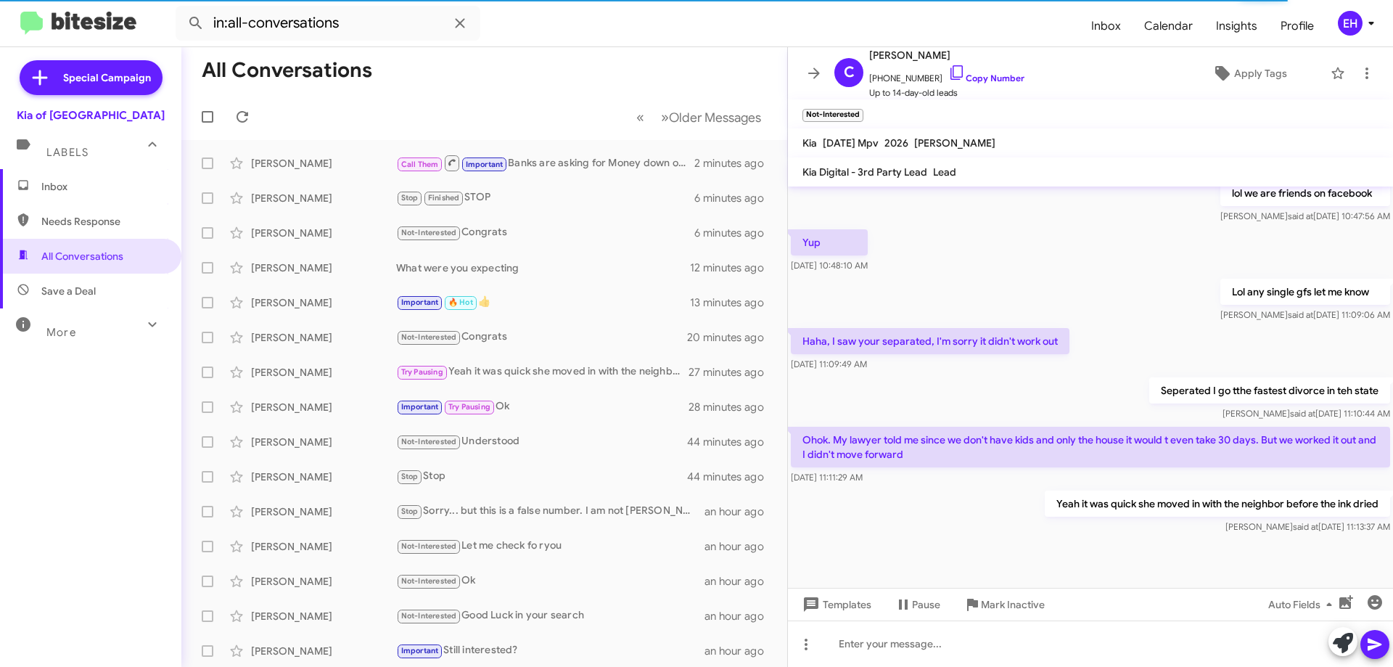
click at [83, 178] on span "Inbox" at bounding box center [90, 186] width 181 height 35
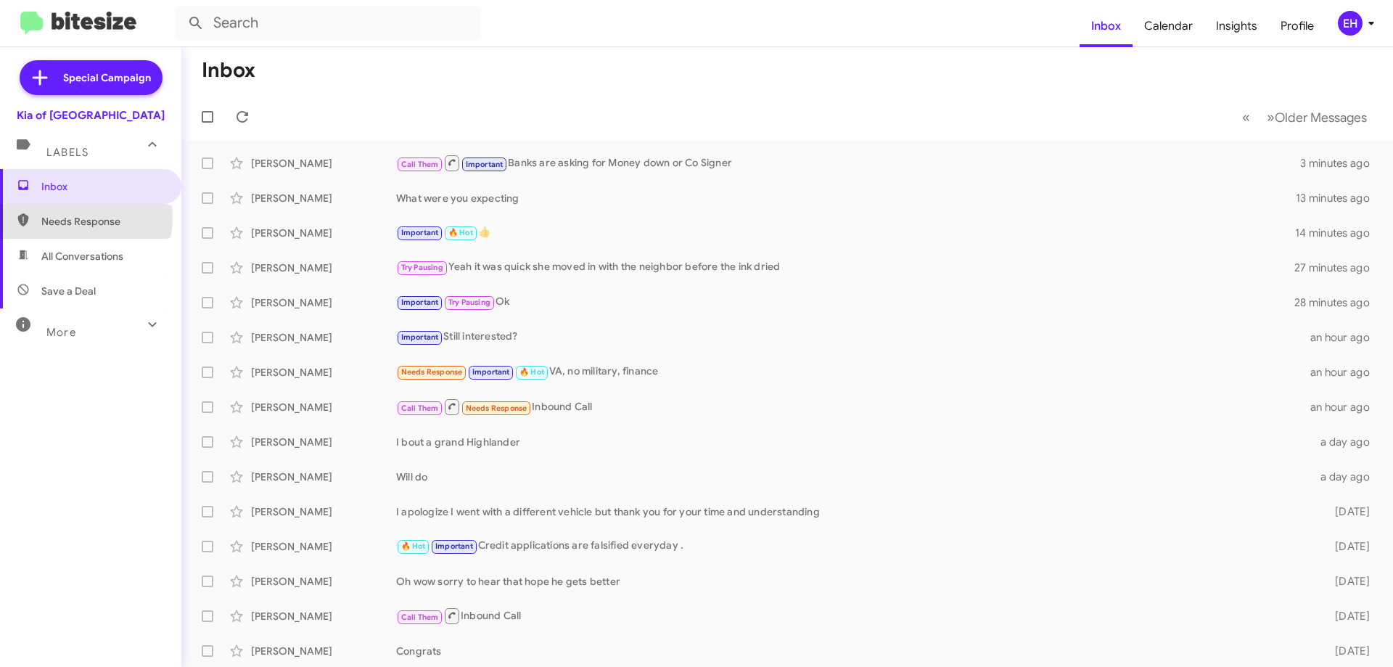
click at [77, 218] on span "Needs Response" at bounding box center [102, 221] width 123 height 15
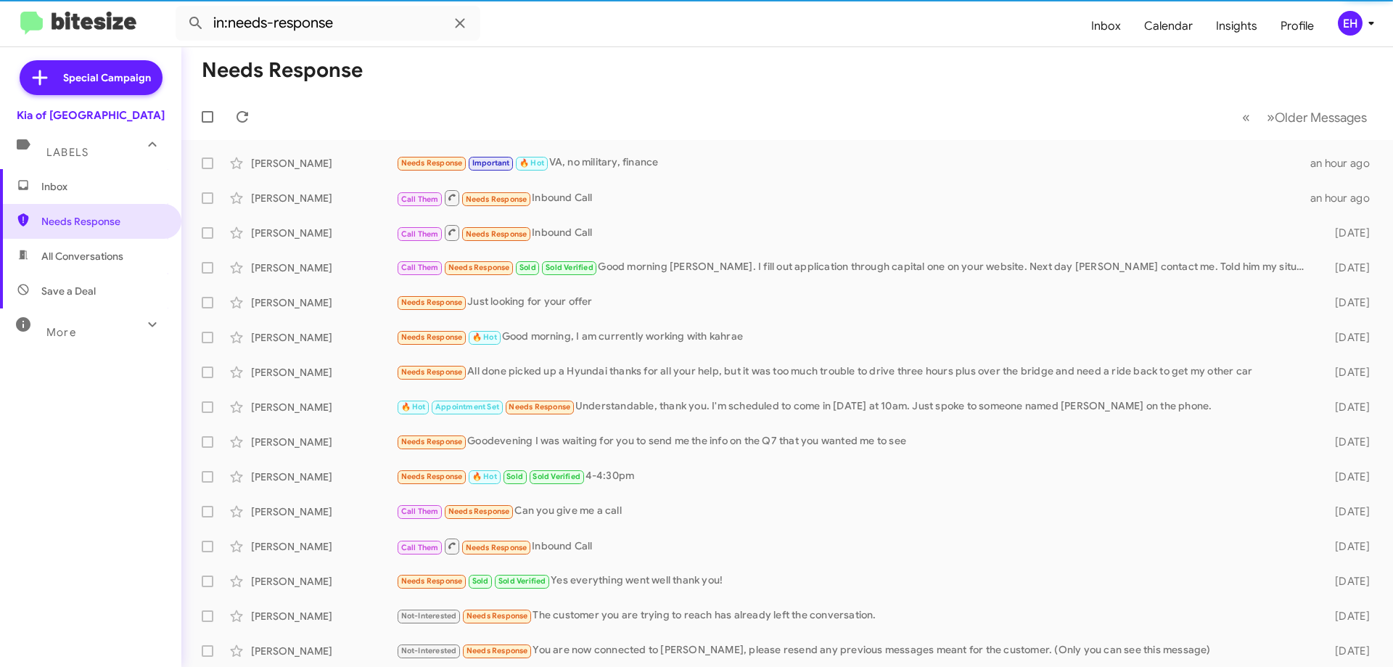
click at [92, 254] on span "All Conversations" at bounding box center [82, 256] width 82 height 15
type input "in:all-conversations"
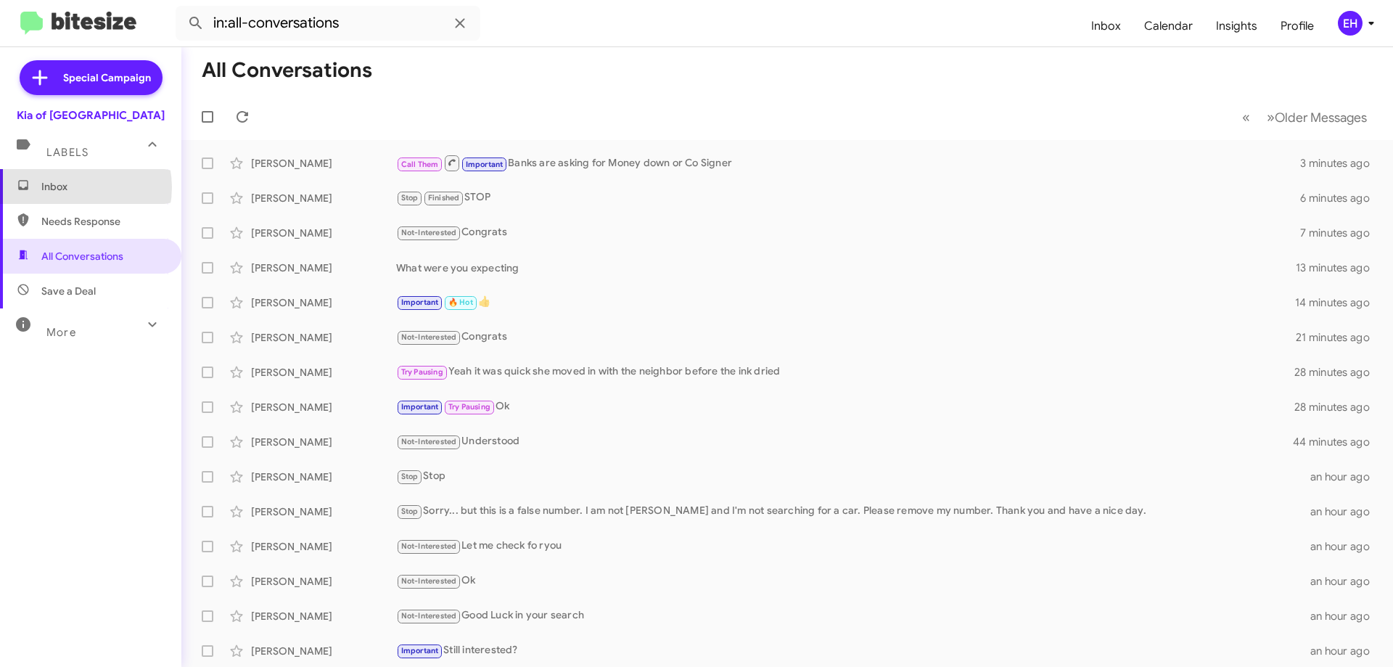
click at [71, 187] on span "Inbox" at bounding box center [102, 186] width 123 height 15
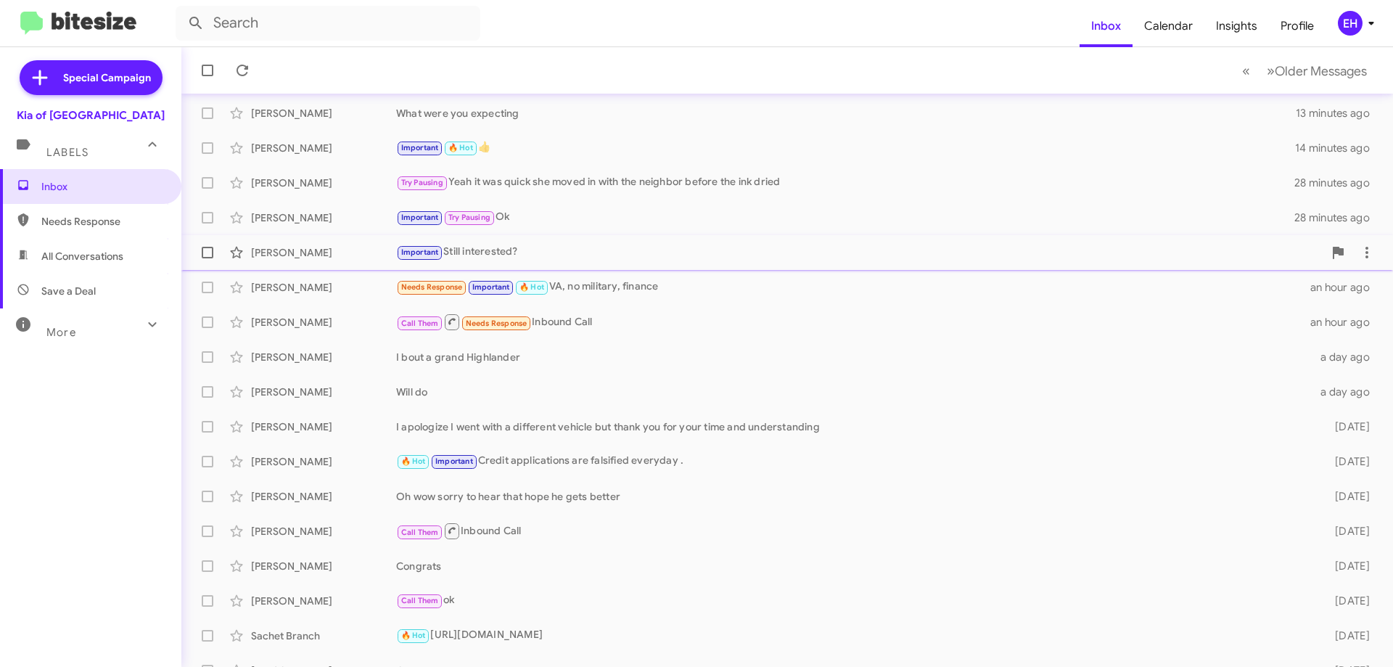
scroll to position [176, 0]
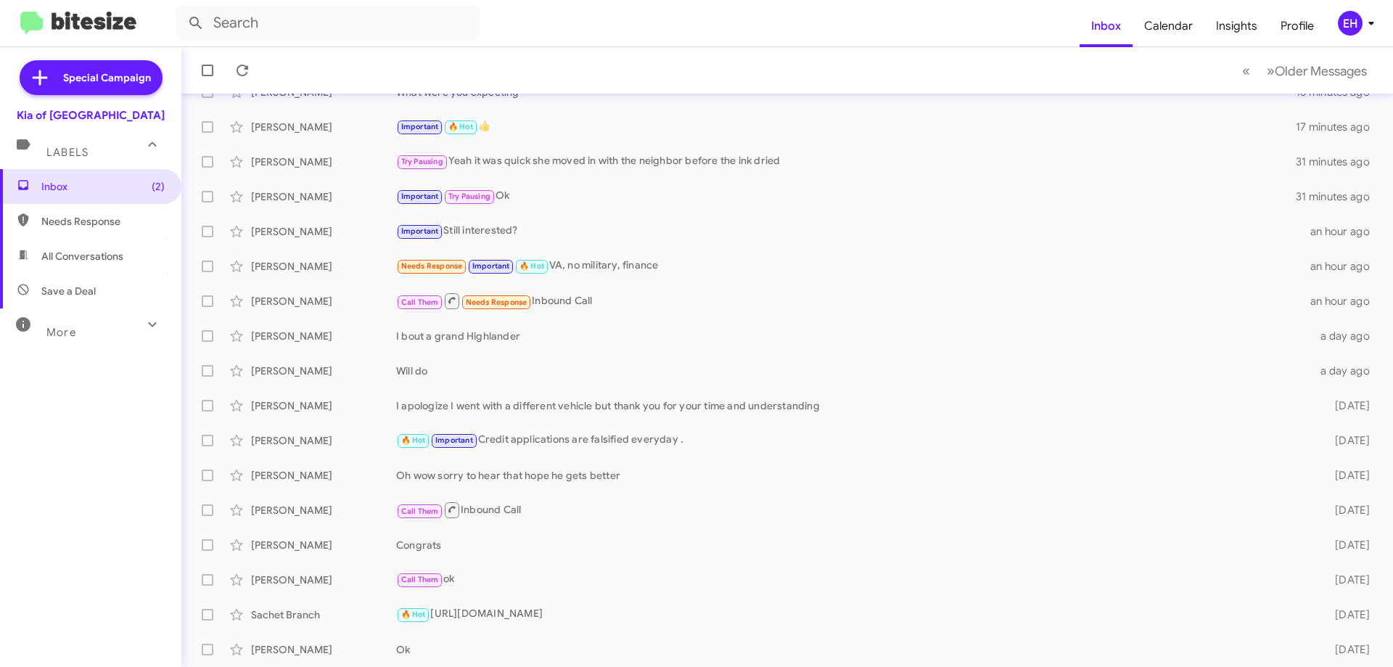
click at [100, 25] on img at bounding box center [78, 24] width 116 height 24
click at [88, 178] on span "Inbox (2)" at bounding box center [90, 186] width 181 height 35
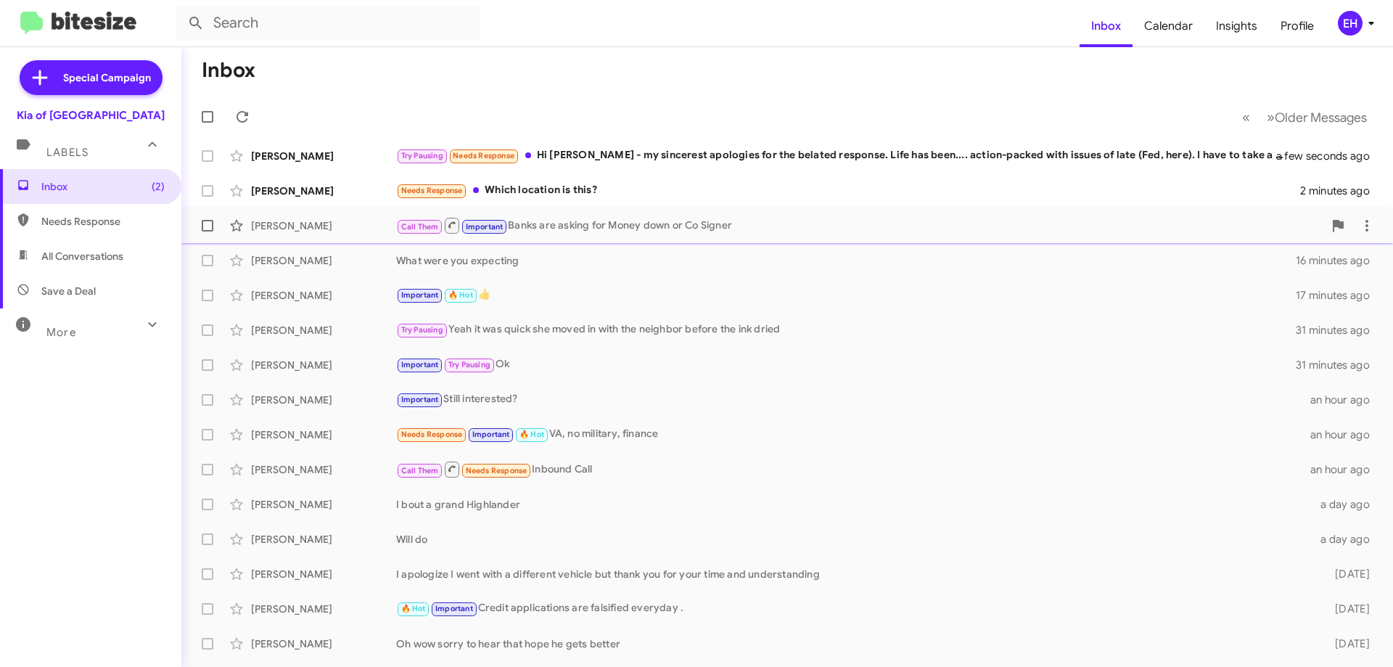
scroll to position [0, 0]
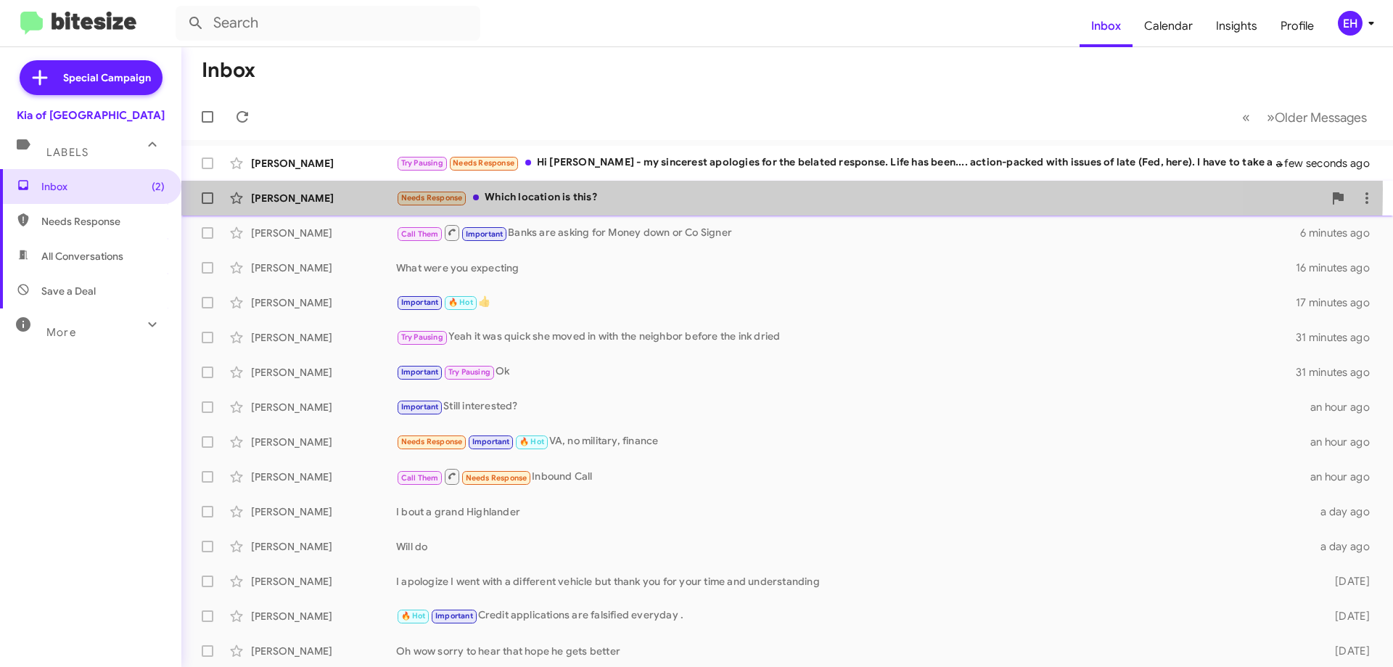
click at [575, 189] on div "Needs Response Which location is this?" at bounding box center [859, 197] width 927 height 17
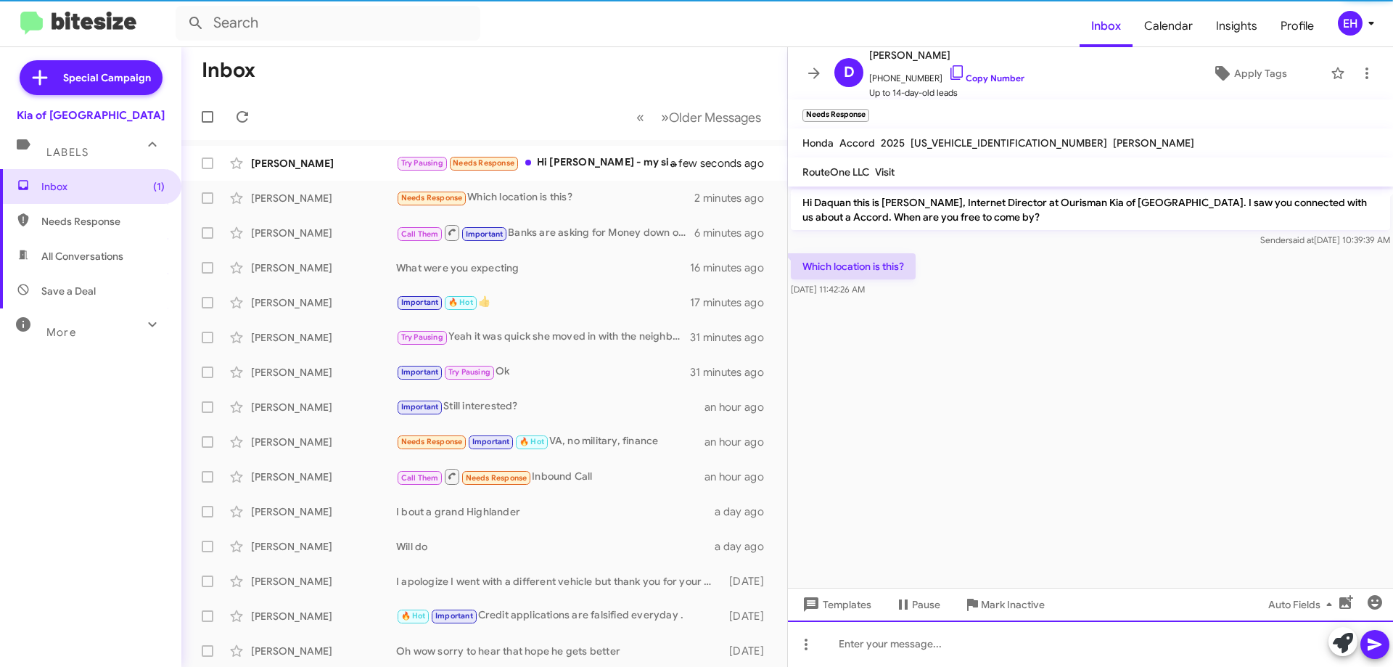
click at [887, 655] on div at bounding box center [1090, 643] width 605 height 46
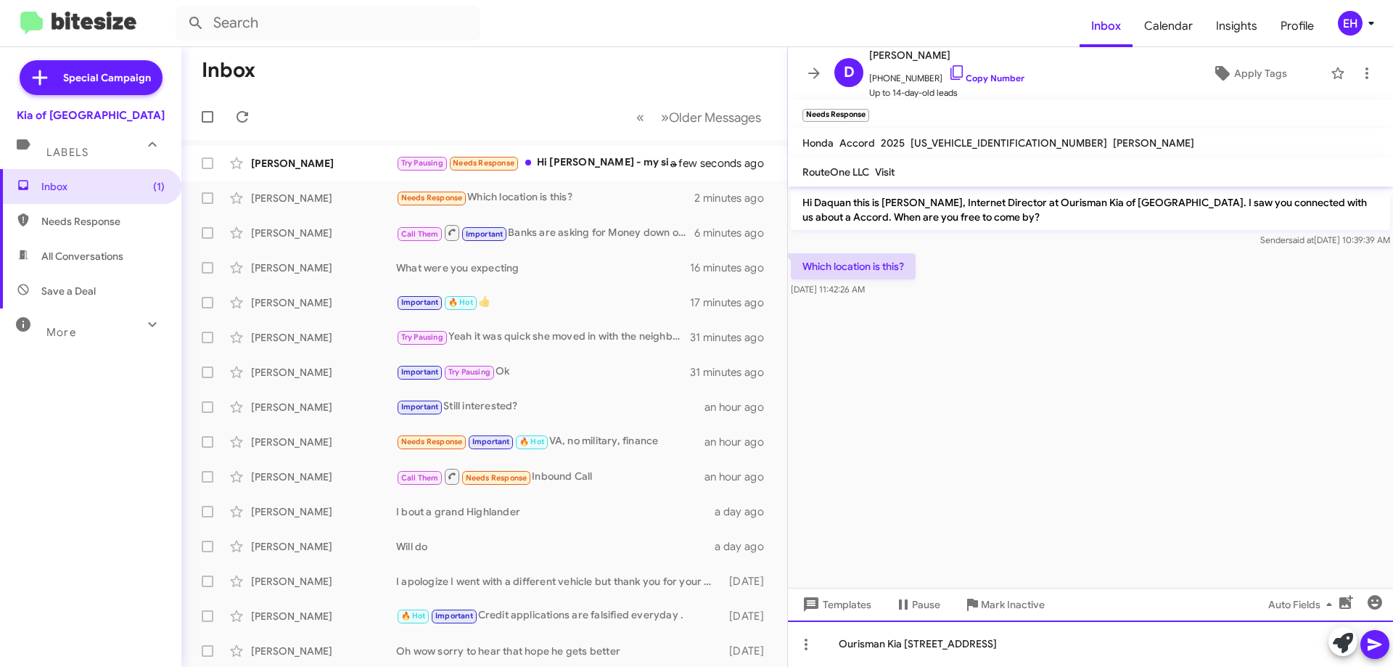
click at [993, 641] on div "Ourisman Kia 6611 Security Blvd oodlawn,md 21207" at bounding box center [1090, 643] width 605 height 46
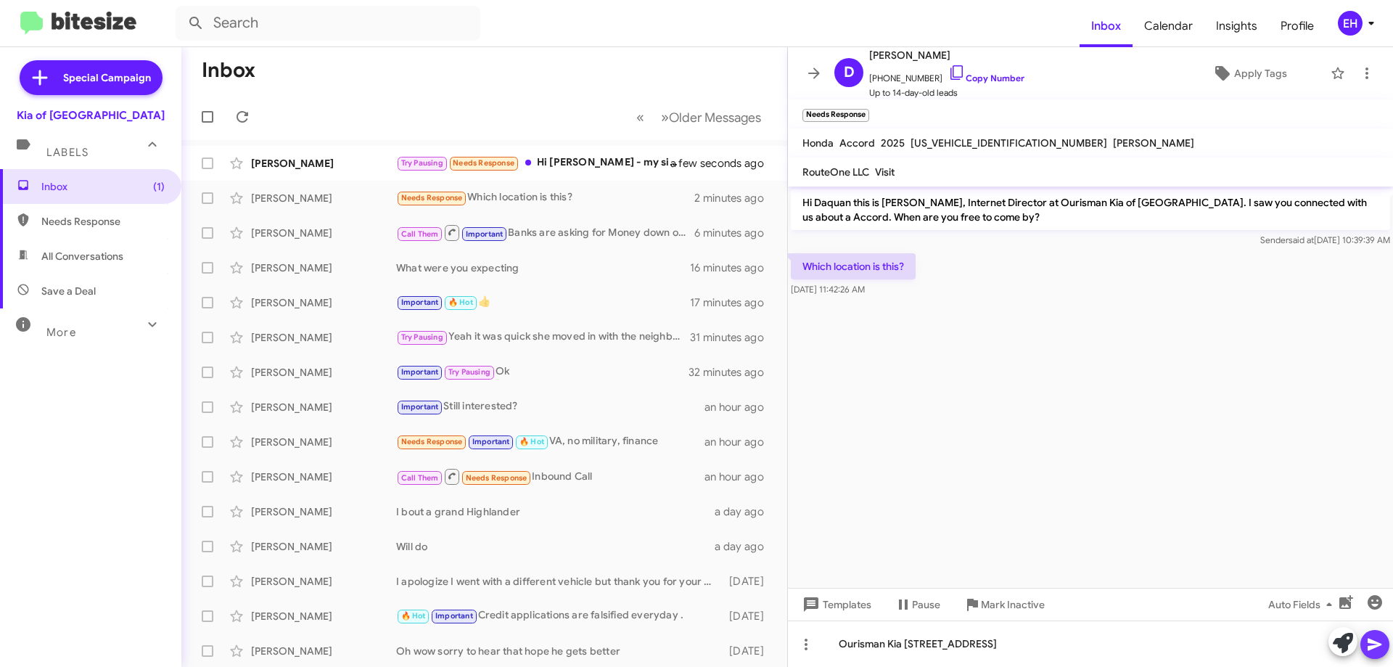
click at [1384, 644] on button at bounding box center [1374, 644] width 29 height 29
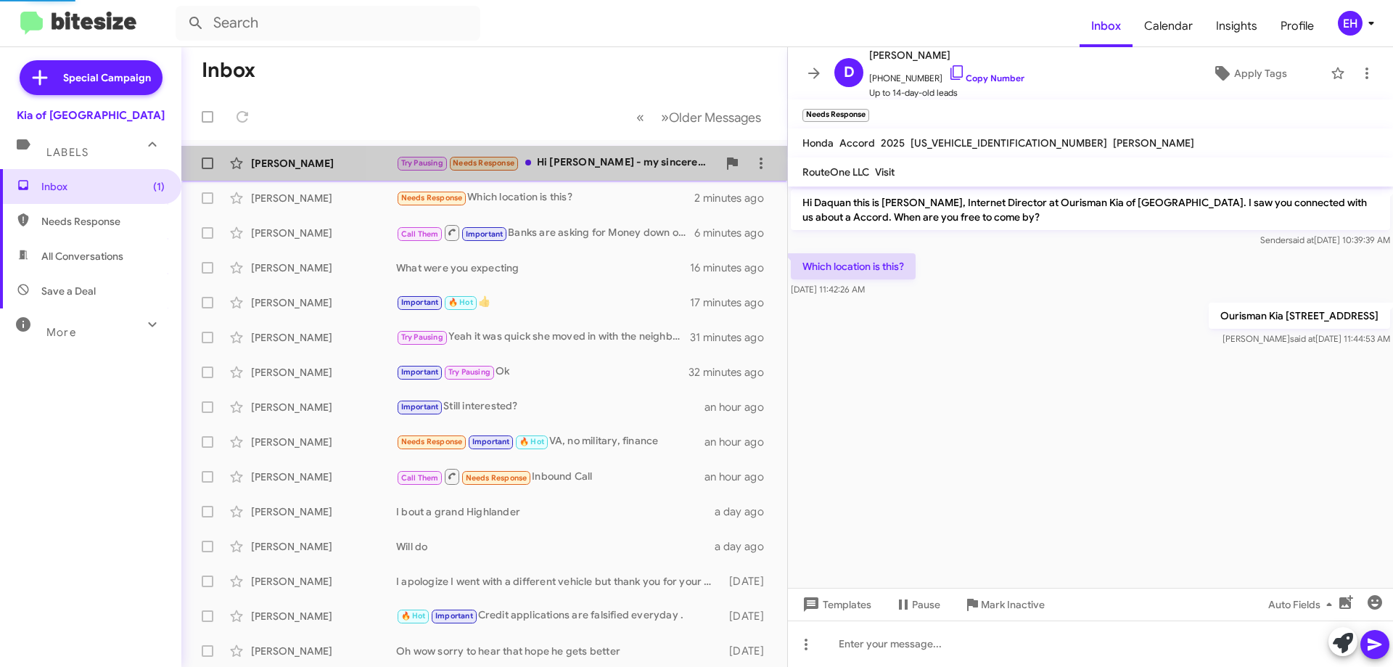
click at [605, 160] on div "Try Pausing Needs Response Hi Erik - my sincerest apologies for the belated res…" at bounding box center [556, 163] width 321 height 17
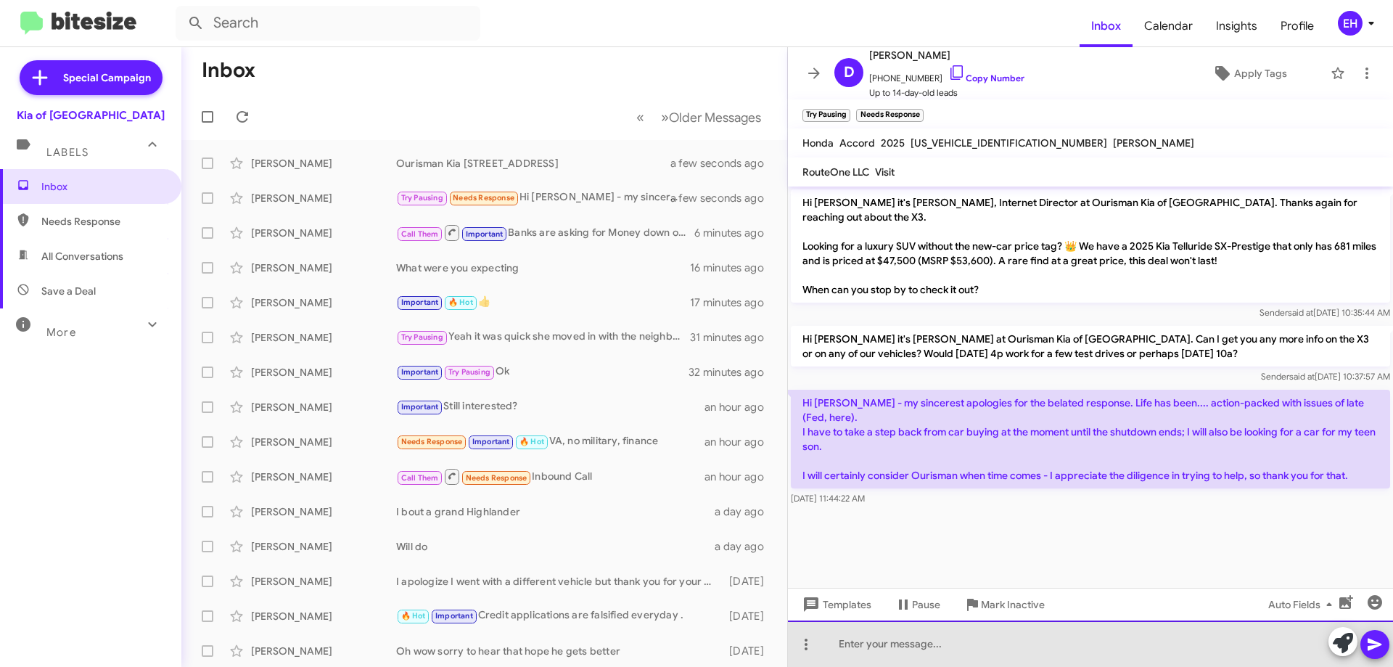
click at [971, 646] on div at bounding box center [1090, 643] width 605 height 46
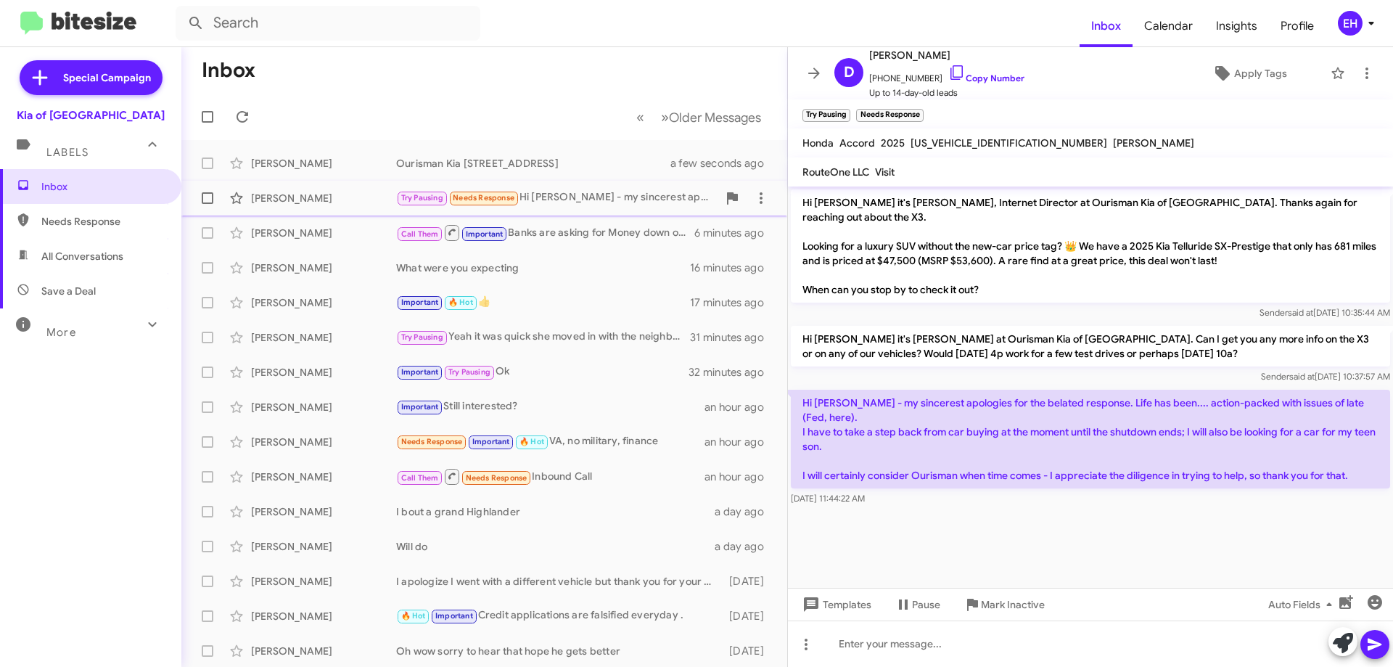
click at [573, 201] on div "Try Pausing Needs Response Hi Erik - my sincerest apologies for the belated res…" at bounding box center [556, 197] width 321 height 17
click at [597, 196] on div "Try Pausing Needs Response Hi Erik - my sincerest apologies for the belated res…" at bounding box center [556, 197] width 321 height 17
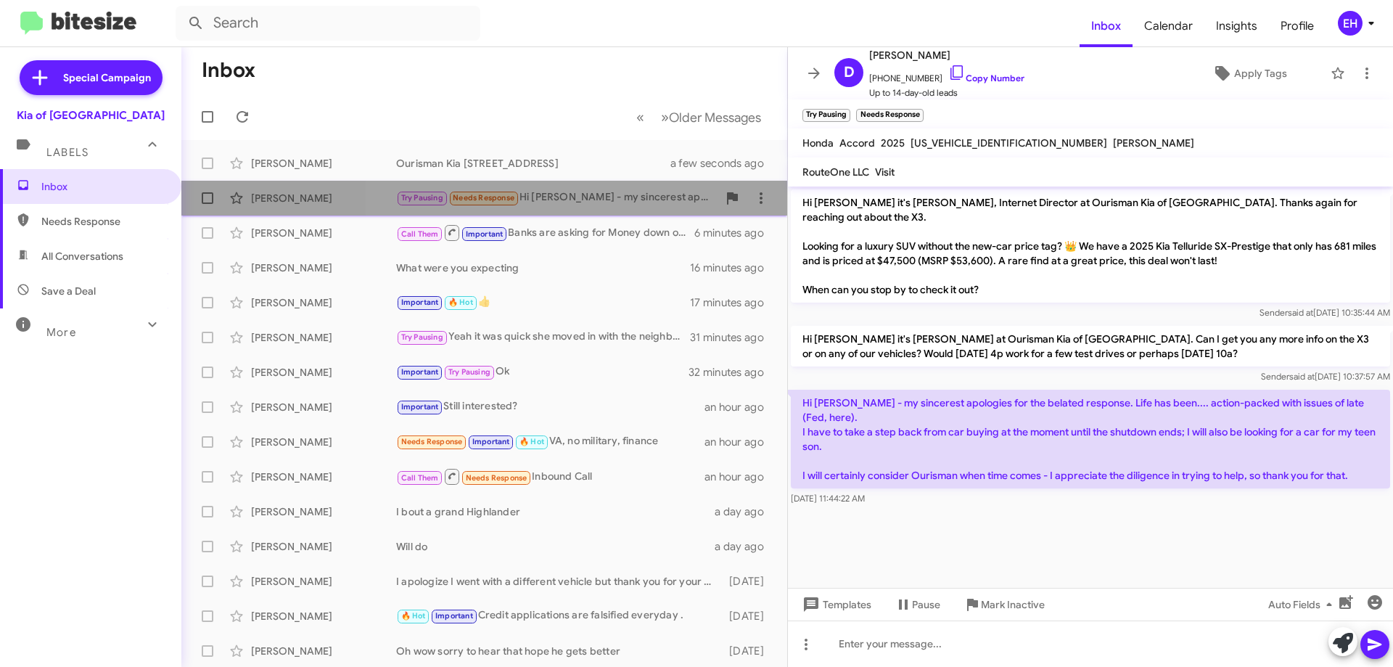
click at [599, 194] on div "Try Pausing Needs Response Hi Erik - my sincerest apologies for the belated res…" at bounding box center [556, 197] width 321 height 17
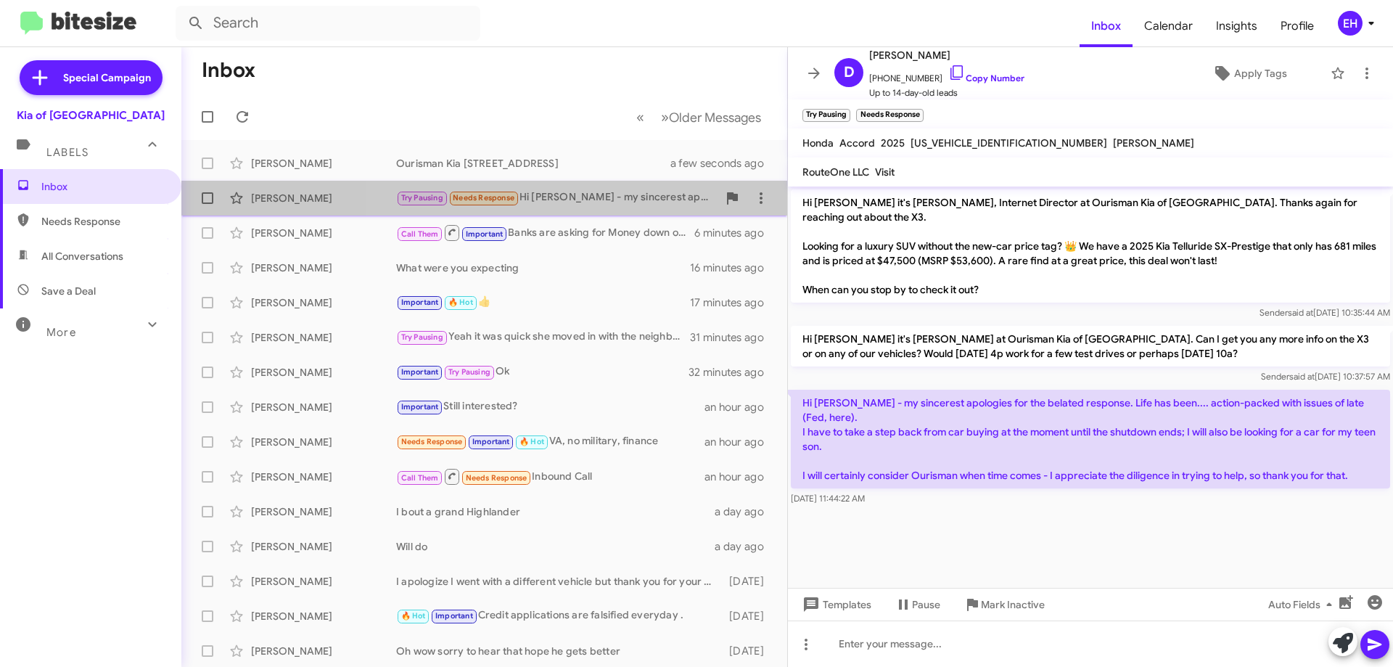
click at [601, 194] on div "Try Pausing Needs Response Hi Erik - my sincerest apologies for the belated res…" at bounding box center [556, 197] width 321 height 17
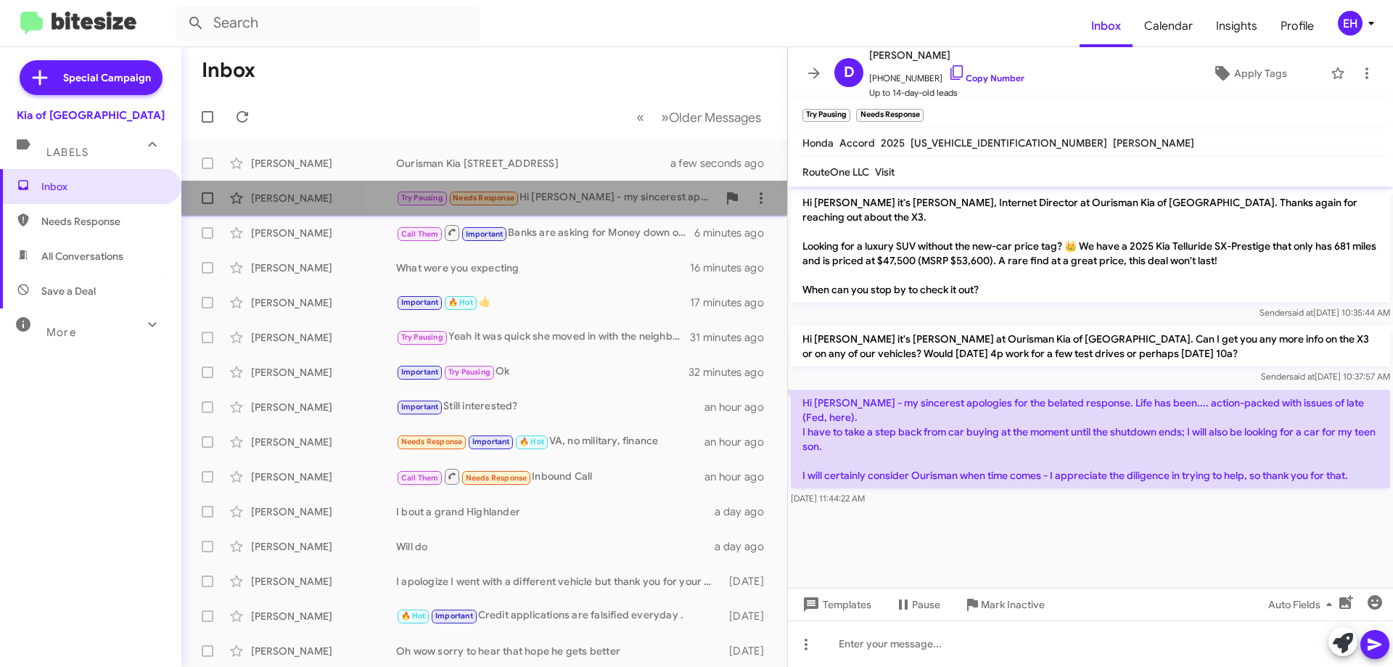
click at [604, 192] on div "Try Pausing Needs Response Hi Erik - my sincerest apologies for the belated res…" at bounding box center [556, 197] width 321 height 17
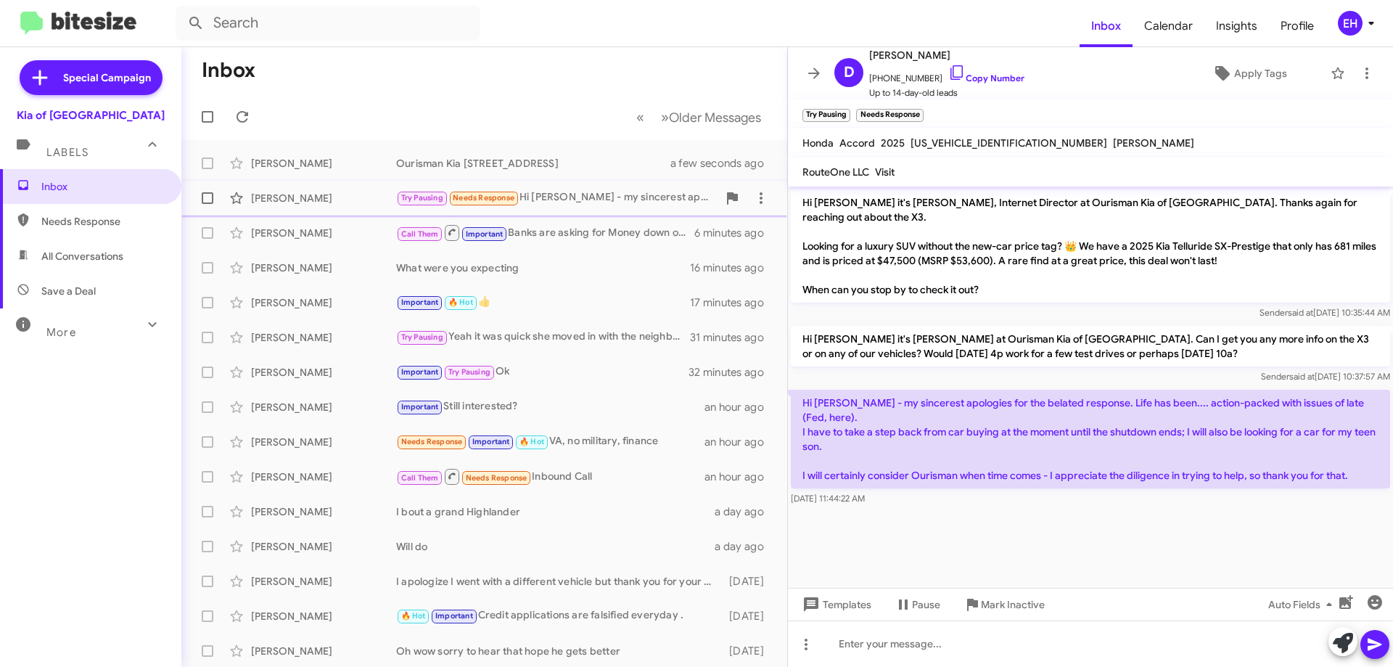
click at [577, 210] on div "Kristen Chapman Try Pausing Needs Response Hi Erik - my sincerest apologies for…" at bounding box center [484, 198] width 583 height 29
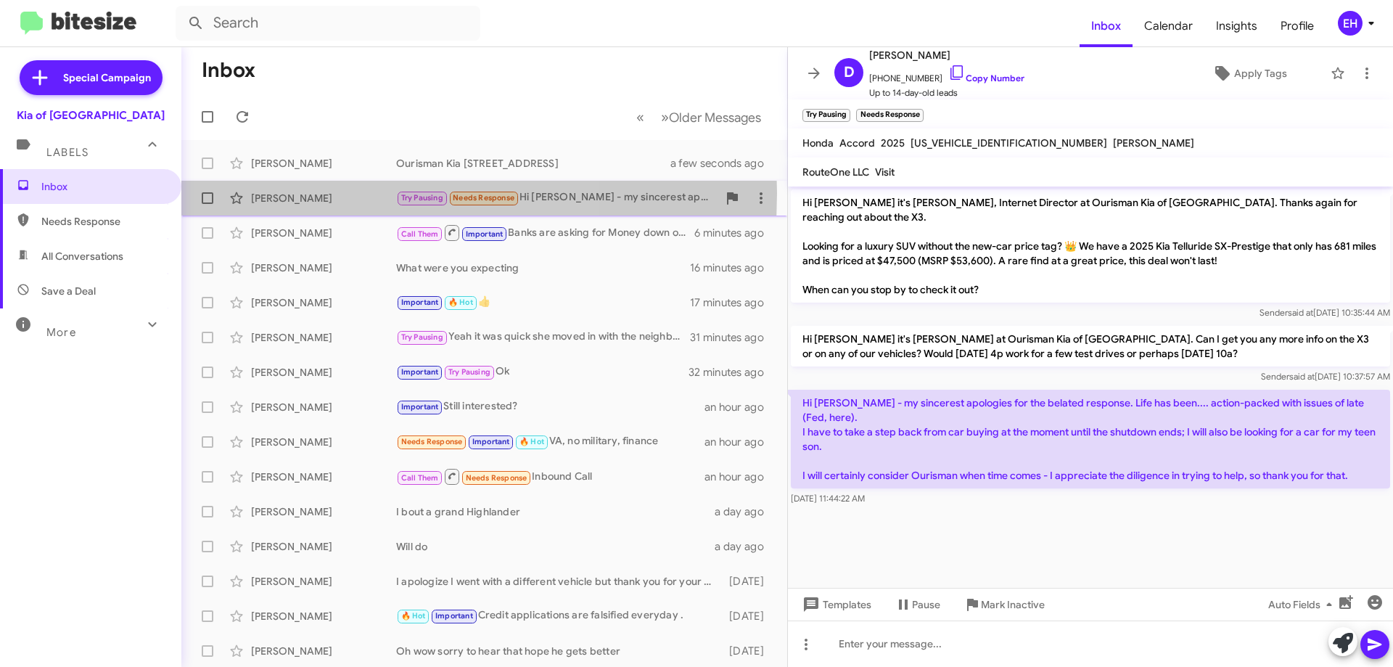
click at [319, 192] on div "Kristen Chapman" at bounding box center [323, 198] width 145 height 15
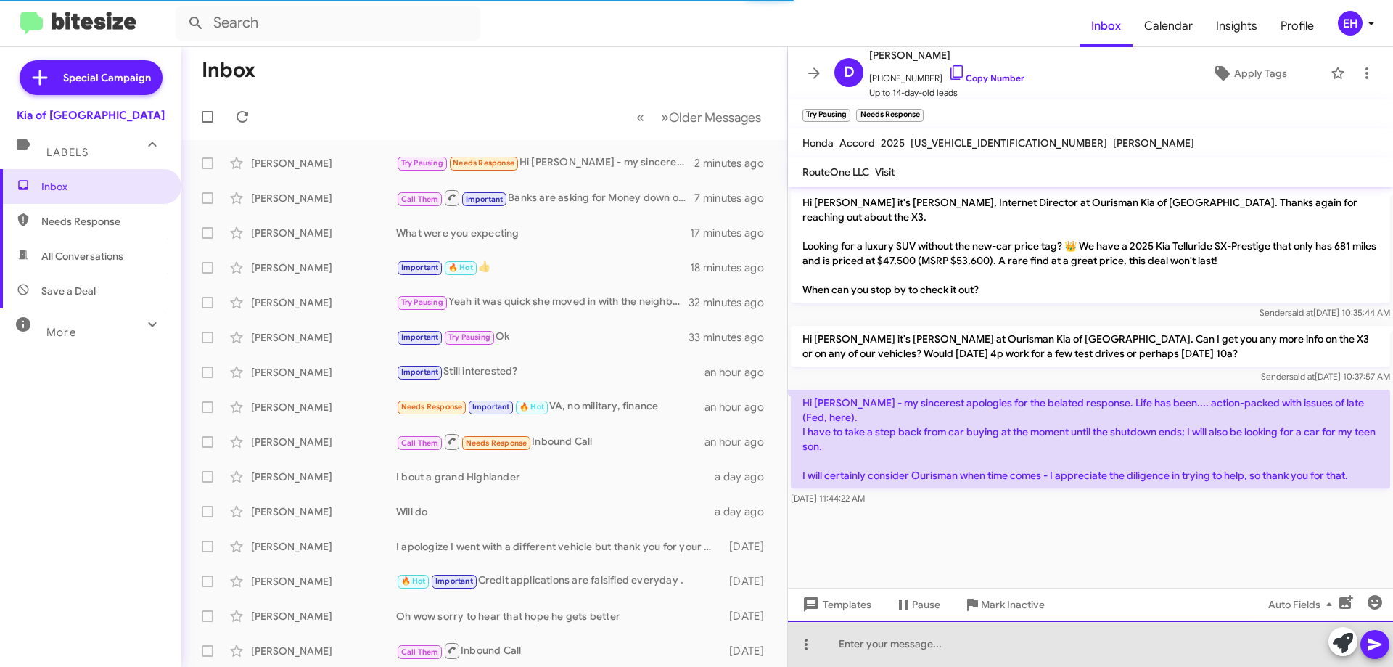
click at [861, 641] on div at bounding box center [1090, 643] width 605 height 46
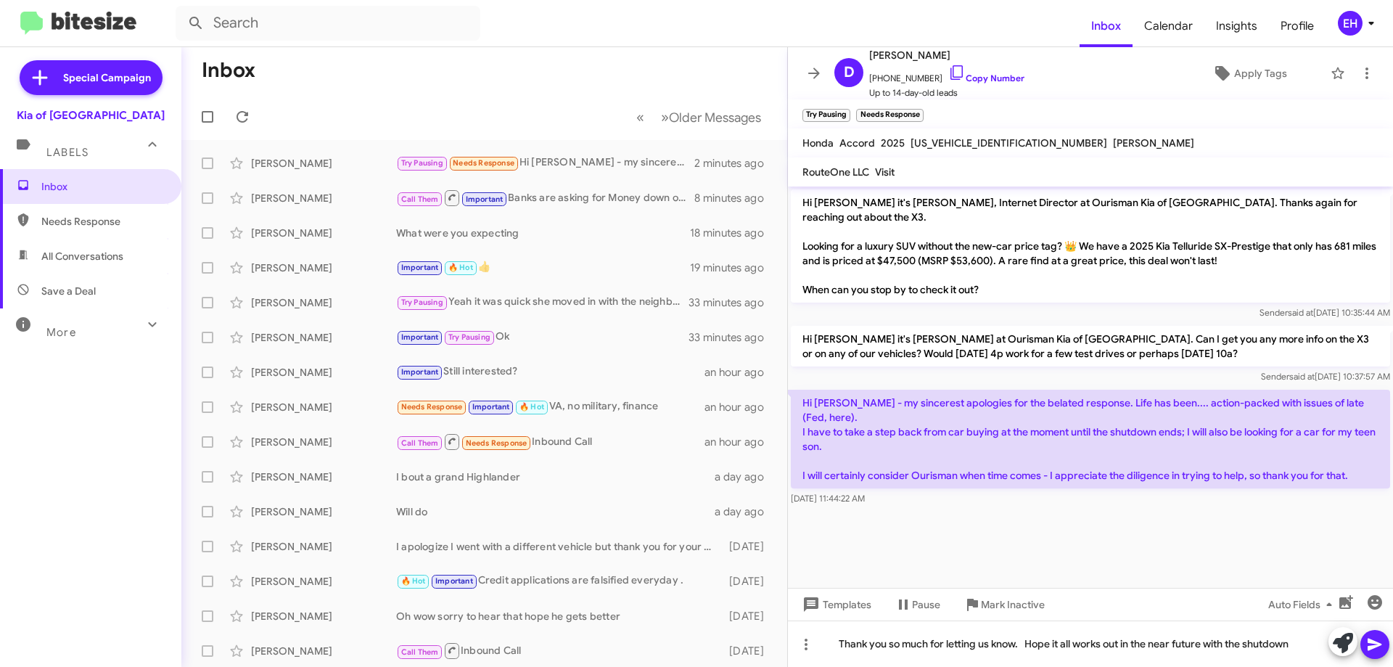
click at [1374, 646] on icon at bounding box center [1375, 644] width 14 height 12
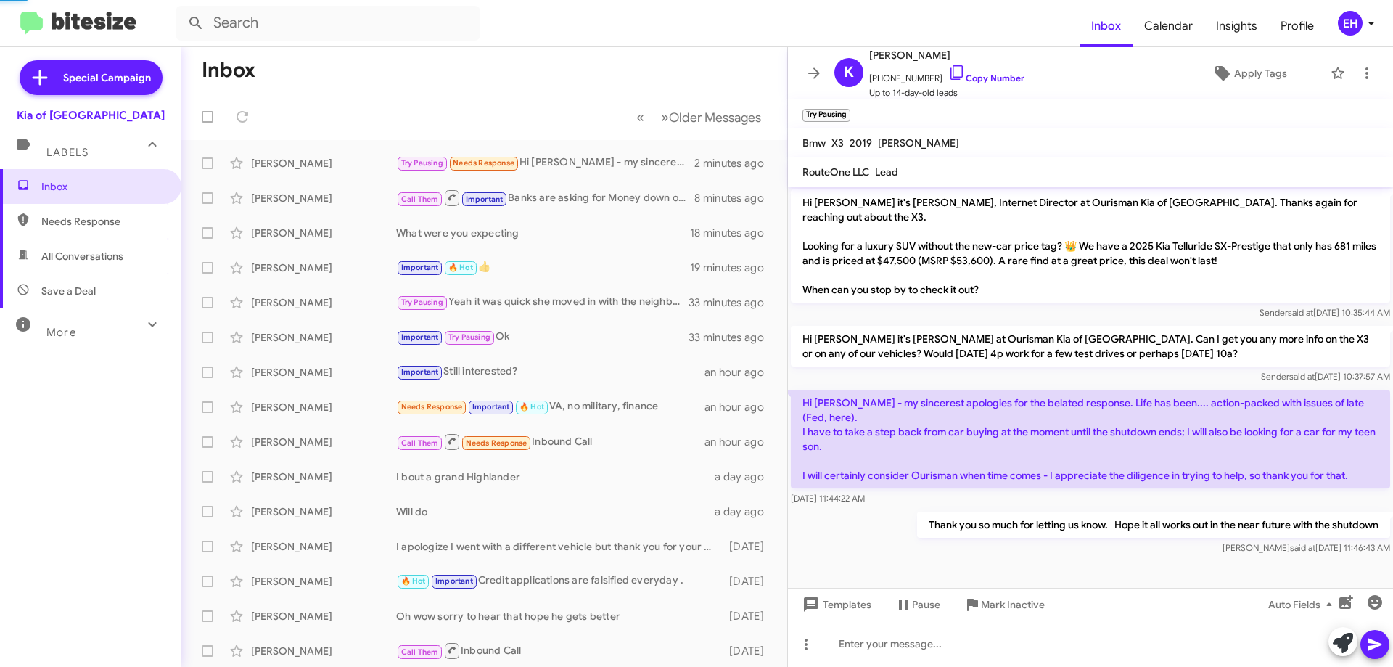
click at [115, 209] on span "Needs Response" at bounding box center [90, 221] width 181 height 35
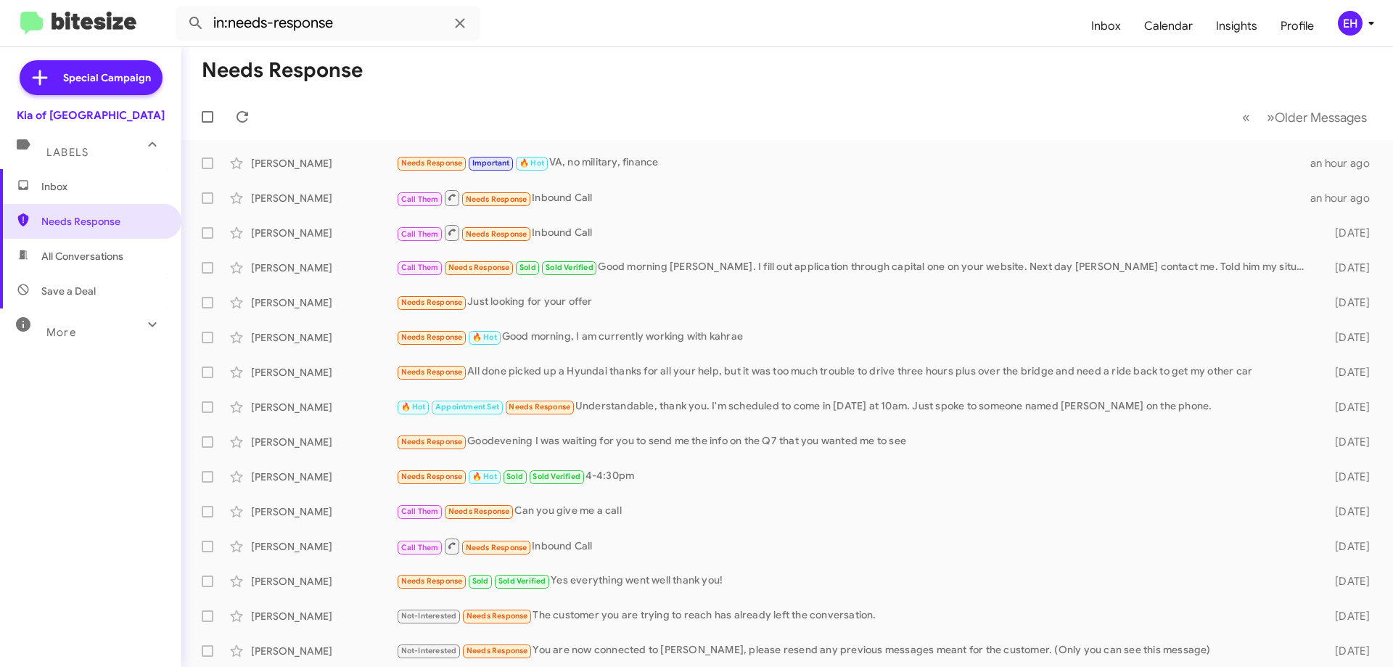
click at [72, 258] on span "All Conversations" at bounding box center [82, 256] width 82 height 15
type input "in:all-conversations"
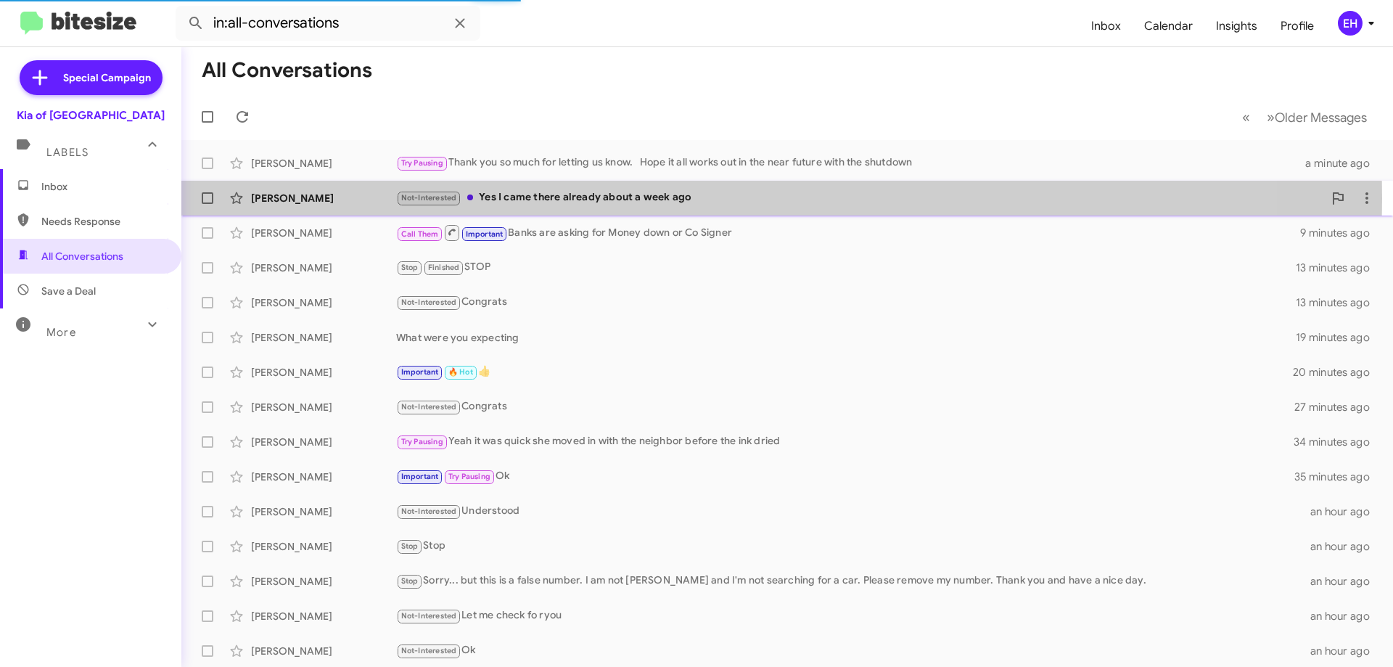
click at [592, 198] on div "Not-Interested Yes I came there already about a week ago" at bounding box center [859, 197] width 927 height 17
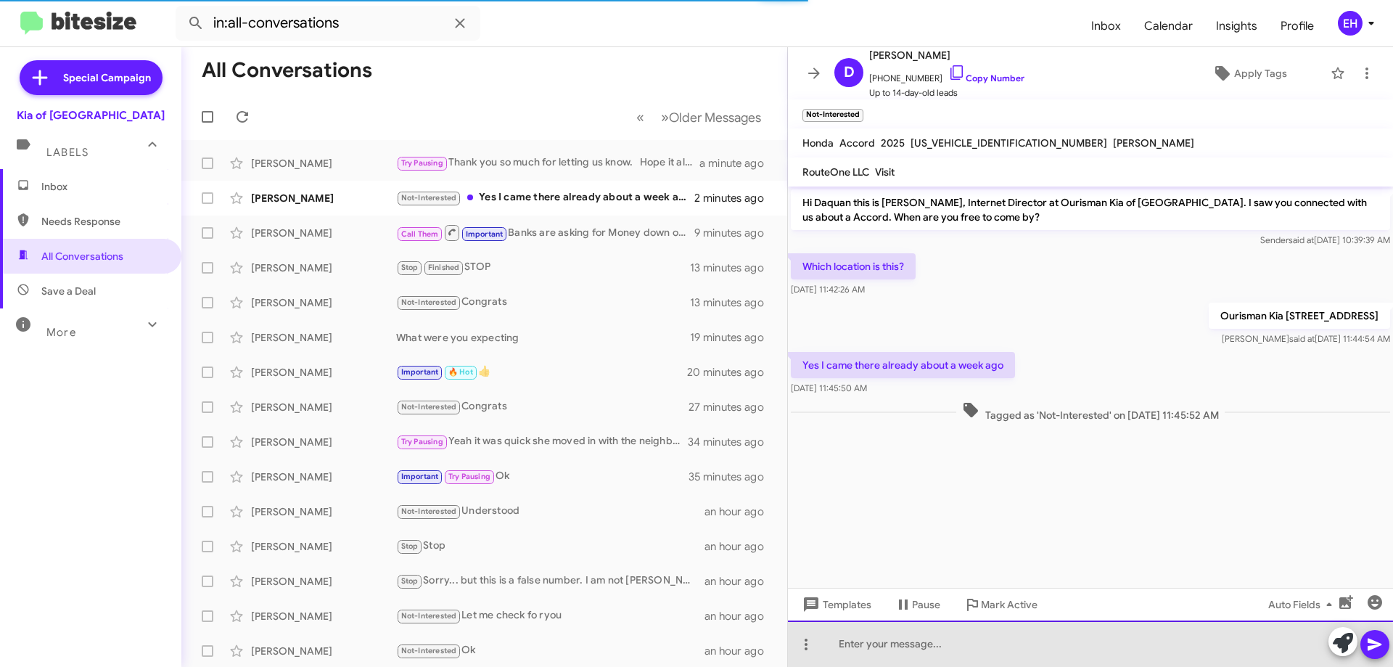
click at [934, 660] on div at bounding box center [1090, 643] width 605 height 46
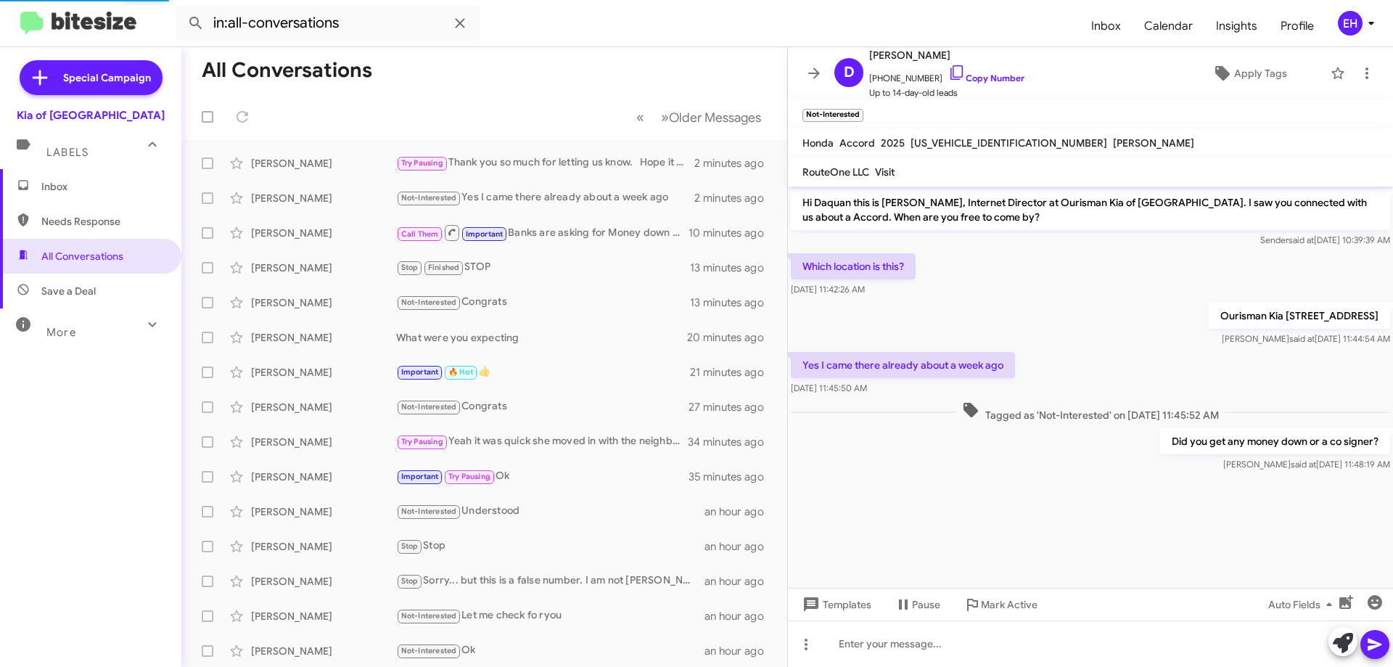
click at [53, 223] on span "Needs Response" at bounding box center [102, 221] width 123 height 15
type input "in:needs-response"
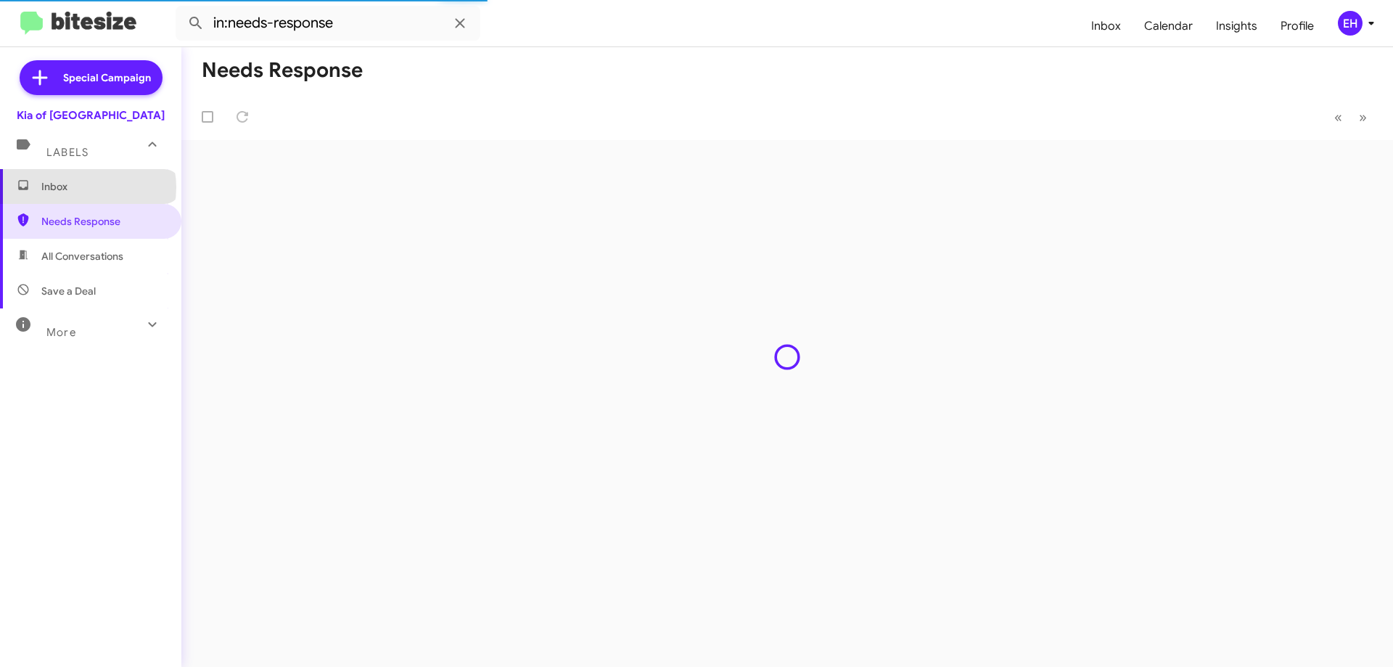
click at [87, 187] on span "Inbox" at bounding box center [102, 186] width 123 height 15
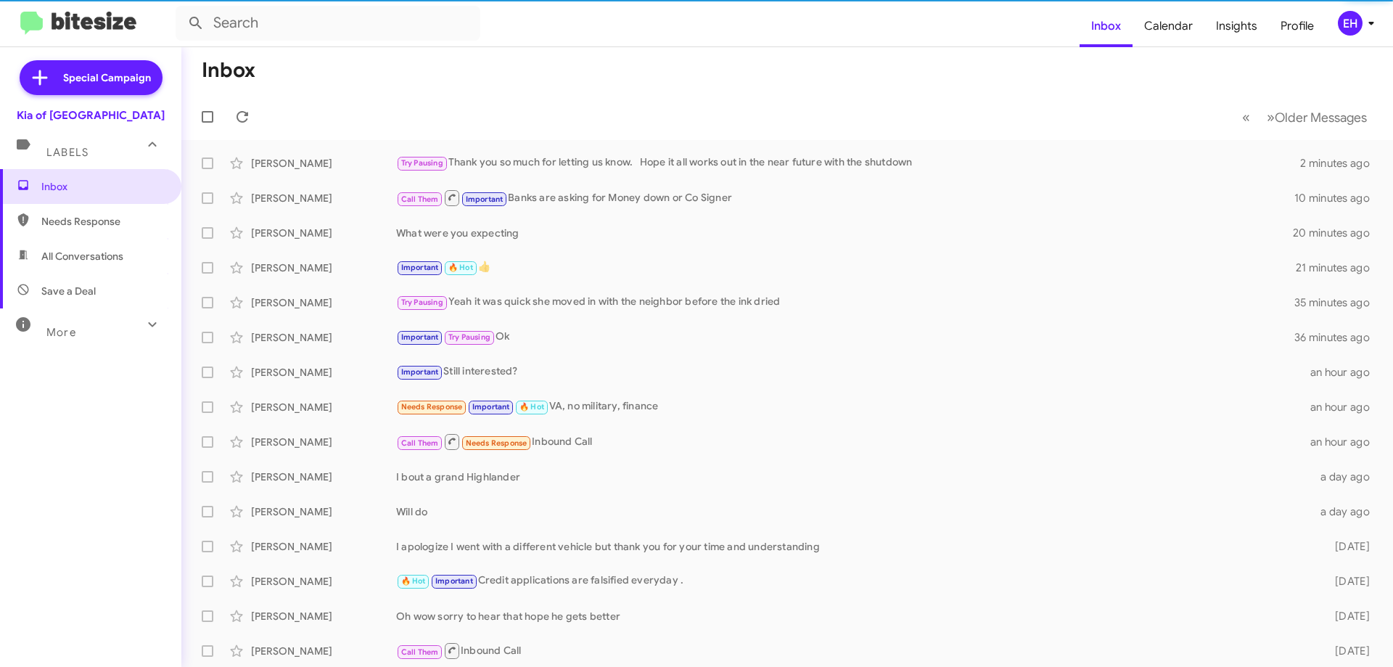
click at [0, 169] on link "Inbox" at bounding box center [90, 186] width 181 height 35
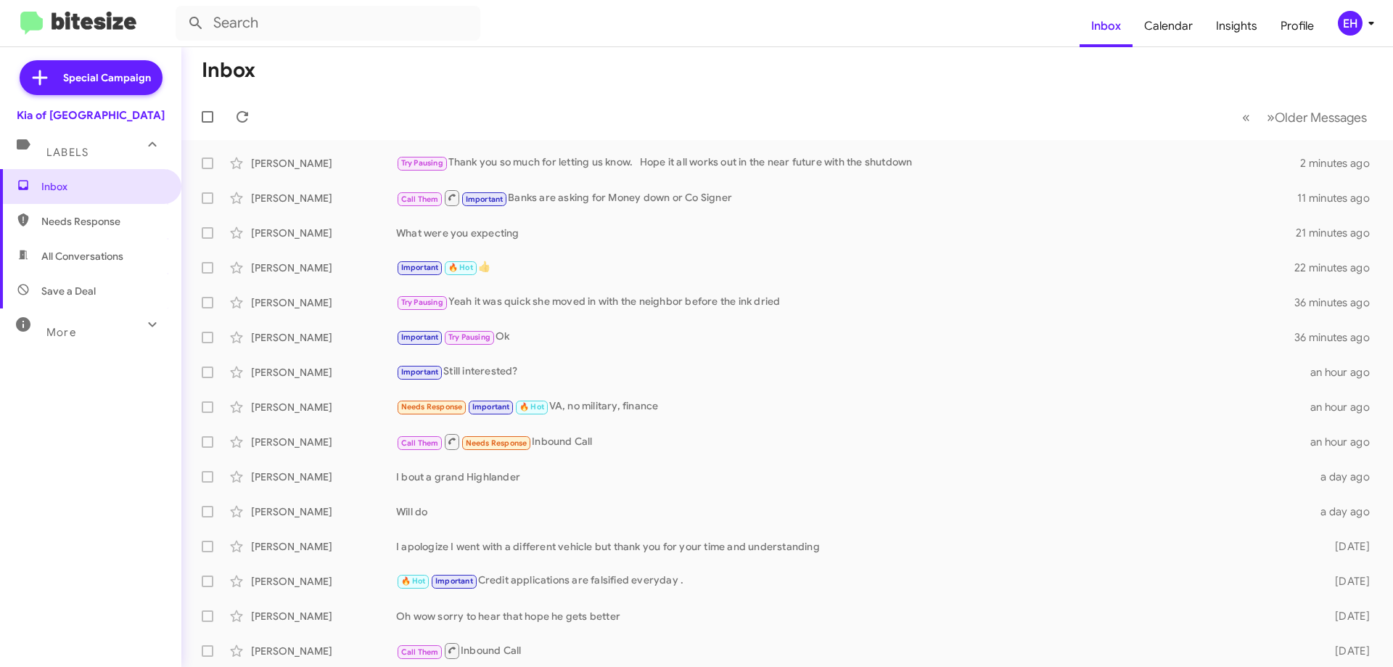
click at [0, 169] on link "Inbox" at bounding box center [90, 186] width 181 height 35
click at [89, 219] on span "Needs Response" at bounding box center [102, 221] width 123 height 15
type input "in:needs-response"
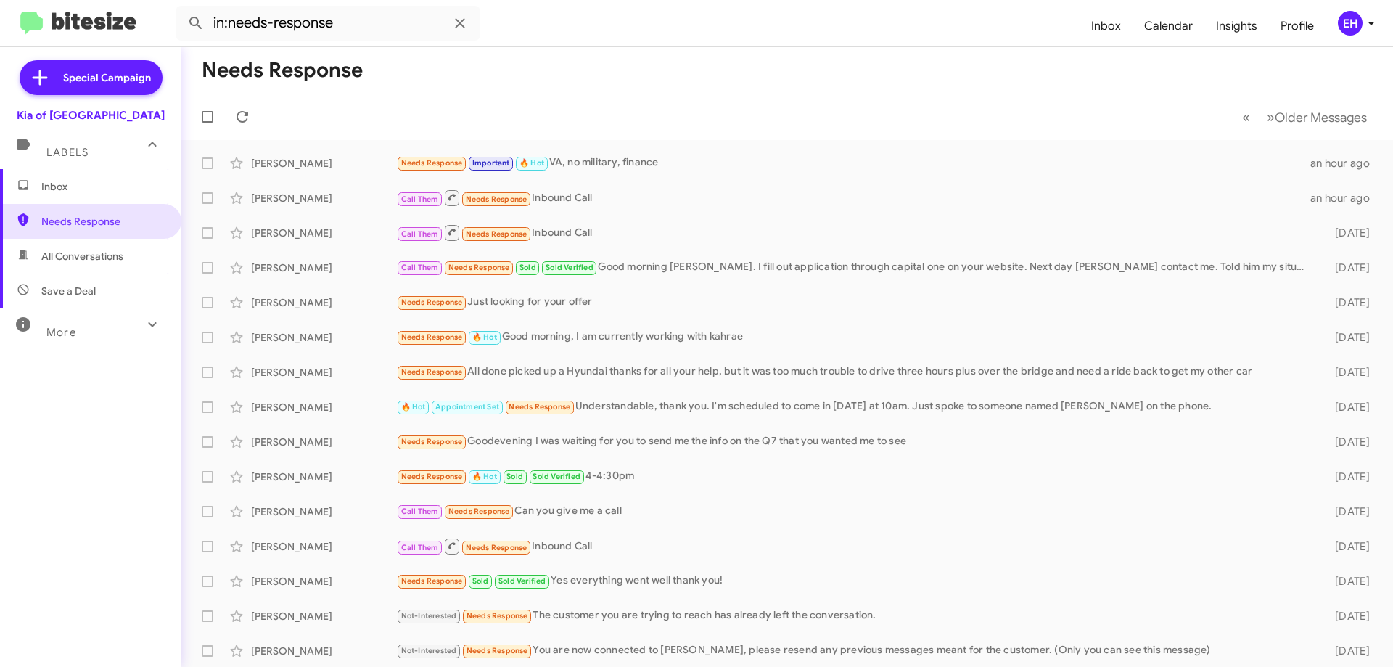
click at [67, 192] on span "Inbox" at bounding box center [102, 186] width 123 height 15
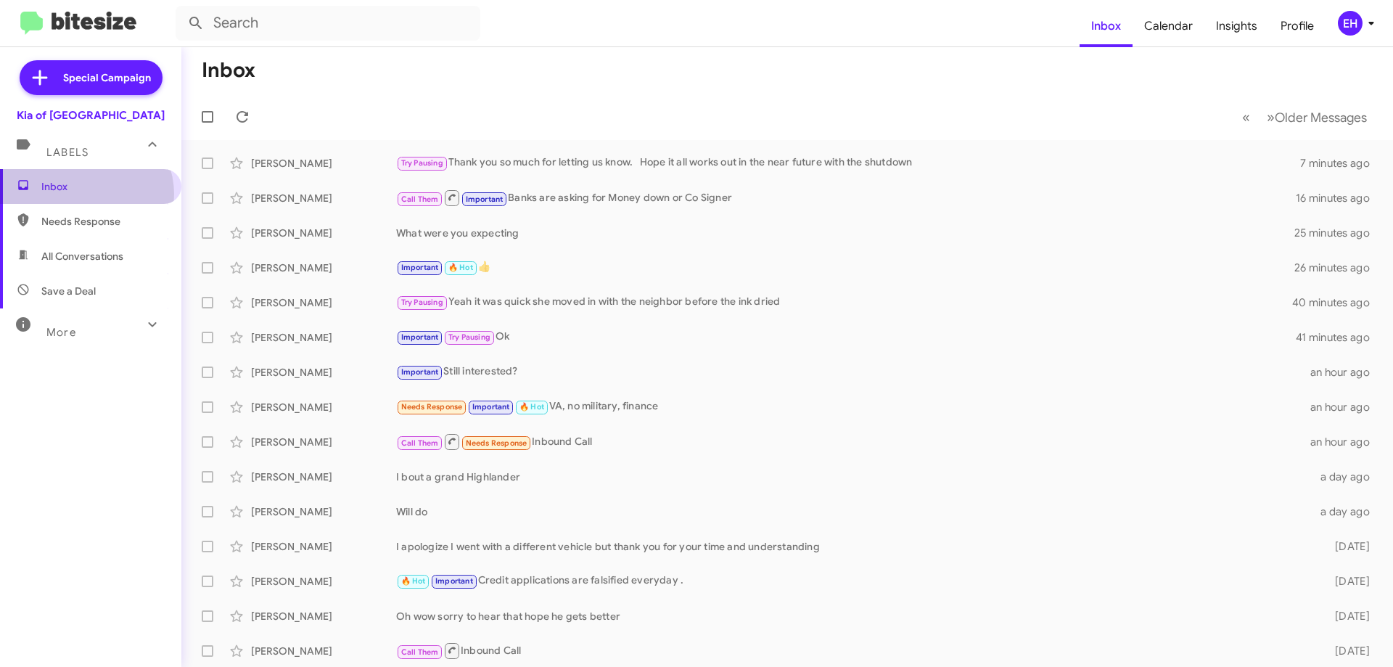
drag, startPoint x: 83, startPoint y: 194, endPoint x: 42, endPoint y: 196, distance: 41.4
click at [84, 195] on span "Inbox" at bounding box center [90, 186] width 181 height 35
click at [58, 228] on span "Needs Response" at bounding box center [102, 221] width 123 height 15
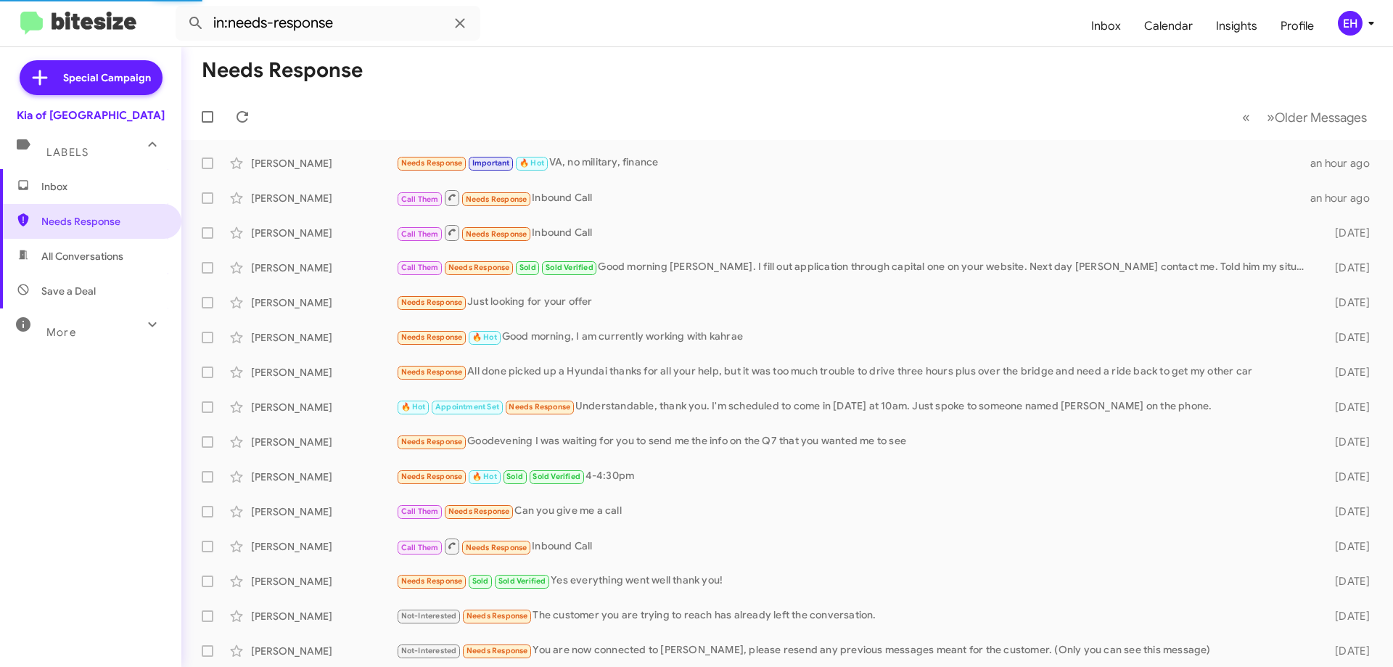
click at [67, 263] on span "All Conversations" at bounding box center [82, 256] width 82 height 15
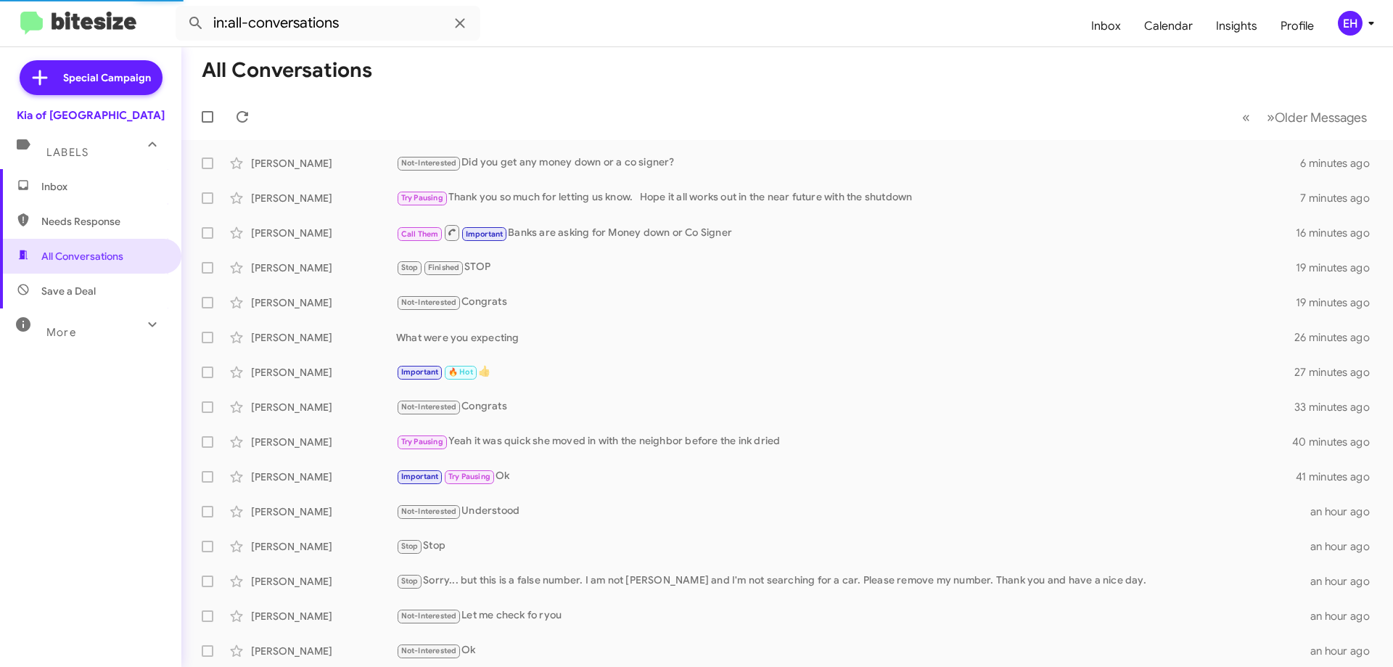
click at [81, 222] on span "Needs Response" at bounding box center [102, 221] width 123 height 15
type input "in:needs-response"
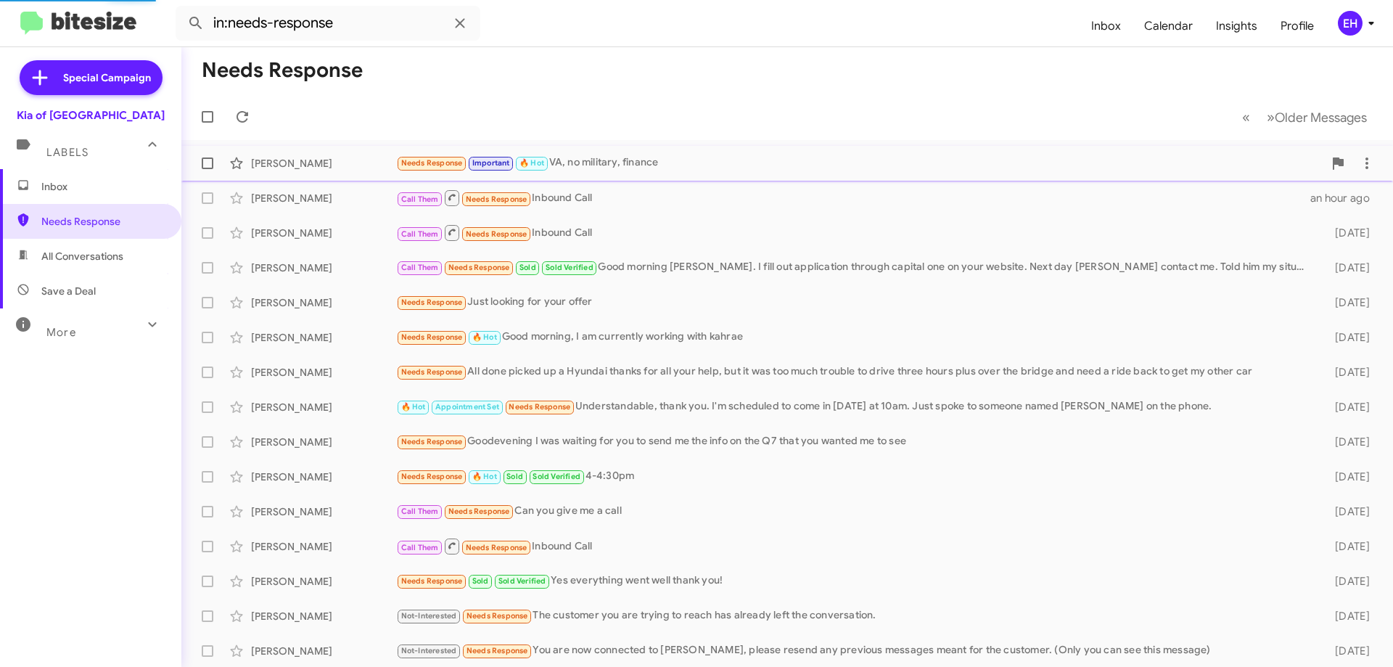
click at [657, 163] on div "Needs Response Important 🔥 Hot VA, no military, finance" at bounding box center [859, 163] width 927 height 17
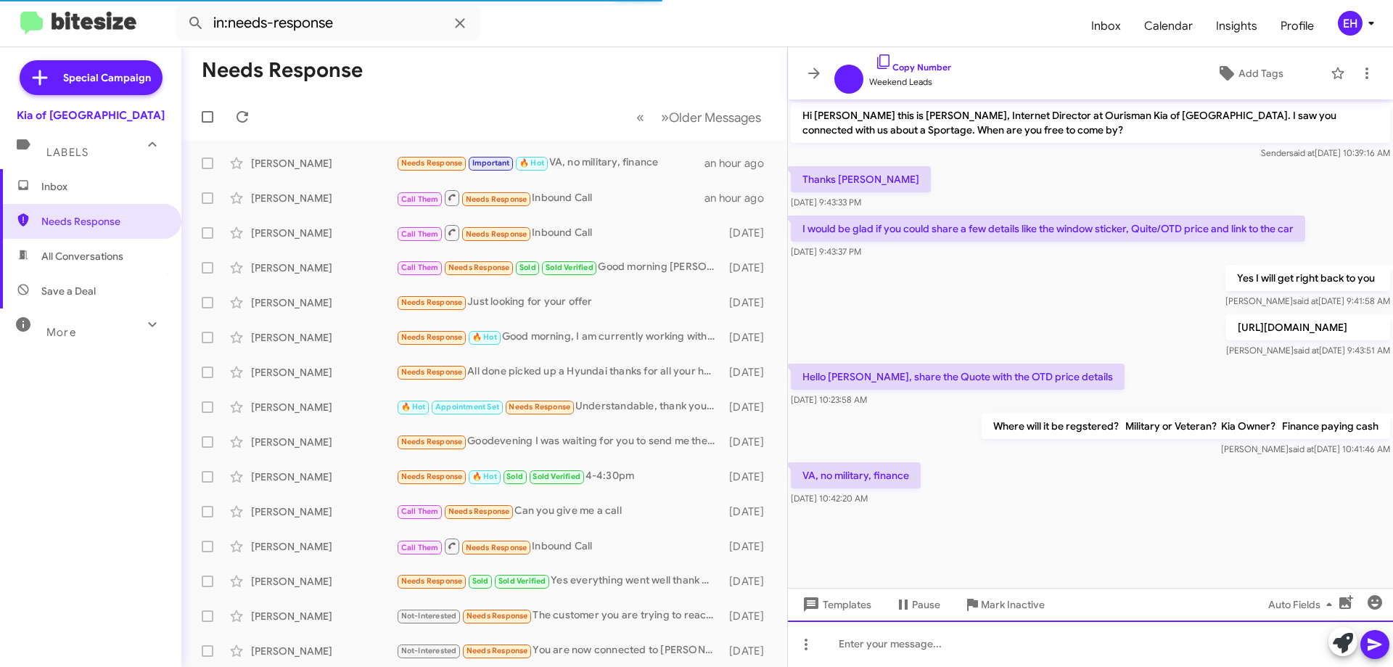
click at [929, 639] on div at bounding box center [1090, 643] width 605 height 46
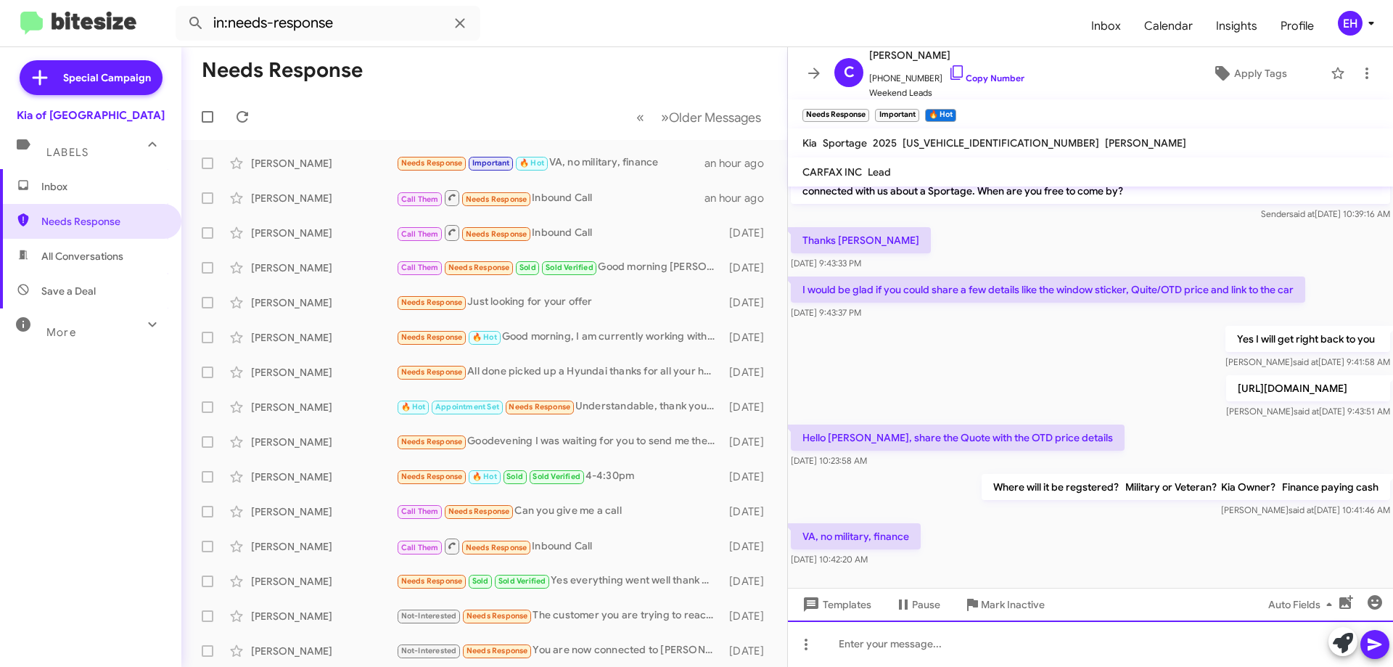
scroll to position [37, 0]
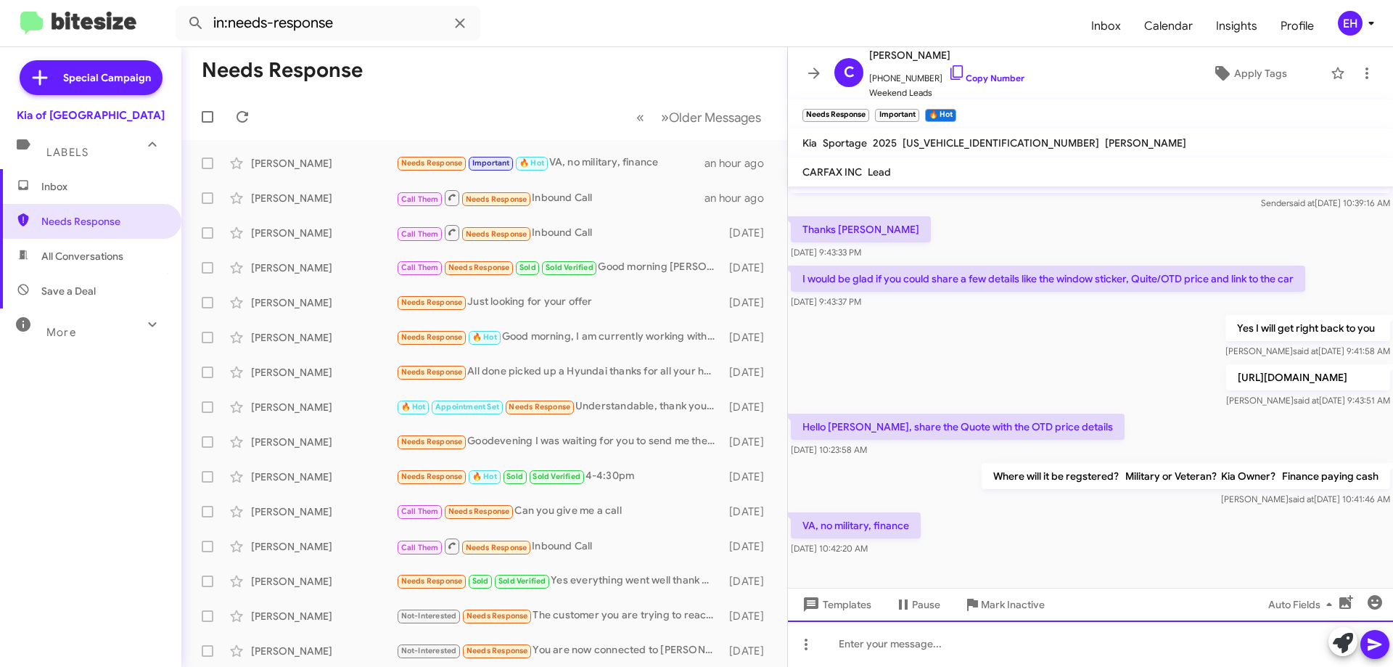
click at [1004, 658] on div at bounding box center [1090, 643] width 605 height 46
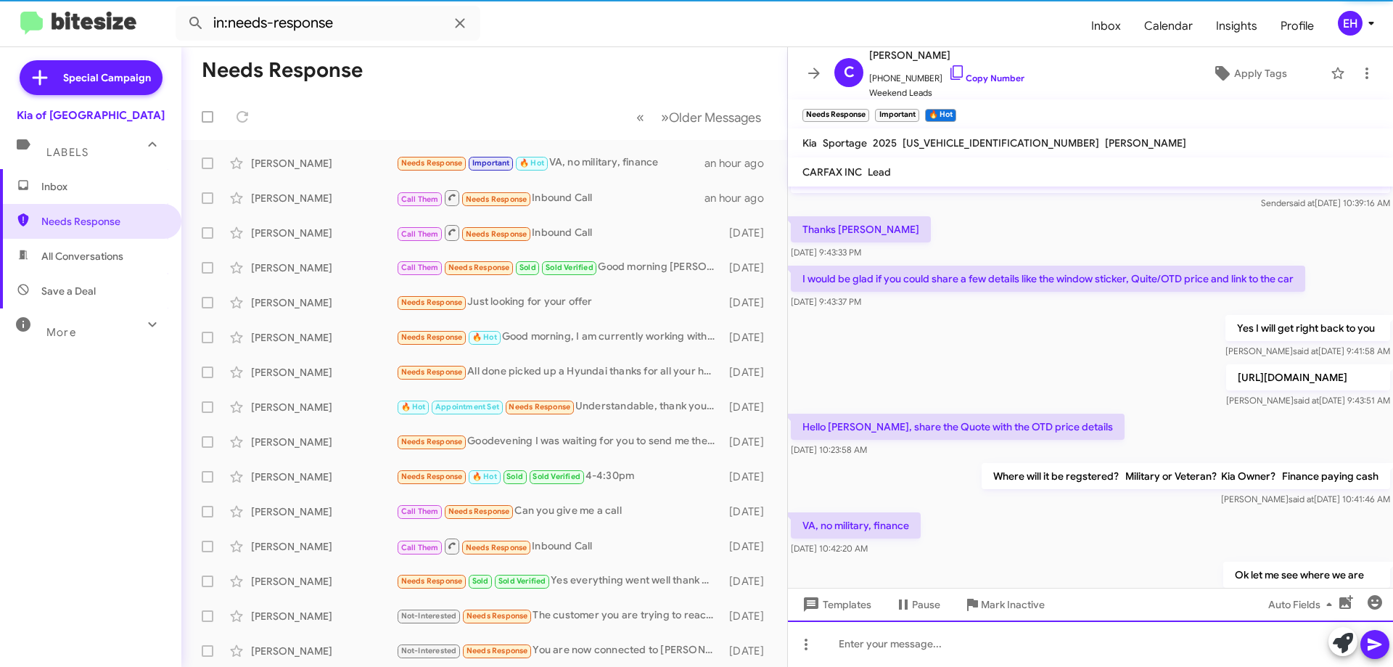
scroll to position [90, 0]
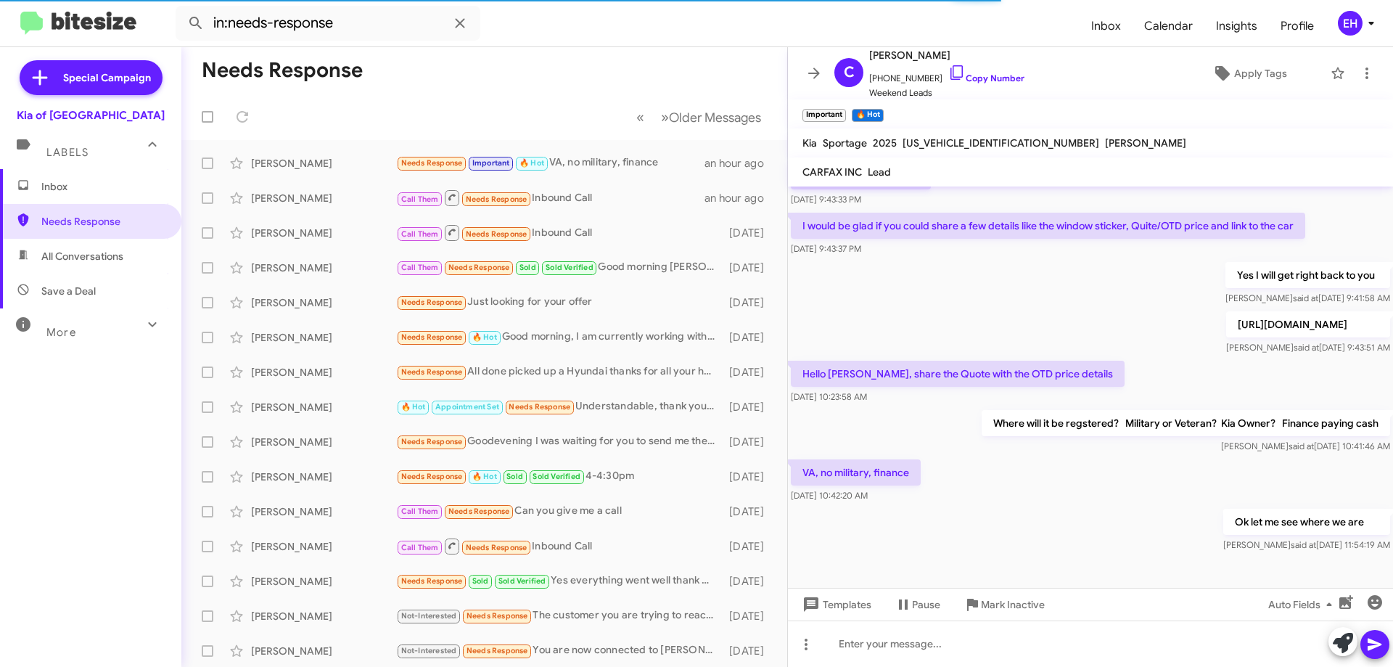
drag, startPoint x: 1007, startPoint y: 139, endPoint x: 903, endPoint y: 141, distance: 103.8
click at [903, 141] on div "[US_VEHICLE_IDENTIFICATION_NUMBER]" at bounding box center [1001, 142] width 202 height 17
copy span "[US_VEHICLE_IDENTIFICATION_NUMBER]"
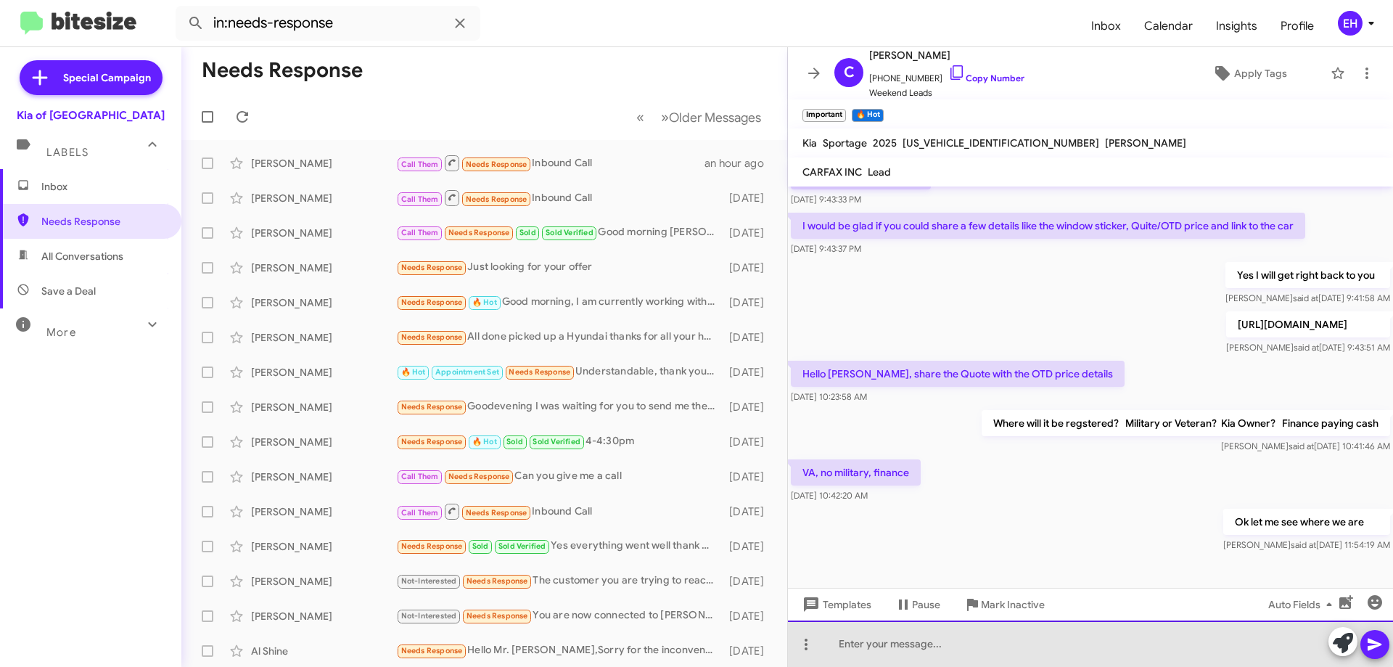
click at [1012, 641] on div at bounding box center [1090, 643] width 605 height 46
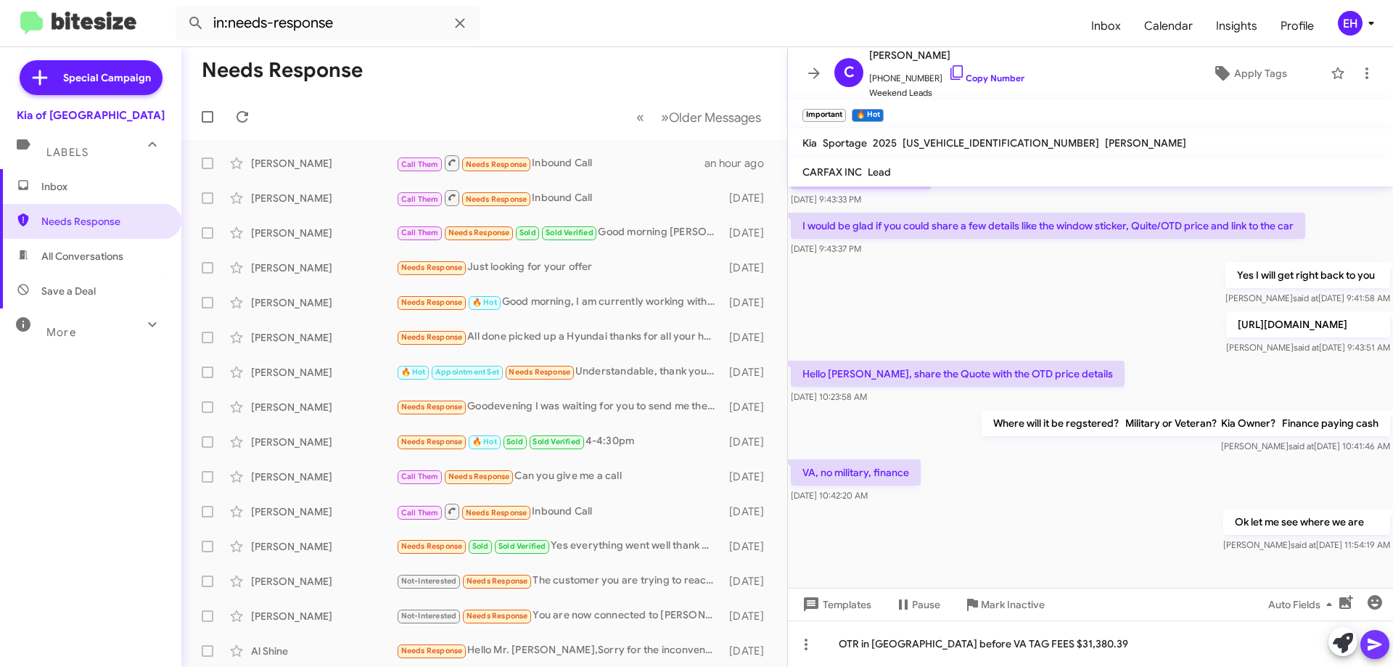
click at [1376, 651] on icon at bounding box center [1374, 644] width 17 height 17
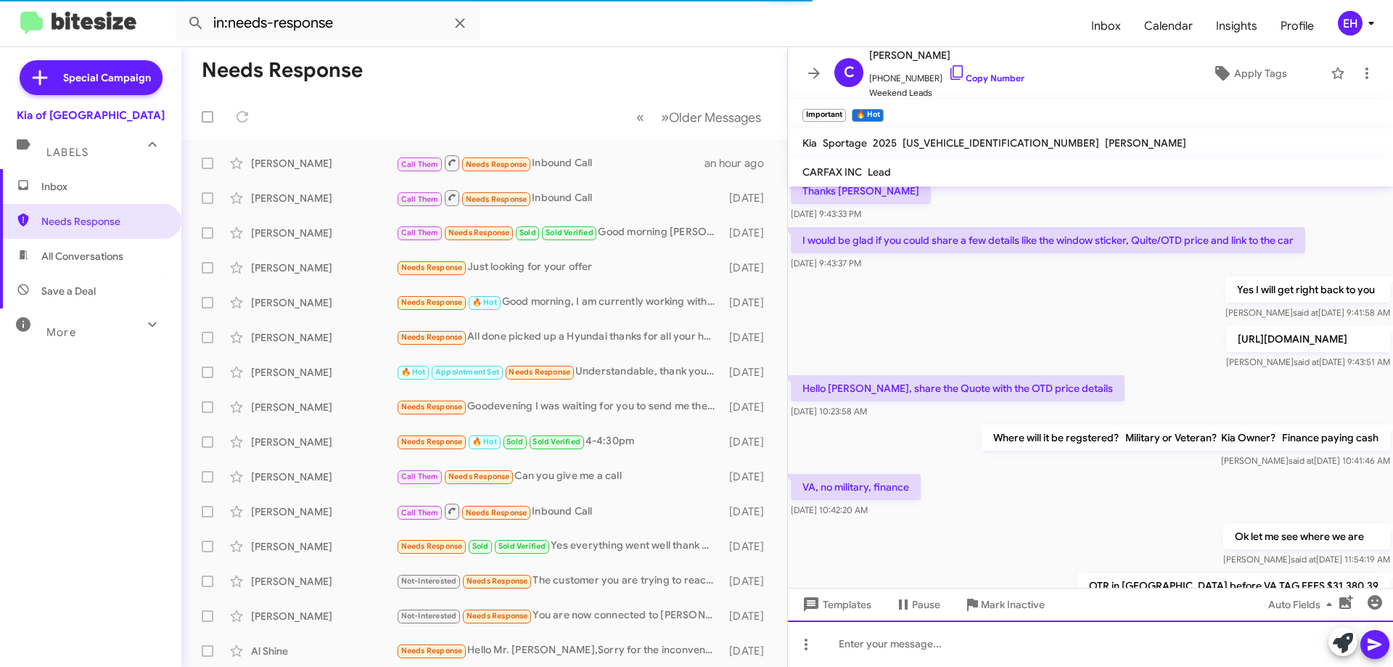
scroll to position [143, 0]
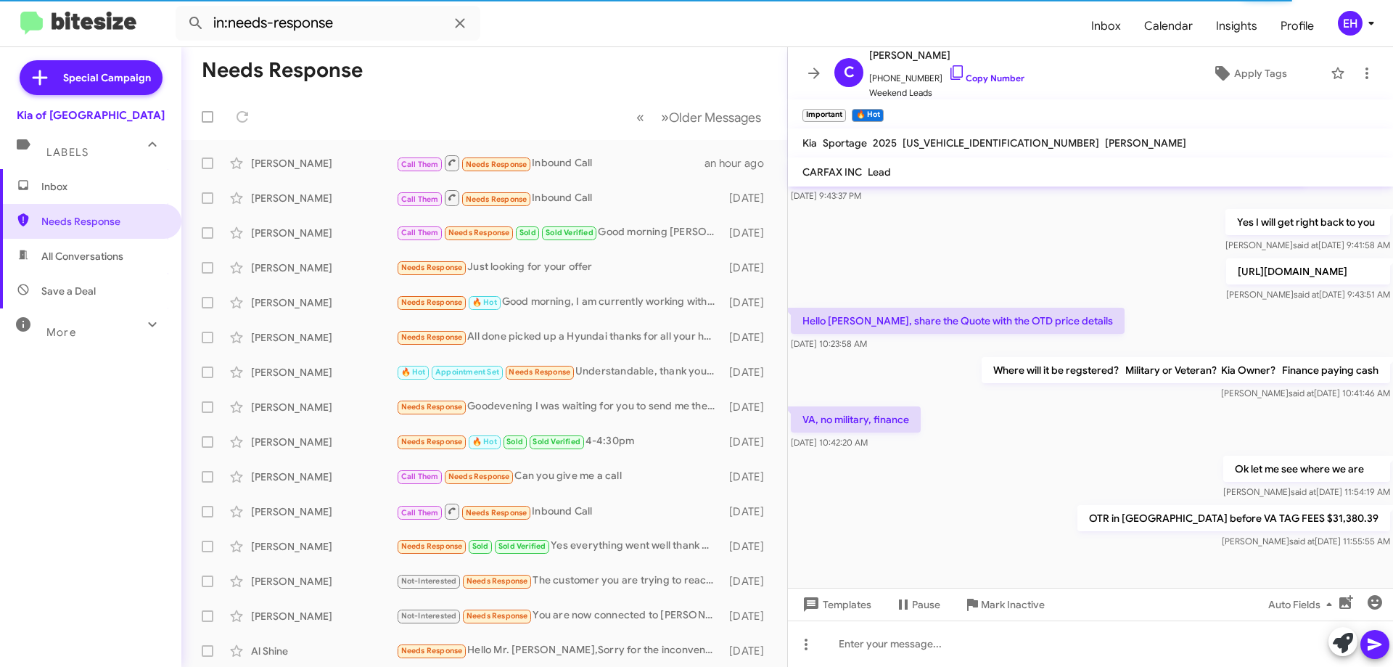
click at [74, 180] on span "Inbox" at bounding box center [102, 186] width 123 height 15
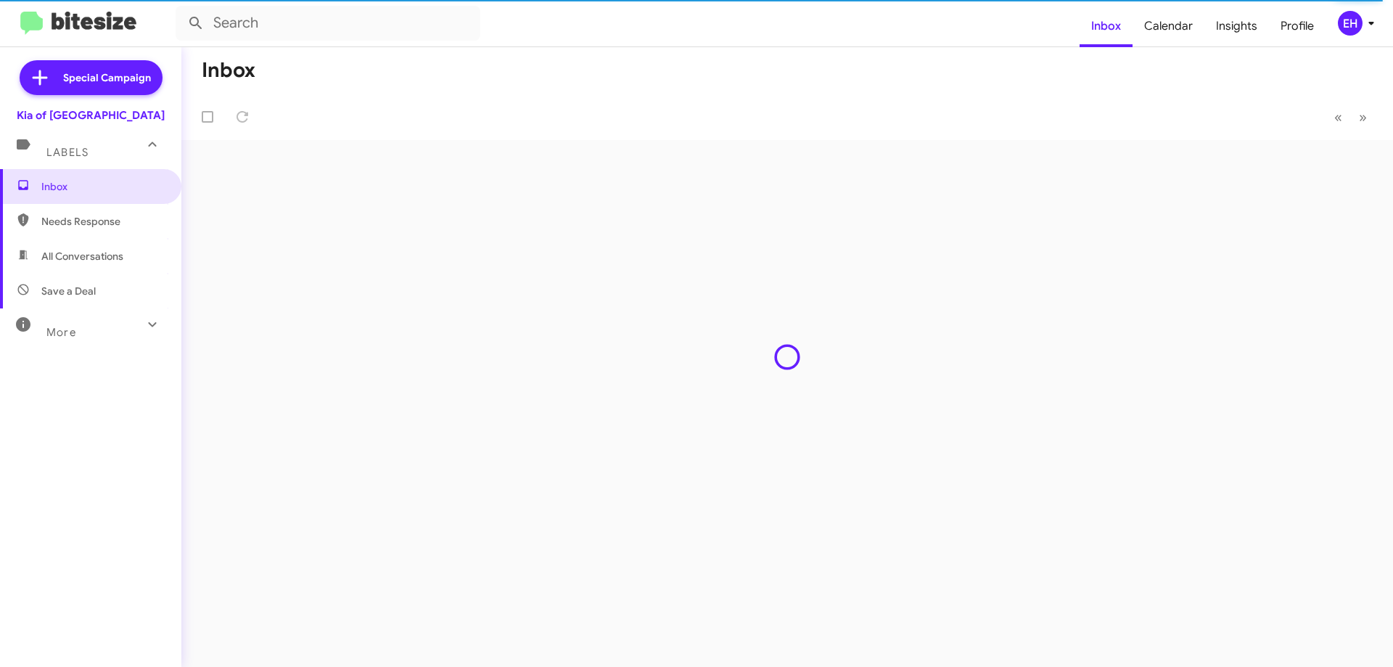
click at [0, 169] on link "Inbox" at bounding box center [90, 186] width 181 height 35
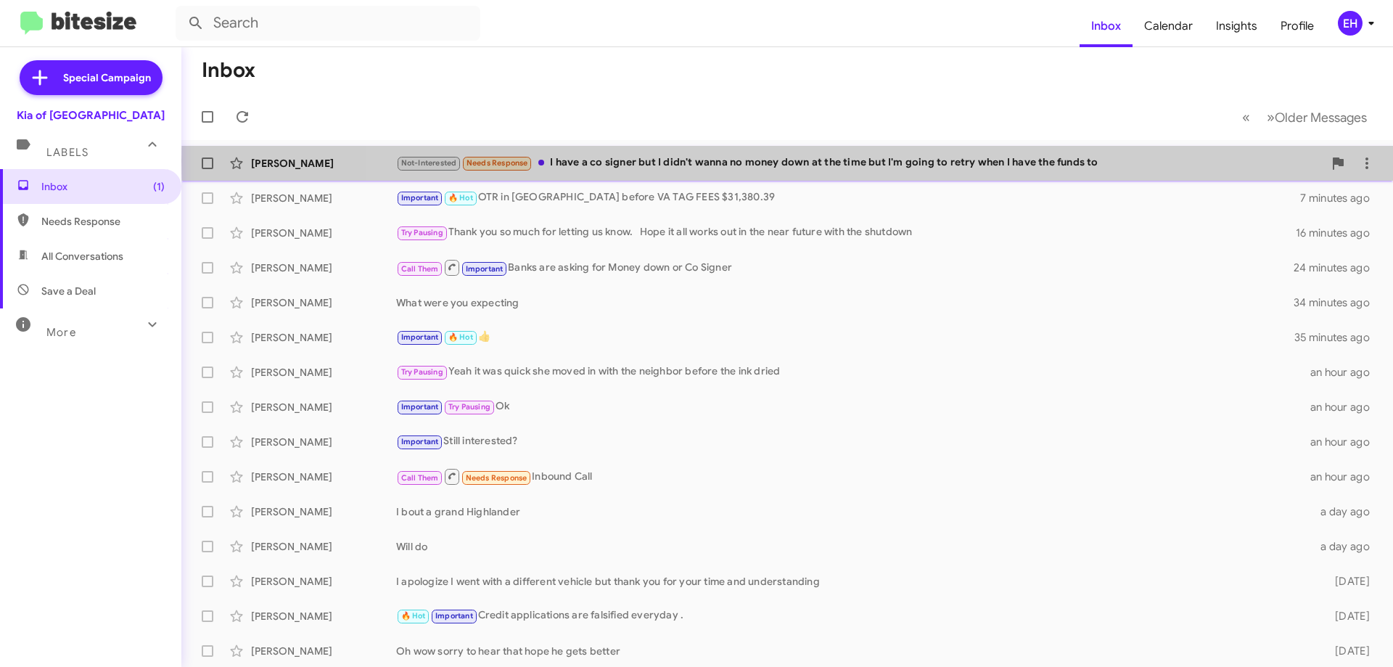
click at [998, 161] on div "Not-Interested Needs Response I have a co signer but I didn't wanna no money do…" at bounding box center [859, 163] width 927 height 17
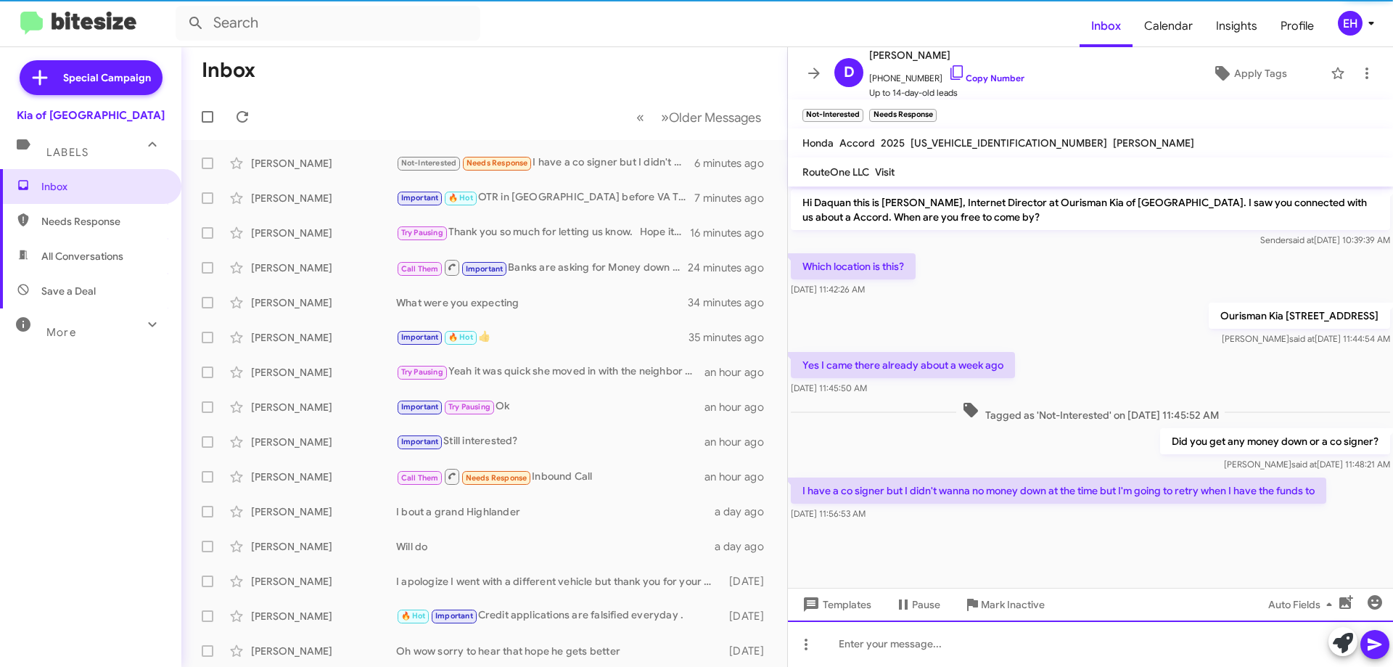
click at [937, 632] on div at bounding box center [1090, 643] width 605 height 46
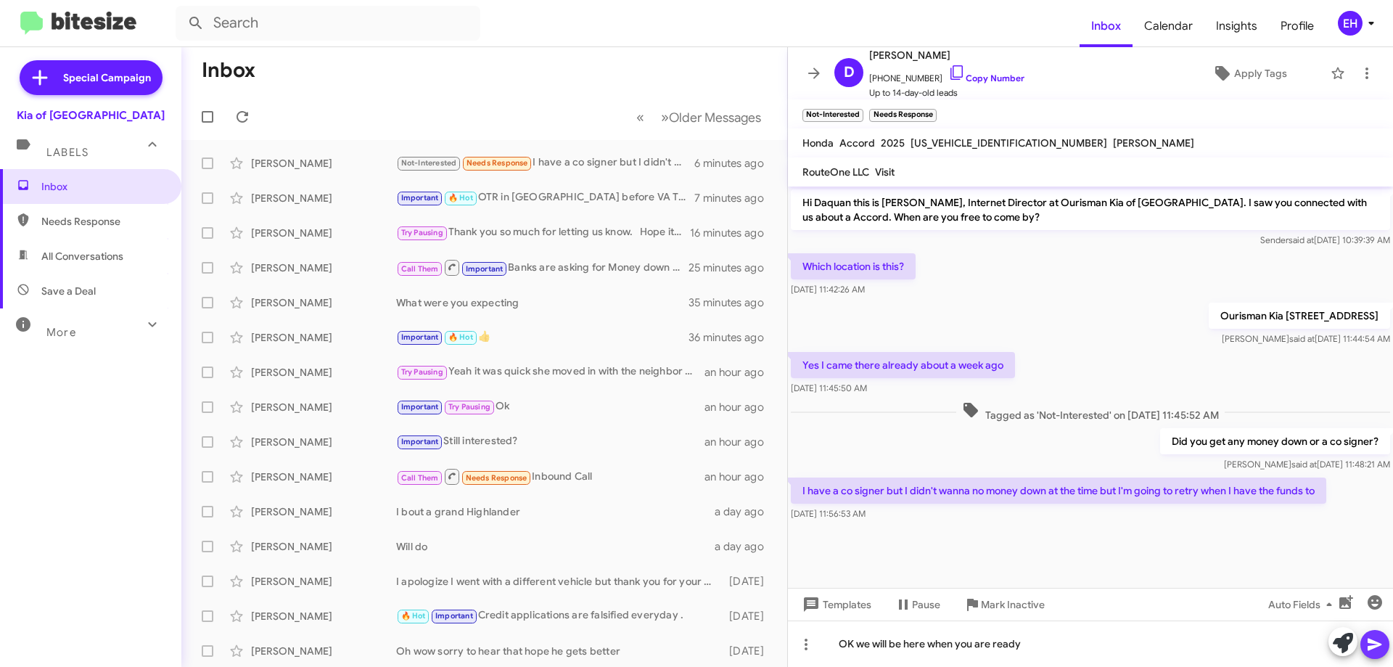
click at [1385, 646] on button at bounding box center [1374, 644] width 29 height 29
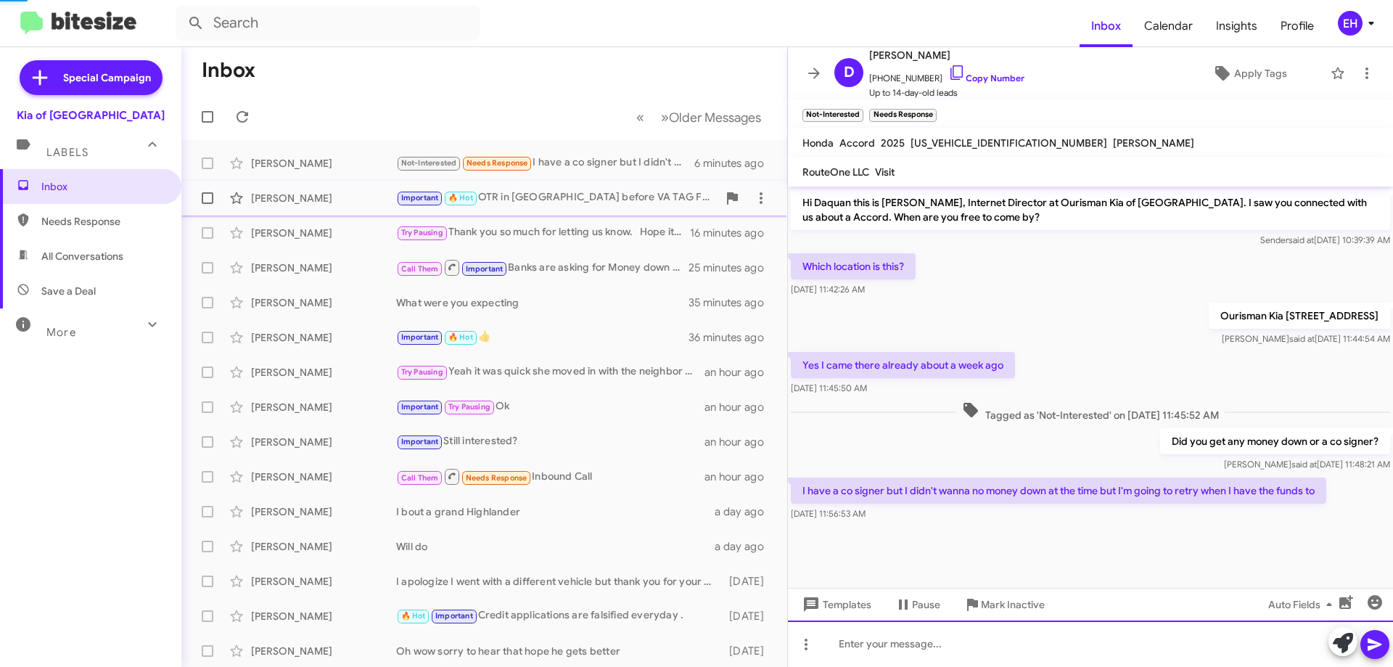
scroll to position [15, 0]
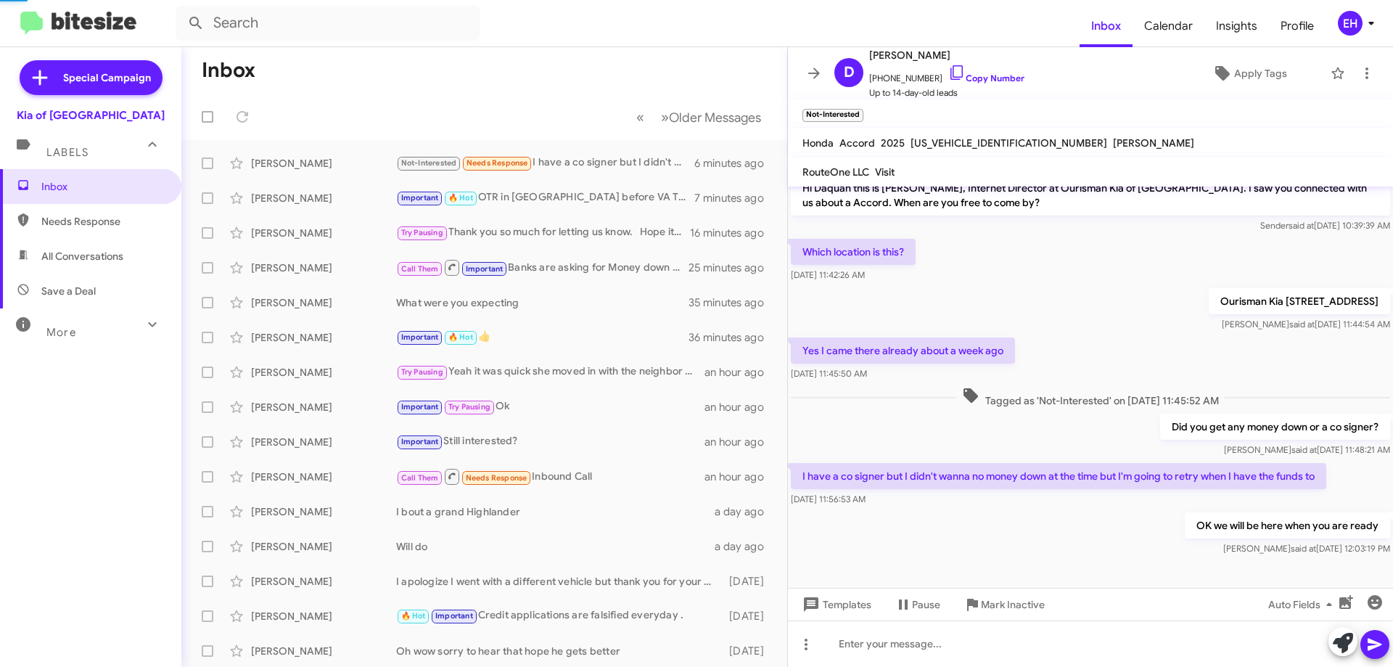
click at [122, 223] on span "Needs Response" at bounding box center [102, 221] width 123 height 15
type input "in:needs-response"
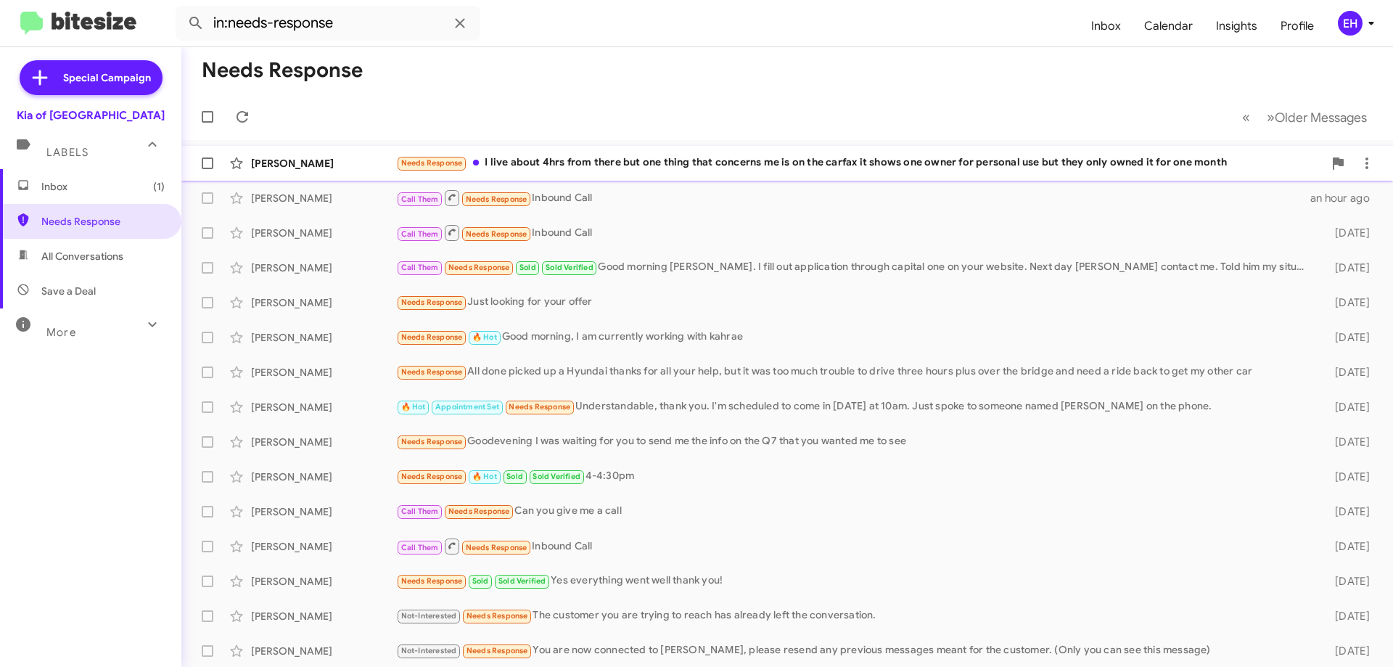
click at [736, 166] on div "Needs Response I live about 4hrs from there but one thing that concerns me is o…" at bounding box center [859, 163] width 927 height 17
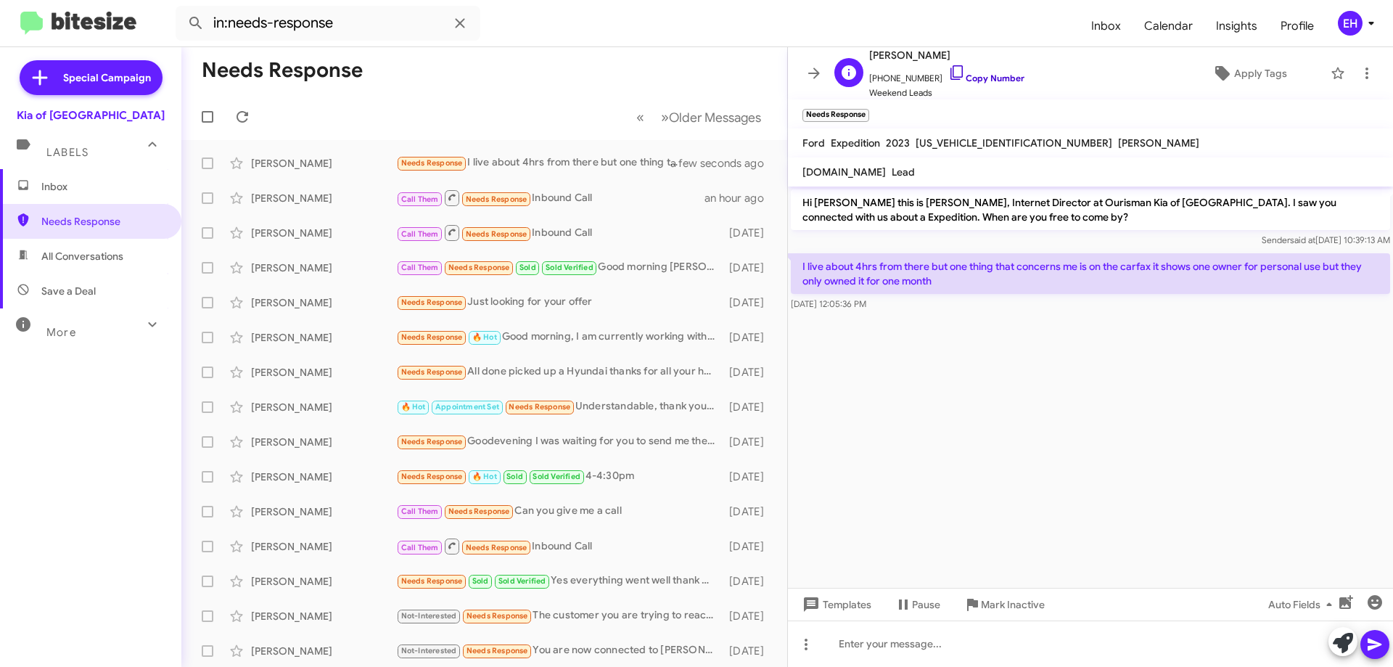
click at [990, 79] on link "Copy Number" at bounding box center [986, 78] width 76 height 11
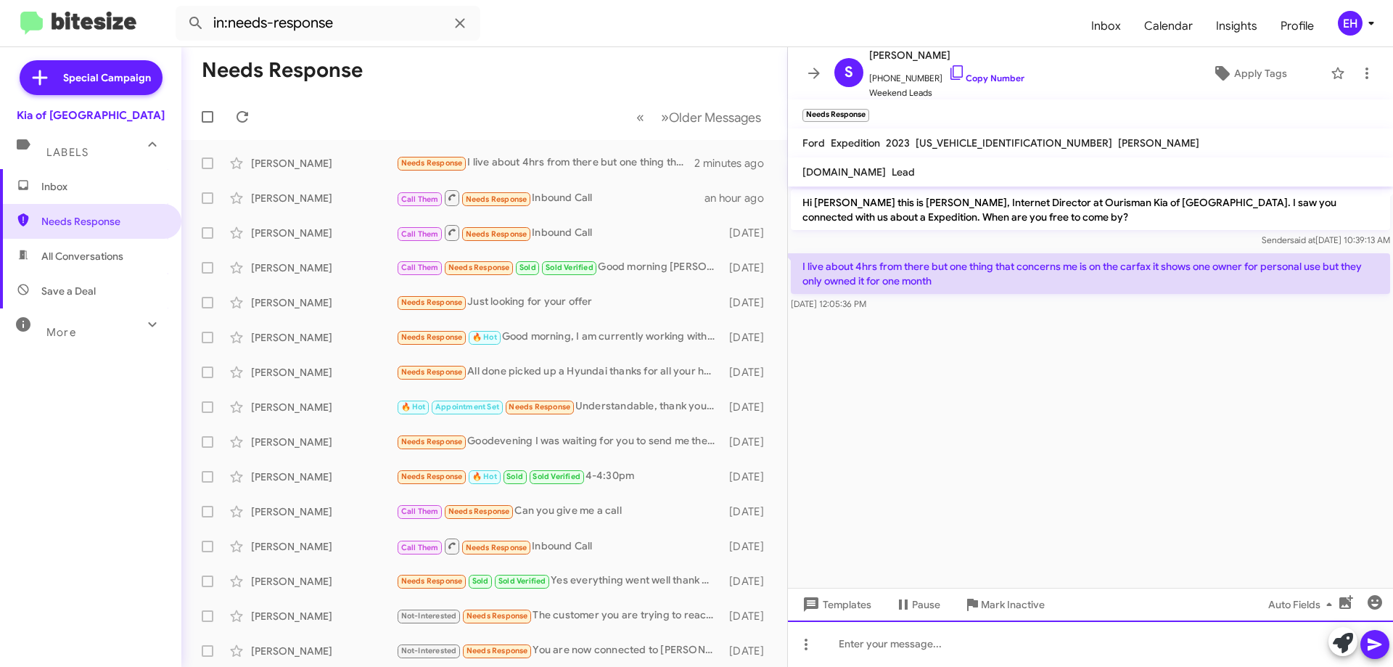
click at [895, 662] on div at bounding box center [1090, 643] width 605 height 46
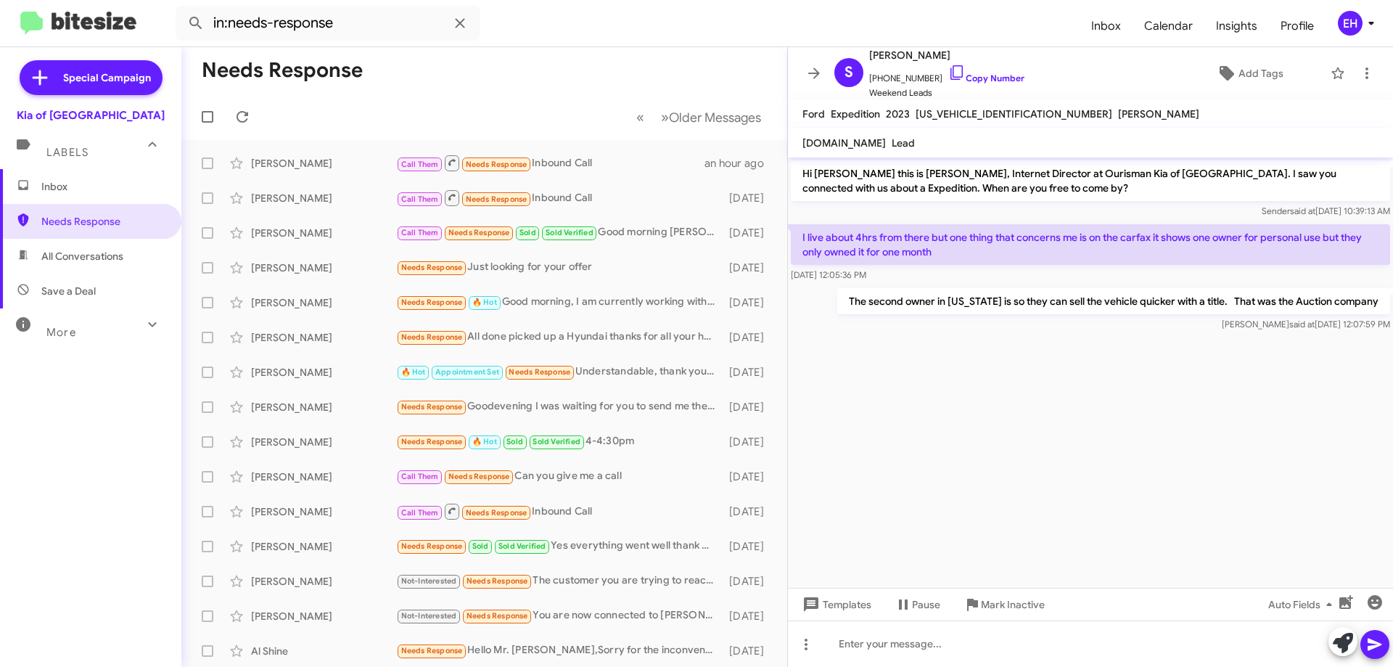
click at [59, 184] on span "Inbox" at bounding box center [102, 186] width 123 height 15
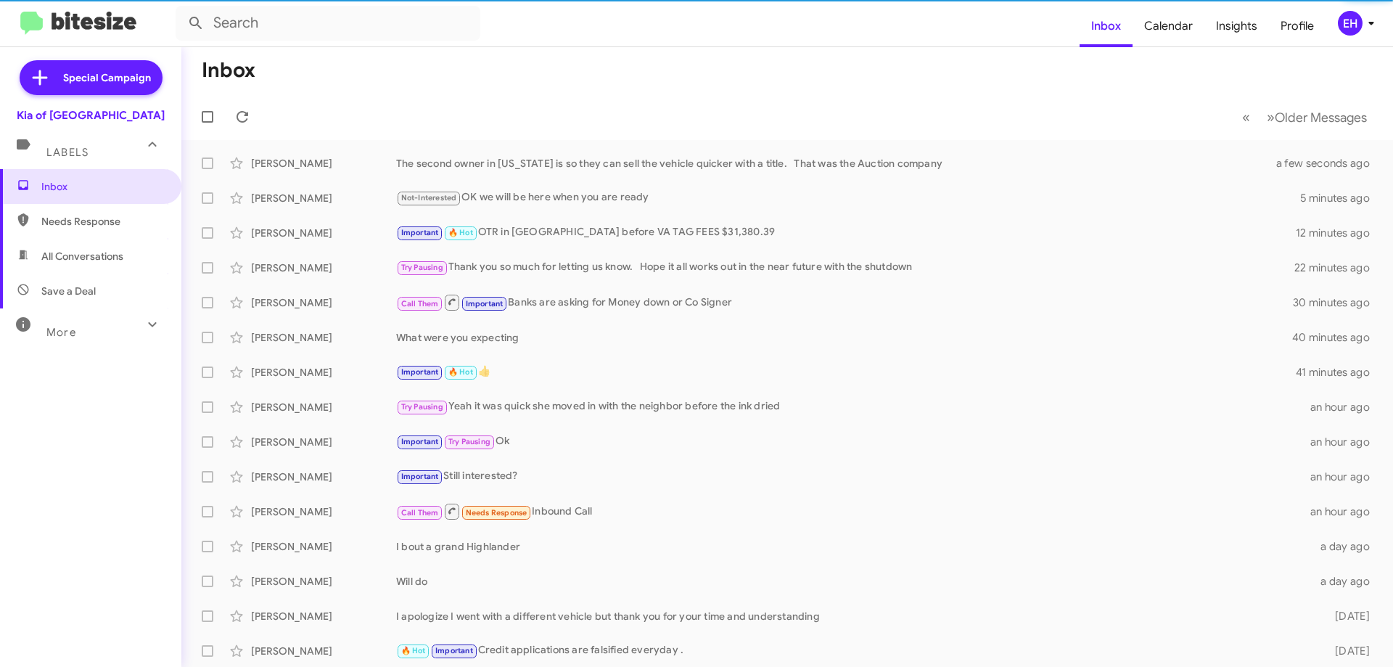
click at [72, 258] on span "All Conversations" at bounding box center [82, 256] width 82 height 15
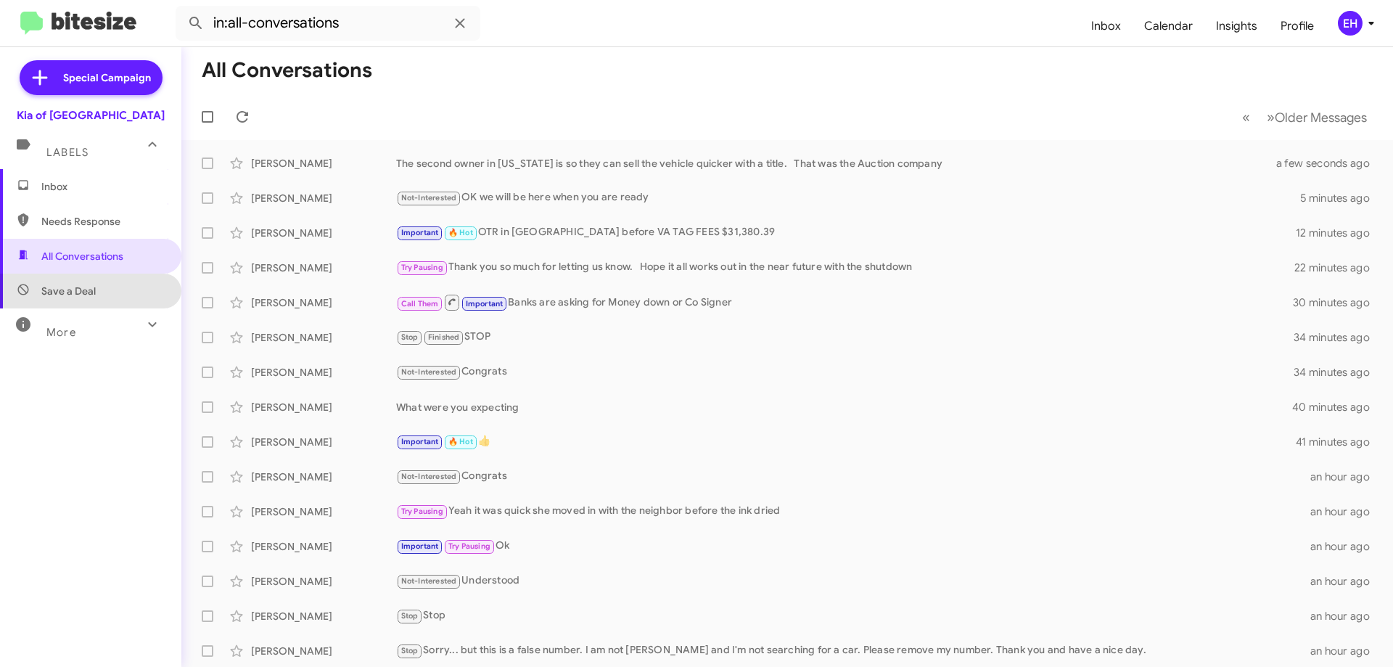
click at [95, 287] on span "Save a Deal" at bounding box center [90, 291] width 181 height 35
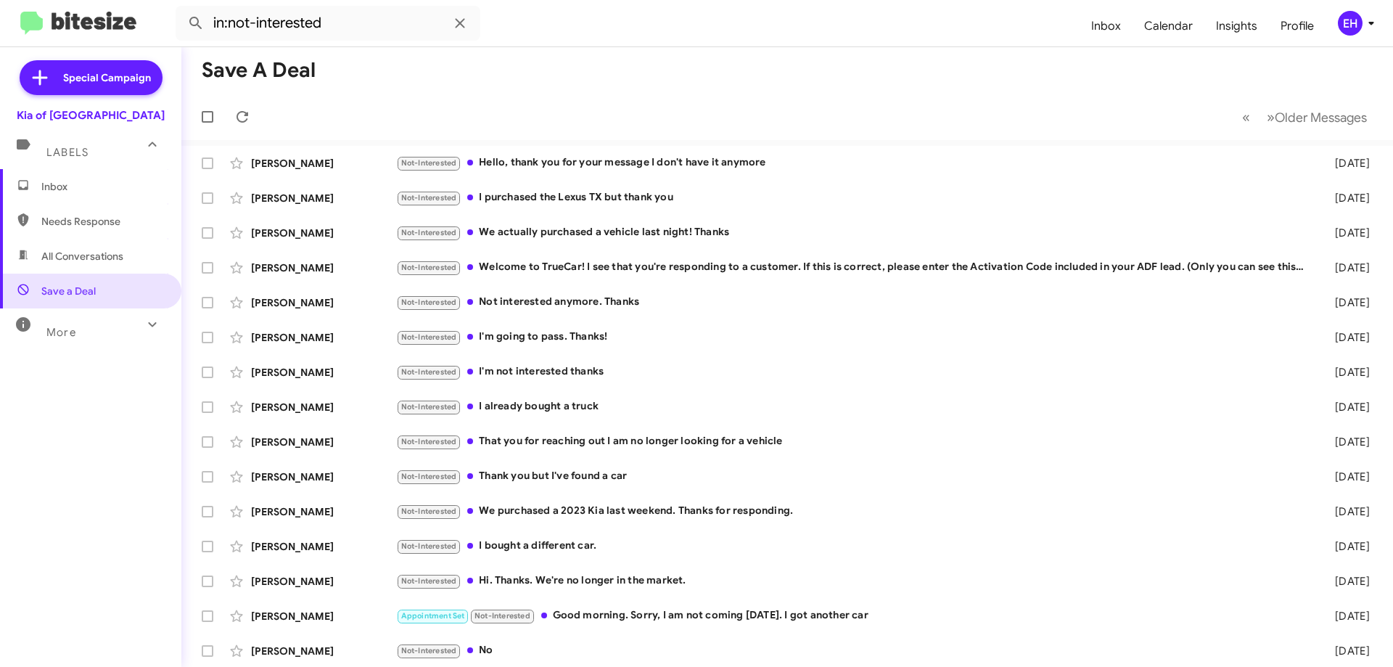
click at [62, 319] on div "More" at bounding box center [76, 326] width 129 height 27
click at [50, 223] on span "Needs Response" at bounding box center [102, 221] width 123 height 15
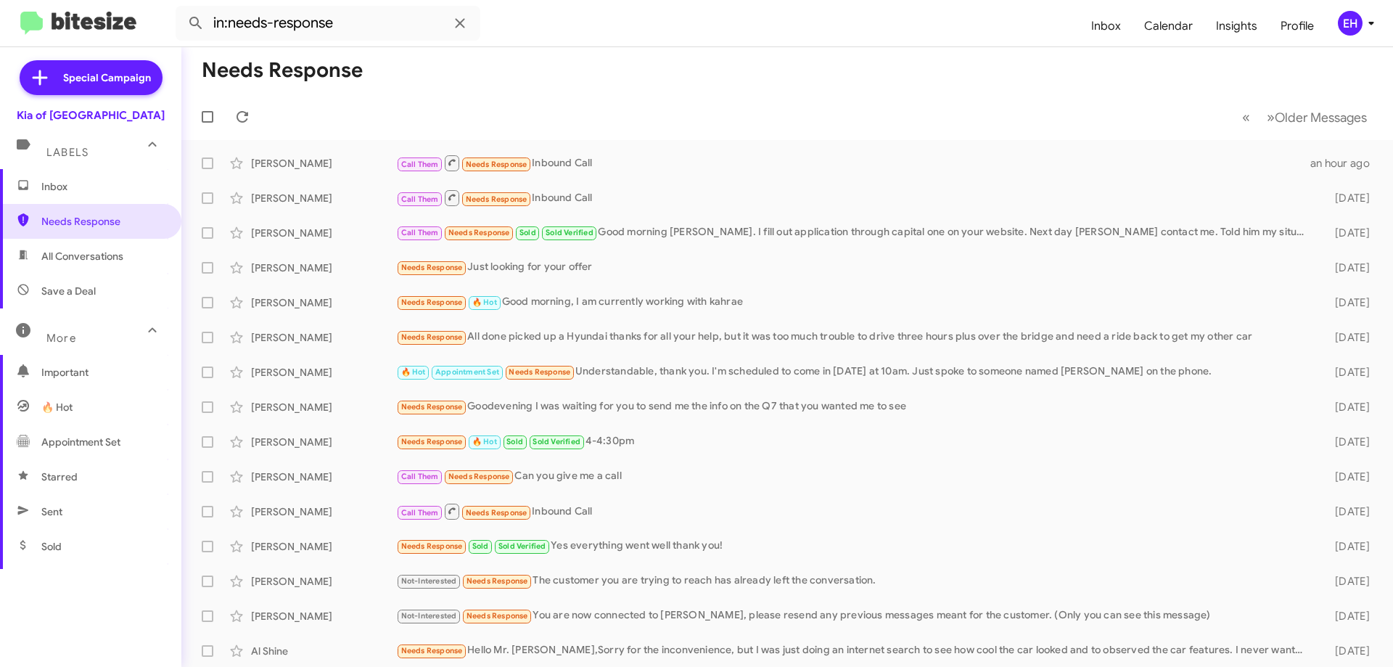
click at [71, 266] on span "All Conversations" at bounding box center [90, 256] width 181 height 35
type input "in:all-conversations"
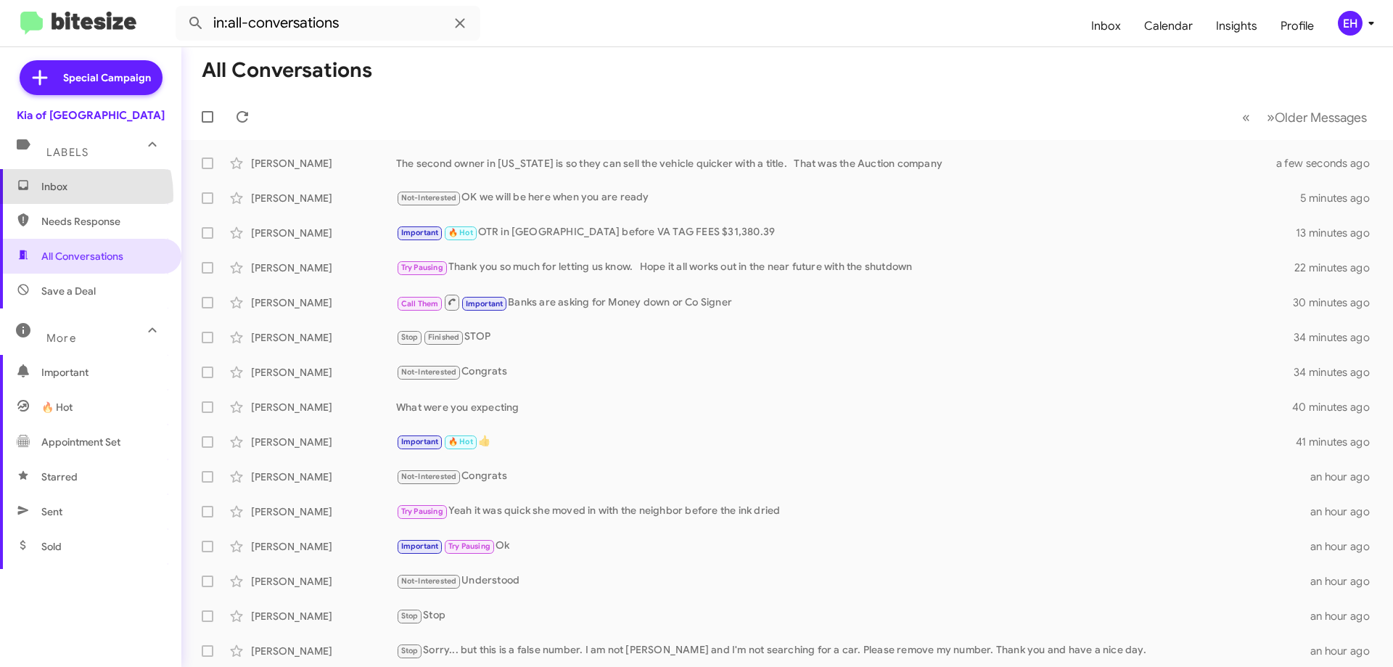
click at [63, 195] on span "Inbox" at bounding box center [90, 186] width 181 height 35
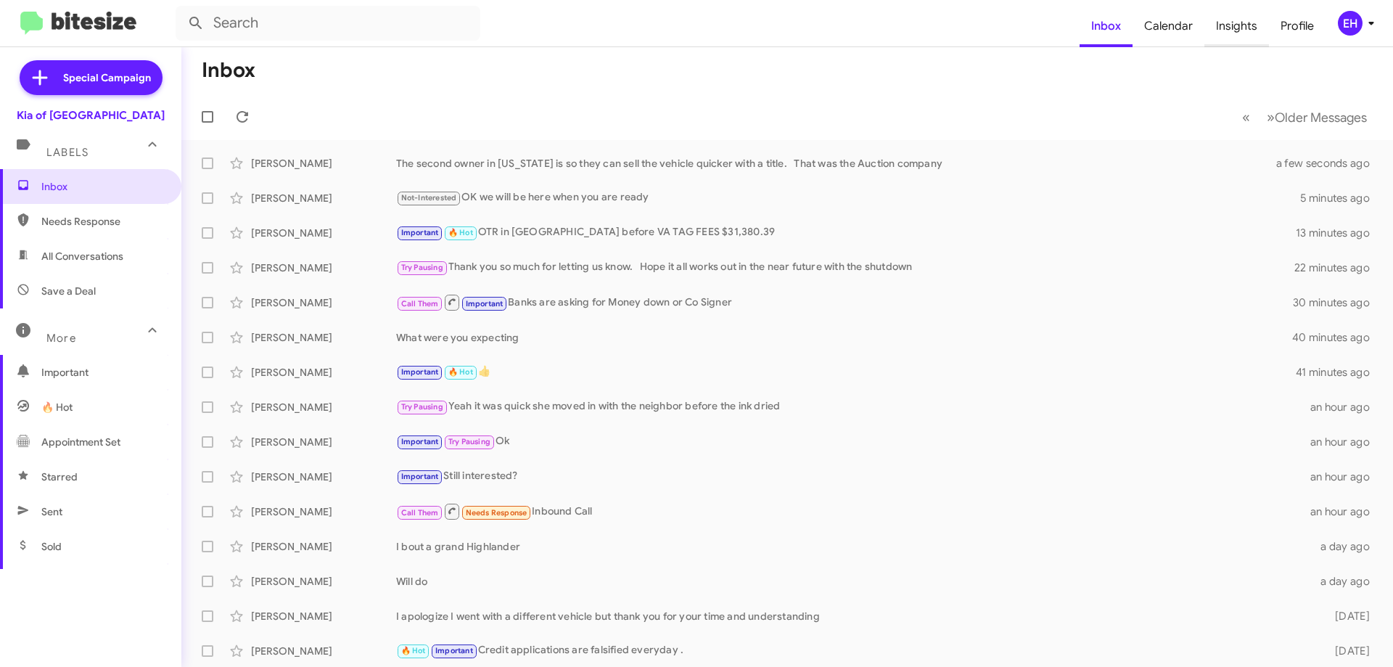
click at [1255, 29] on span "Insights" at bounding box center [1236, 26] width 65 height 42
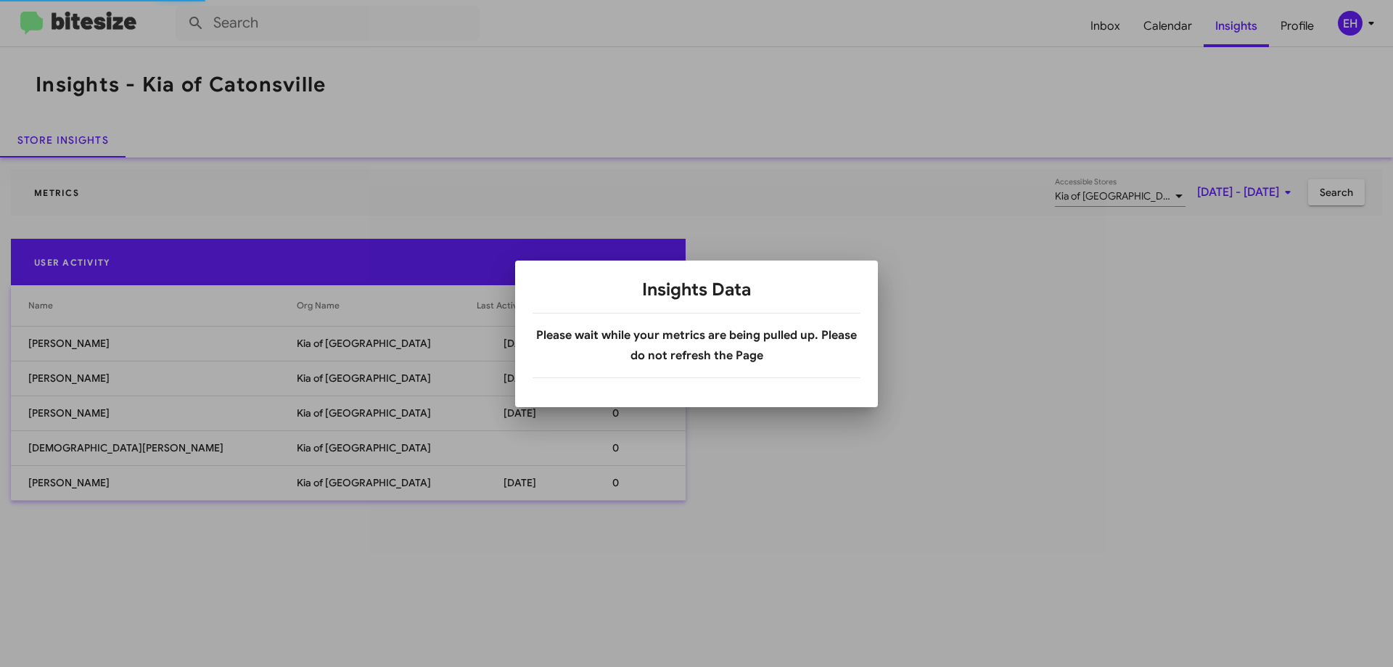
click at [745, 302] on app-insight-load-modal "Insights Data Please wait while your metrics are being pulled up. Please do not…" at bounding box center [697, 328] width 328 height 100
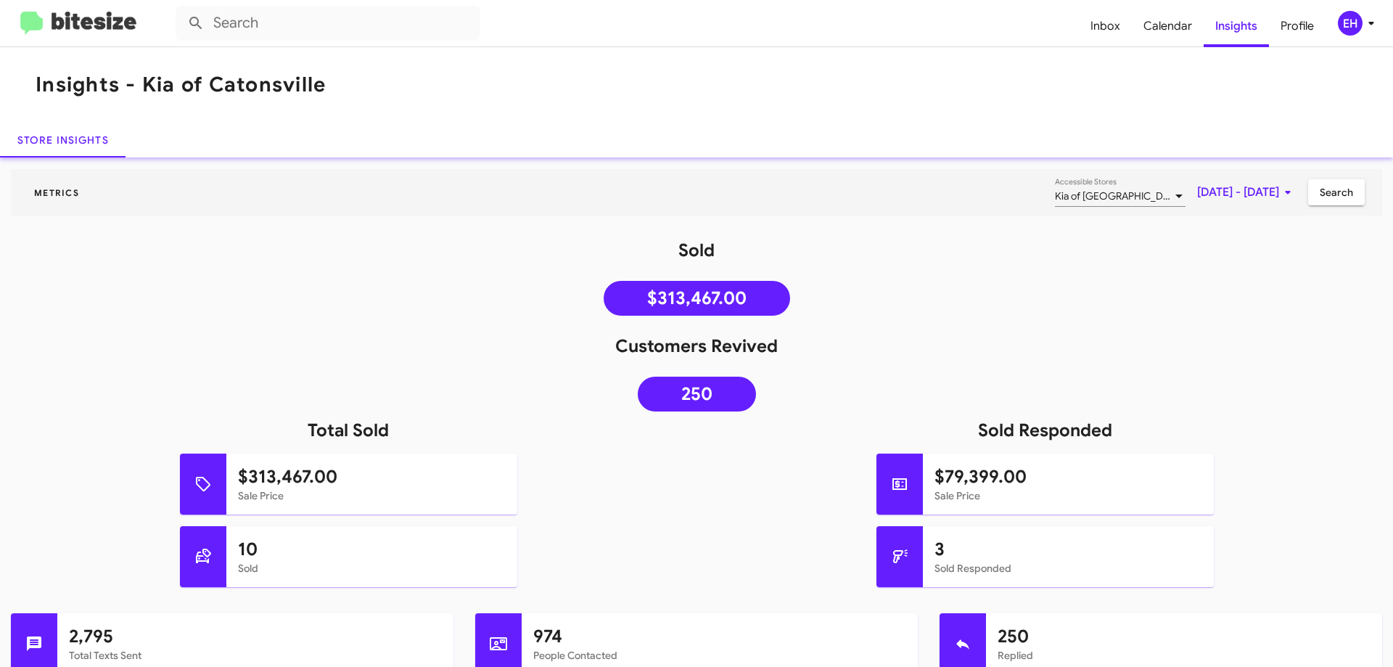
click at [109, 19] on img at bounding box center [78, 24] width 116 height 24
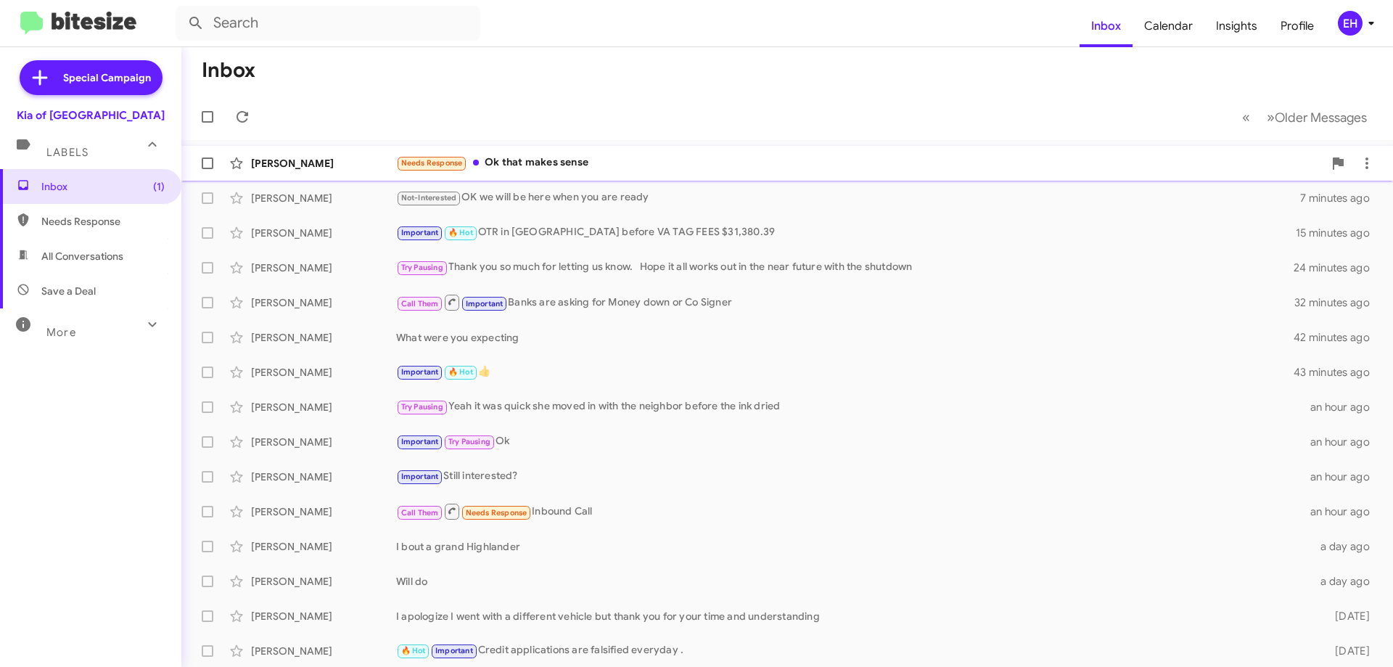
click at [569, 169] on div "Needs Response Ok that makes sense" at bounding box center [859, 163] width 927 height 17
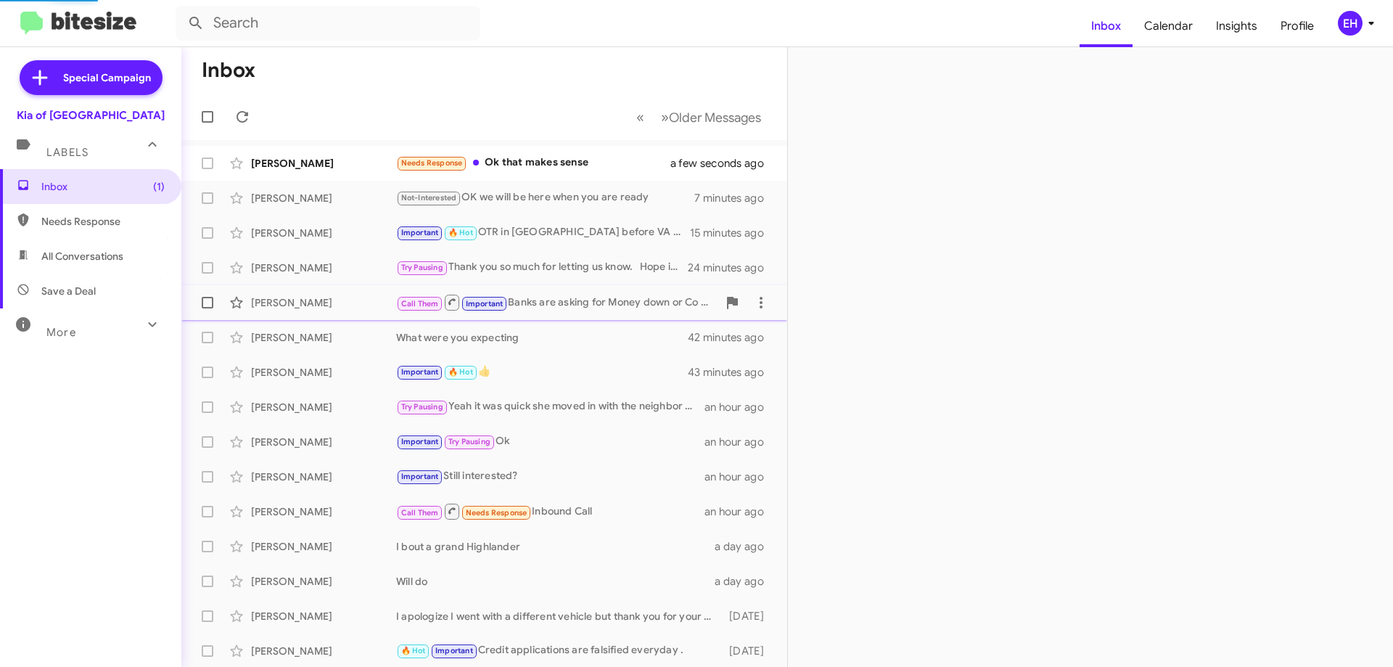
click at [921, 512] on div "Inbox « Previous » Next Older Messages Sara Zember Needs Response Ok that makes…" at bounding box center [787, 357] width 1212 height 620
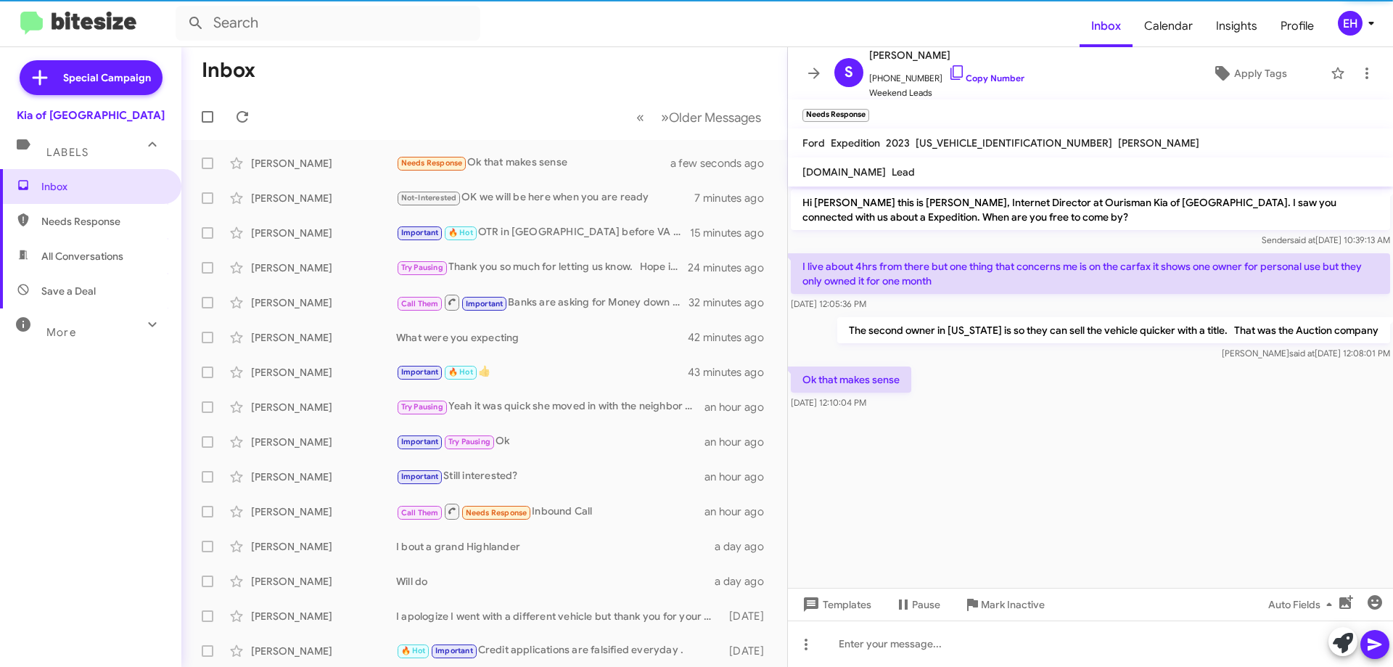
click at [994, 418] on div at bounding box center [1090, 420] width 605 height 15
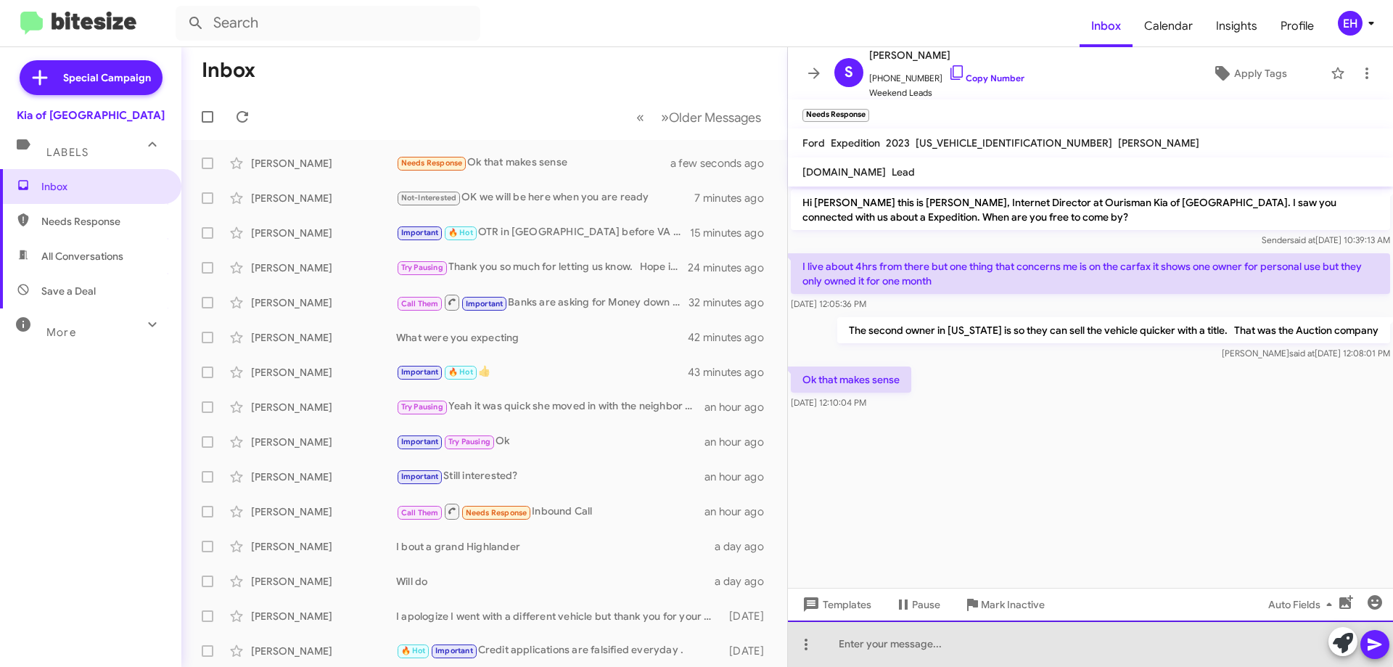
click at [1059, 641] on div at bounding box center [1090, 643] width 605 height 46
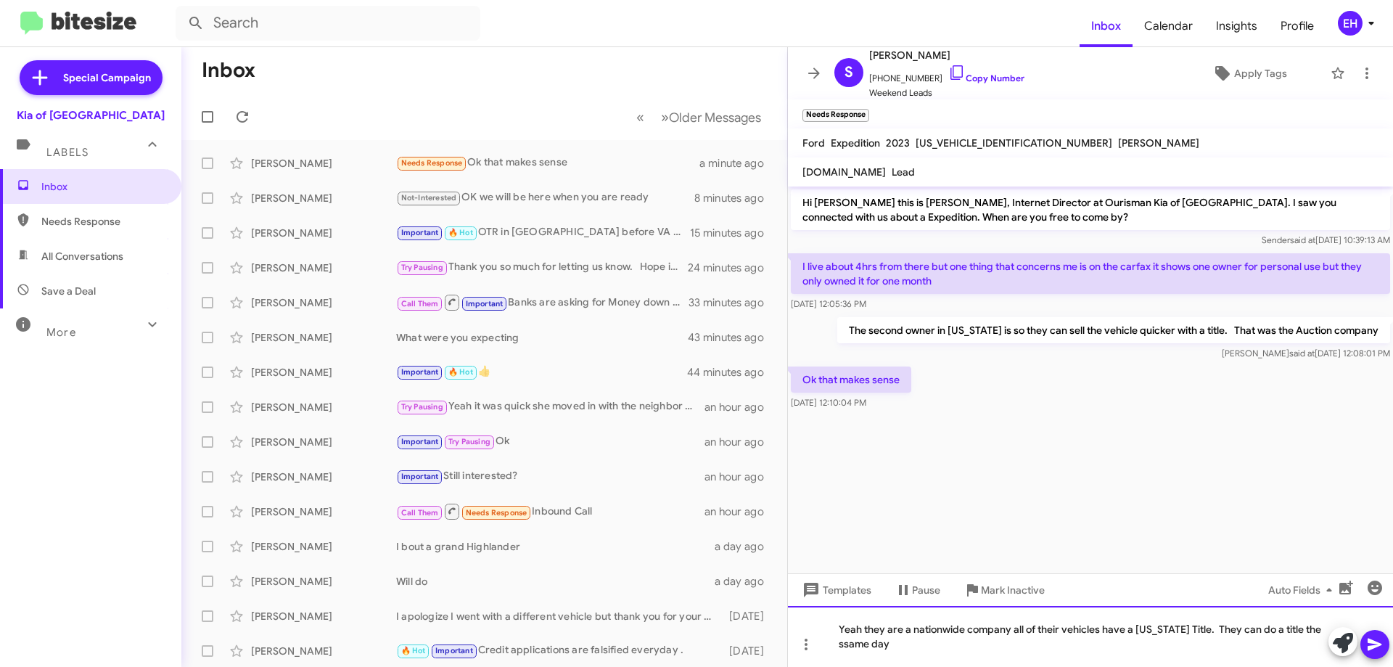
drag, startPoint x: 847, startPoint y: 644, endPoint x: 867, endPoint y: 646, distance: 19.7
click at [854, 644] on div "Yeah they are a nationwide company all of their vehicles have a Montana Title. …" at bounding box center [1090, 636] width 605 height 61
click at [1369, 648] on icon at bounding box center [1375, 644] width 14 height 12
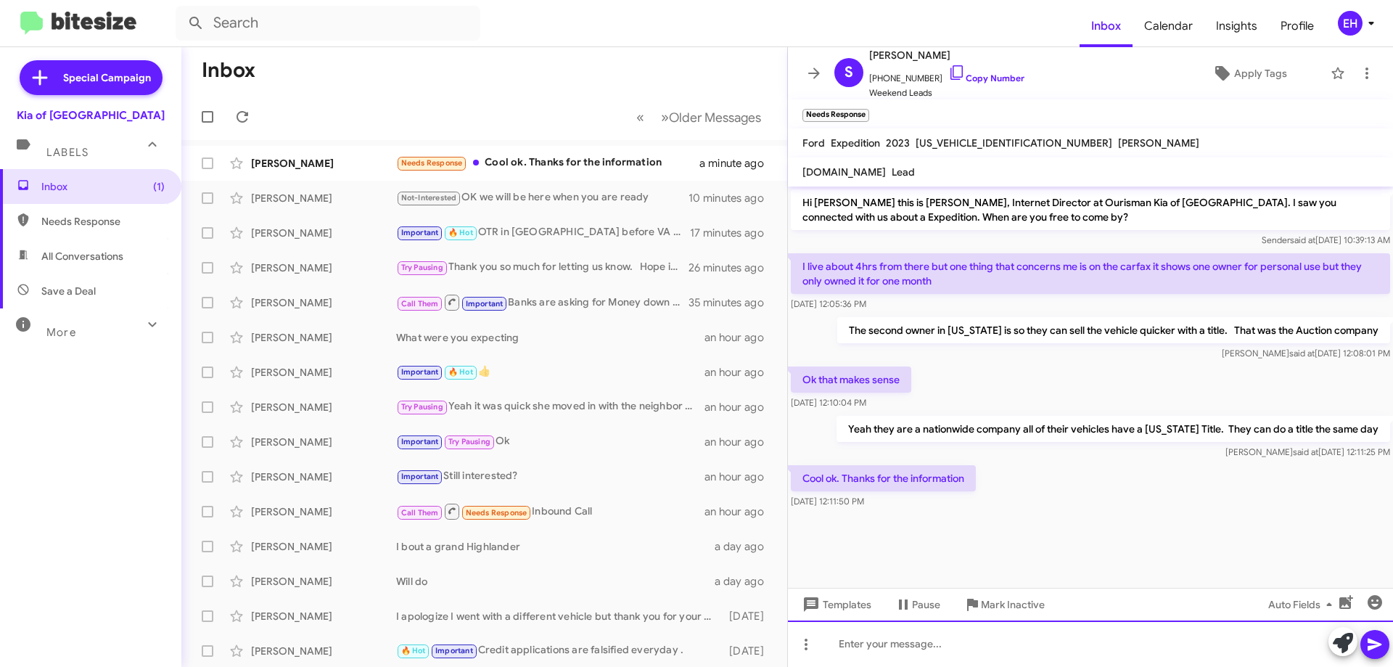
click at [1032, 651] on div at bounding box center [1090, 643] width 605 height 46
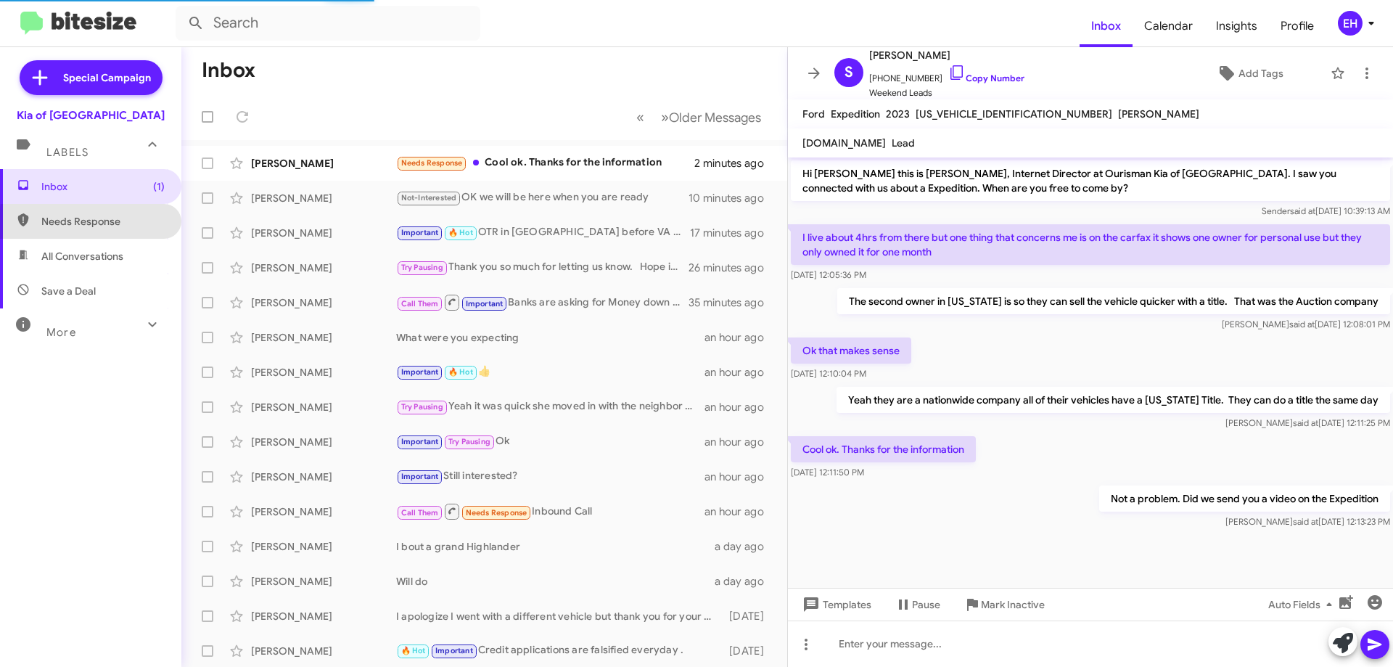
click at [121, 224] on span "Needs Response" at bounding box center [102, 221] width 123 height 15
type input "in:needs-response"
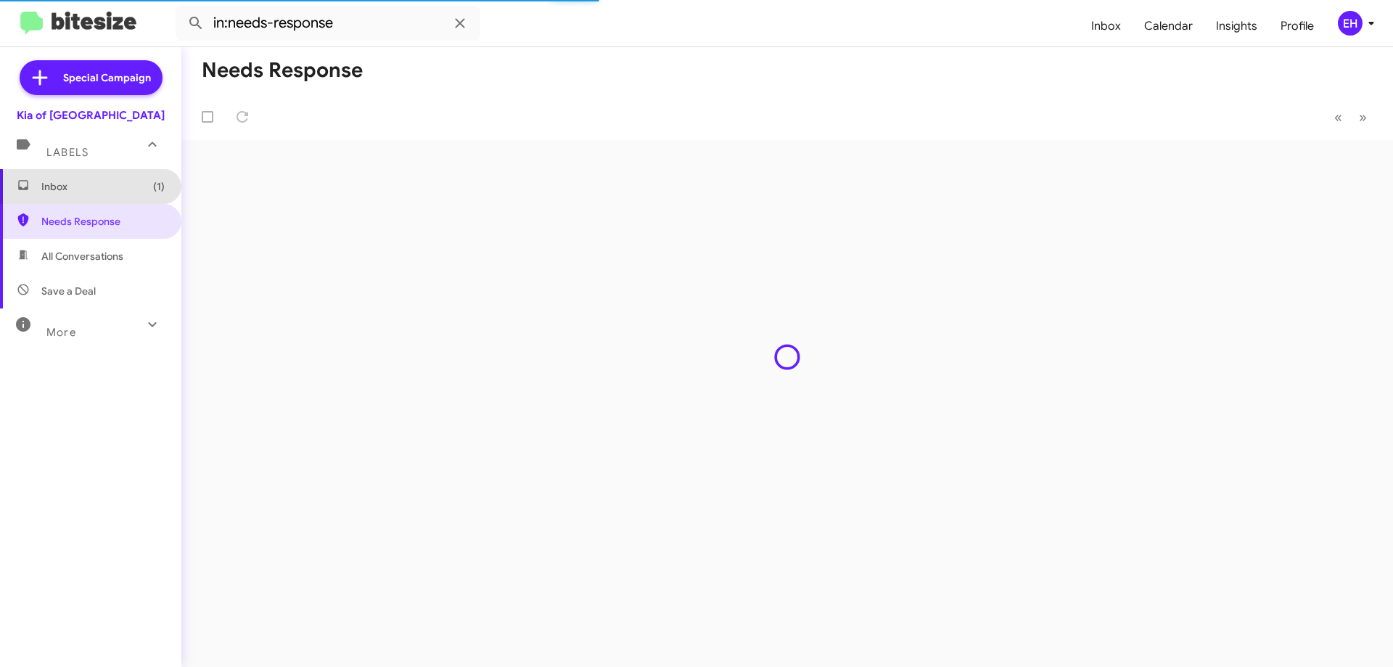
click at [103, 194] on span "Inbox (1)" at bounding box center [90, 186] width 181 height 35
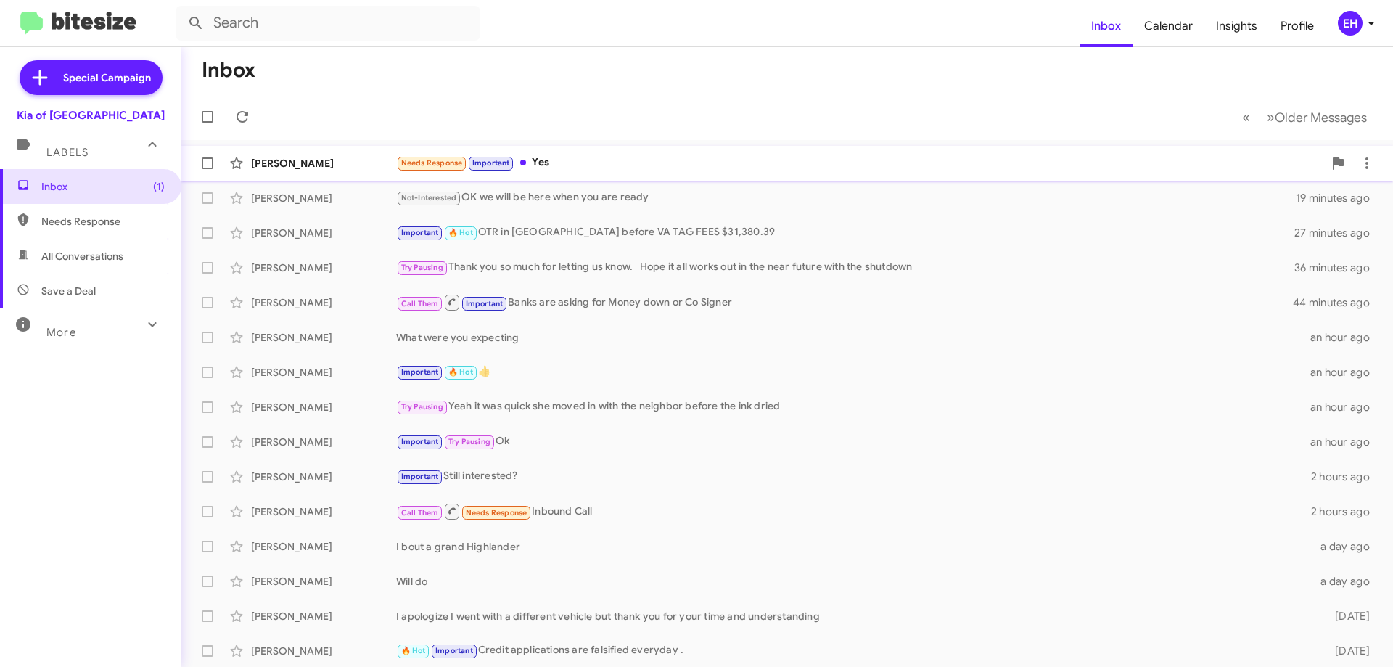
drag, startPoint x: 686, startPoint y: 324, endPoint x: 553, endPoint y: 156, distance: 214.8
click at [553, 152] on div "Sara Zember Needs Response Important Yes a few seconds ago" at bounding box center [787, 163] width 1188 height 29
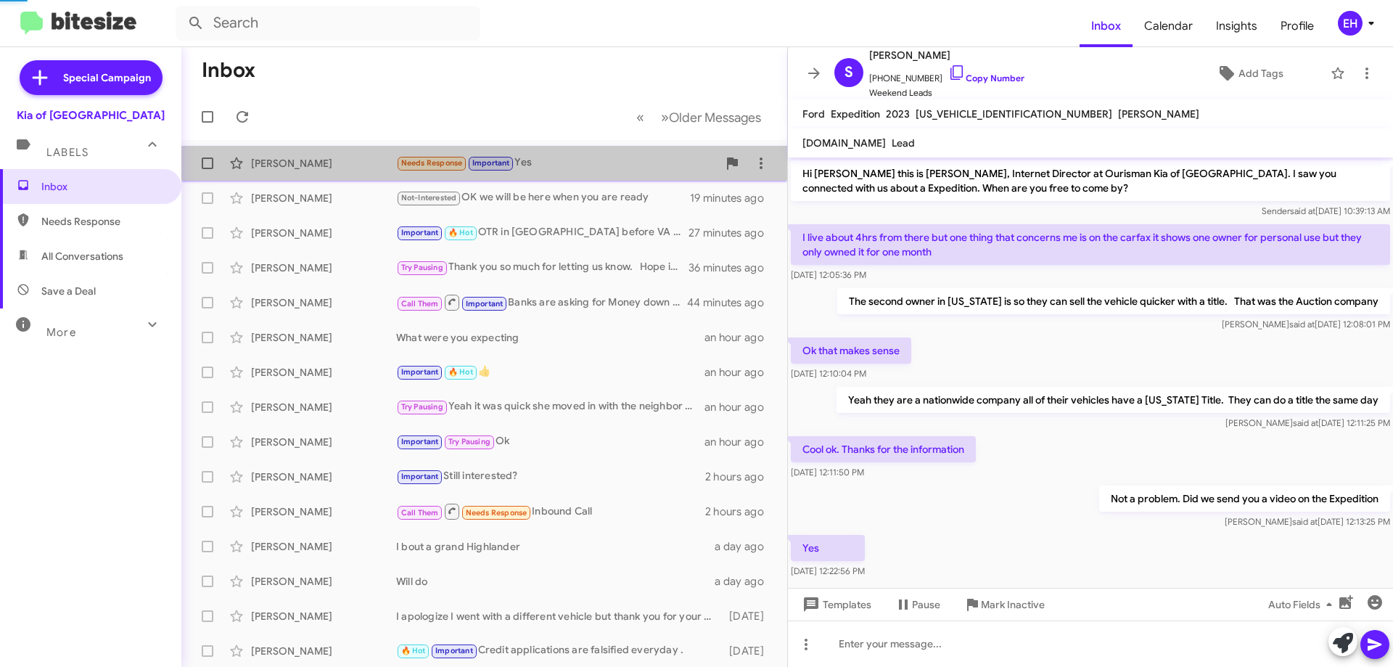
click at [553, 163] on div "Needs Response Important Yes" at bounding box center [556, 163] width 321 height 17
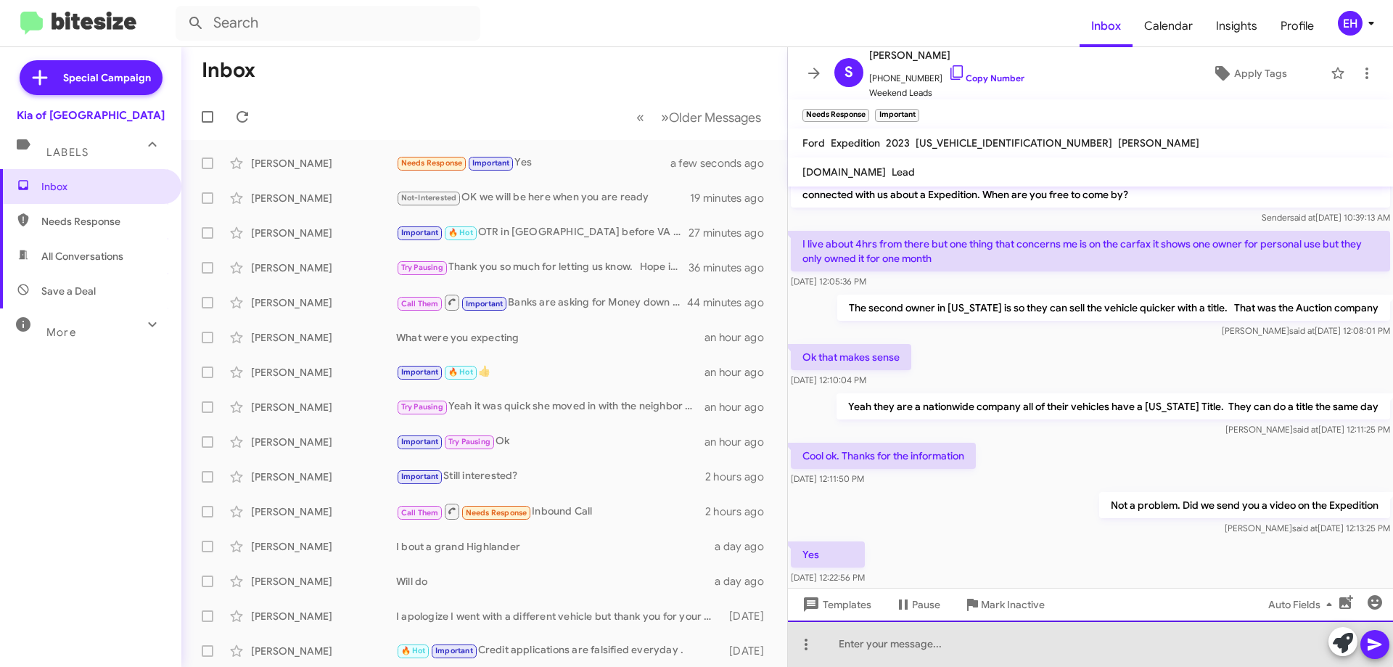
click at [1056, 633] on div at bounding box center [1090, 643] width 605 height 46
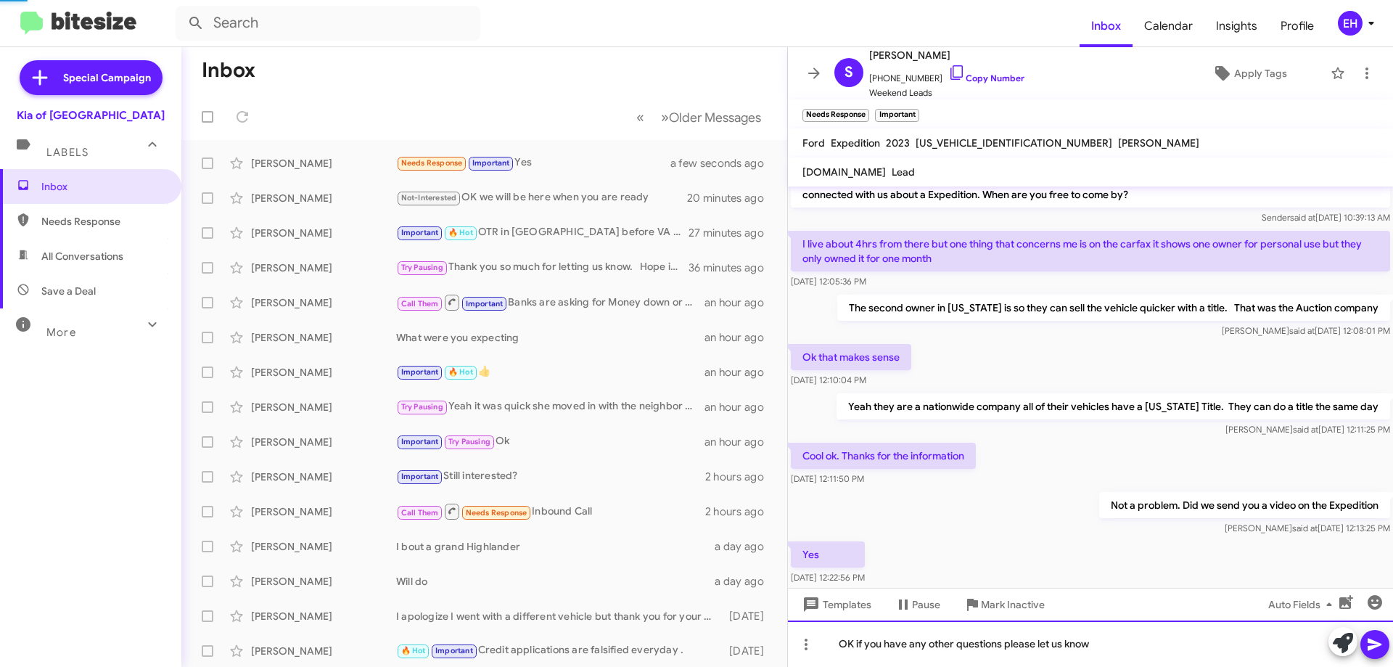
scroll to position [104, 0]
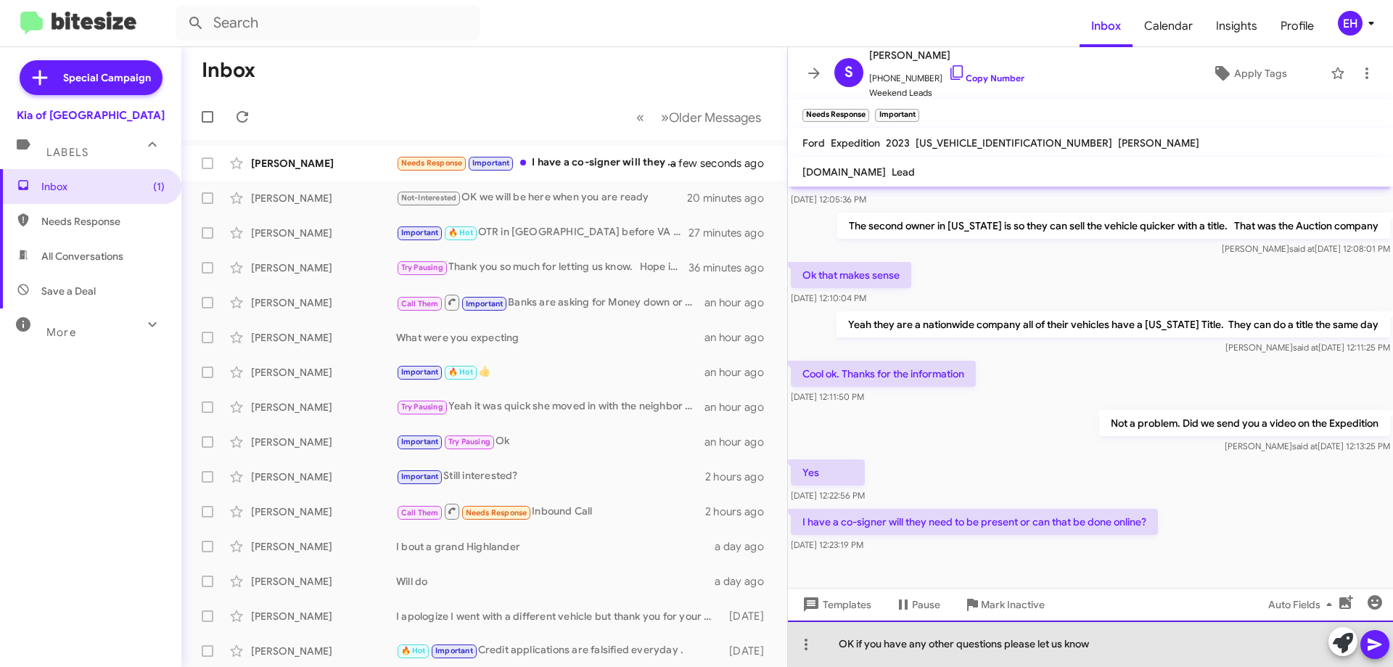
drag, startPoint x: 1125, startPoint y: 644, endPoint x: 837, endPoint y: 652, distance: 288.1
click at [837, 652] on div "OK if you have any other questions please let us know" at bounding box center [1090, 643] width 605 height 46
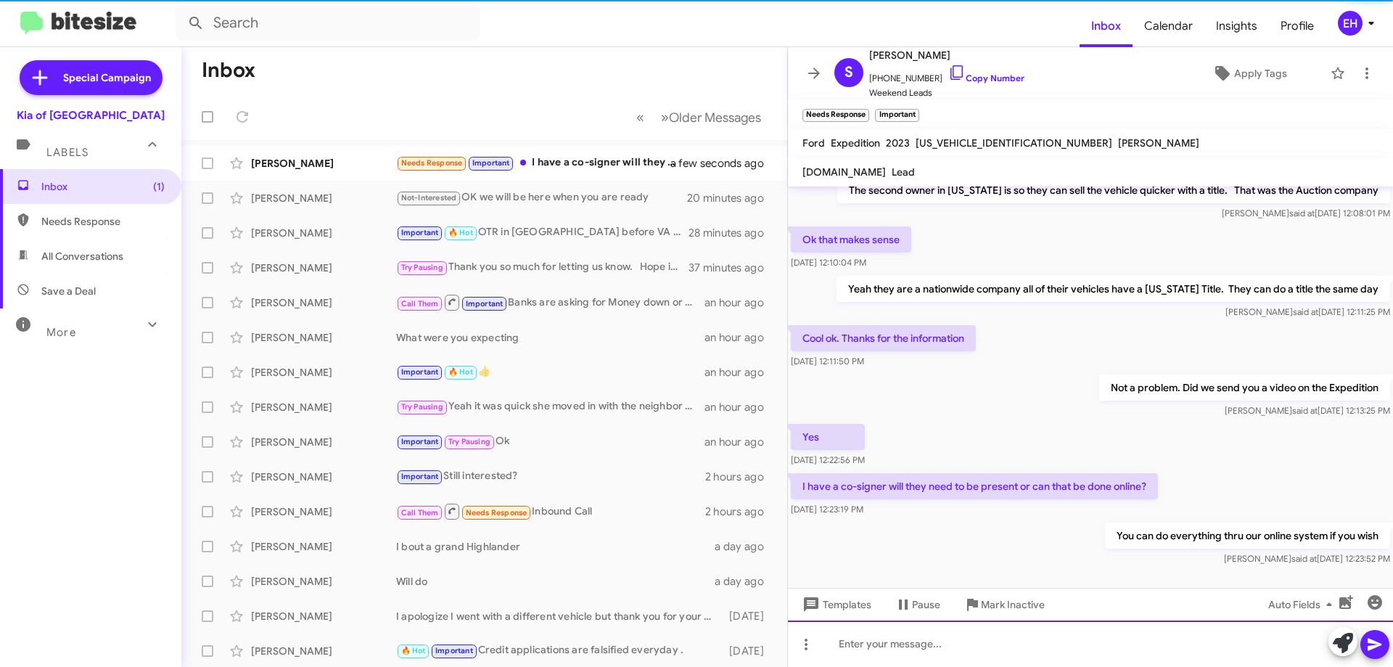
scroll to position [157, 0]
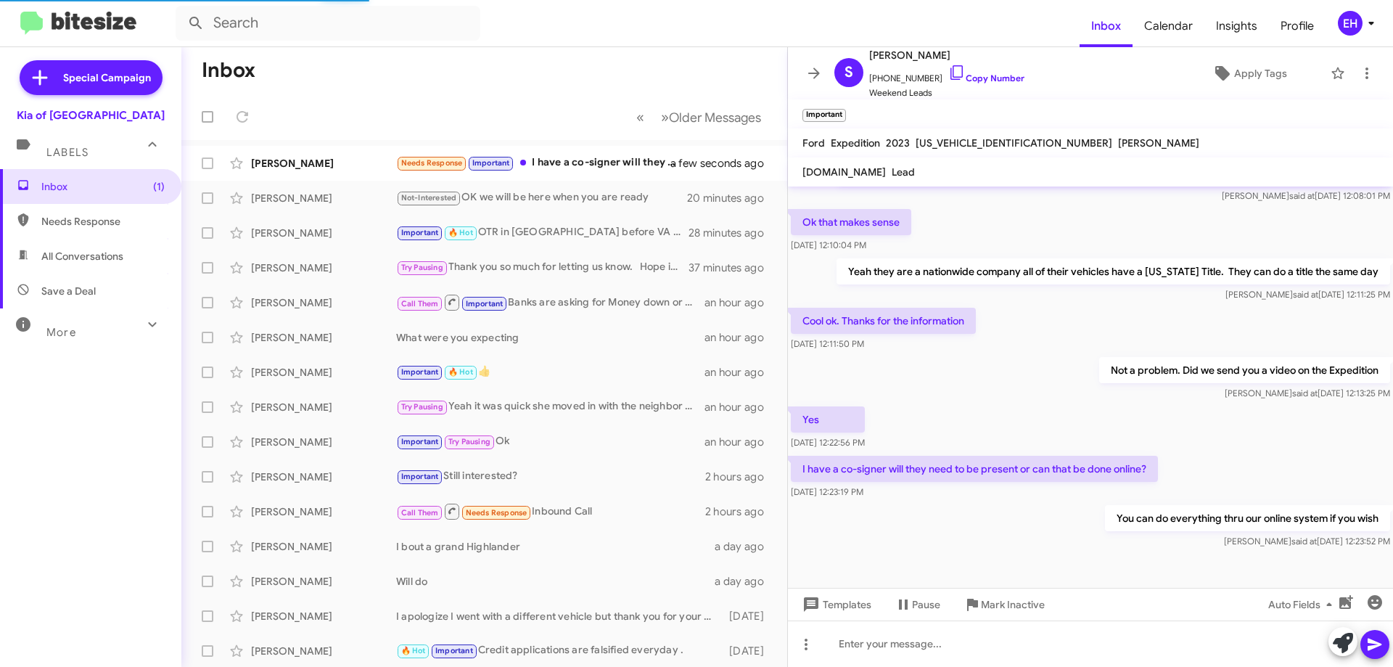
click at [116, 229] on span "Needs Response" at bounding box center [90, 221] width 181 height 35
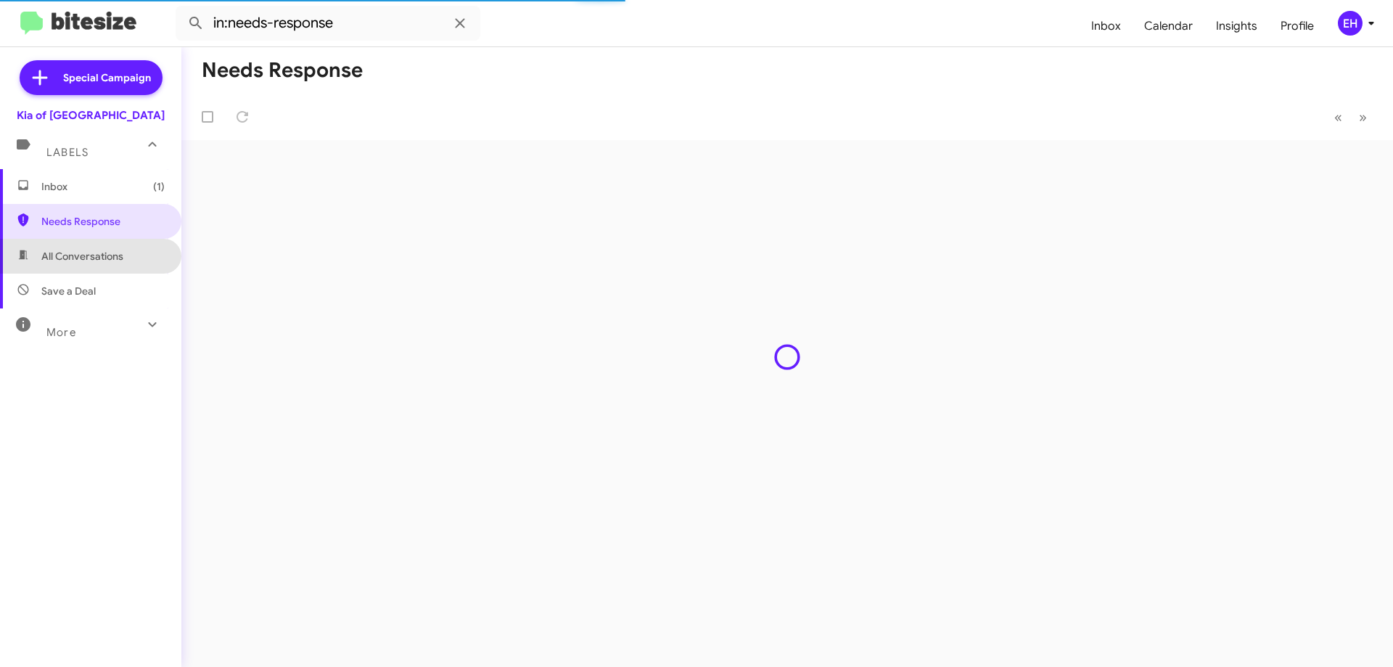
click at [110, 240] on span "All Conversations" at bounding box center [90, 256] width 181 height 35
type input "in:all-conversations"
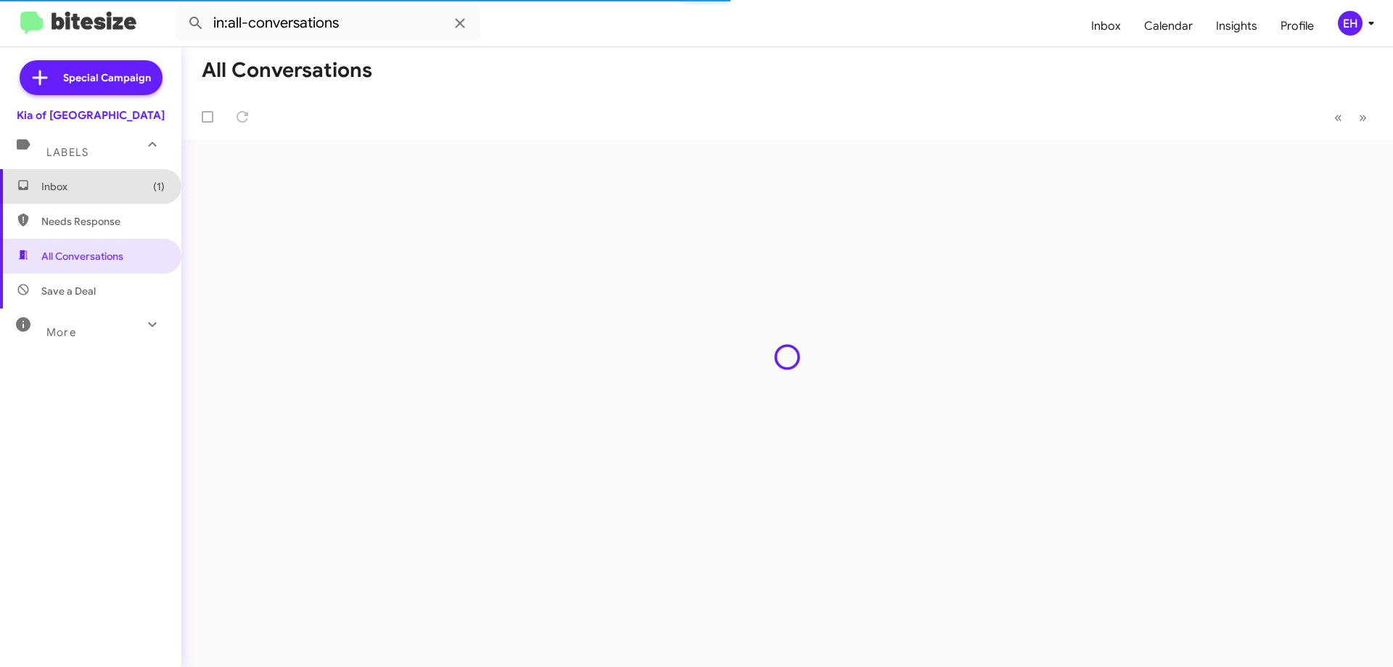
click at [94, 190] on span "Inbox (1)" at bounding box center [102, 186] width 123 height 15
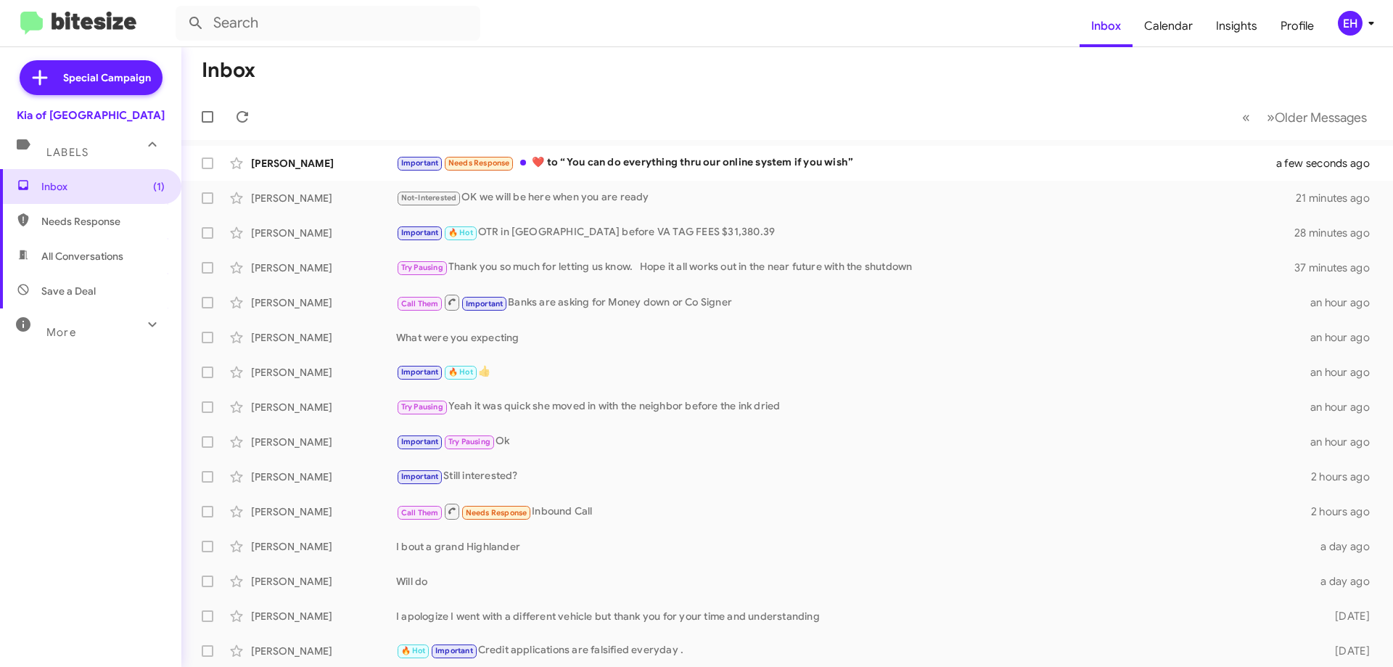
click at [0, 169] on link "Inbox (1)" at bounding box center [90, 186] width 181 height 35
click at [792, 152] on div "Sara Zember Important Needs Response ​❤️​ to “ You can do everything thru our o…" at bounding box center [787, 163] width 1188 height 29
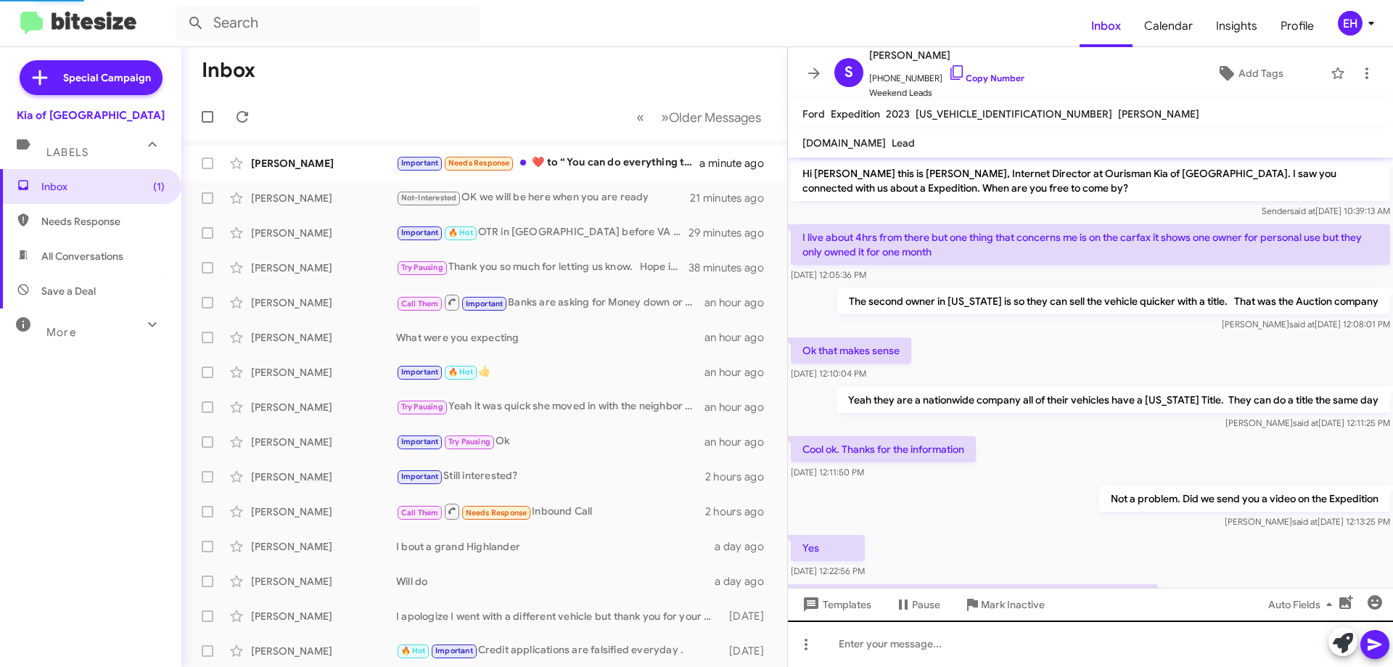
scroll to position [181, 0]
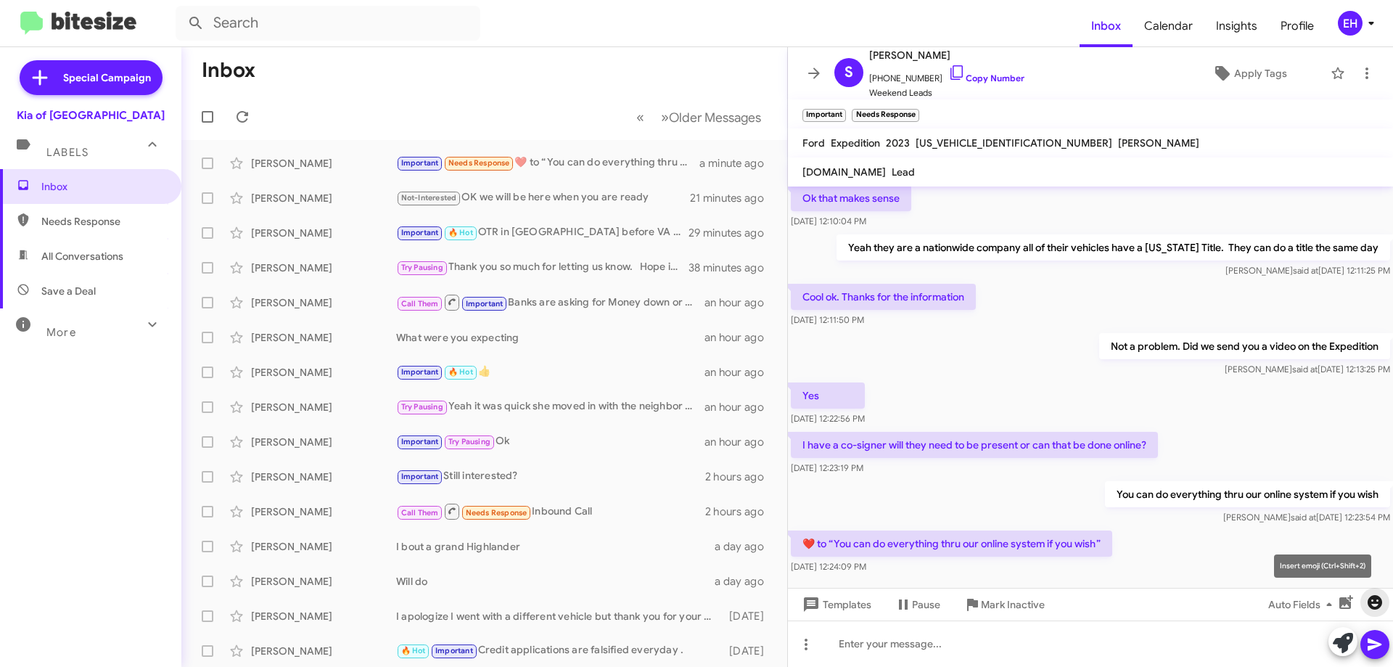
click at [1373, 607] on icon "button" at bounding box center [1375, 602] width 15 height 15
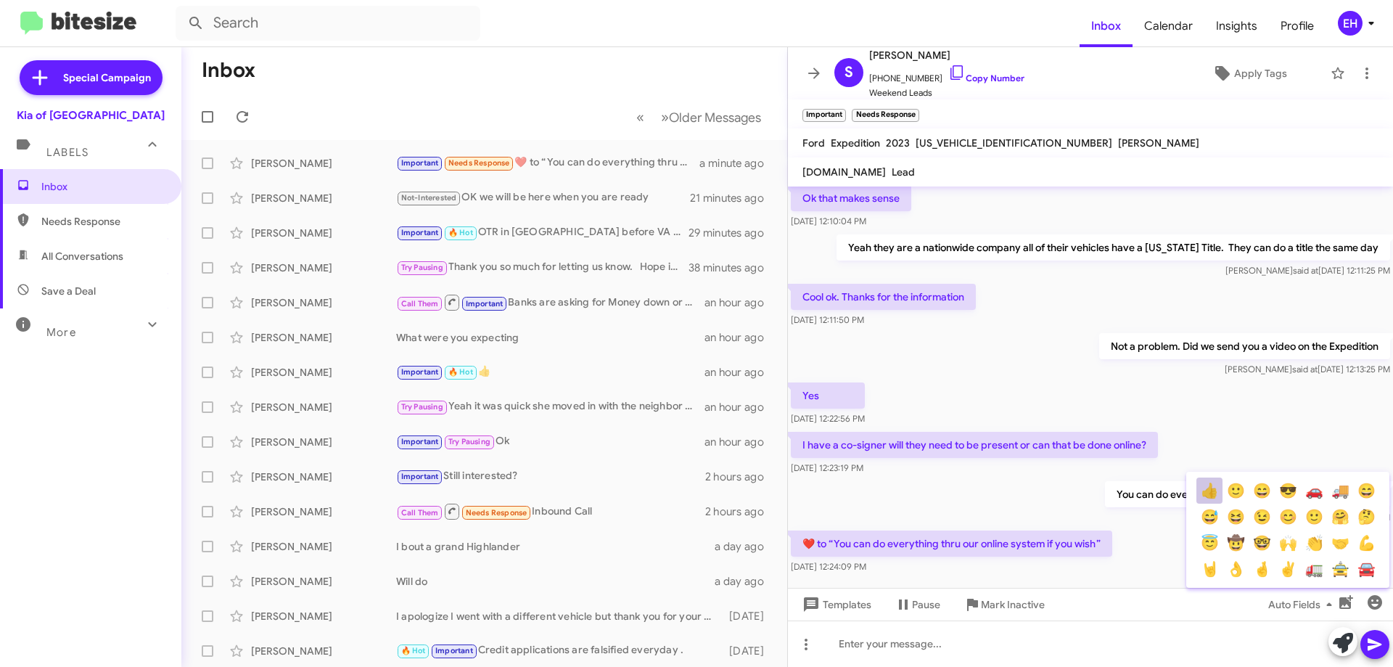
click at [1207, 491] on button "👍" at bounding box center [1209, 490] width 26 height 26
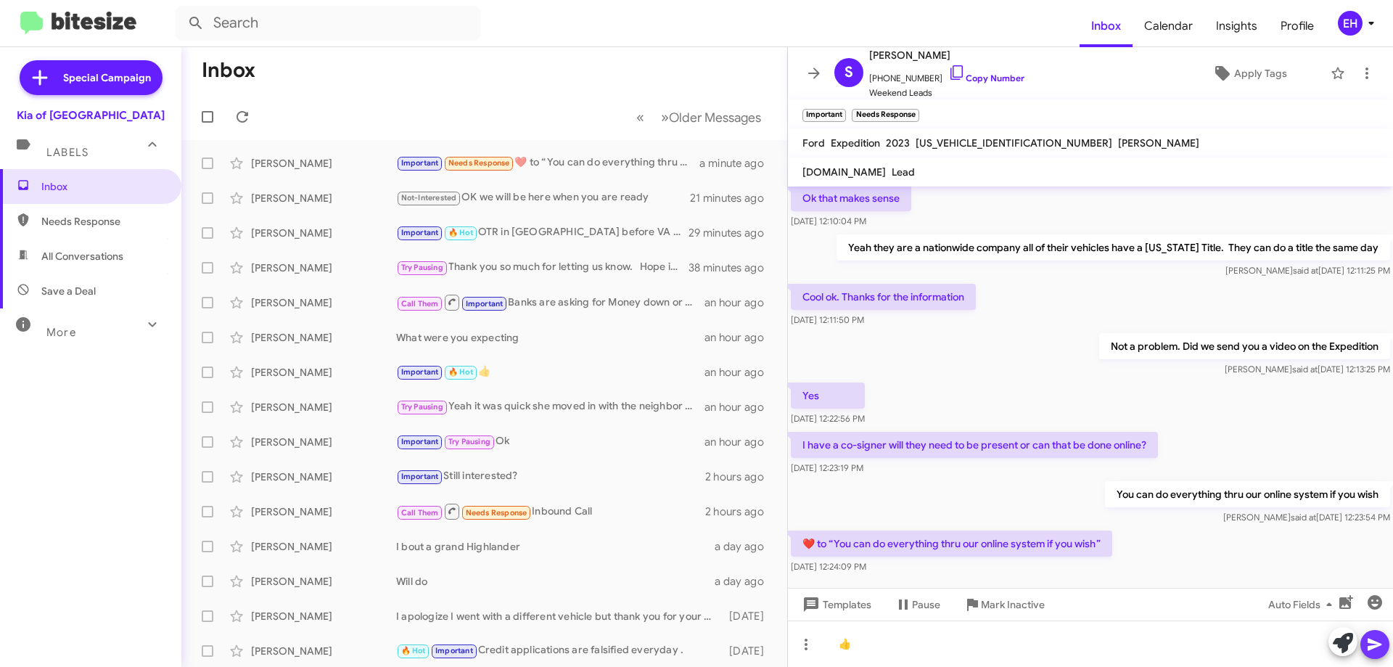
click at [1381, 652] on icon at bounding box center [1374, 644] width 17 height 17
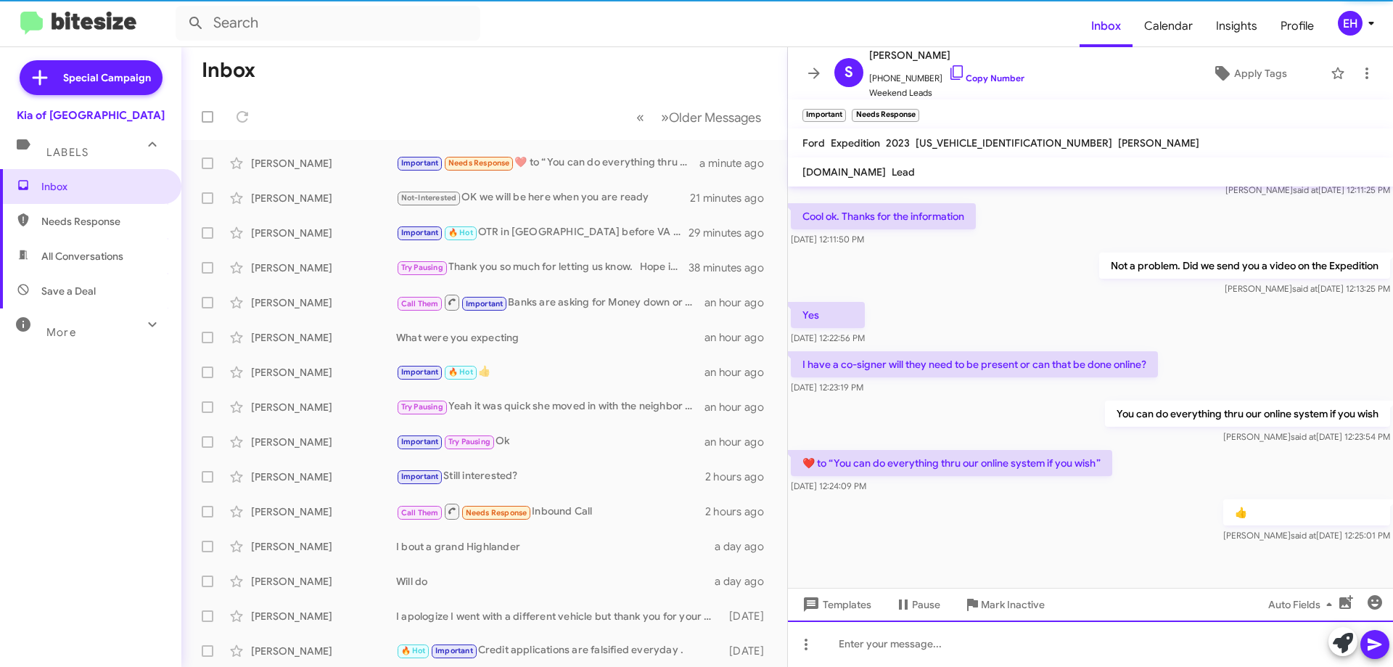
scroll to position [263, 0]
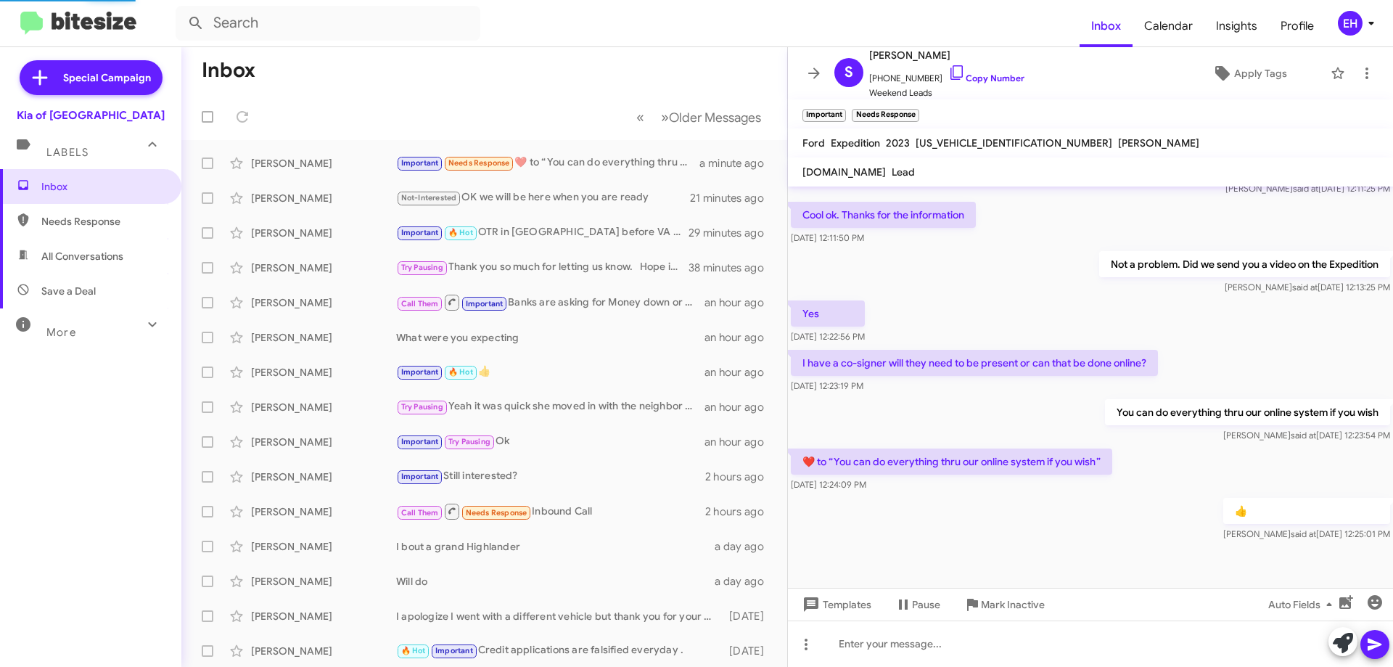
click at [107, 144] on div "Labels" at bounding box center [76, 146] width 129 height 27
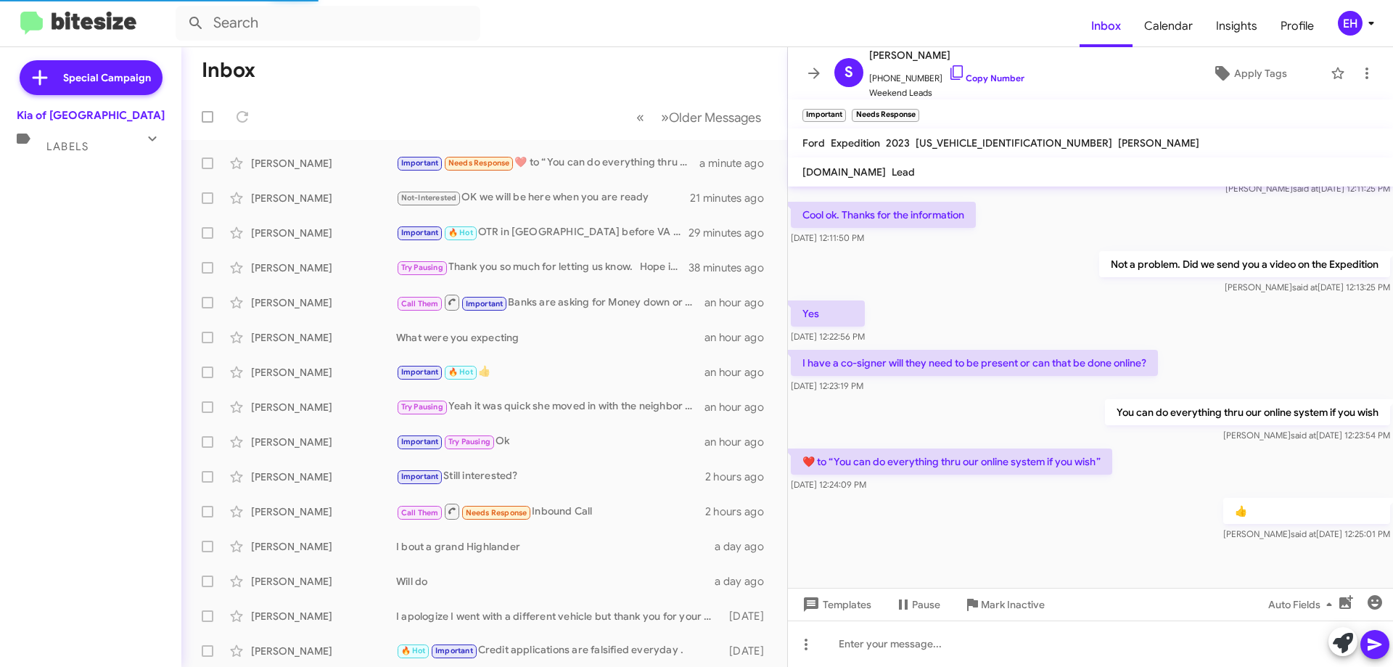
click at [75, 168] on div "Special Campaign Kia of Catonsville Labels Inbox Needs Response All Conversatio…" at bounding box center [90, 354] width 181 height 614
click at [73, 141] on span "Labels" at bounding box center [67, 146] width 42 height 13
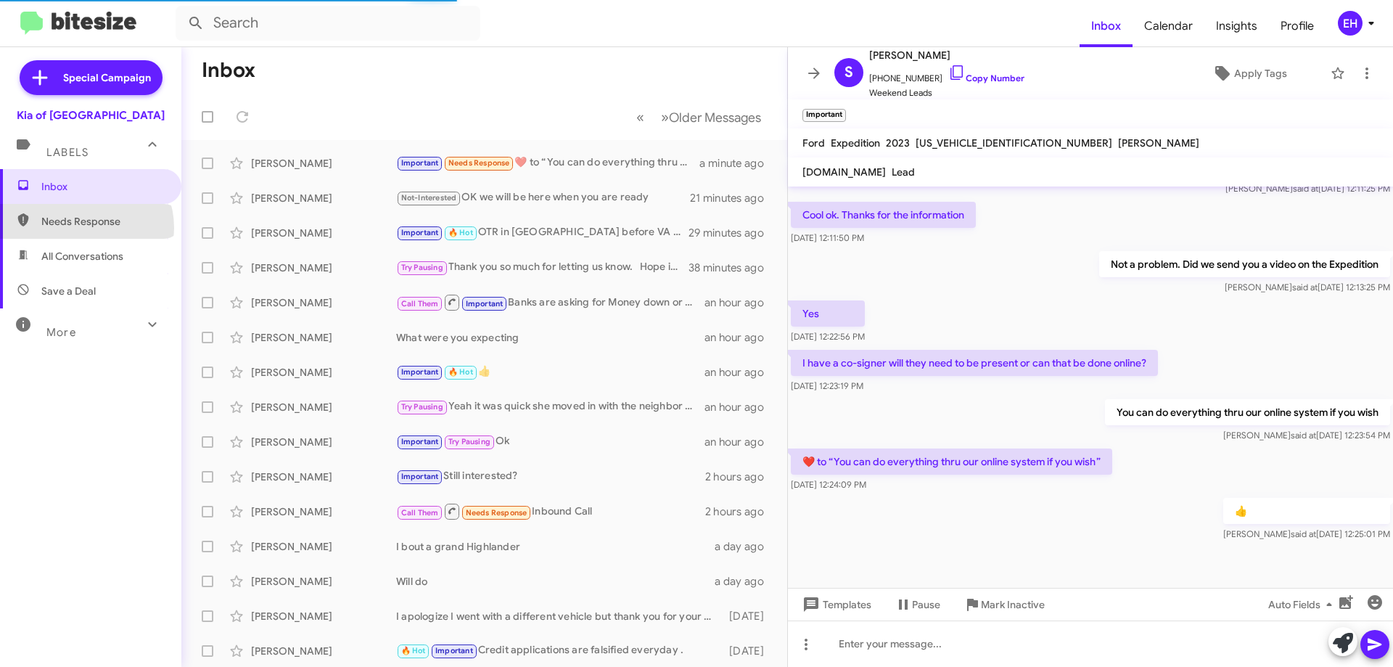
click at [85, 228] on span "Needs Response" at bounding box center [102, 221] width 123 height 15
type input "in:needs-response"
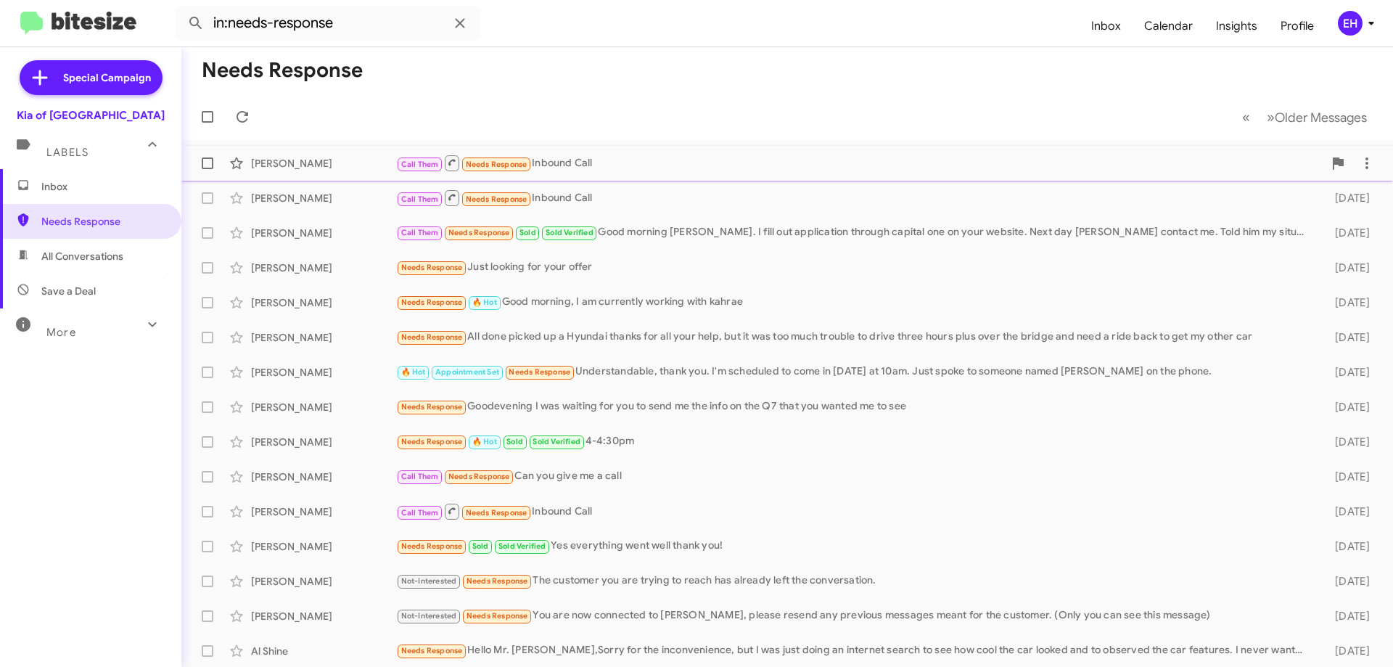
click at [595, 150] on div "Larry Prescott Call Them Needs Response Inbound Call 2 hours ago" at bounding box center [787, 163] width 1188 height 29
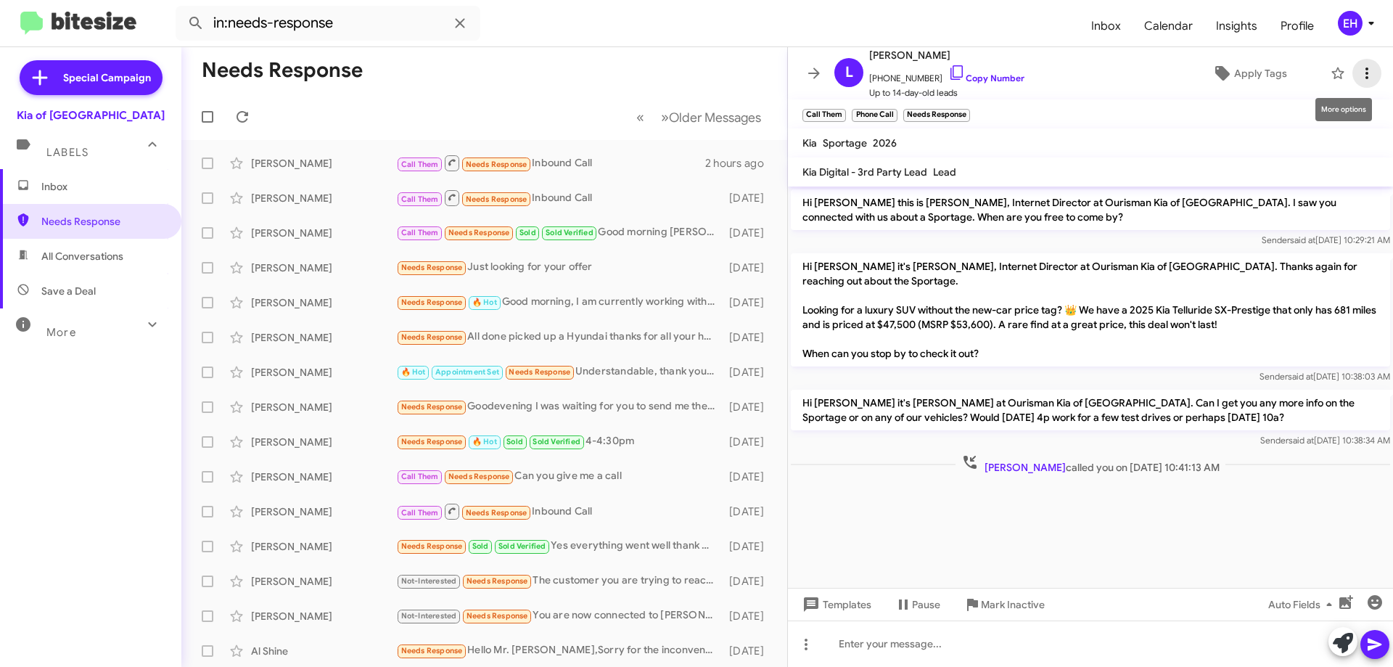
click at [1362, 66] on icon at bounding box center [1366, 73] width 17 height 17
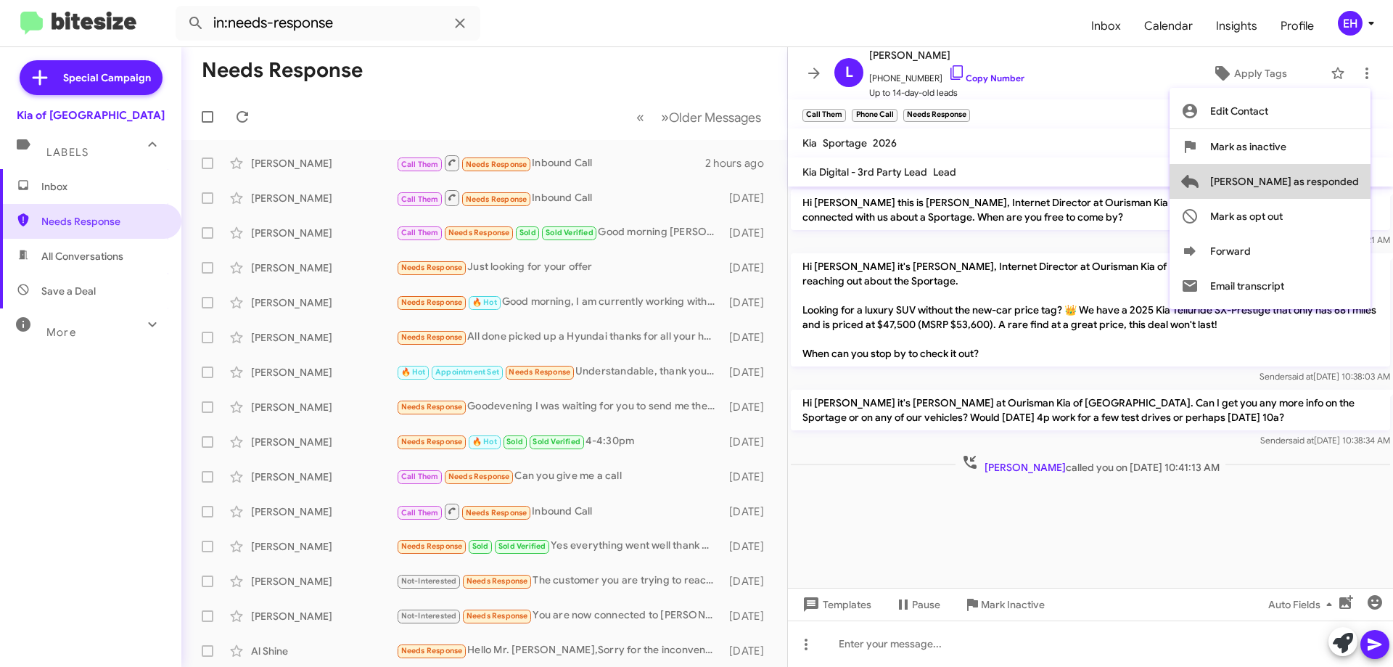
click at [1342, 188] on span "Mark as responded" at bounding box center [1284, 181] width 149 height 35
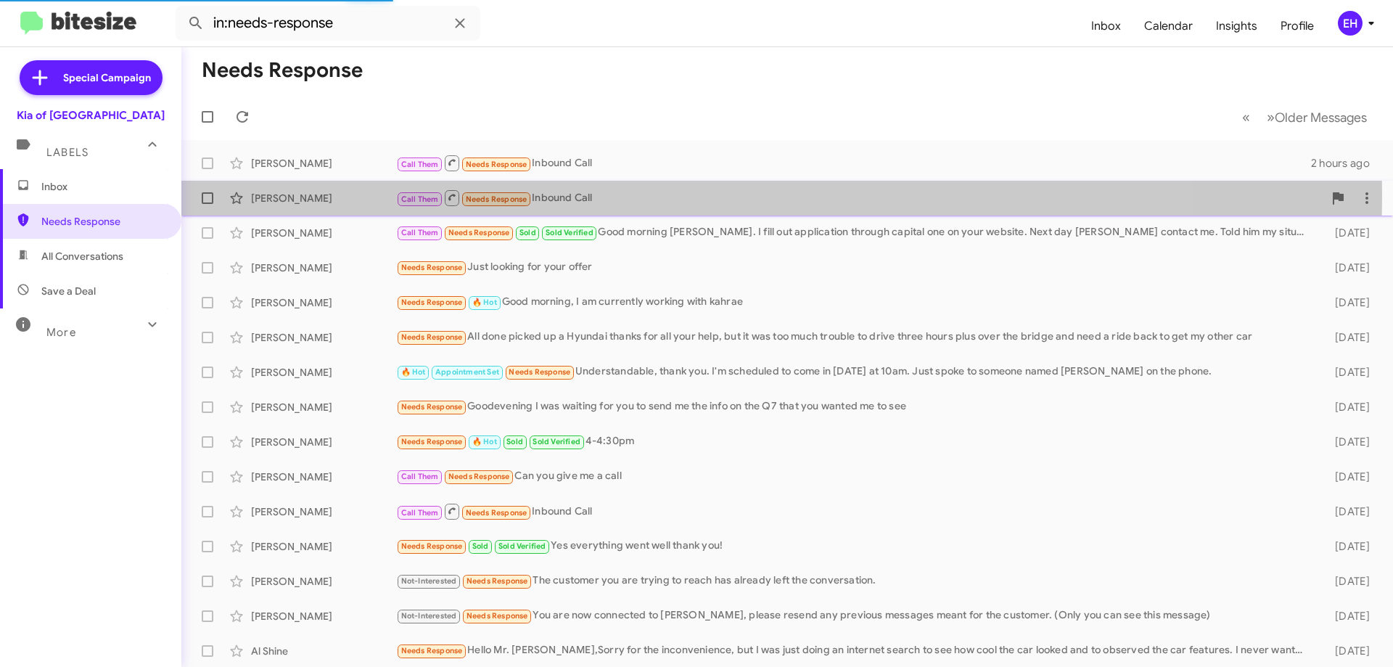
click at [550, 194] on div "Call Them Needs Response Inbound Call" at bounding box center [859, 198] width 927 height 18
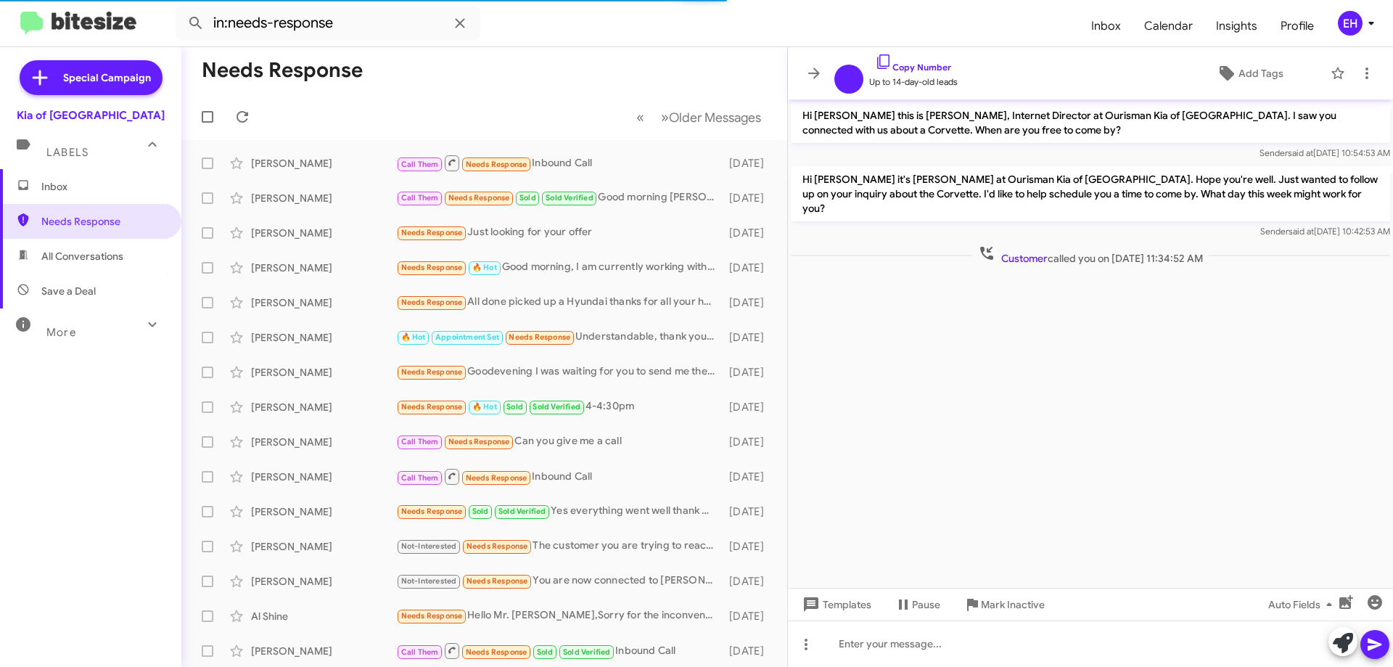
click at [67, 194] on span "Inbox" at bounding box center [90, 186] width 181 height 35
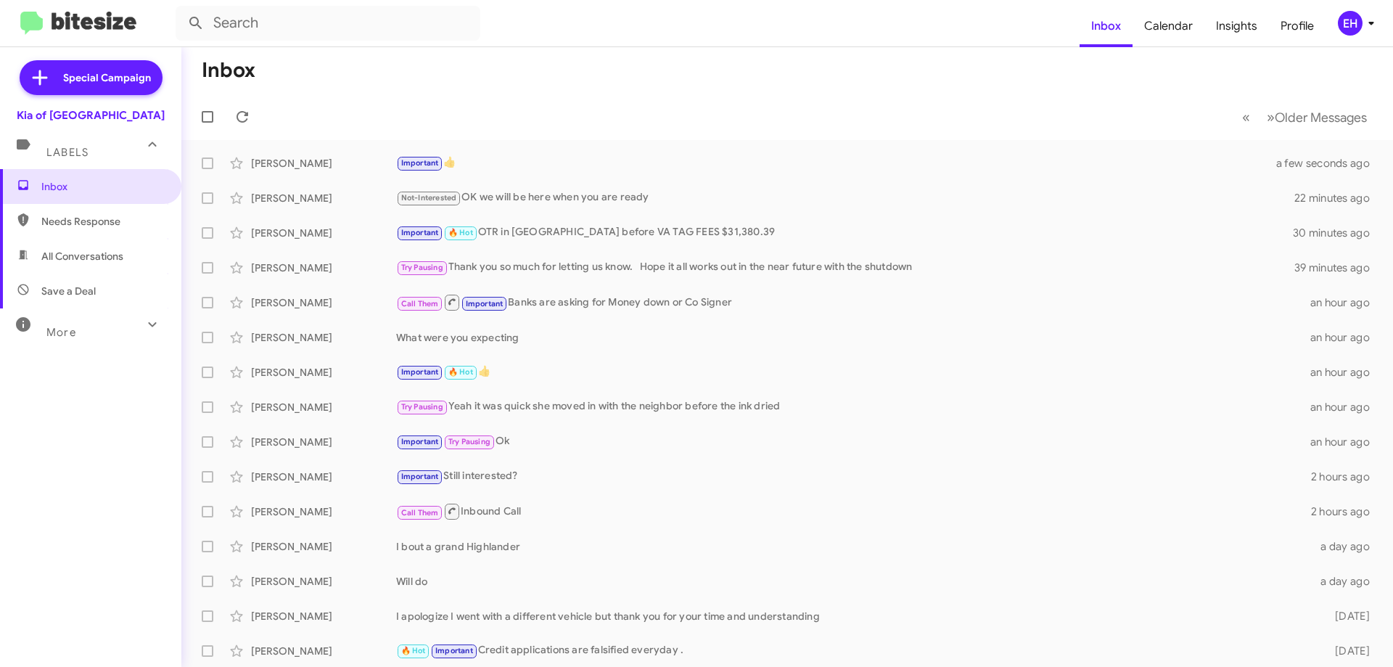
click at [76, 244] on span "All Conversations" at bounding box center [90, 256] width 181 height 35
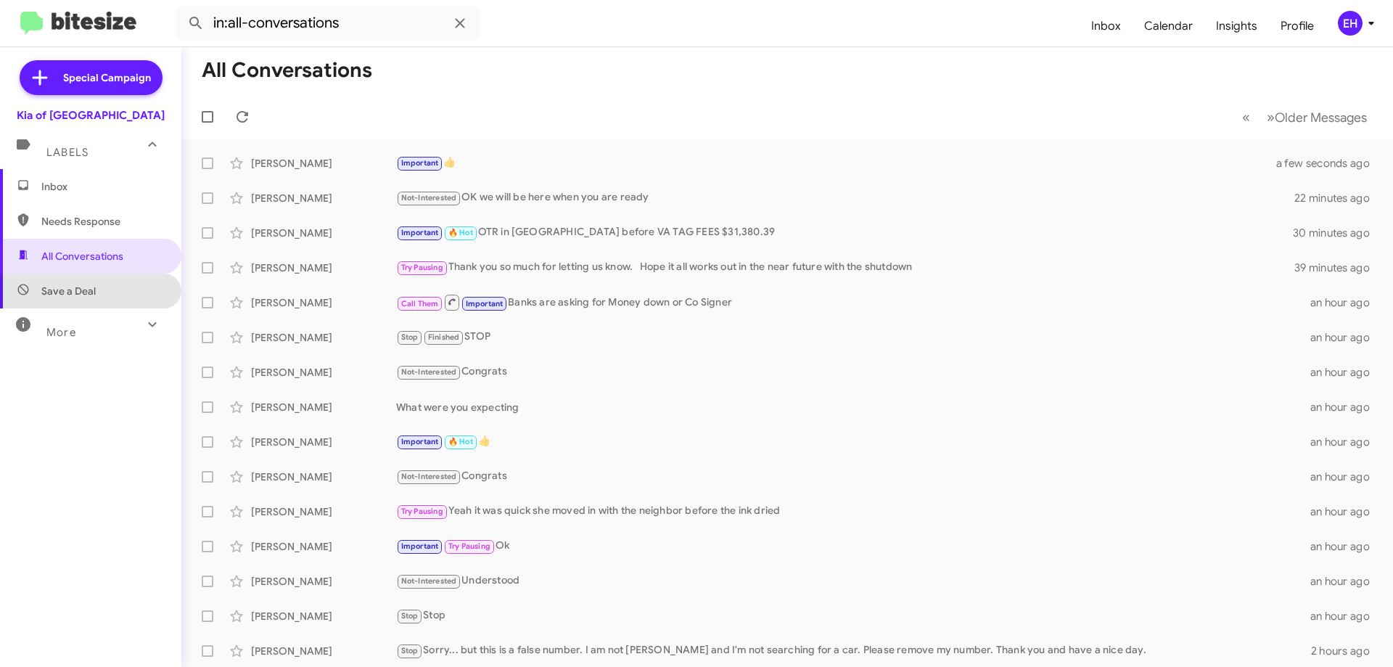
click at [101, 297] on span "Save a Deal" at bounding box center [90, 291] width 181 height 35
type input "in:not-interested"
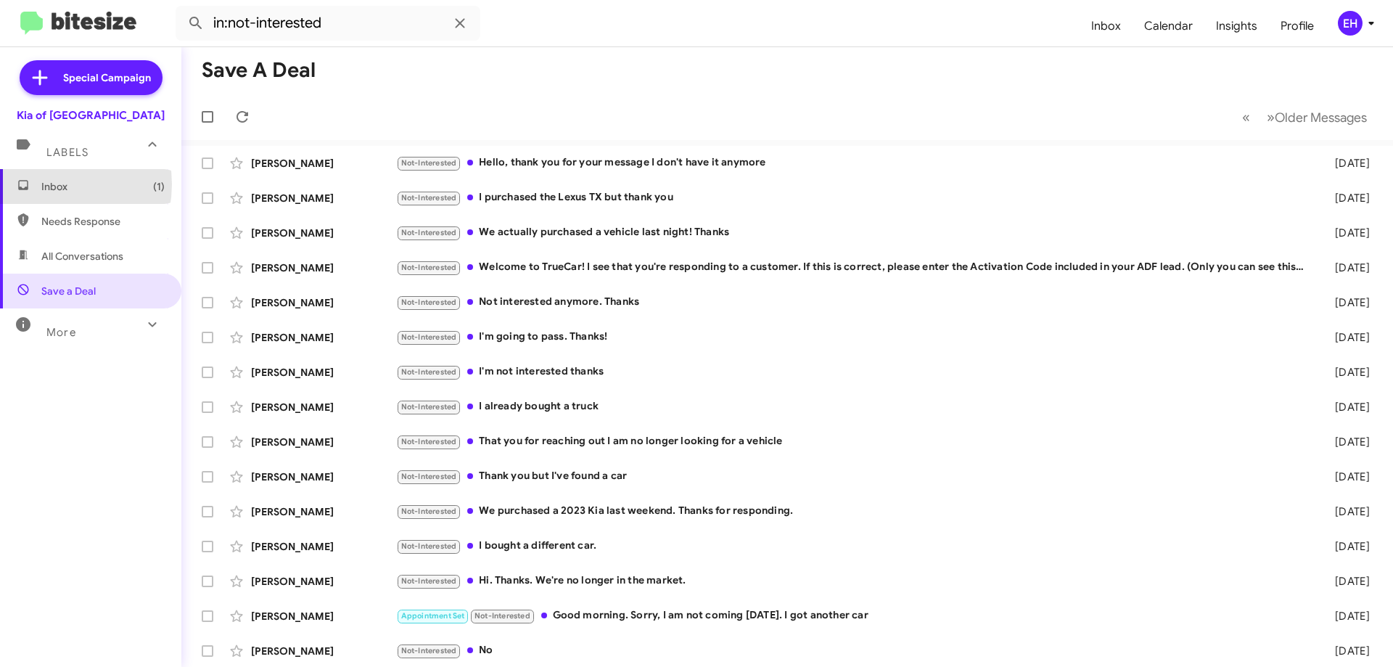
drag, startPoint x: 44, startPoint y: 184, endPoint x: 64, endPoint y: 186, distance: 20.4
click at [42, 184] on span "Inbox (1)" at bounding box center [102, 186] width 123 height 15
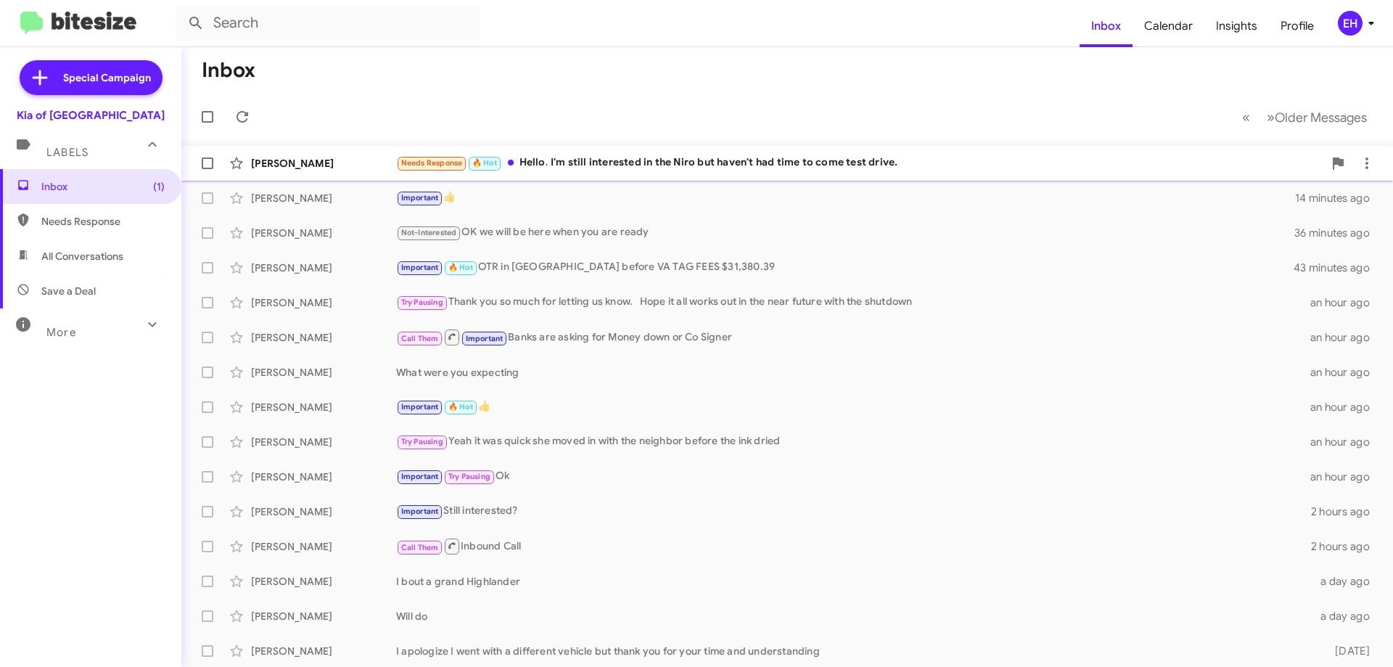
drag, startPoint x: 652, startPoint y: 168, endPoint x: 660, endPoint y: 167, distance: 7.4
click at [655, 168] on div "Needs Response 🔥 Hot Hello. I'm still interested in the Niro but haven't had ti…" at bounding box center [859, 163] width 927 height 17
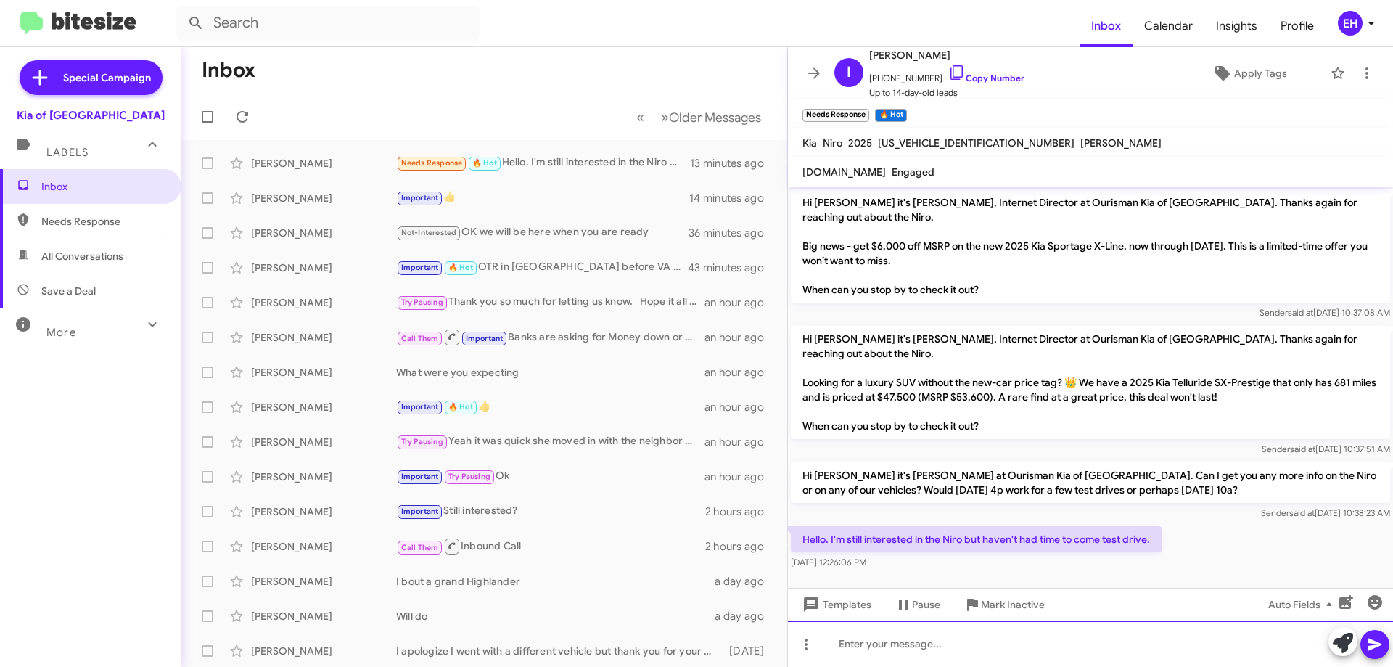
click at [949, 628] on div at bounding box center [1090, 643] width 605 height 46
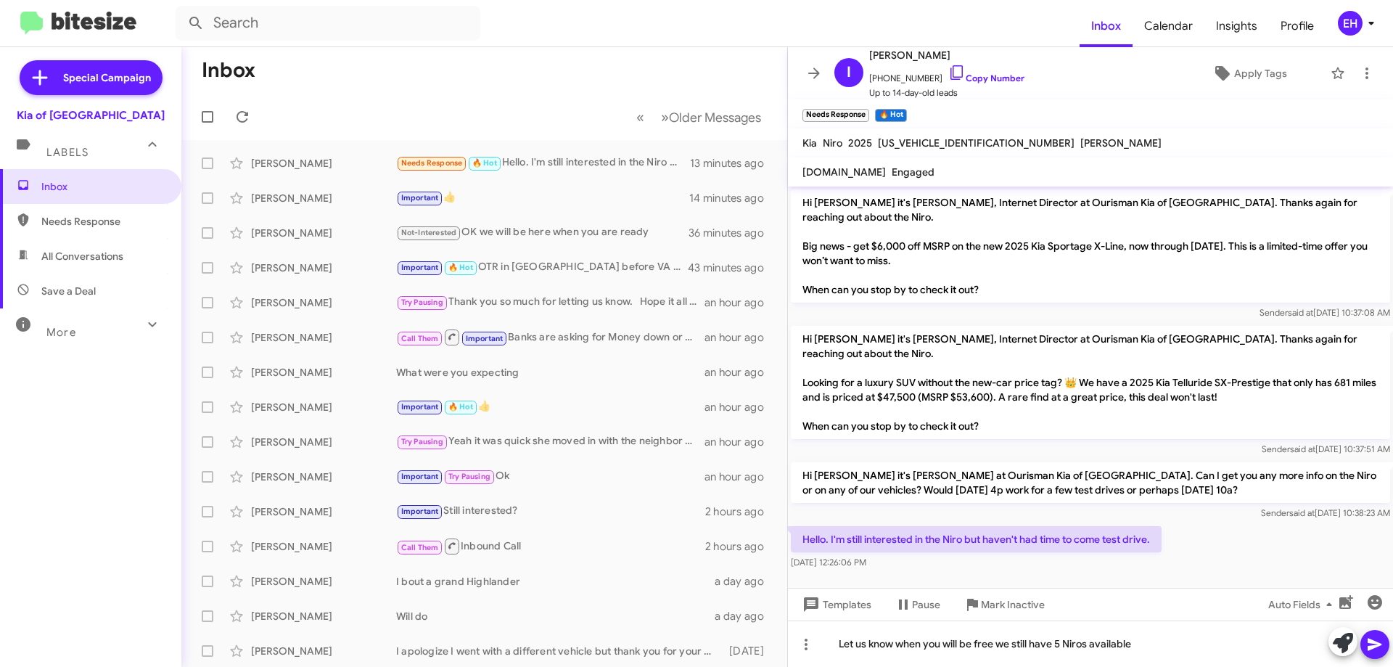
click at [1375, 638] on icon at bounding box center [1374, 644] width 17 height 17
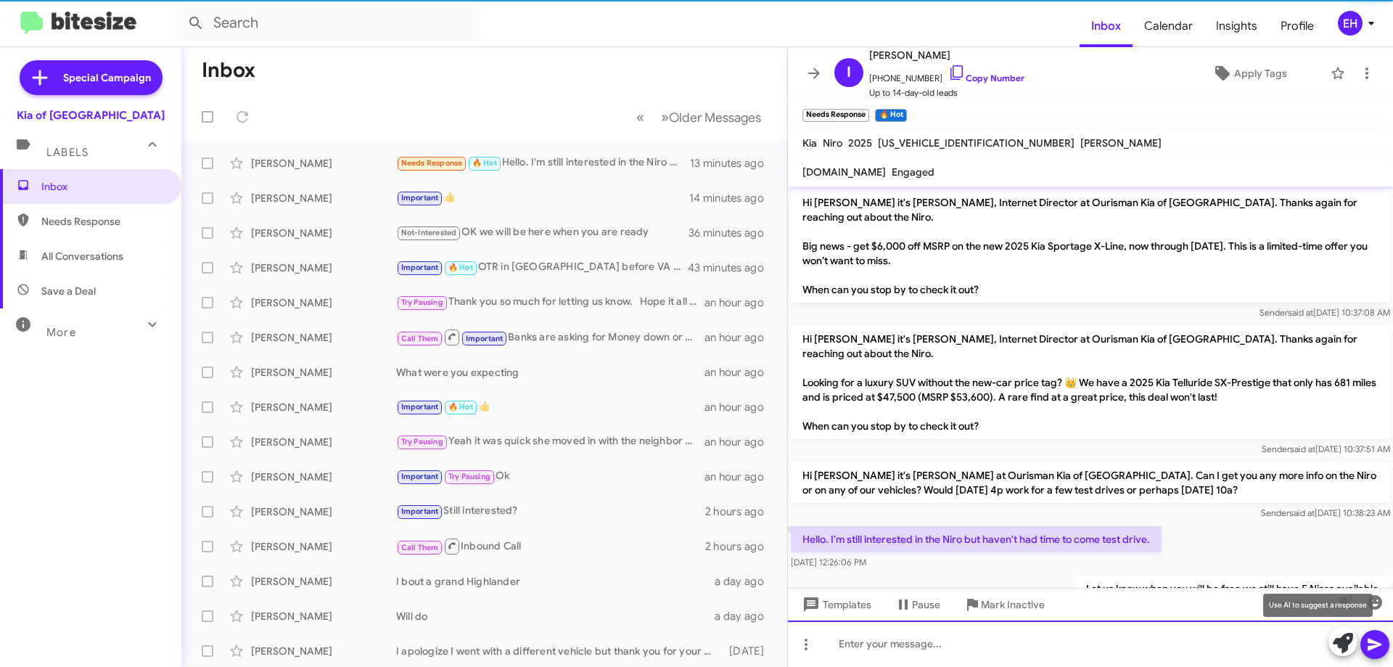
scroll to position [23, 0]
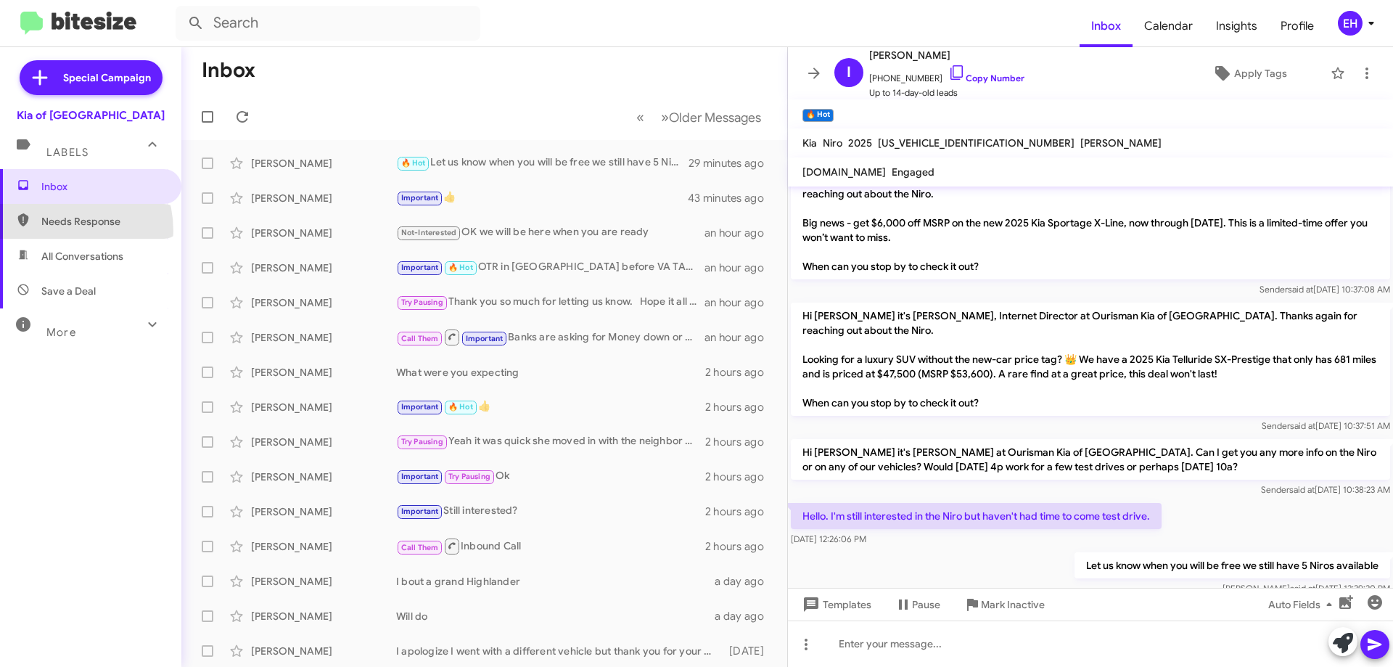
click at [56, 231] on span "Needs Response" at bounding box center [90, 221] width 181 height 35
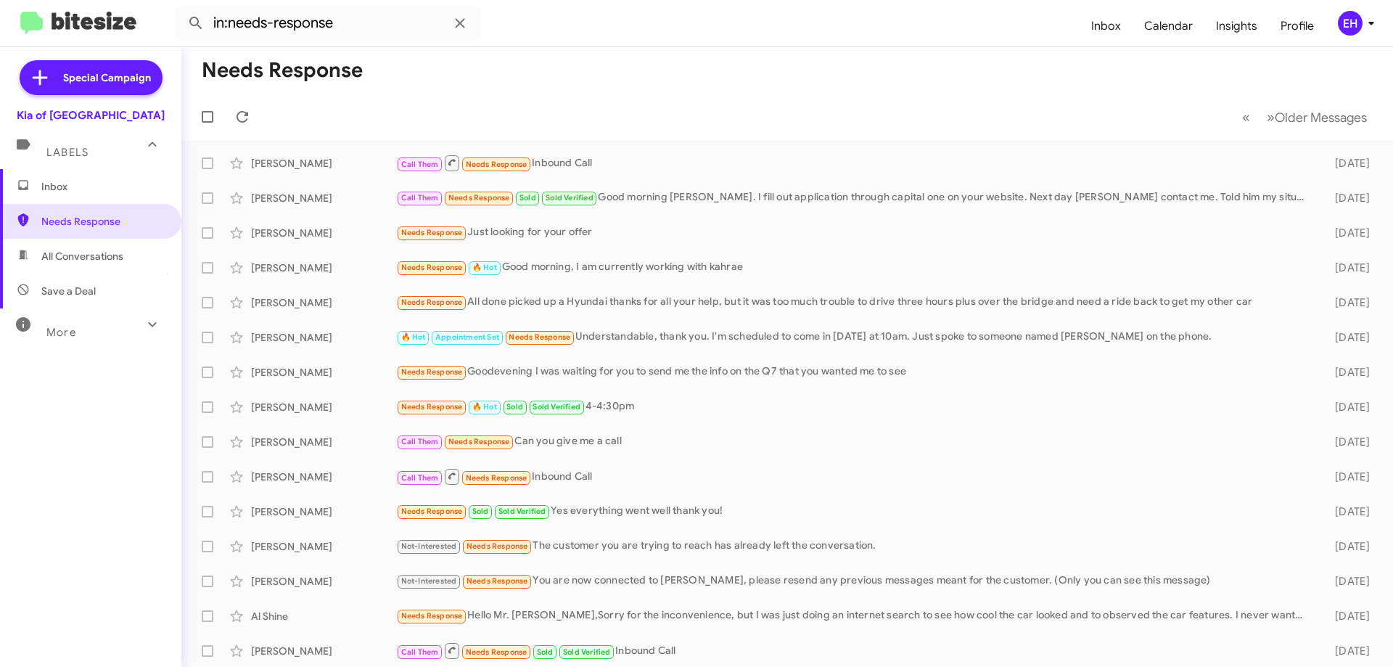
click at [104, 254] on span "All Conversations" at bounding box center [82, 256] width 82 height 15
type input "in:all-conversations"
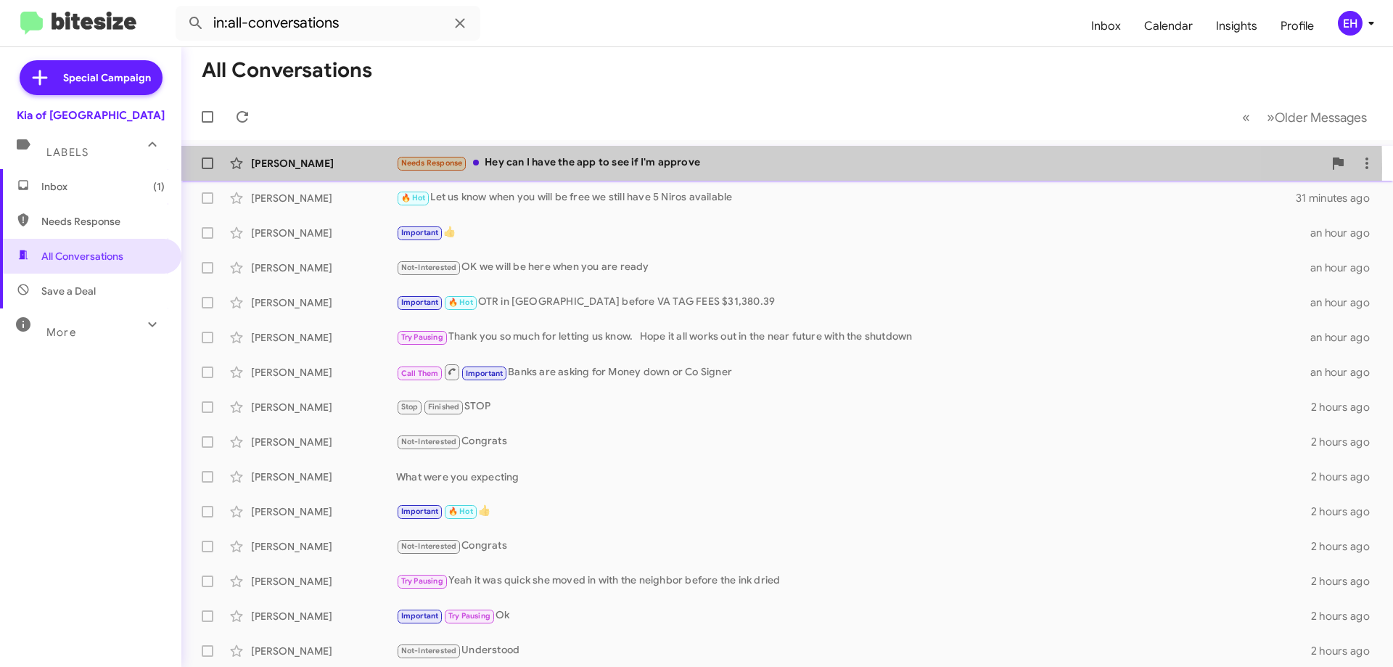
click at [584, 168] on div "Needs Response Hey can I have the app to see if I'm approve" at bounding box center [859, 163] width 927 height 17
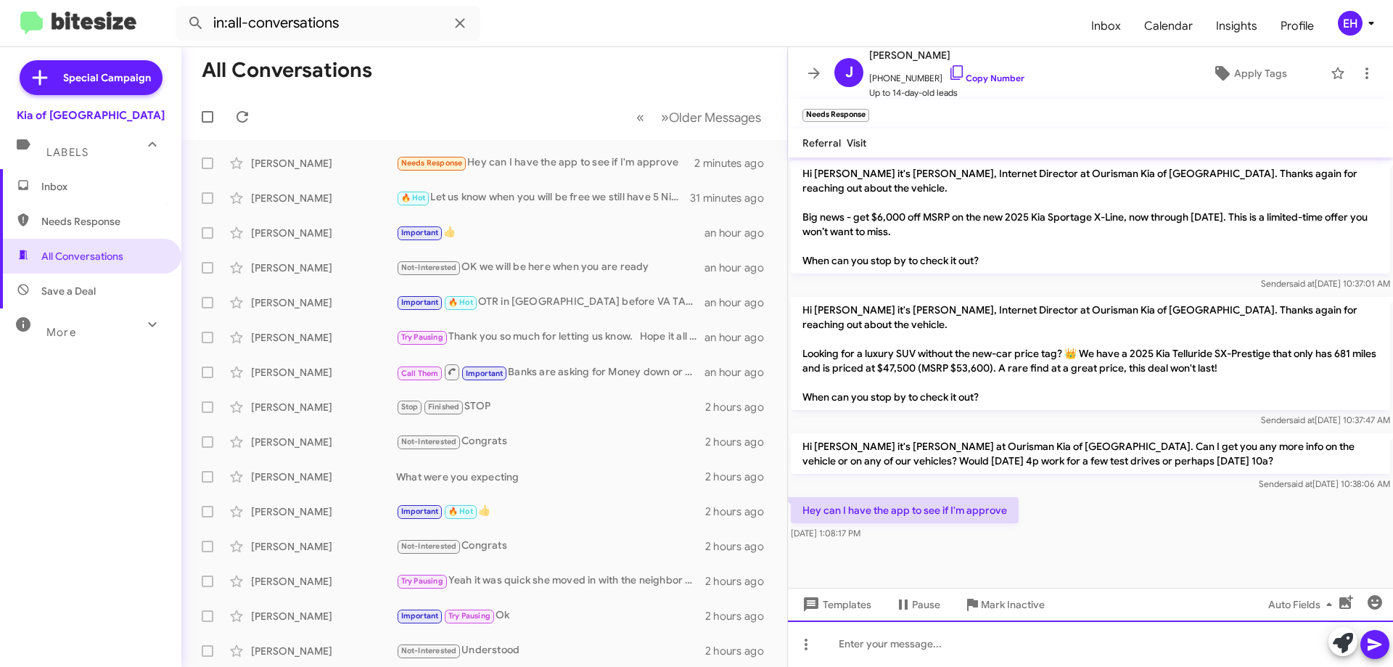
paste div
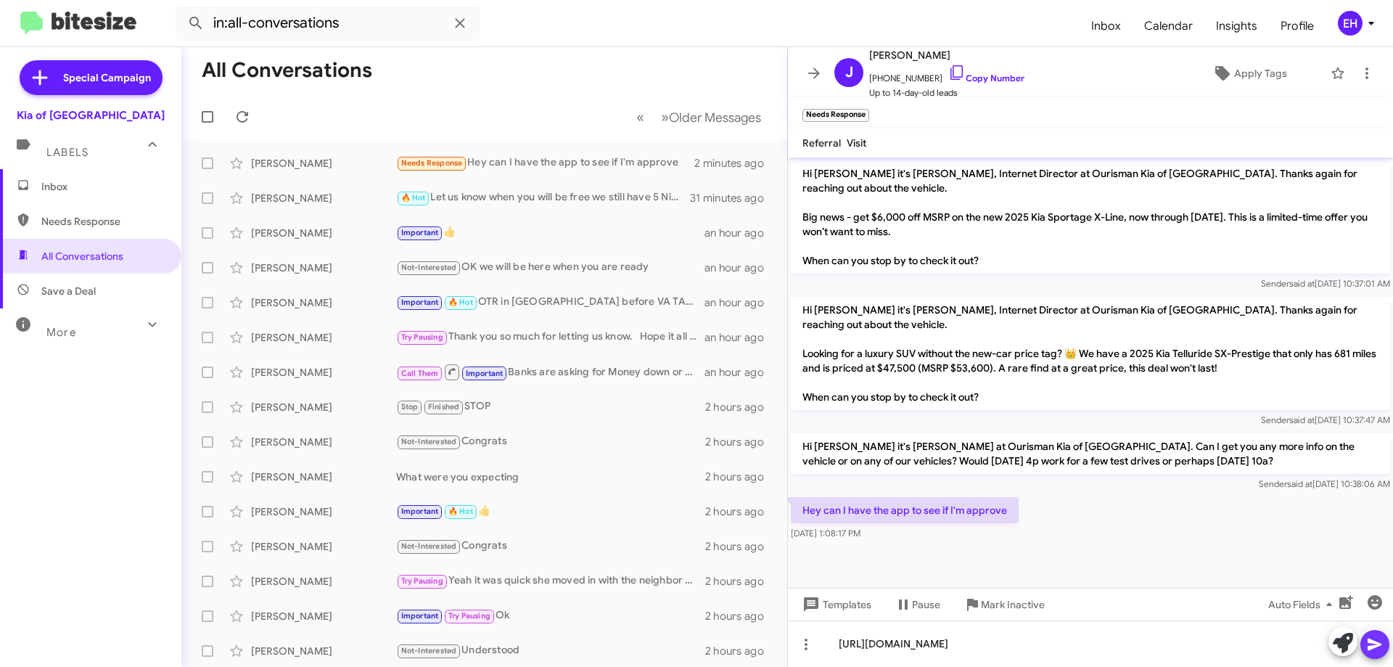
click at [1371, 652] on icon at bounding box center [1374, 644] width 17 height 17
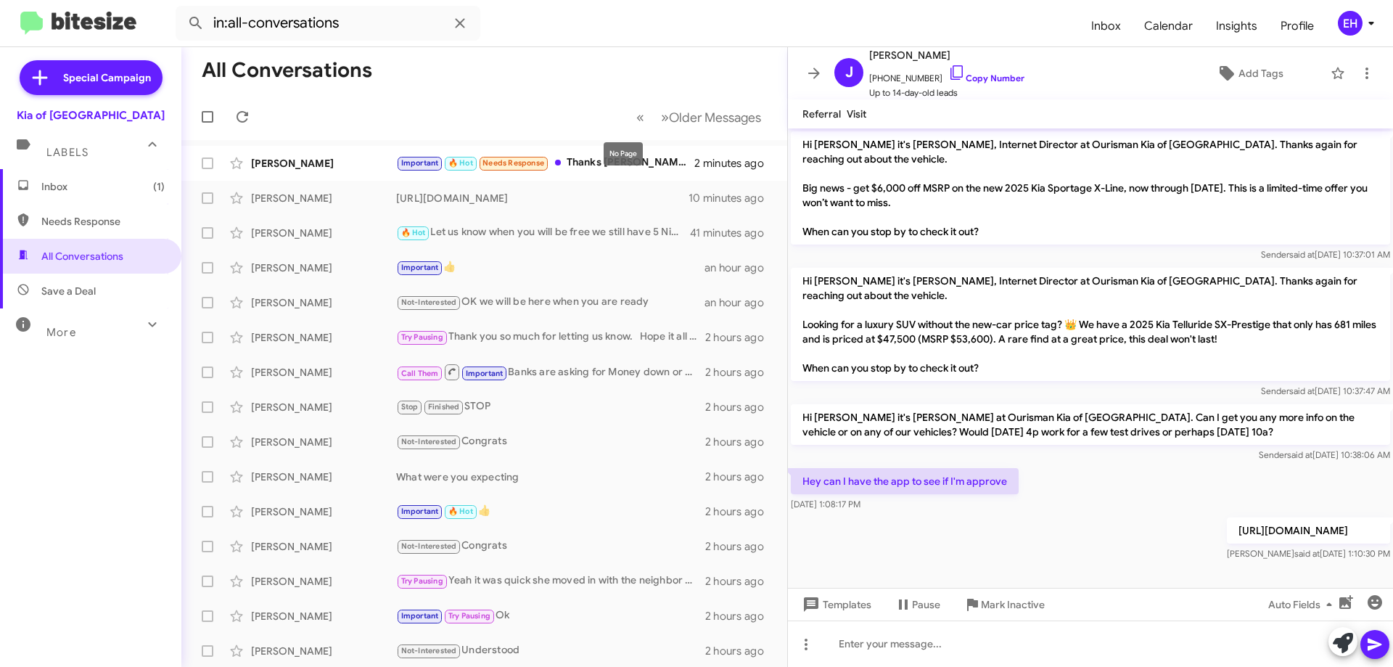
click at [631, 168] on mat-tooltip-component "No Page" at bounding box center [622, 154] width 59 height 44
click at [629, 160] on div "Important 🔥 Hot Needs Response Thanks Erik, let us talk in the evening." at bounding box center [556, 163] width 321 height 17
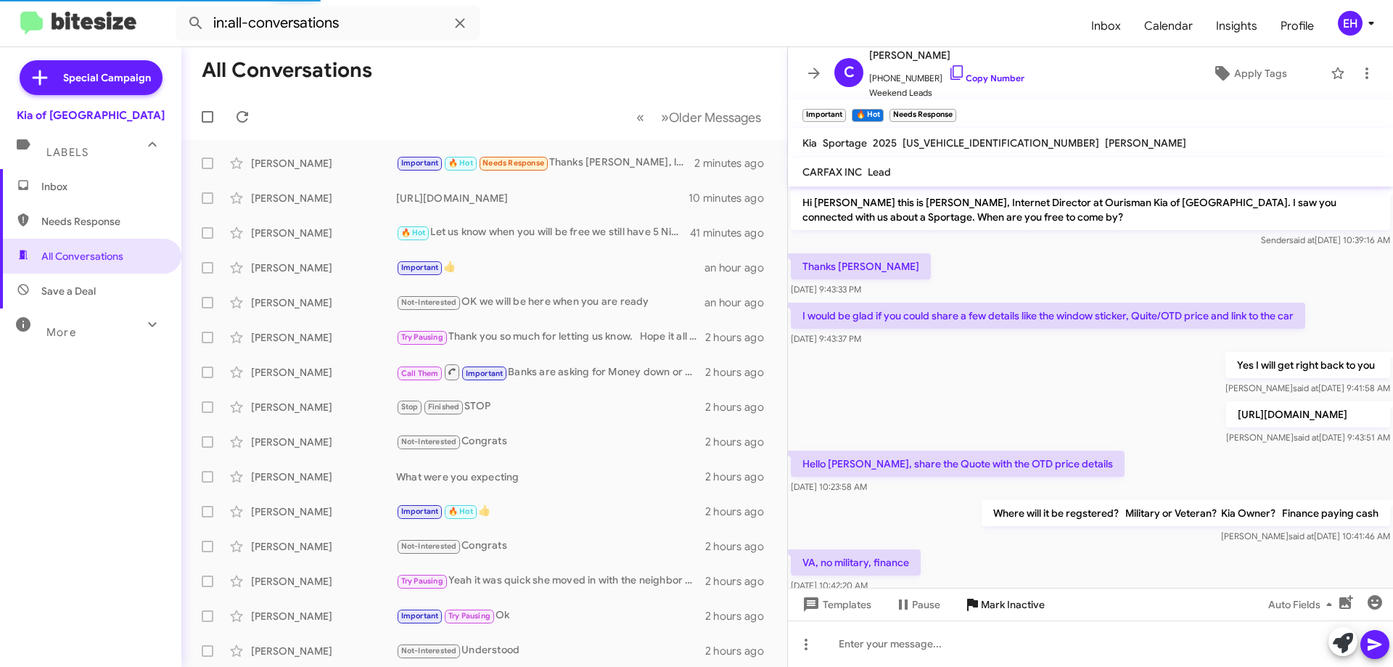
scroll to position [196, 0]
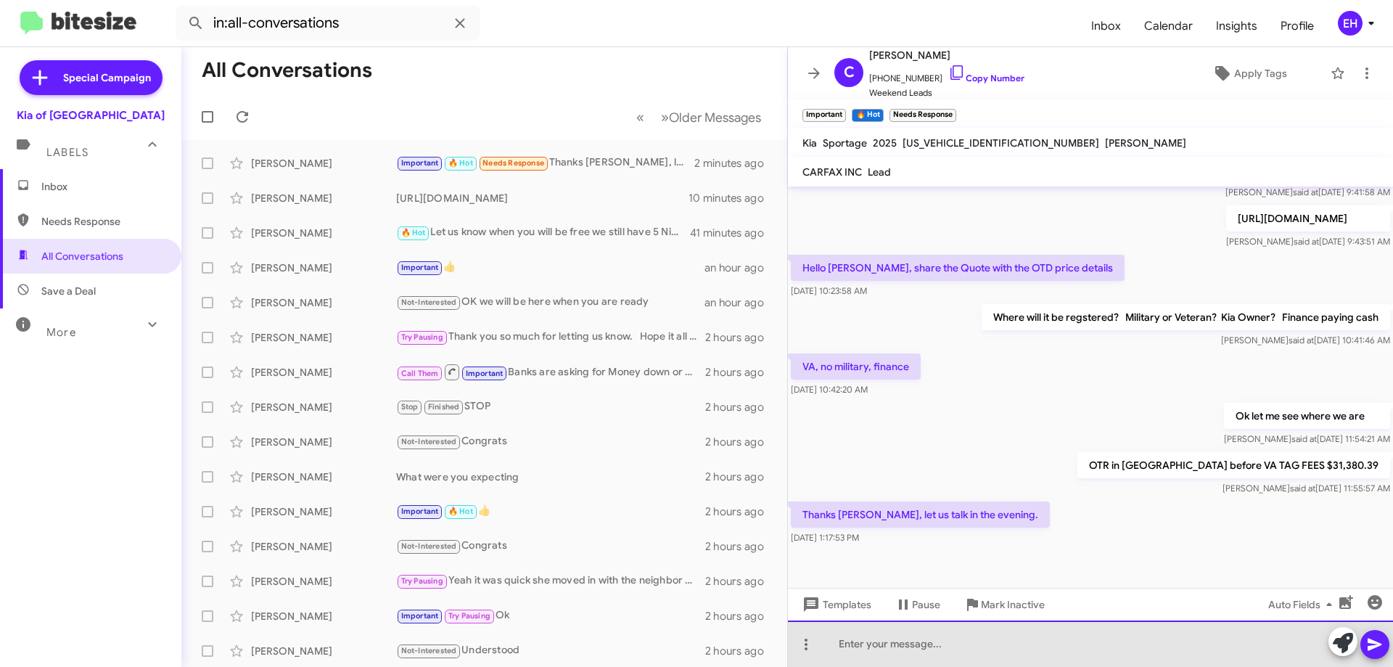
click at [964, 630] on div at bounding box center [1090, 643] width 605 height 46
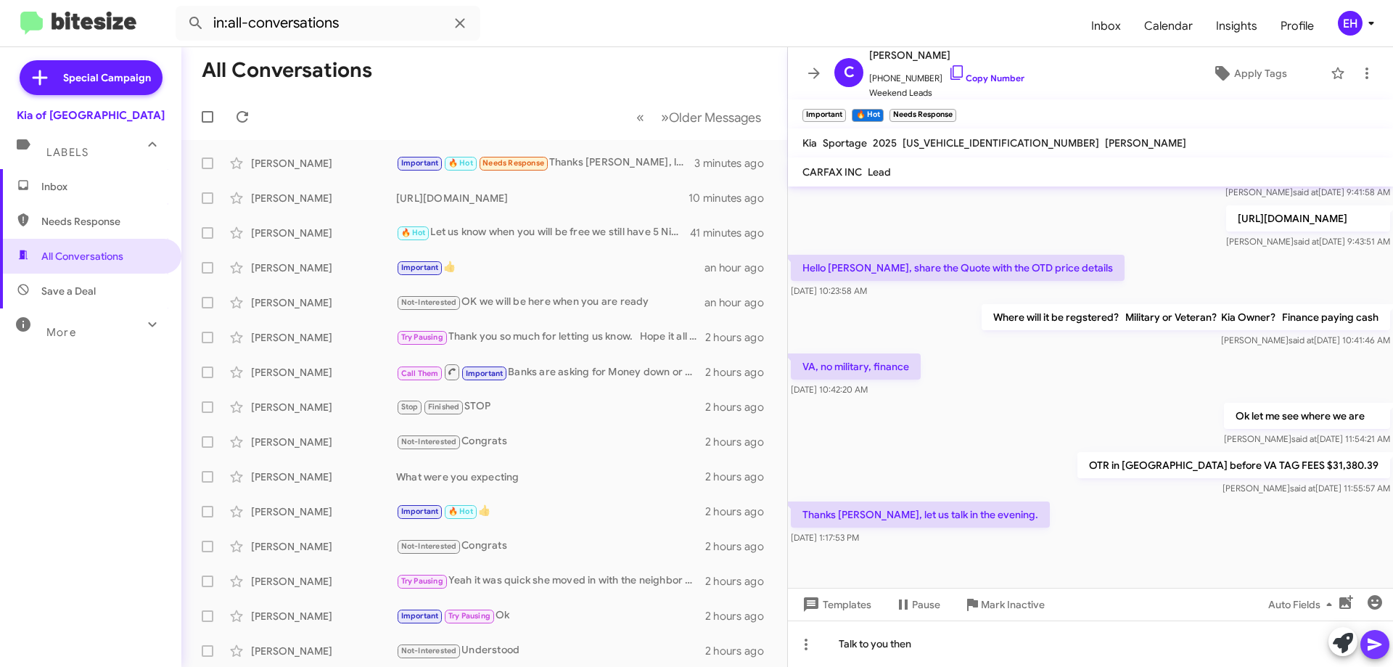
click at [1382, 647] on icon at bounding box center [1374, 644] width 17 height 17
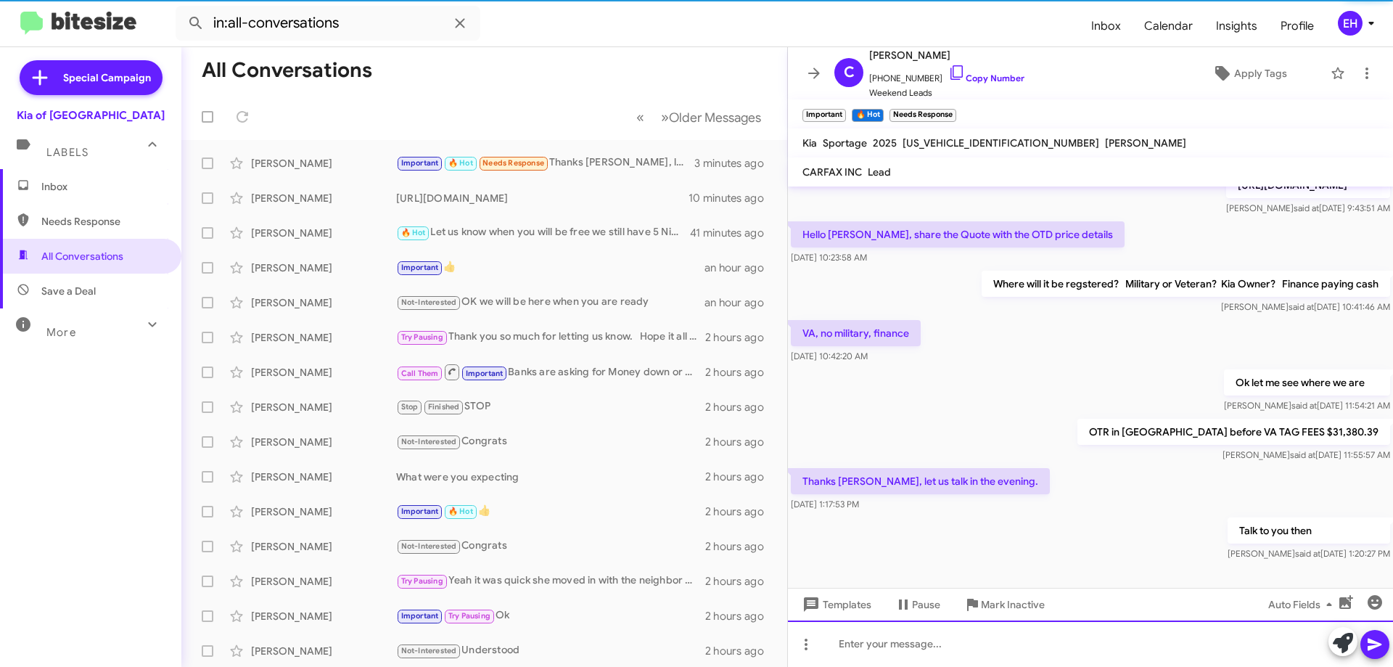
scroll to position [249, 0]
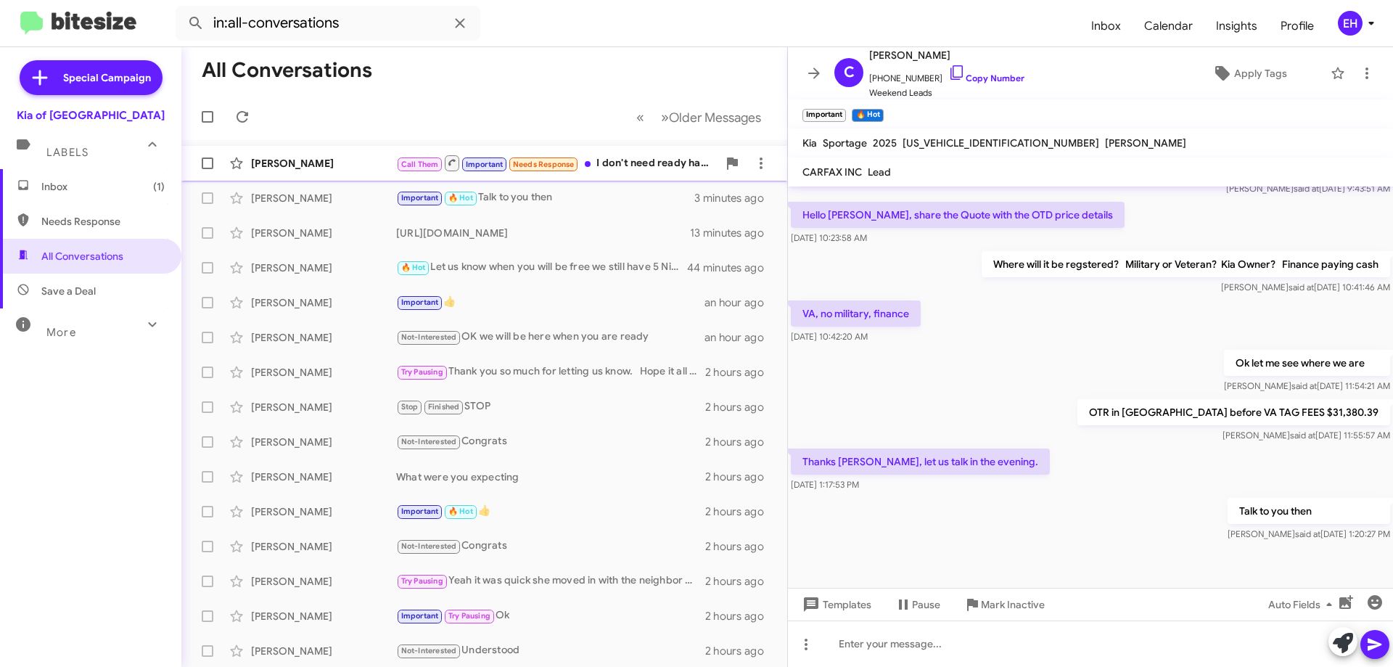
click at [652, 160] on div "Call Them Important Needs Response I don't need ready have car everything is gr…" at bounding box center [556, 163] width 321 height 18
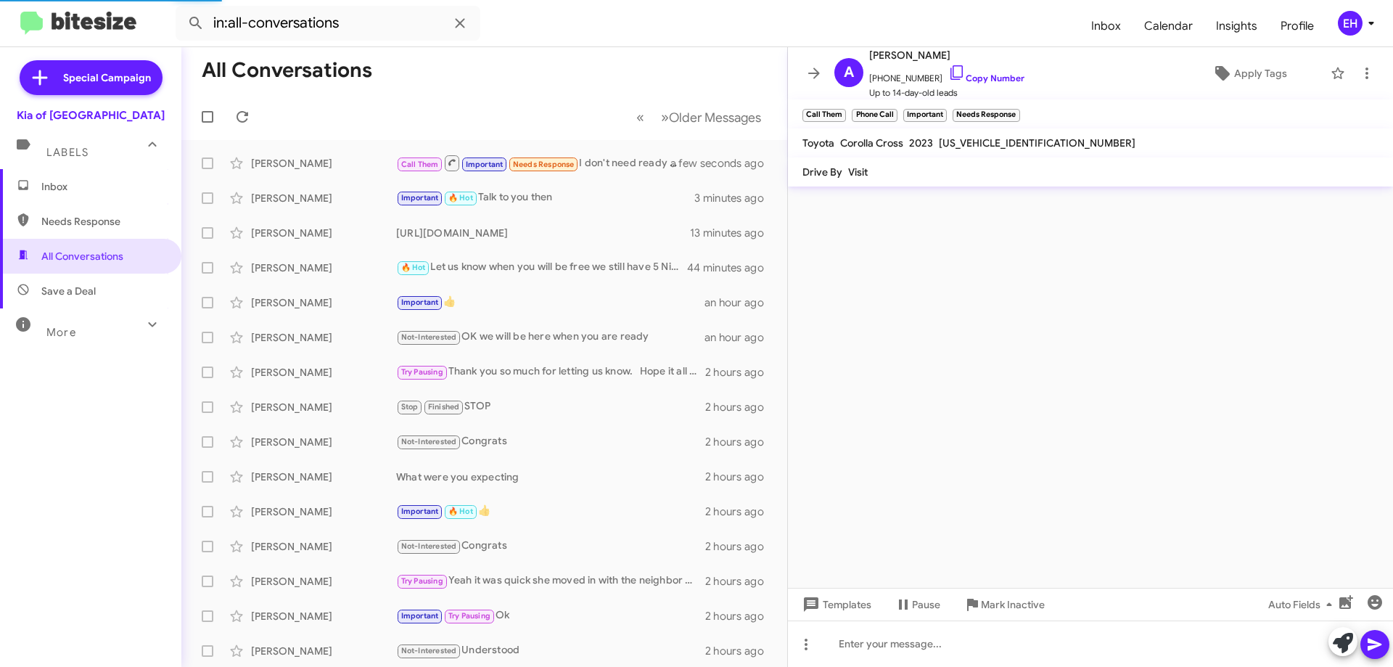
scroll to position [506, 0]
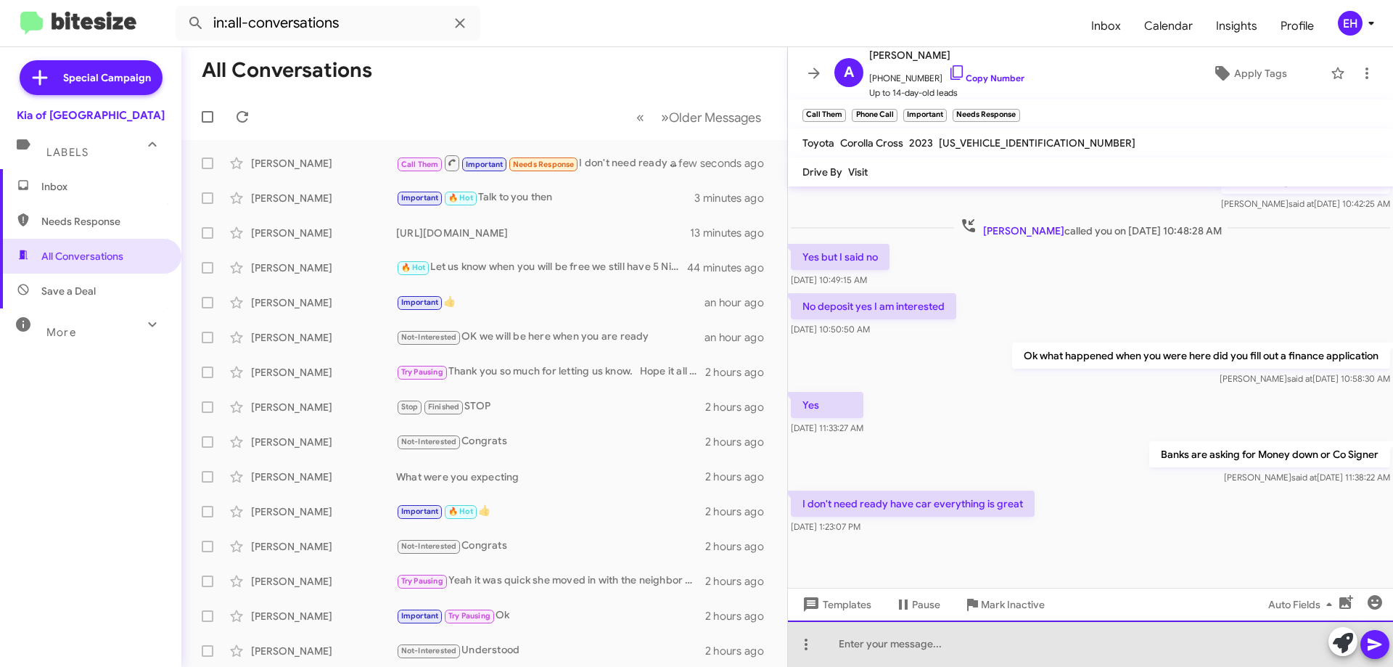
click at [929, 657] on div at bounding box center [1090, 643] width 605 height 46
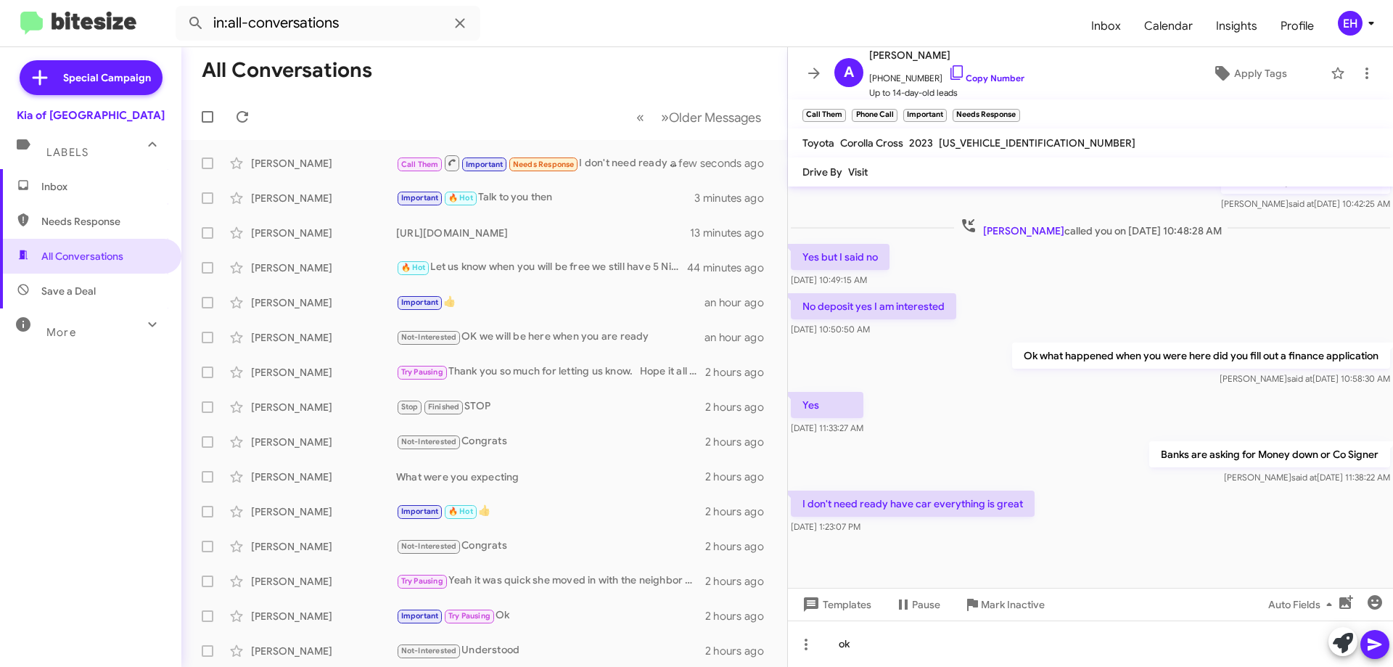
click at [1373, 650] on icon at bounding box center [1374, 644] width 17 height 17
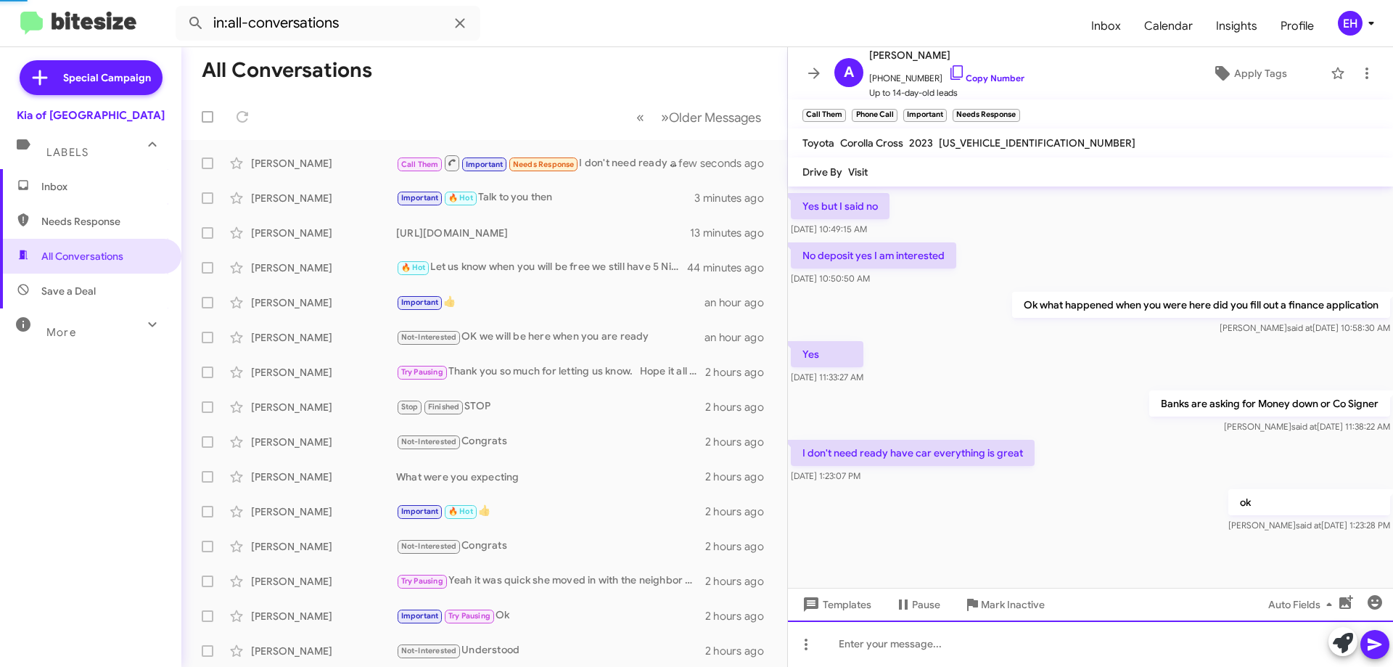
scroll to position [559, 0]
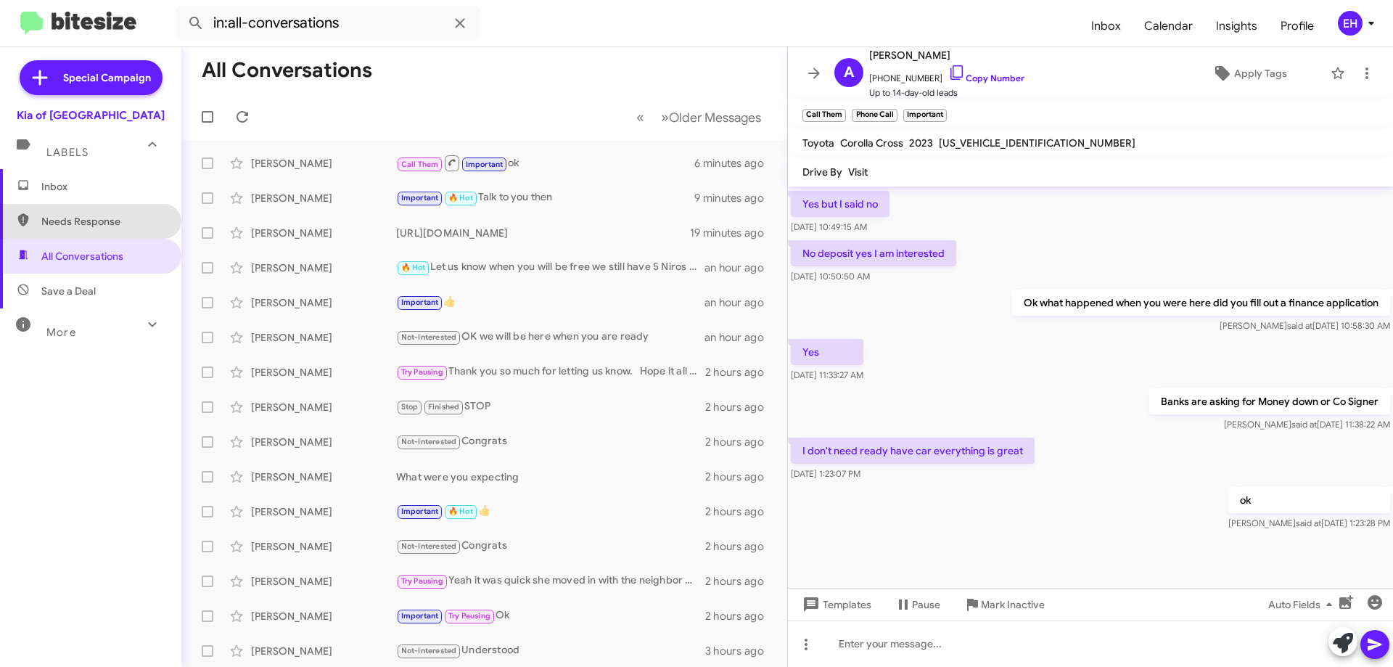
click at [114, 219] on span "Needs Response" at bounding box center [102, 221] width 123 height 15
type input "in:needs-response"
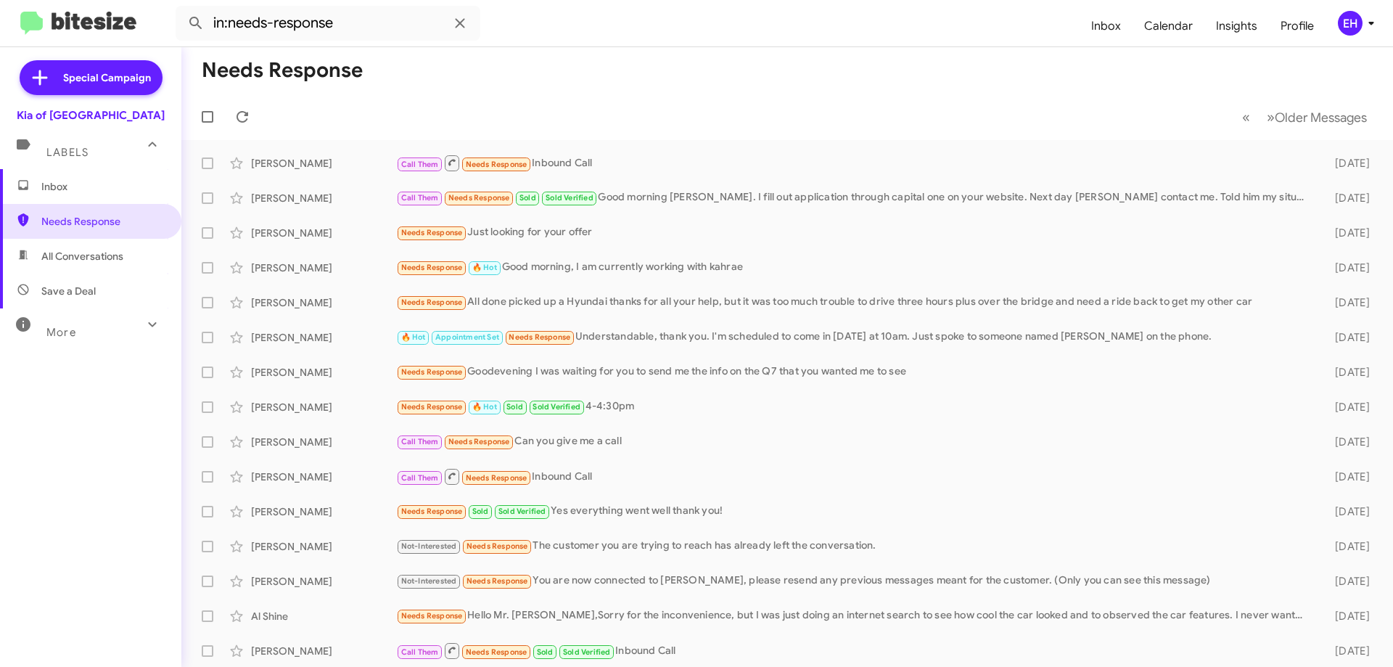
click at [112, 178] on span "Inbox" at bounding box center [90, 186] width 181 height 35
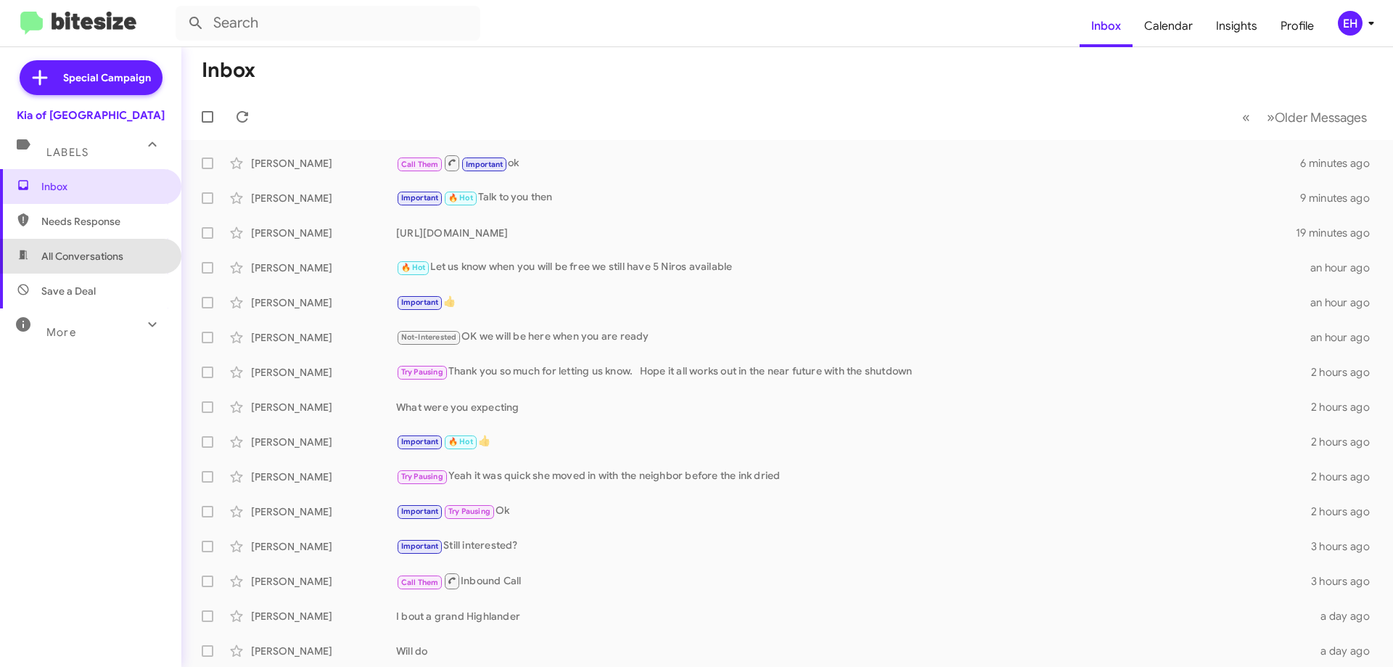
click at [112, 256] on span "All Conversations" at bounding box center [82, 256] width 82 height 15
type input "in:all-conversations"
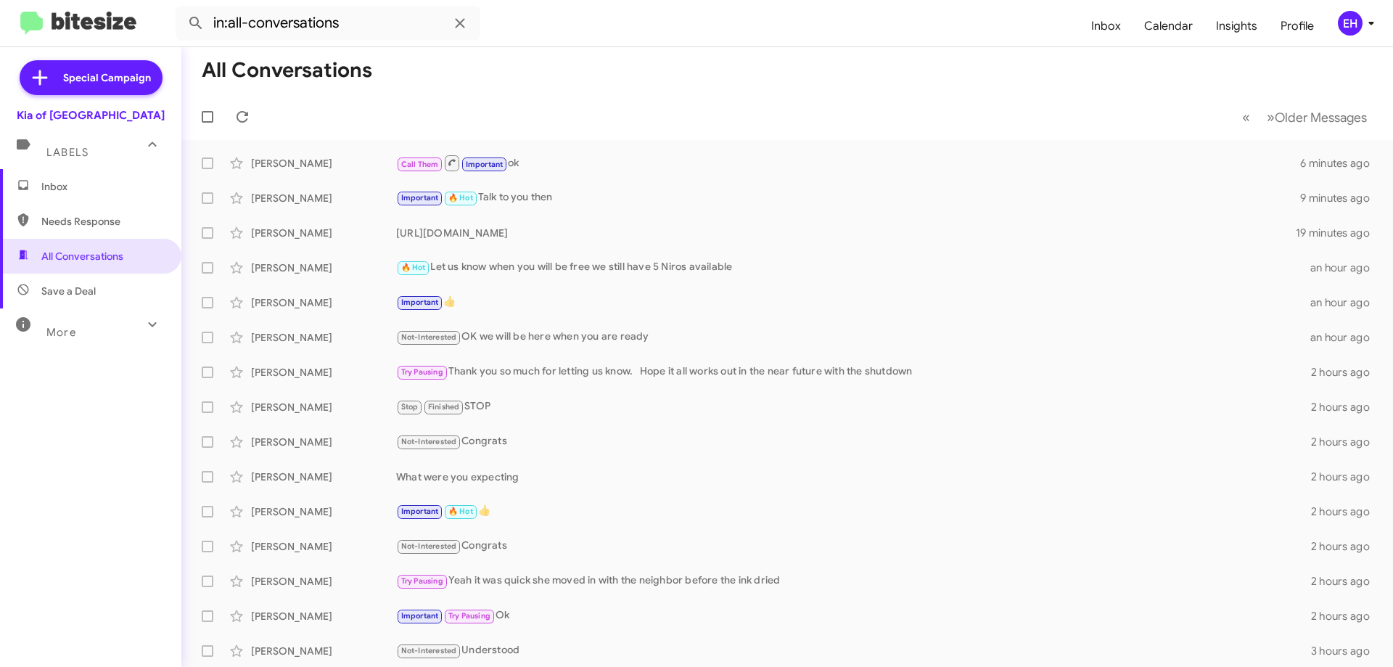
click at [86, 187] on span "Inbox" at bounding box center [102, 186] width 123 height 15
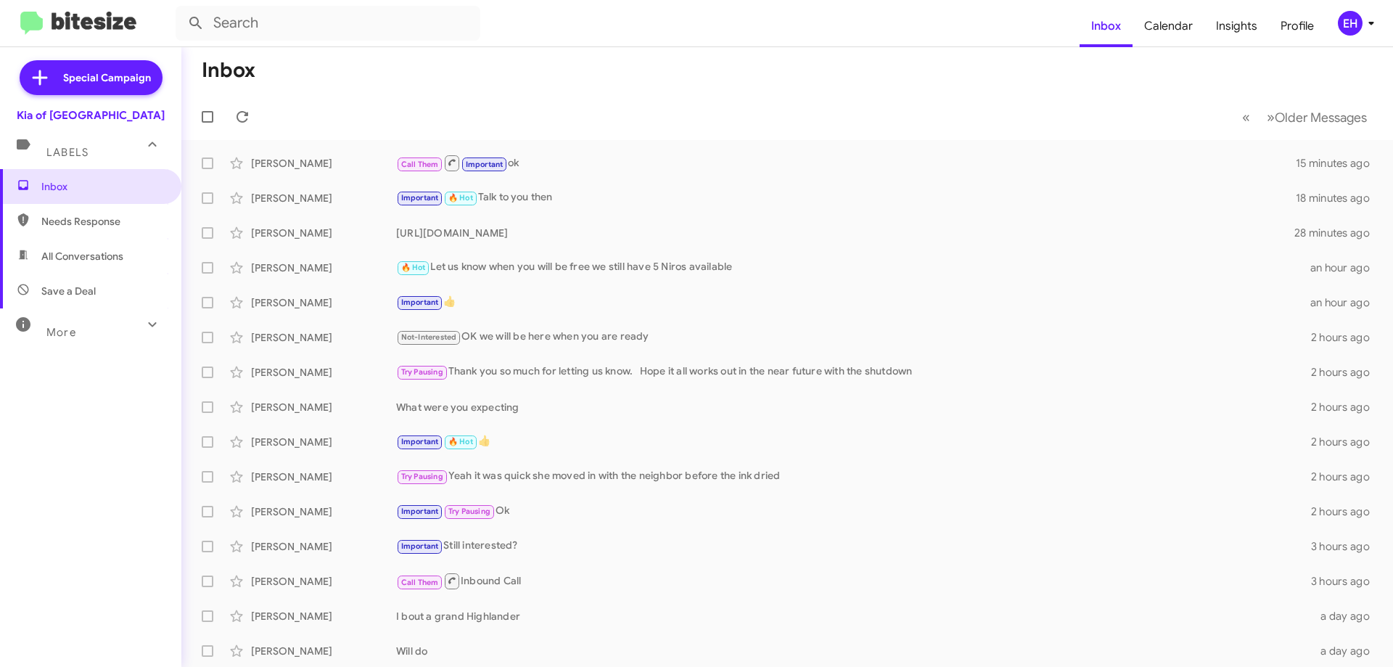
click at [72, 158] on span "Labels" at bounding box center [67, 152] width 42 height 13
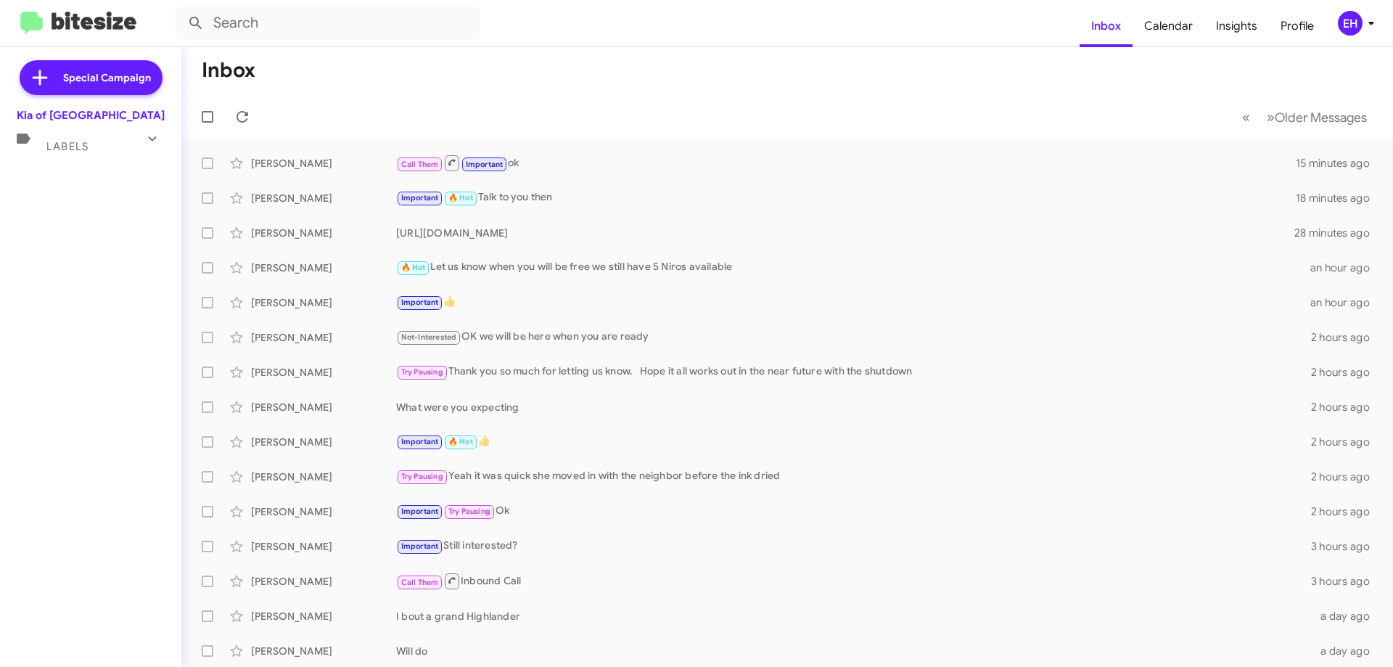
click at [63, 163] on div "Special Campaign Kia of Catonsville Labels Inbox Needs Response All Conversatio…" at bounding box center [90, 354] width 181 height 614
drag, startPoint x: 68, startPoint y: 133, endPoint x: 79, endPoint y: 175, distance: 42.8
click at [68, 134] on div "Labels" at bounding box center [76, 140] width 129 height 27
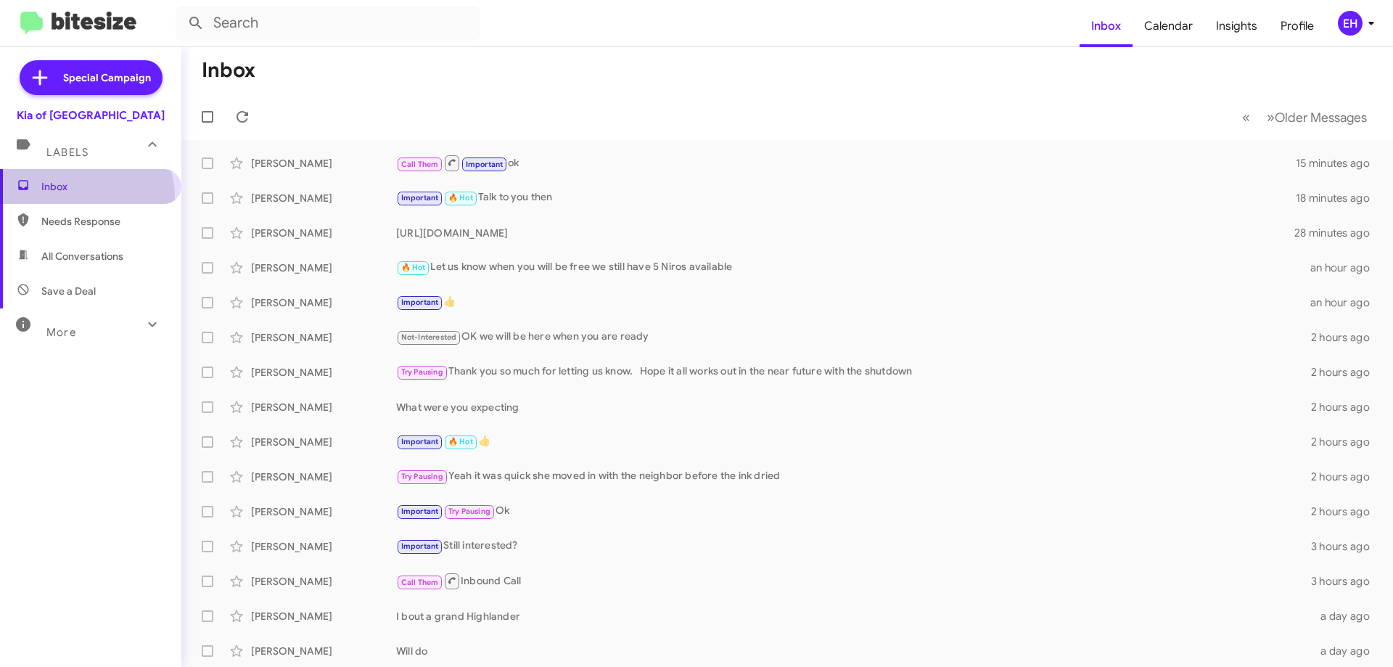
click at [78, 197] on span "Inbox" at bounding box center [90, 186] width 181 height 35
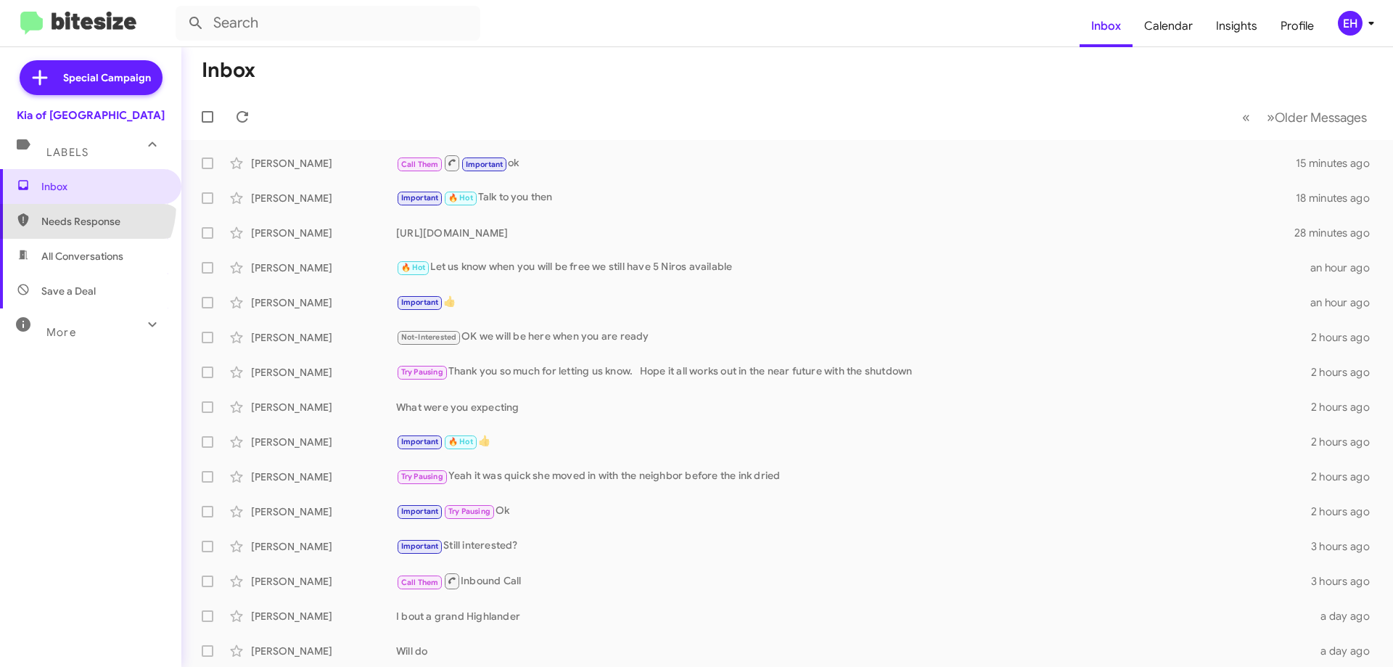
click at [79, 205] on span "Needs Response" at bounding box center [90, 221] width 181 height 35
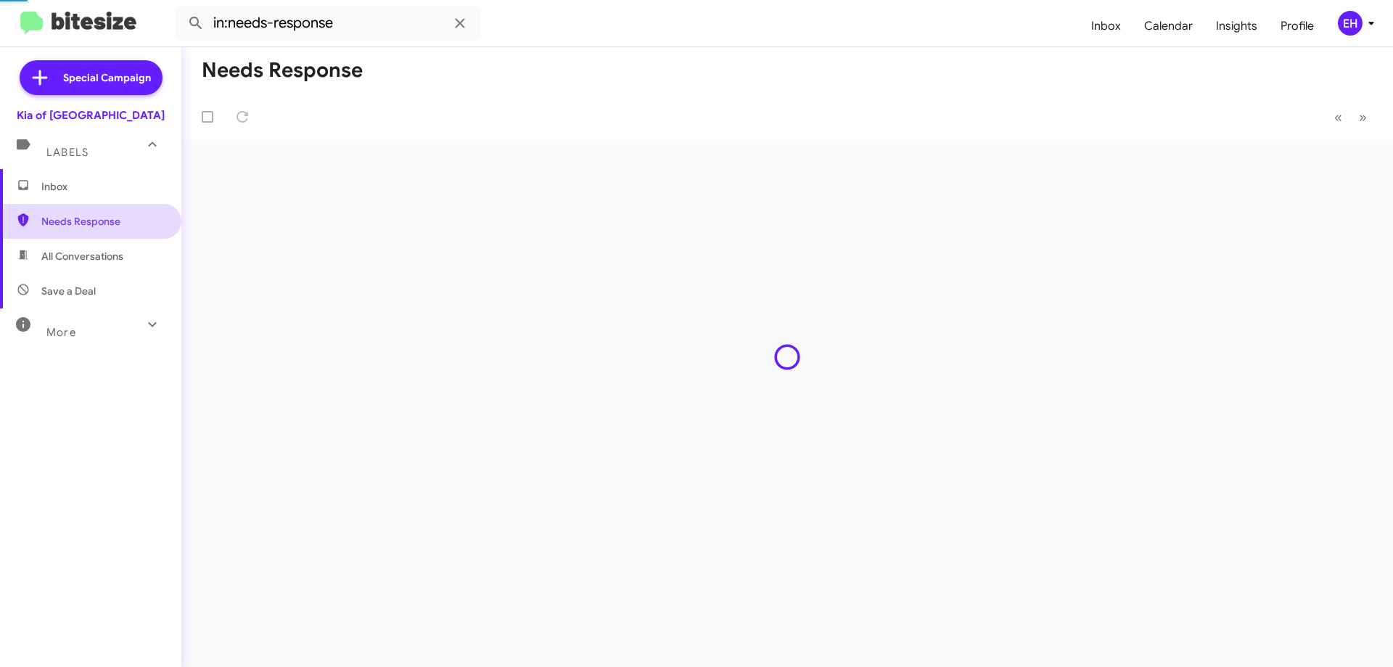
click at [82, 223] on span "Needs Response" at bounding box center [102, 221] width 123 height 15
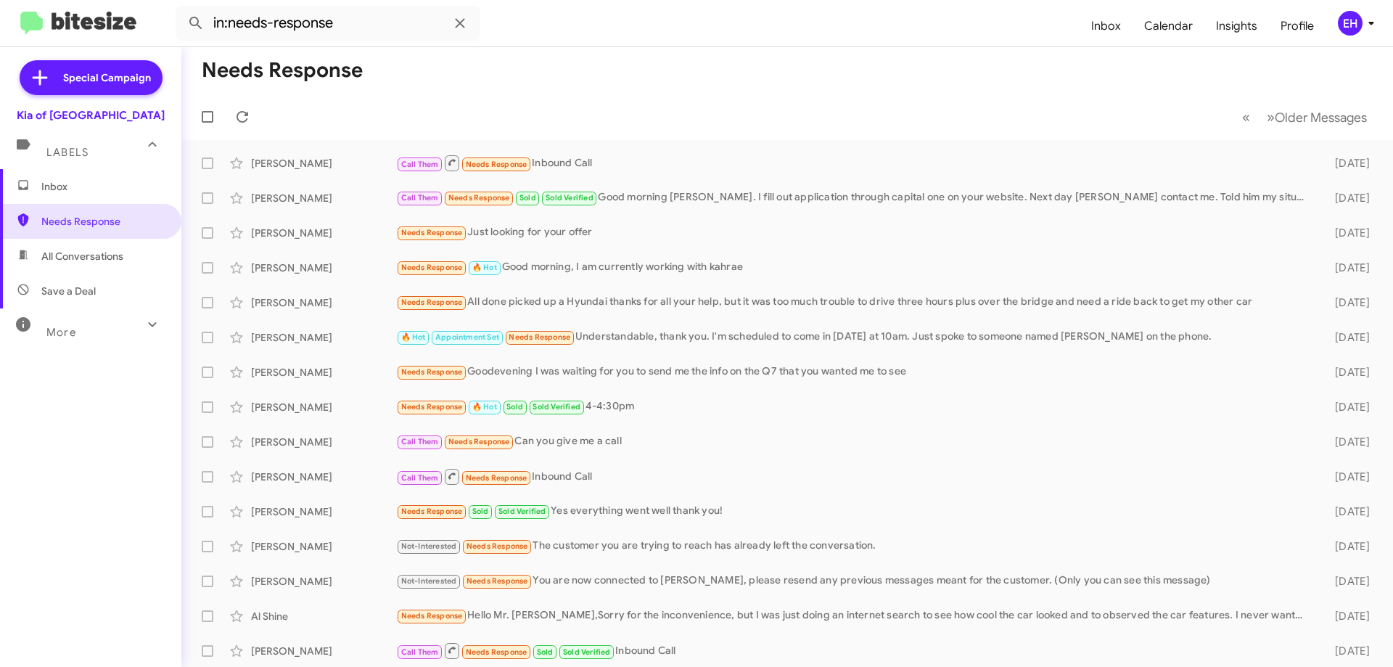
click at [94, 245] on span "All Conversations" at bounding box center [90, 256] width 181 height 35
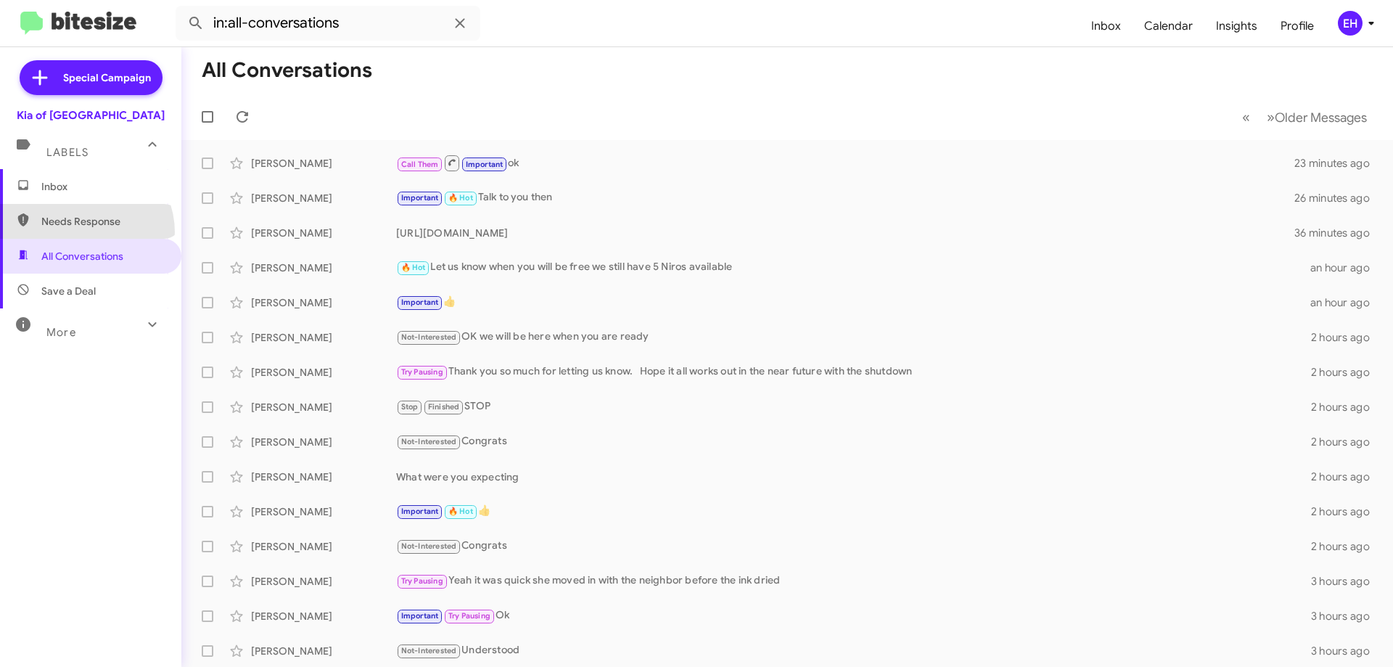
click at [83, 232] on span "Needs Response" at bounding box center [90, 221] width 181 height 35
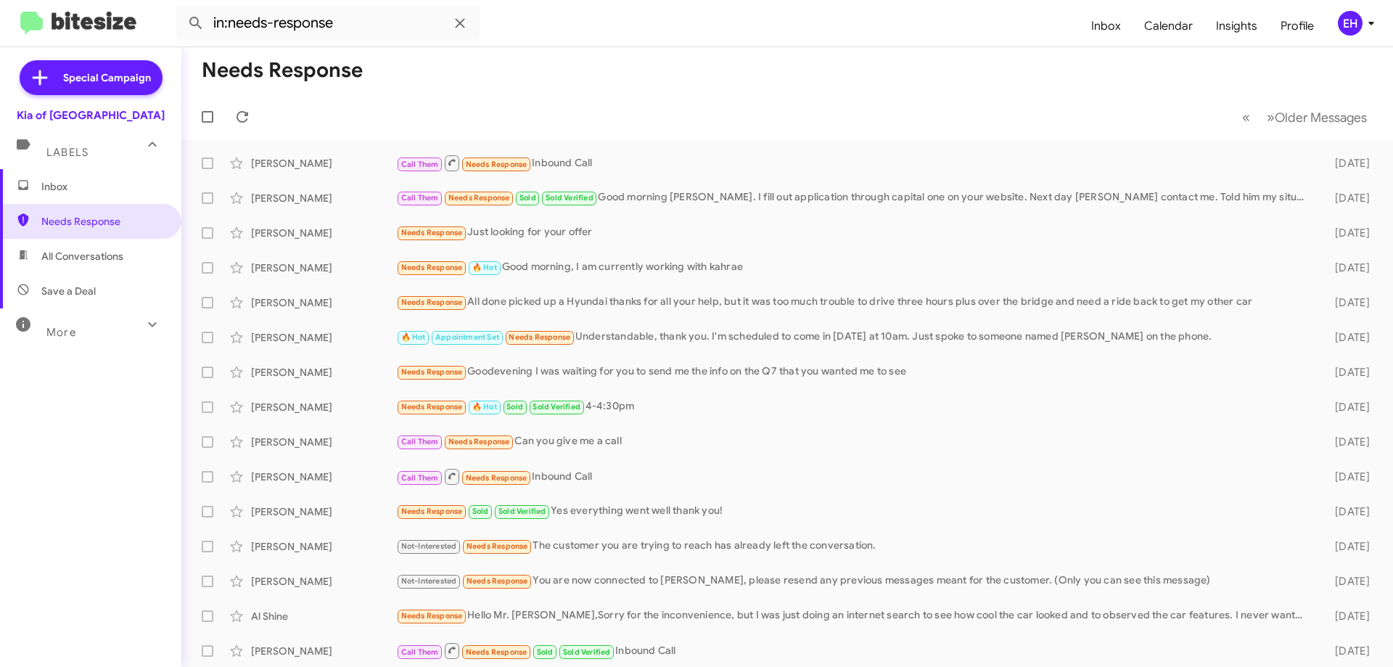
click at [94, 260] on span "All Conversations" at bounding box center [82, 256] width 82 height 15
type input "in:all-conversations"
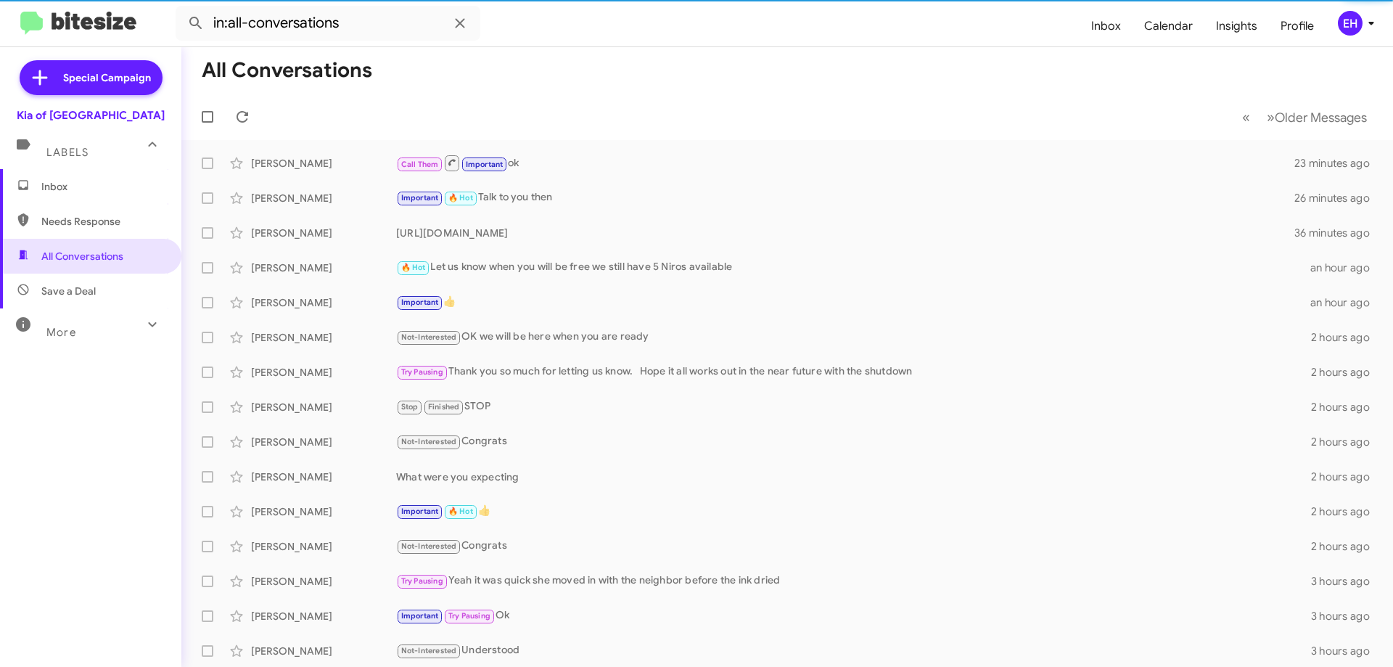
click at [82, 183] on span "Inbox" at bounding box center [102, 186] width 123 height 15
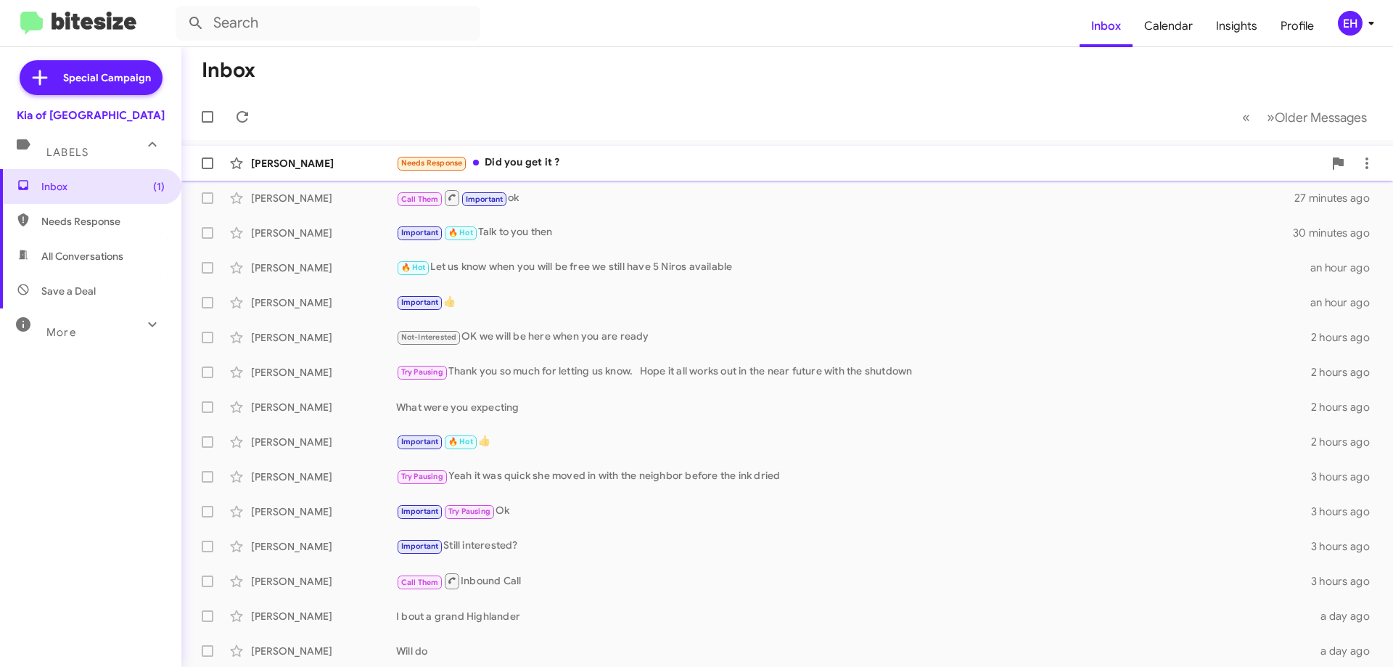
click at [546, 164] on div "Needs Response Did you get it ?" at bounding box center [859, 163] width 927 height 17
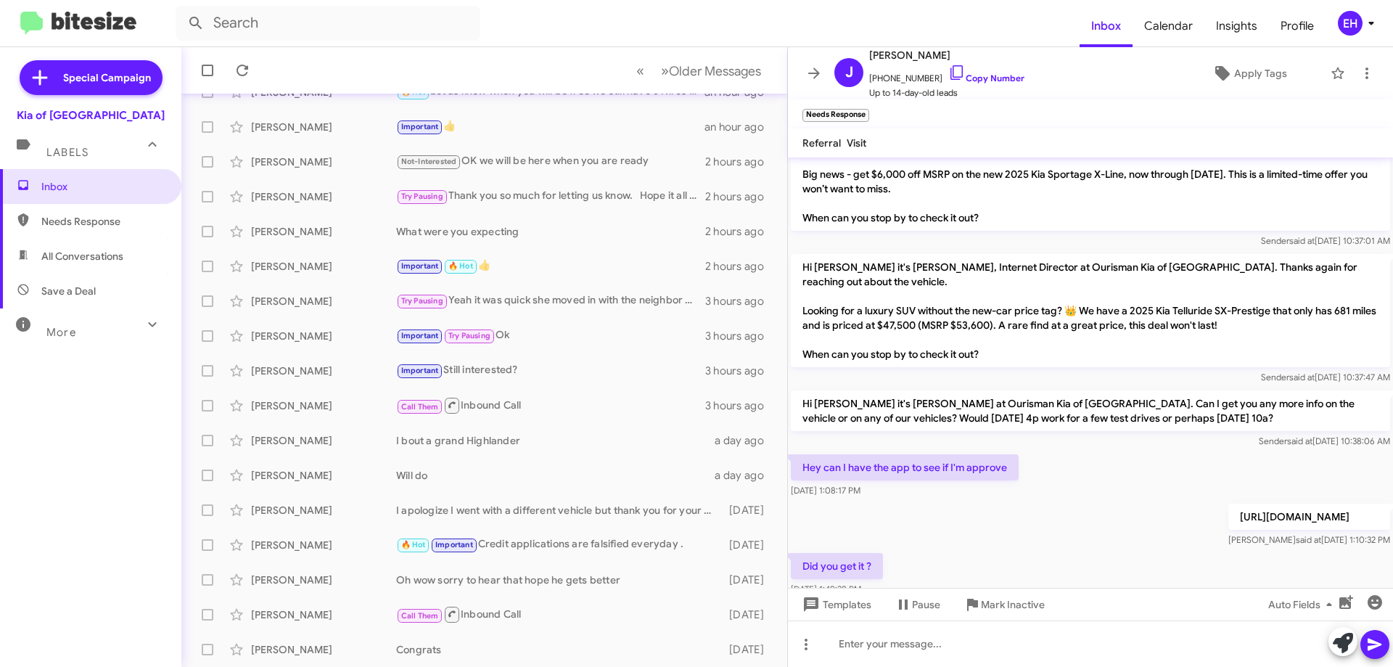
scroll to position [76, 0]
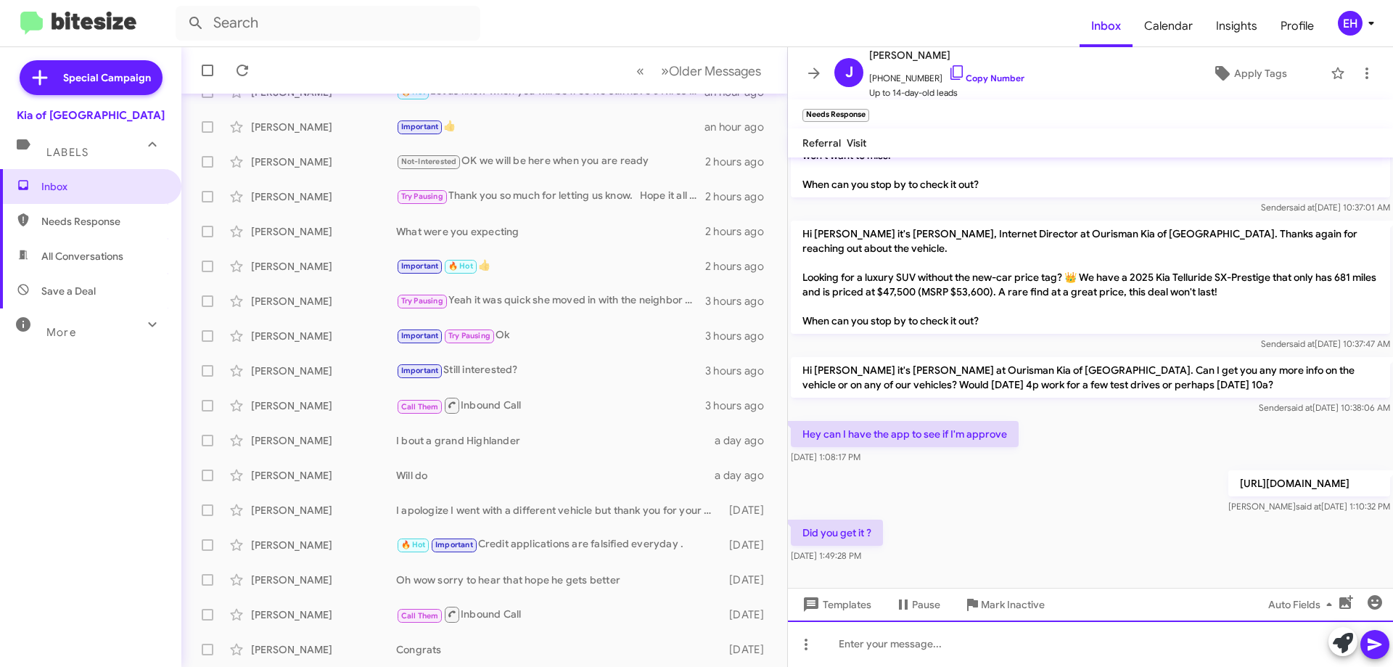
click at [1026, 630] on div at bounding box center [1090, 643] width 605 height 46
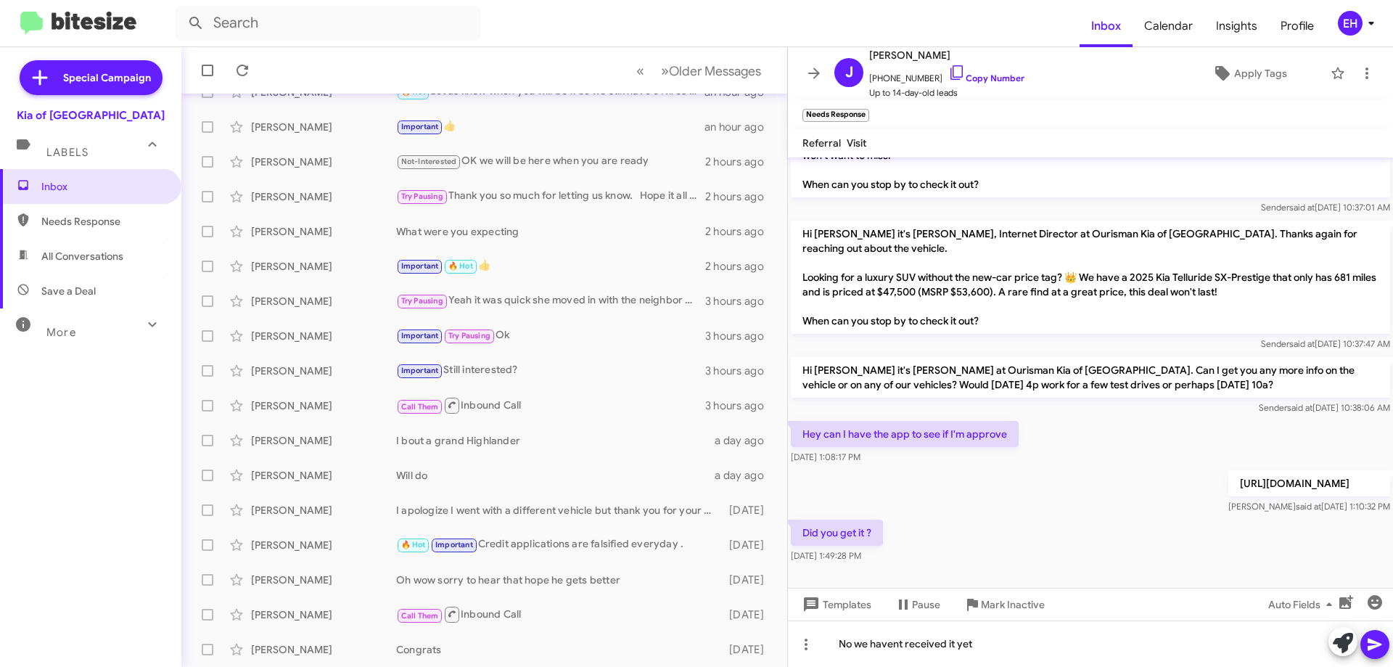
click at [1378, 644] on icon at bounding box center [1375, 644] width 14 height 12
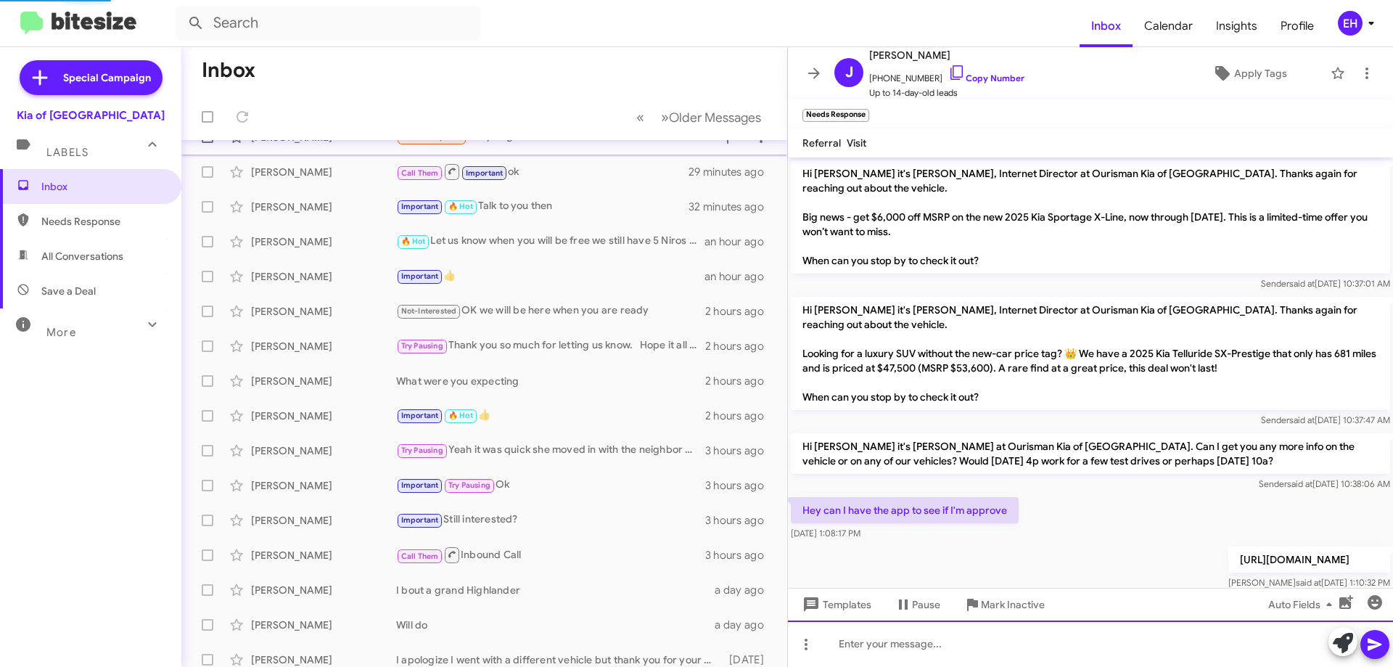
scroll to position [0, 0]
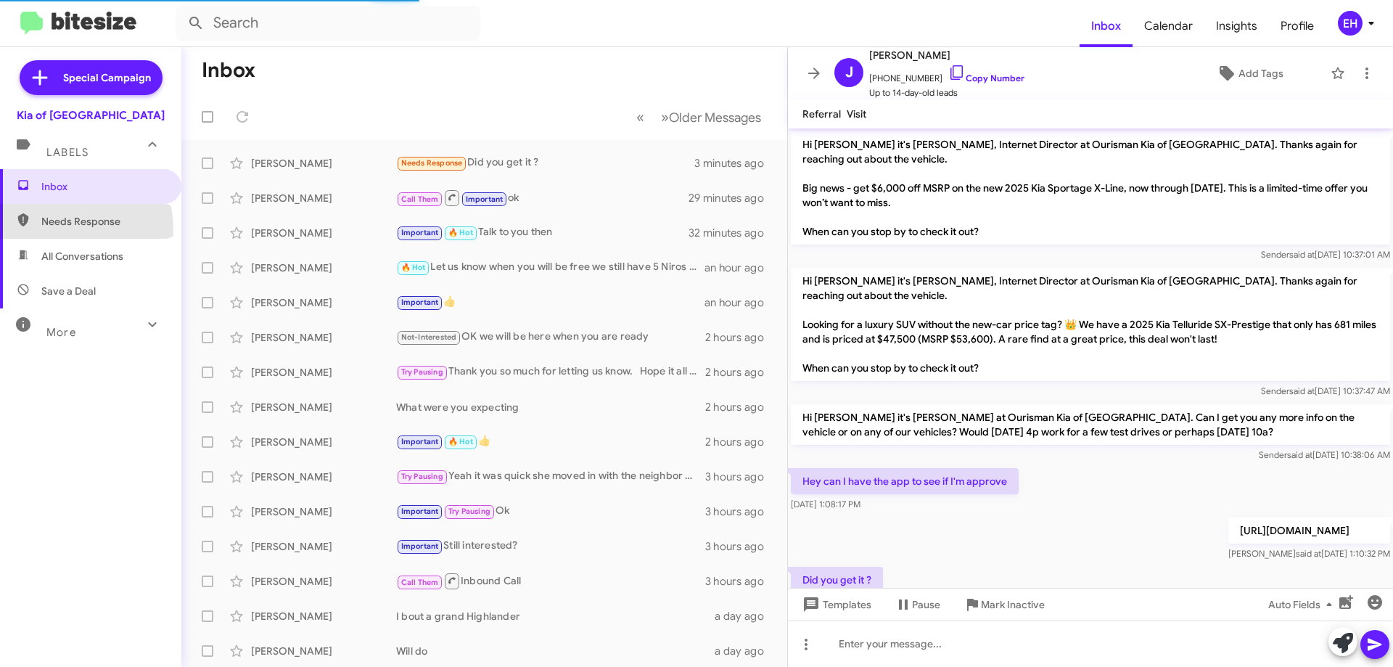
click at [69, 231] on span "Needs Response" at bounding box center [90, 221] width 181 height 35
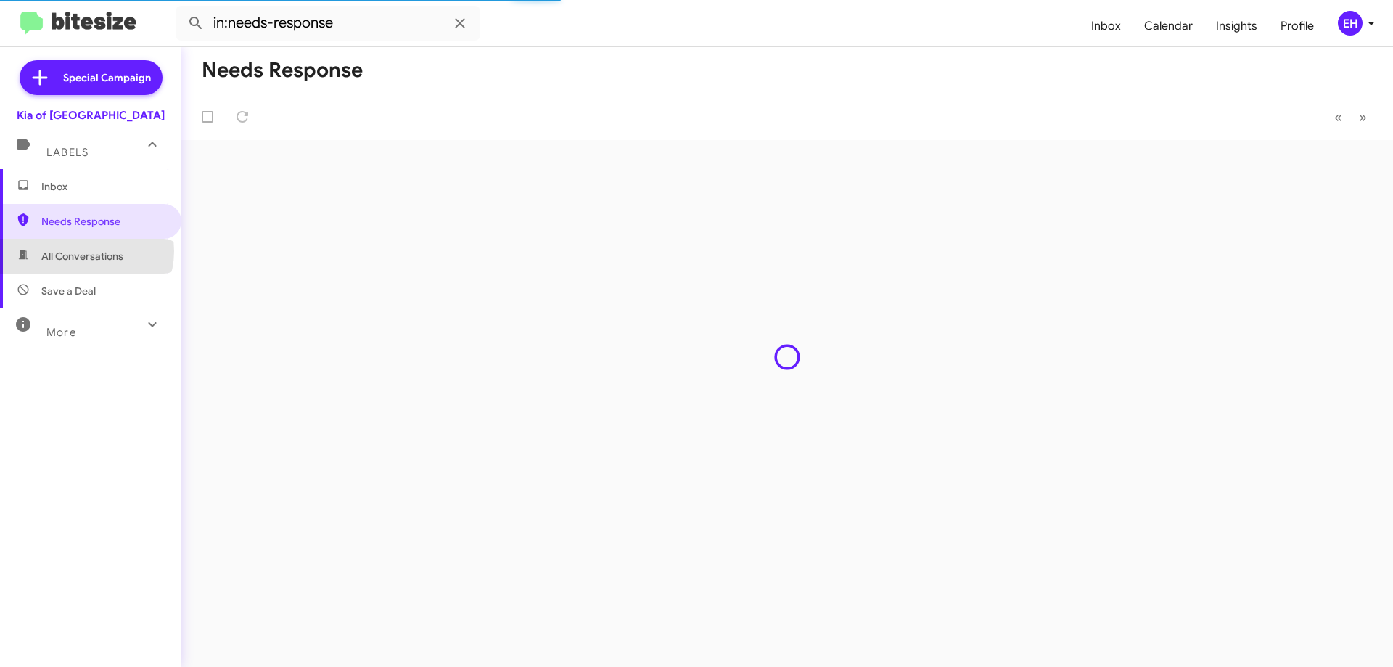
click at [86, 251] on span "All Conversations" at bounding box center [82, 256] width 82 height 15
type input "in:all-conversations"
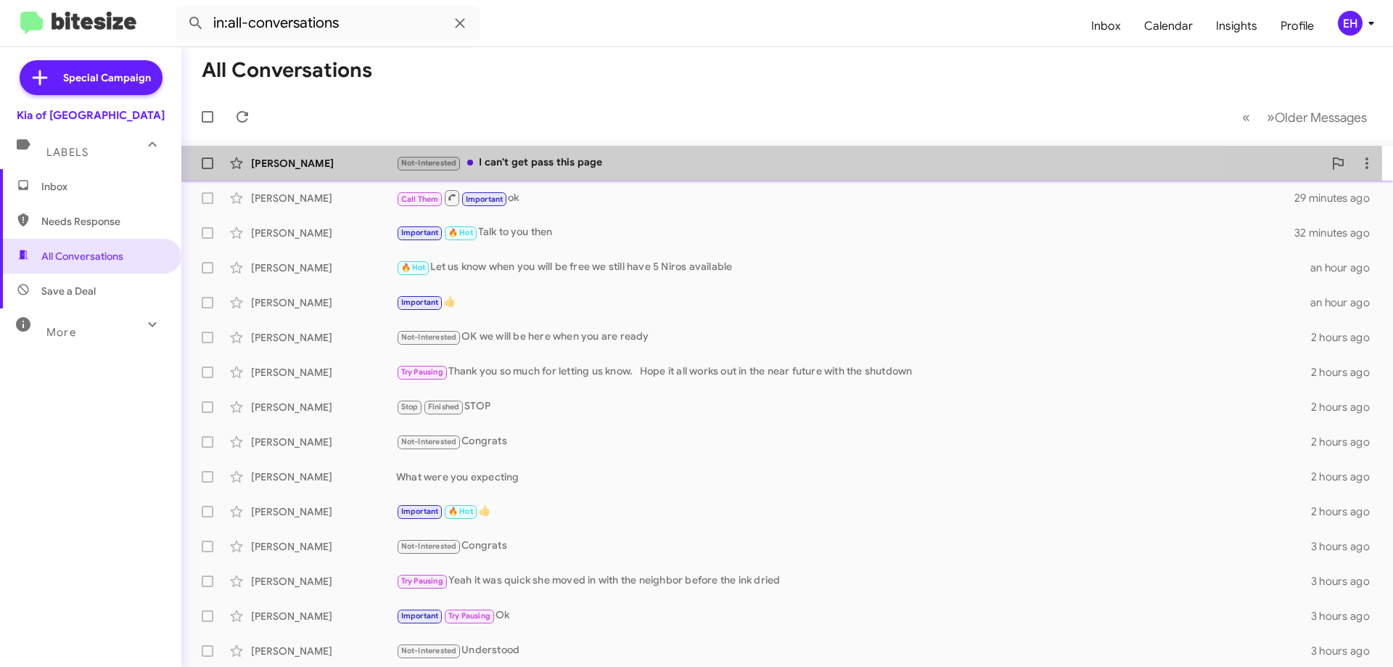
click at [566, 166] on div "Not-Interested I can't get pass this page" at bounding box center [859, 163] width 927 height 17
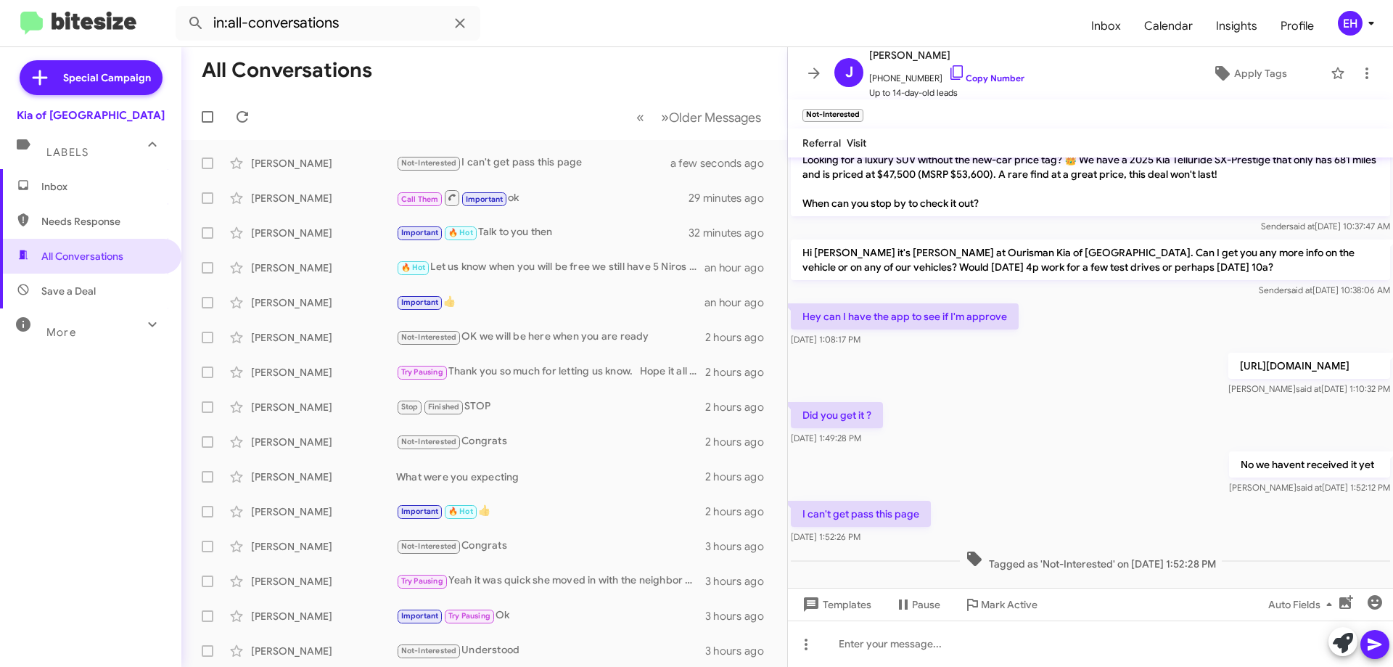
scroll to position [213, 0]
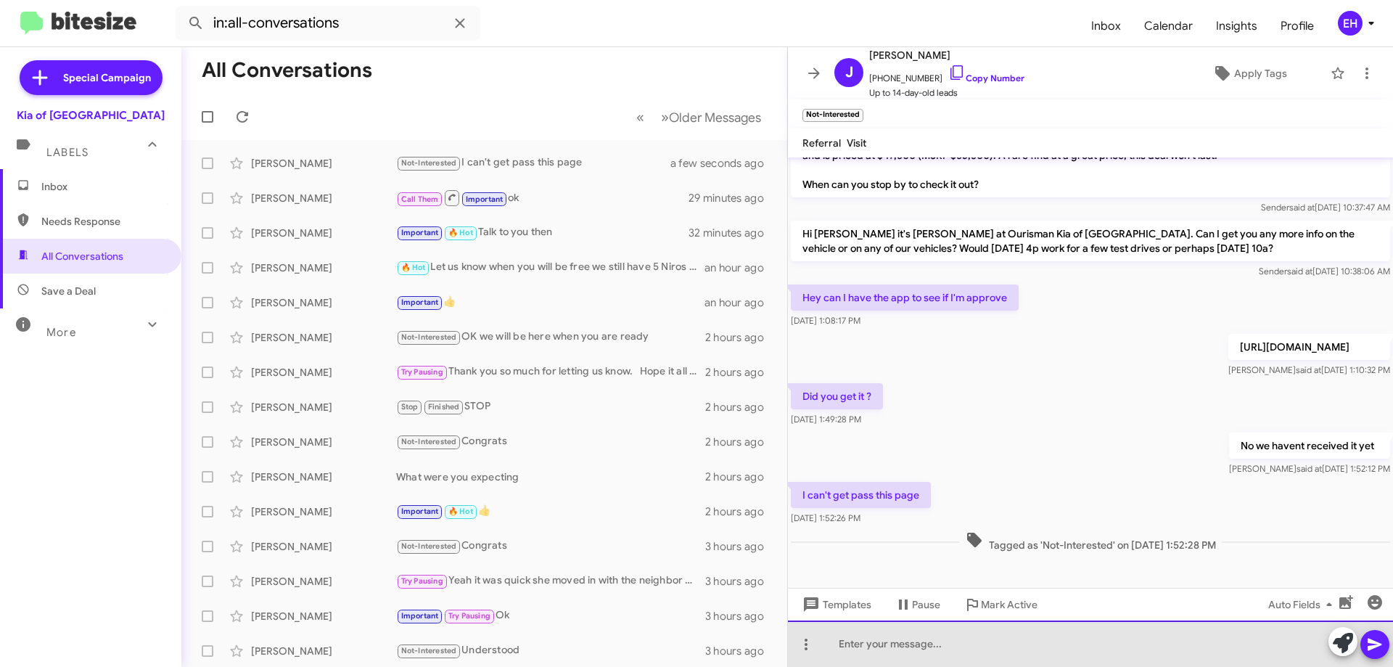
click at [988, 646] on div at bounding box center [1090, 643] width 605 height 46
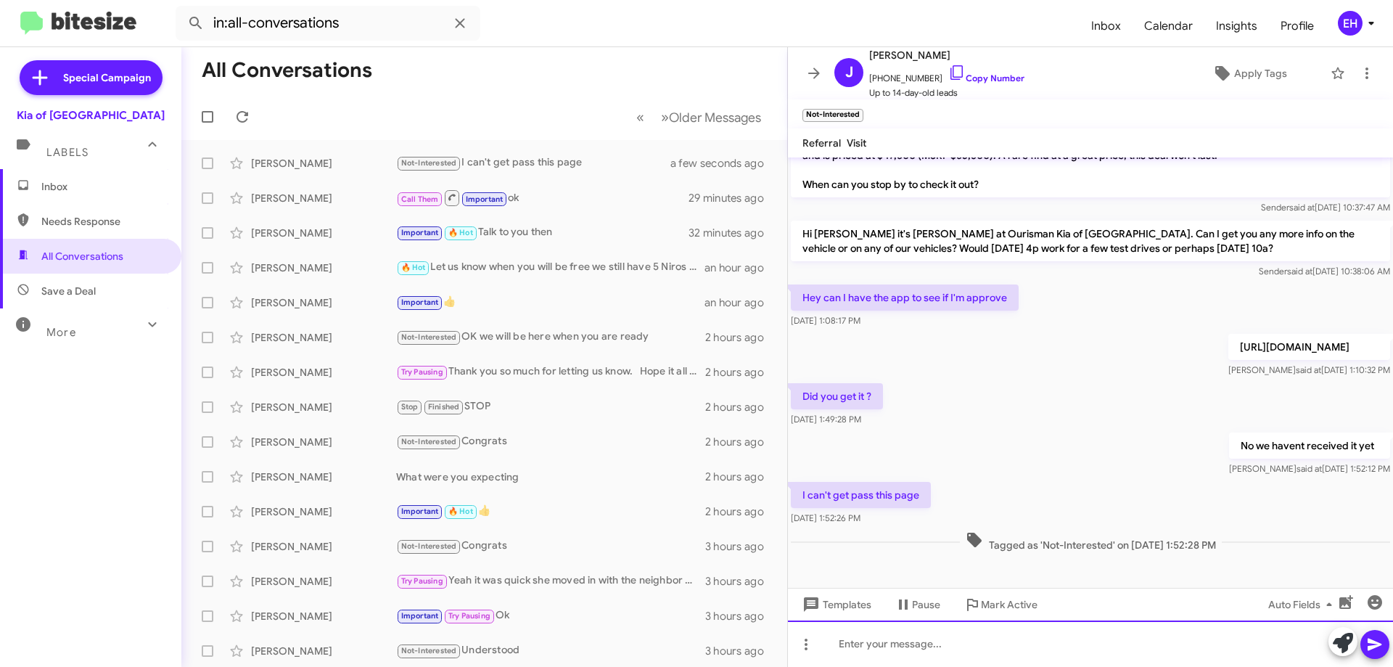
click at [998, 642] on div at bounding box center [1090, 643] width 605 height 46
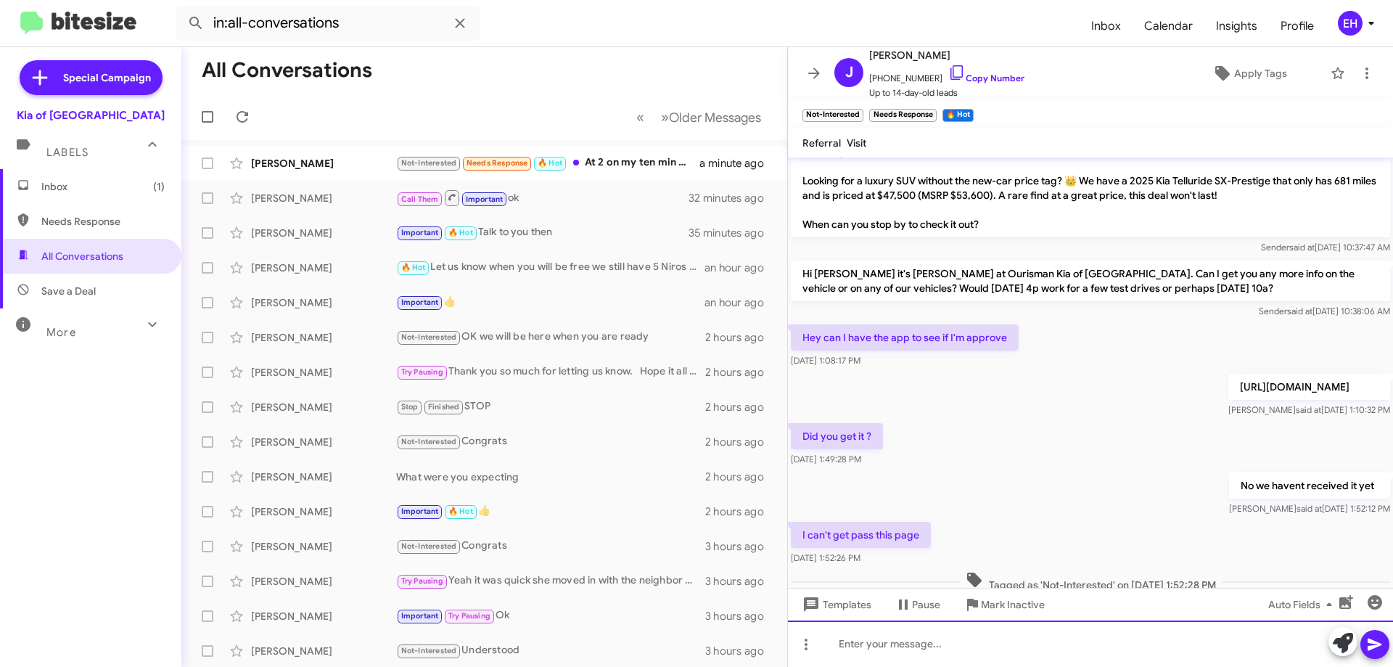
scroll to position [319, 0]
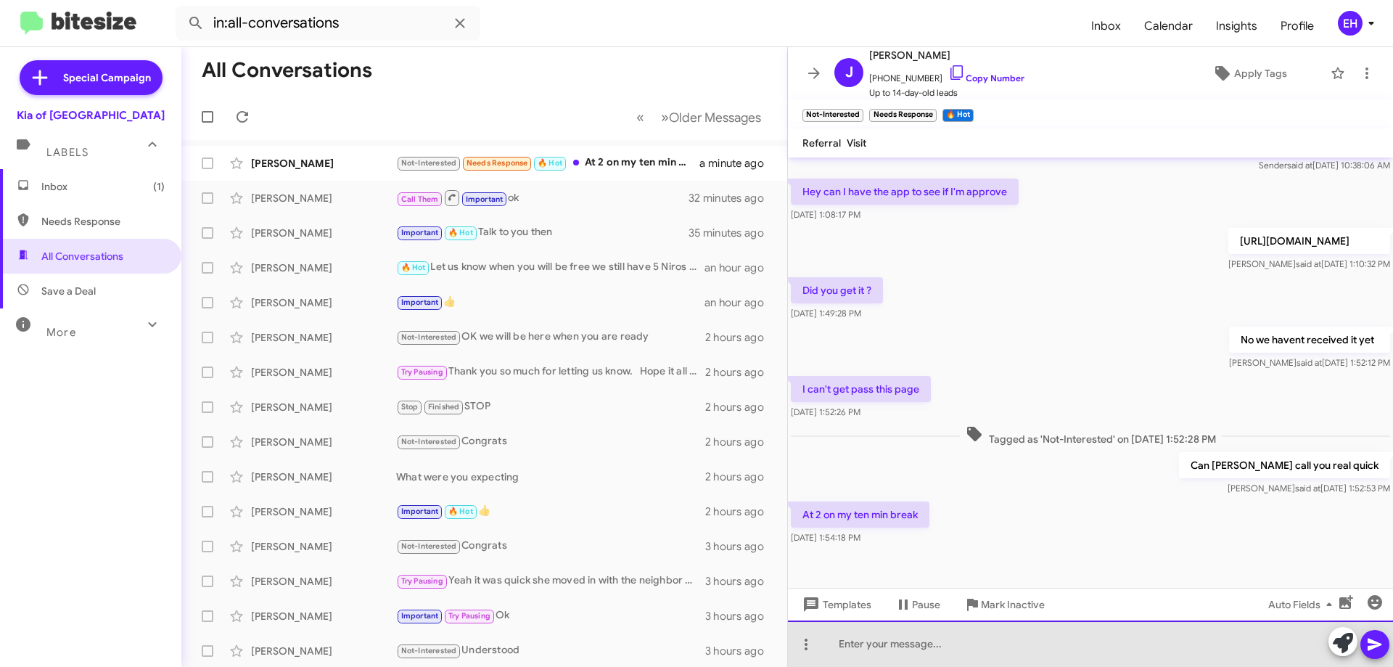
click at [929, 646] on div at bounding box center [1090, 643] width 605 height 46
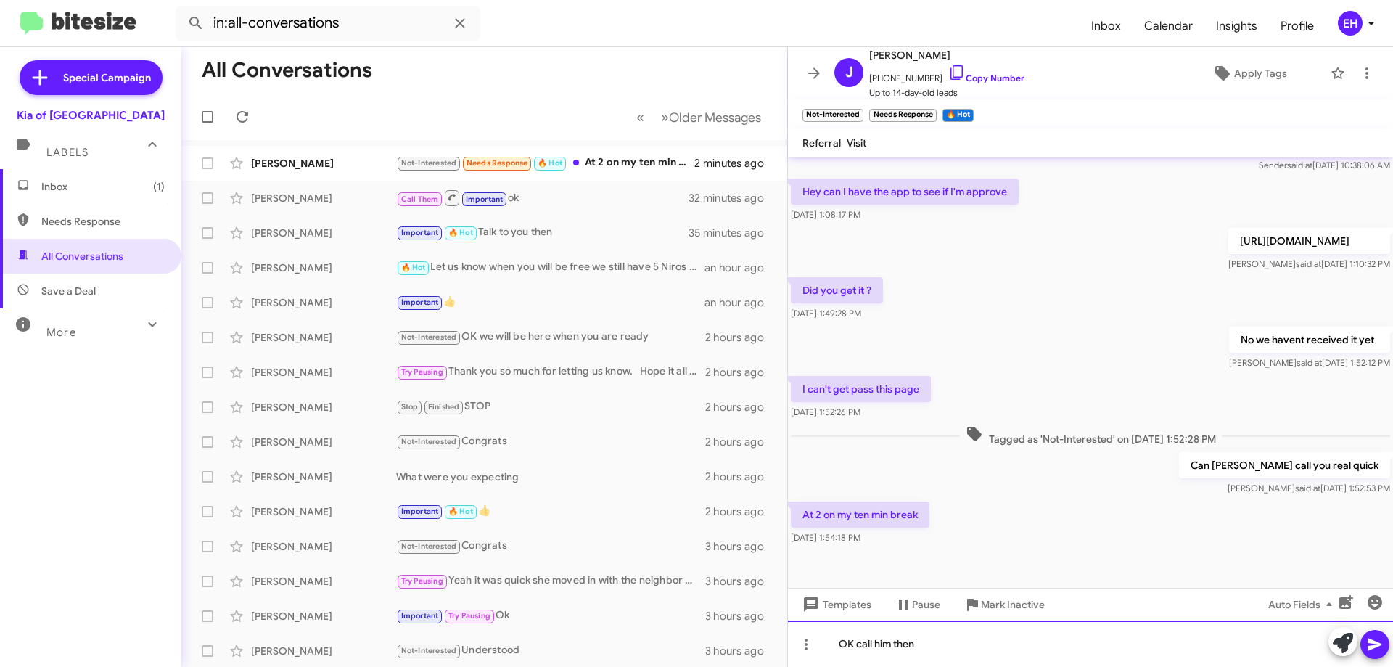
click at [851, 638] on div "OK call him then" at bounding box center [1090, 643] width 605 height 46
drag, startPoint x: 929, startPoint y: 650, endPoint x: 937, endPoint y: 656, distance: 9.3
click at [934, 655] on div "Ok call him then" at bounding box center [1090, 643] width 605 height 46
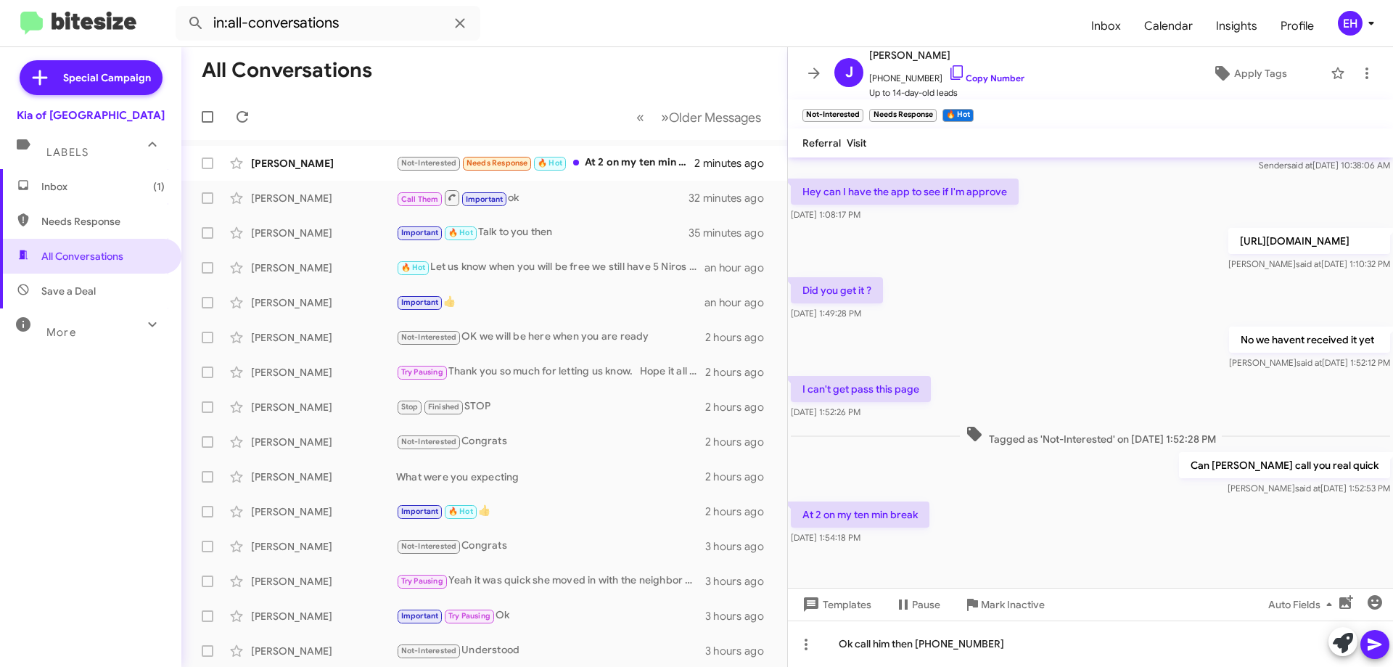
click at [1383, 637] on icon at bounding box center [1374, 644] width 17 height 17
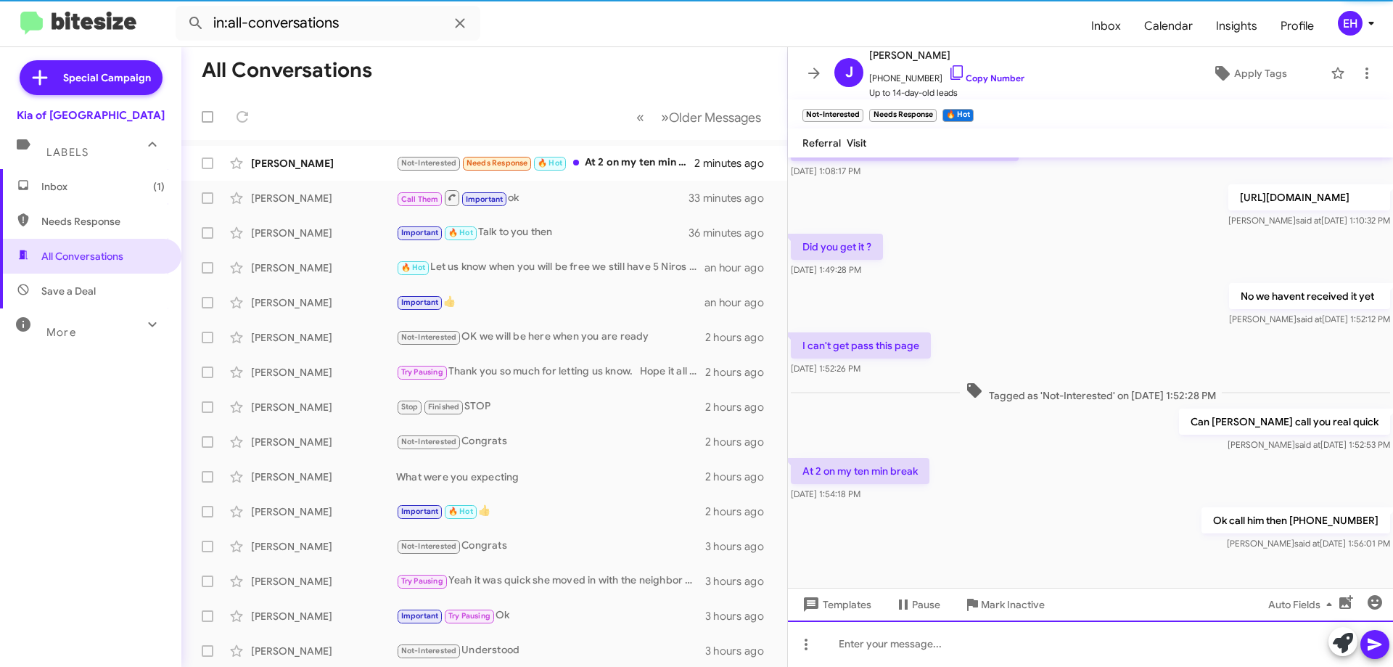
scroll to position [371, 0]
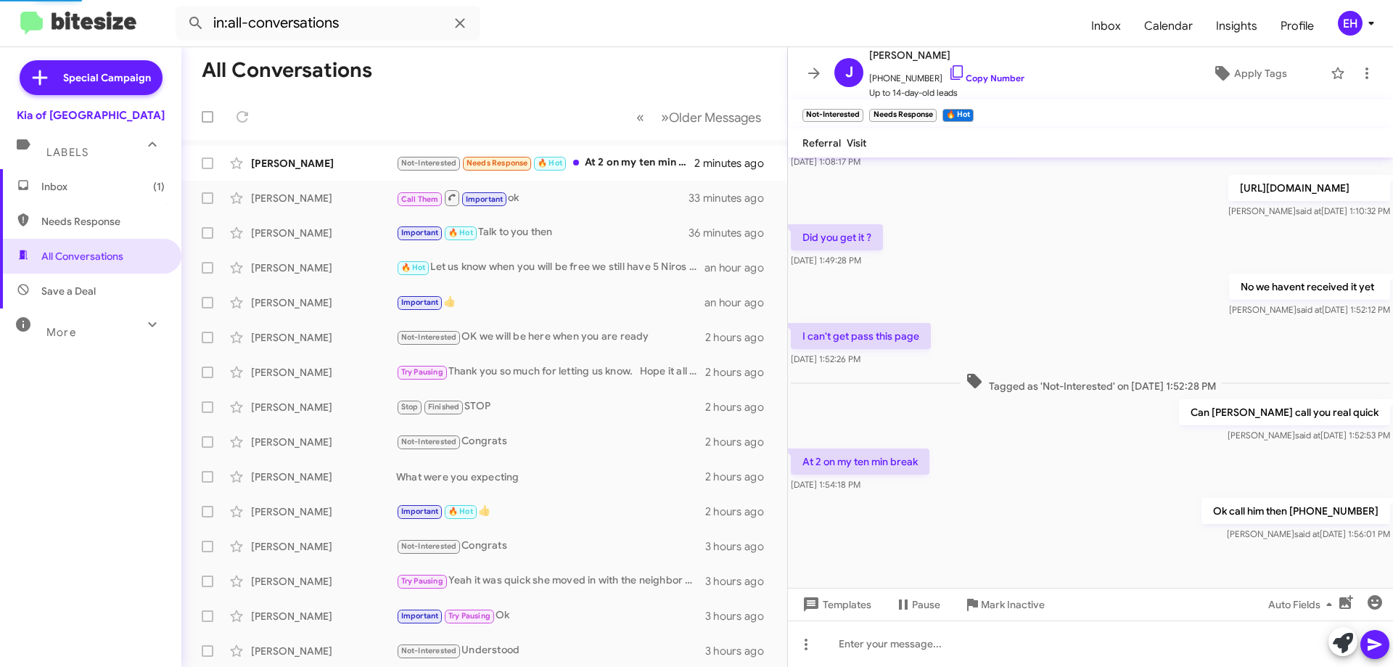
click at [92, 228] on span "Needs Response" at bounding box center [90, 221] width 181 height 35
type input "in:needs-response"
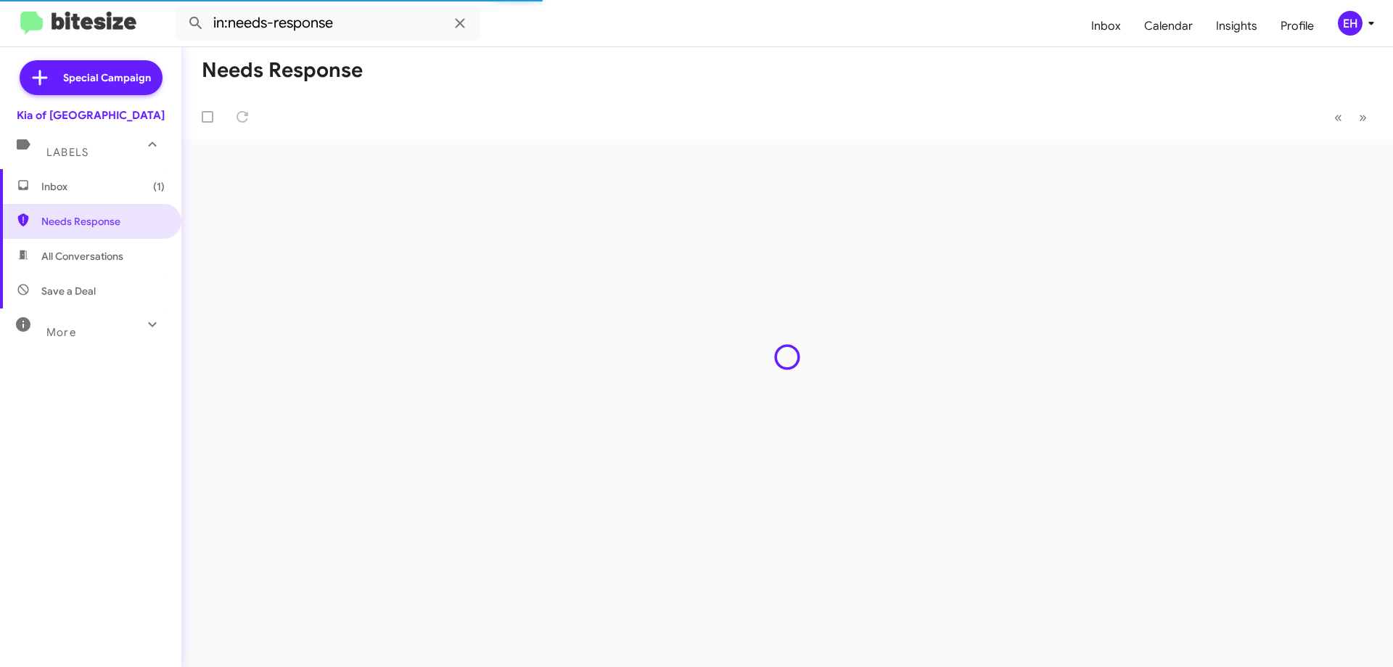
click at [104, 191] on span "Inbox (1)" at bounding box center [102, 186] width 123 height 15
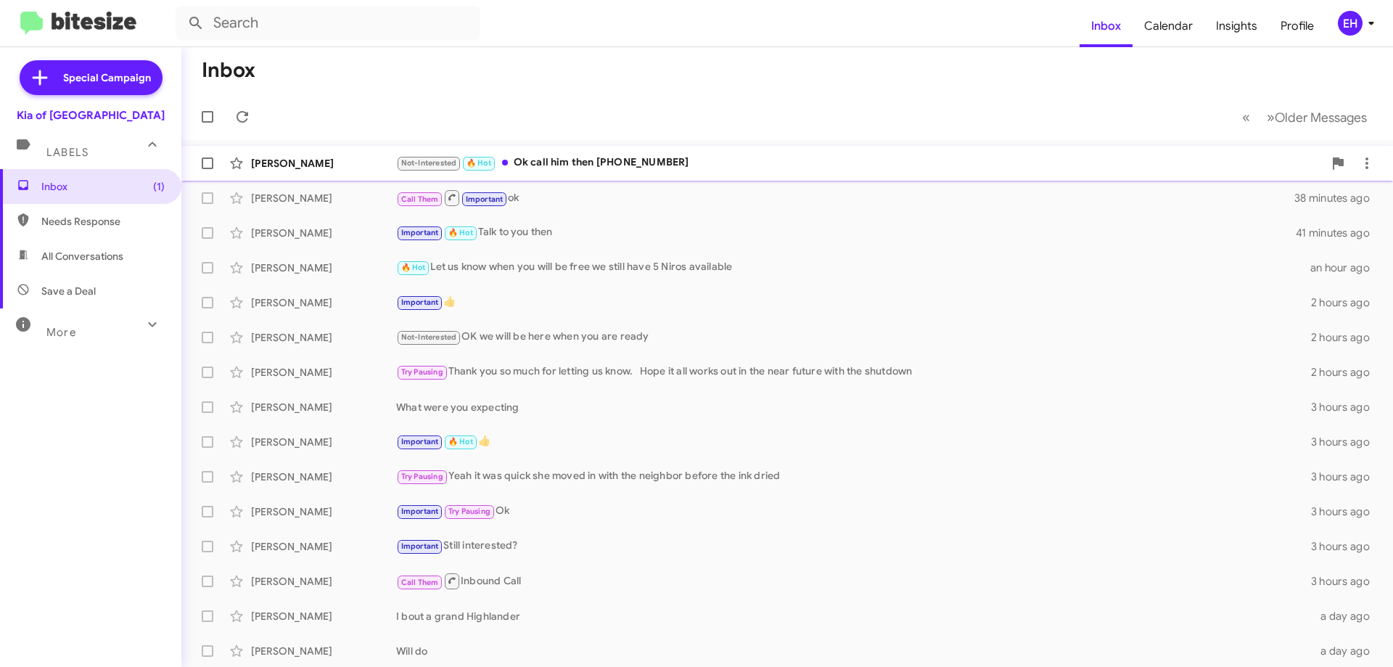
click at [572, 157] on div "Not-Interested 🔥 Hot Ok call him then 301-339-4994" at bounding box center [859, 163] width 927 height 17
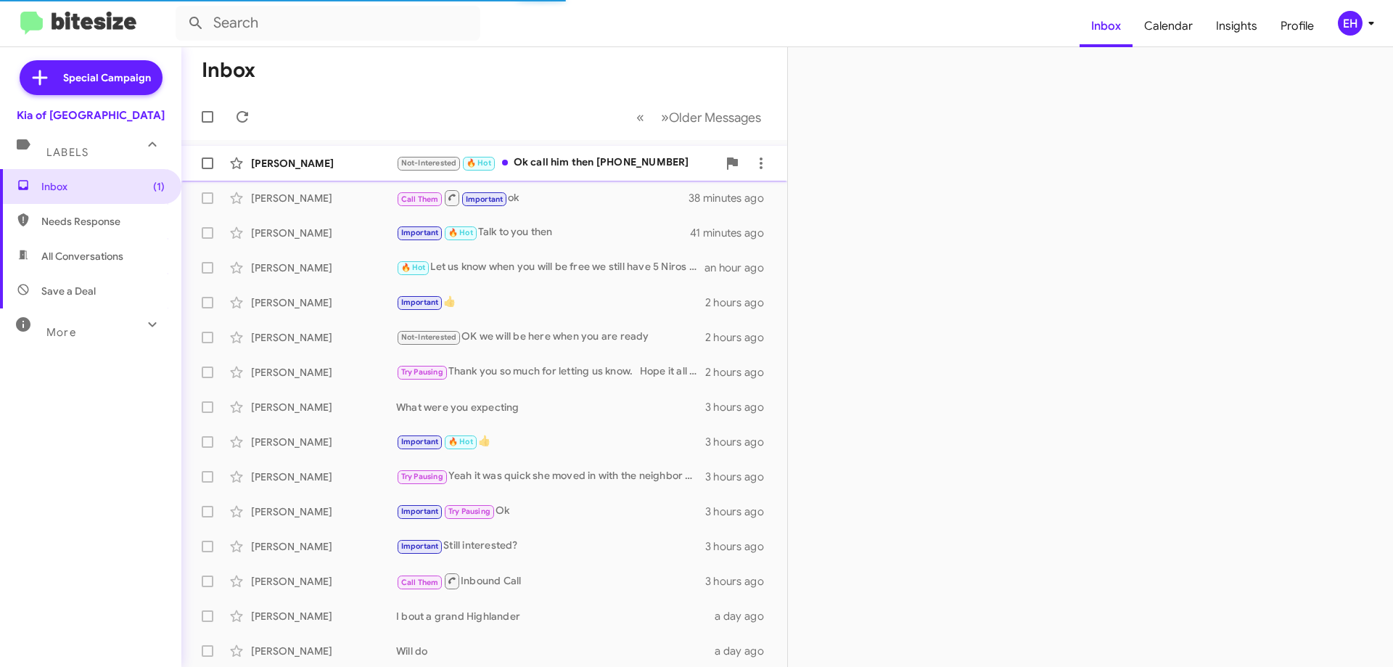
click at [614, 155] on div "Not-Interested 🔥 Hot Ok call him then 301-339-4994" at bounding box center [556, 163] width 321 height 17
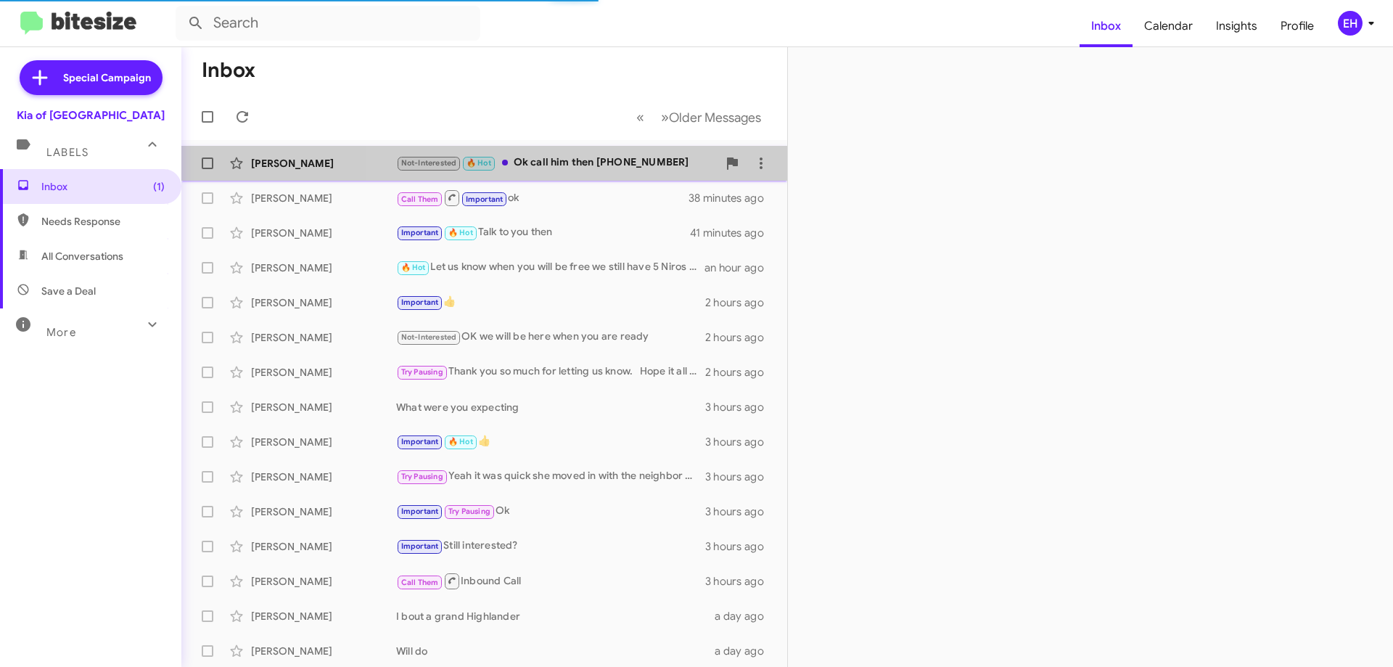
drag, startPoint x: 614, startPoint y: 155, endPoint x: 551, endPoint y: 147, distance: 62.9
click at [613, 155] on div "Not-Interested 🔥 Hot Ok call him then 301-339-4994" at bounding box center [556, 163] width 321 height 17
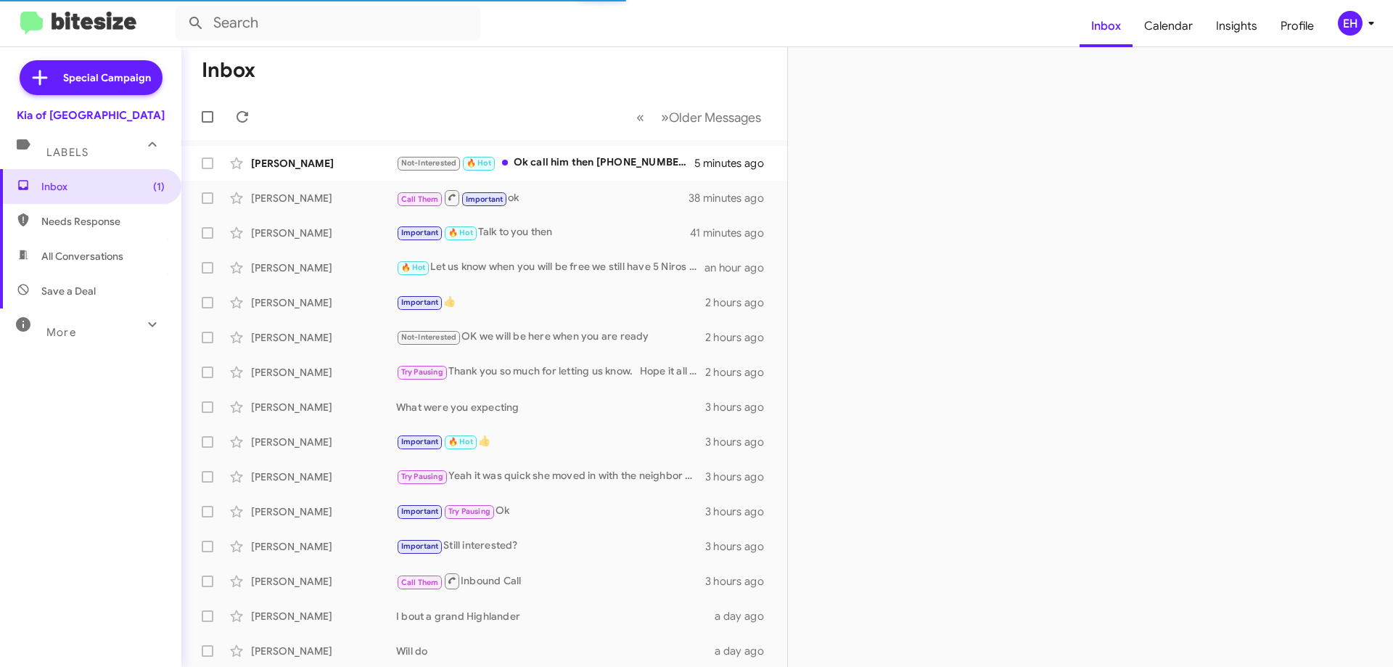
click at [81, 216] on span "Needs Response" at bounding box center [102, 221] width 123 height 15
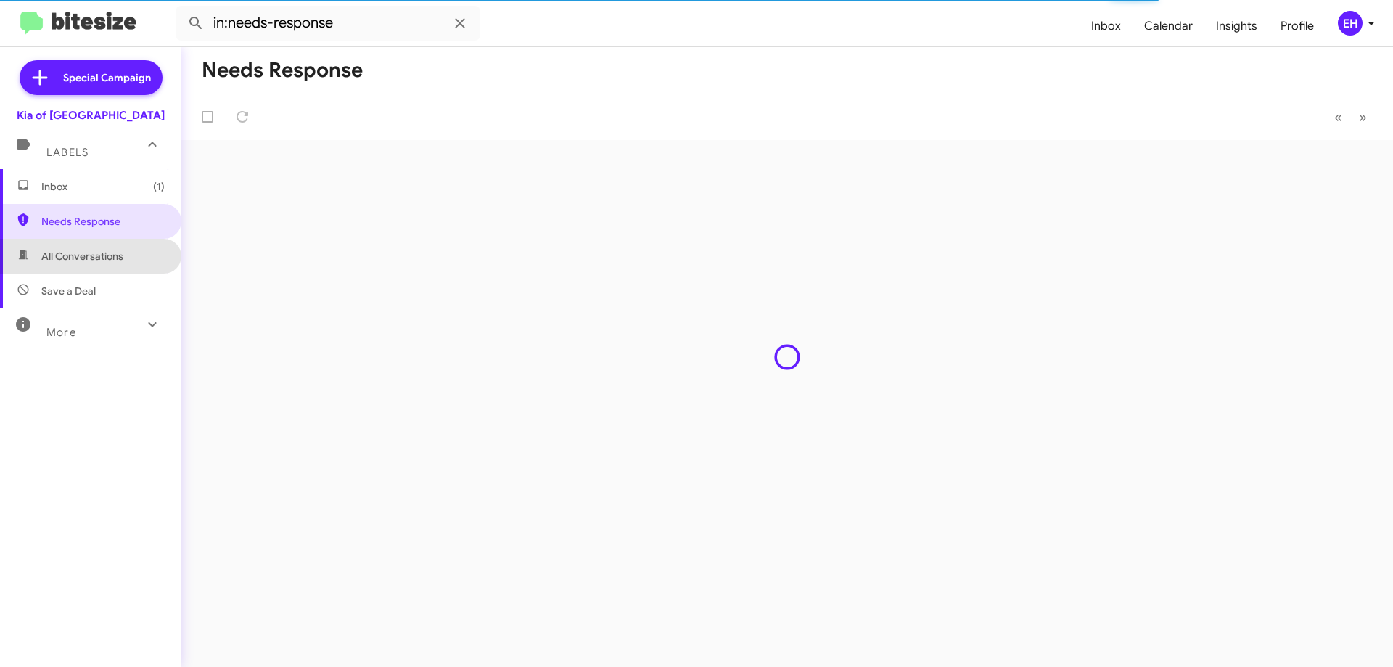
click at [89, 260] on span "All Conversations" at bounding box center [82, 256] width 82 height 15
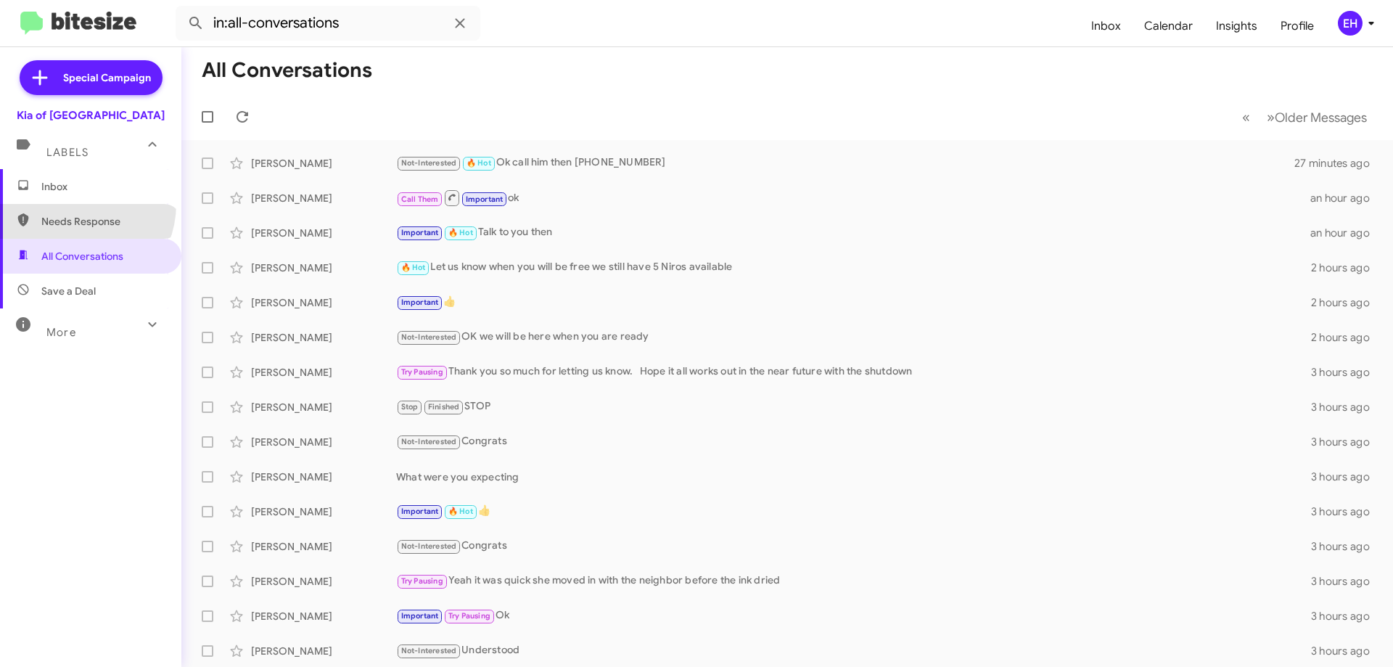
click at [73, 206] on span "Needs Response" at bounding box center [90, 221] width 181 height 35
type input "in:needs-response"
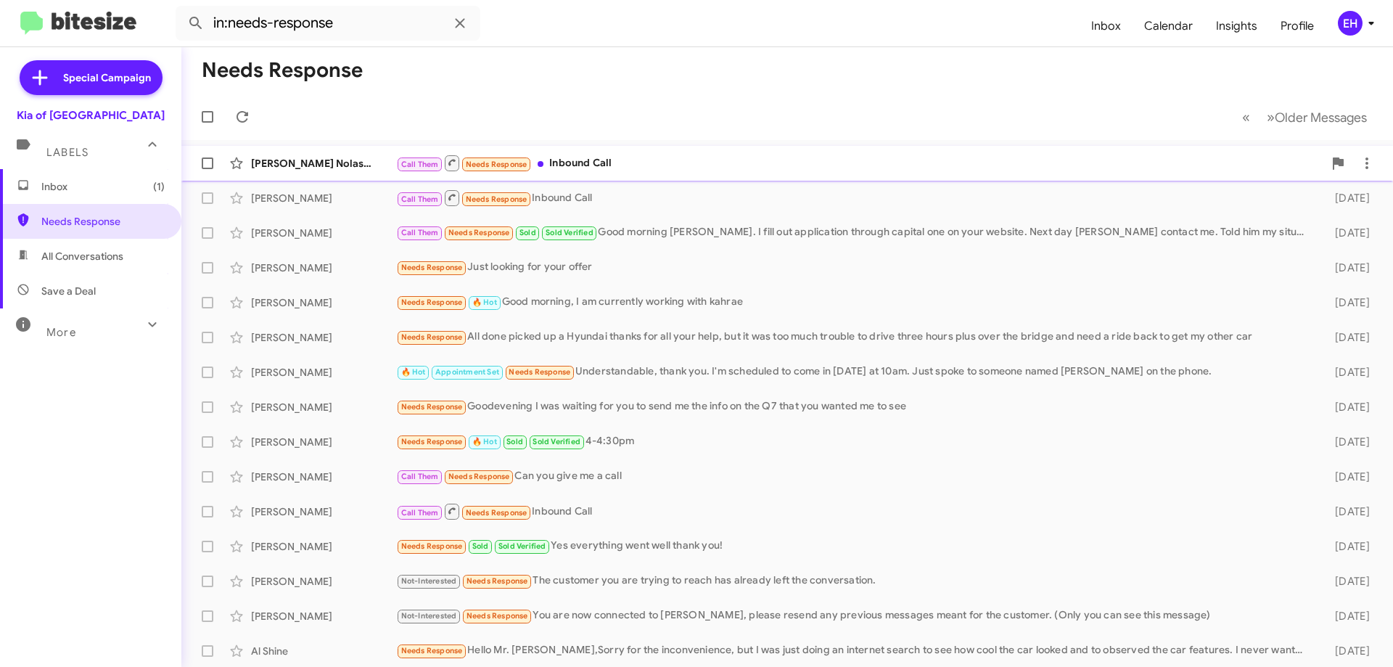
click at [597, 173] on div "Michael Nolastname123241569 Call Them Needs Response Inbound Call 6 minutes ago" at bounding box center [787, 163] width 1188 height 29
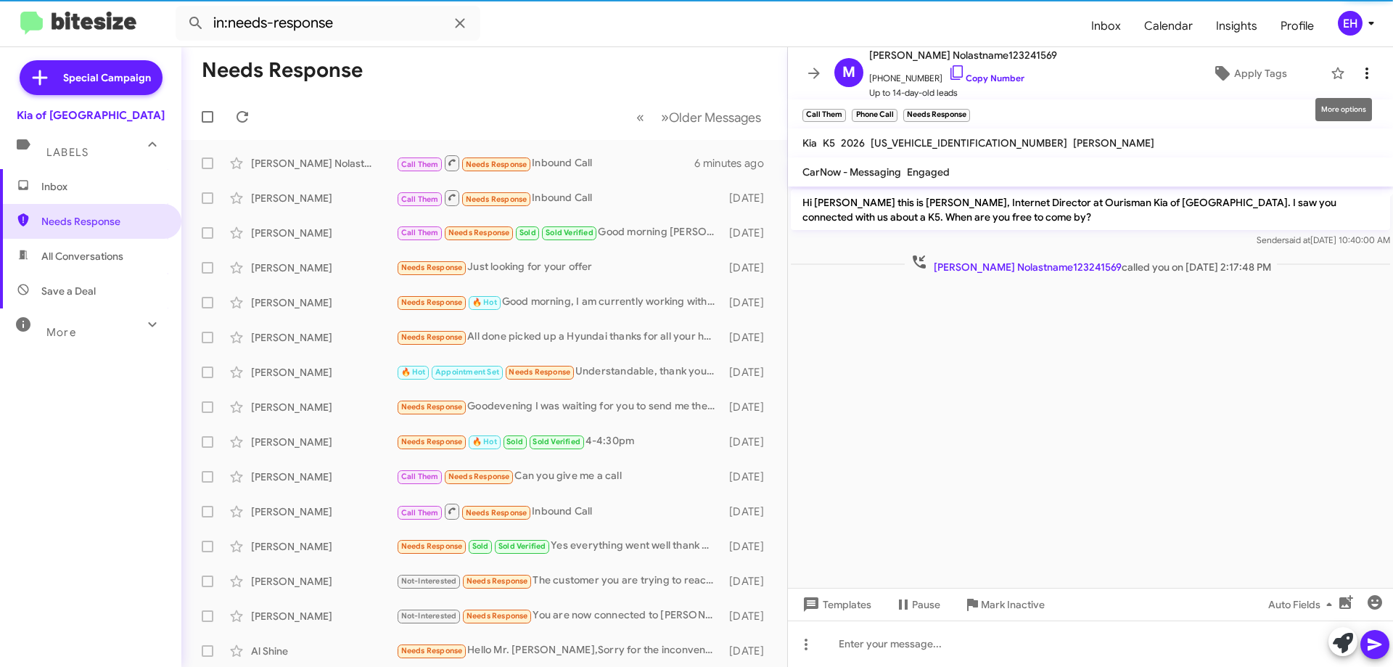
click at [1358, 70] on icon at bounding box center [1366, 73] width 17 height 17
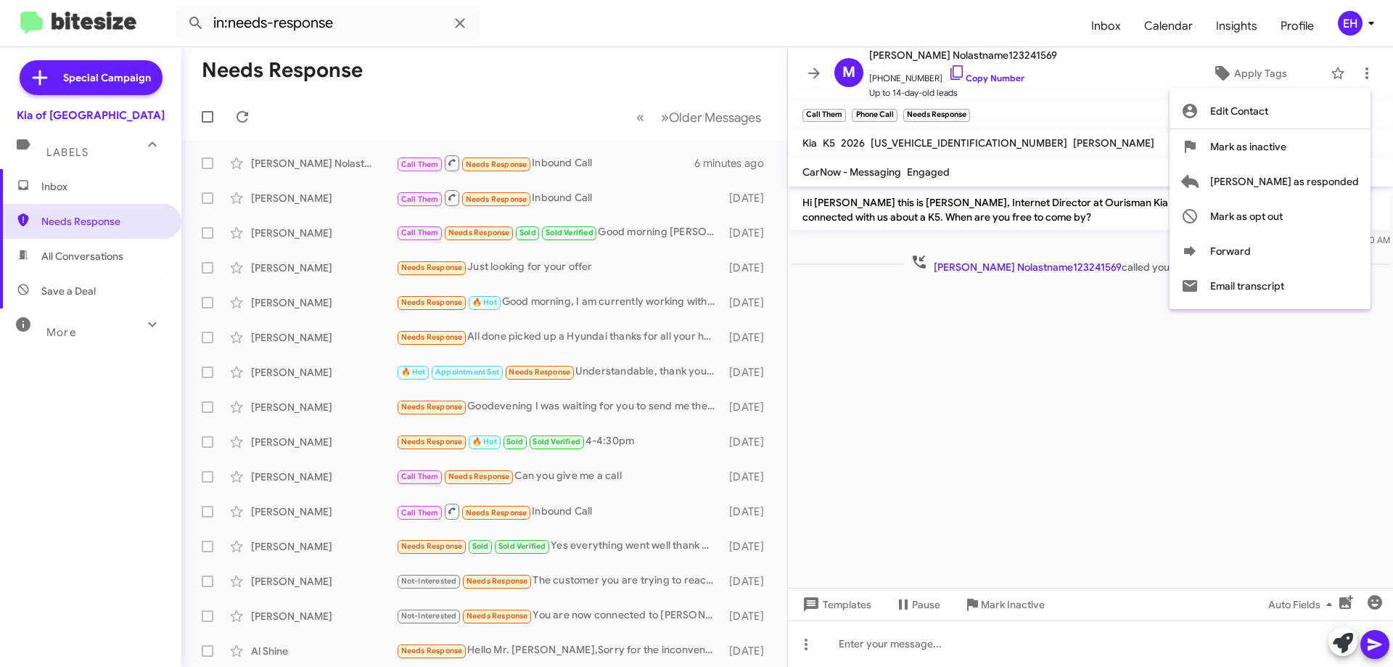
drag, startPoint x: 1316, startPoint y: 162, endPoint x: 907, endPoint y: 660, distance: 644.3
click at [907, 660] on div "Edit Contact Mark as inactive Mark as responded Mark as opt out Forward Email t…" at bounding box center [696, 333] width 1393 height 667
click at [887, 611] on div at bounding box center [696, 333] width 1393 height 667
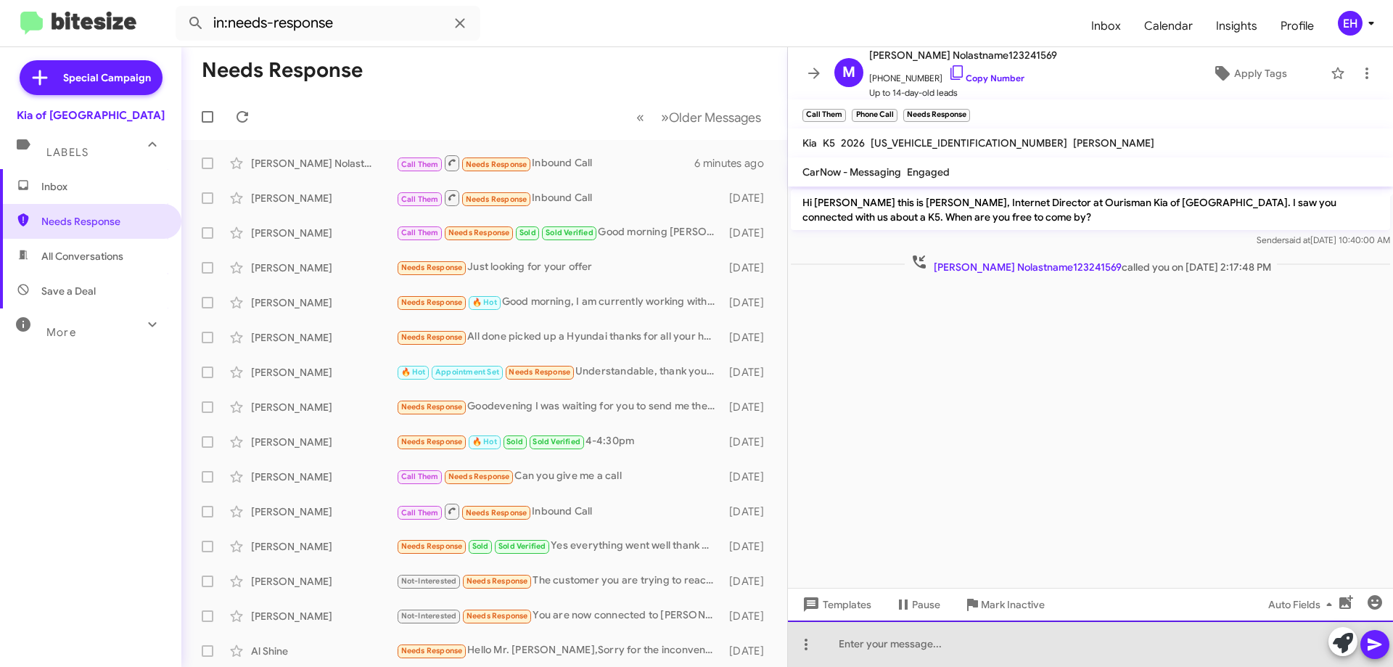
click at [884, 652] on div at bounding box center [1090, 643] width 605 height 46
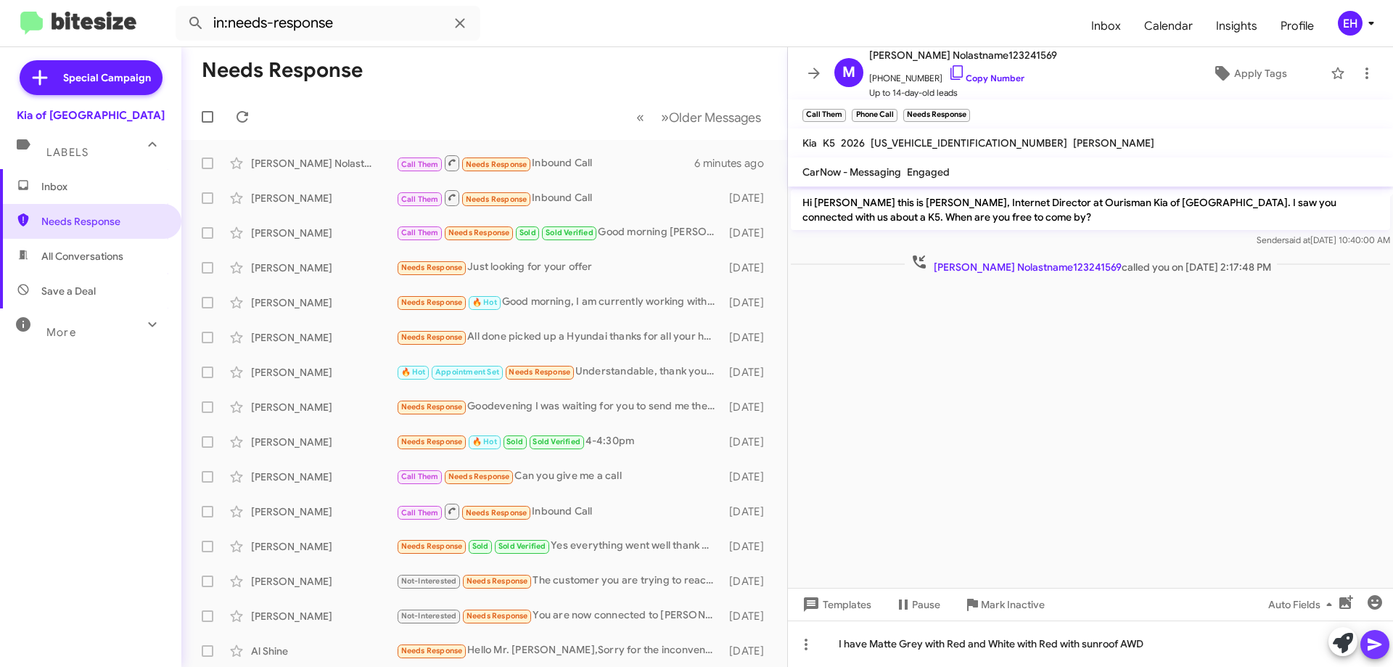
click at [1381, 637] on icon at bounding box center [1374, 644] width 17 height 17
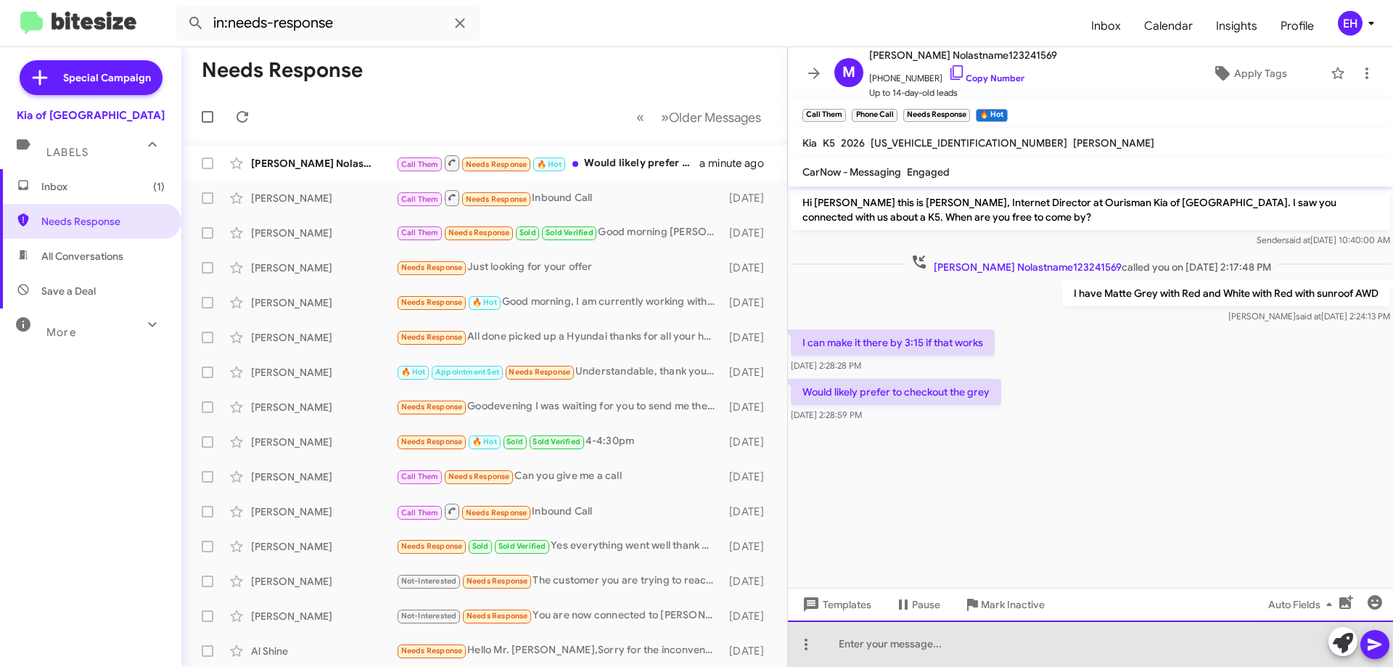
click at [954, 655] on div at bounding box center [1090, 643] width 605 height 46
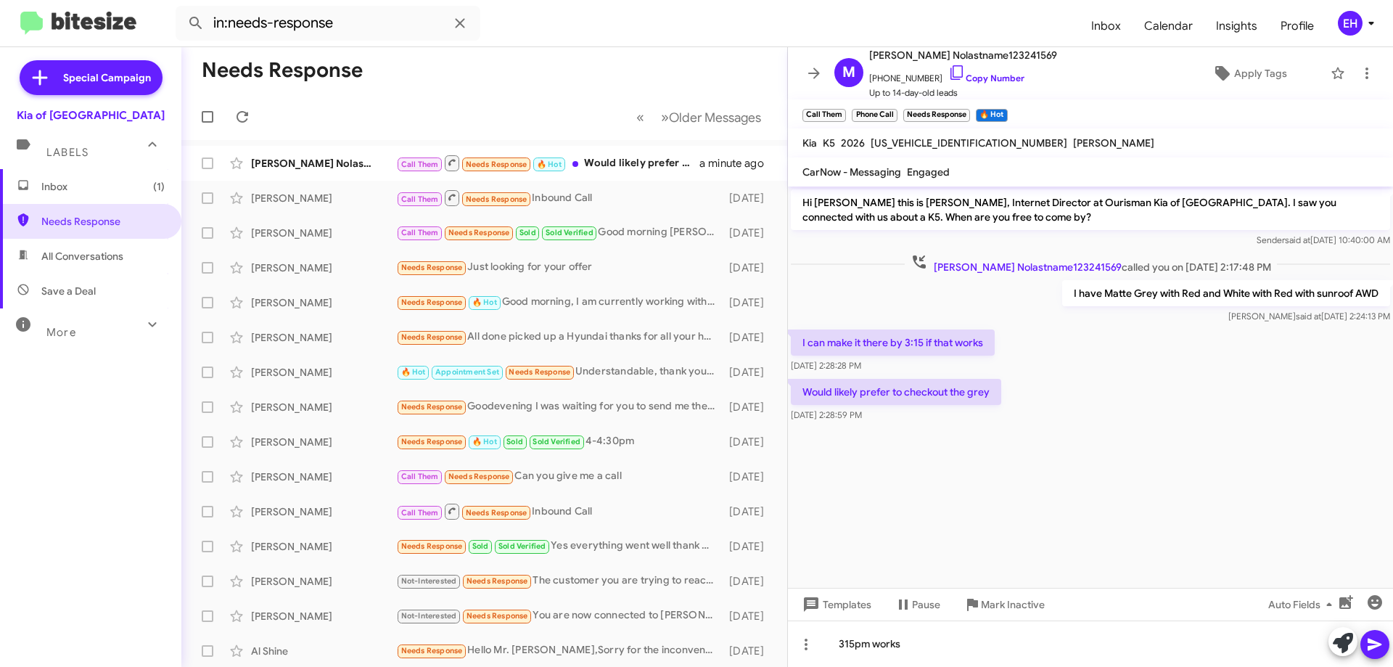
click at [1373, 643] on icon at bounding box center [1375, 644] width 14 height 12
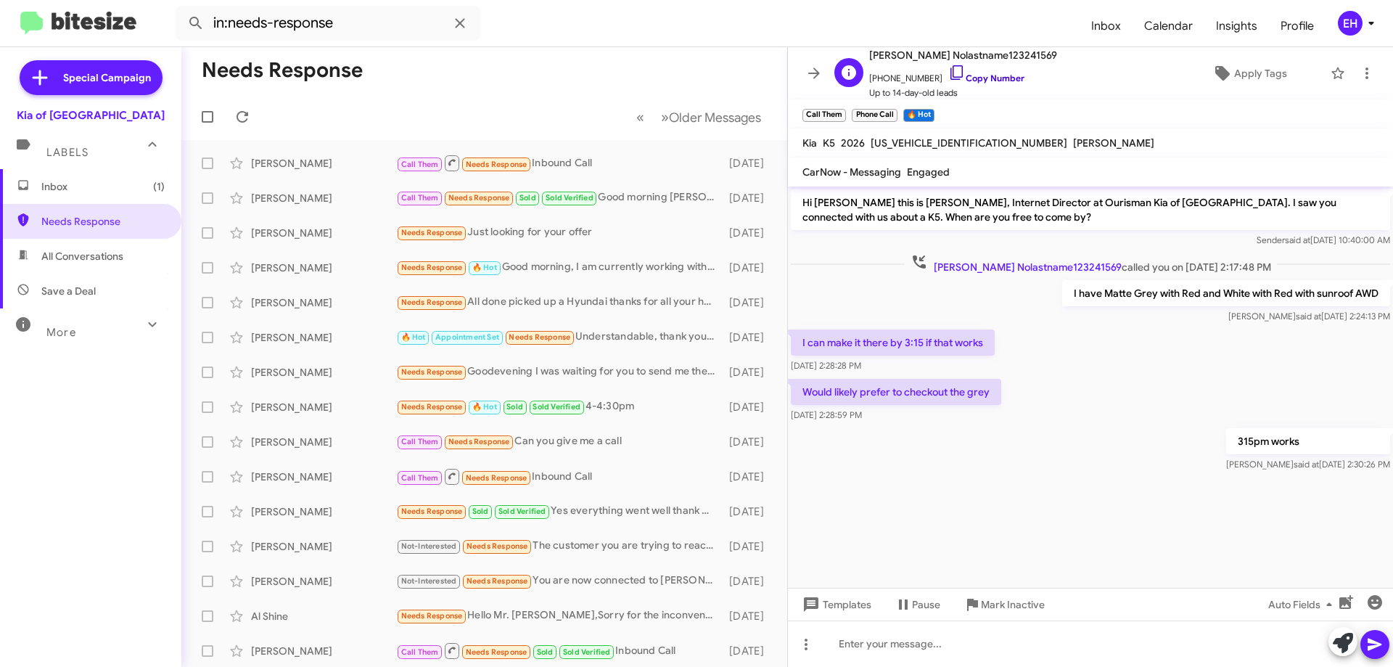
click at [984, 78] on link "Copy Number" at bounding box center [986, 78] width 76 height 11
click at [60, 202] on span "Inbox (1)" at bounding box center [90, 186] width 181 height 35
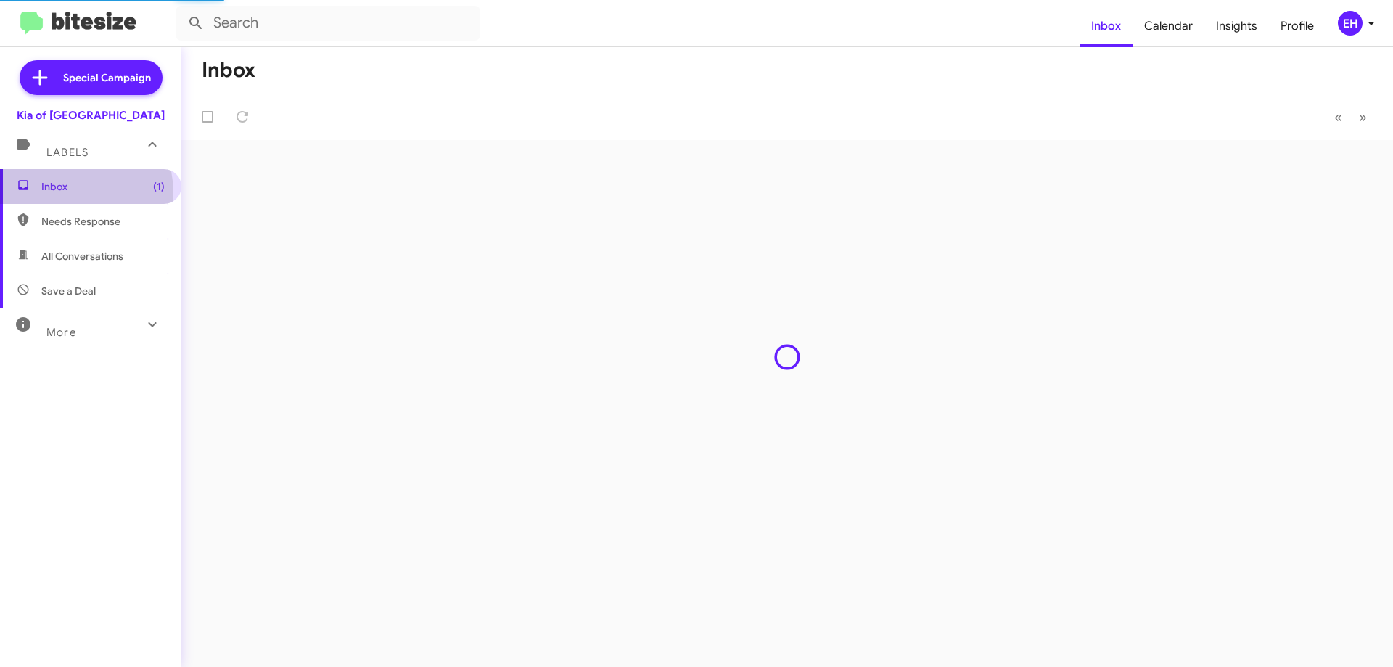
click at [66, 192] on span "Inbox (1)" at bounding box center [102, 186] width 123 height 15
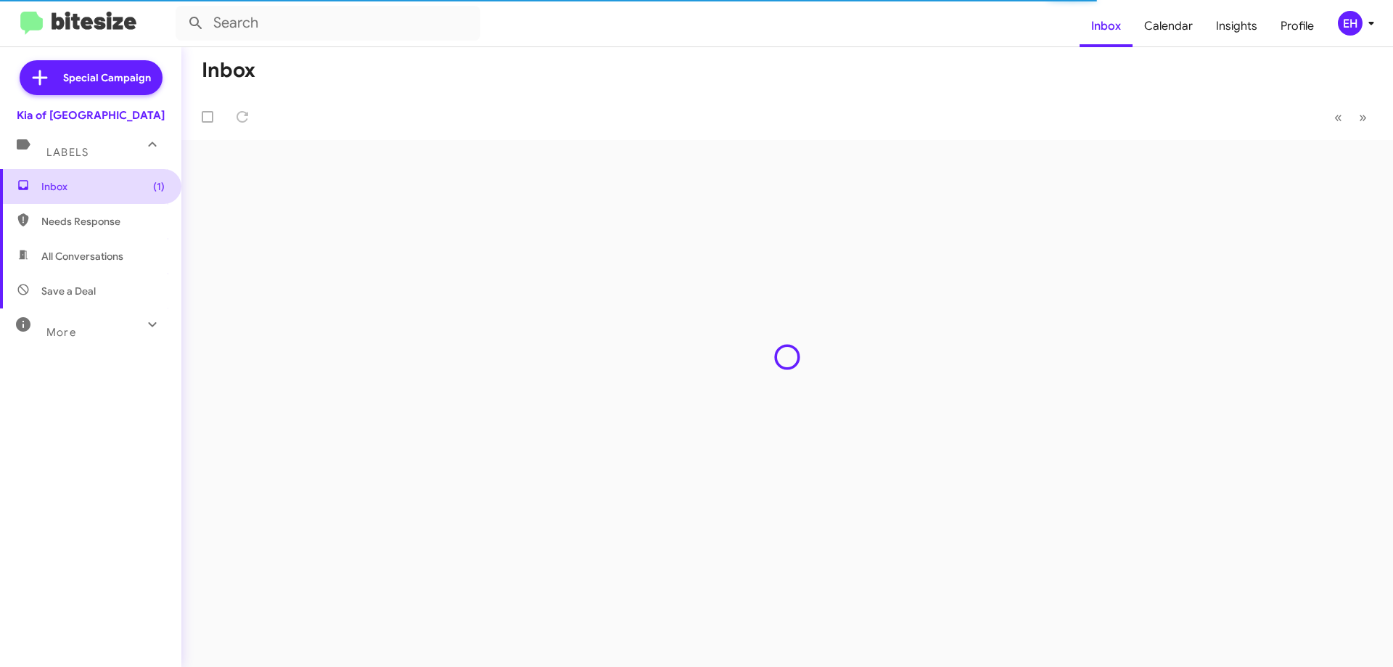
click at [106, 191] on span "Inbox (1)" at bounding box center [102, 186] width 123 height 15
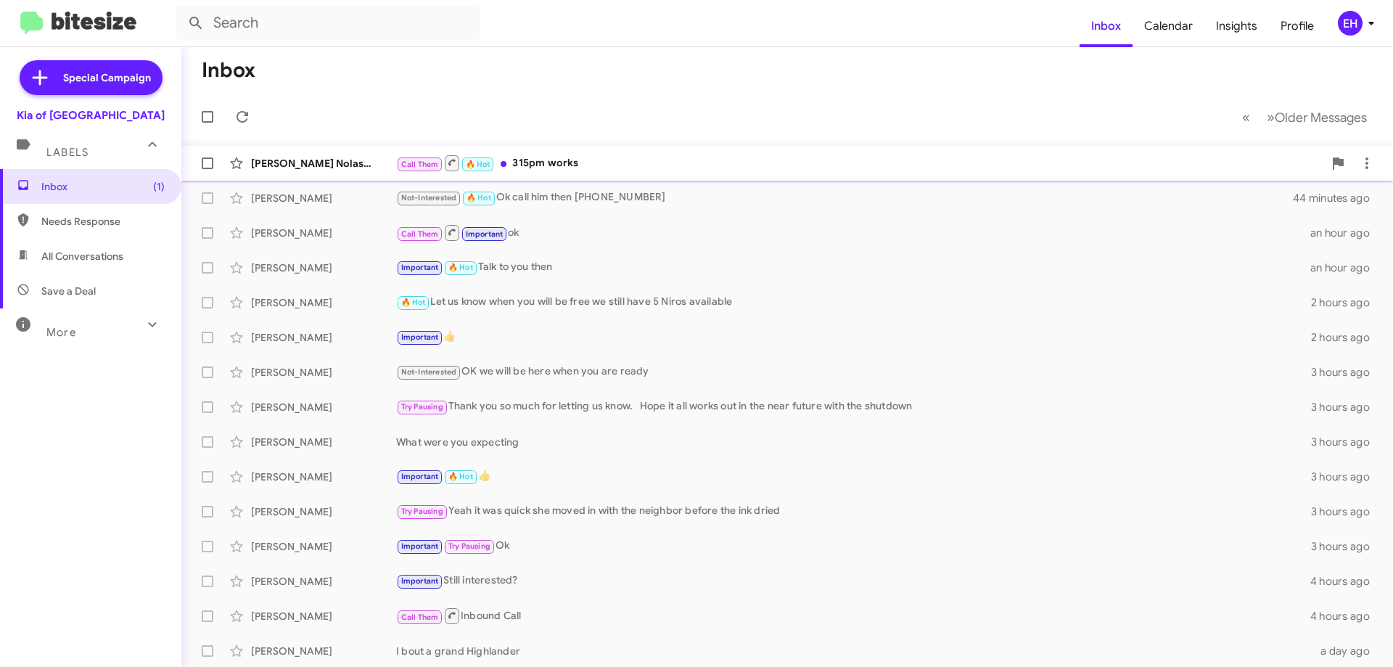
click at [570, 165] on div "Call Them 🔥 Hot 315pm works" at bounding box center [859, 163] width 927 height 18
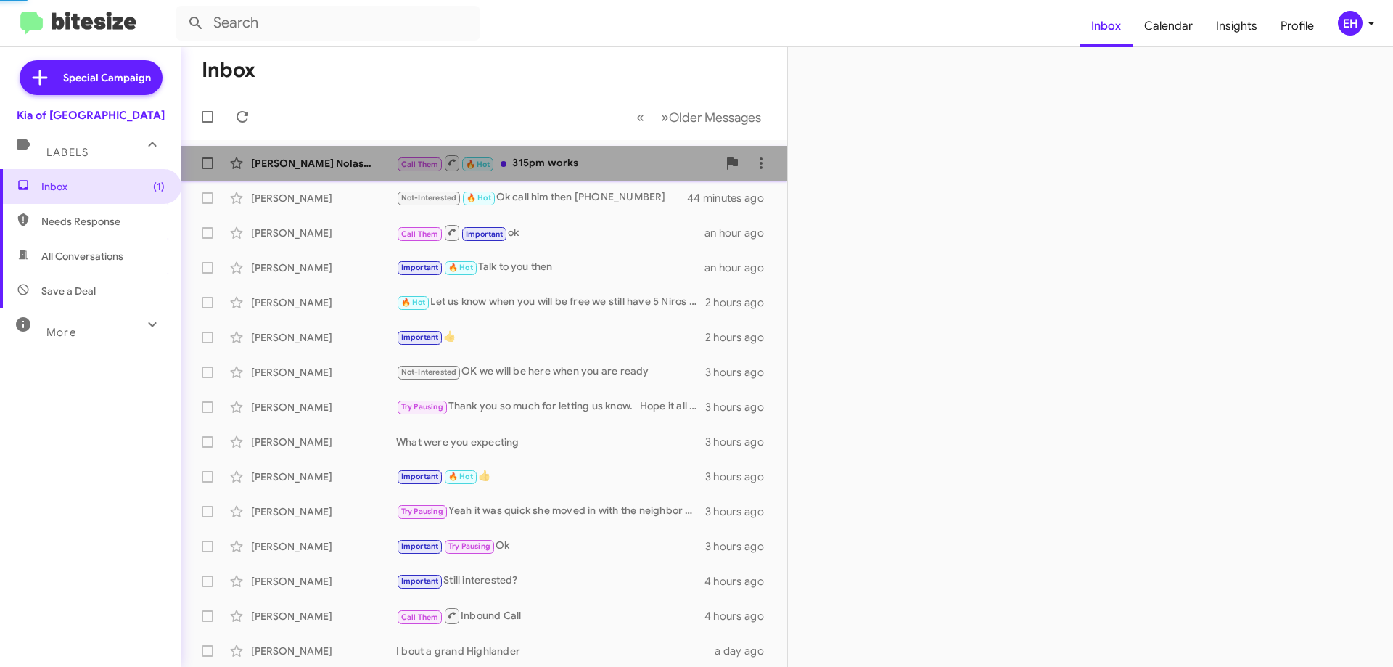
click at [570, 165] on div "Call Them 🔥 Hot 315pm works" at bounding box center [556, 163] width 321 height 18
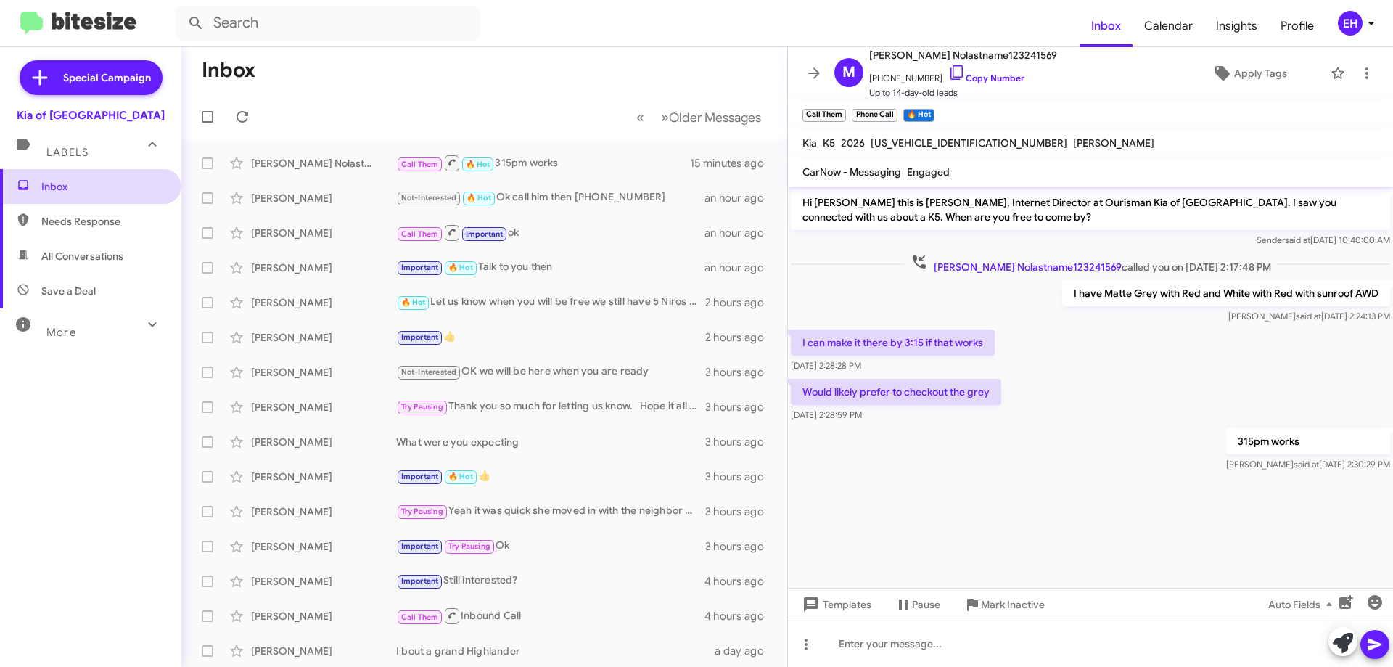
click at [48, 191] on span "Inbox" at bounding box center [102, 186] width 123 height 15
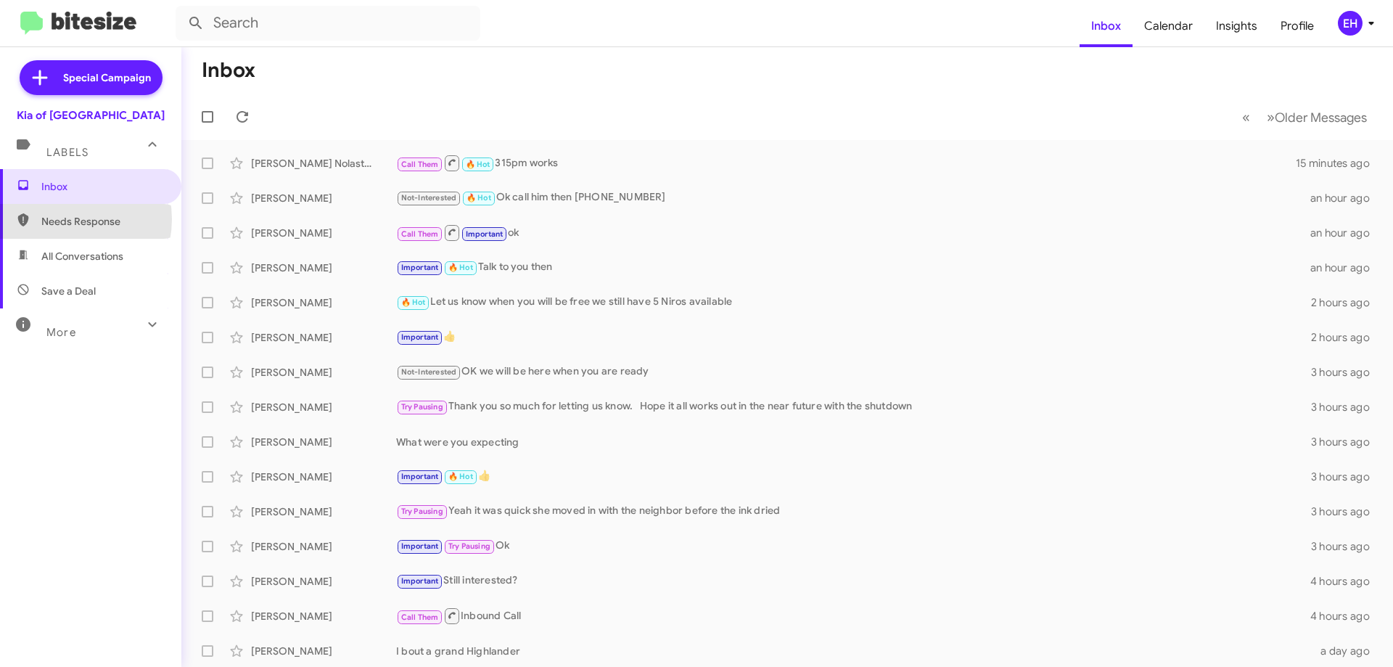
drag, startPoint x: 62, startPoint y: 219, endPoint x: 67, endPoint y: 237, distance: 18.1
click at [62, 221] on span "Needs Response" at bounding box center [102, 221] width 123 height 15
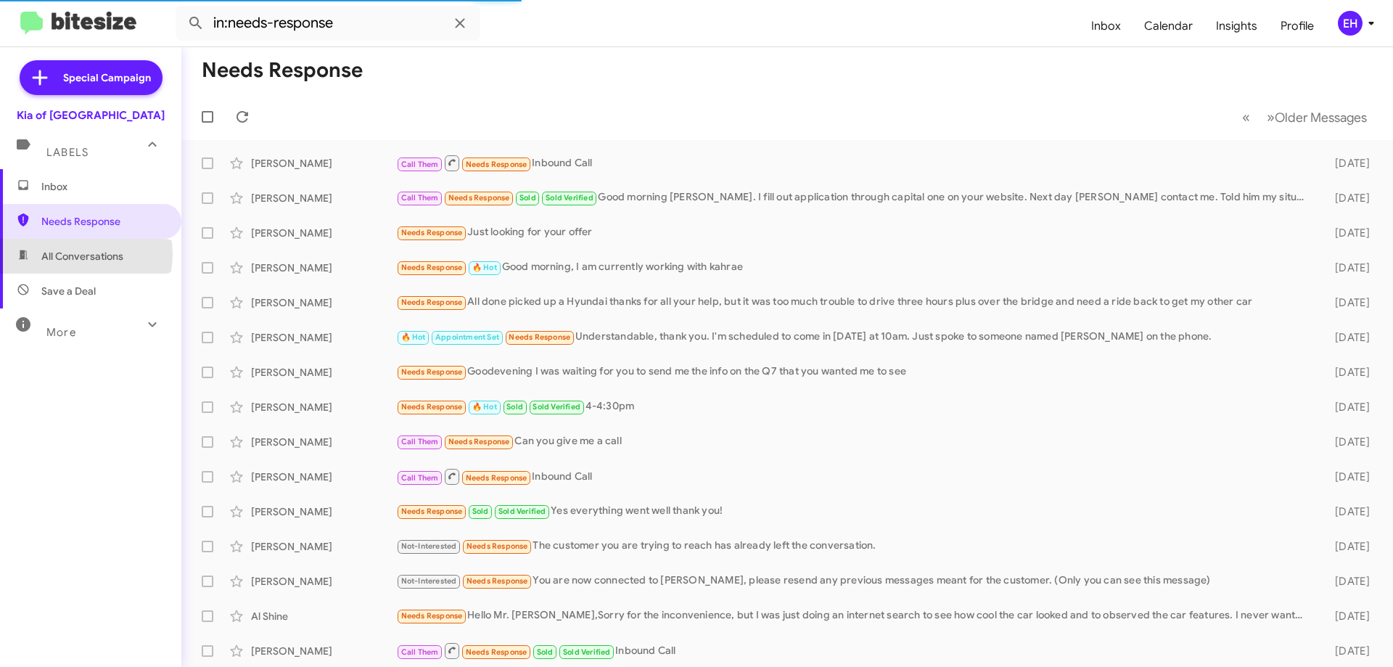
click at [78, 254] on span "All Conversations" at bounding box center [82, 256] width 82 height 15
type input "in:all-conversations"
